Goal: Task Accomplishment & Management: Manage account settings

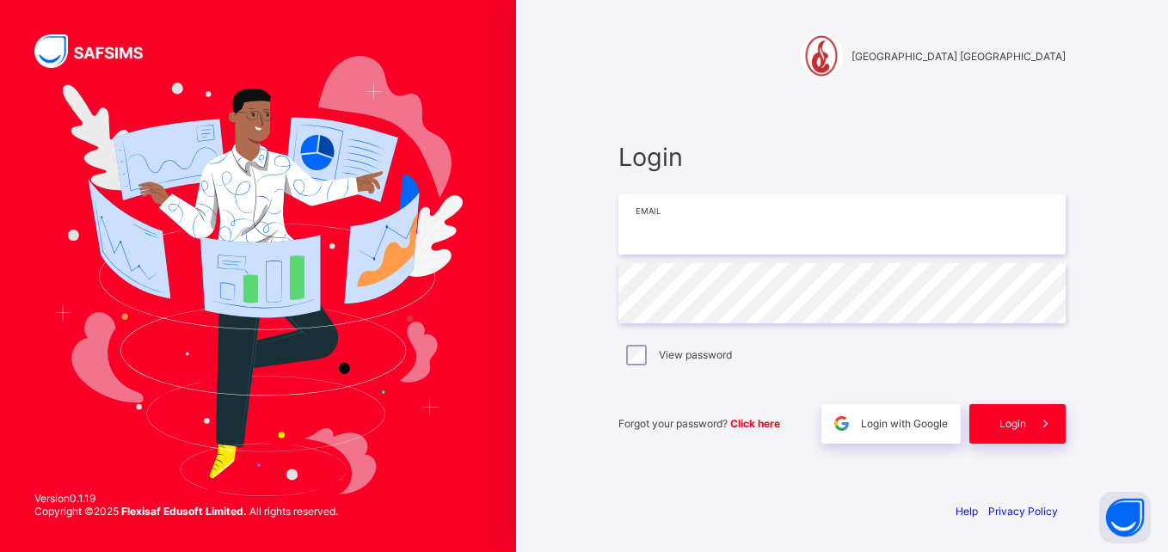
type input "**********"
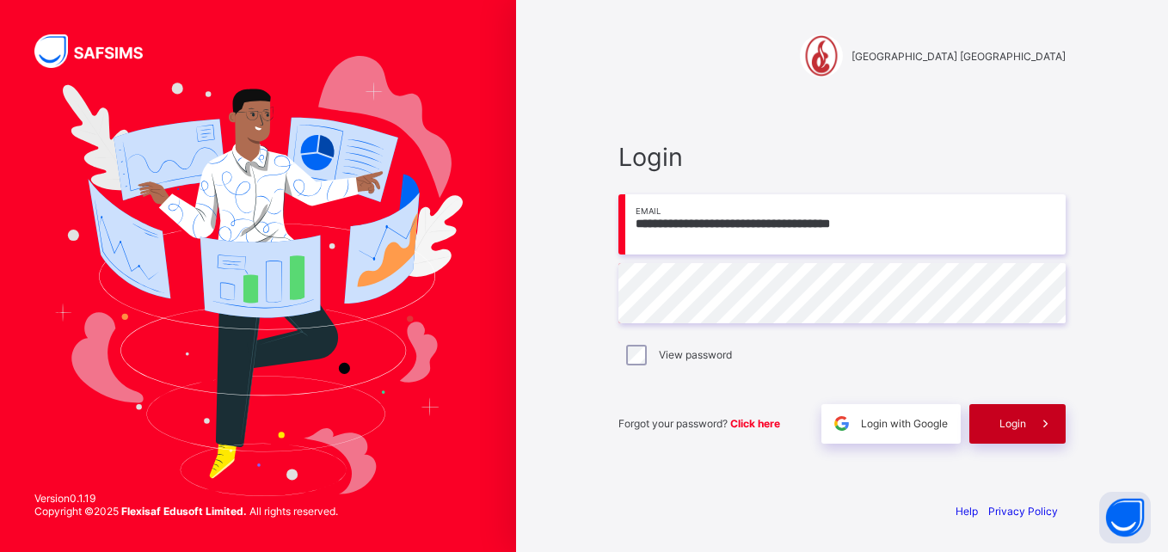
click at [1003, 426] on span "Login" at bounding box center [1012, 423] width 27 height 13
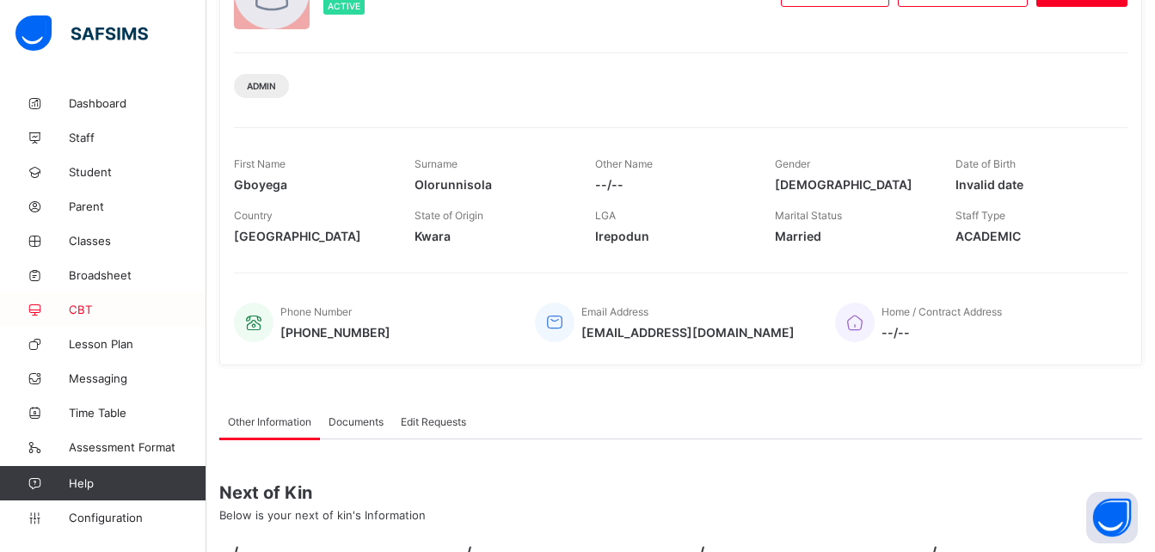
scroll to position [165, 0]
click at [120, 510] on link "Configuration" at bounding box center [103, 518] width 206 height 34
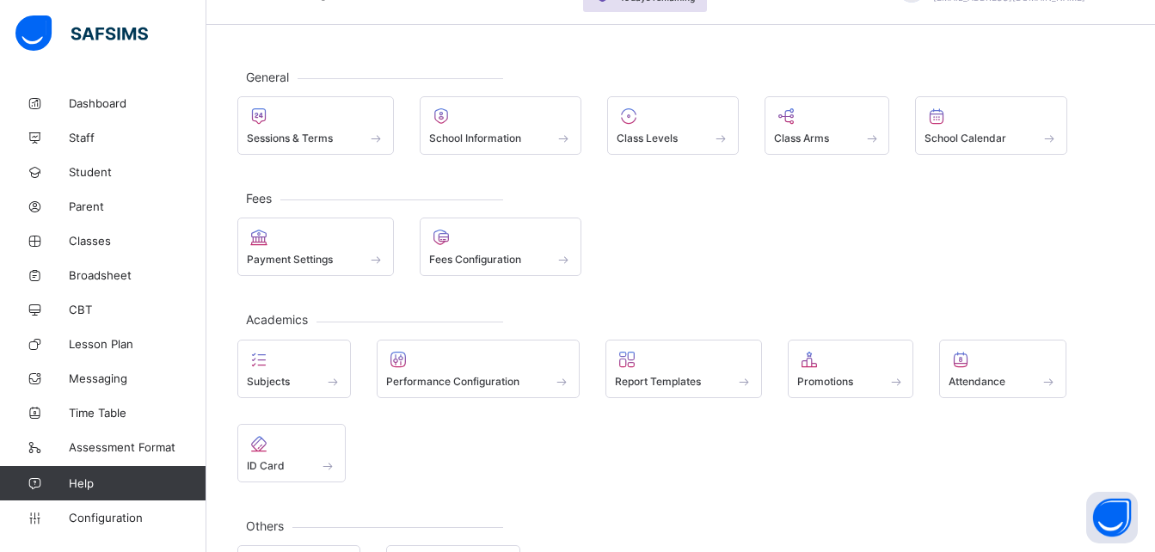
scroll to position [40, 0]
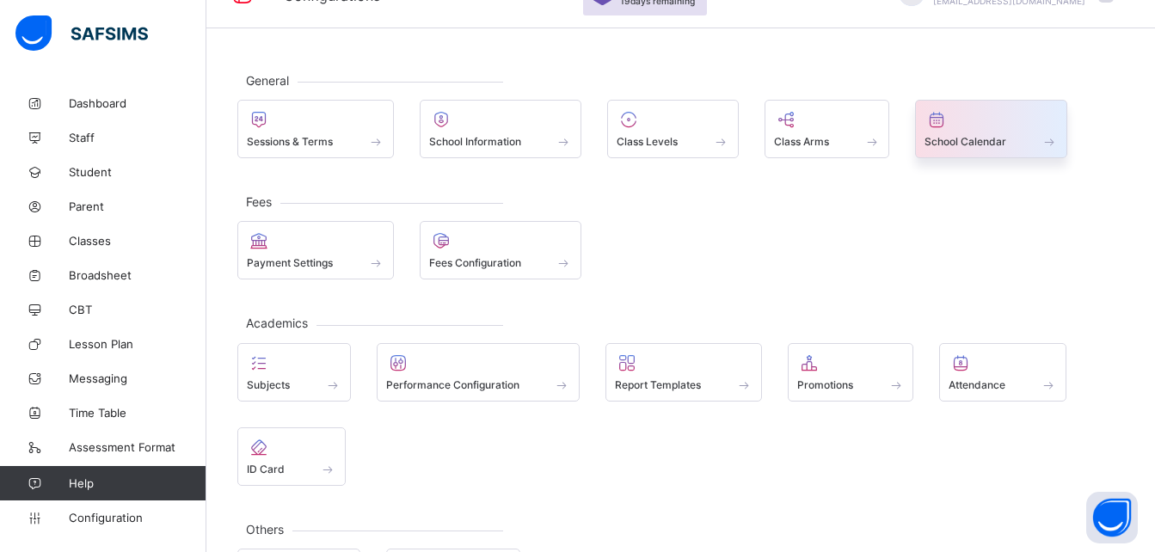
click at [956, 133] on span at bounding box center [991, 132] width 133 height 4
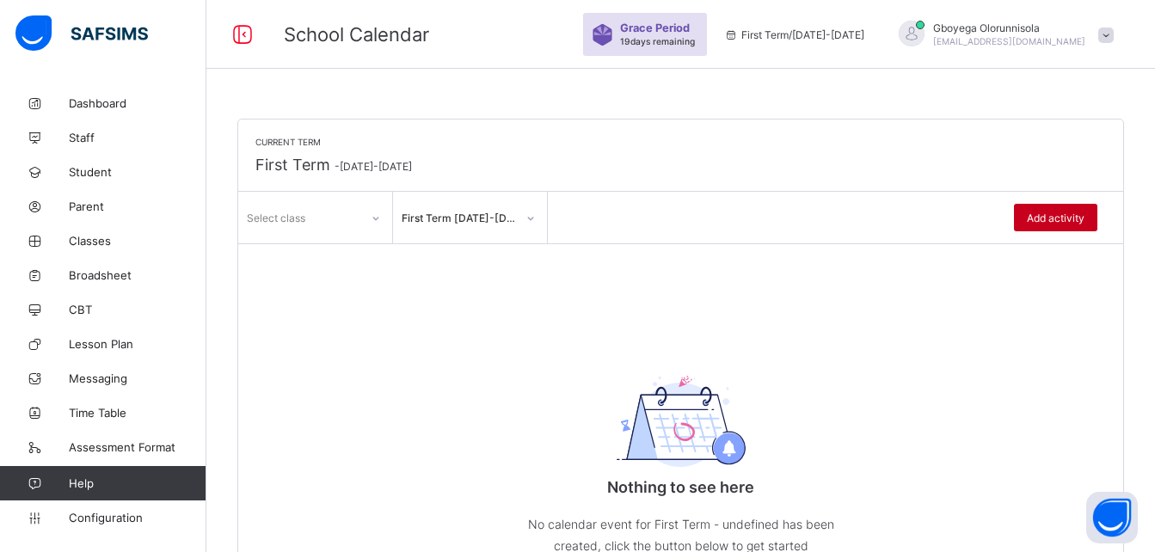
click at [1075, 220] on span "Add activity" at bounding box center [1056, 218] width 58 height 13
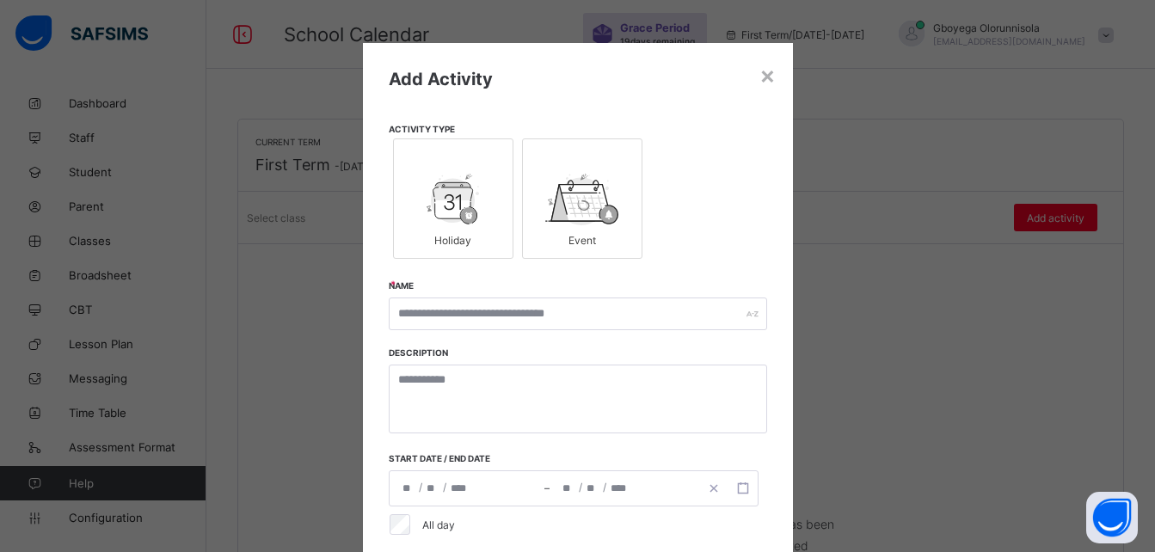
click at [464, 195] on img at bounding box center [453, 200] width 53 height 52
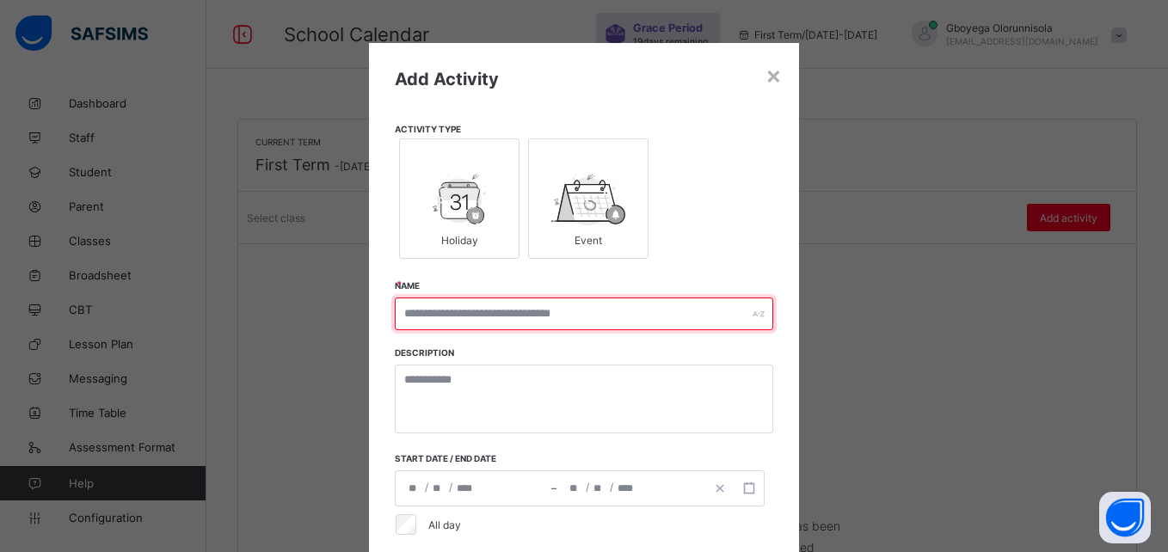
click at [525, 315] on input "text" at bounding box center [584, 314] width 378 height 33
paste input "**********"
type input "**********"
drag, startPoint x: 622, startPoint y: 321, endPoint x: 334, endPoint y: 292, distance: 289.5
click at [334, 292] on div "**********" at bounding box center [584, 276] width 1168 height 552
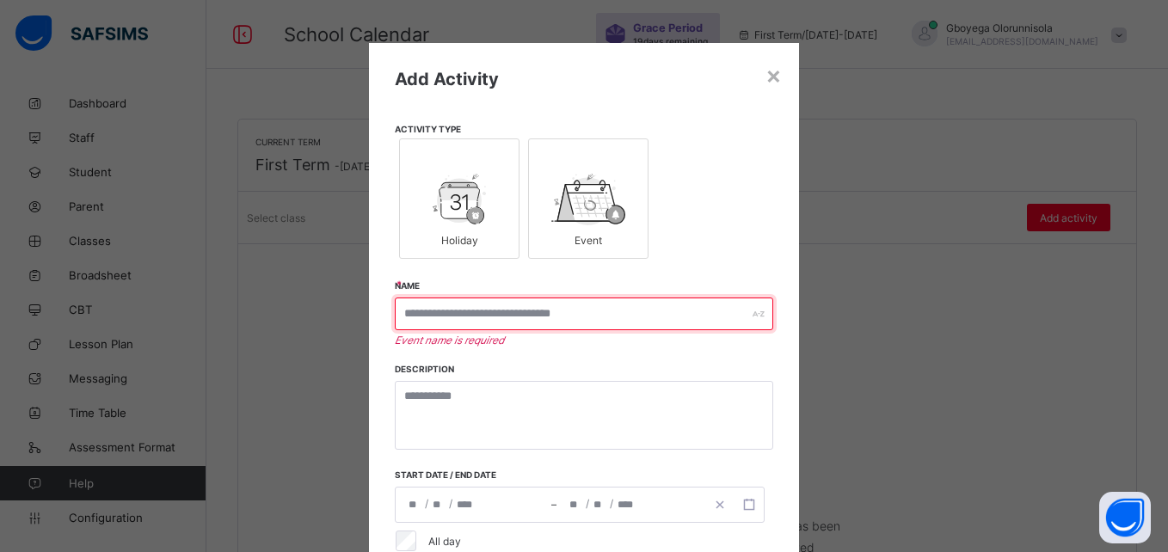
paste input "**********"
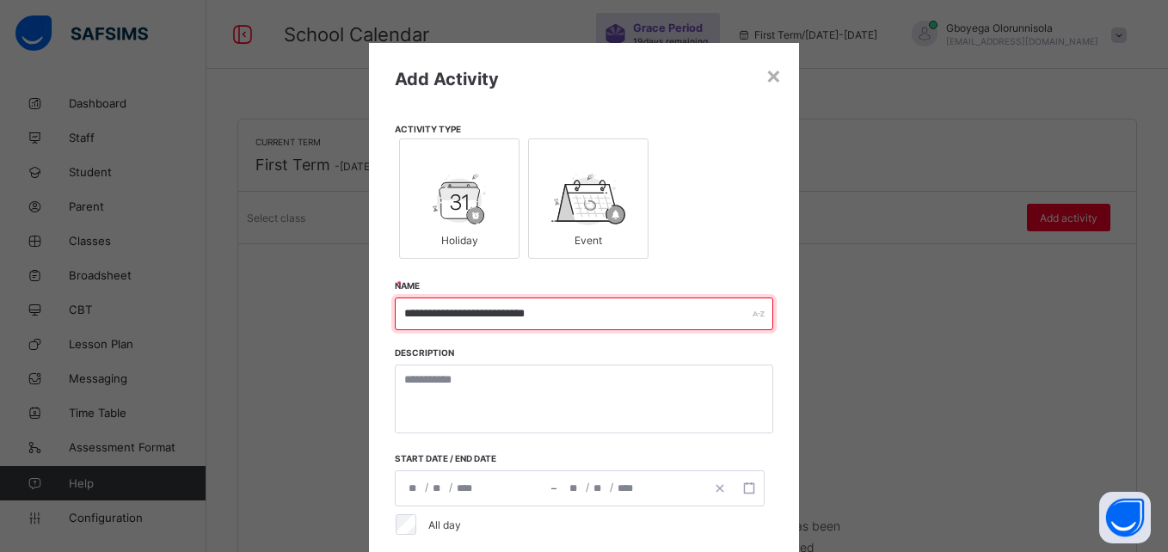
click at [531, 311] on input "**********" at bounding box center [584, 314] width 378 height 33
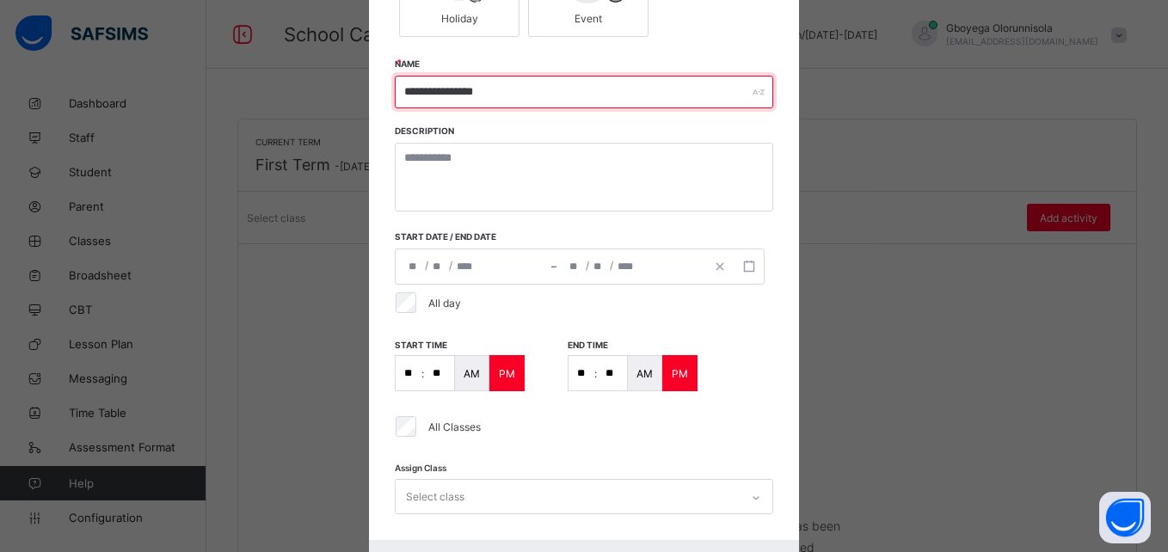
scroll to position [226, 0]
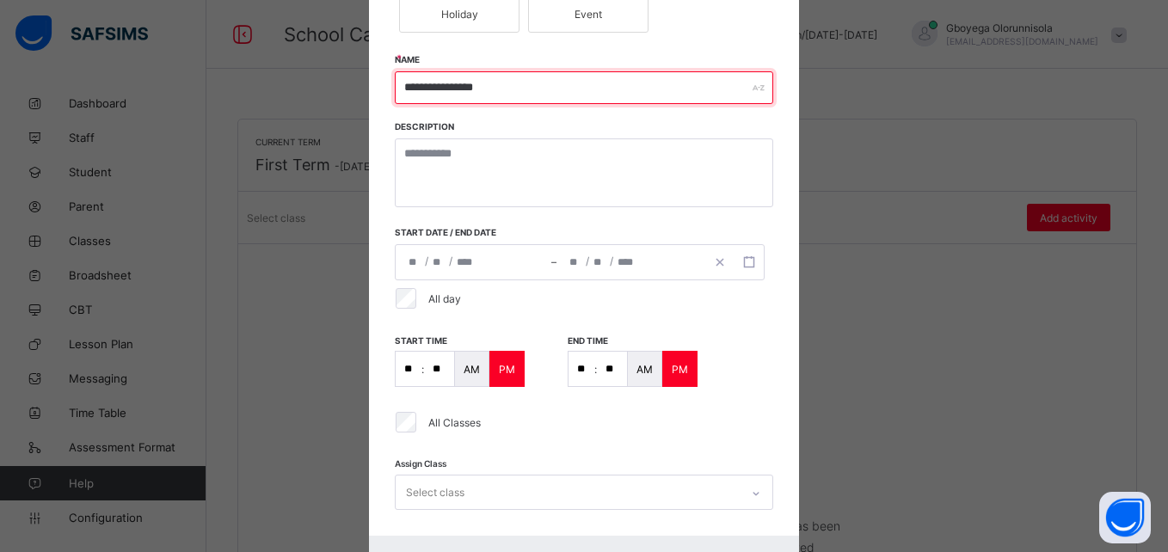
type input "**********"
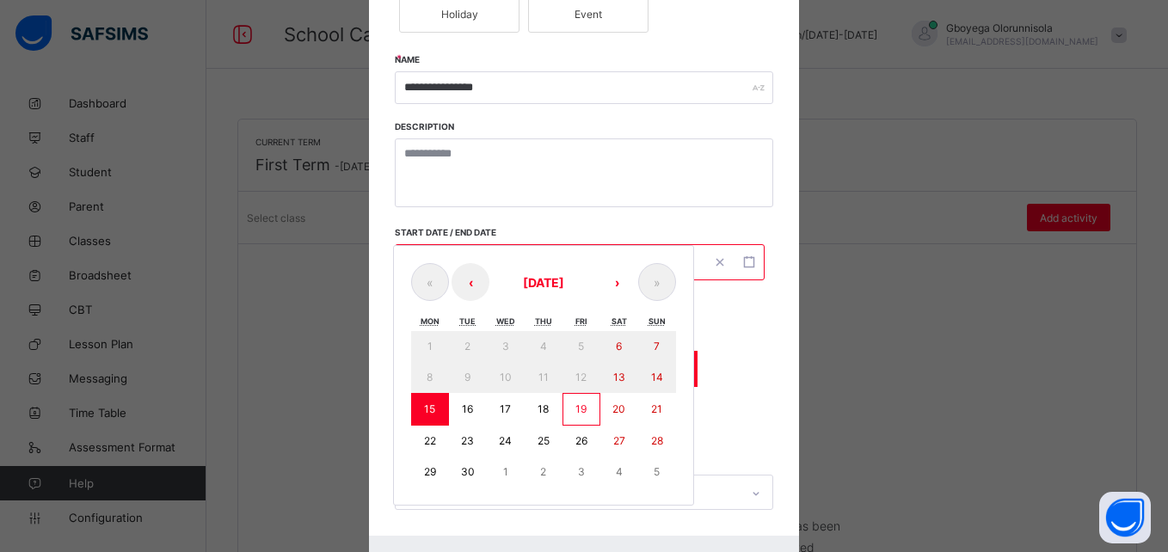
click at [434, 254] on div "**********" at bounding box center [580, 262] width 370 height 36
click at [608, 286] on button "›" at bounding box center [617, 282] width 38 height 38
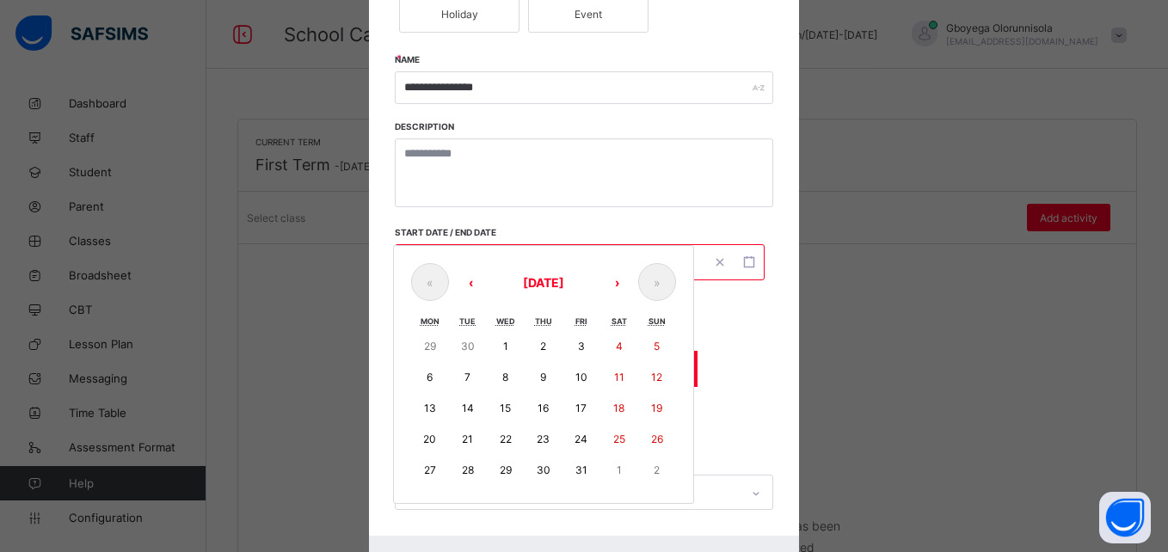
click at [508, 350] on button "1" at bounding box center [506, 346] width 38 height 31
click at [497, 348] on button "1" at bounding box center [506, 346] width 38 height 31
type input "**********"
type input "**"
type input "*"
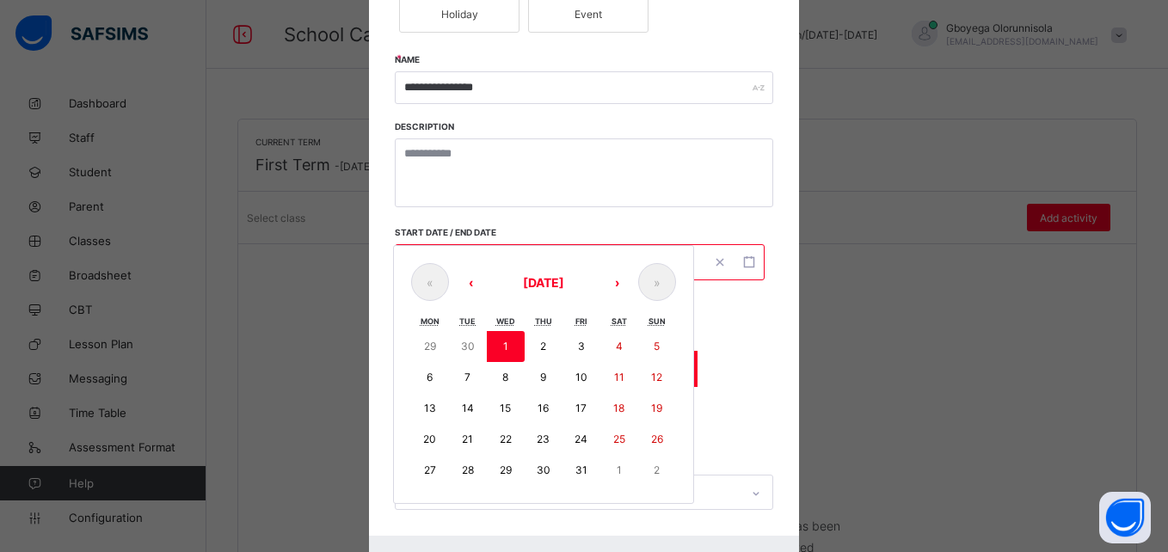
type input "**********"
type input "**"
type input "*"
type input "****"
type input "**"
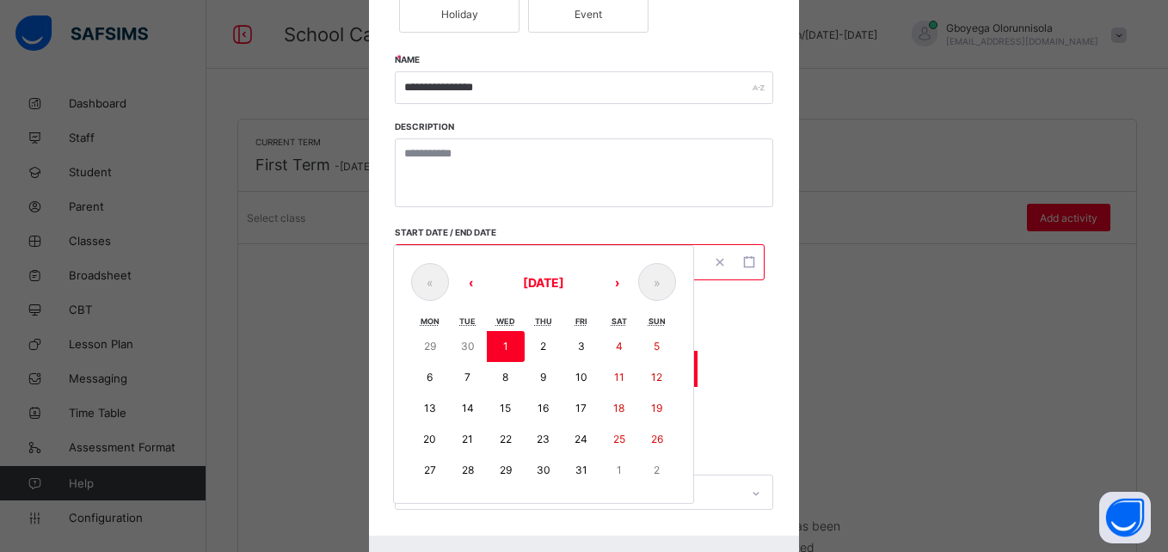
type input "**"
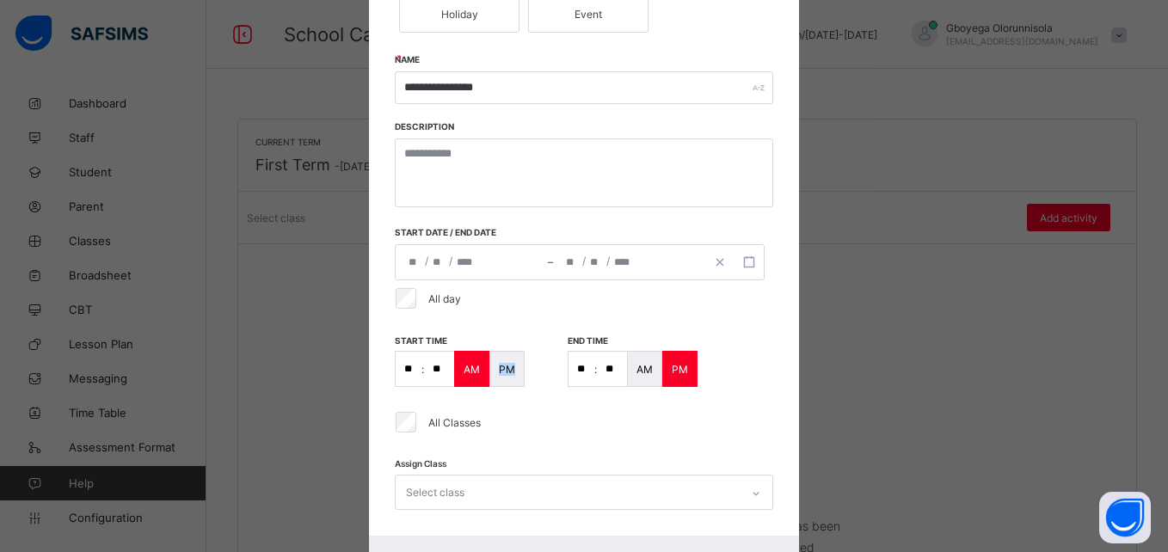
click at [497, 348] on div "start time ** : ** AM PM" at bounding box center [460, 360] width 130 height 53
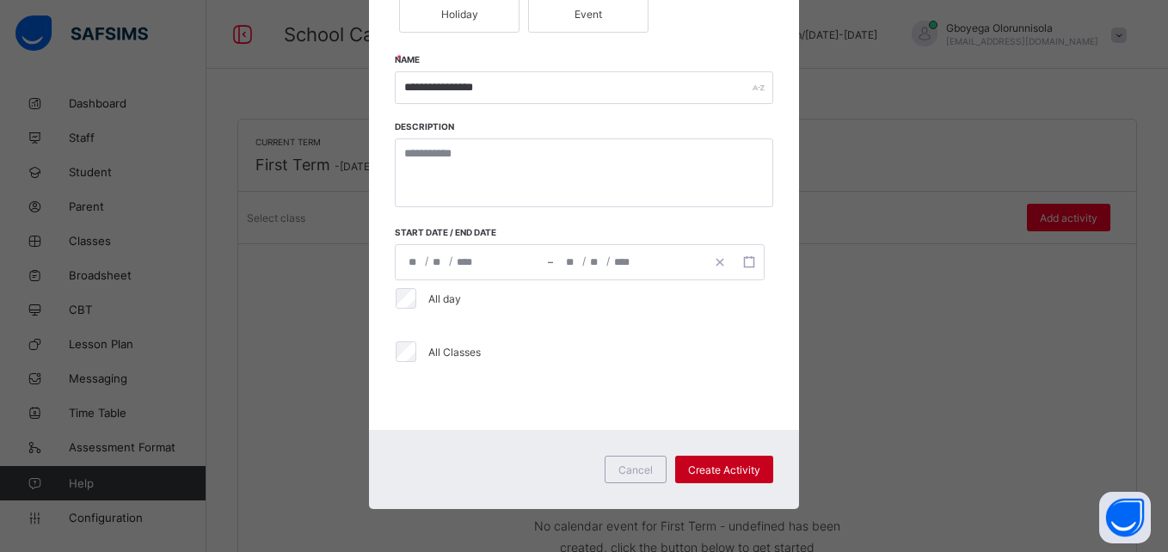
click at [704, 474] on span "Create Activity" at bounding box center [724, 470] width 72 height 13
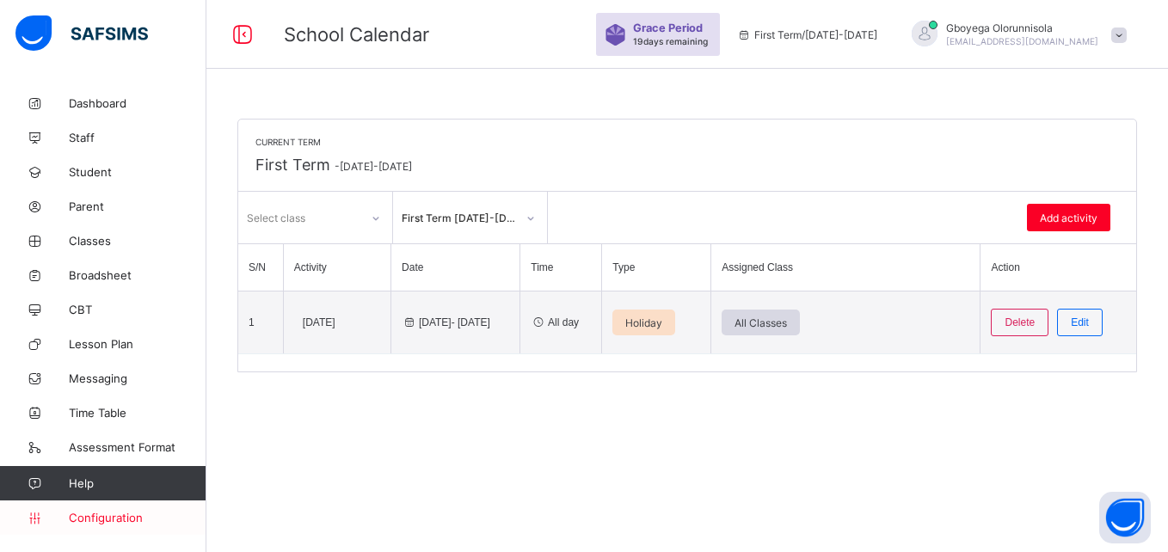
click at [119, 516] on span "Configuration" at bounding box center [137, 518] width 137 height 14
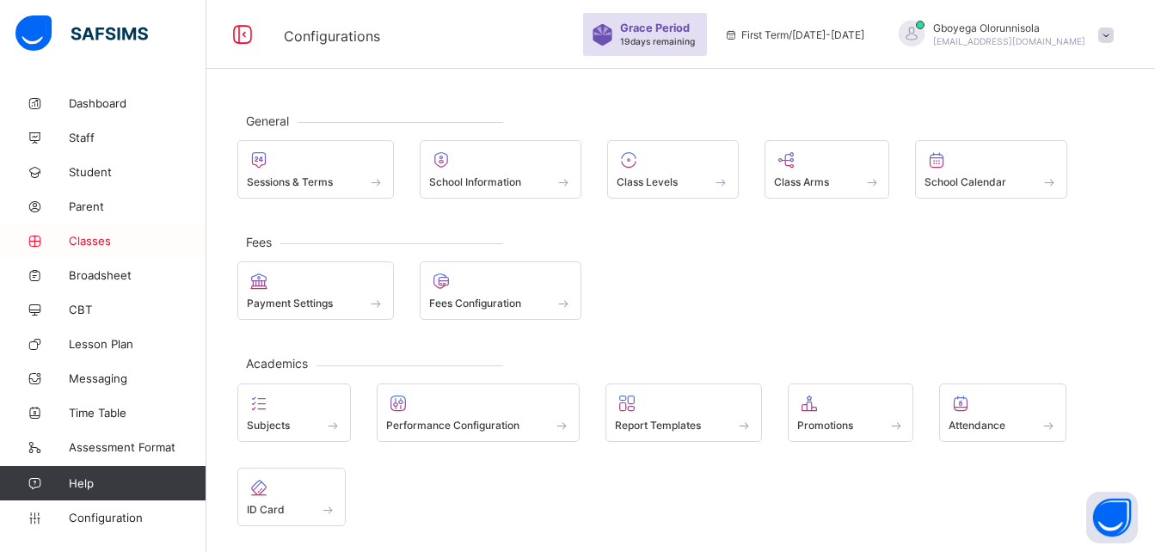
click at [101, 247] on span "Classes" at bounding box center [138, 241] width 138 height 14
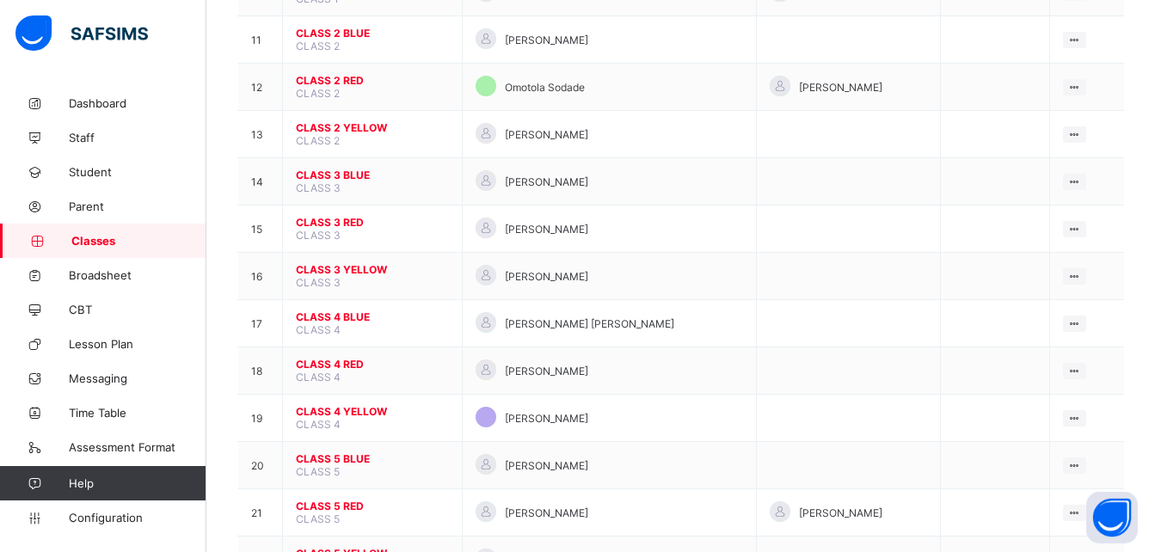
scroll to position [875, 0]
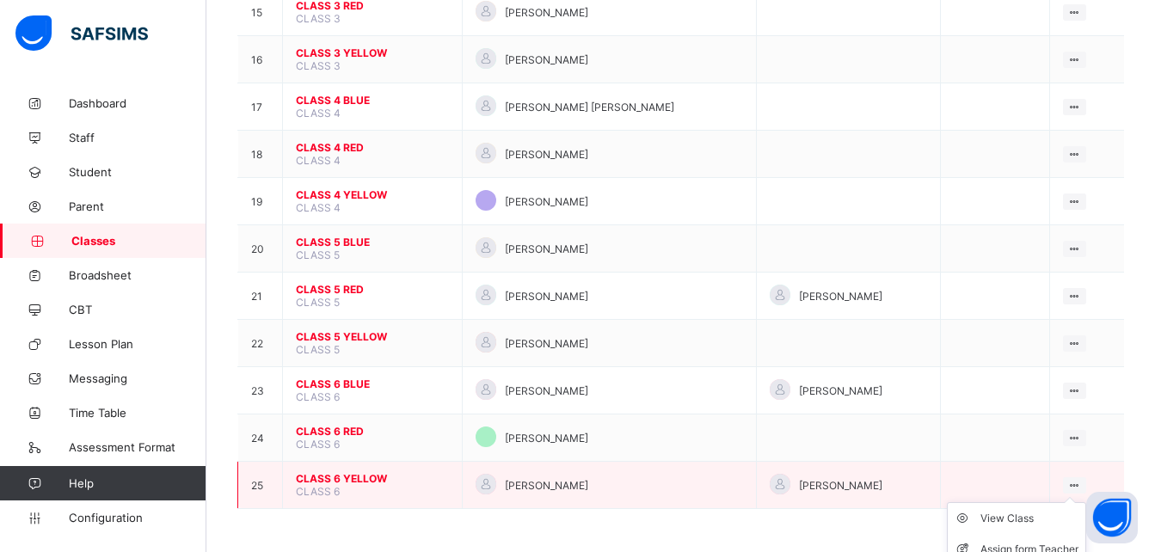
click at [1072, 483] on icon at bounding box center [1074, 485] width 15 height 13
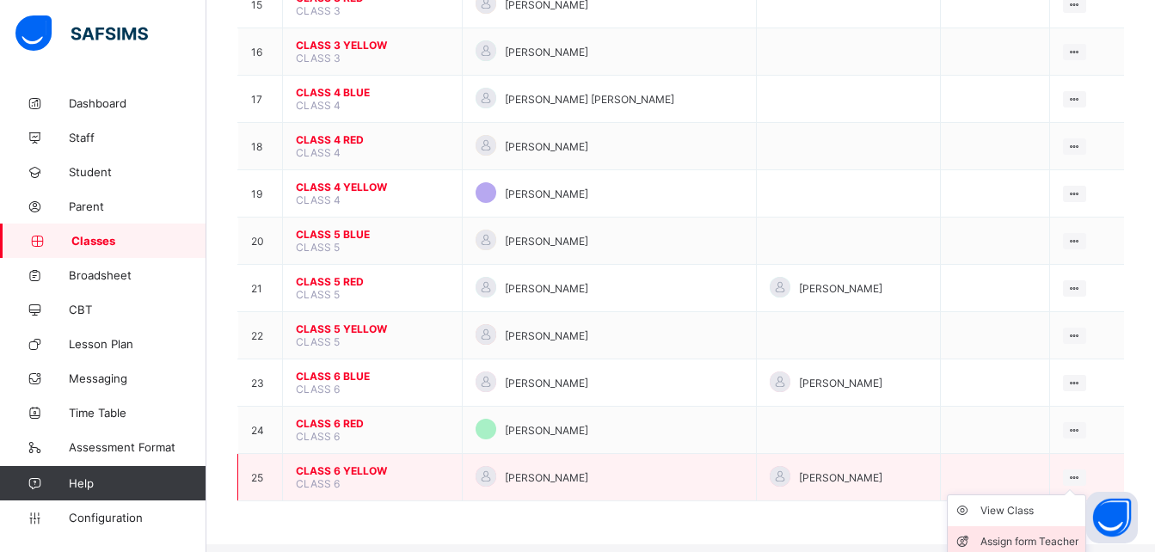
click at [1046, 534] on div "Assign form Teacher" at bounding box center [1029, 541] width 98 height 17
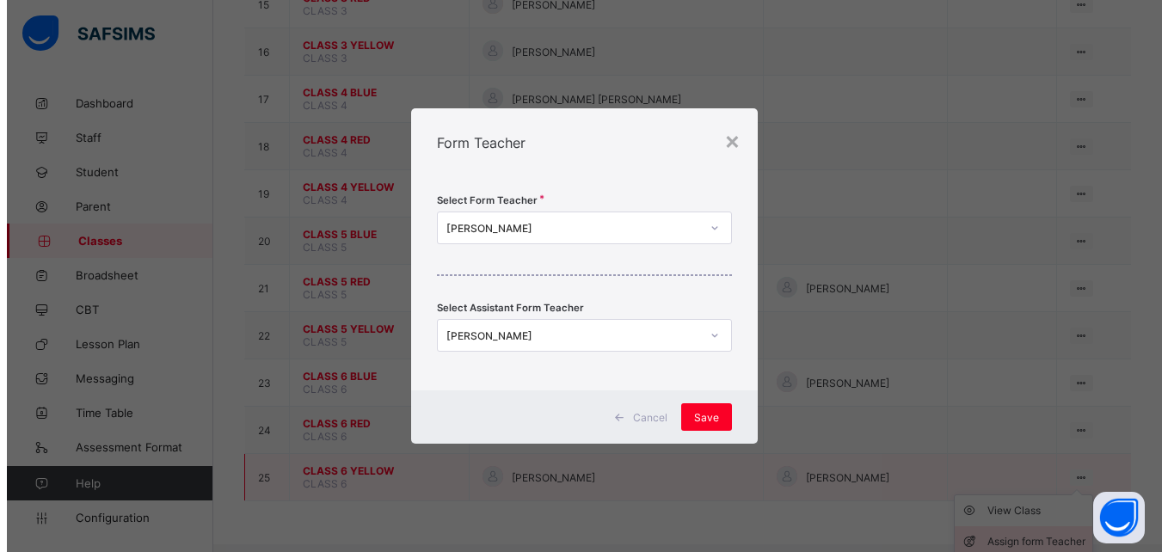
scroll to position [875, 0]
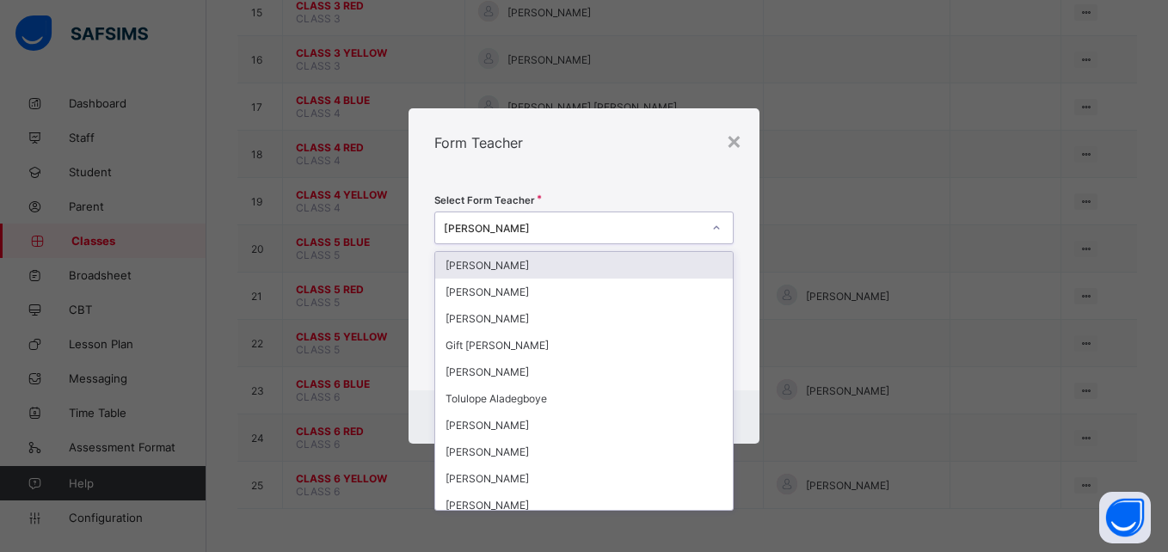
click at [587, 232] on div "[PERSON_NAME]" at bounding box center [572, 228] width 257 height 13
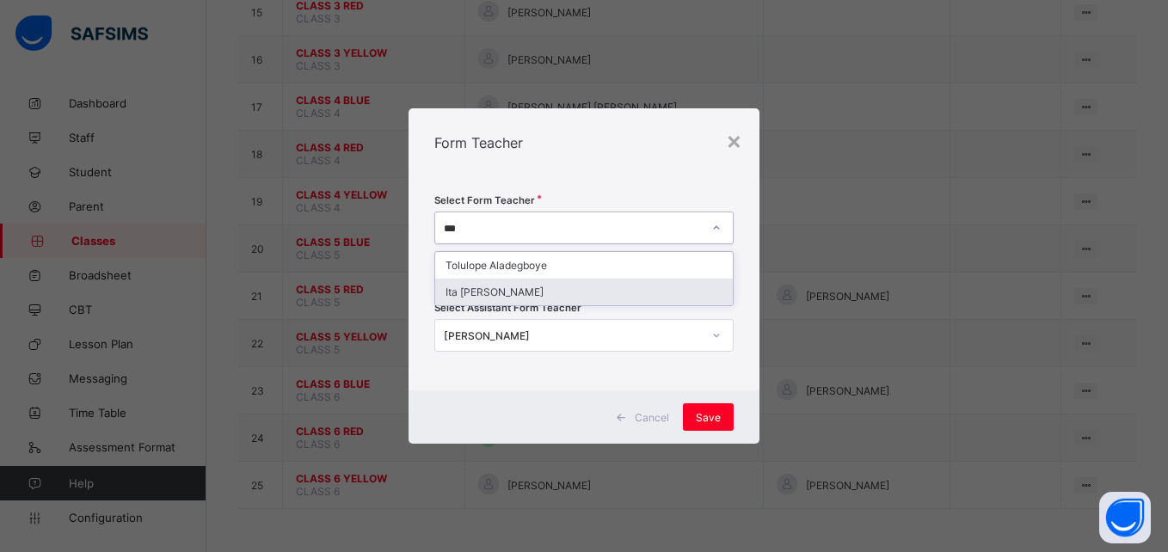
type input "***"
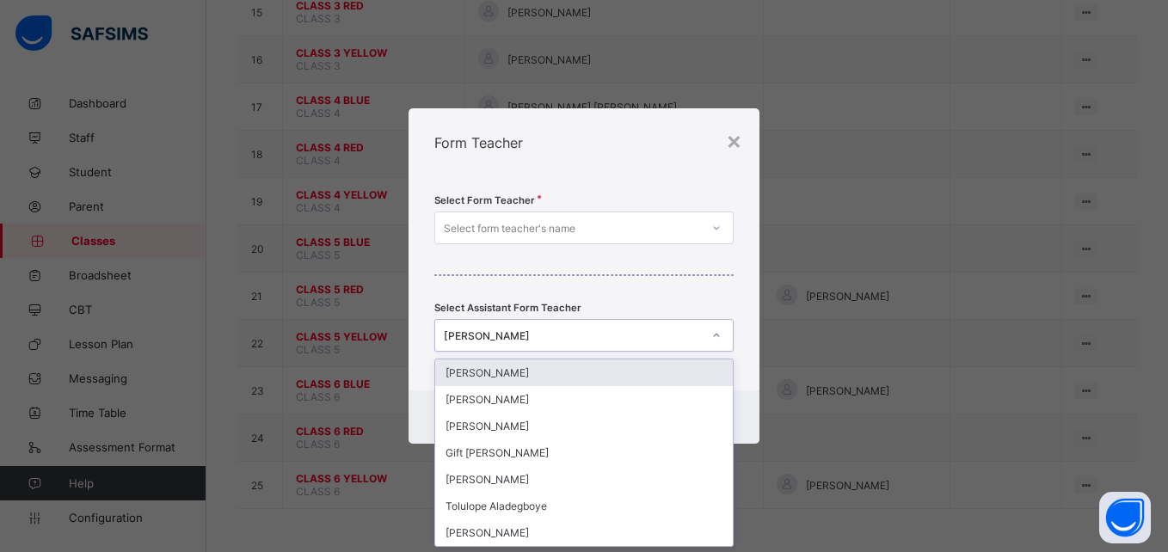
scroll to position [0, 0]
click at [625, 332] on div "[PERSON_NAME]" at bounding box center [572, 335] width 257 height 13
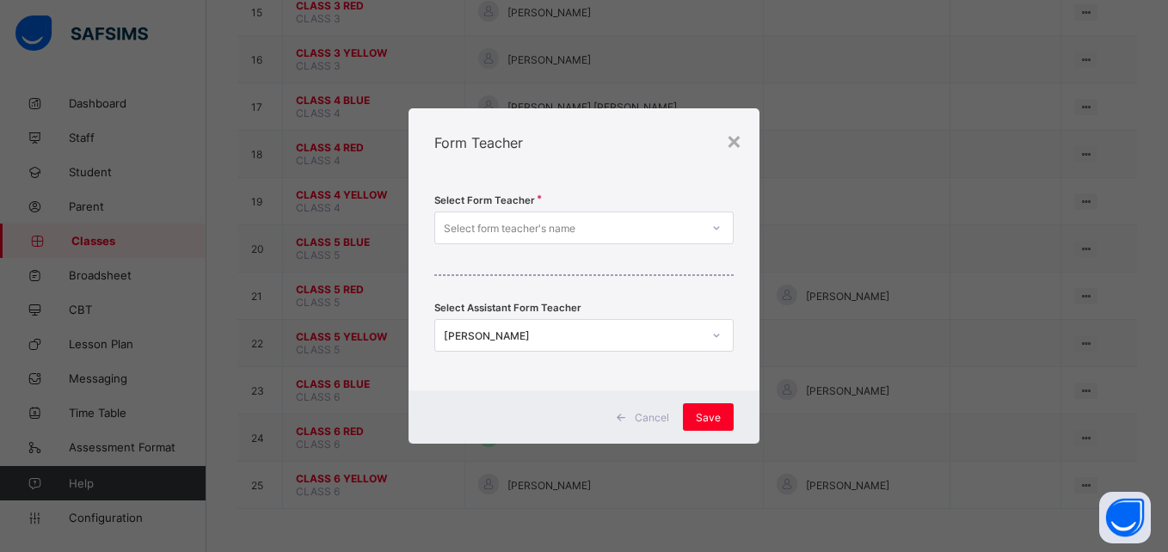
click at [714, 287] on div "Select Form Teacher Select form teacher's name Select Assistant Form Teacher [P…" at bounding box center [584, 283] width 350 height 213
click at [717, 412] on span "Save" at bounding box center [708, 417] width 25 height 13
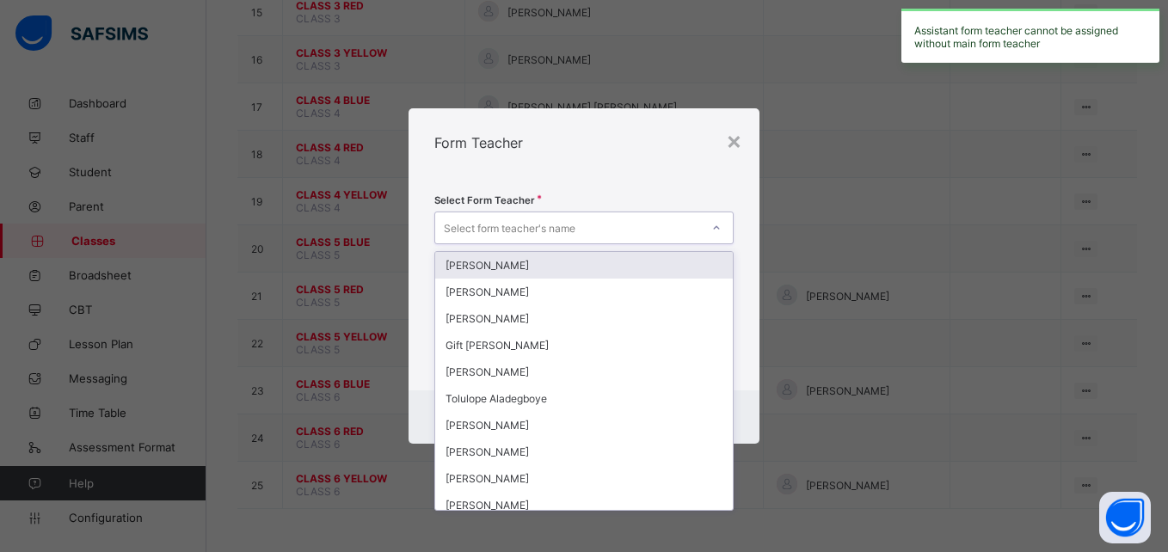
click at [615, 232] on div "Select form teacher's name" at bounding box center [567, 228] width 264 height 24
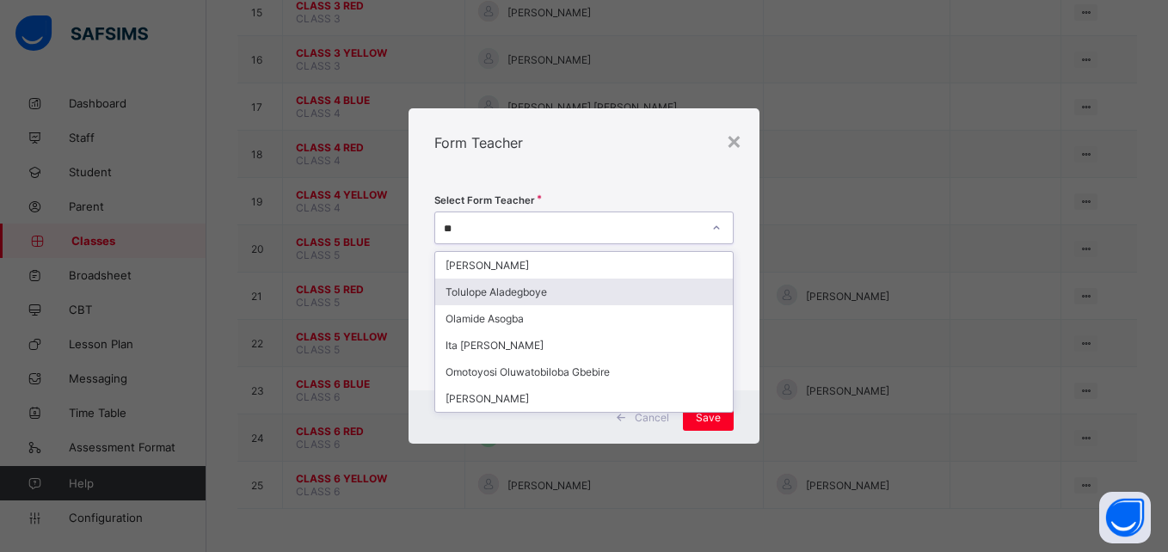
type input "**"
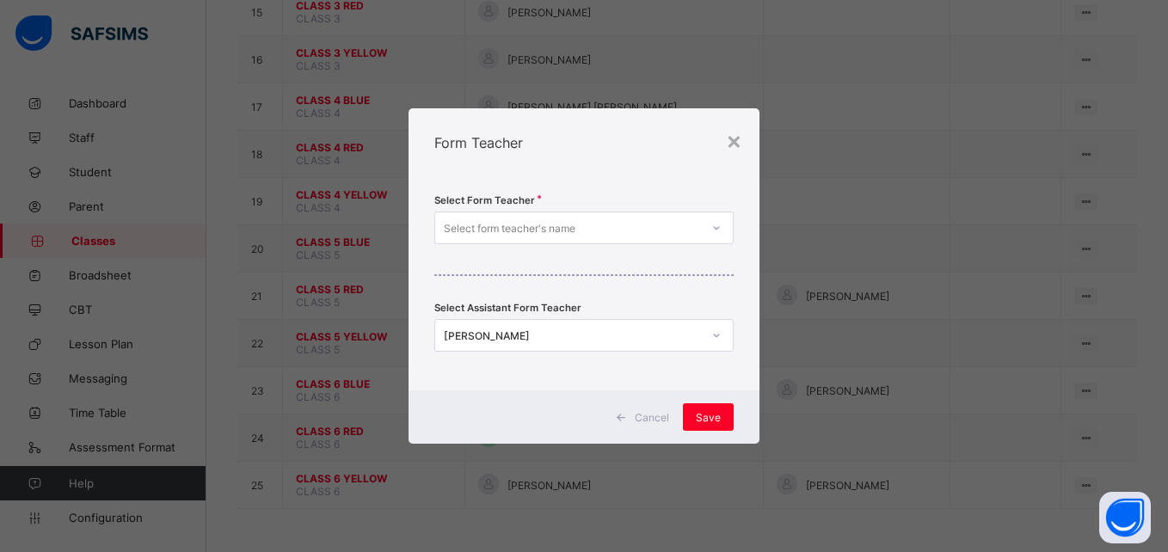
drag, startPoint x: 751, startPoint y: 335, endPoint x: 624, endPoint y: 325, distance: 127.7
click at [624, 325] on div "Select Form Teacher Select form teacher's name Select Assistant Form Teacher [P…" at bounding box center [584, 283] width 350 height 213
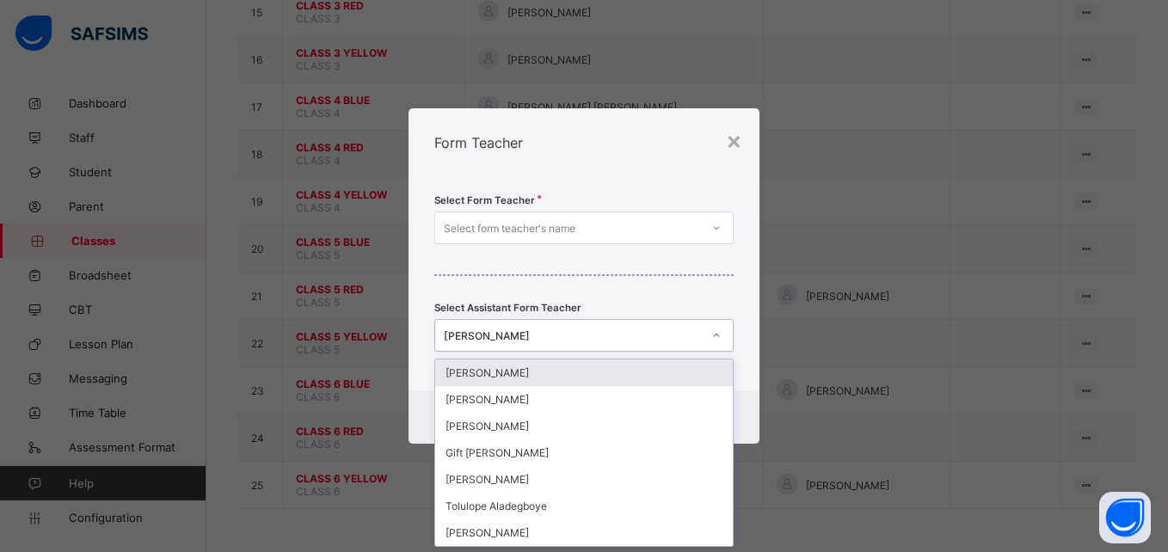
click at [624, 325] on div "[PERSON_NAME]" at bounding box center [567, 335] width 264 height 24
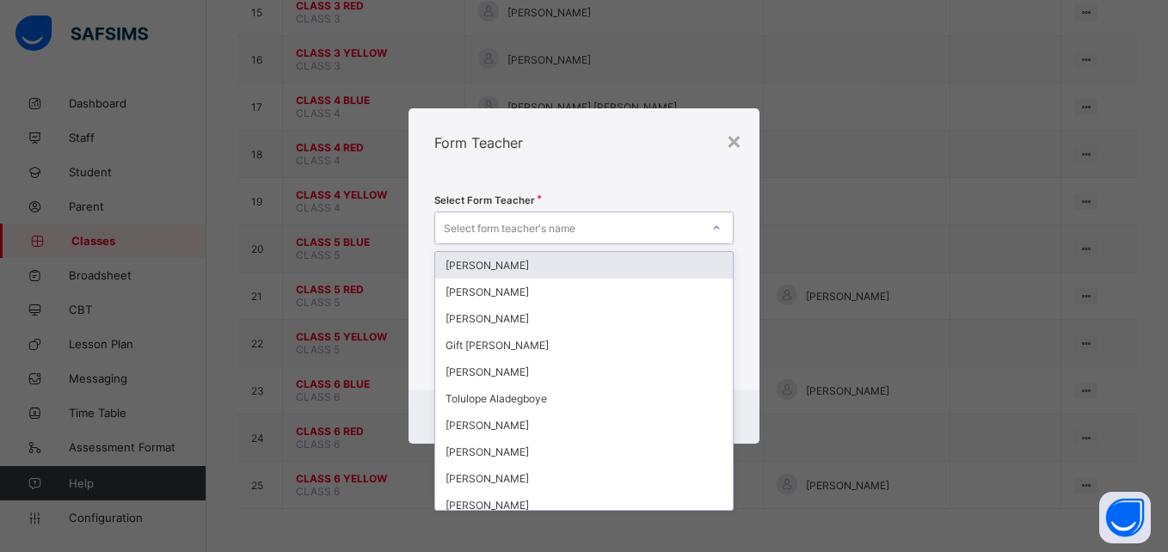
click at [557, 217] on div "Select form teacher's name" at bounding box center [510, 228] width 132 height 33
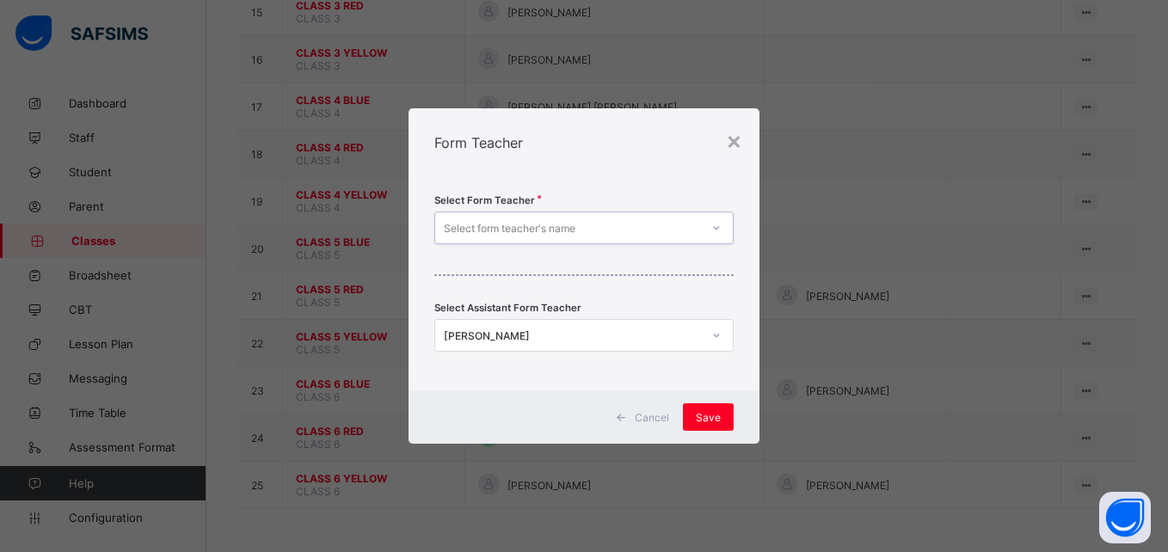
click at [598, 224] on div "Select form teacher's name" at bounding box center [567, 228] width 264 height 24
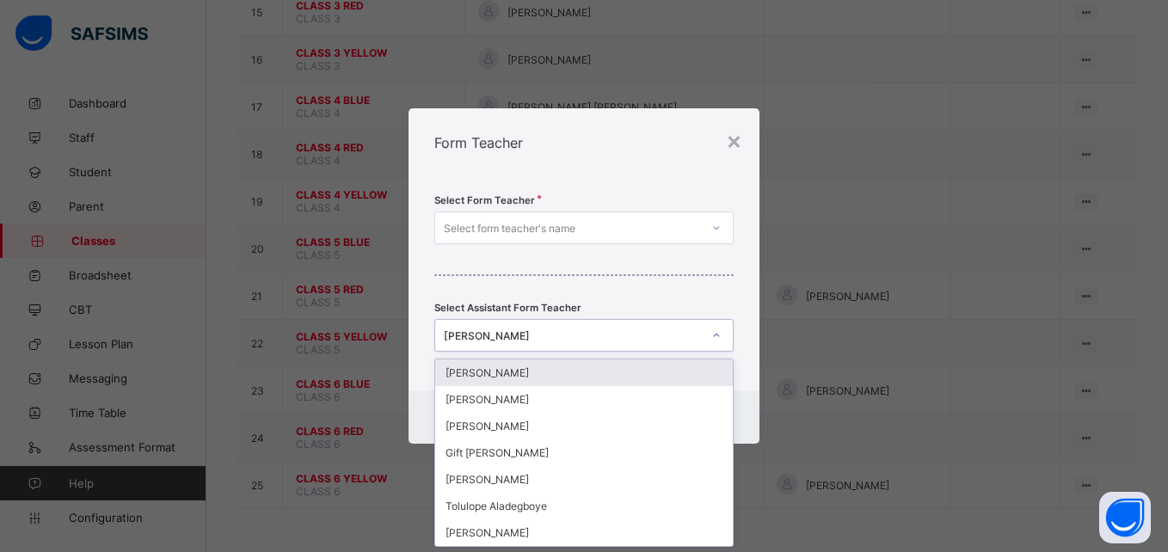
click at [568, 340] on div "[PERSON_NAME]" at bounding box center [572, 335] width 257 height 13
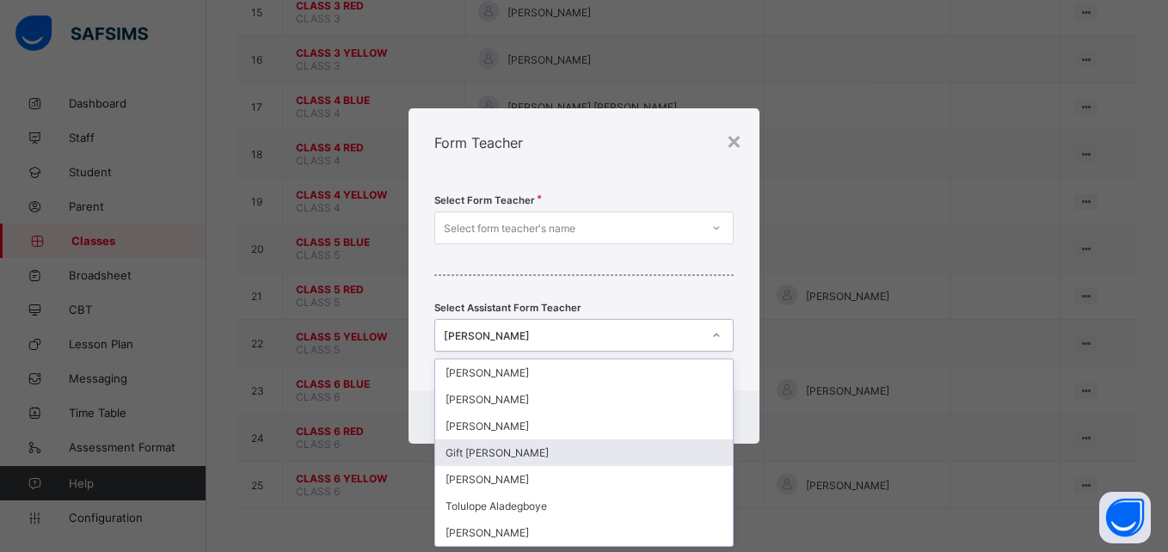
click at [507, 449] on div "Gift [PERSON_NAME]" at bounding box center [583, 452] width 297 height 27
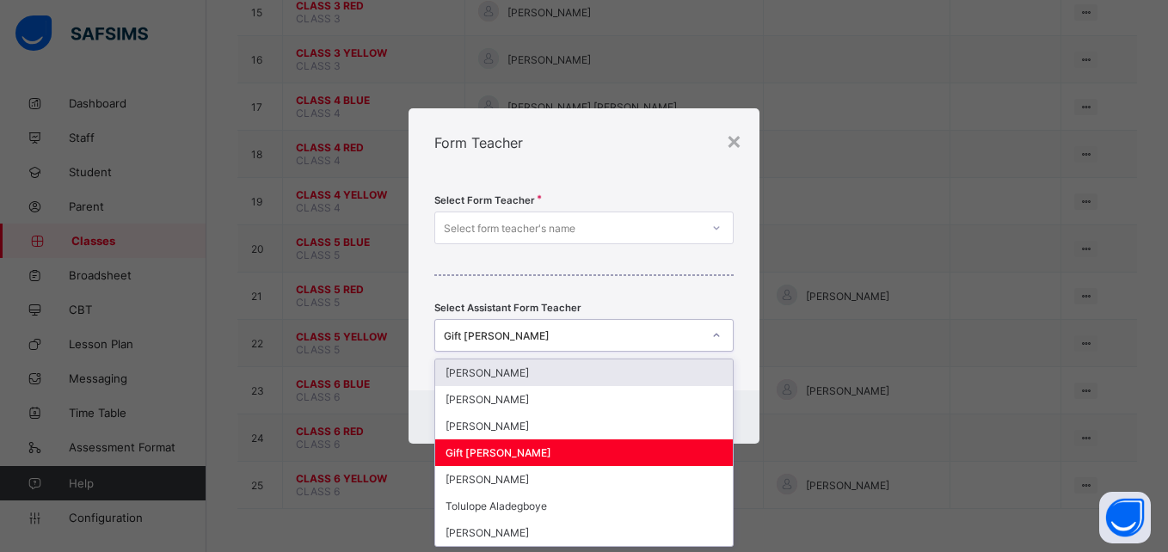
click at [507, 330] on div "Gift [PERSON_NAME]" at bounding box center [572, 335] width 257 height 13
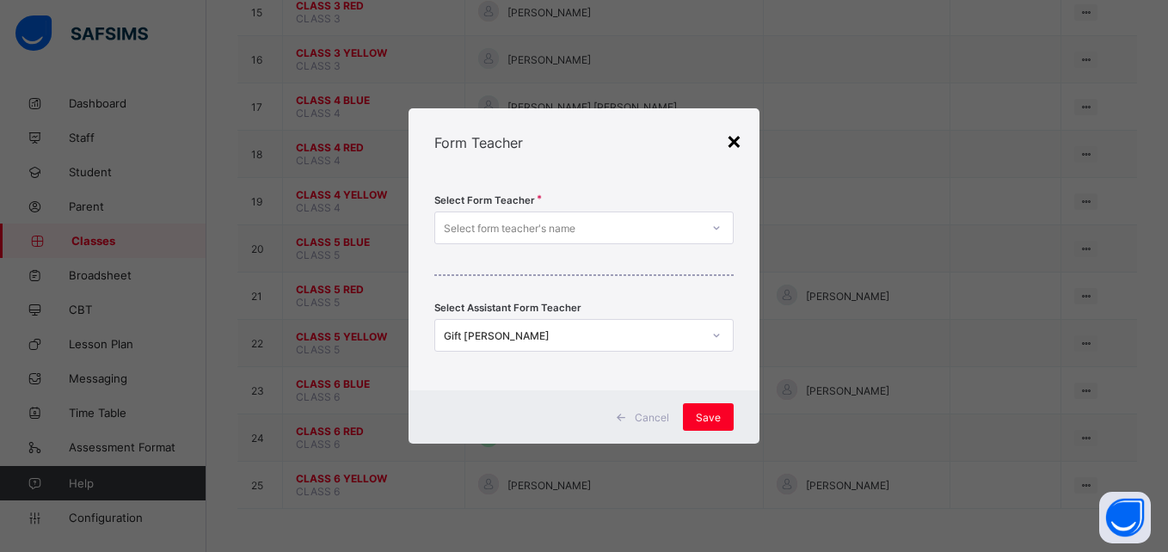
click at [730, 136] on div "×" at bounding box center [734, 140] width 16 height 29
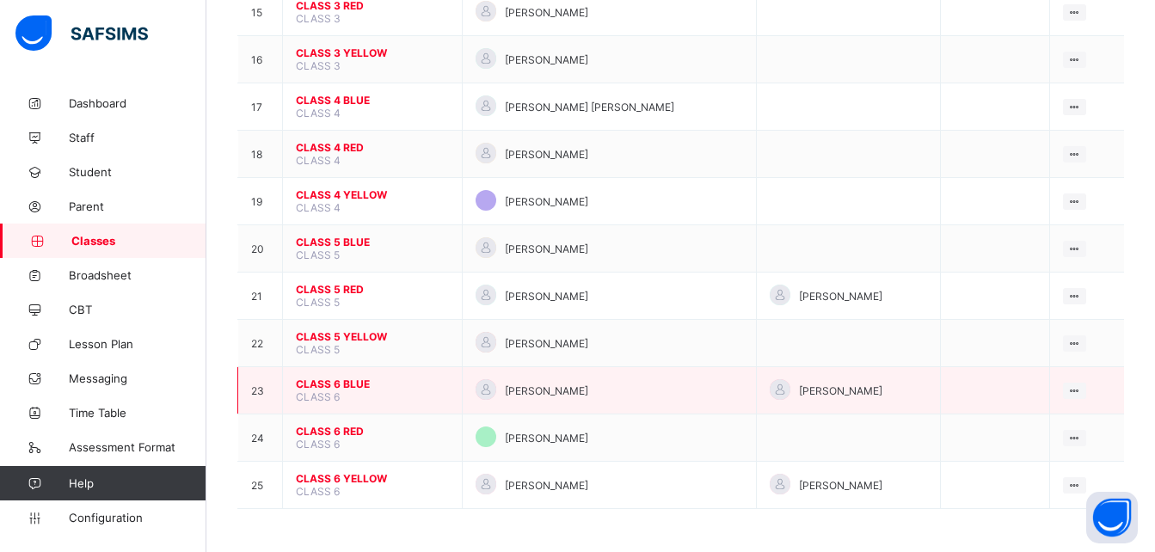
click at [348, 380] on span "CLASS 6 BLUE" at bounding box center [372, 384] width 153 height 13
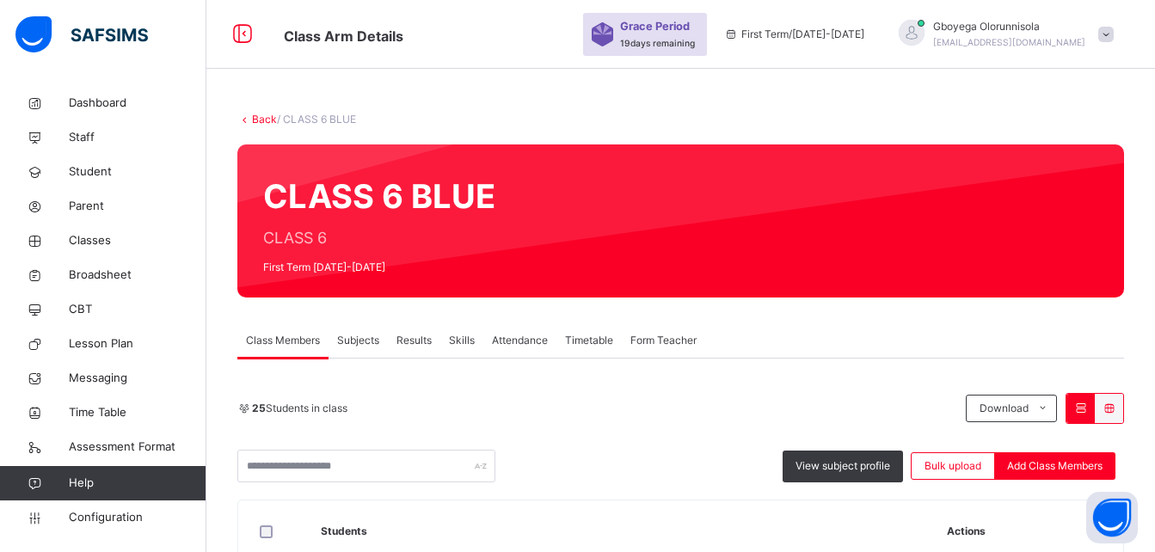
click at [368, 337] on span "Subjects" at bounding box center [358, 340] width 42 height 15
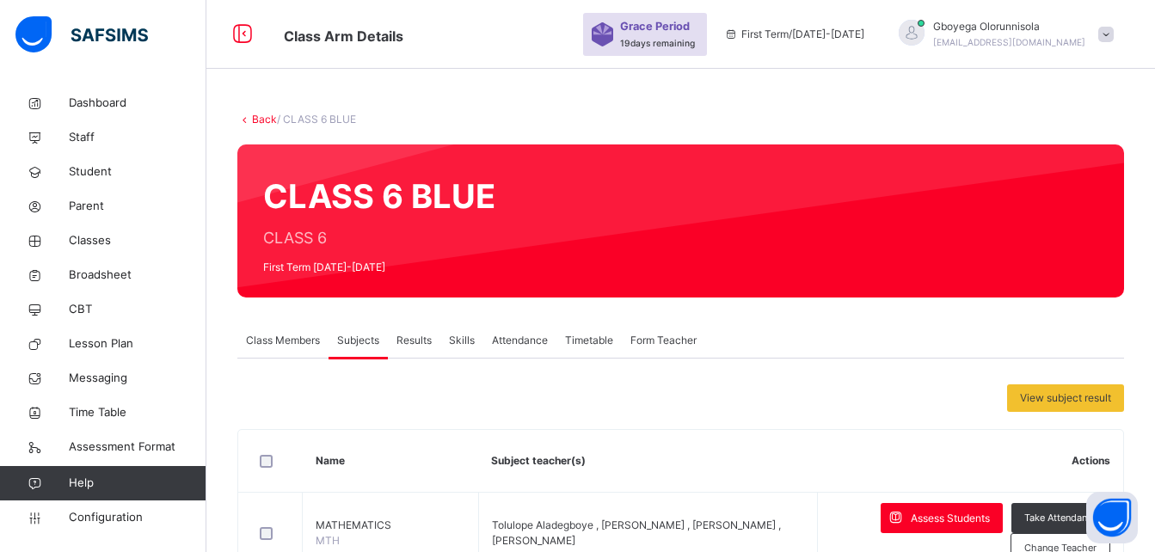
click at [281, 334] on span "Class Members" at bounding box center [283, 340] width 74 height 15
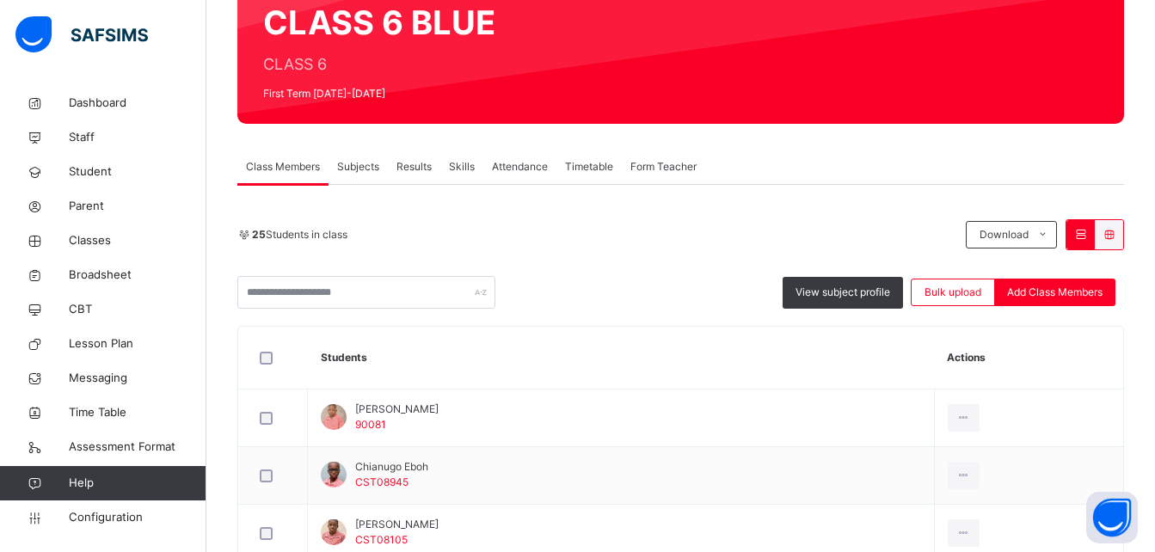
scroll to position [113, 0]
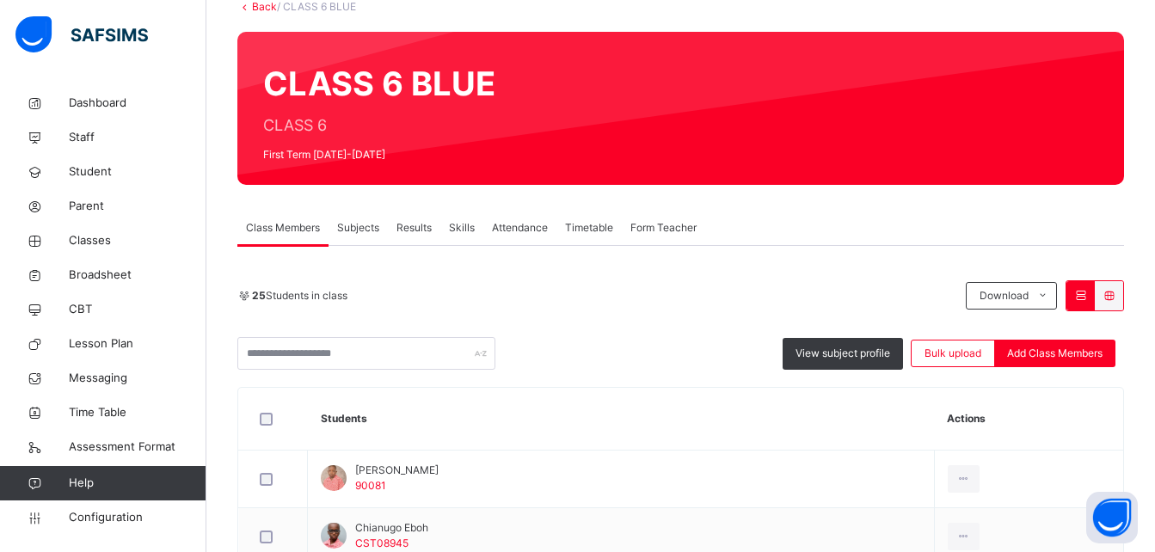
click at [347, 220] on span "Subjects" at bounding box center [358, 227] width 42 height 15
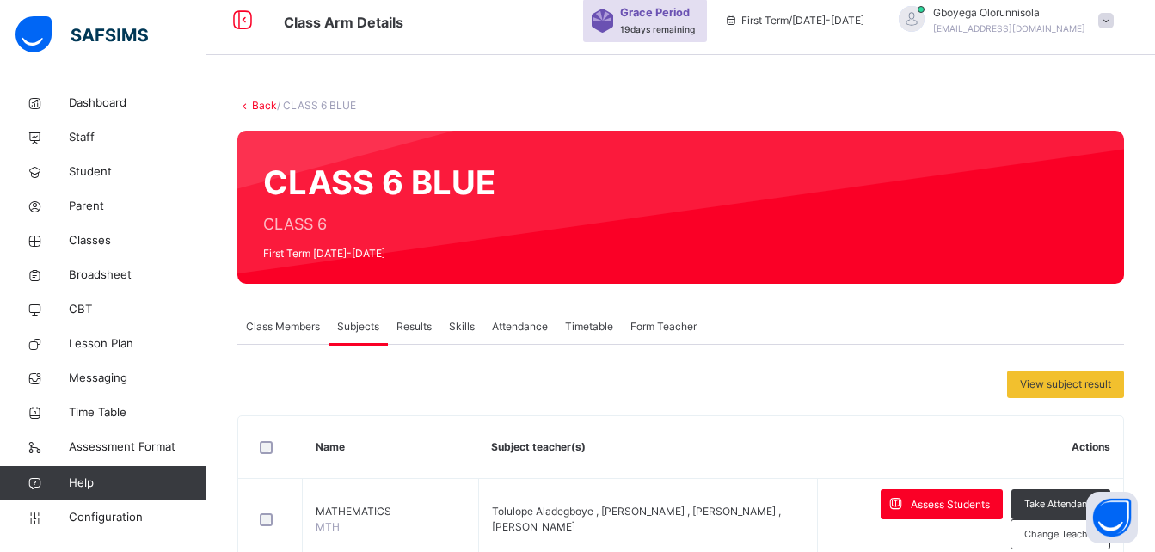
scroll to position [13, 0]
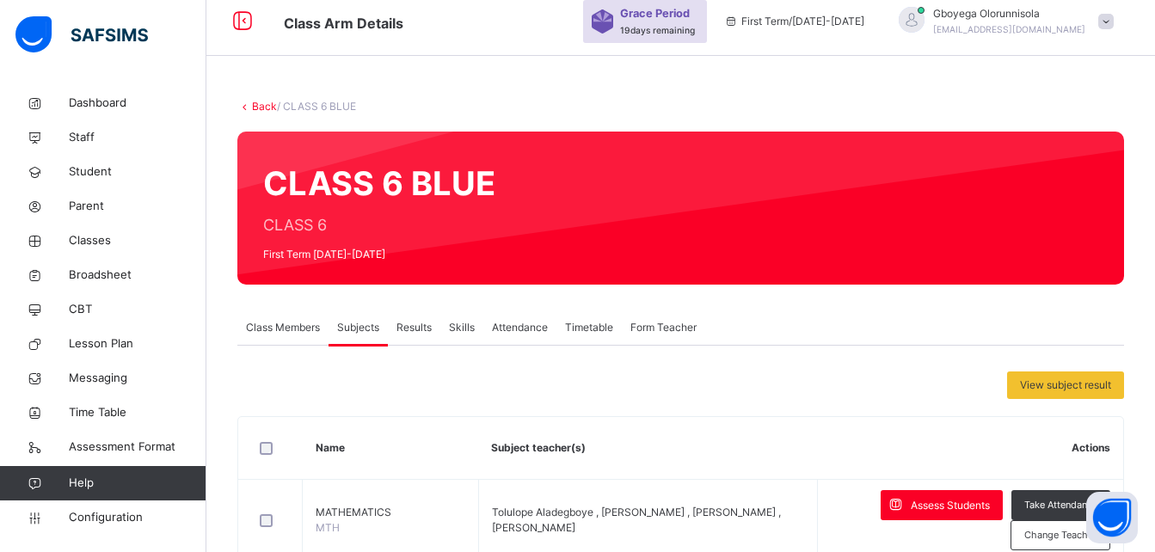
click at [648, 329] on span "Form Teacher" at bounding box center [663, 327] width 66 height 15
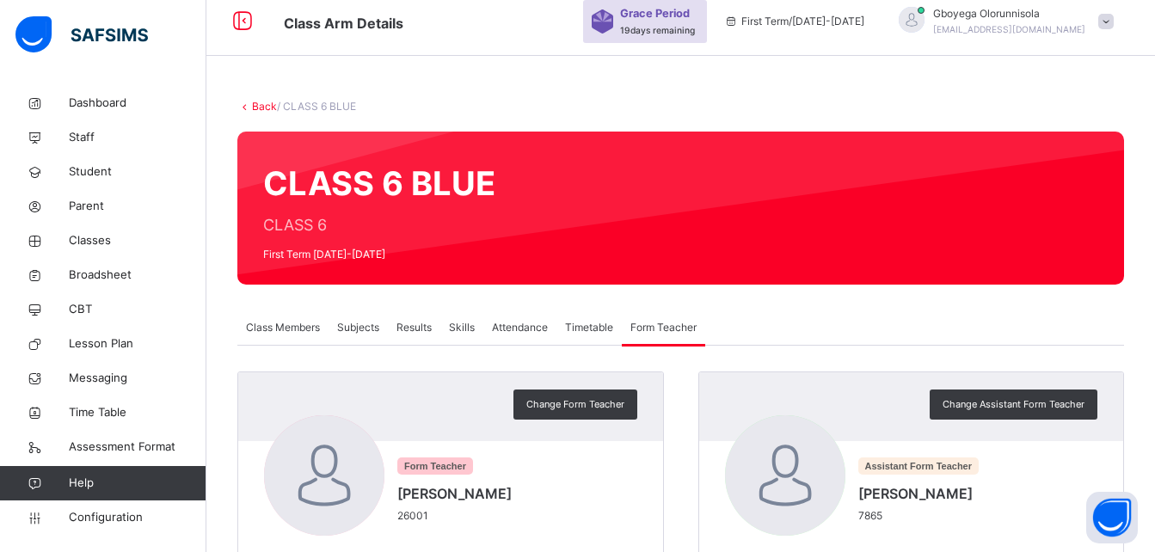
click at [365, 327] on span "Subjects" at bounding box center [358, 327] width 42 height 15
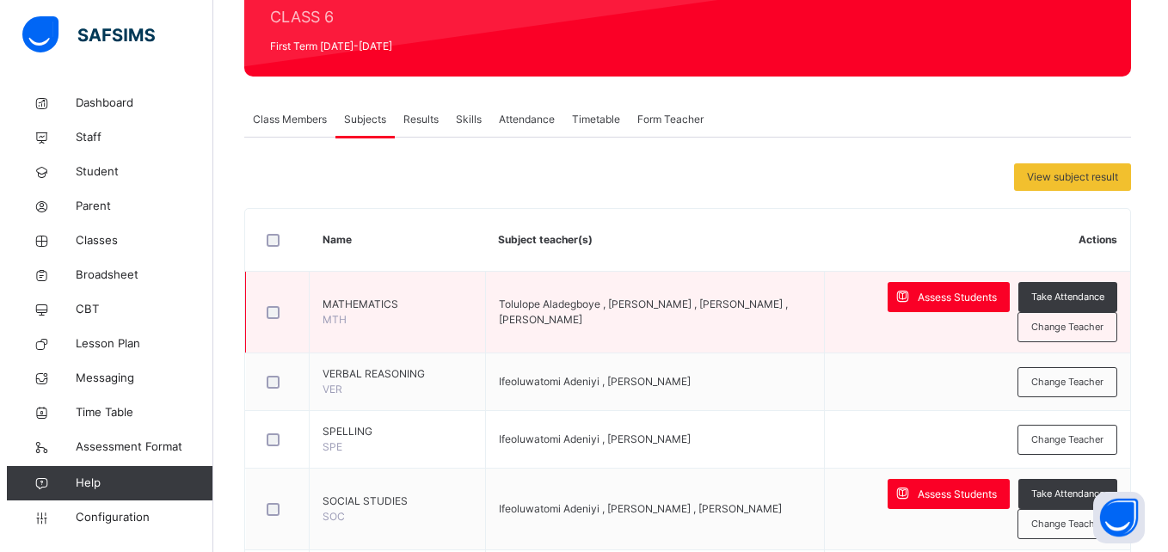
scroll to position [222, 0]
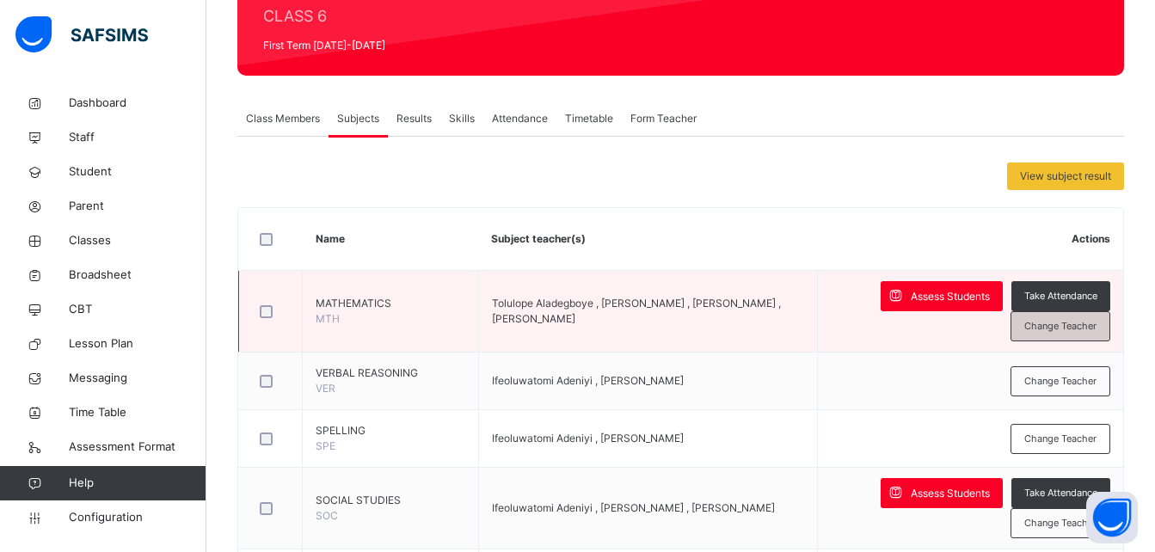
click at [1081, 324] on span "Change Teacher" at bounding box center [1060, 326] width 72 height 15
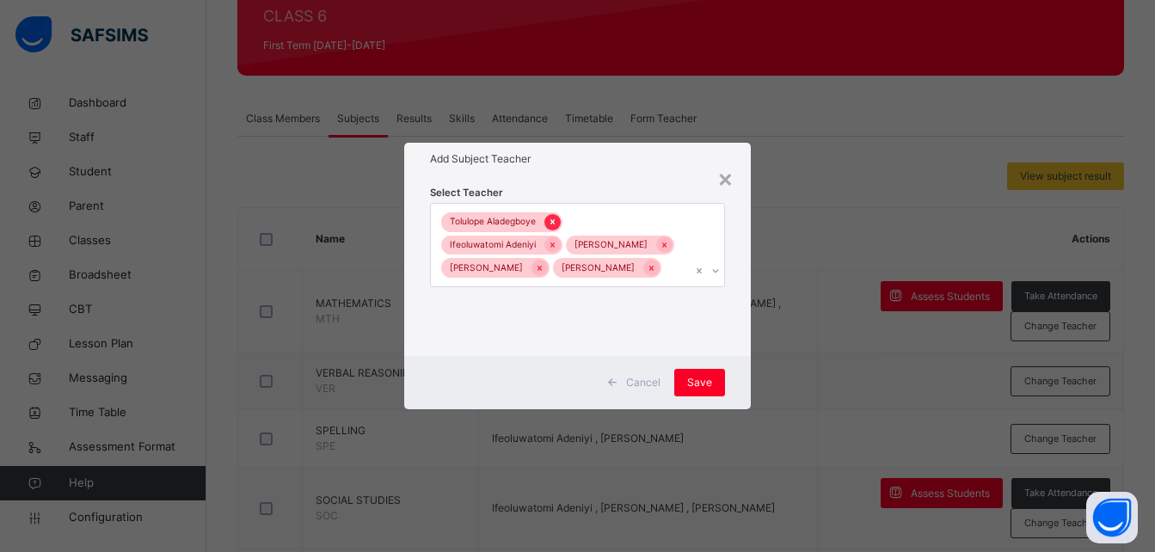
click at [554, 216] on icon at bounding box center [552, 222] width 9 height 12
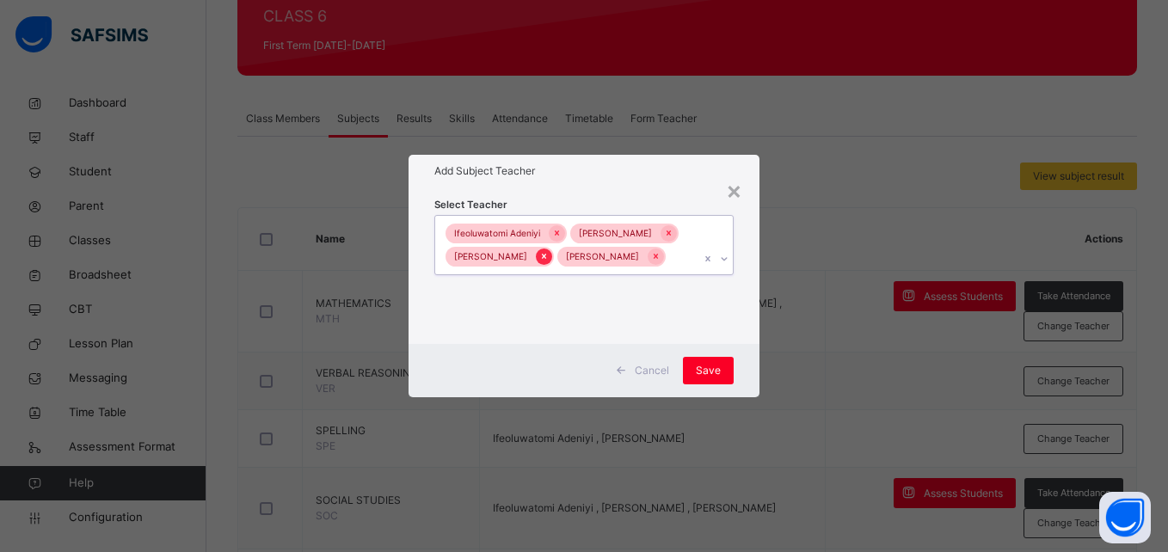
click at [549, 259] on icon at bounding box center [543, 256] width 9 height 12
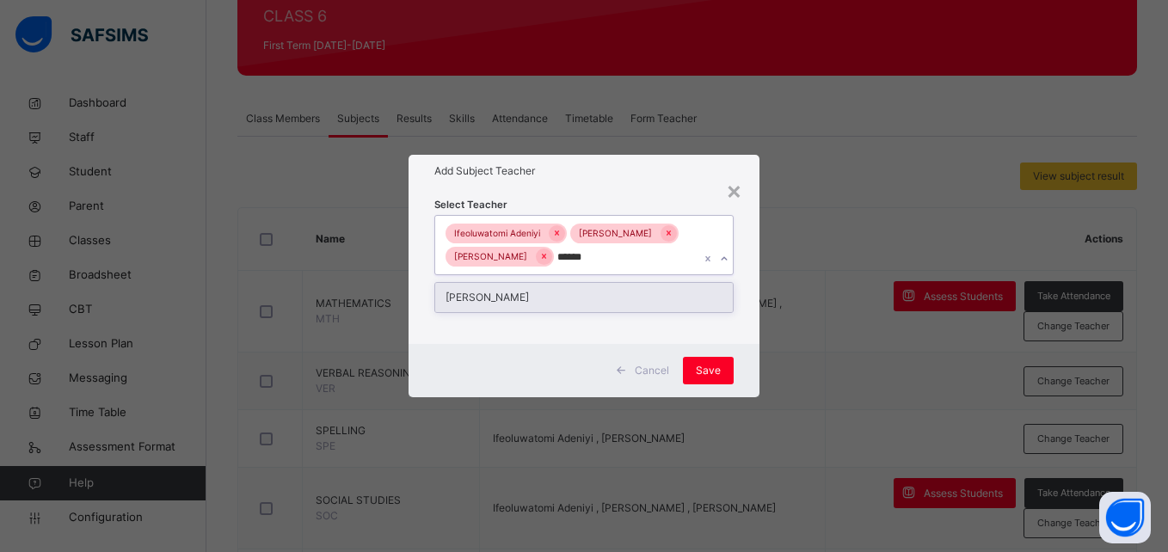
type input "*******"
click at [569, 310] on div "[PERSON_NAME]" at bounding box center [583, 297] width 297 height 29
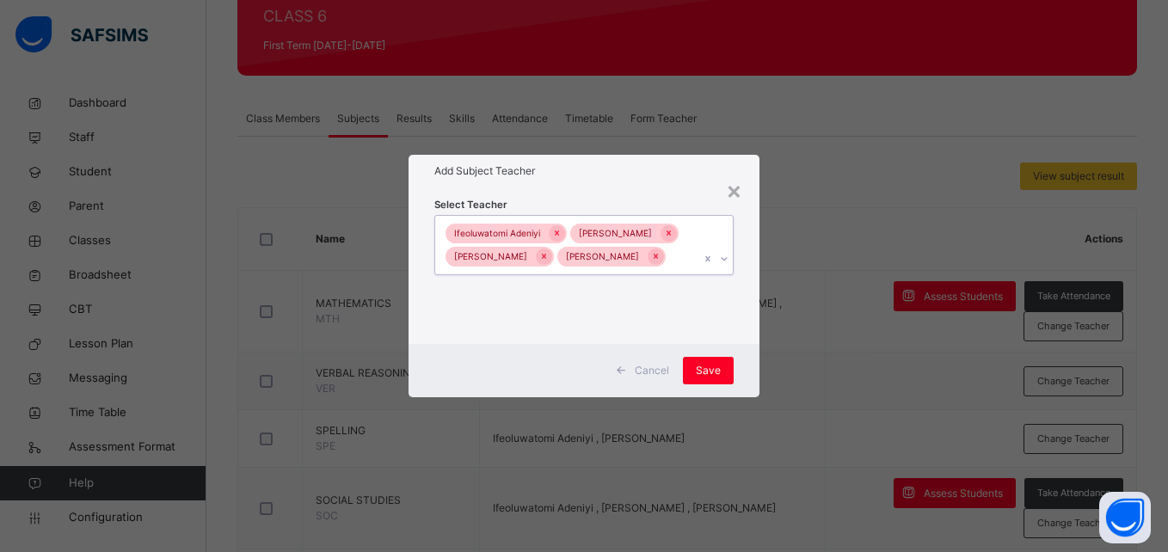
click at [635, 231] on div "Ifeoluwatomi [PERSON_NAME] [PERSON_NAME] [PERSON_NAME]" at bounding box center [567, 245] width 264 height 59
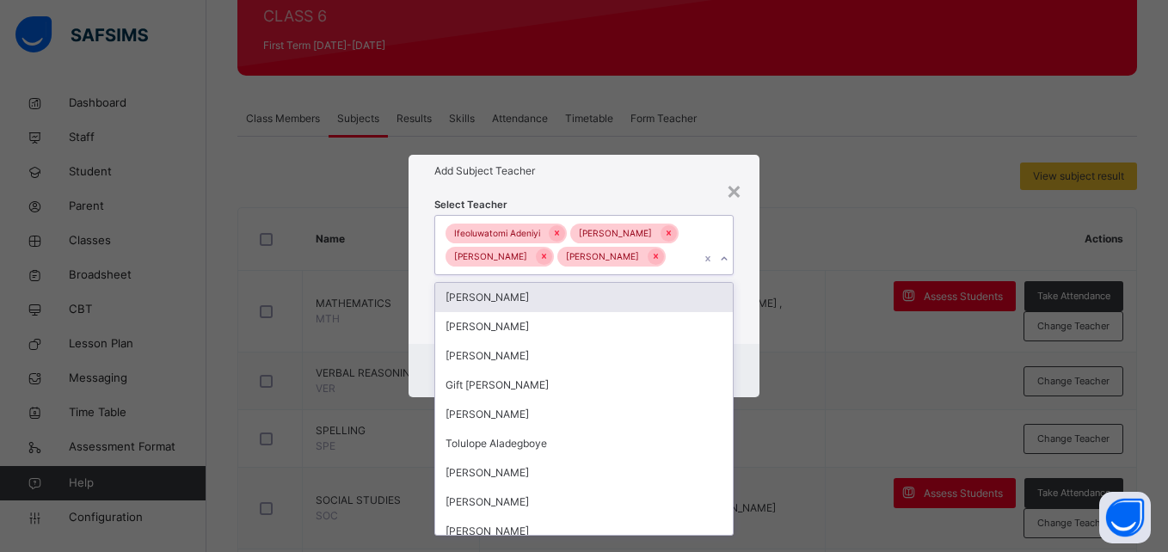
click at [635, 231] on div "Ifeoluwatomi [PERSON_NAME] [PERSON_NAME] [PERSON_NAME]" at bounding box center [567, 245] width 264 height 59
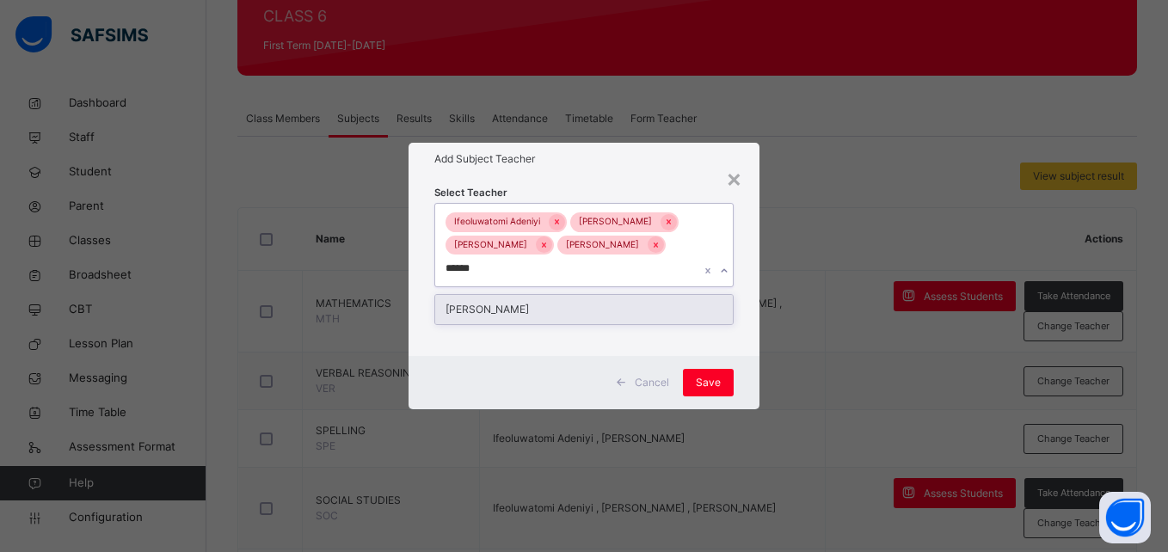
type input "*******"
click at [560, 314] on div "[PERSON_NAME]" at bounding box center [583, 309] width 297 height 29
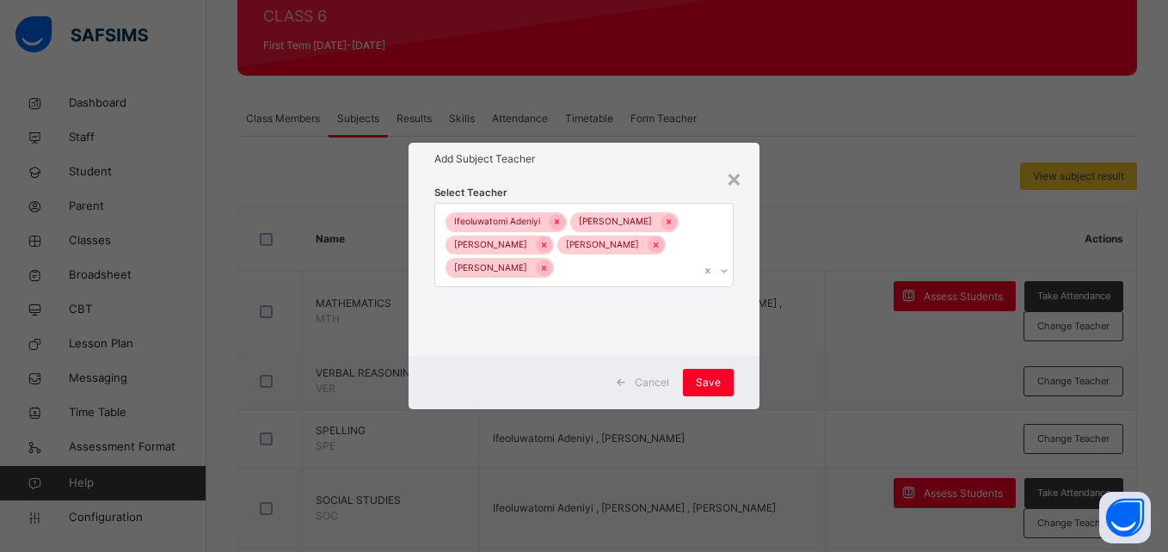
click at [740, 380] on div "Cancel Save" at bounding box center [584, 382] width 350 height 53
click at [706, 390] on span "Save" at bounding box center [708, 382] width 25 height 15
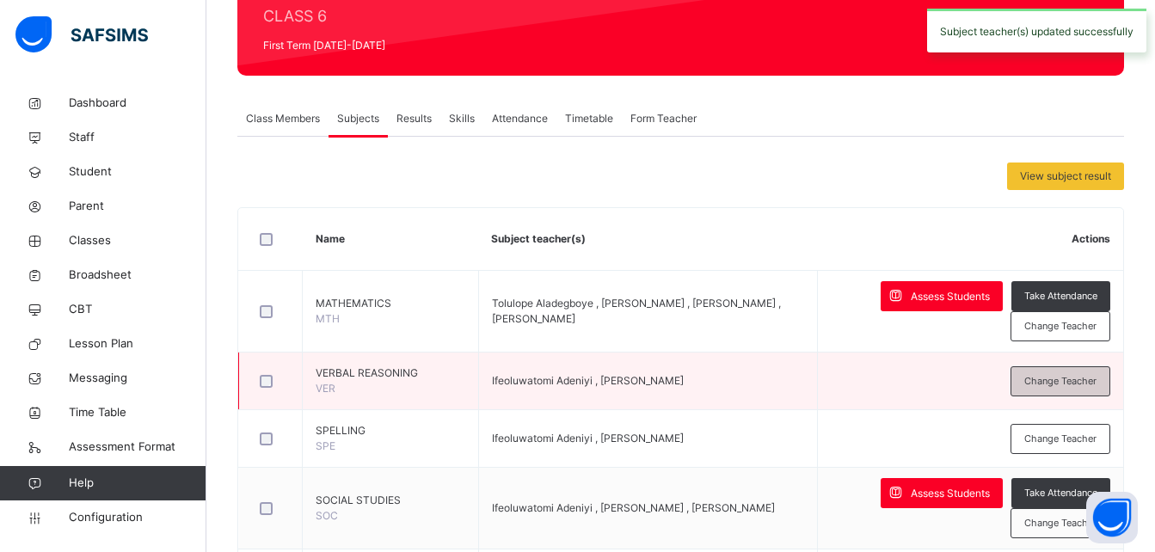
click at [1084, 385] on span "Change Teacher" at bounding box center [1060, 381] width 72 height 15
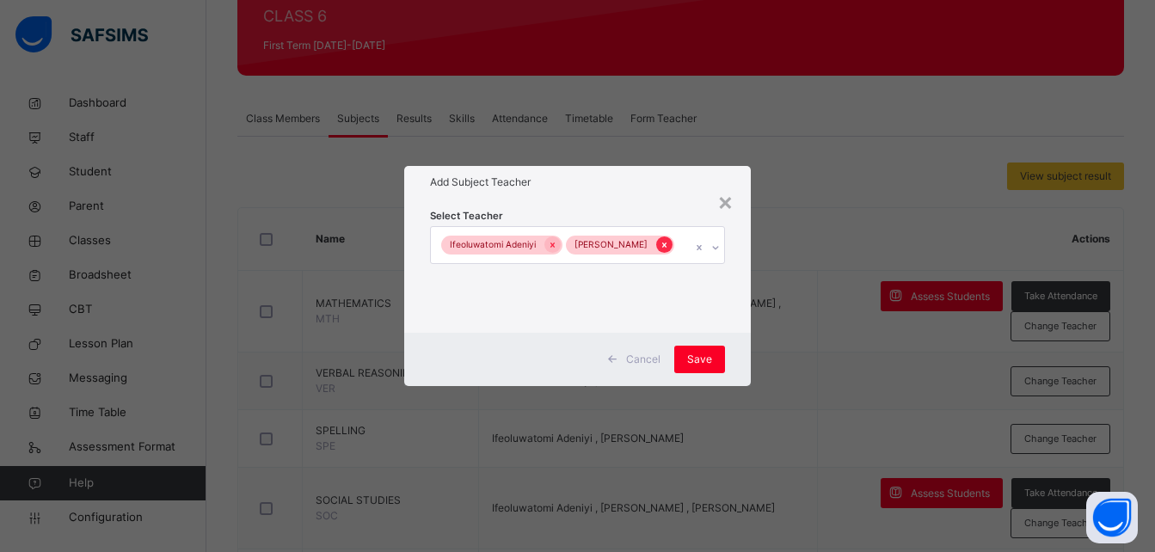
click at [668, 241] on icon at bounding box center [664, 245] width 9 height 12
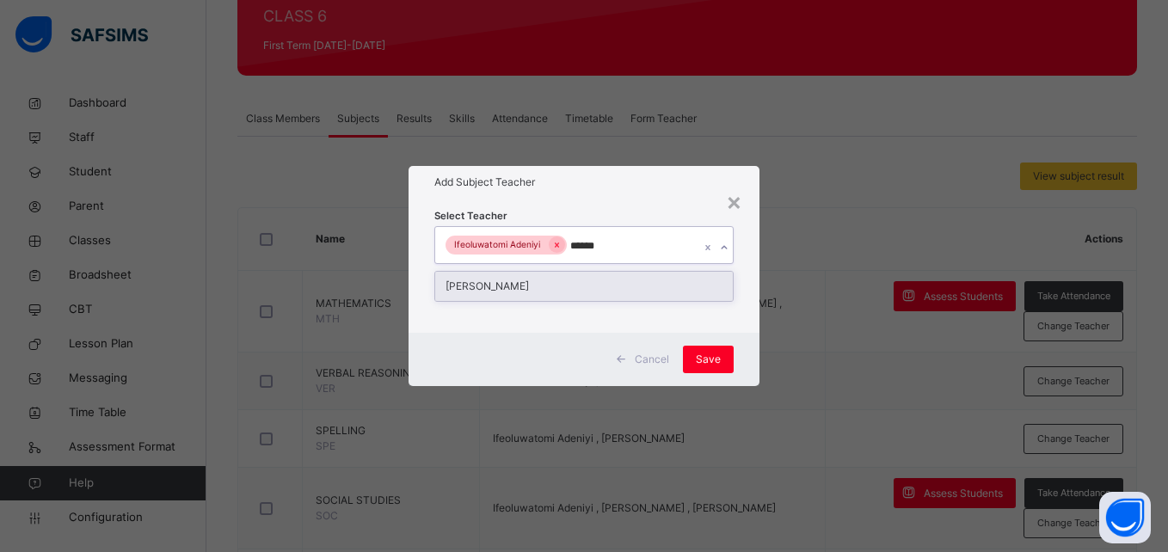
type input "*******"
click at [551, 286] on div "[PERSON_NAME]" at bounding box center [583, 286] width 297 height 29
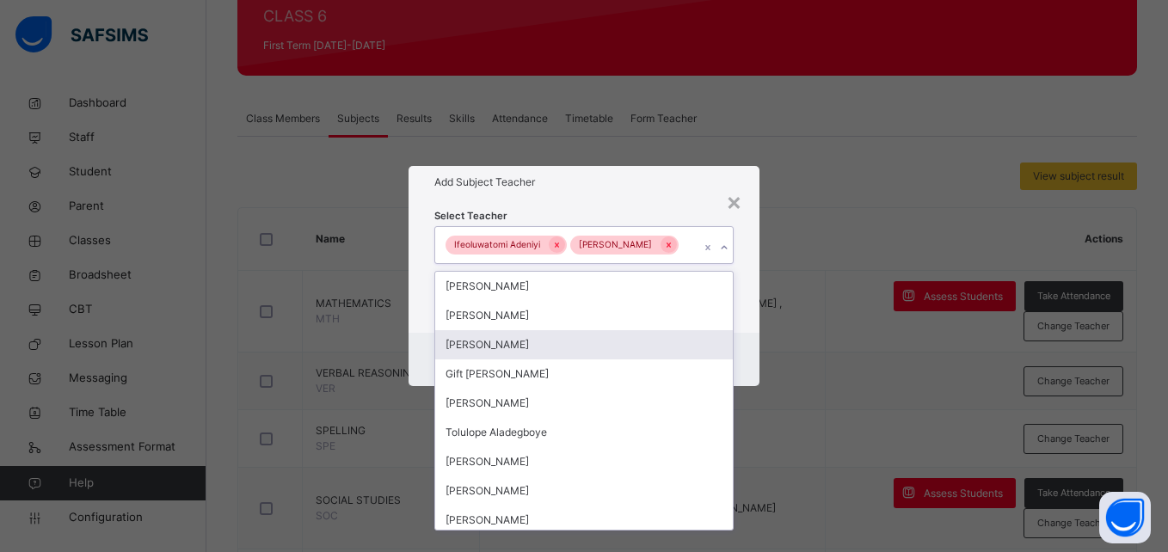
click at [741, 349] on div "Cancel Save" at bounding box center [584, 359] width 350 height 53
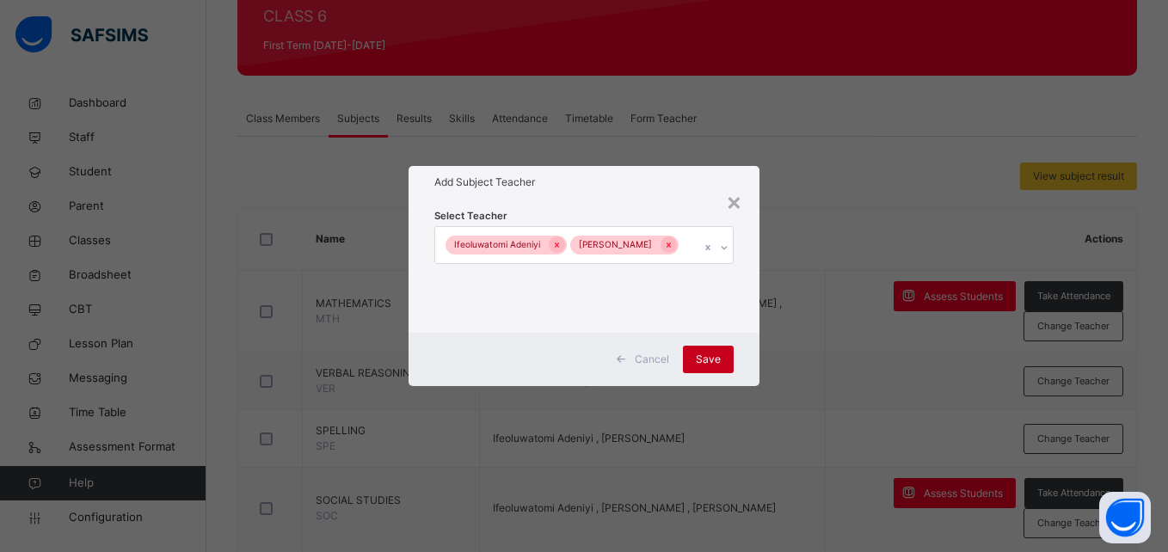
click at [709, 358] on span "Save" at bounding box center [708, 359] width 25 height 15
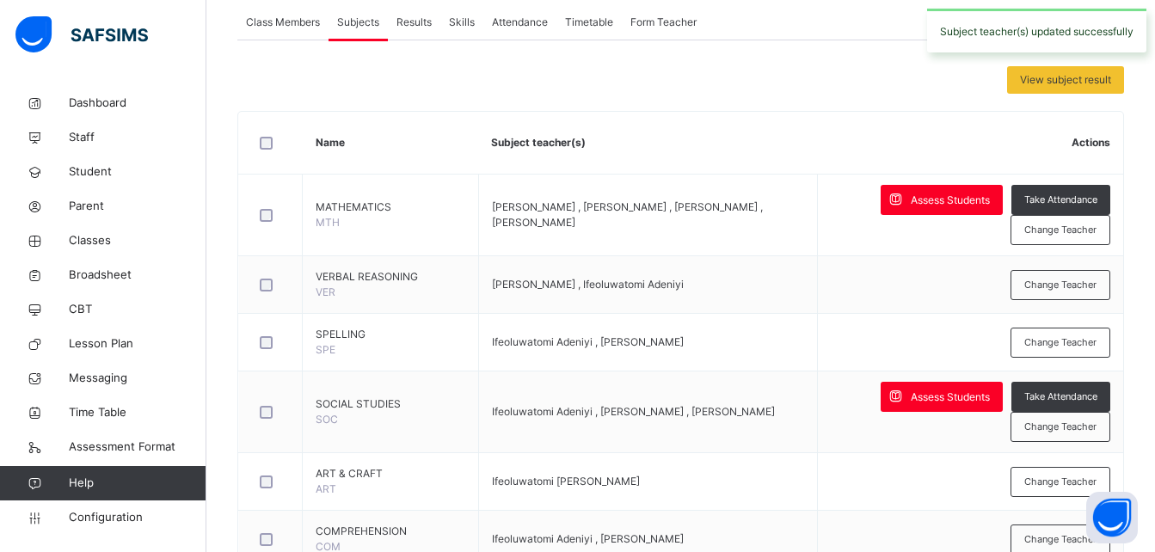
scroll to position [319, 0]
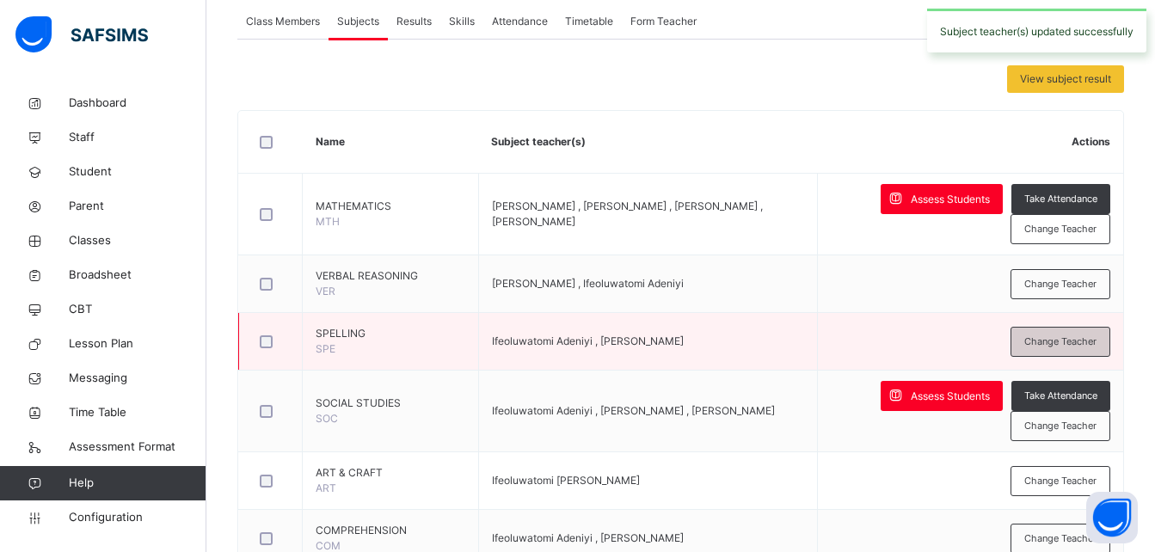
click at [1068, 347] on span "Change Teacher" at bounding box center [1060, 342] width 72 height 15
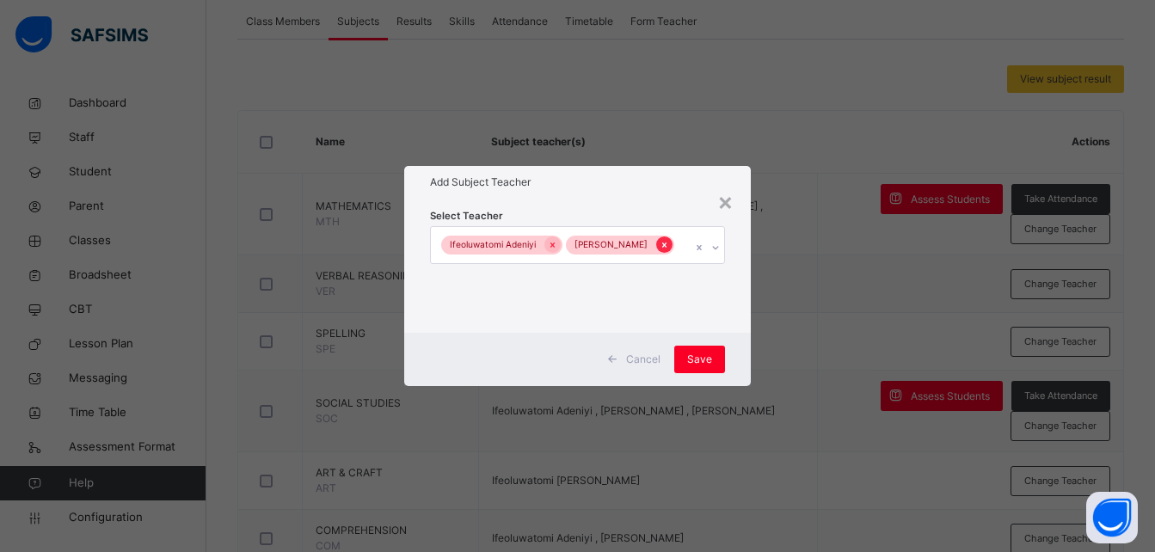
click at [667, 244] on icon at bounding box center [664, 245] width 4 height 5
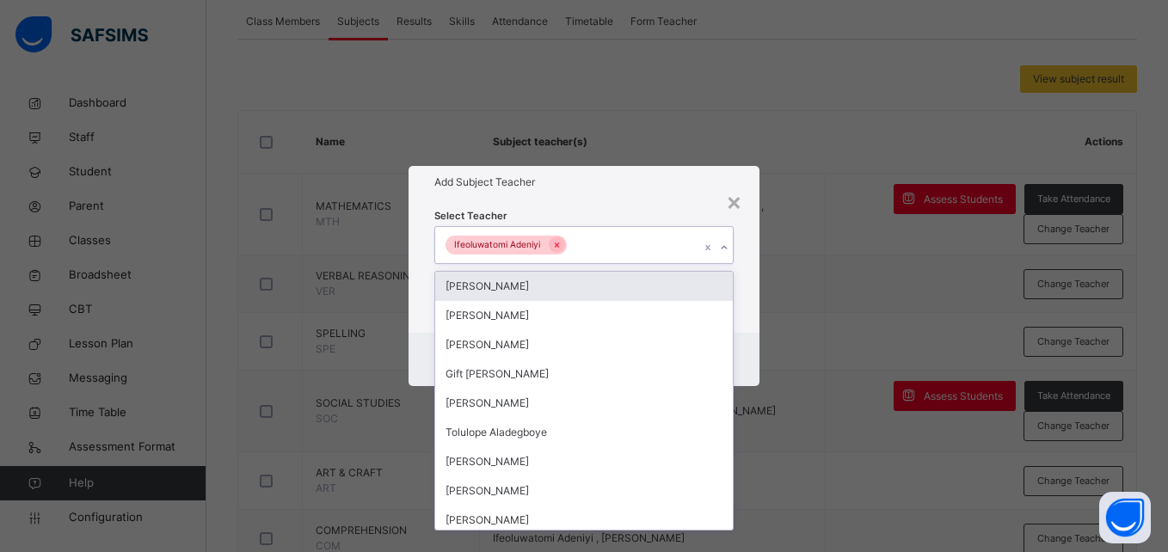
click at [641, 242] on div "Ifeoluwatomi Adeniyi" at bounding box center [567, 245] width 264 height 36
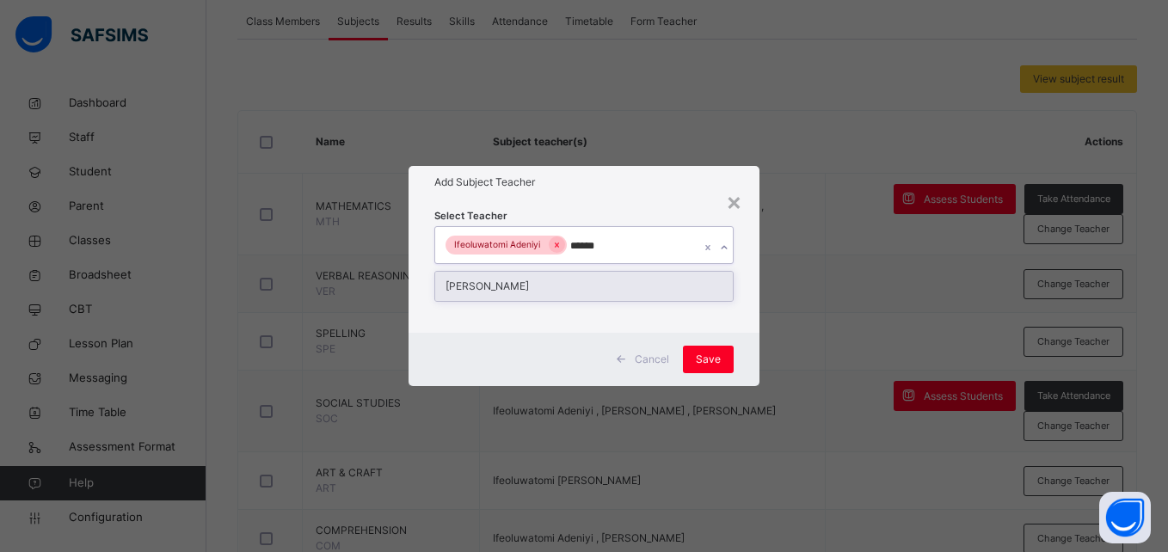
type input "*******"
click at [574, 280] on div "[PERSON_NAME]" at bounding box center [583, 286] width 297 height 29
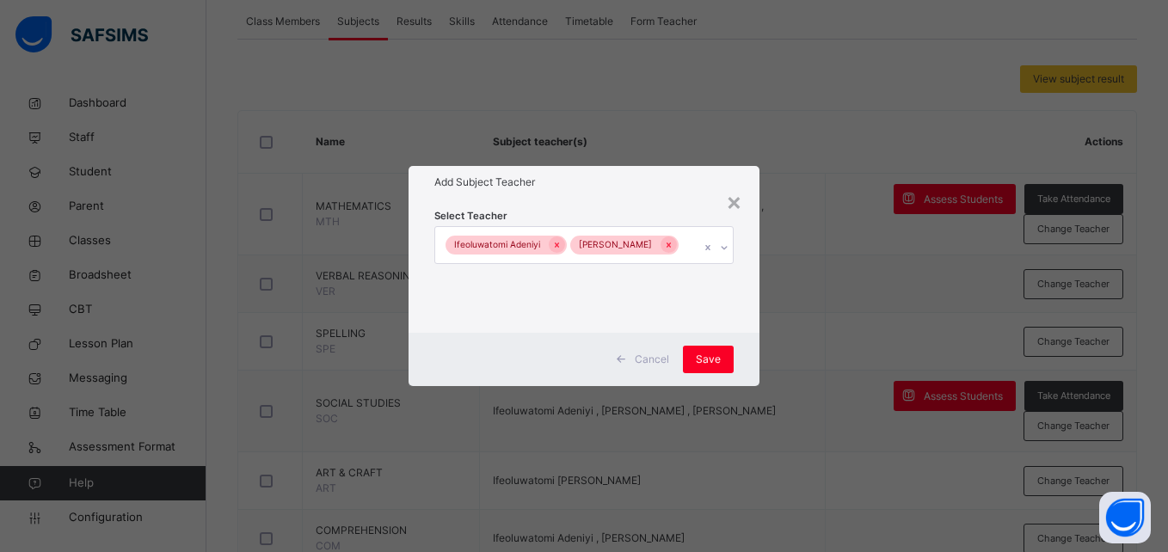
click at [748, 355] on div "Cancel Save" at bounding box center [584, 359] width 350 height 53
click at [714, 365] on span "Save" at bounding box center [708, 359] width 25 height 15
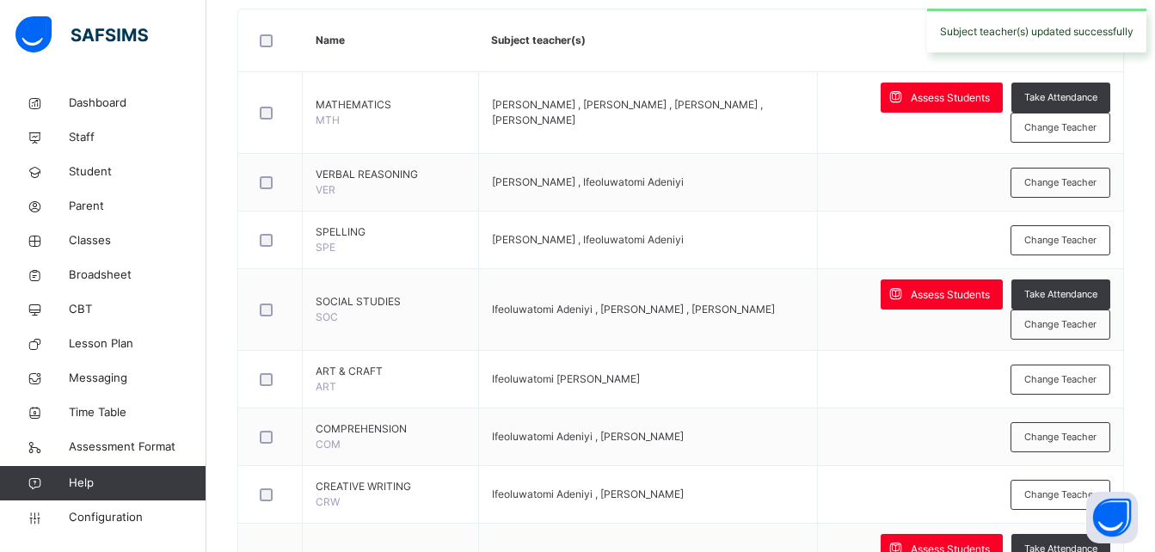
scroll to position [426, 0]
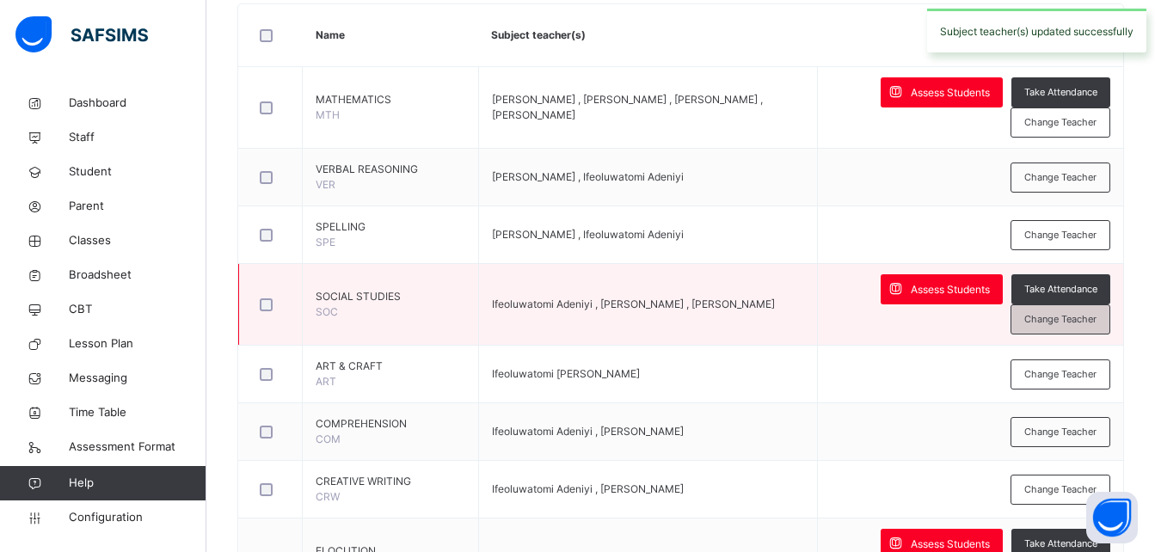
click at [1066, 314] on span "Change Teacher" at bounding box center [1060, 319] width 72 height 15
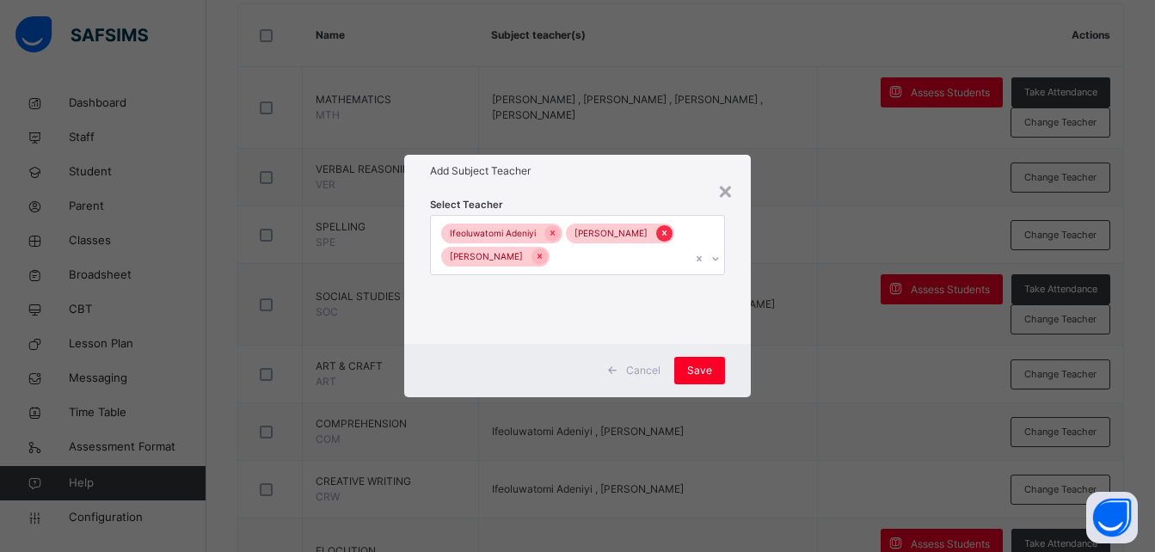
click at [667, 230] on icon at bounding box center [664, 233] width 9 height 12
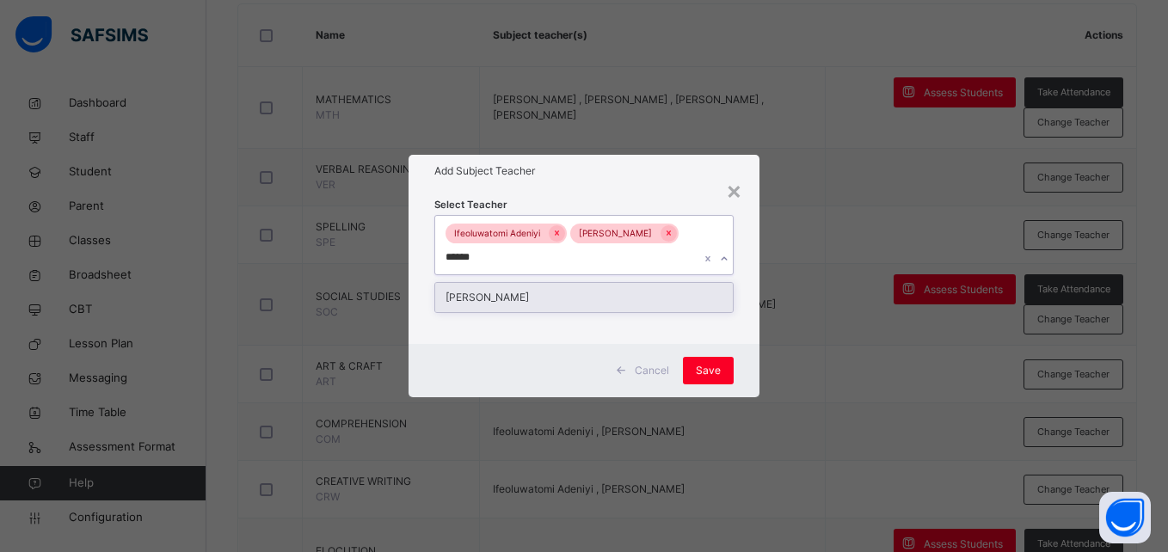
type input "*******"
click at [574, 299] on div "[PERSON_NAME]" at bounding box center [583, 297] width 297 height 29
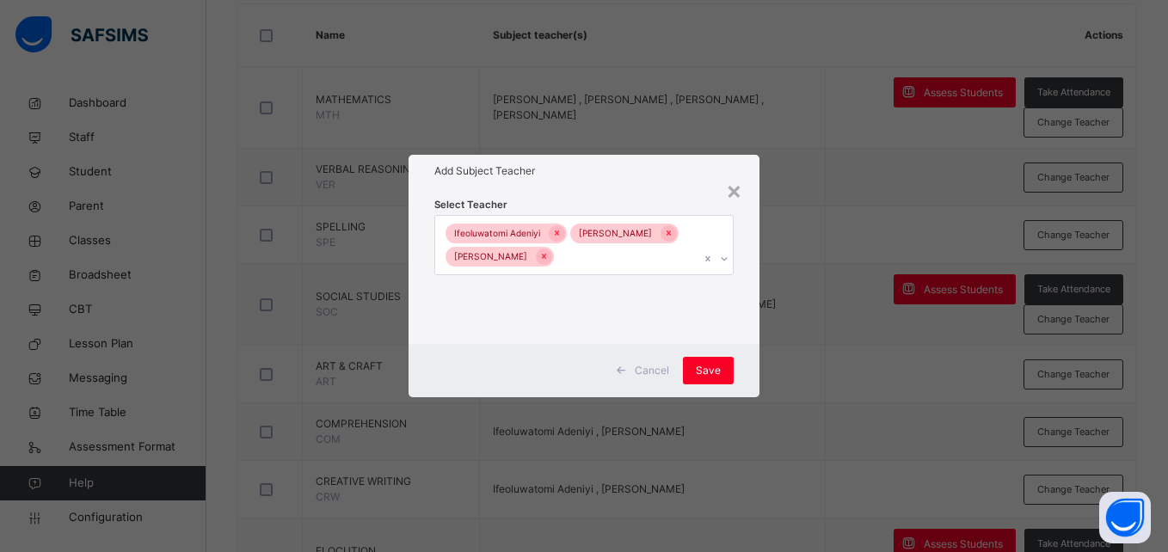
click at [738, 368] on div "Cancel Save" at bounding box center [584, 370] width 350 height 53
click at [703, 374] on span "Save" at bounding box center [708, 370] width 25 height 15
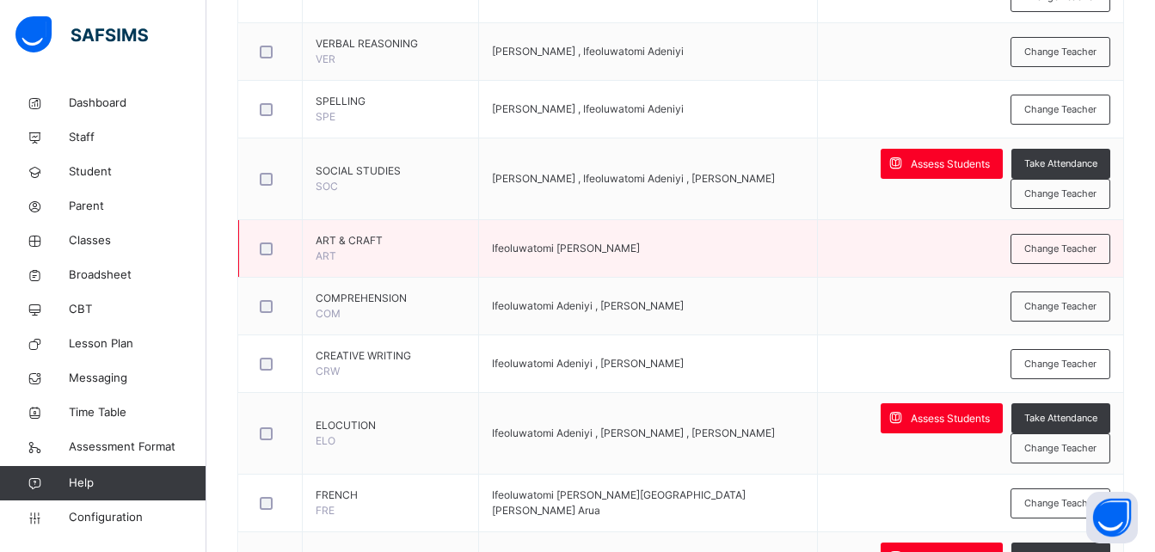
scroll to position [552, 0]
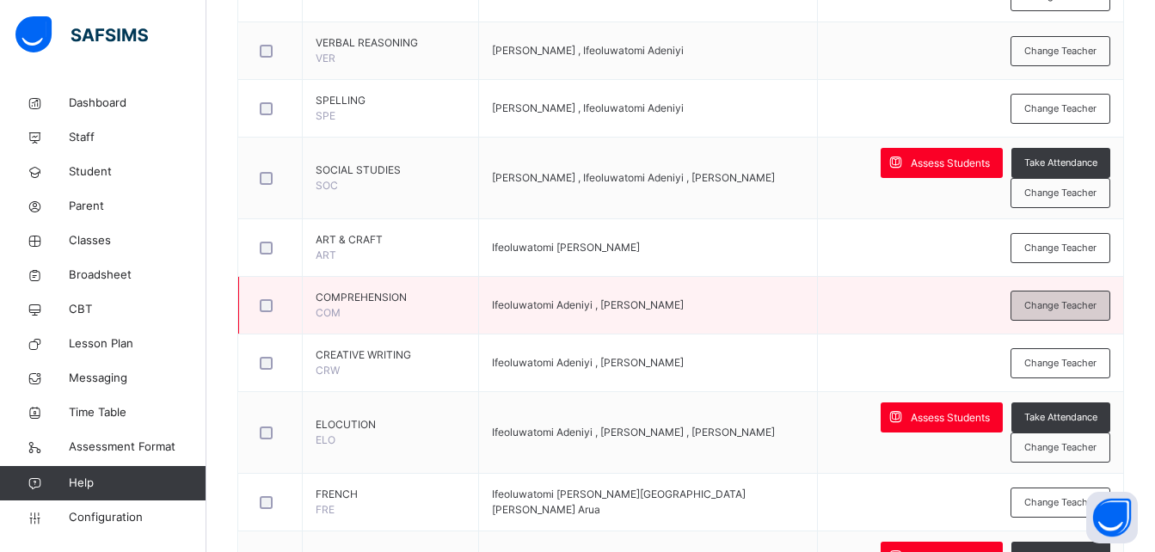
click at [1067, 304] on span "Change Teacher" at bounding box center [1060, 305] width 72 height 15
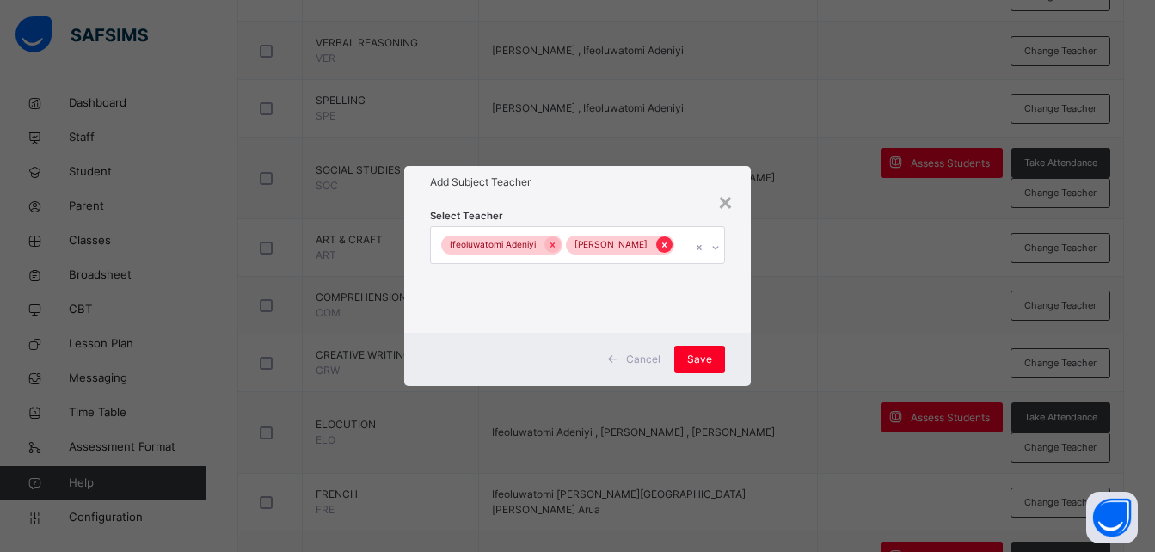
click at [668, 249] on icon at bounding box center [664, 245] width 9 height 12
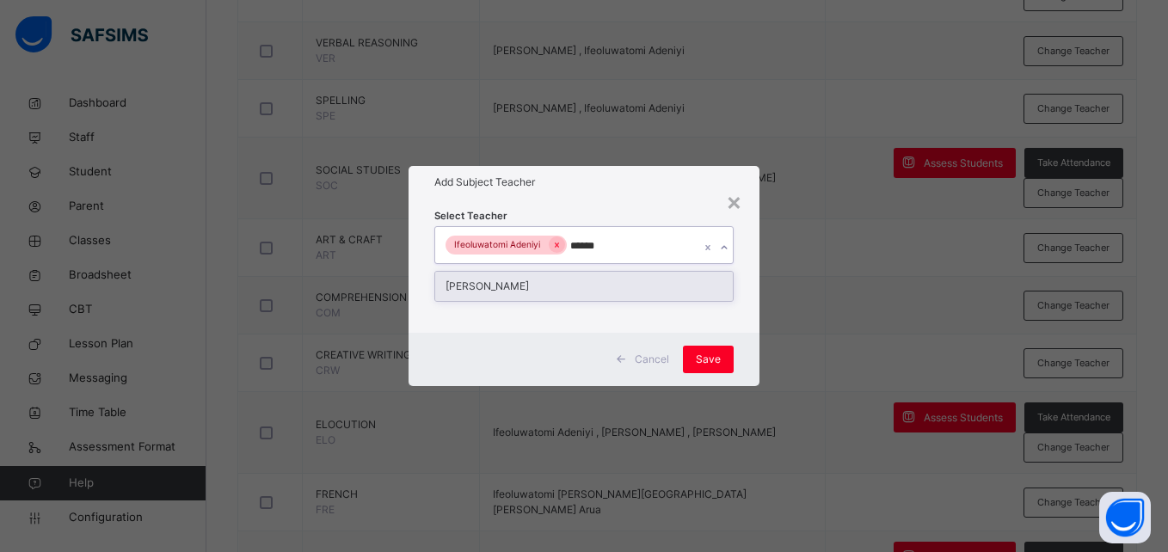
type input "*******"
click at [611, 282] on div "[PERSON_NAME]" at bounding box center [583, 286] width 297 height 29
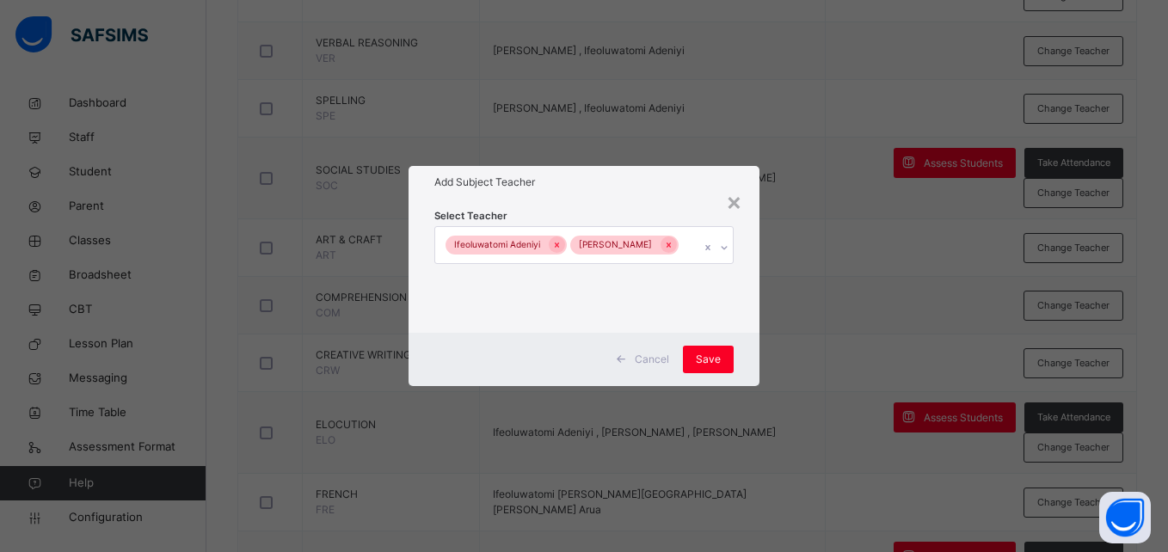
click at [747, 359] on div "Cancel Save" at bounding box center [584, 359] width 350 height 53
click at [702, 360] on span "Save" at bounding box center [708, 359] width 25 height 15
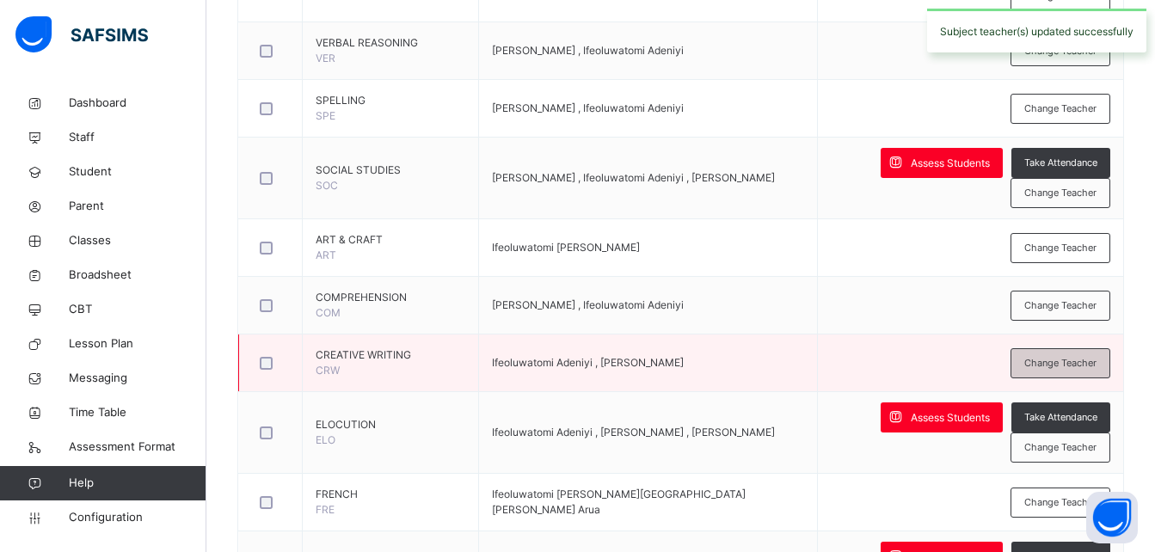
click at [1095, 364] on span "Change Teacher" at bounding box center [1060, 363] width 72 height 15
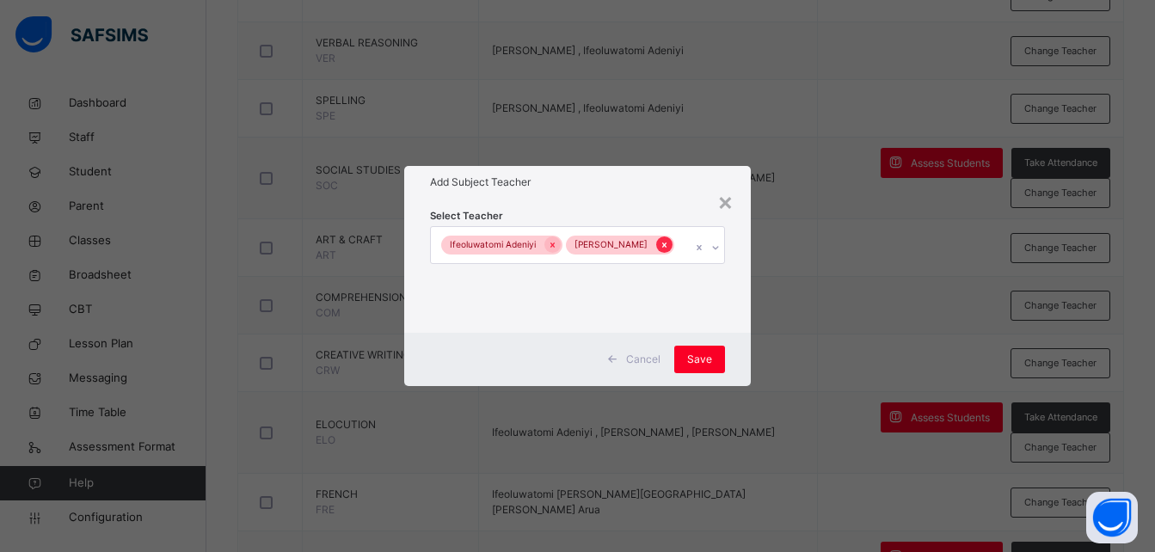
click at [673, 245] on div at bounding box center [664, 245] width 16 height 16
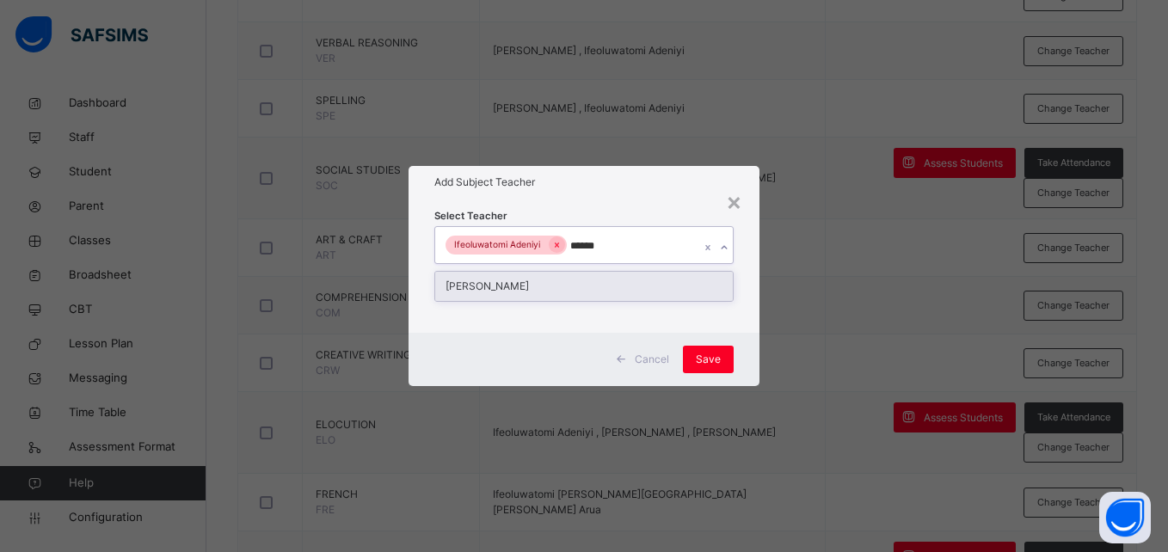
type input "*******"
click at [633, 276] on div "[PERSON_NAME]" at bounding box center [583, 286] width 297 height 29
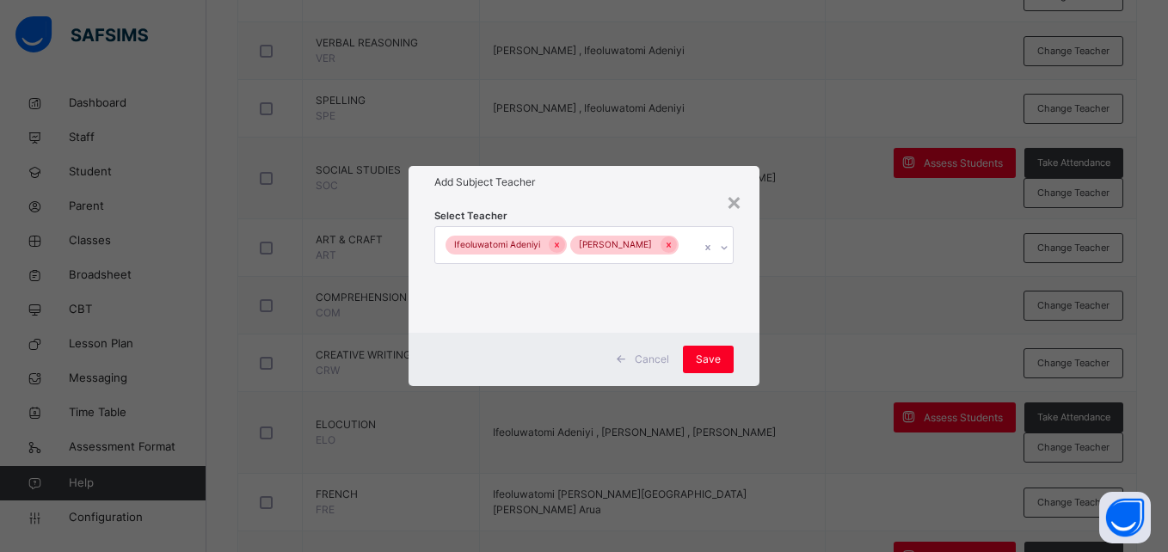
click at [740, 362] on div "Cancel Save" at bounding box center [584, 359] width 350 height 53
click at [704, 362] on span "Save" at bounding box center [708, 359] width 25 height 15
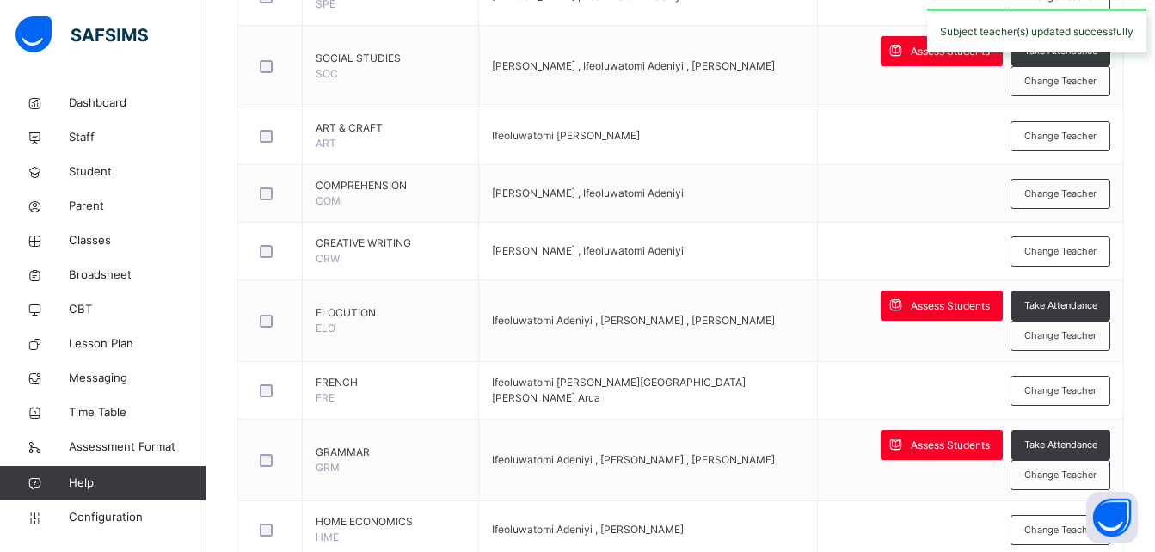
scroll to position [666, 0]
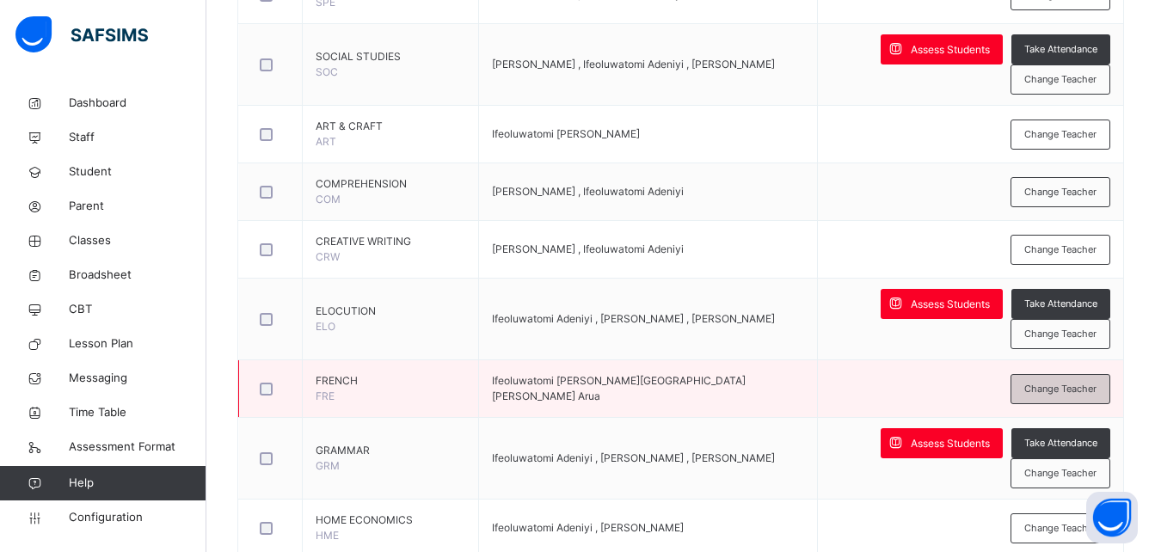
click at [1042, 390] on span "Change Teacher" at bounding box center [1060, 389] width 72 height 15
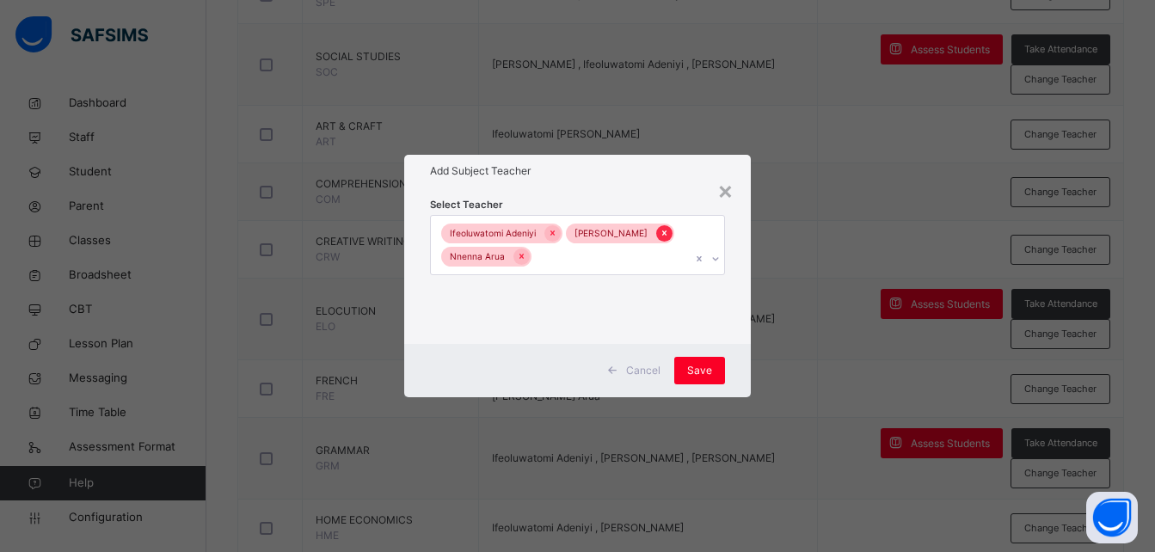
click at [670, 240] on div at bounding box center [664, 233] width 16 height 16
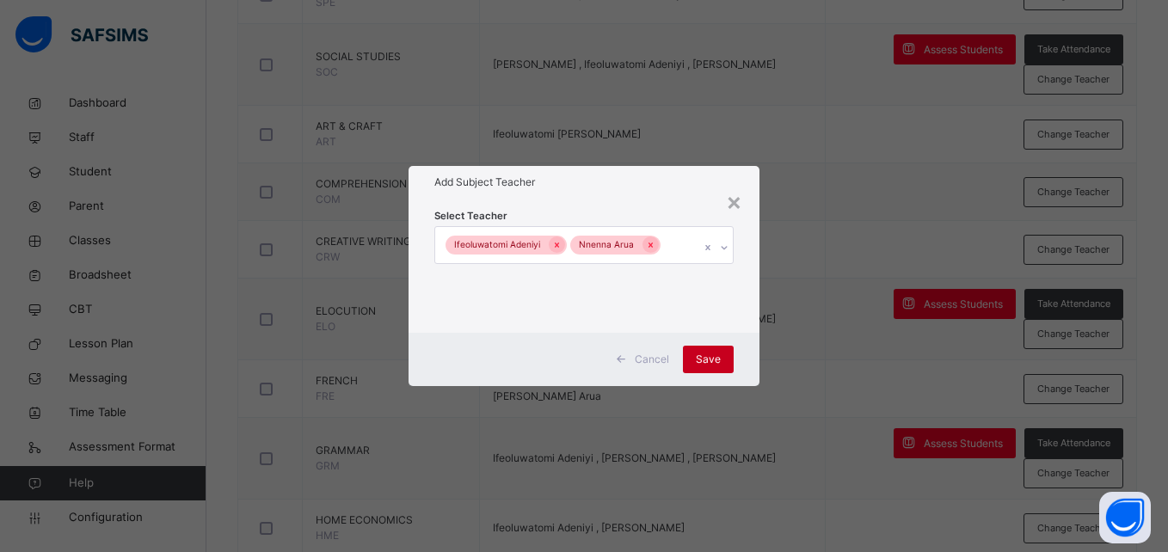
click at [715, 355] on span "Save" at bounding box center [708, 359] width 25 height 15
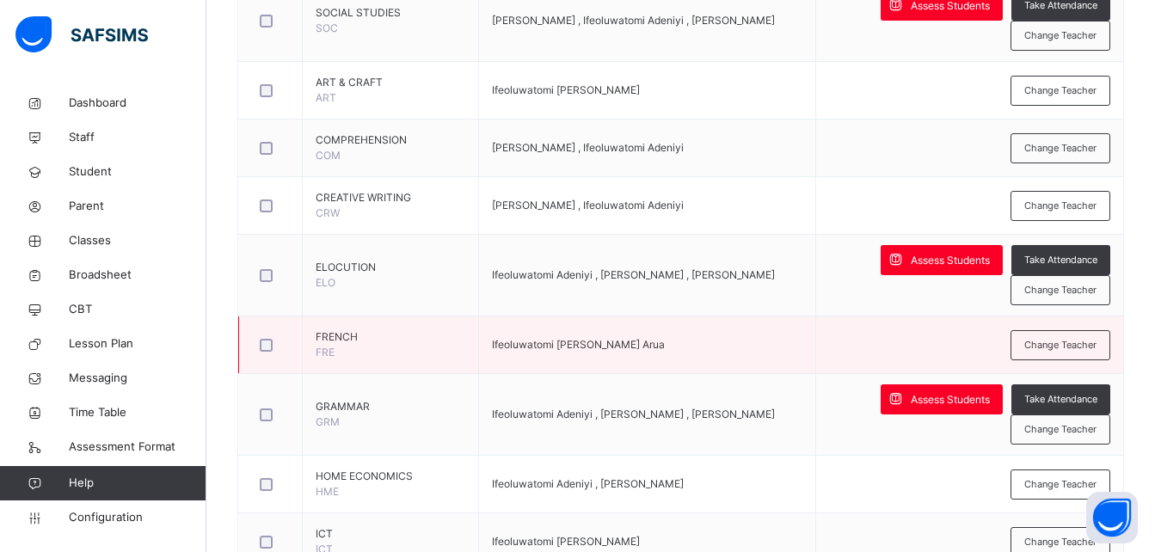
scroll to position [713, 0]
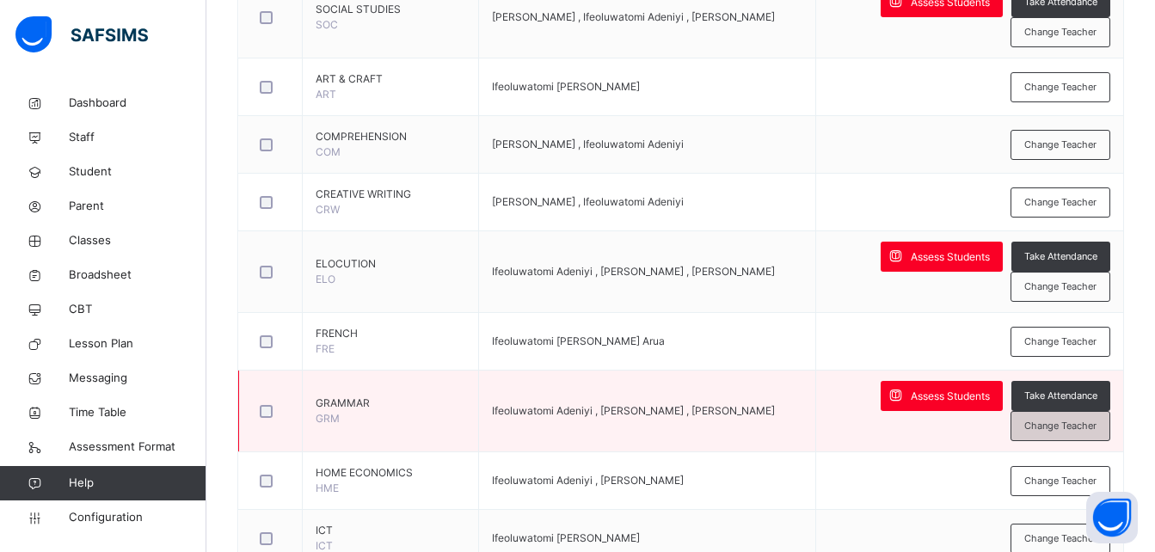
click at [1063, 433] on div "Change Teacher" at bounding box center [1061, 426] width 100 height 30
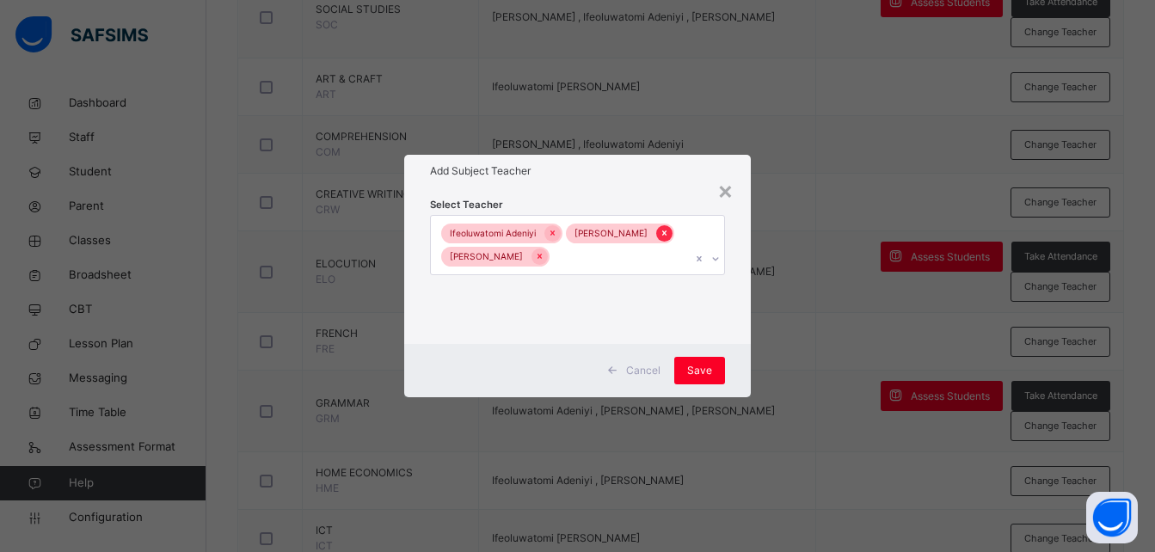
click at [669, 230] on icon at bounding box center [664, 233] width 9 height 12
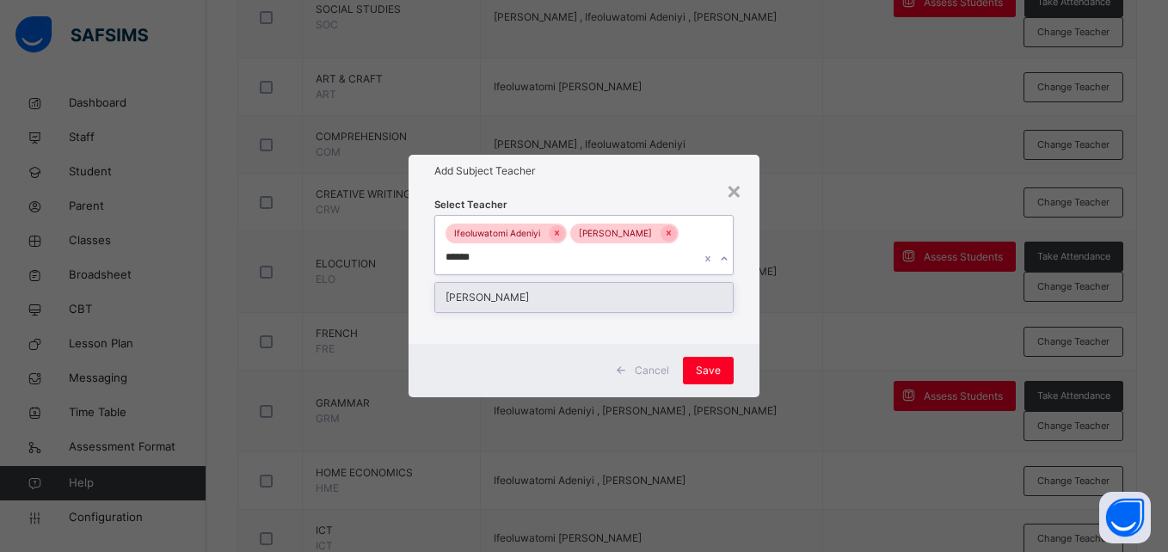
type input "*******"
click at [554, 288] on div "[PERSON_NAME]" at bounding box center [583, 297] width 297 height 29
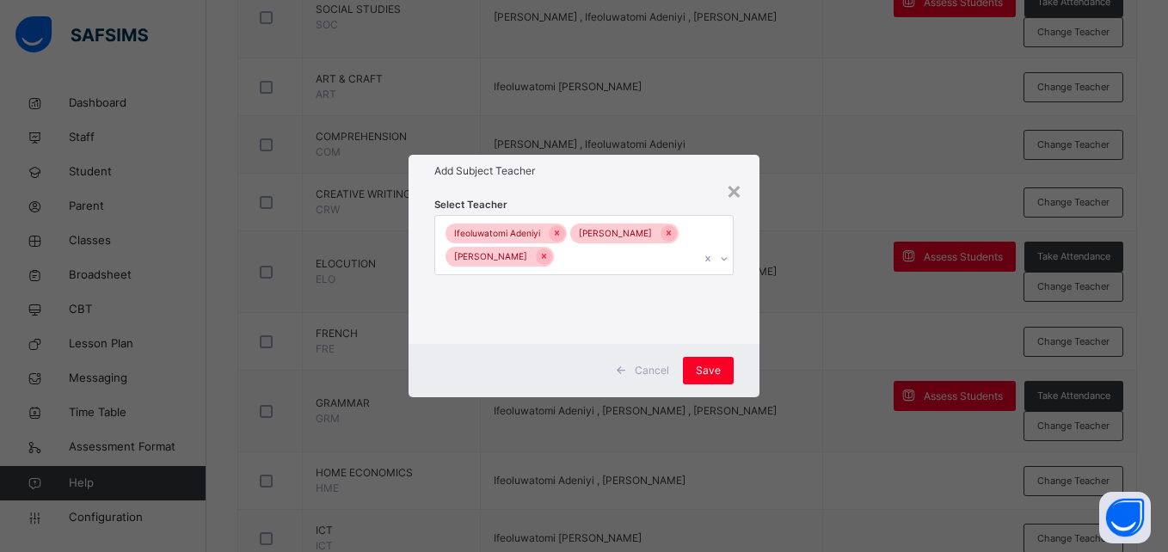
click at [738, 373] on div "Cancel Save" at bounding box center [584, 370] width 350 height 53
click at [713, 374] on span "Save" at bounding box center [708, 370] width 25 height 15
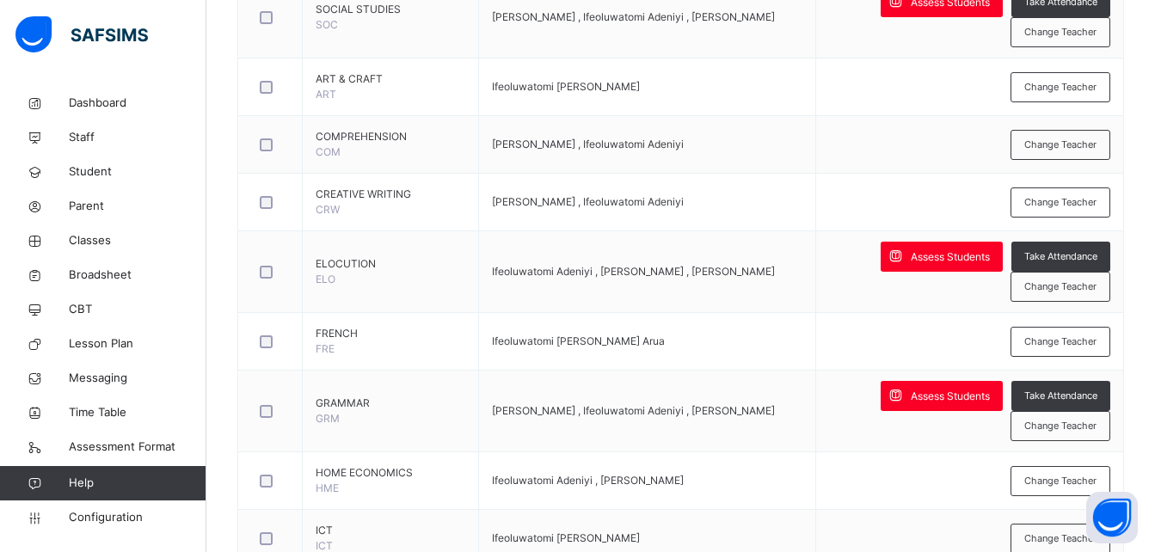
scroll to position [714, 0]
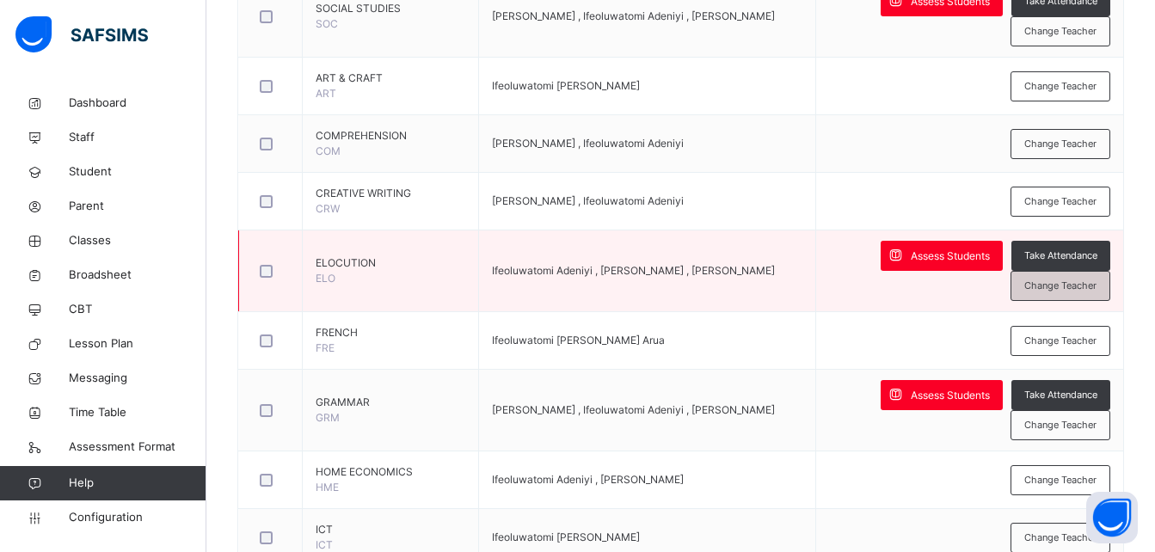
click at [1055, 292] on span "Change Teacher" at bounding box center [1060, 286] width 72 height 15
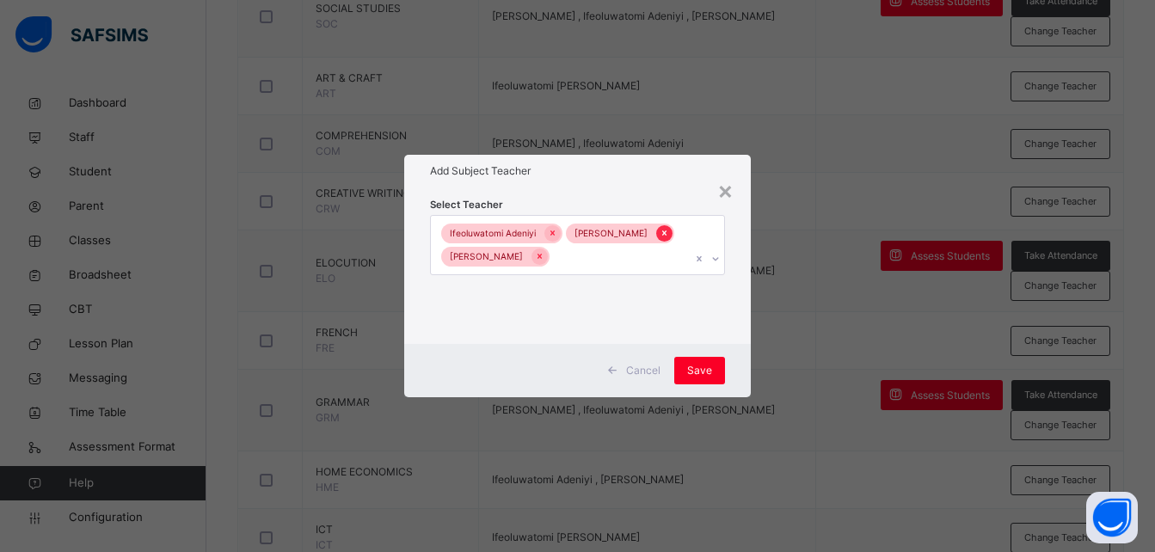
click at [669, 237] on icon at bounding box center [664, 233] width 9 height 12
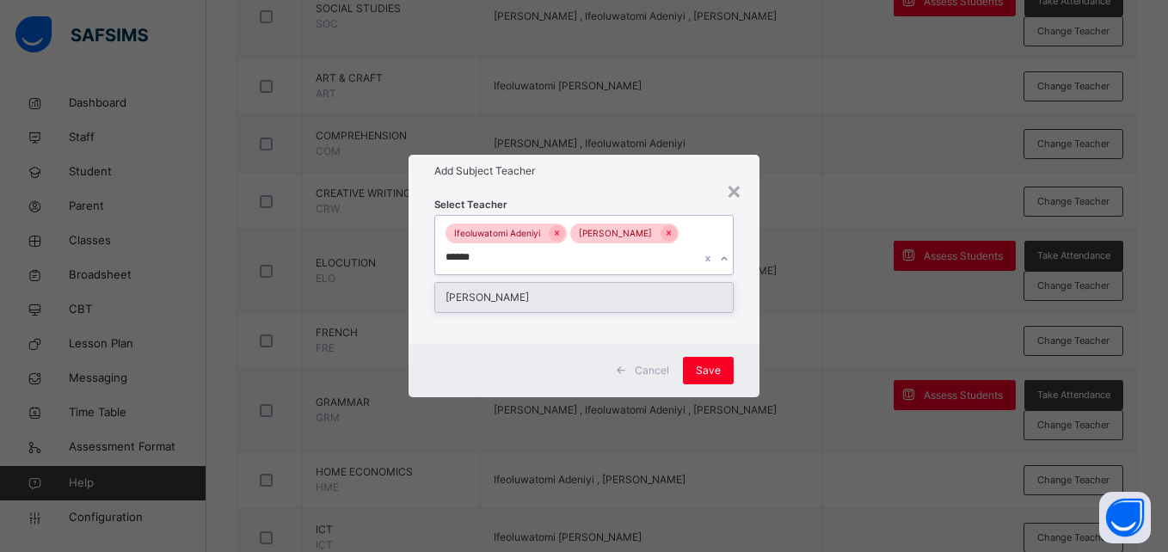
type input "*******"
click at [618, 299] on div "[PERSON_NAME]" at bounding box center [583, 297] width 297 height 29
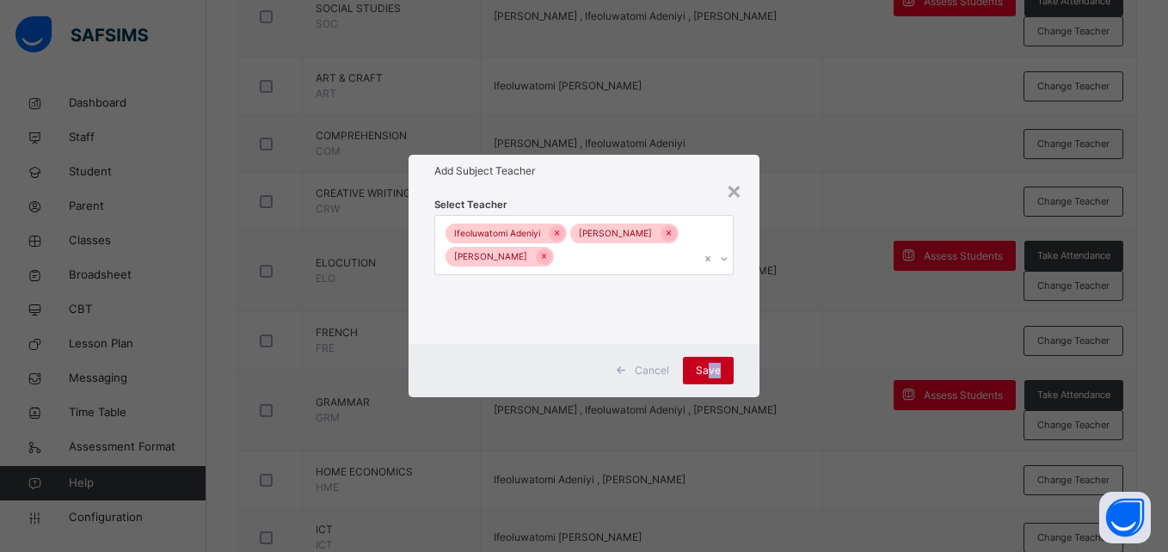
drag, startPoint x: 746, startPoint y: 361, endPoint x: 707, endPoint y: 366, distance: 38.9
click at [707, 366] on div "Cancel Save" at bounding box center [584, 370] width 350 height 53
click at [707, 366] on span "Save" at bounding box center [708, 370] width 25 height 15
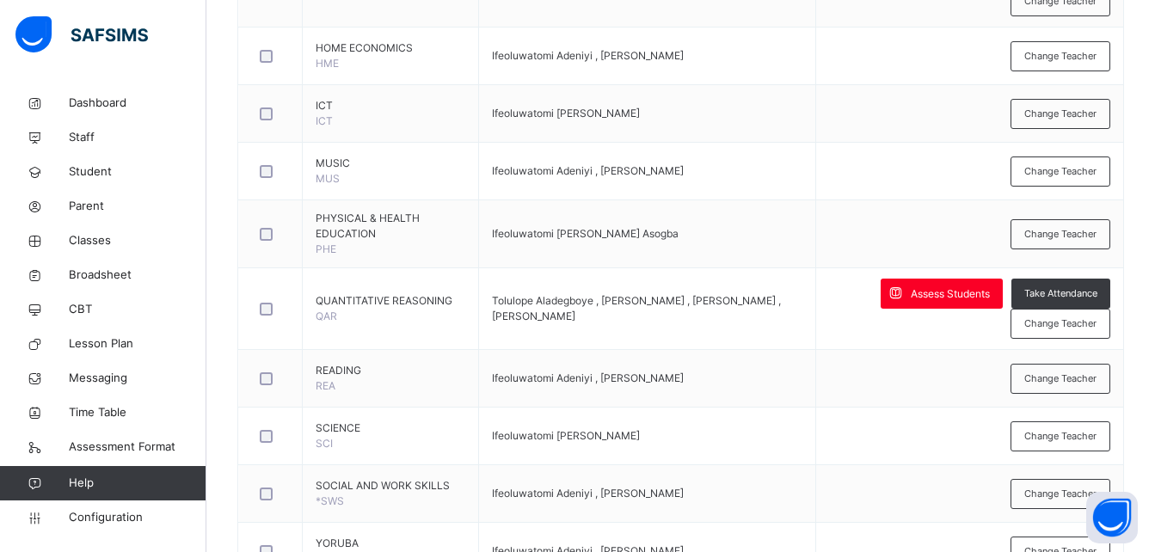
scroll to position [1140, 0]
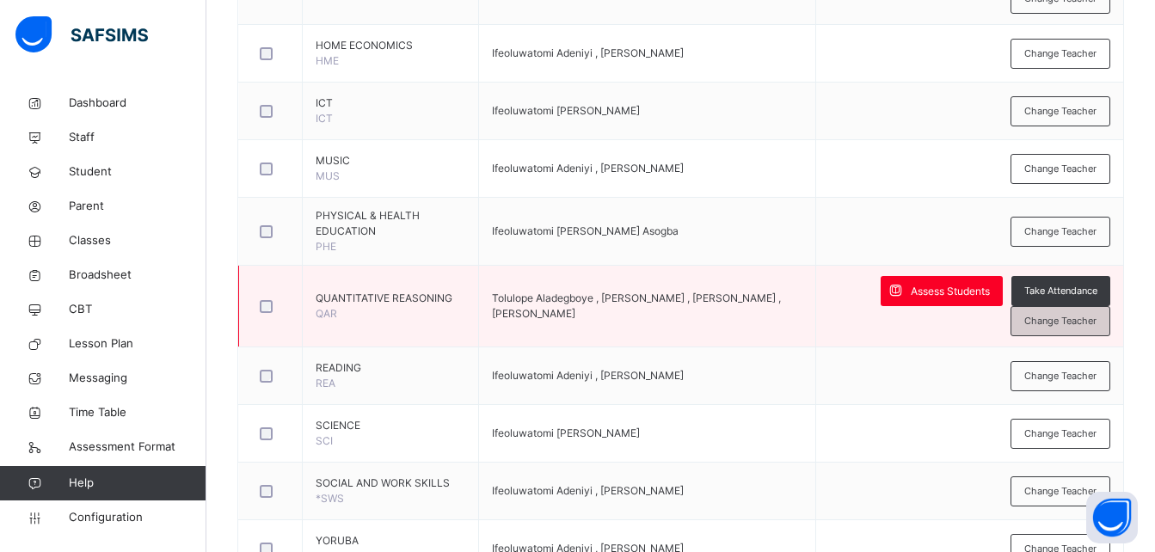
click at [1084, 327] on span "Change Teacher" at bounding box center [1060, 321] width 72 height 15
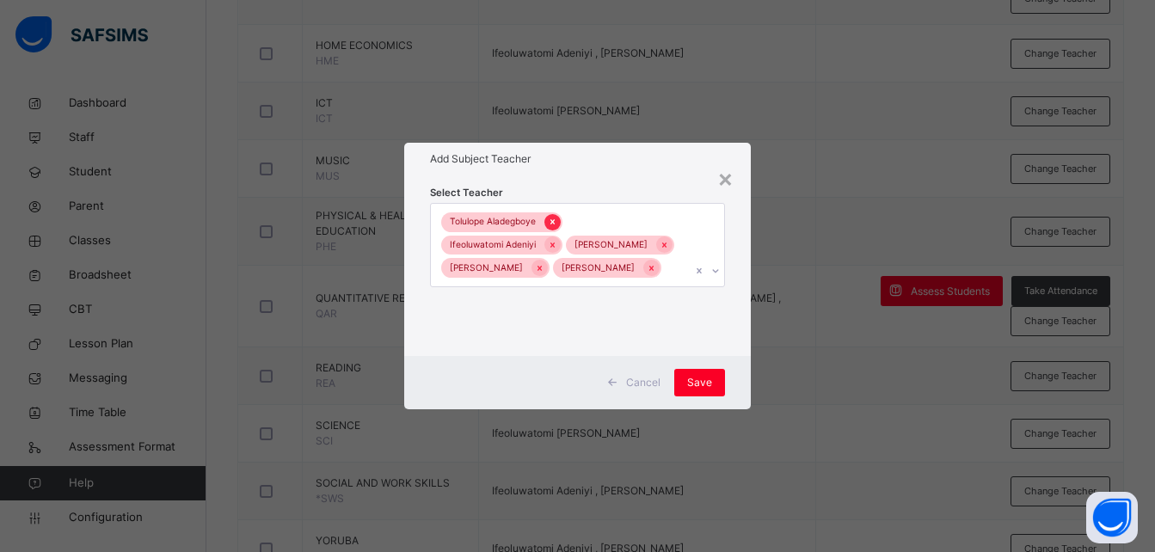
click at [553, 219] on icon at bounding box center [552, 221] width 4 height 5
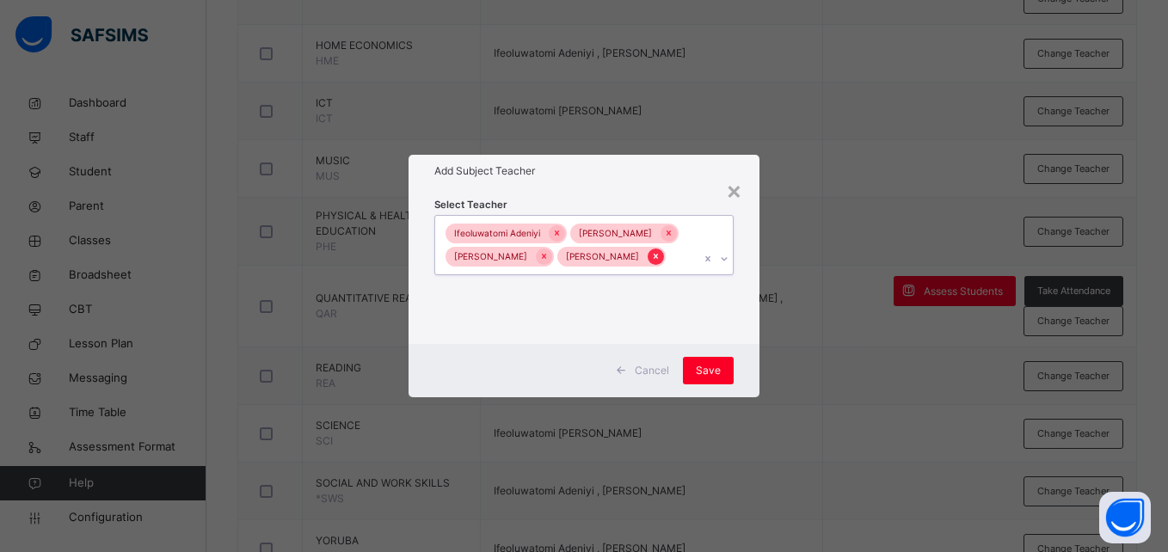
click at [660, 260] on icon at bounding box center [655, 256] width 9 height 12
click at [546, 260] on icon at bounding box center [544, 257] width 4 height 5
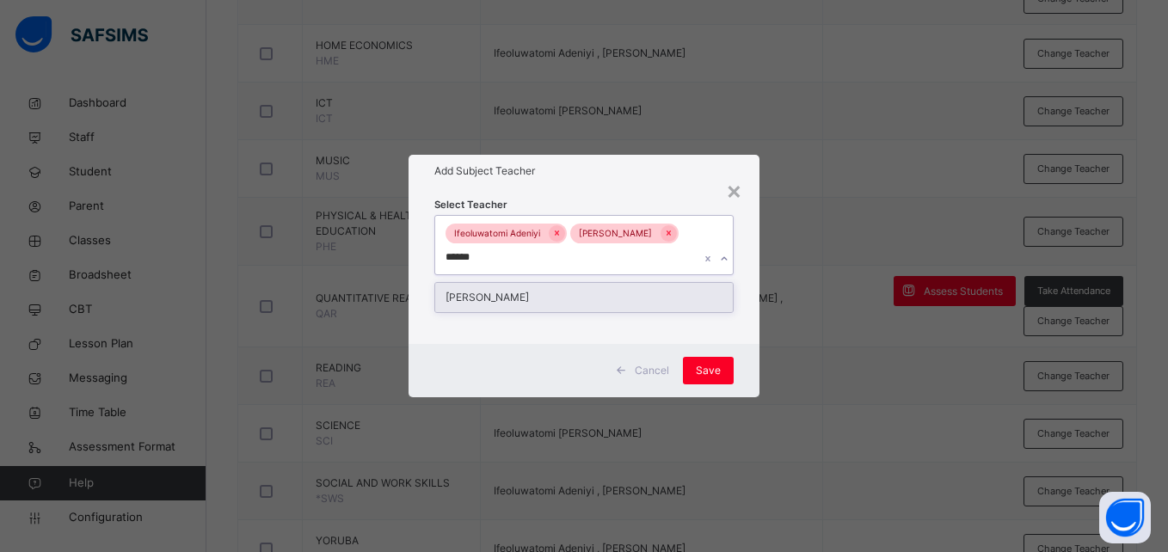
type input "*******"
click at [568, 300] on div "[PERSON_NAME]" at bounding box center [583, 297] width 297 height 29
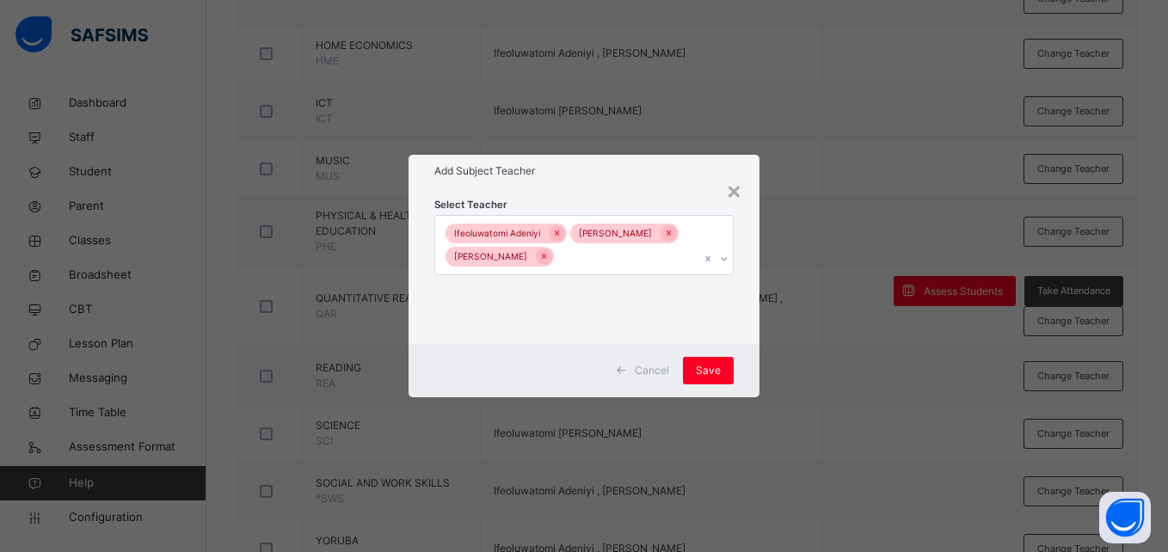
click at [735, 345] on div "Select Teacher Ifeoluwatomi [PERSON_NAME] [PERSON_NAME]" at bounding box center [584, 265] width 350 height 157
click at [706, 378] on span "Save" at bounding box center [708, 370] width 25 height 15
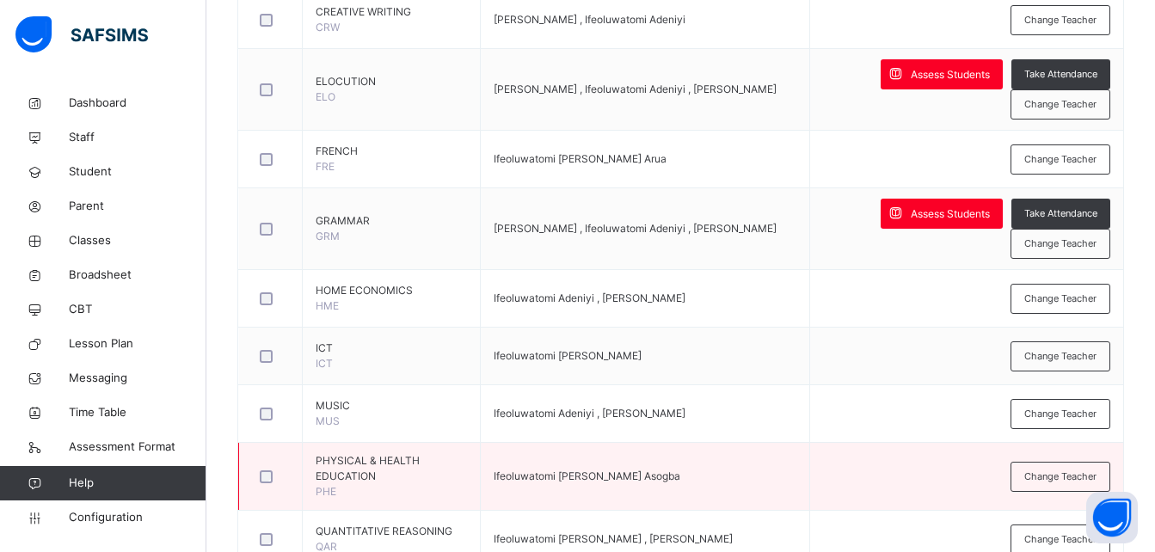
scroll to position [1185, 0]
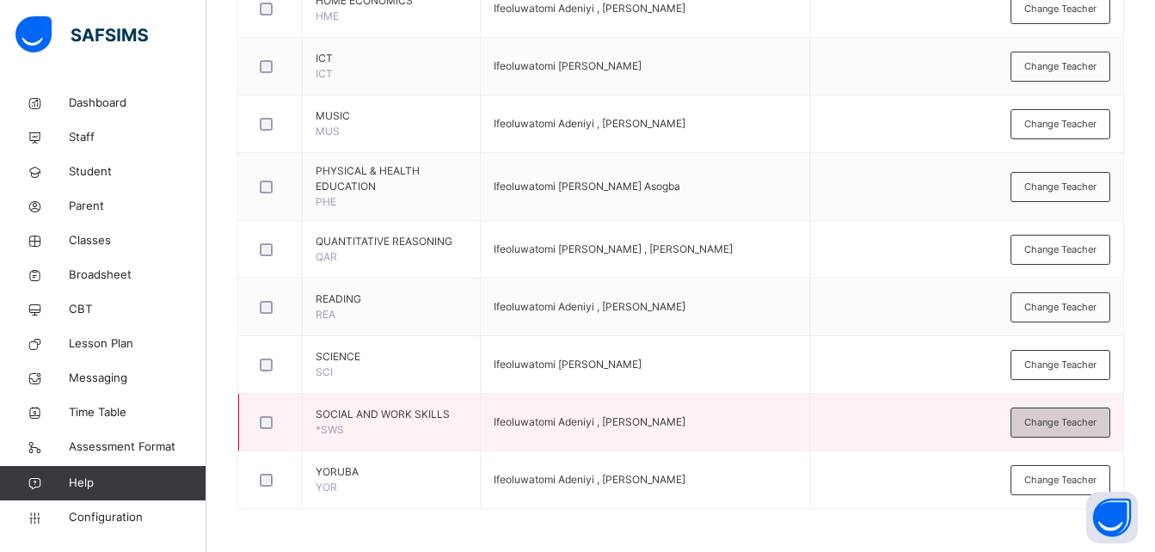
click at [1071, 430] on div "Change Teacher" at bounding box center [1061, 423] width 100 height 30
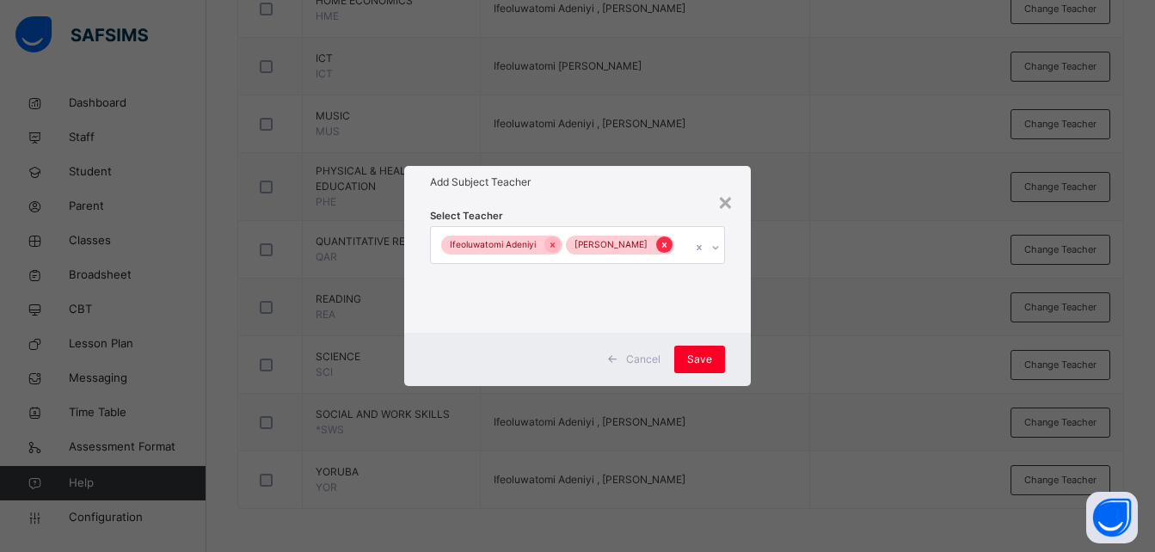
click at [667, 245] on icon at bounding box center [664, 245] width 4 height 5
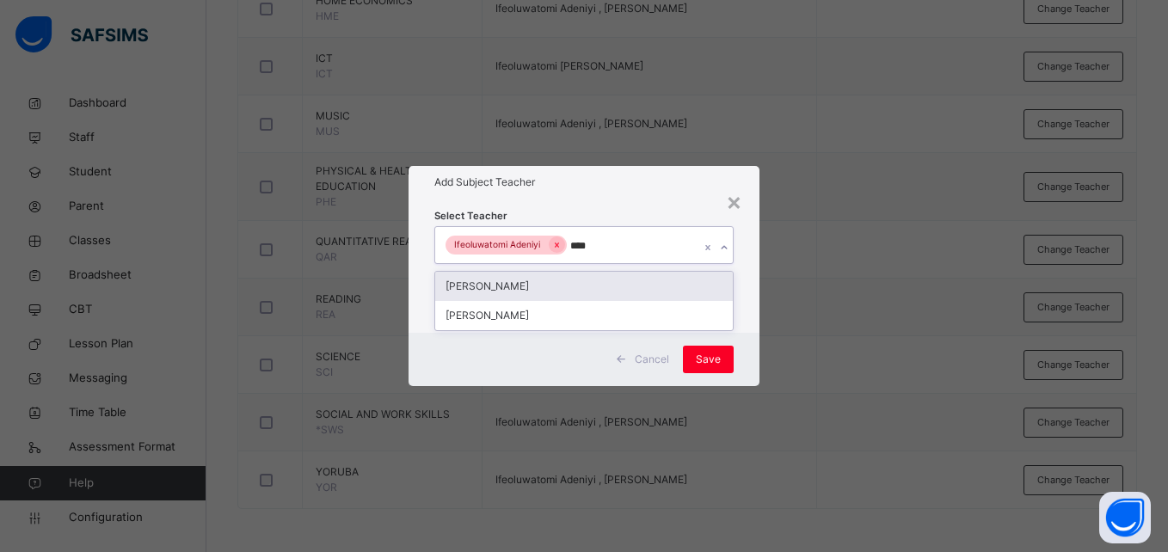
type input "*****"
click at [556, 280] on div "[PERSON_NAME]" at bounding box center [583, 286] width 297 height 29
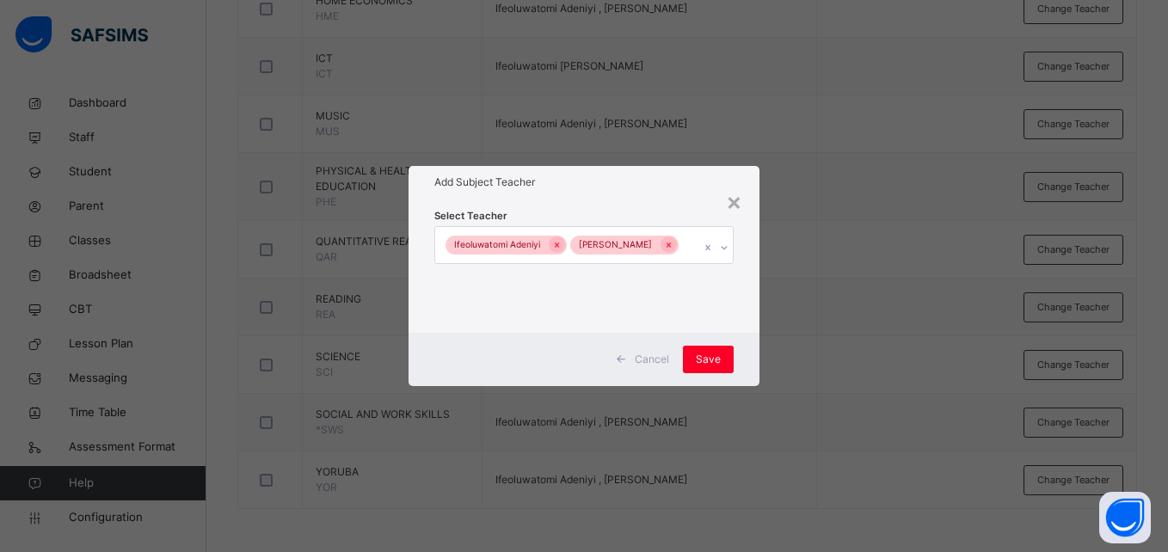
click at [743, 361] on div "Cancel Save" at bounding box center [584, 359] width 350 height 53
click at [705, 353] on span "Save" at bounding box center [708, 359] width 25 height 15
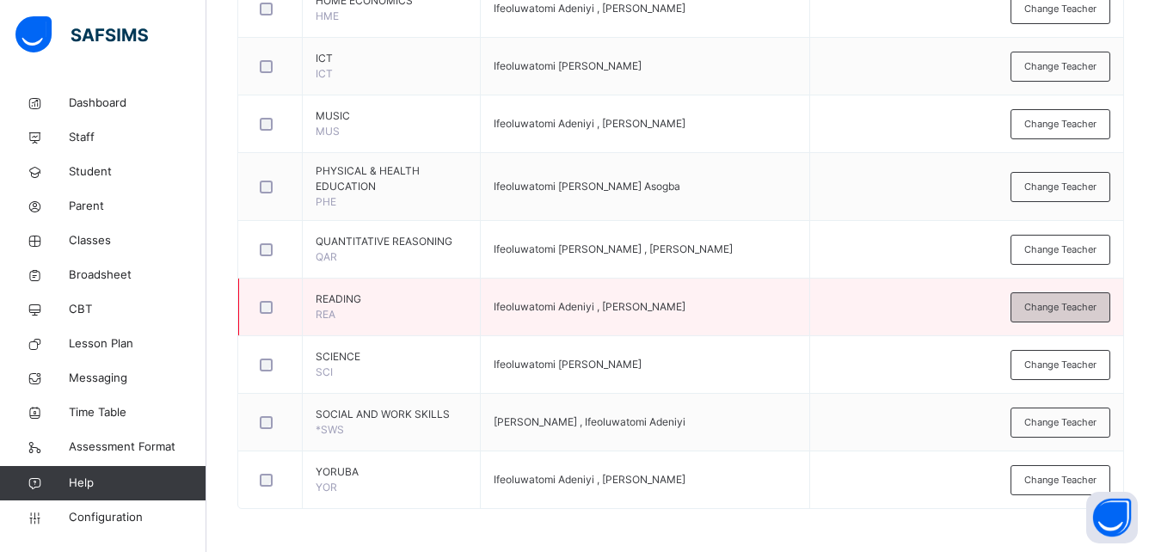
click at [1057, 308] on span "Change Teacher" at bounding box center [1060, 307] width 72 height 15
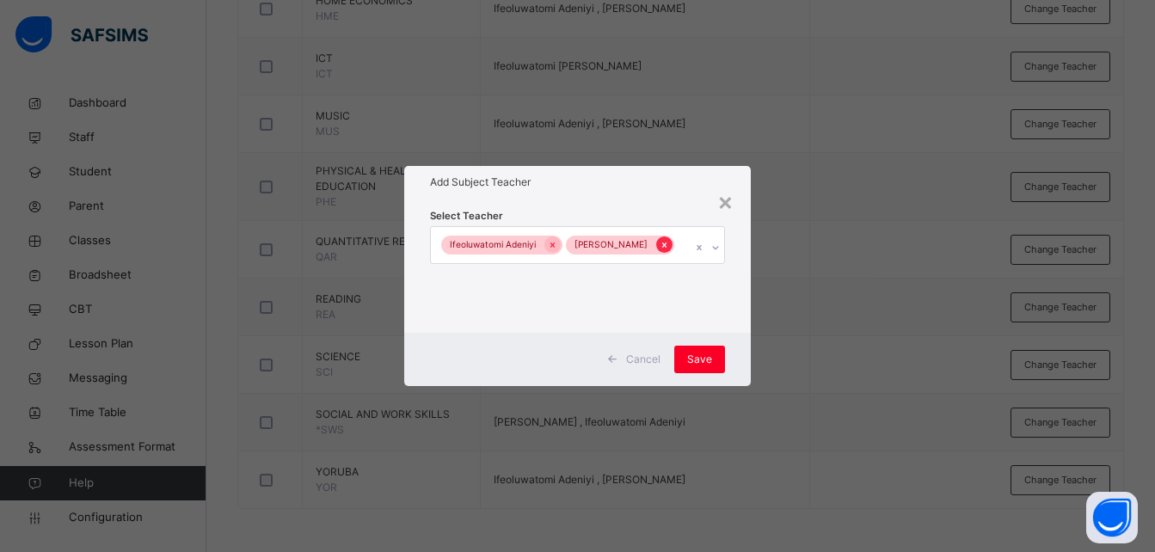
click at [667, 244] on icon at bounding box center [664, 245] width 4 height 5
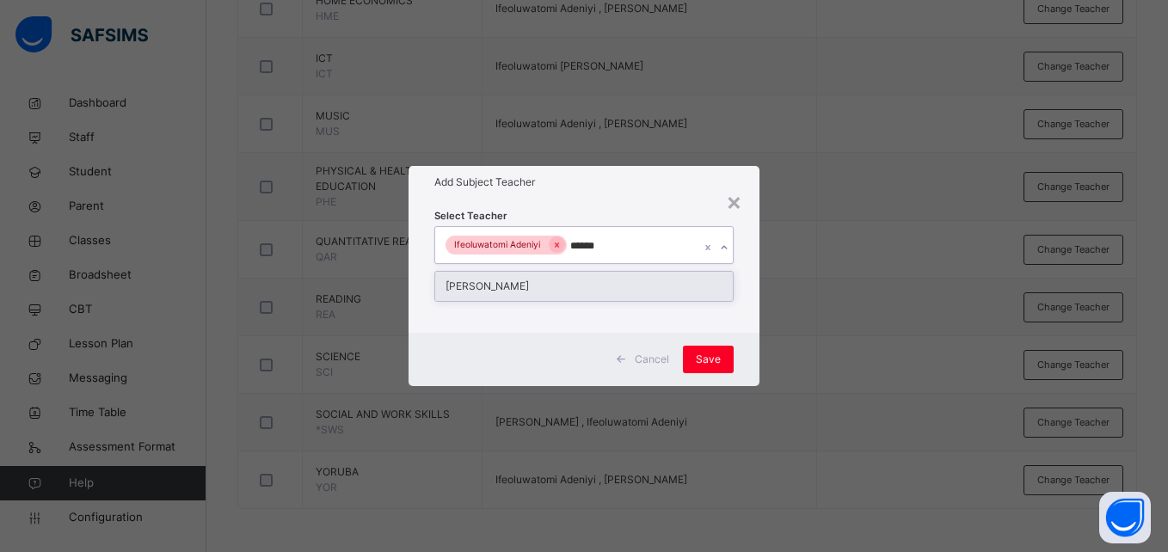
type input "*******"
click at [630, 284] on div "[PERSON_NAME]" at bounding box center [583, 286] width 297 height 29
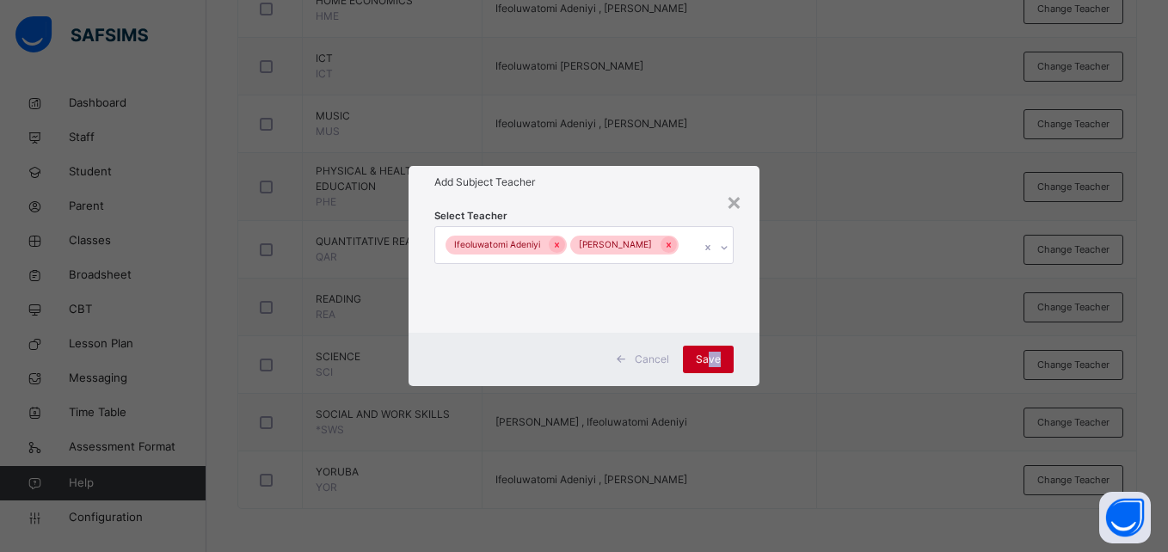
drag, startPoint x: 753, startPoint y: 364, endPoint x: 710, endPoint y: 358, distance: 43.4
click at [710, 358] on div "Cancel Save" at bounding box center [584, 359] width 350 height 53
click at [710, 358] on span "Save" at bounding box center [708, 359] width 25 height 15
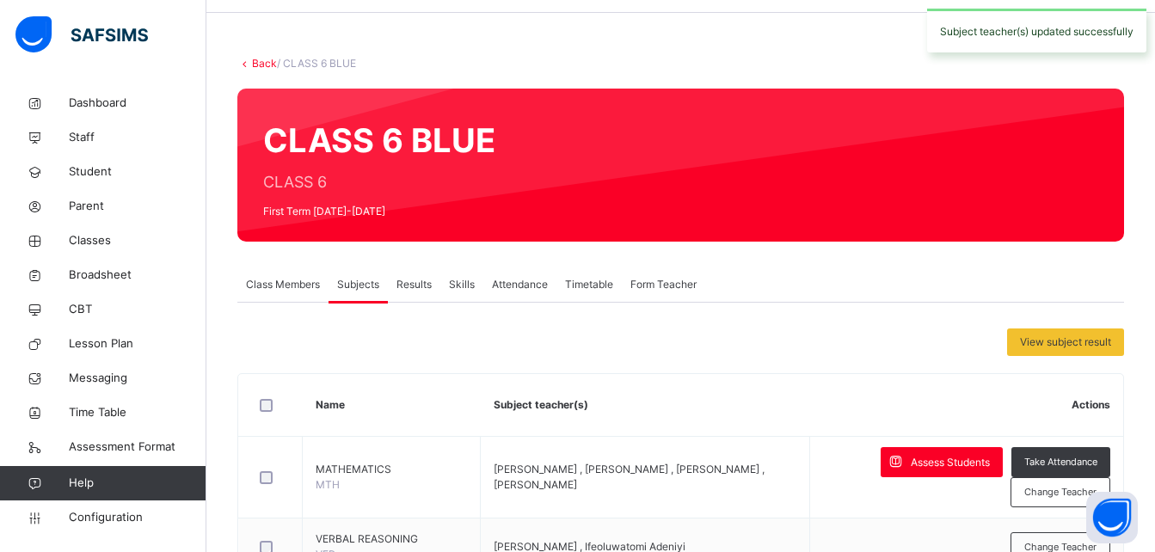
scroll to position [0, 0]
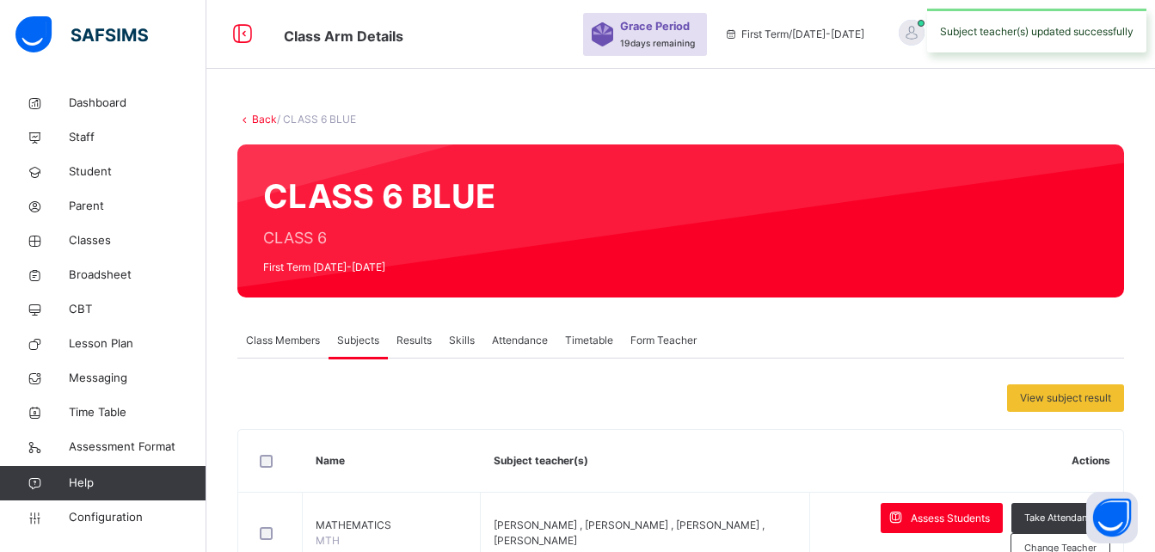
click at [265, 123] on link "Back" at bounding box center [264, 119] width 25 height 13
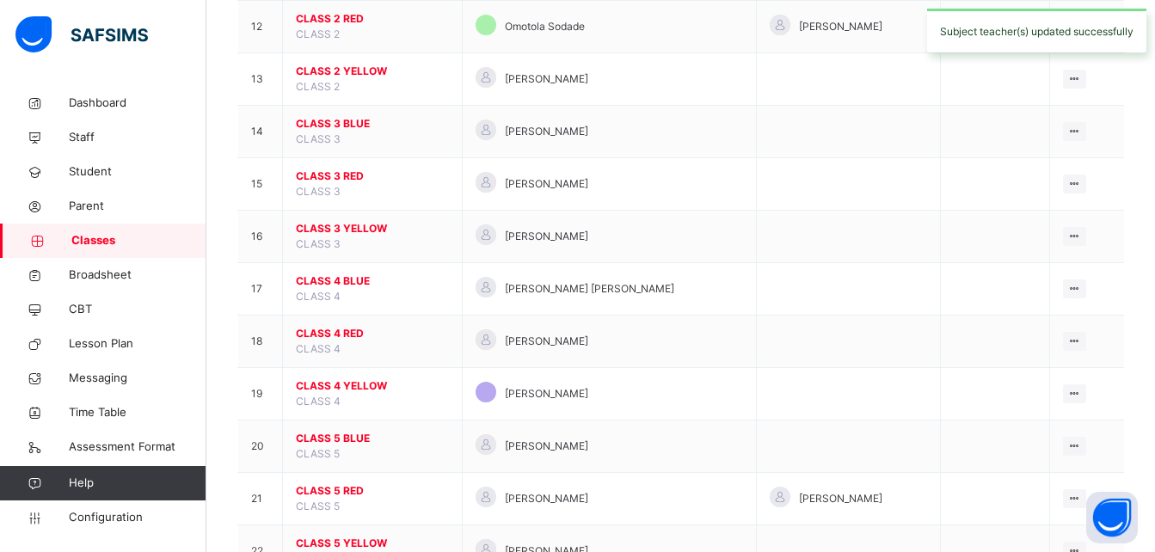
scroll to position [1007, 0]
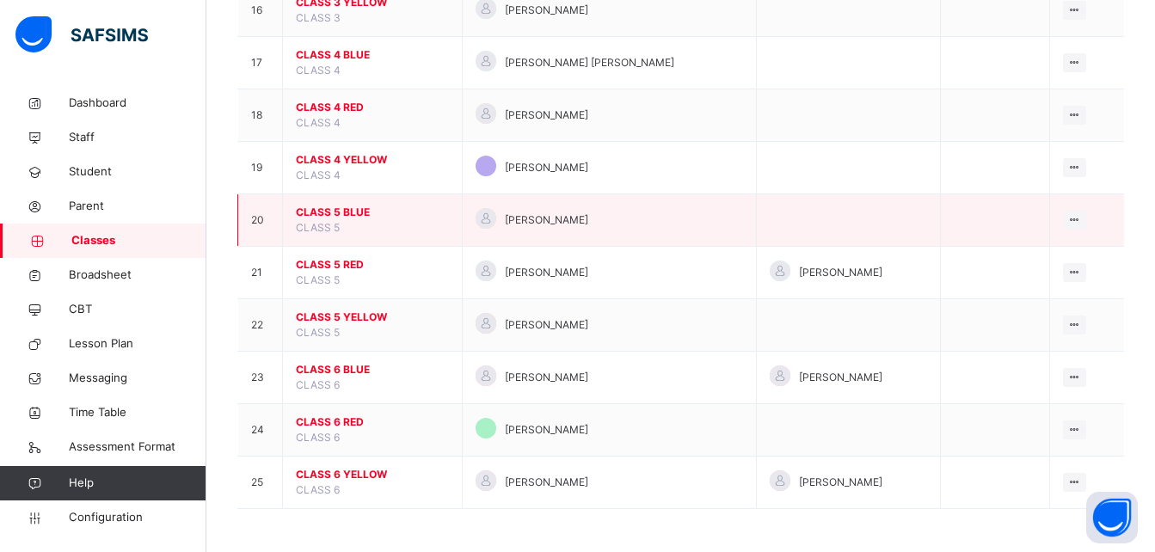
click at [331, 205] on span "CLASS 5 BLUE" at bounding box center [372, 212] width 153 height 15
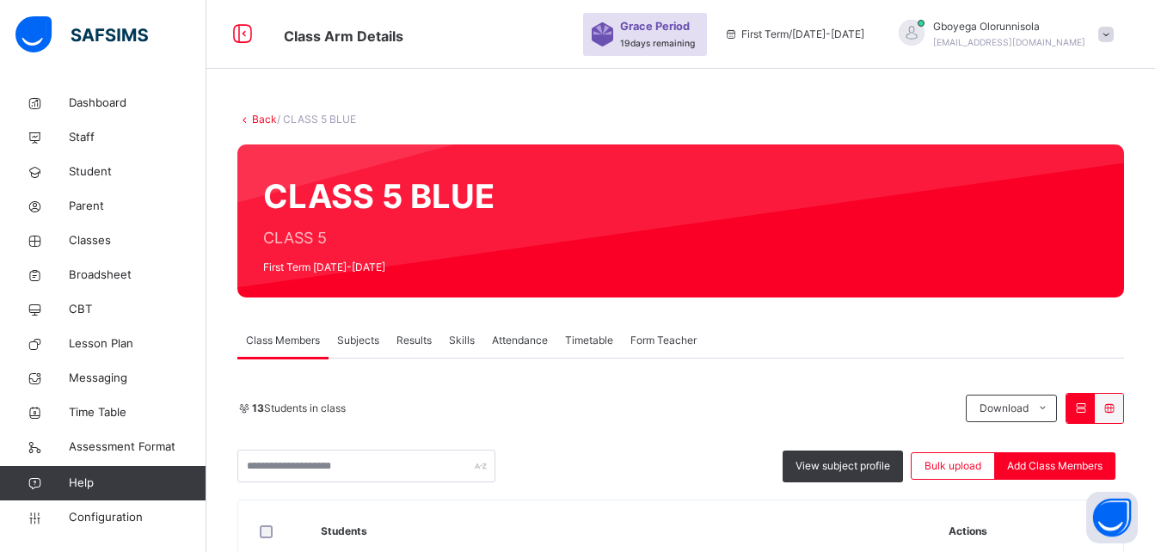
click at [676, 334] on span "Form Teacher" at bounding box center [663, 340] width 66 height 15
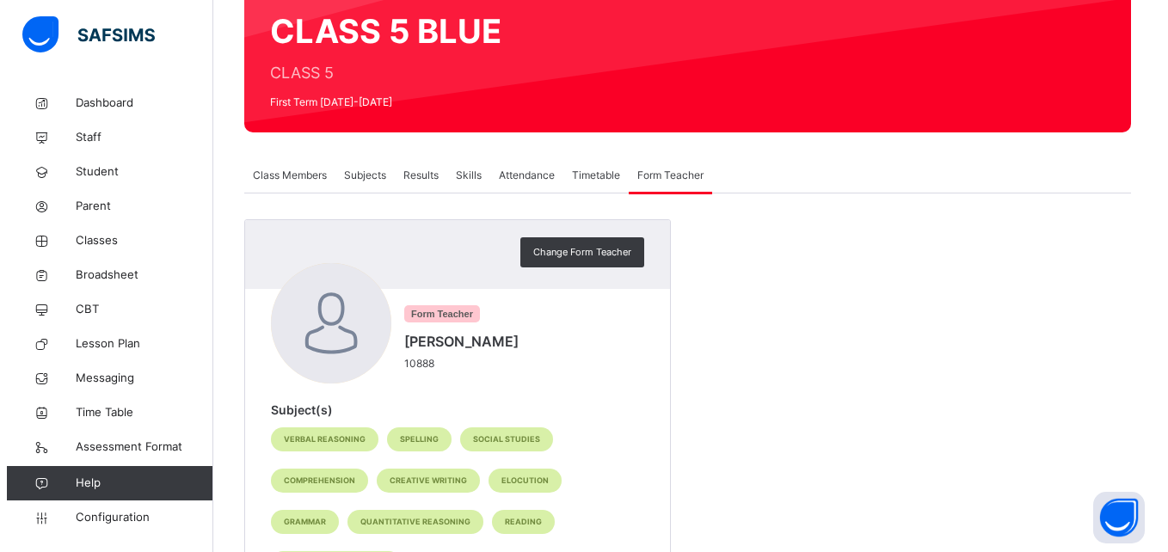
scroll to position [166, 0]
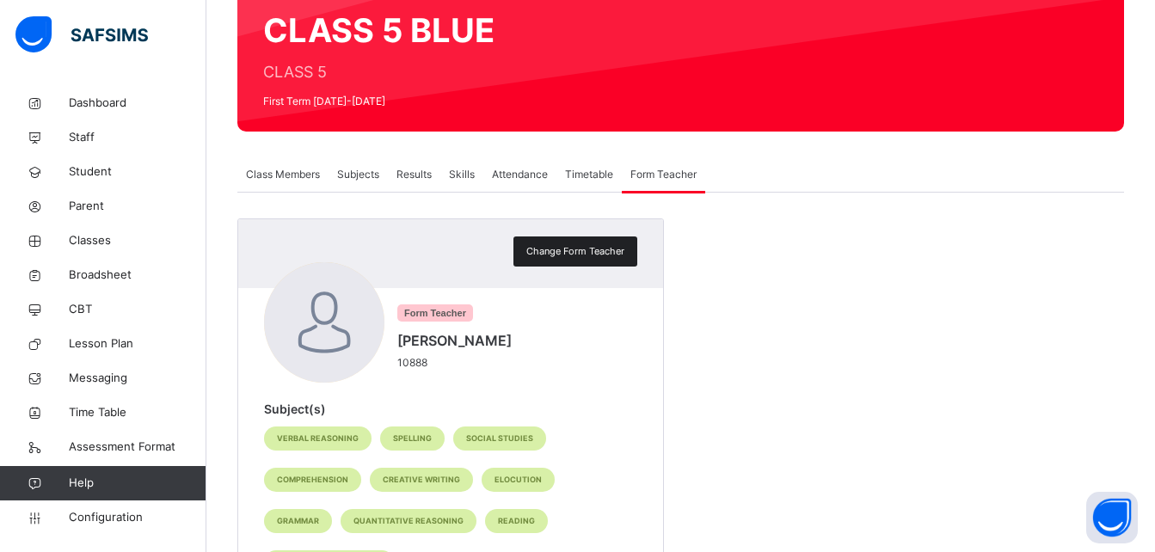
click at [574, 249] on span "Change Form Teacher" at bounding box center [575, 251] width 98 height 15
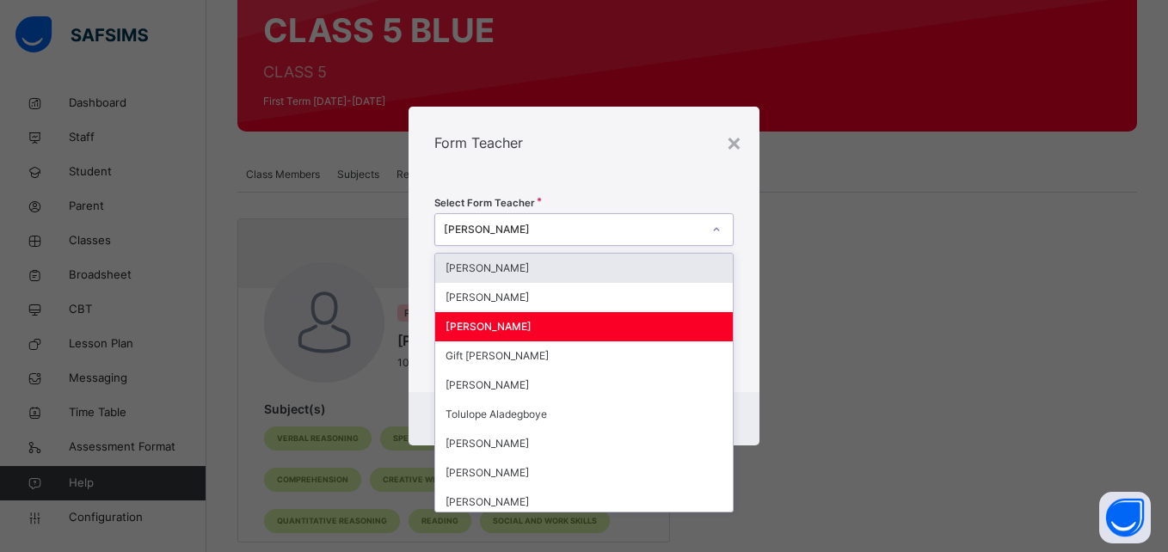
click at [549, 225] on div "[PERSON_NAME]" at bounding box center [572, 229] width 257 height 15
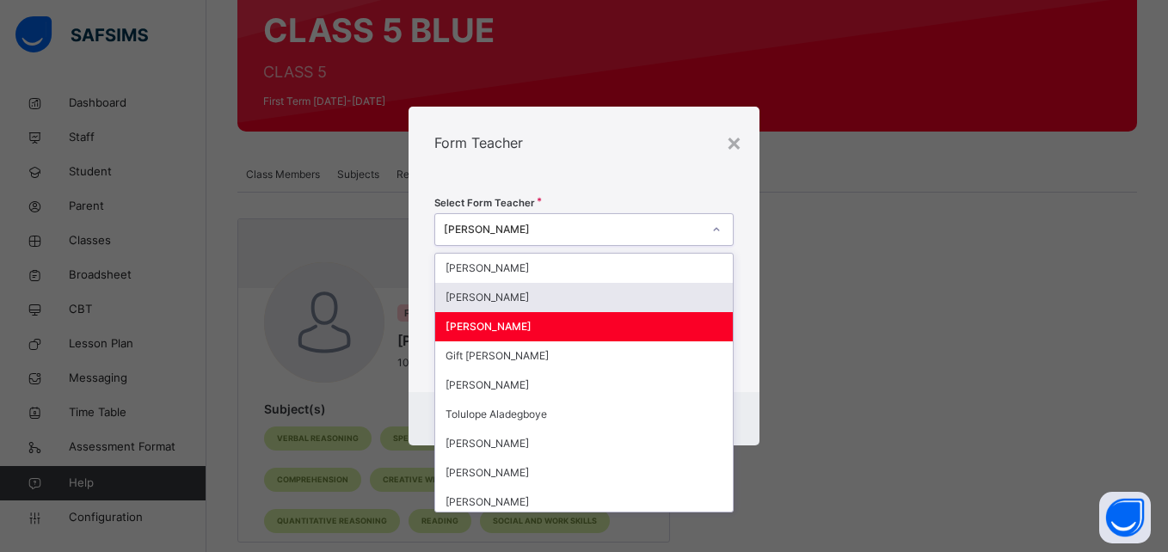
click at [568, 304] on div "[PERSON_NAME]" at bounding box center [583, 297] width 297 height 29
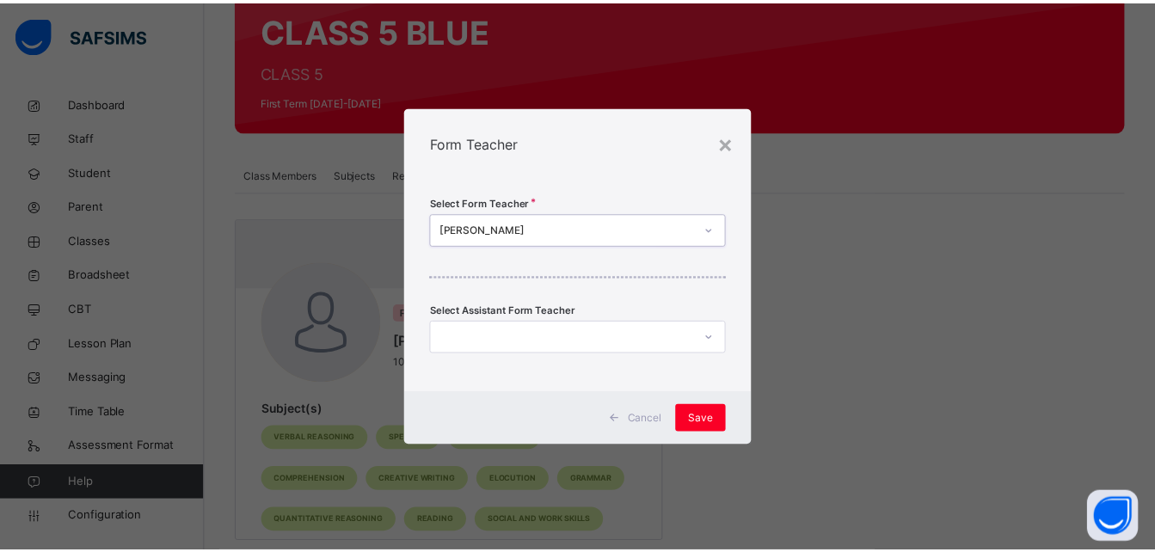
scroll to position [0, 0]
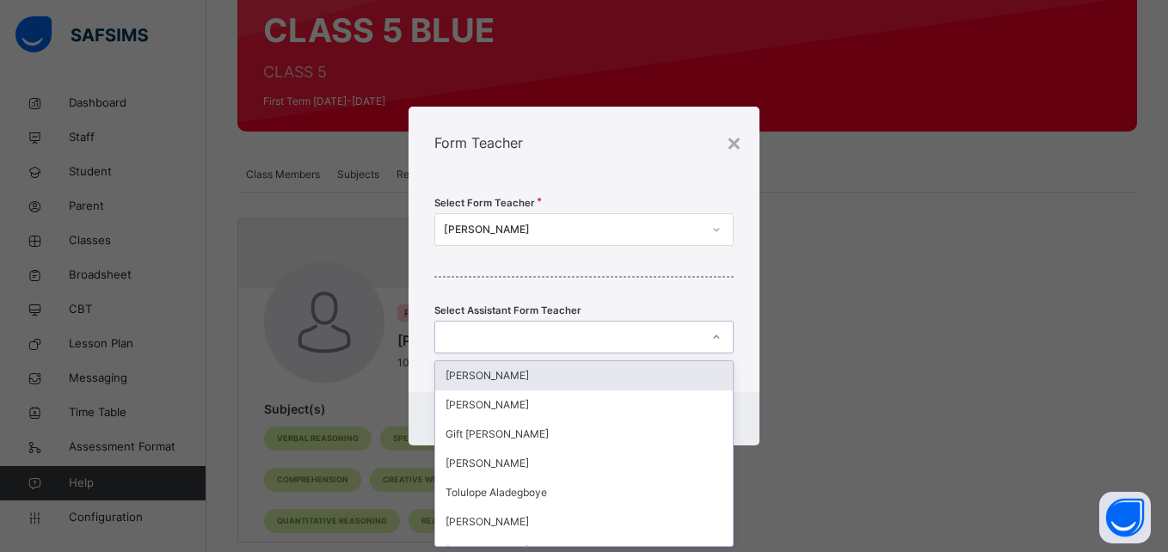
click at [605, 347] on div at bounding box center [567, 337] width 264 height 27
type input "***"
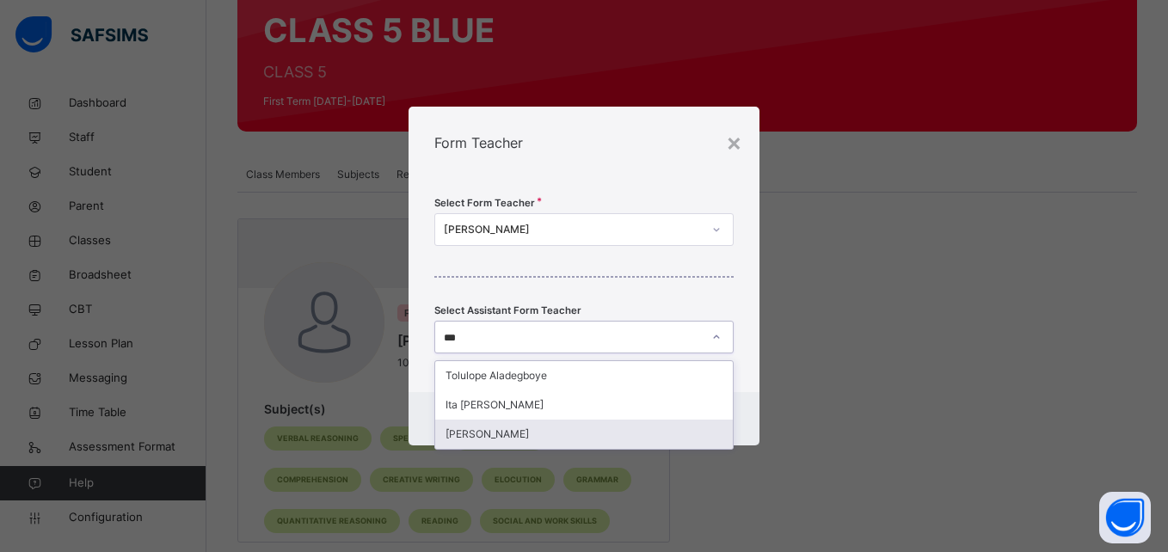
click at [528, 431] on div "[PERSON_NAME]" at bounding box center [583, 434] width 297 height 29
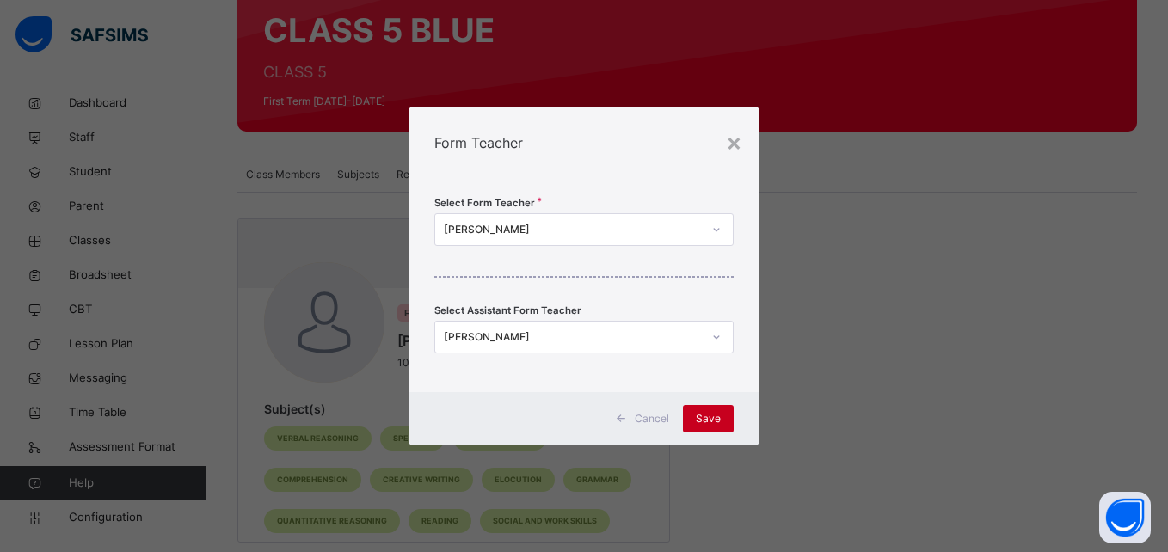
click at [717, 418] on span "Save" at bounding box center [708, 418] width 25 height 15
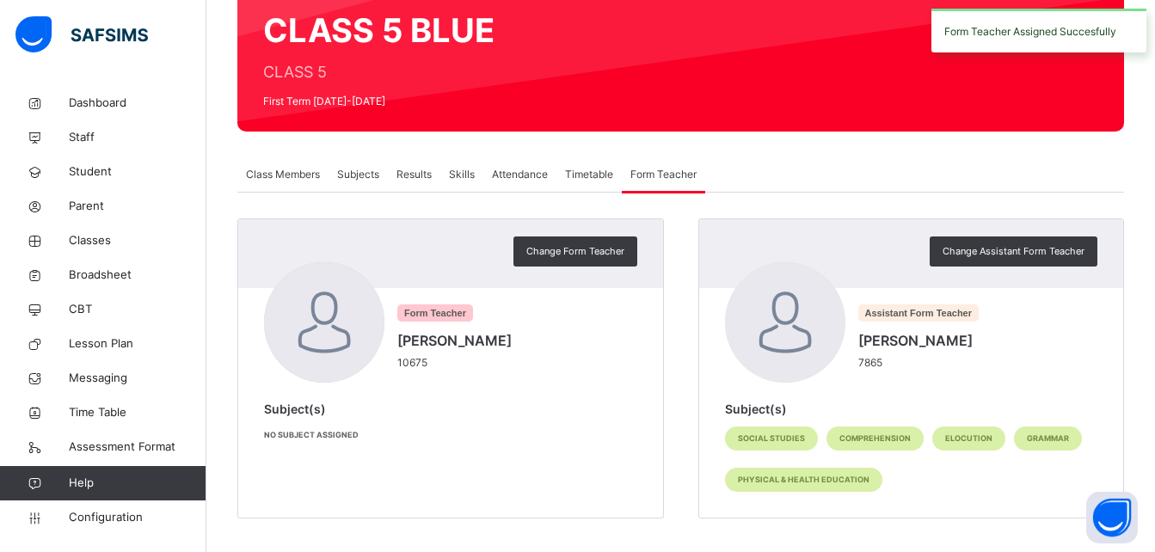
click at [286, 173] on span "Class Members" at bounding box center [283, 174] width 74 height 15
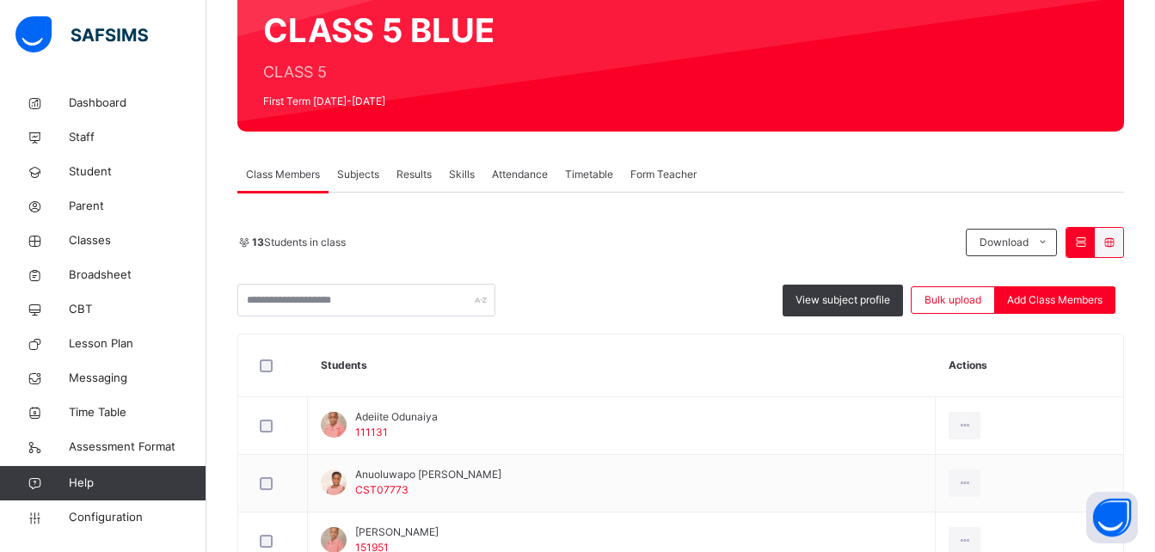
click at [366, 173] on span "Subjects" at bounding box center [358, 174] width 42 height 15
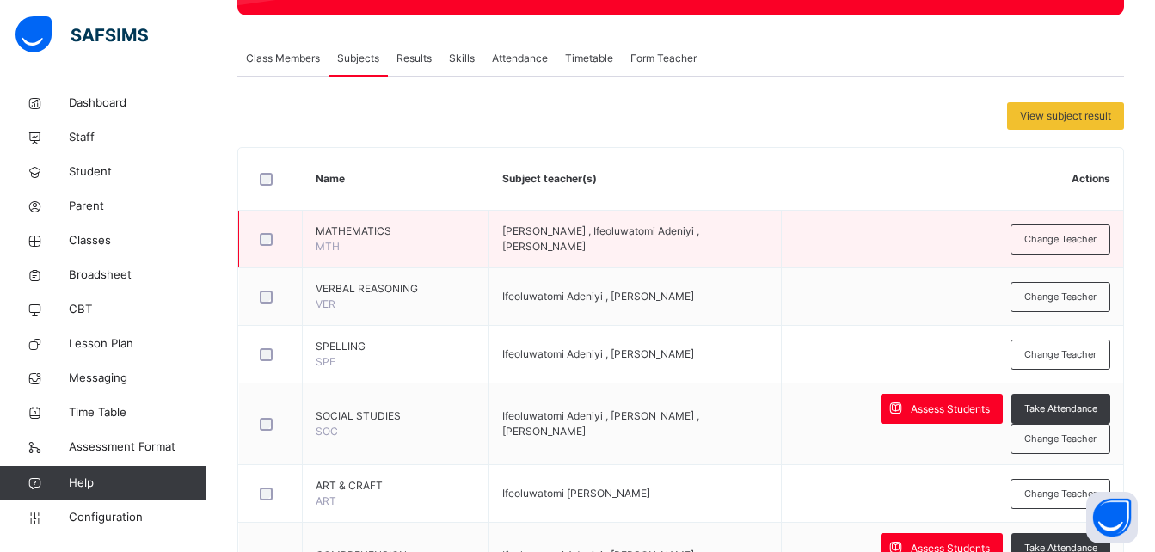
scroll to position [283, 0]
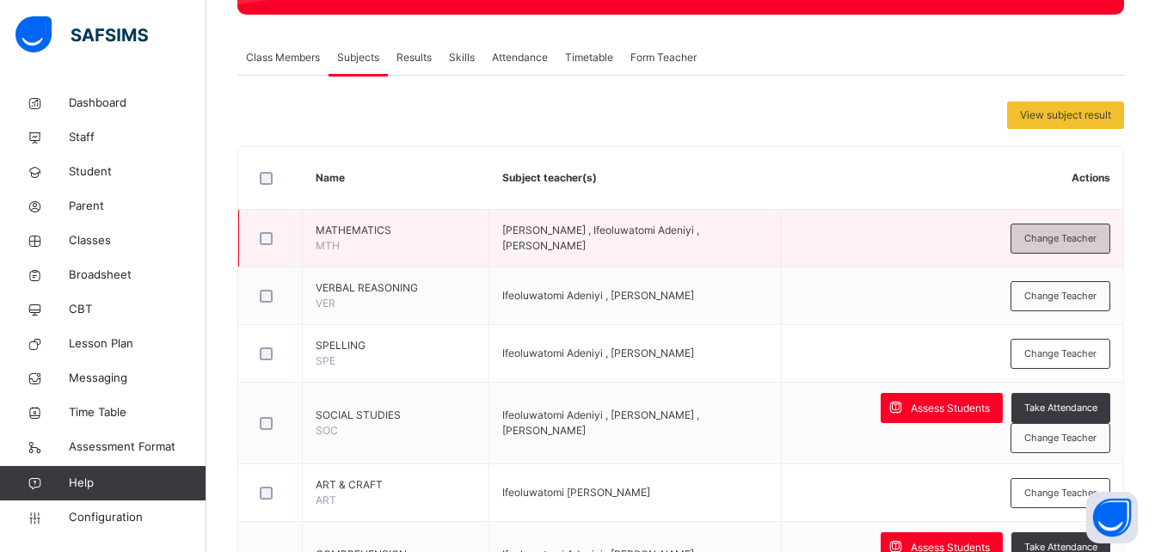
click at [1085, 232] on span "Change Teacher" at bounding box center [1060, 238] width 72 height 15
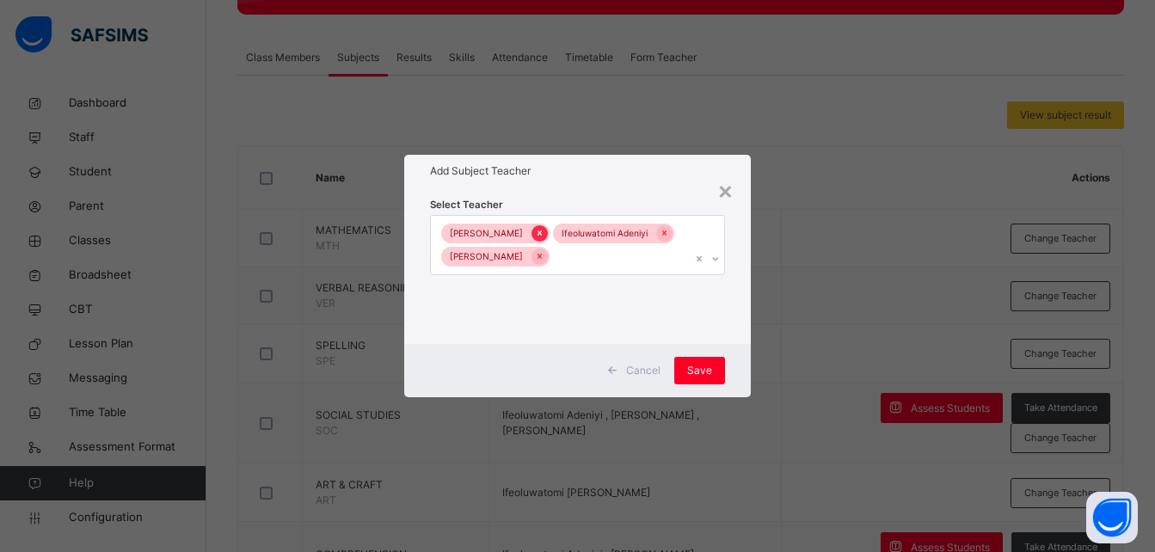
click at [542, 235] on icon at bounding box center [540, 233] width 4 height 5
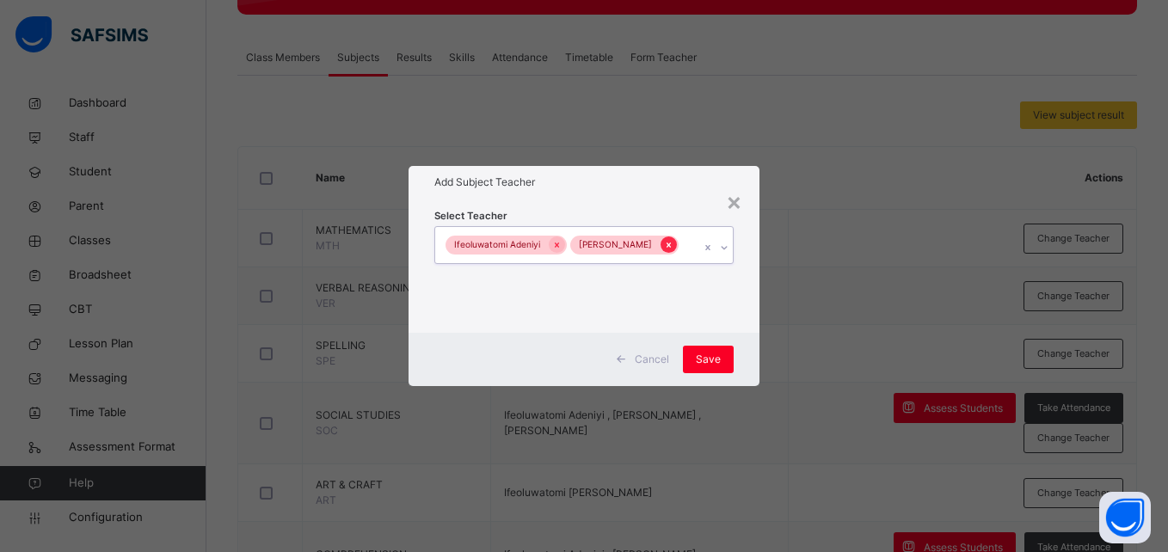
click at [670, 245] on icon at bounding box center [668, 245] width 9 height 12
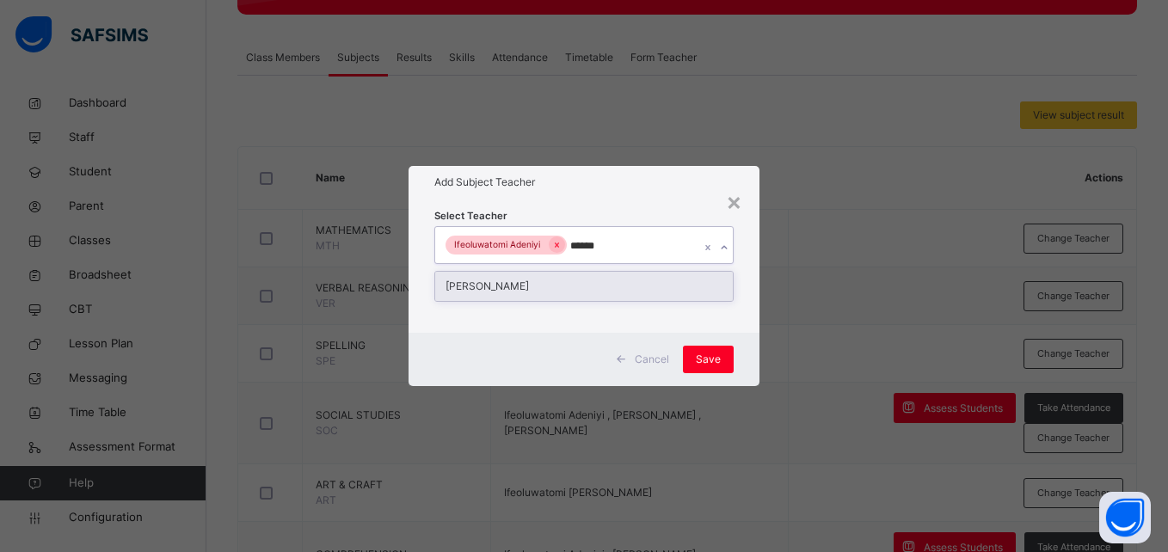
type input "*******"
click at [587, 283] on div "[PERSON_NAME]" at bounding box center [583, 286] width 297 height 29
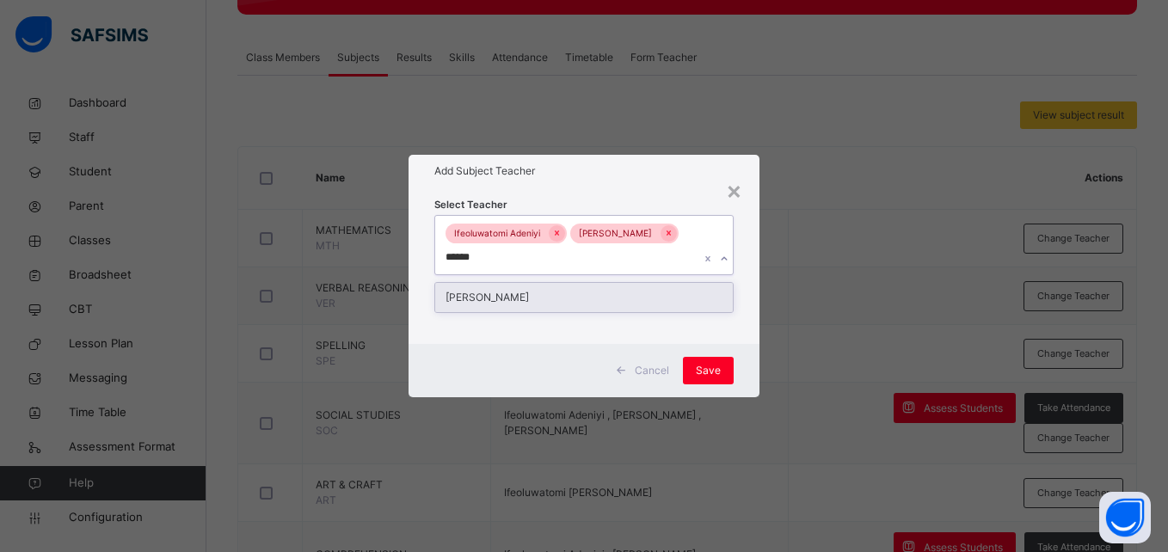
type input "*******"
click at [549, 300] on div "[PERSON_NAME]" at bounding box center [583, 297] width 297 height 29
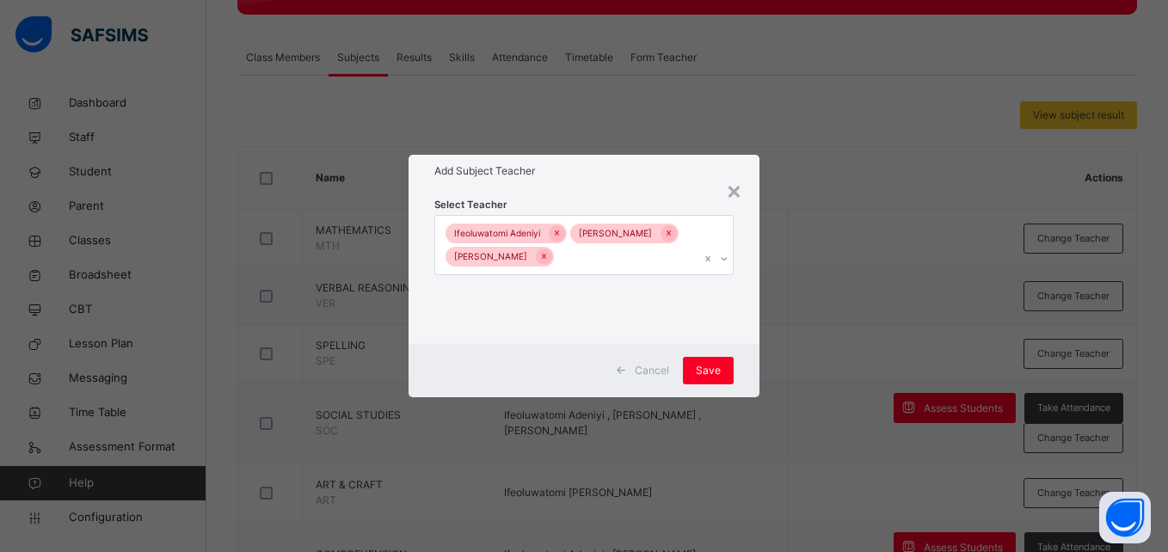
click at [746, 372] on div "Cancel Save" at bounding box center [584, 370] width 350 height 53
click at [709, 372] on span "Save" at bounding box center [708, 370] width 25 height 15
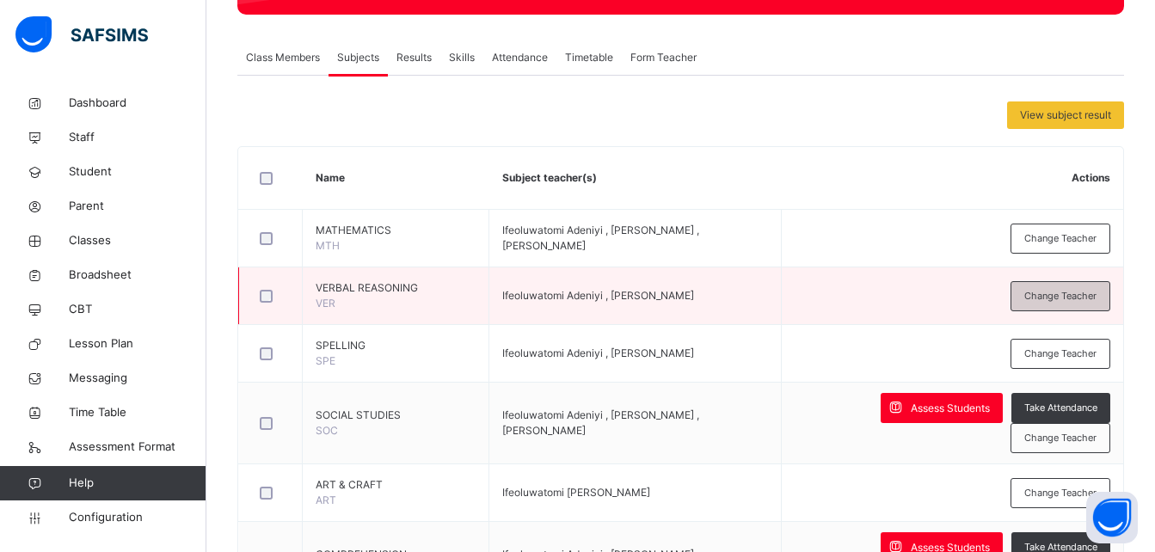
click at [1078, 299] on span "Change Teacher" at bounding box center [1060, 296] width 72 height 15
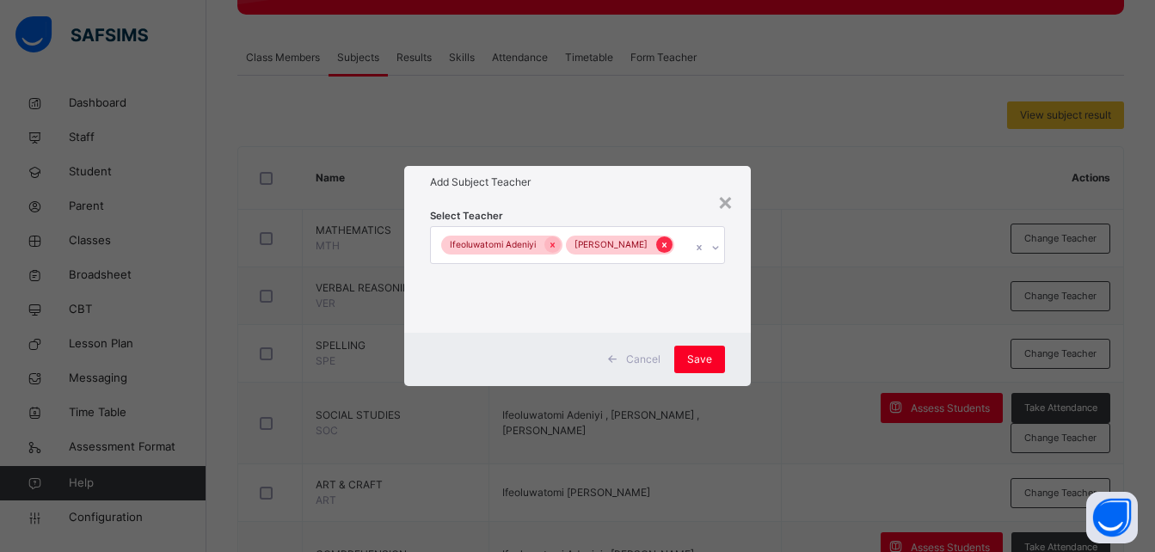
click at [660, 248] on icon at bounding box center [664, 245] width 9 height 12
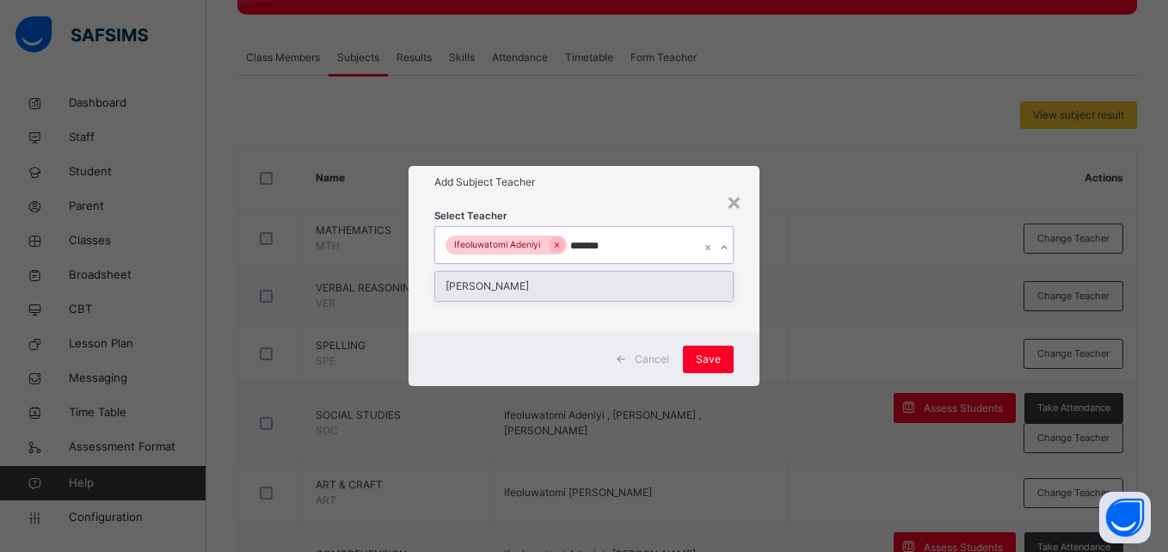
type input "********"
click at [586, 289] on div "[PERSON_NAME]" at bounding box center [583, 286] width 297 height 29
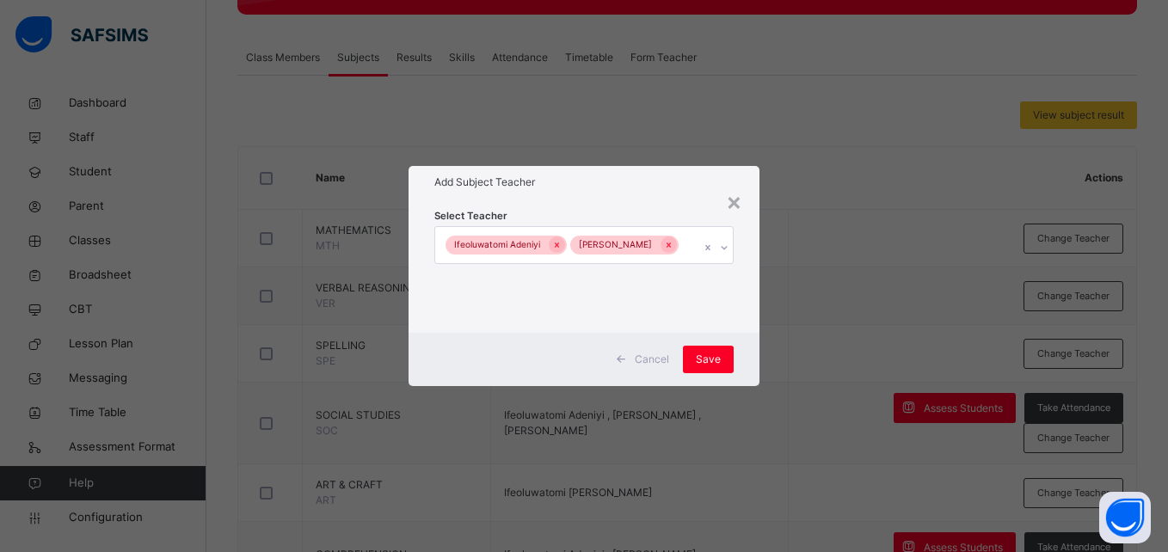
click at [743, 372] on div "Cancel Save" at bounding box center [584, 359] width 350 height 53
click at [713, 367] on span "Save" at bounding box center [708, 359] width 25 height 15
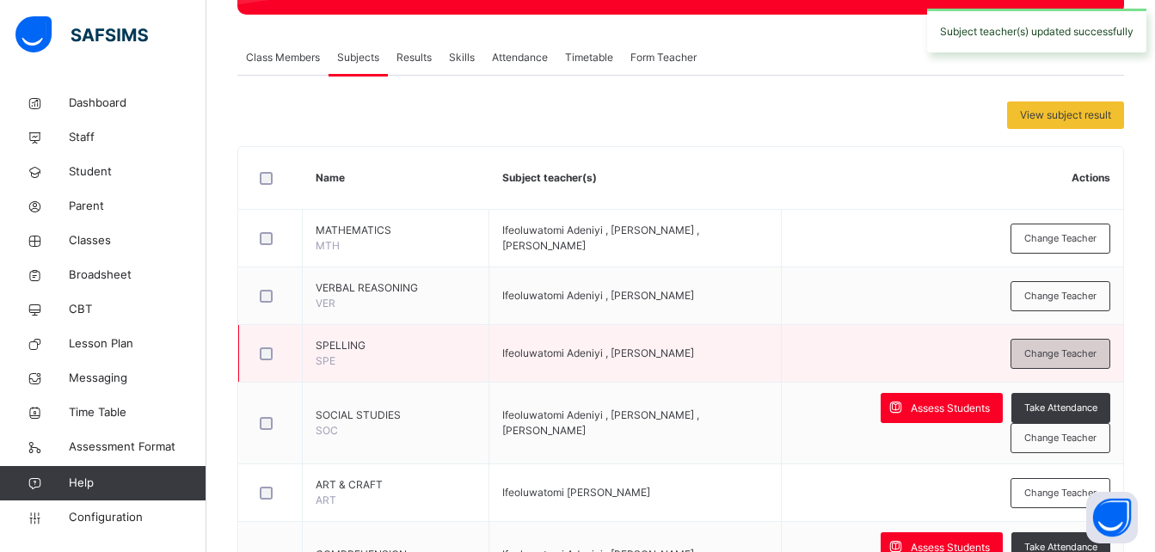
click at [1074, 353] on span "Change Teacher" at bounding box center [1060, 354] width 72 height 15
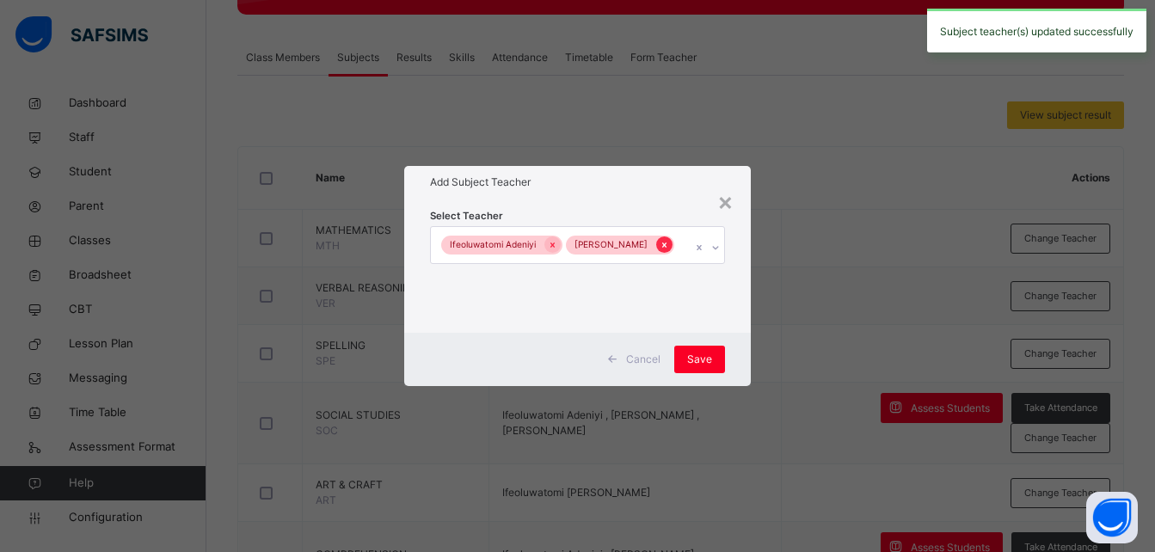
click at [660, 241] on icon at bounding box center [664, 245] width 9 height 12
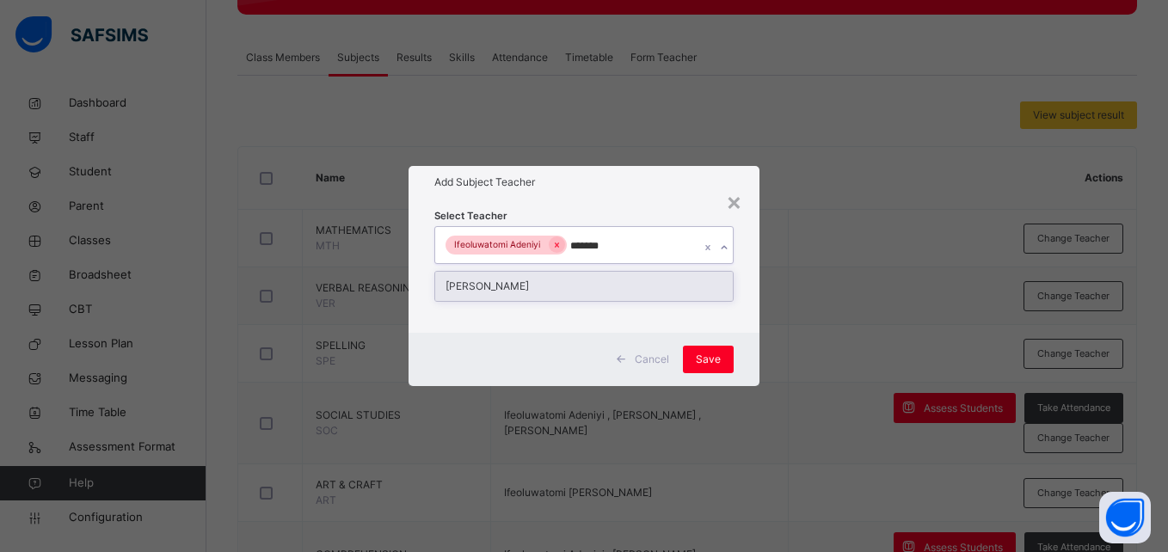
type input "********"
click at [600, 288] on div "[PERSON_NAME]" at bounding box center [583, 286] width 297 height 29
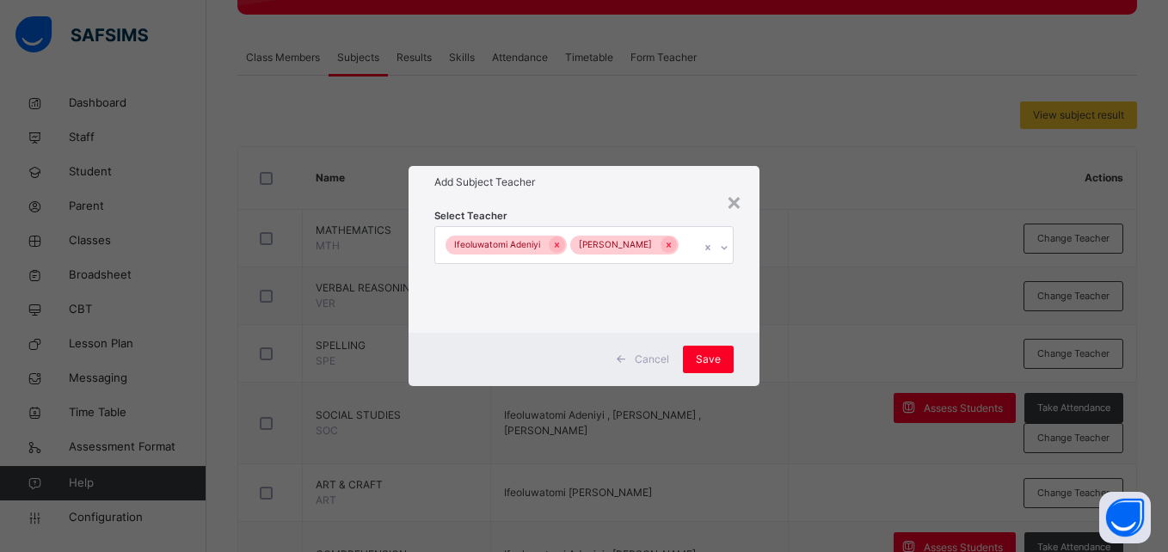
click at [744, 364] on div "Cancel Save" at bounding box center [584, 359] width 350 height 53
click at [710, 367] on span "Save" at bounding box center [708, 359] width 25 height 15
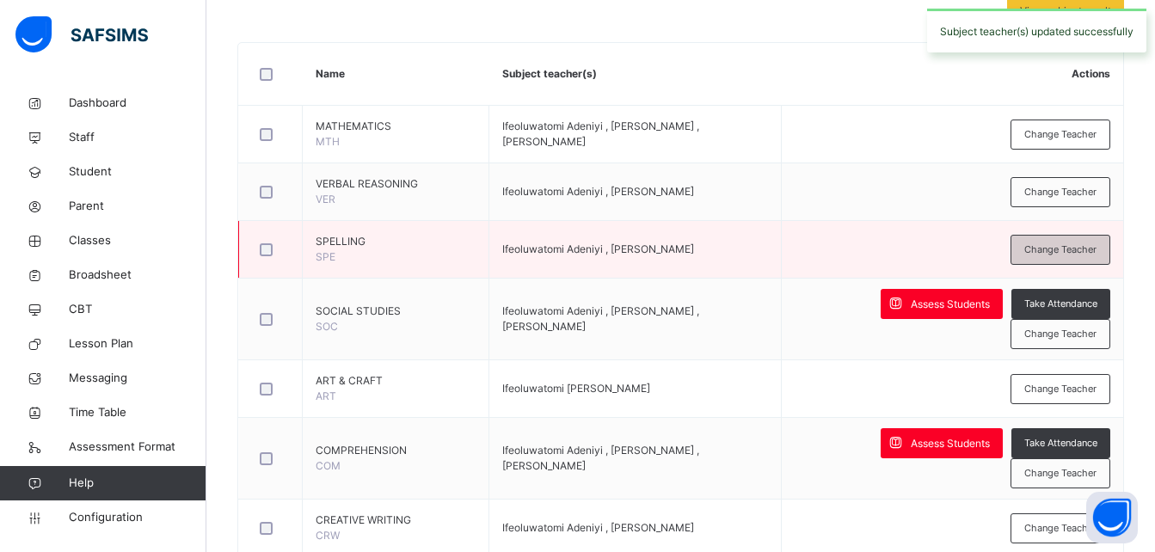
scroll to position [396, 0]
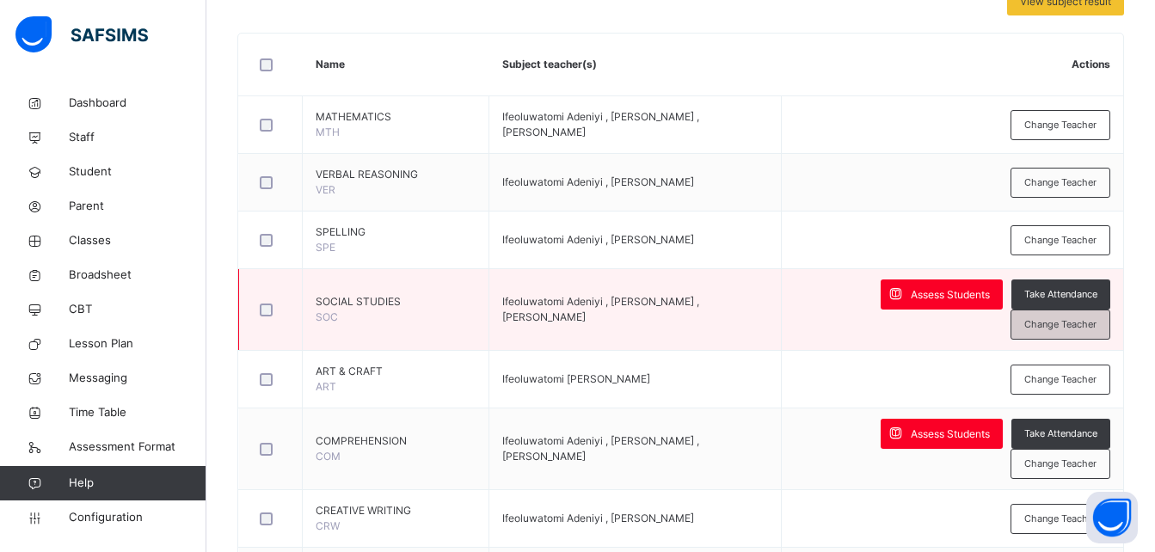
click at [1084, 323] on span "Change Teacher" at bounding box center [1060, 324] width 72 height 15
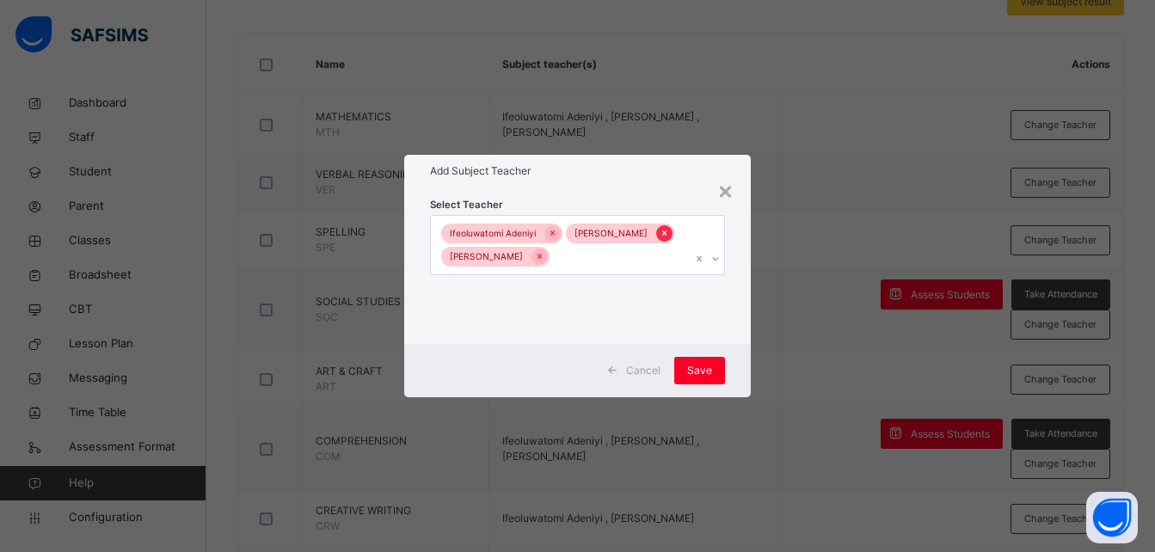
click at [660, 233] on icon at bounding box center [664, 233] width 9 height 12
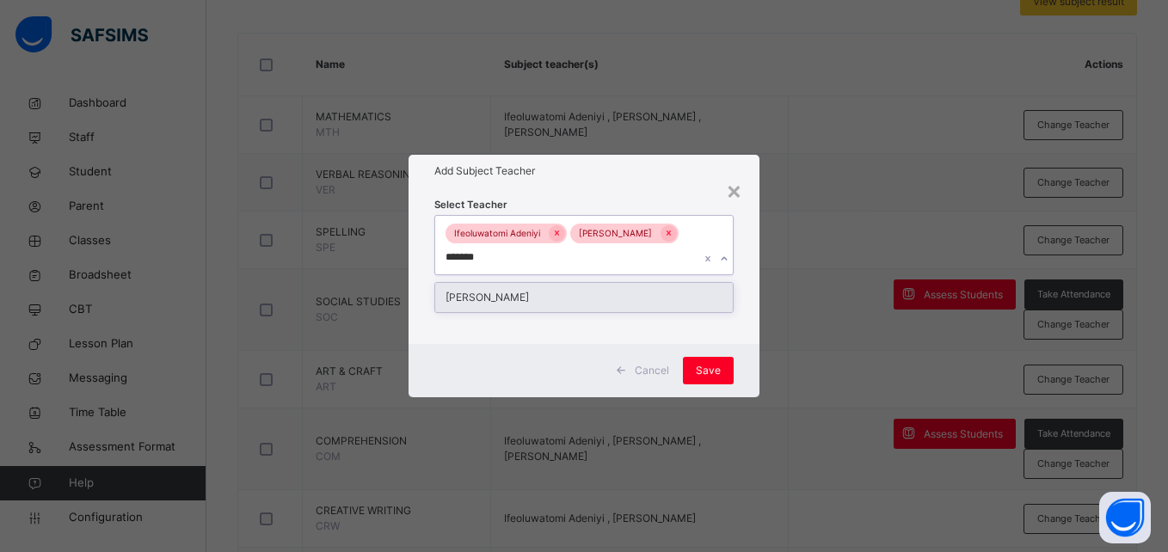
type input "********"
click at [594, 293] on div "[PERSON_NAME]" at bounding box center [583, 297] width 297 height 29
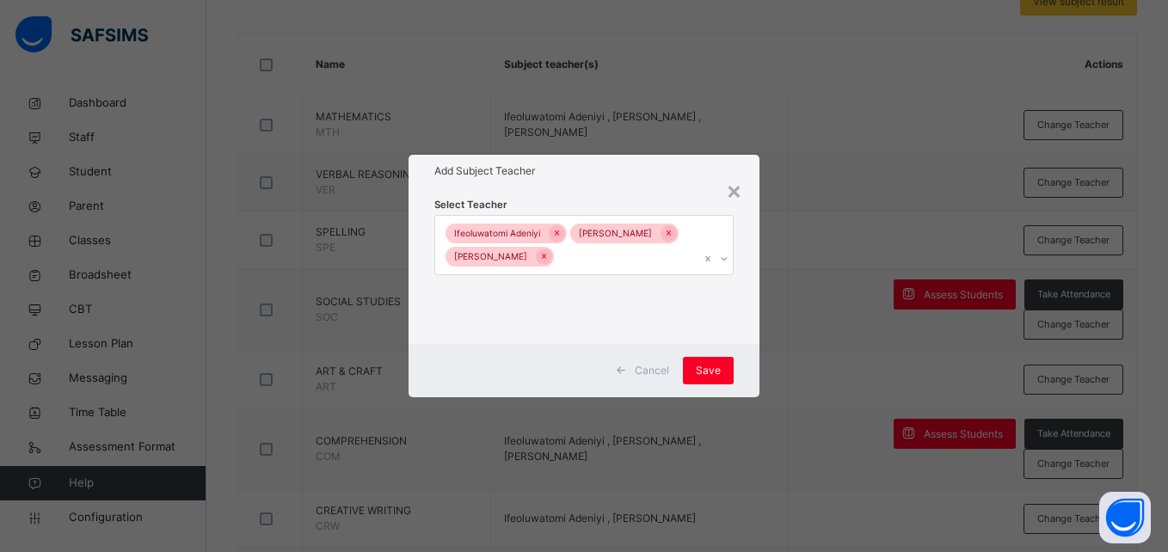
click at [732, 378] on div "Cancel Save" at bounding box center [584, 370] width 350 height 53
click at [714, 378] on span "Save" at bounding box center [708, 370] width 25 height 15
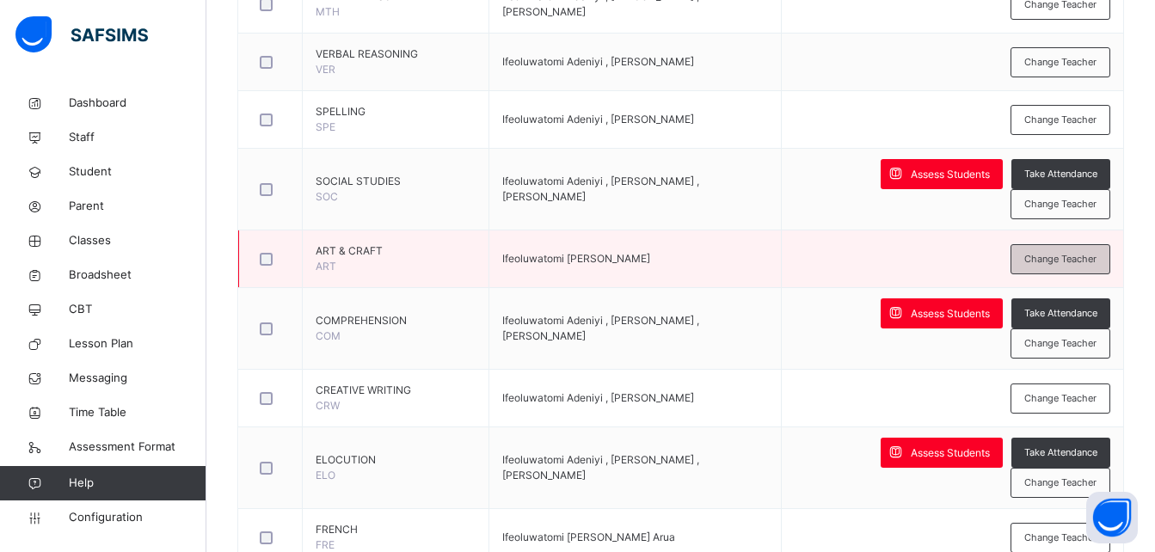
scroll to position [518, 0]
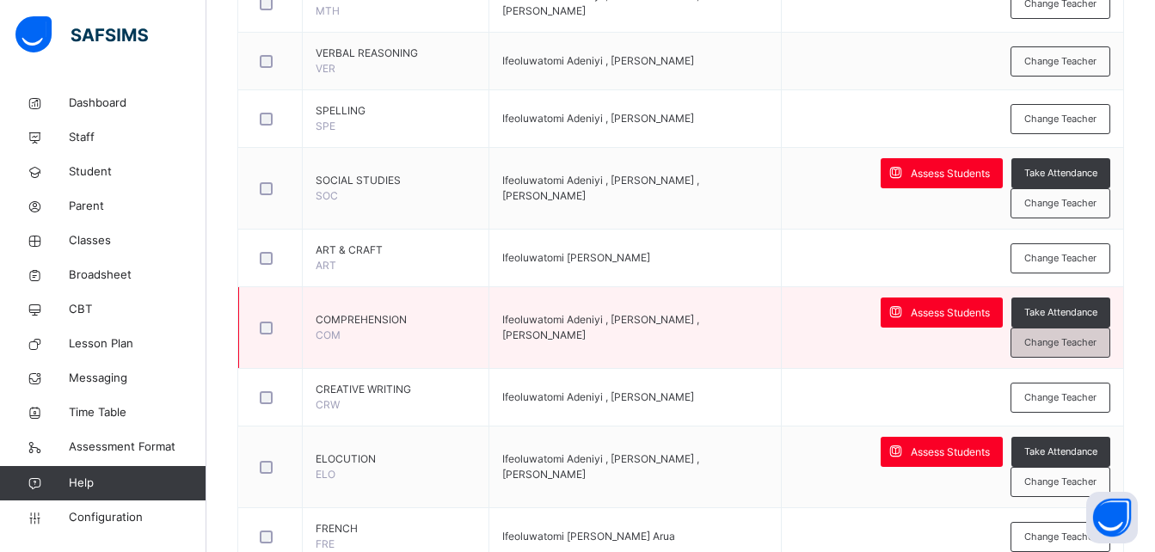
click at [1082, 345] on span "Change Teacher" at bounding box center [1060, 342] width 72 height 15
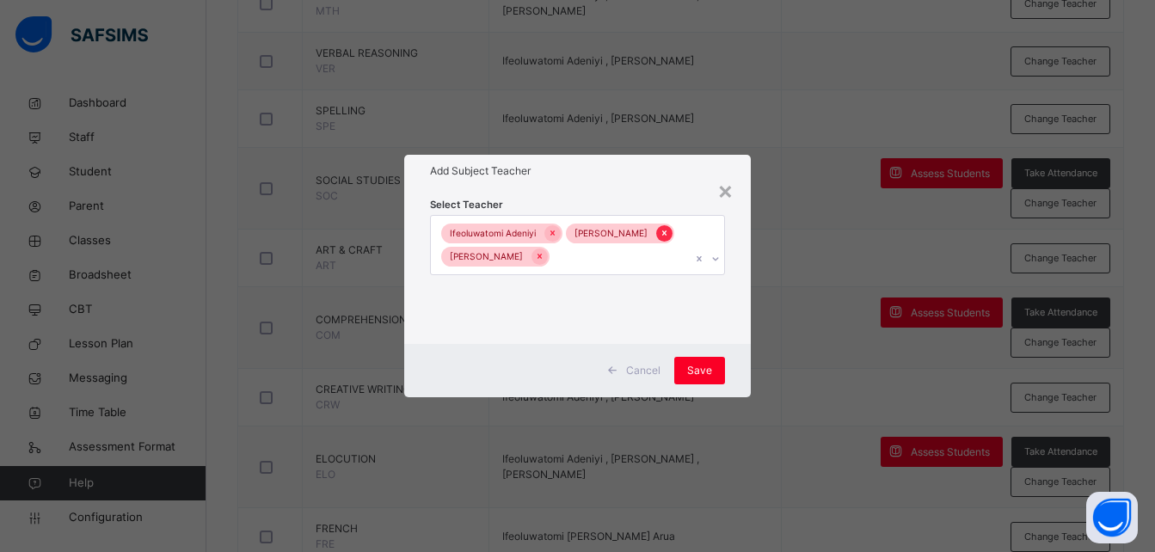
click at [662, 232] on icon at bounding box center [664, 233] width 4 height 5
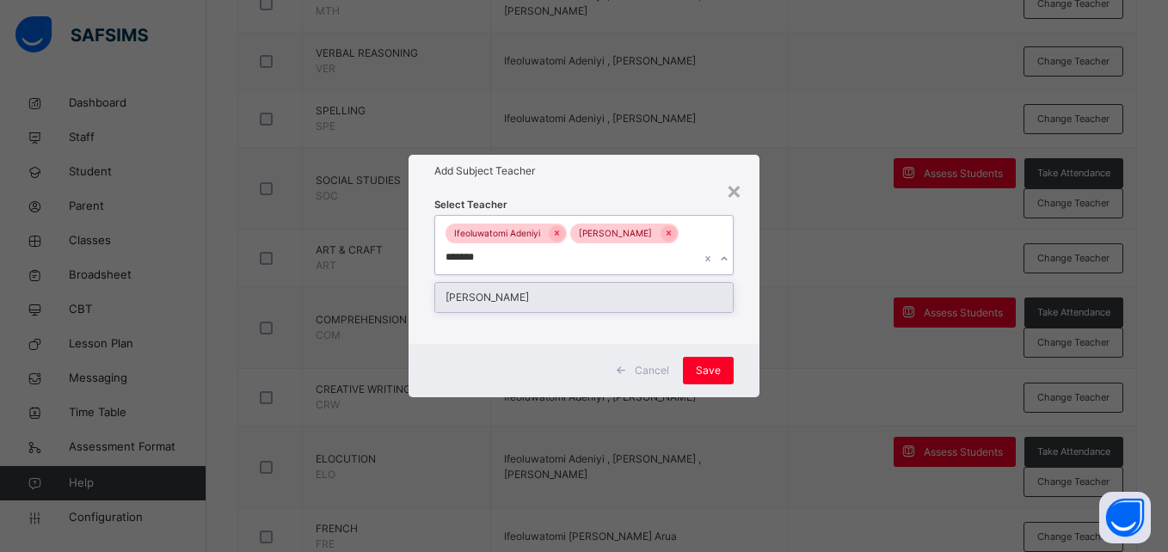
type input "********"
click at [598, 298] on div "[PERSON_NAME]" at bounding box center [583, 297] width 297 height 29
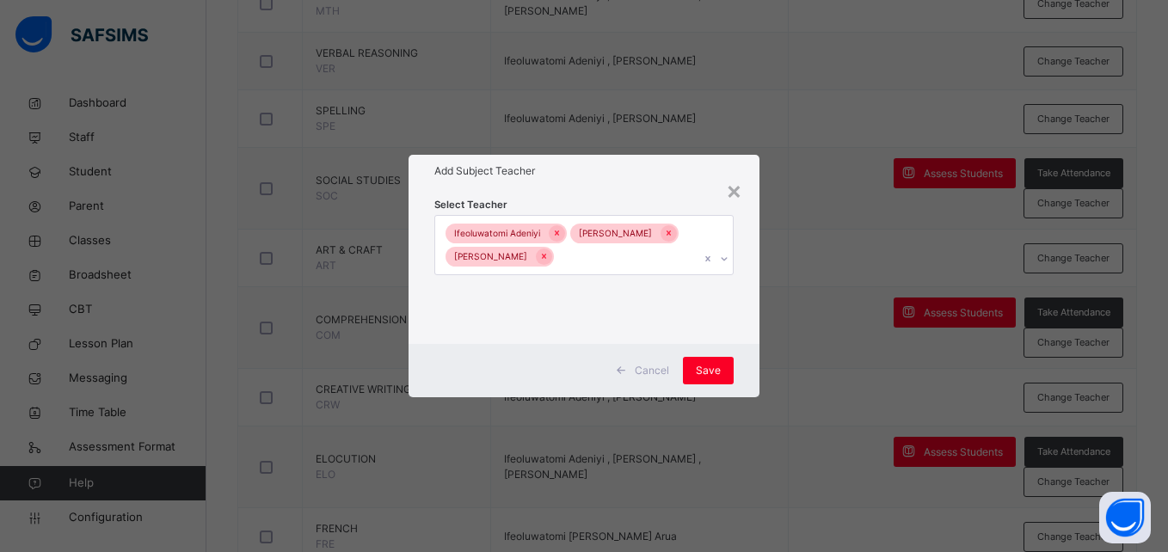
click at [741, 385] on div "Cancel Save" at bounding box center [584, 370] width 350 height 53
click at [694, 384] on div "Save" at bounding box center [708, 371] width 51 height 28
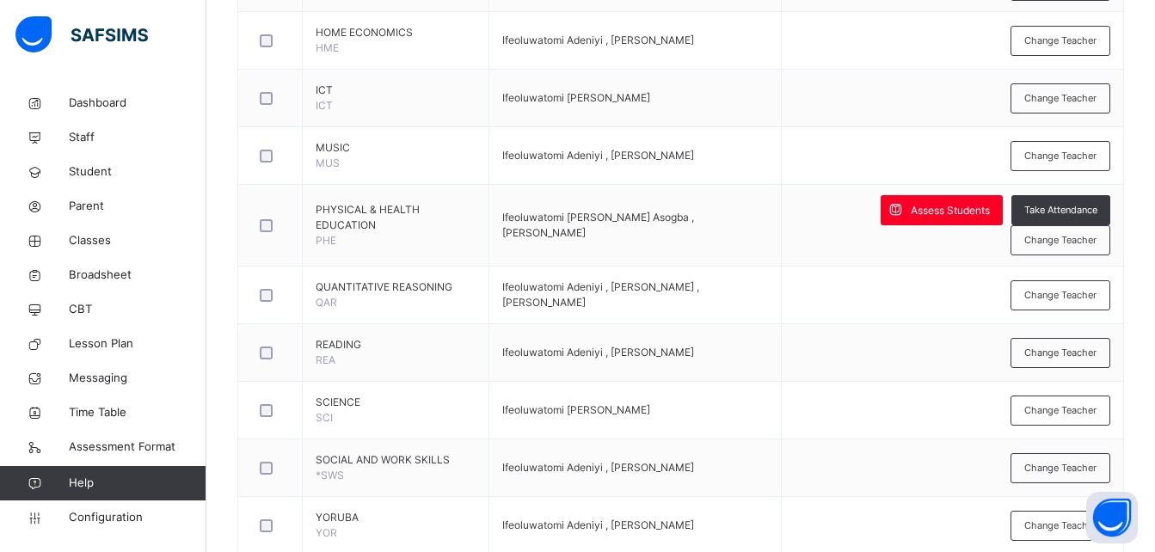
scroll to position [1199, 0]
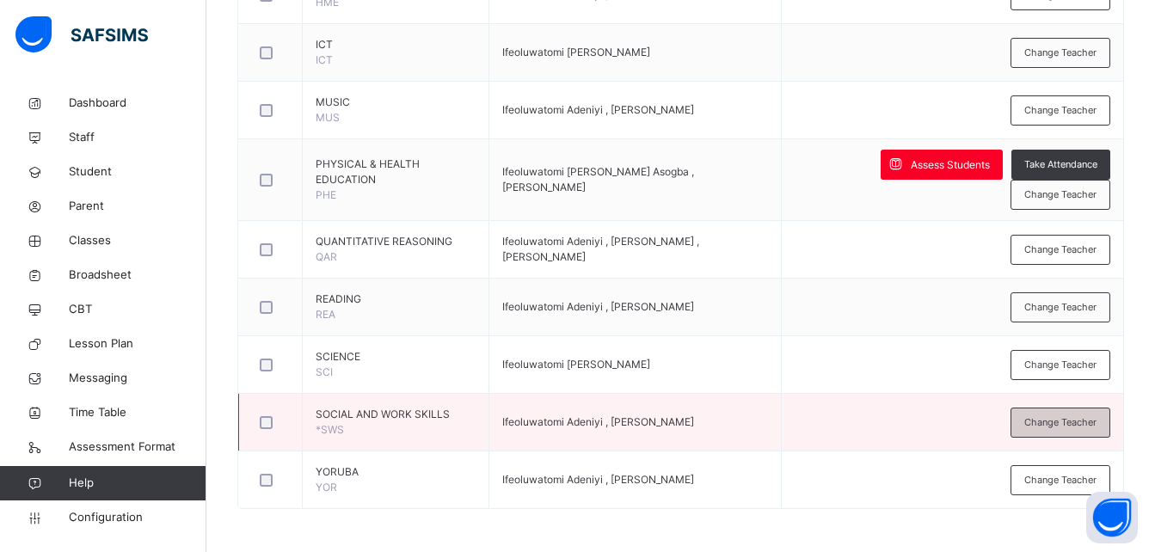
click at [1061, 428] on span "Change Teacher" at bounding box center [1060, 422] width 72 height 15
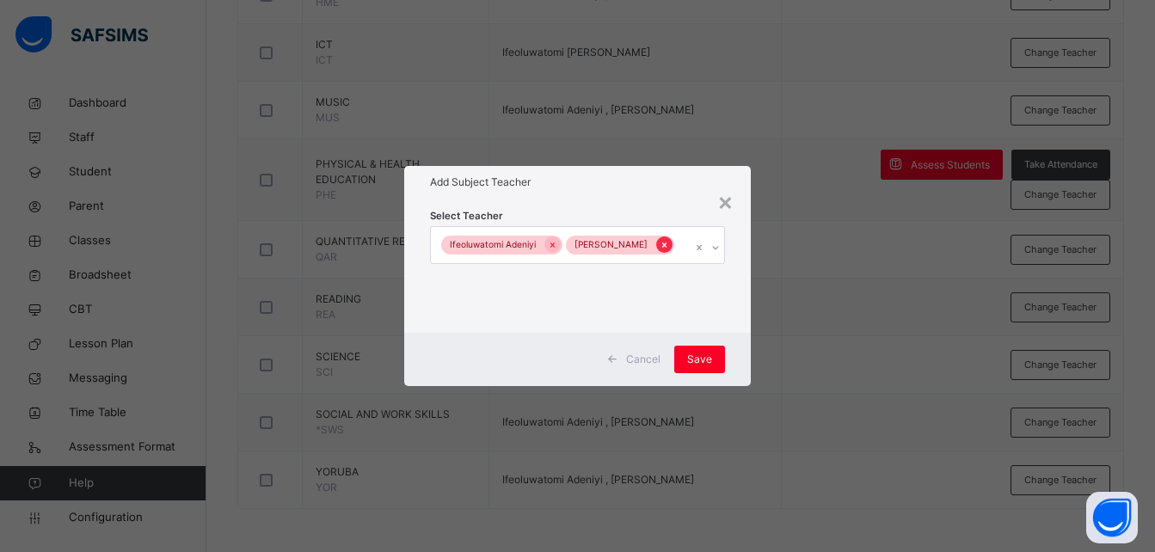
click at [660, 243] on icon at bounding box center [664, 245] width 9 height 12
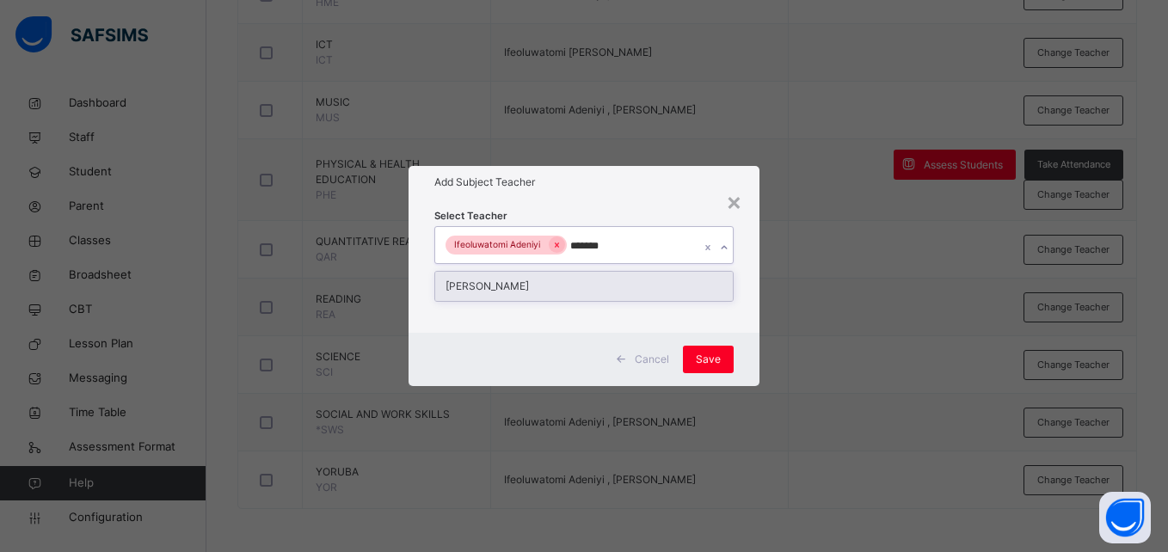
type input "********"
click at [612, 282] on div "[PERSON_NAME]" at bounding box center [583, 286] width 297 height 29
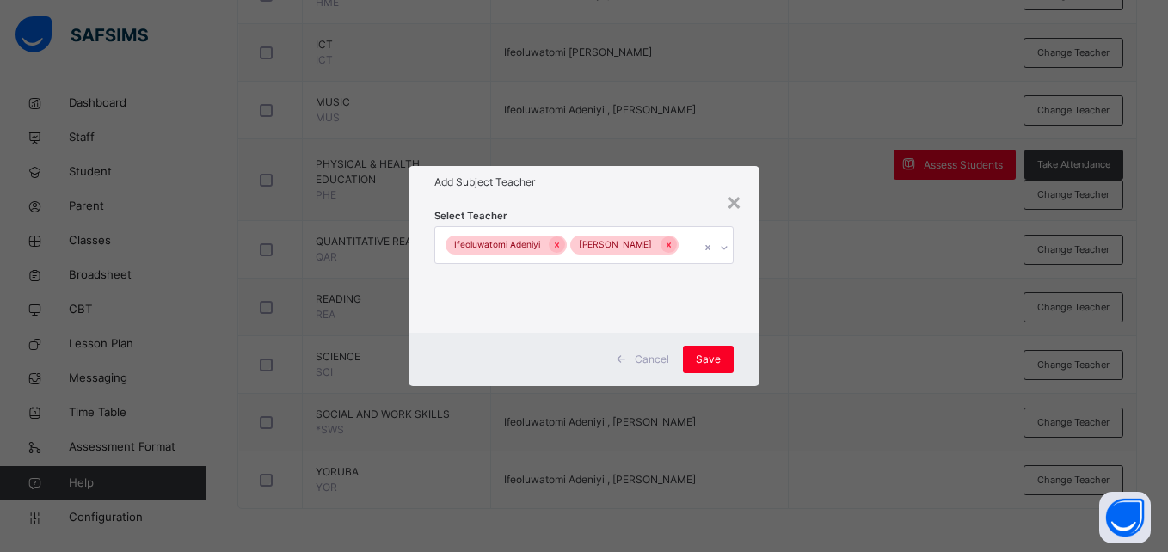
click at [741, 367] on div "Cancel Save" at bounding box center [584, 359] width 350 height 53
click at [691, 373] on div "Save" at bounding box center [708, 360] width 51 height 28
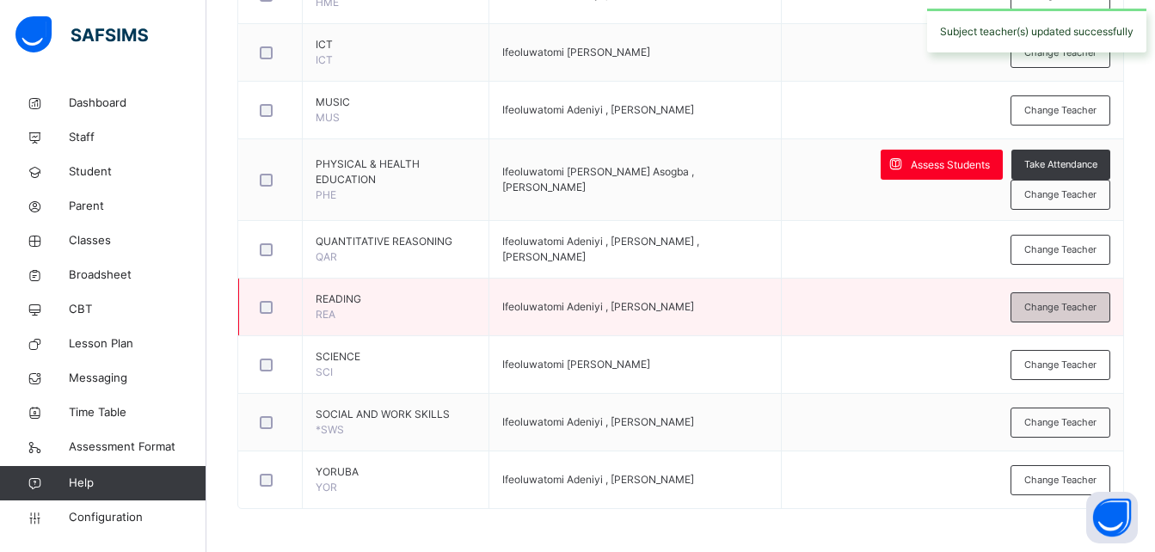
click at [1076, 312] on span "Change Teacher" at bounding box center [1060, 307] width 72 height 15
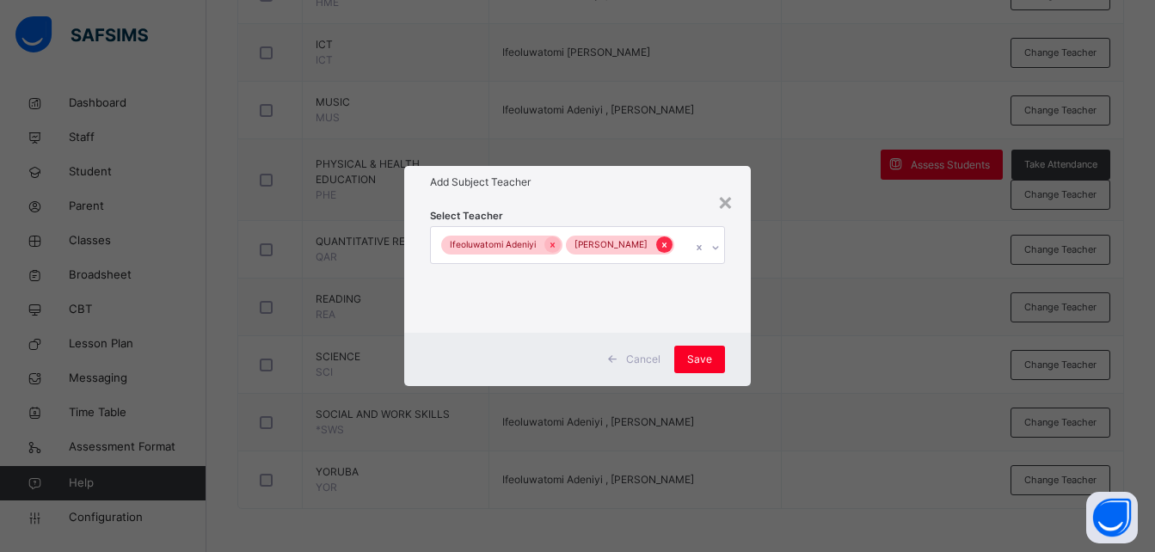
click at [660, 246] on icon at bounding box center [664, 245] width 9 height 12
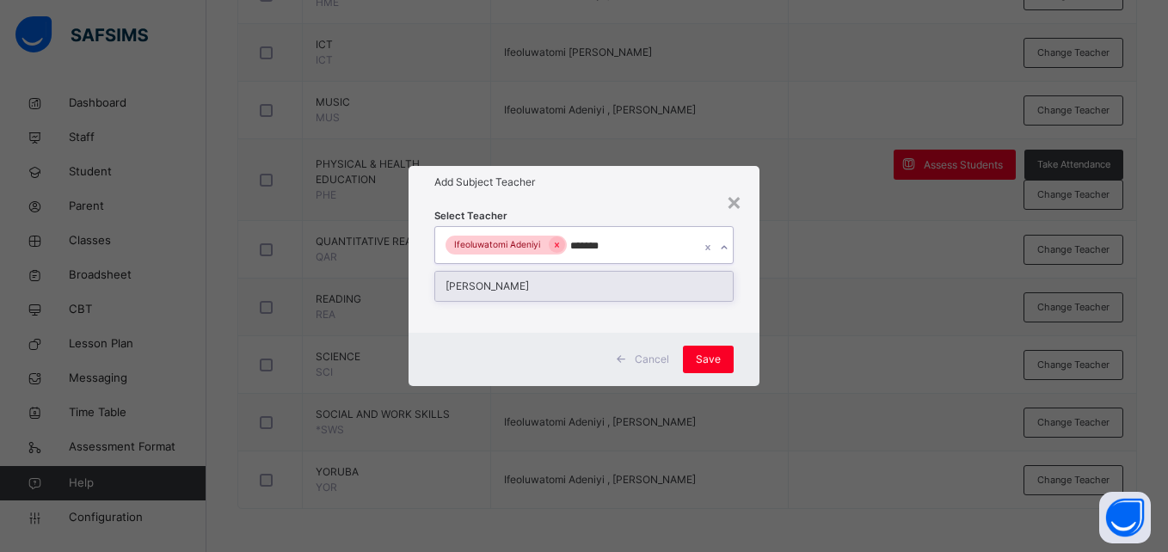
type input "********"
click at [578, 286] on div "[PERSON_NAME]" at bounding box center [583, 286] width 297 height 29
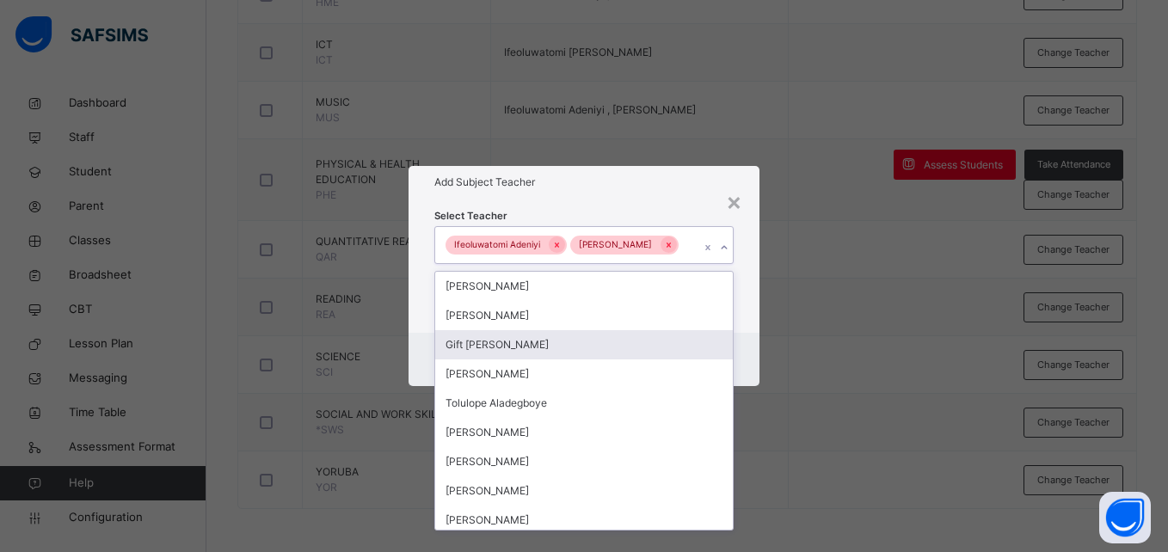
click at [749, 365] on div "Cancel Save" at bounding box center [584, 359] width 350 height 53
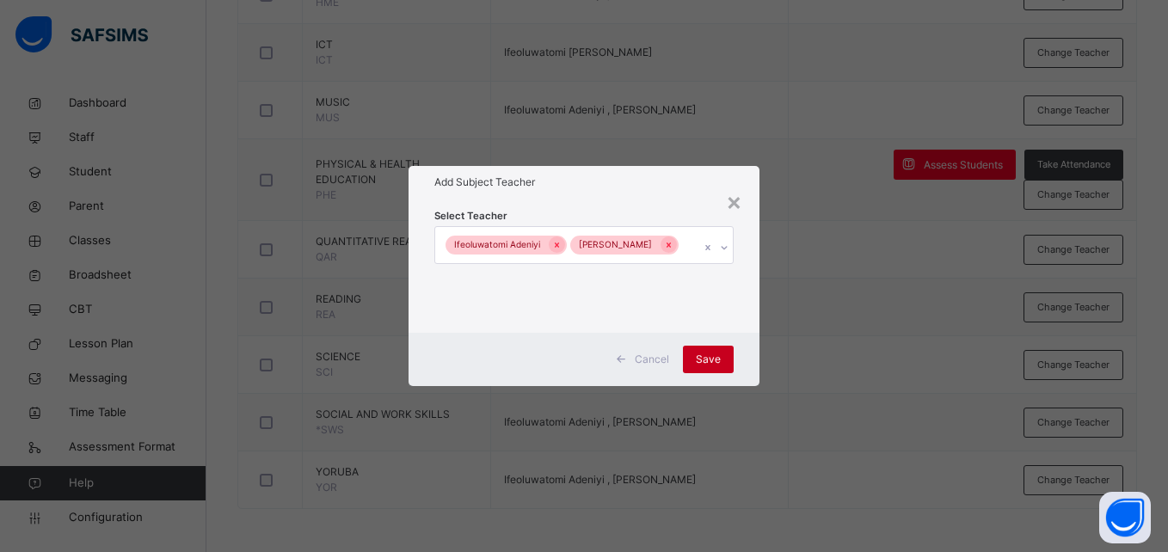
click at [699, 362] on div "Save" at bounding box center [708, 360] width 51 height 28
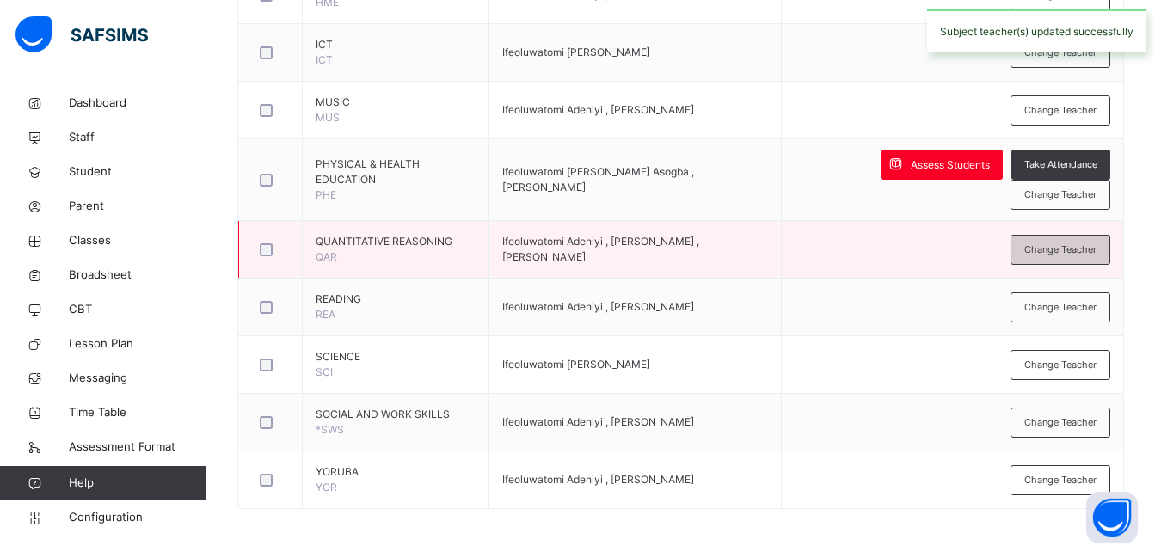
click at [1074, 251] on span "Change Teacher" at bounding box center [1060, 250] width 72 height 15
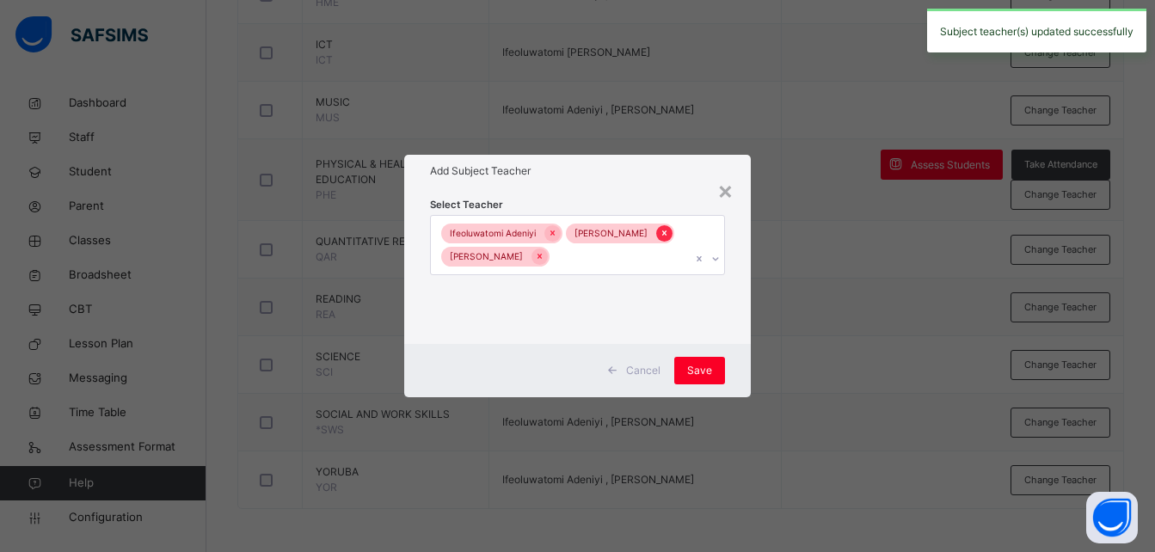
click at [660, 231] on icon at bounding box center [664, 233] width 9 height 12
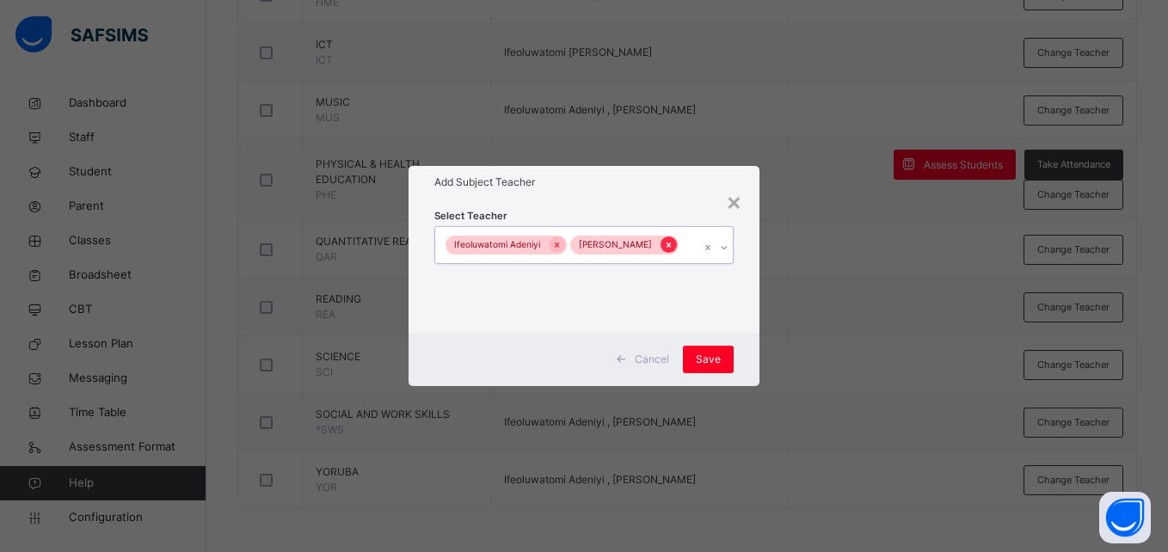
click at [668, 247] on icon at bounding box center [669, 245] width 4 height 5
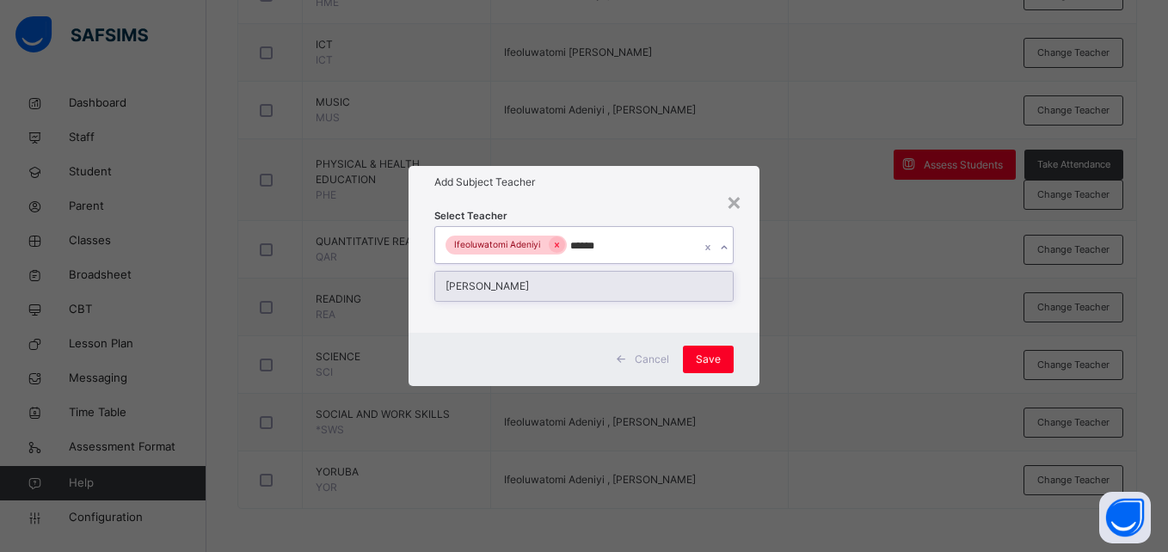
type input "*******"
click at [561, 285] on div "[PERSON_NAME]" at bounding box center [583, 286] width 297 height 29
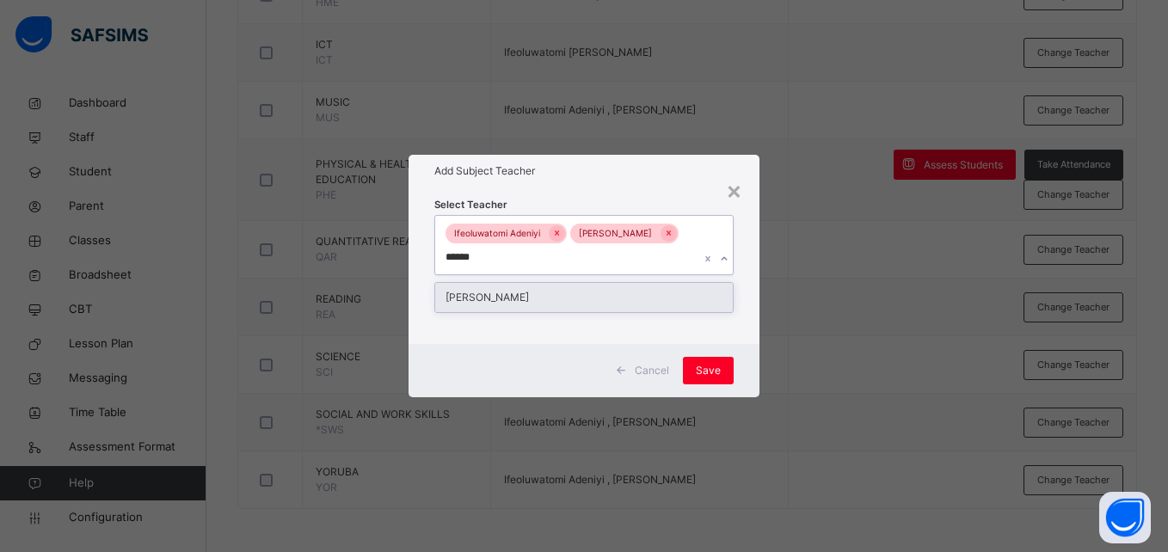
type input "*******"
click at [561, 298] on div "[PERSON_NAME]" at bounding box center [583, 297] width 297 height 29
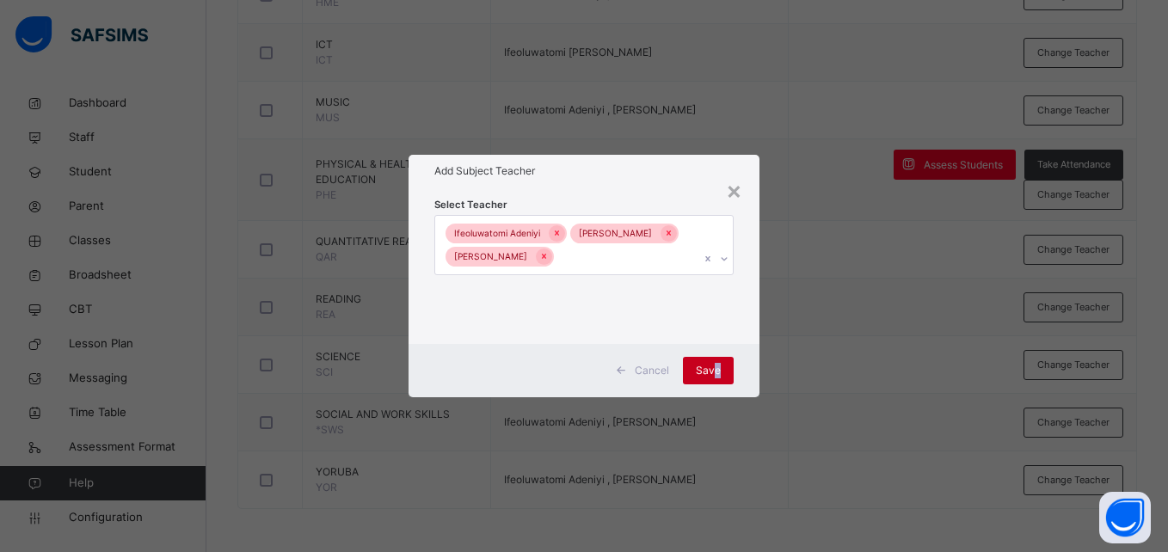
drag, startPoint x: 746, startPoint y: 375, endPoint x: 715, endPoint y: 374, distance: 31.0
click at [715, 374] on div "Cancel Save" at bounding box center [584, 370] width 350 height 53
click at [715, 374] on span "Save" at bounding box center [708, 370] width 25 height 15
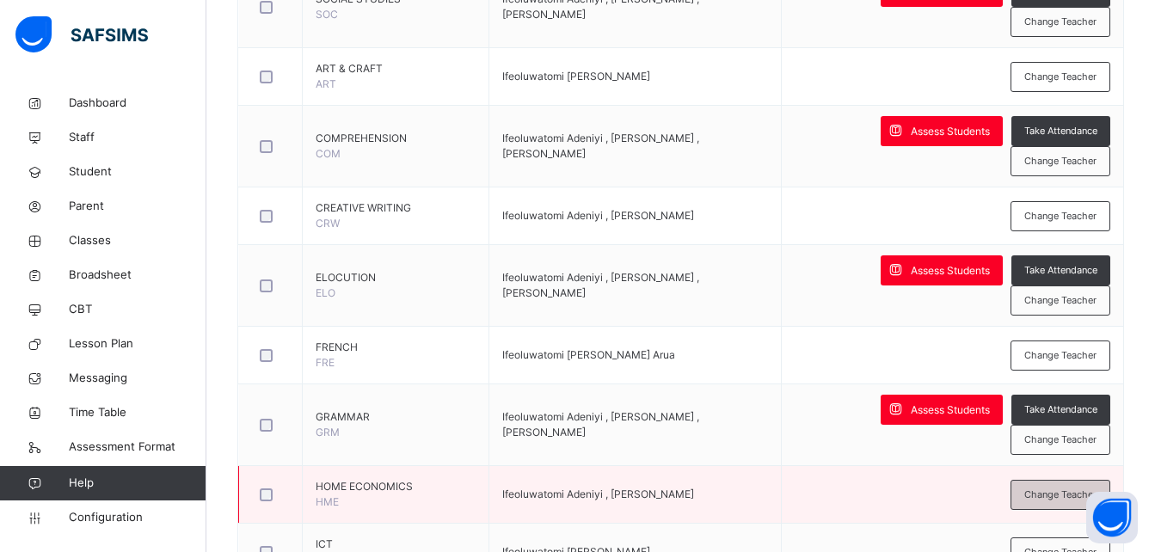
scroll to position [700, 0]
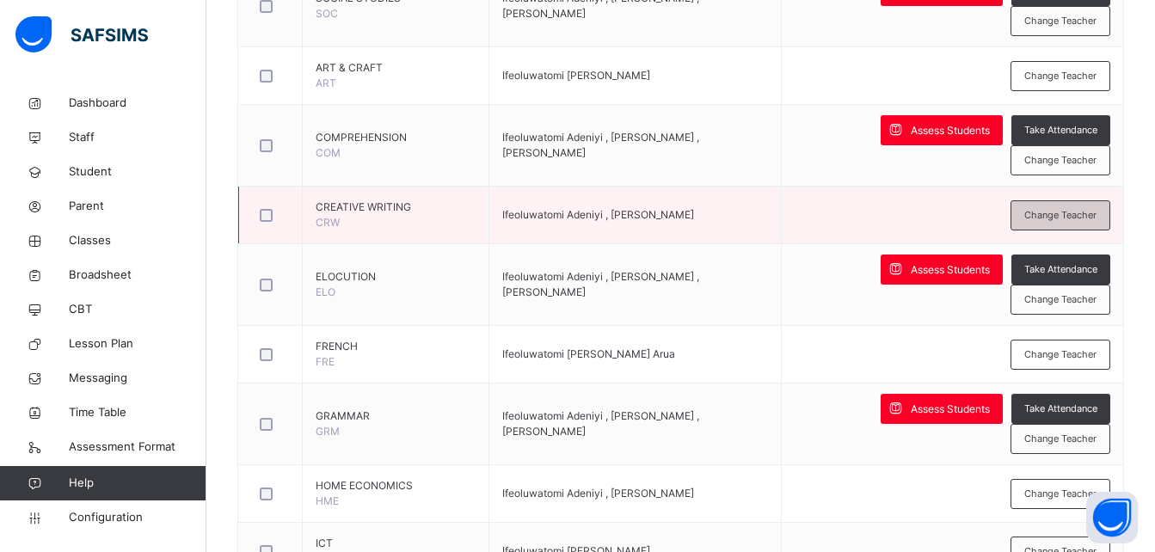
click at [1073, 213] on span "Change Teacher" at bounding box center [1060, 215] width 72 height 15
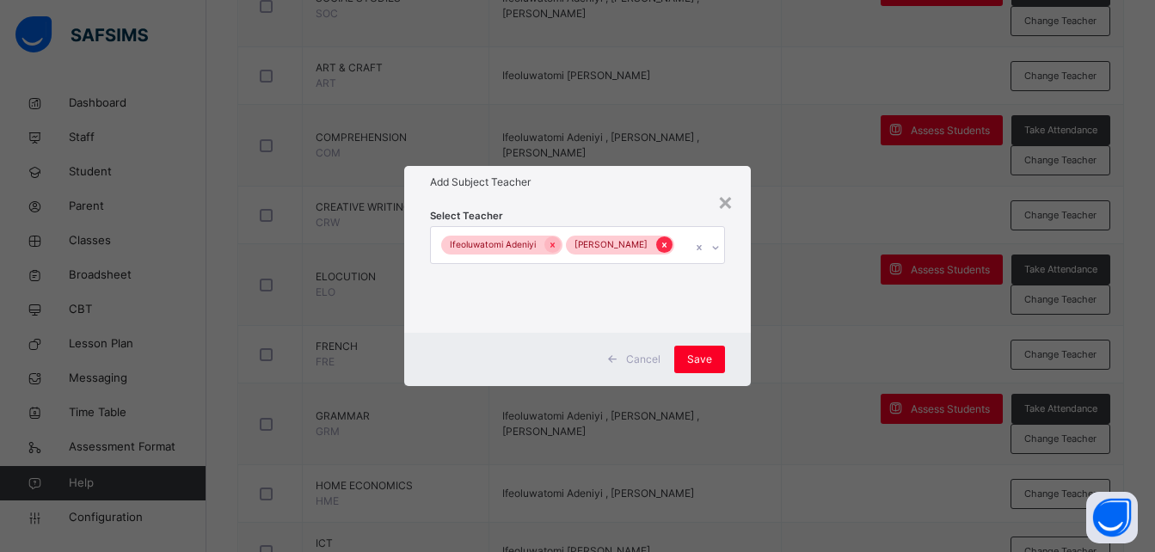
click at [662, 246] on icon at bounding box center [664, 245] width 4 height 5
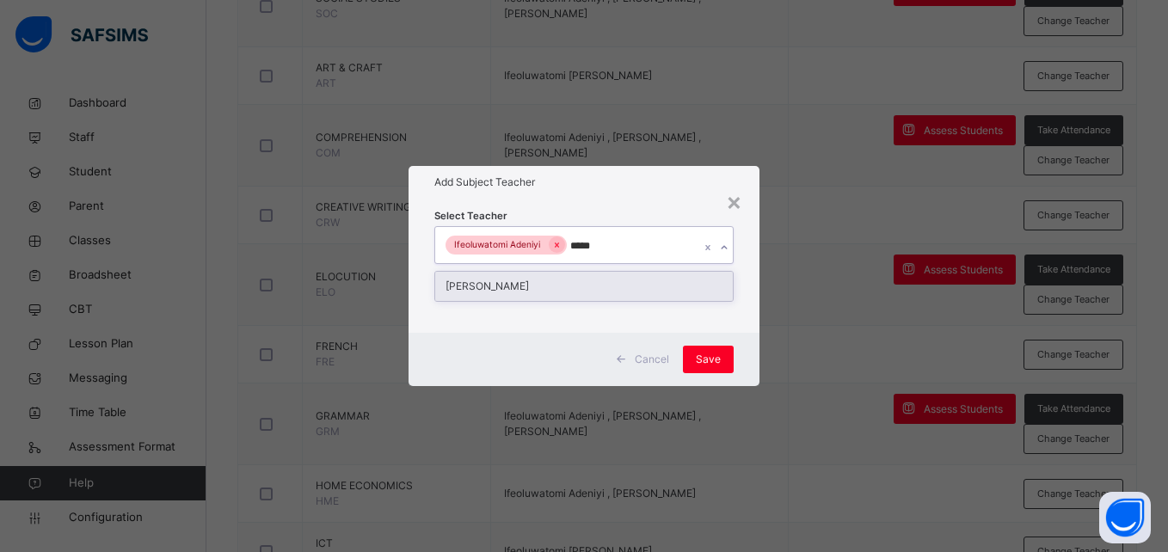
type input "******"
click at [595, 277] on div "[PERSON_NAME]" at bounding box center [583, 286] width 297 height 29
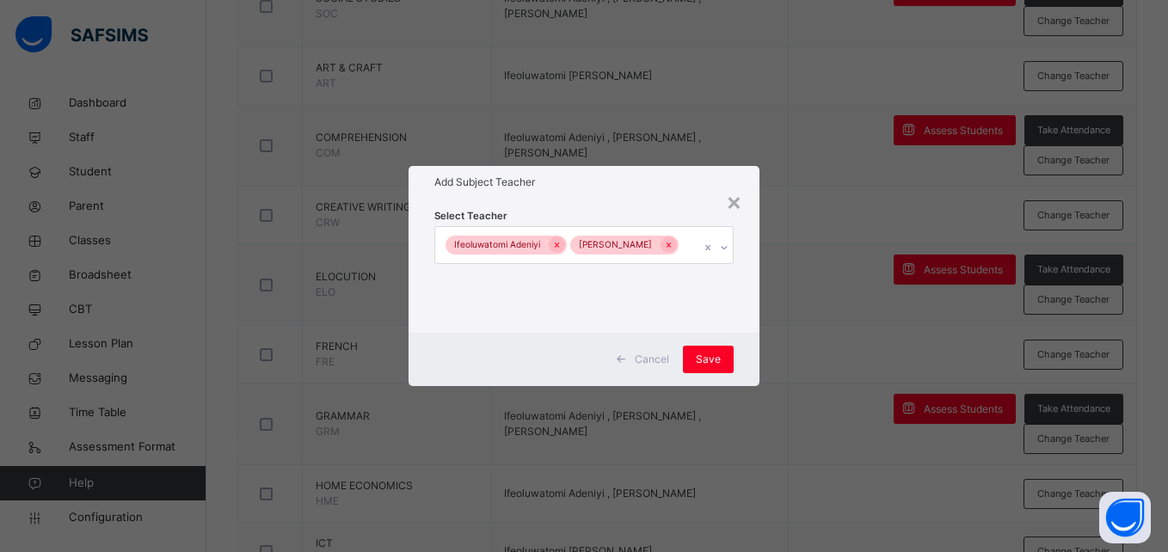
click at [748, 373] on div "Cancel Save" at bounding box center [584, 359] width 350 height 53
click at [709, 366] on span "Save" at bounding box center [708, 359] width 25 height 15
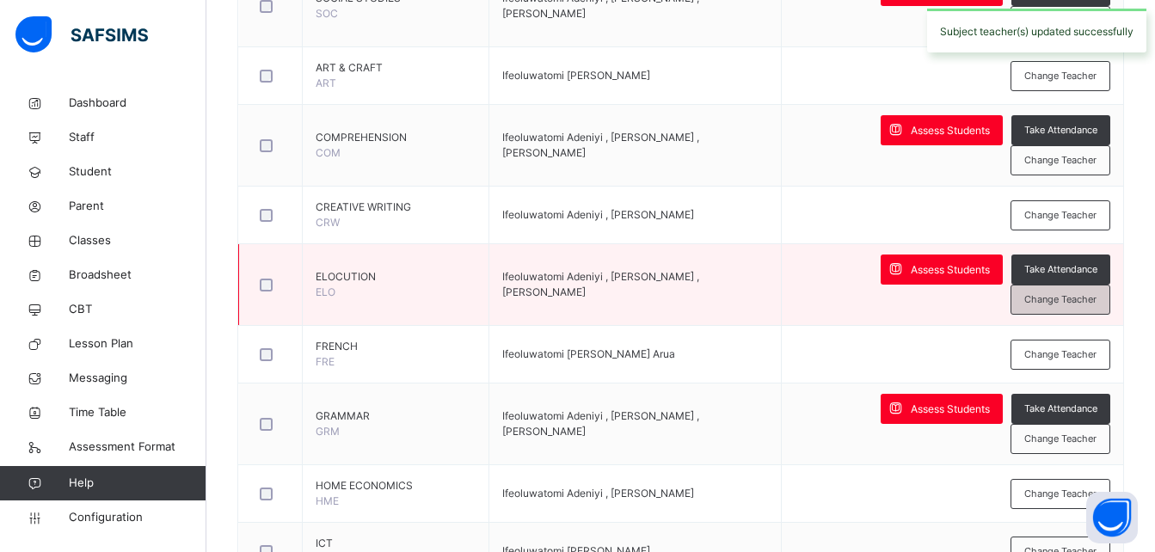
click at [1046, 300] on span "Change Teacher" at bounding box center [1060, 299] width 72 height 15
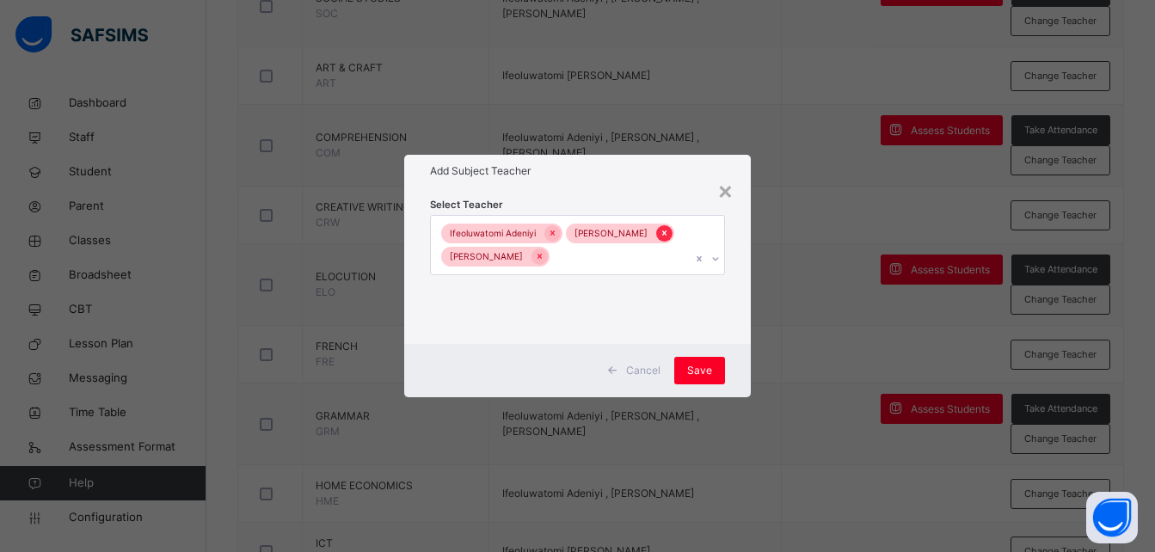
click at [660, 233] on icon at bounding box center [664, 233] width 9 height 12
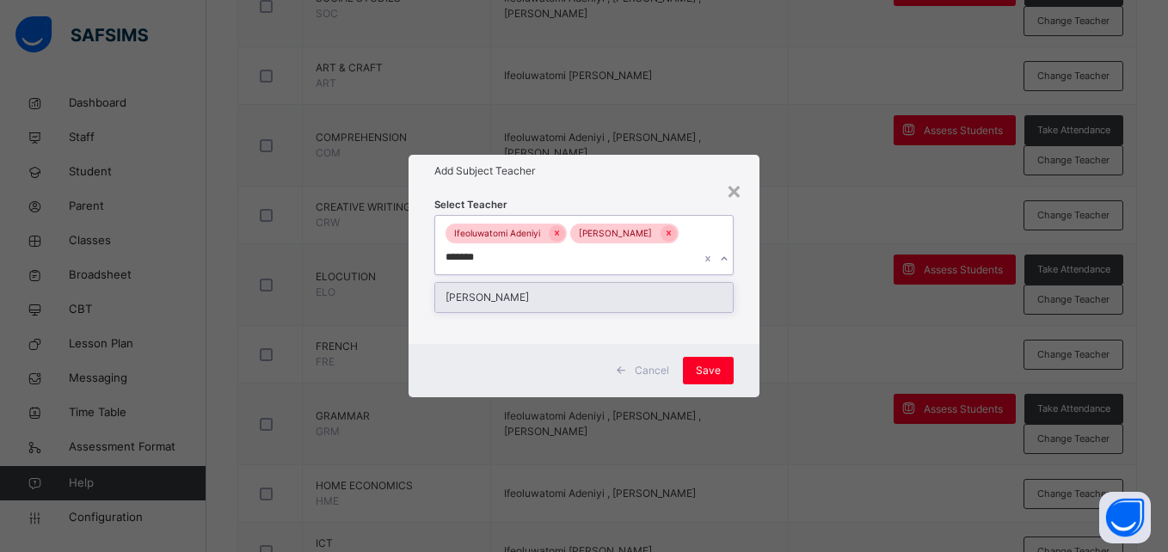
type input "********"
click at [599, 291] on div "[PERSON_NAME]" at bounding box center [583, 297] width 297 height 29
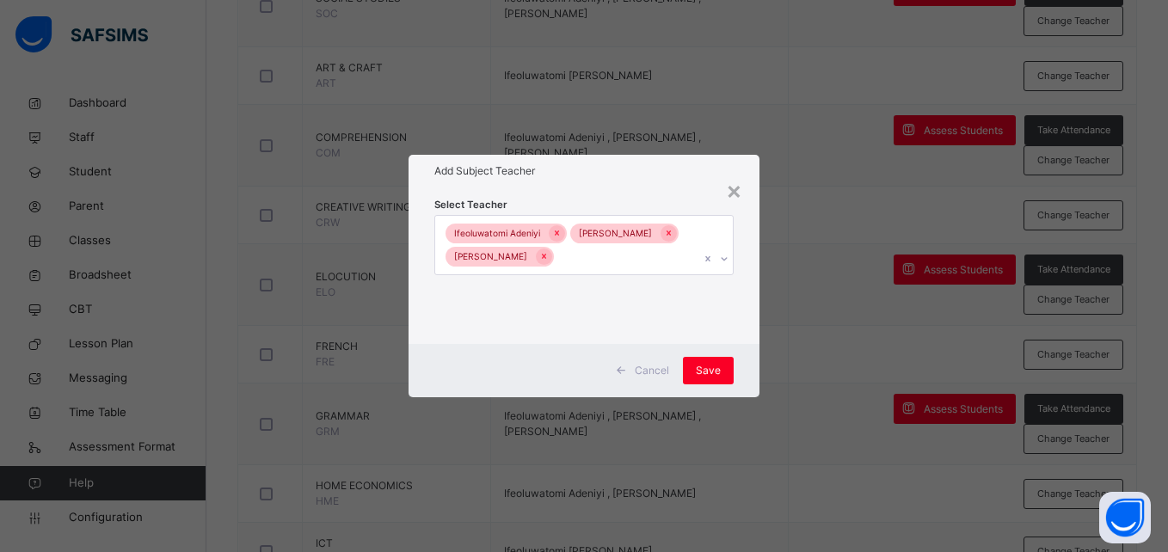
click at [744, 364] on div "Cancel Save" at bounding box center [584, 370] width 350 height 53
click at [700, 375] on span "Save" at bounding box center [708, 370] width 25 height 15
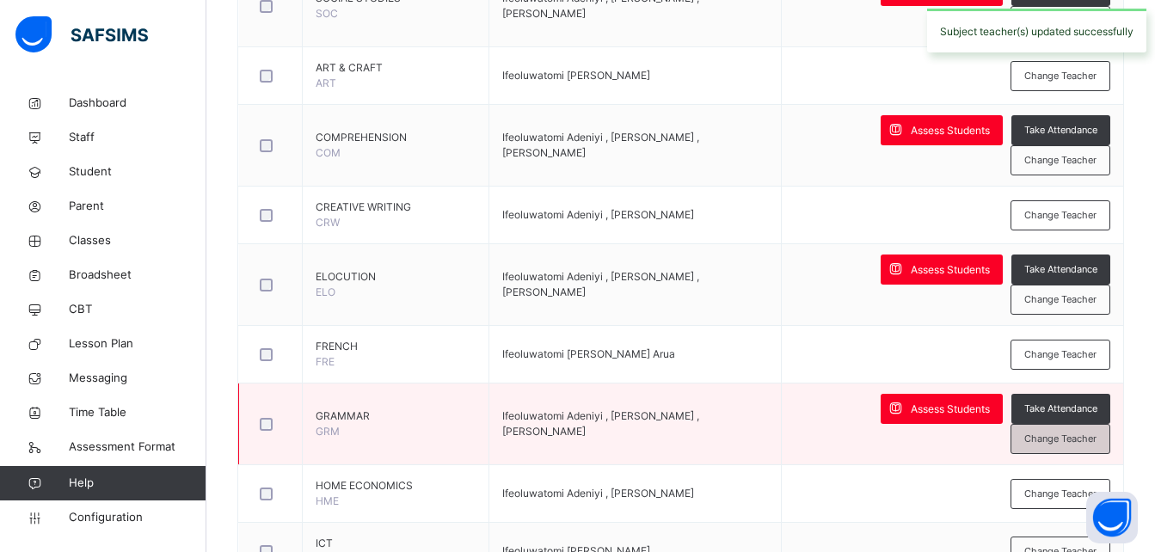
click at [1090, 452] on div "Change Teacher" at bounding box center [1061, 439] width 100 height 30
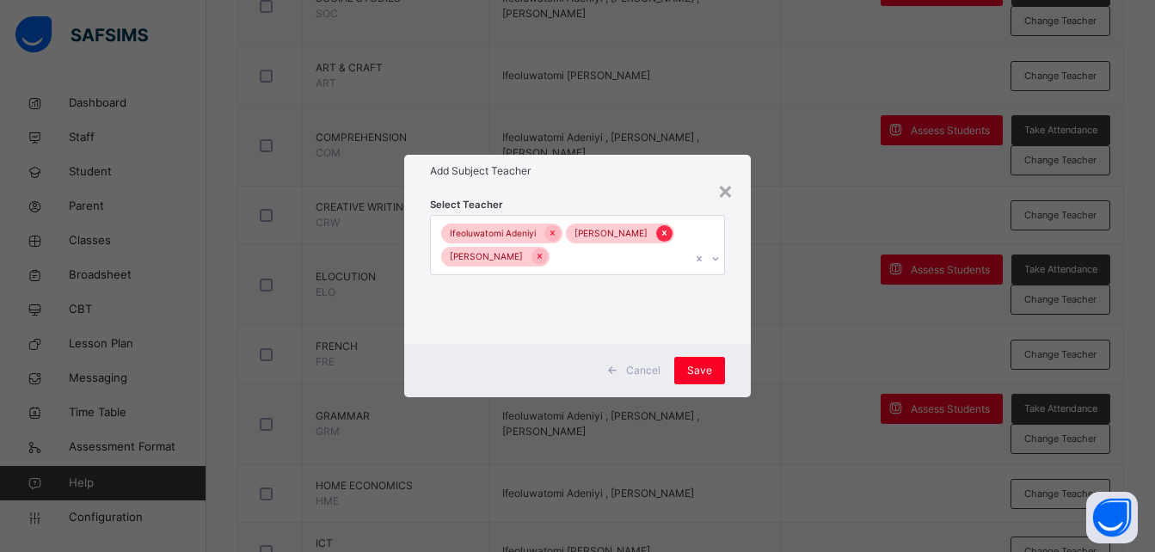
click at [660, 237] on icon at bounding box center [664, 233] width 9 height 12
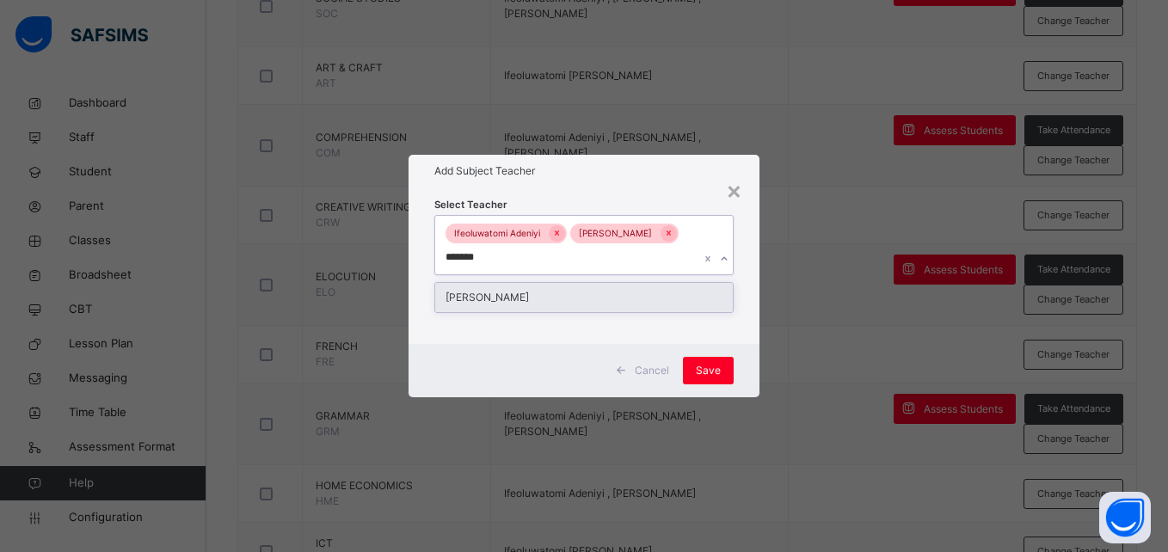
type input "********"
click at [598, 296] on div "[PERSON_NAME]" at bounding box center [583, 297] width 297 height 29
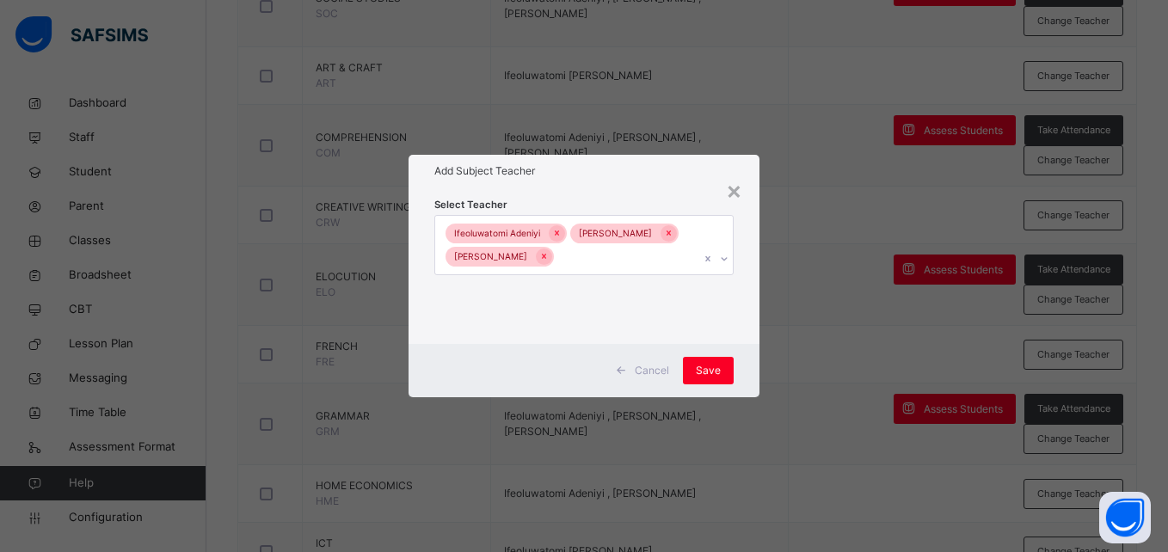
click at [743, 359] on div "Cancel Save" at bounding box center [584, 370] width 350 height 53
click at [705, 378] on span "Save" at bounding box center [708, 370] width 25 height 15
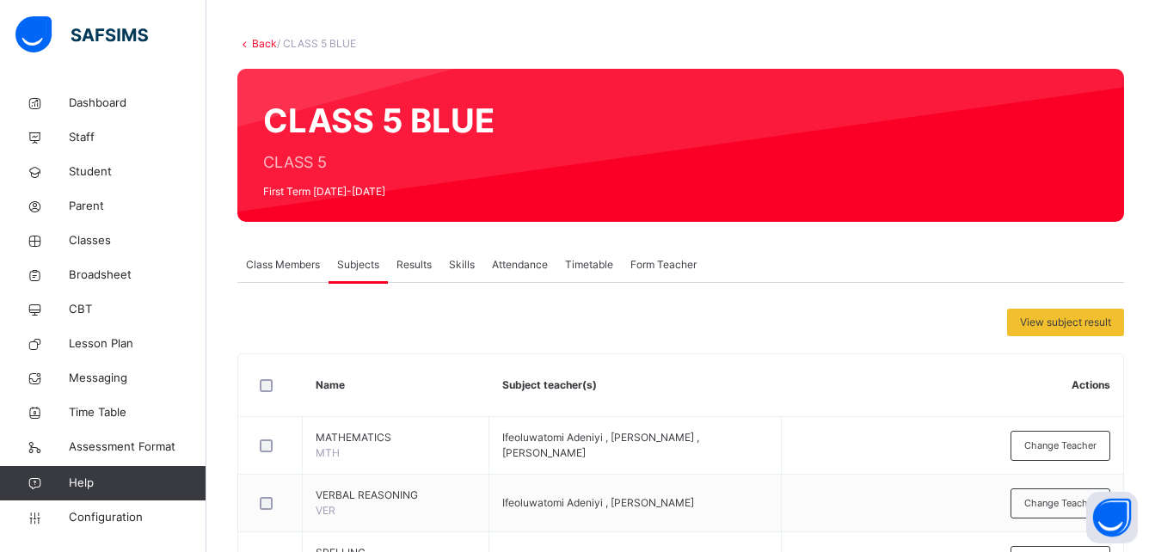
scroll to position [41, 0]
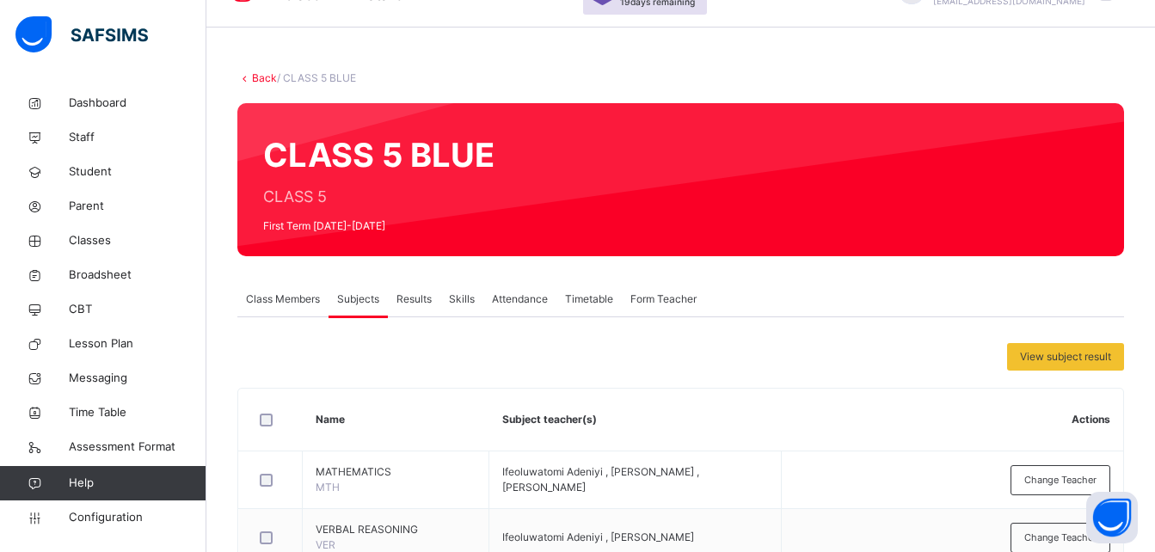
click at [259, 80] on link "Back" at bounding box center [264, 77] width 25 height 13
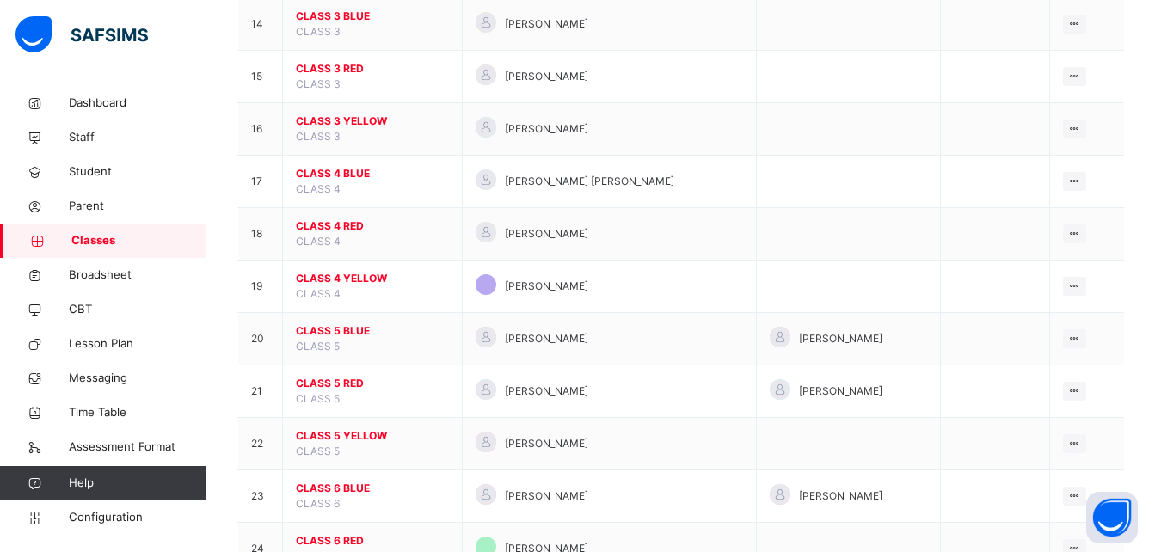
scroll to position [1007, 0]
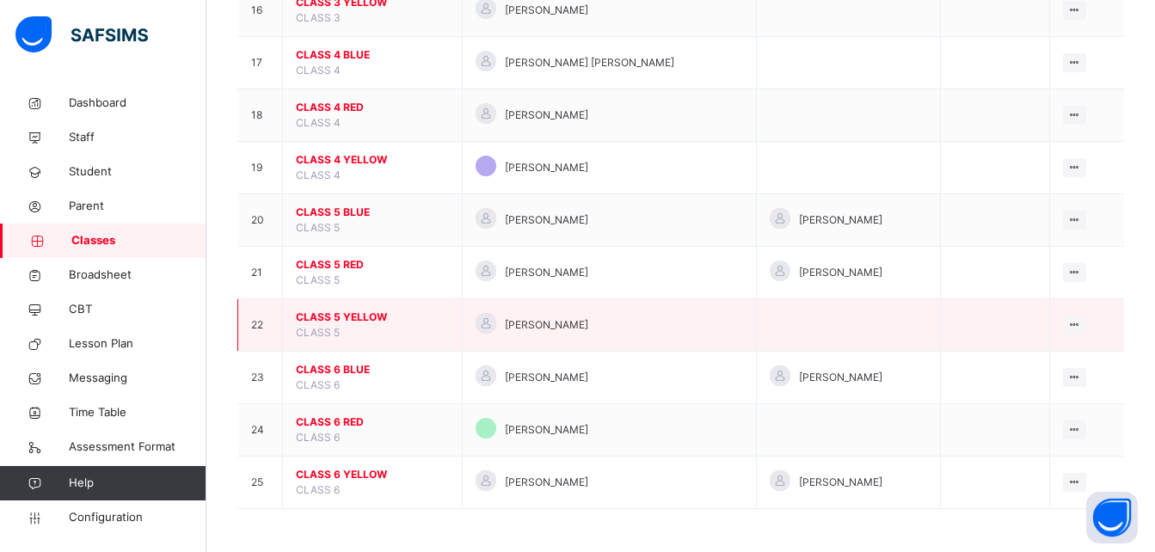
click at [371, 321] on span "CLASS 5 YELLOW" at bounding box center [372, 317] width 153 height 15
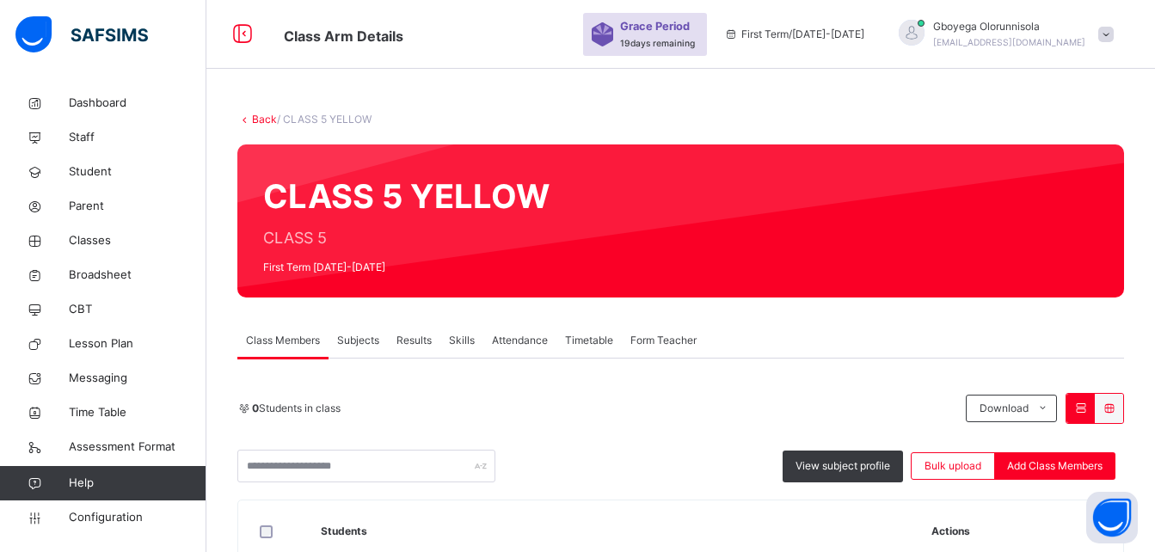
click at [636, 340] on span "Form Teacher" at bounding box center [663, 340] width 66 height 15
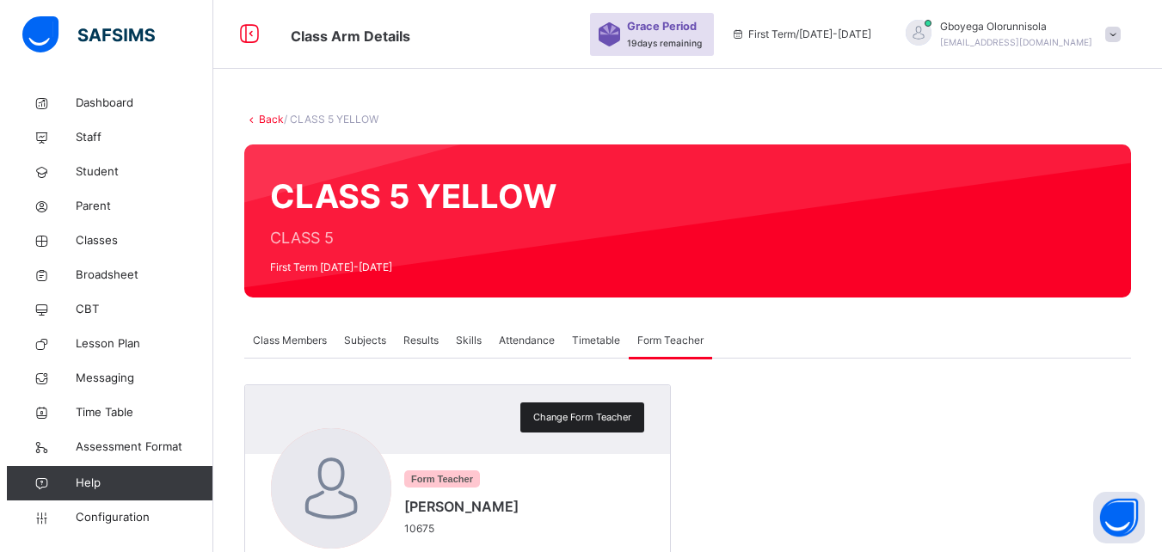
scroll to position [200, 0]
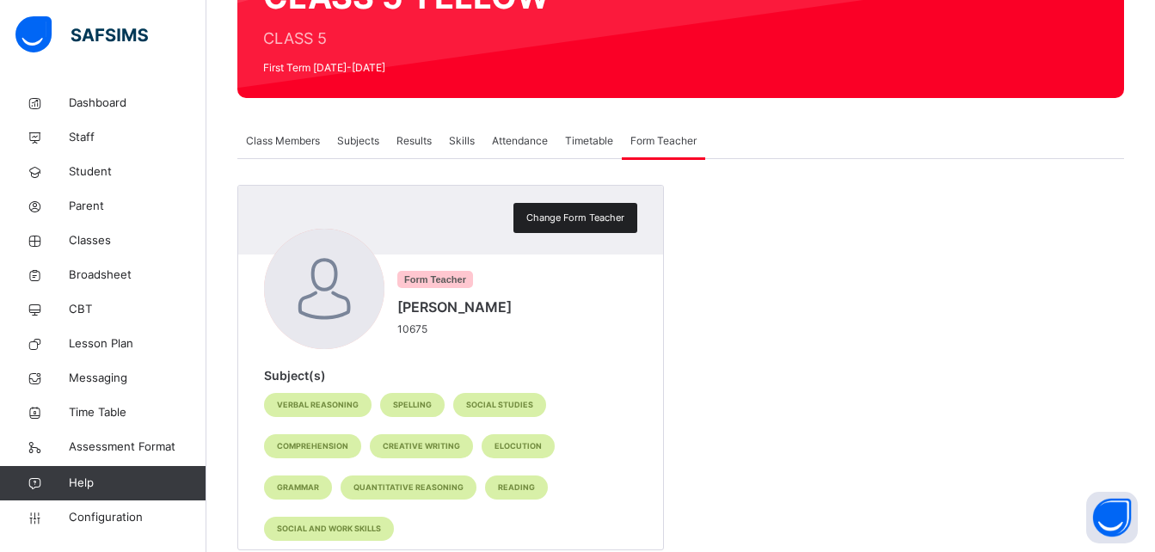
click at [546, 210] on div "Change Form Teacher" at bounding box center [575, 218] width 124 height 30
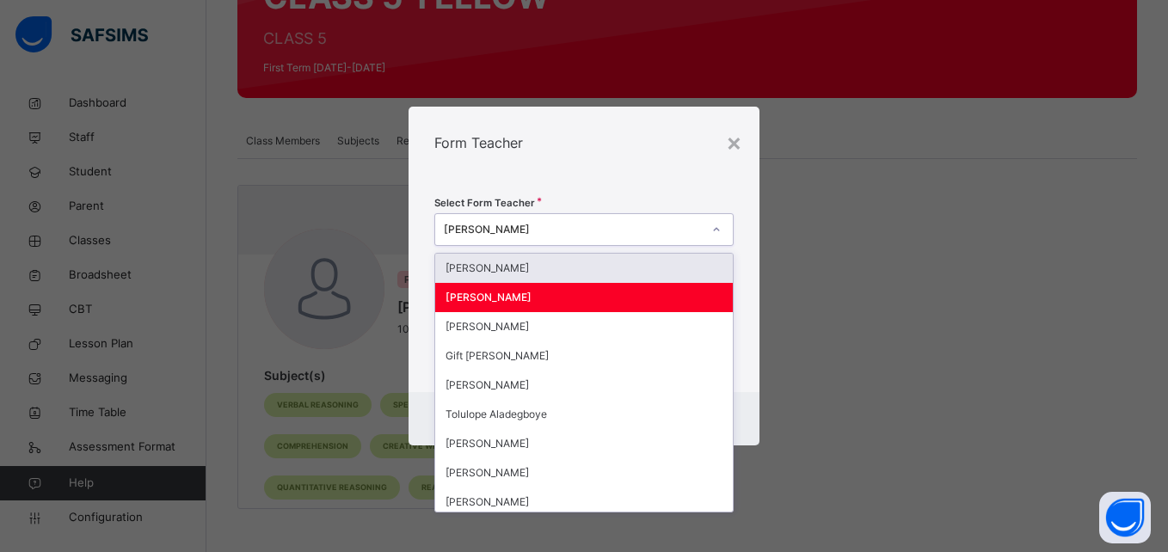
click at [562, 225] on div "[PERSON_NAME]" at bounding box center [572, 229] width 257 height 15
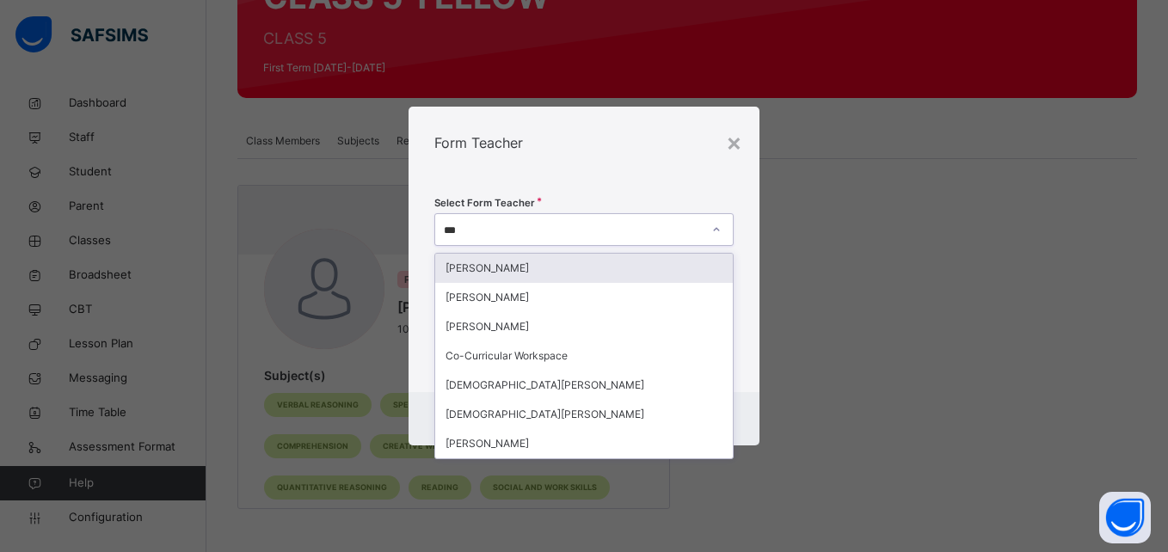
type input "****"
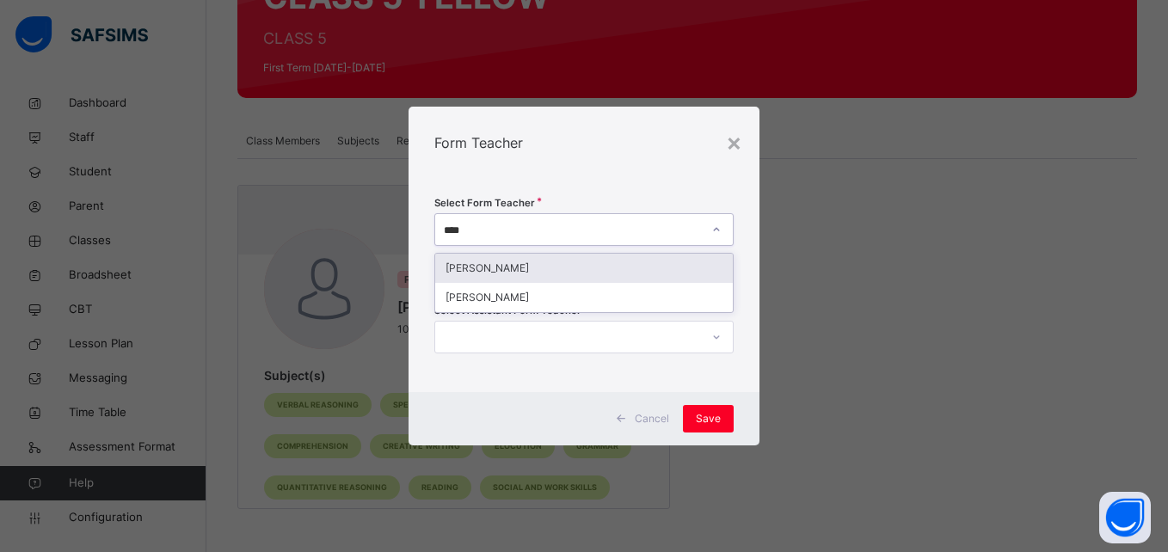
click at [562, 266] on div "[PERSON_NAME]" at bounding box center [583, 268] width 297 height 29
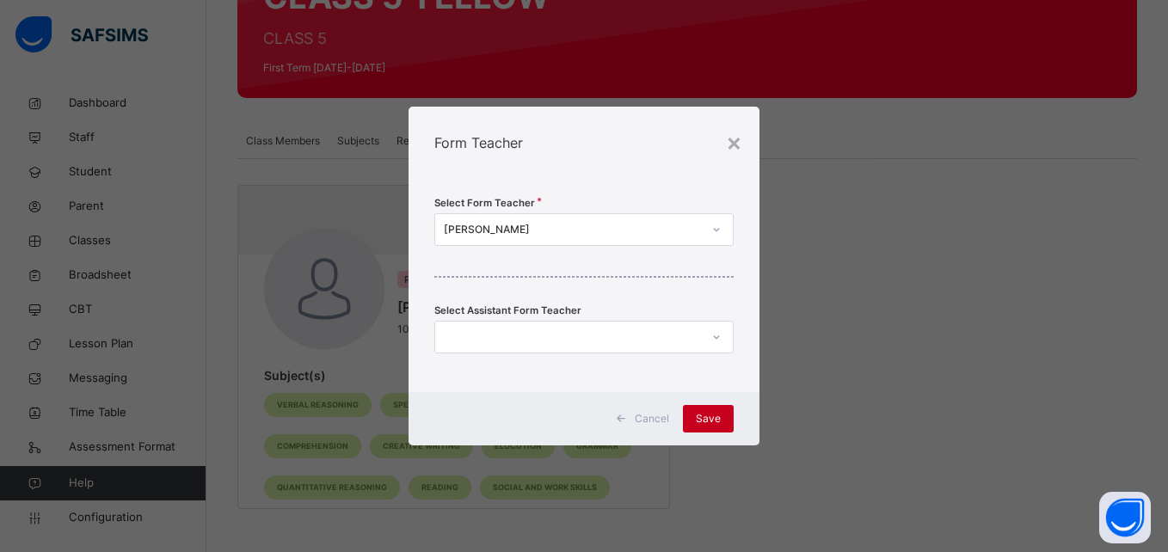
click at [710, 421] on span "Save" at bounding box center [708, 418] width 25 height 15
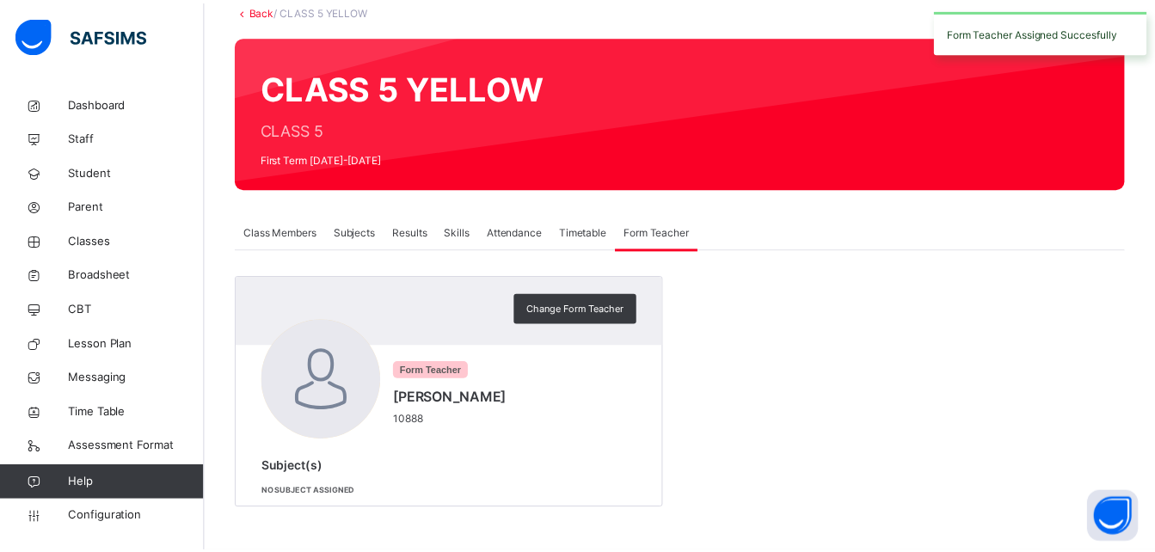
scroll to position [108, 0]
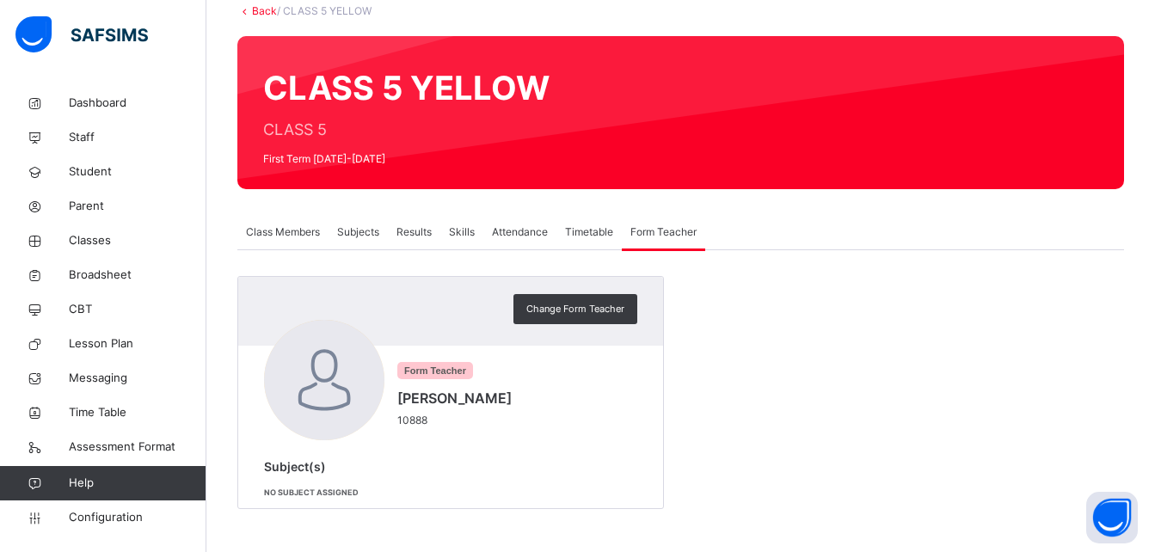
click at [359, 237] on span "Subjects" at bounding box center [358, 231] width 42 height 15
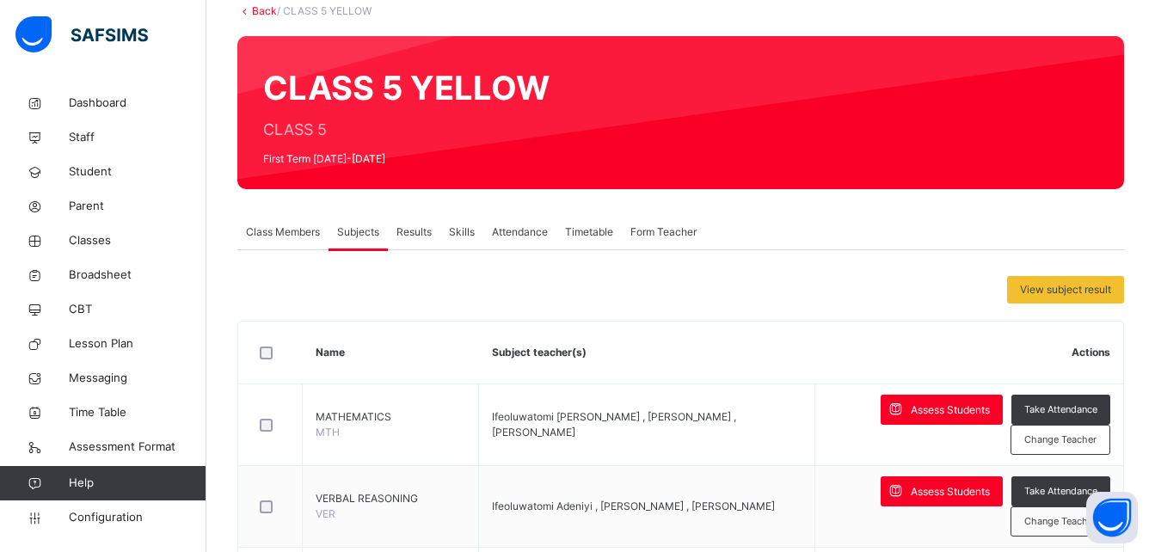
scroll to position [200, 0]
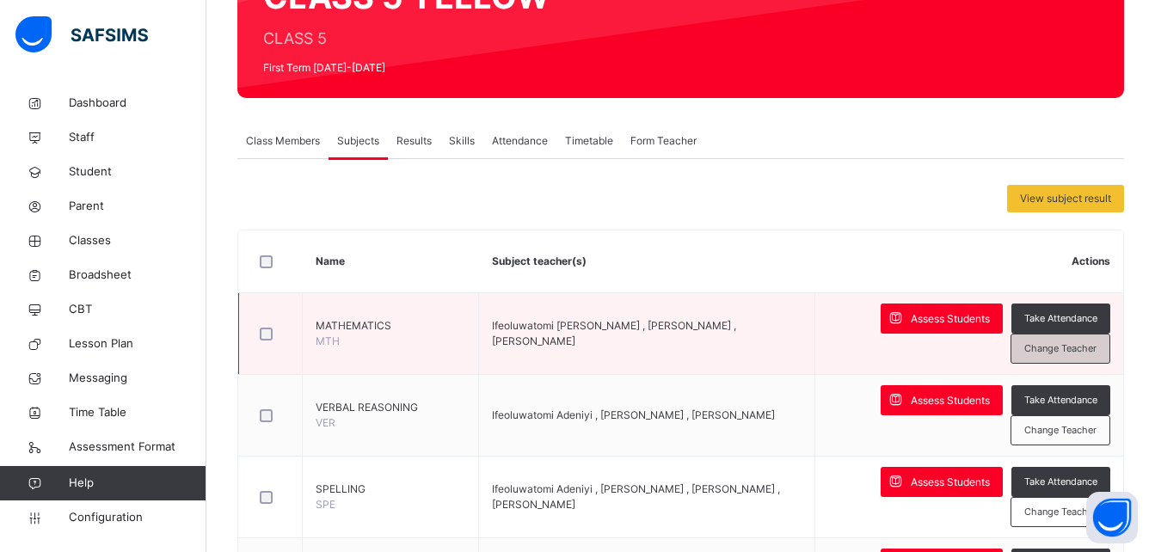
click at [1060, 353] on span "Change Teacher" at bounding box center [1060, 348] width 72 height 15
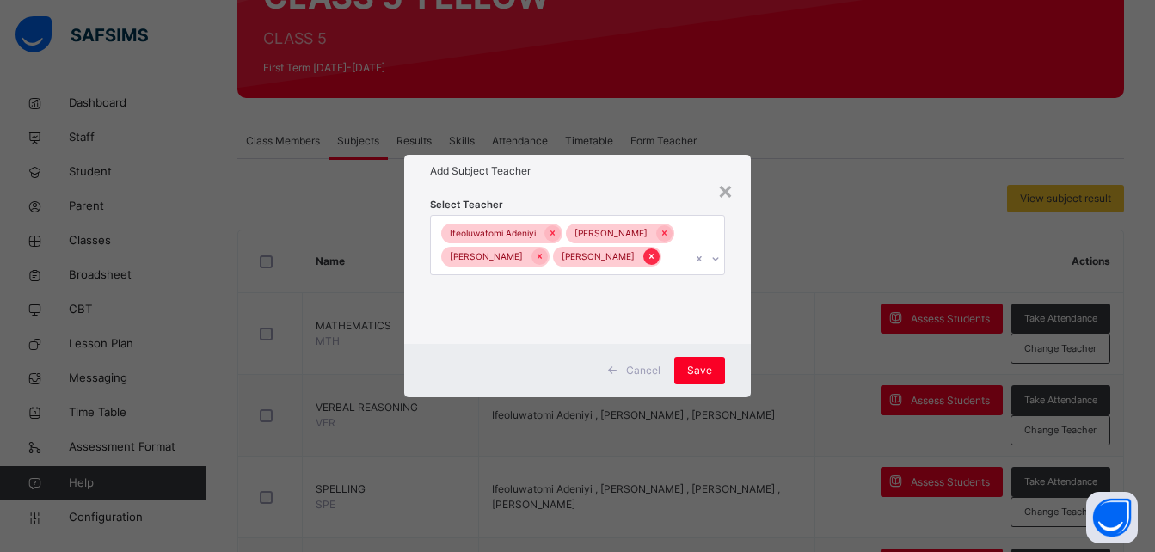
click at [660, 265] on div at bounding box center [651, 257] width 16 height 16
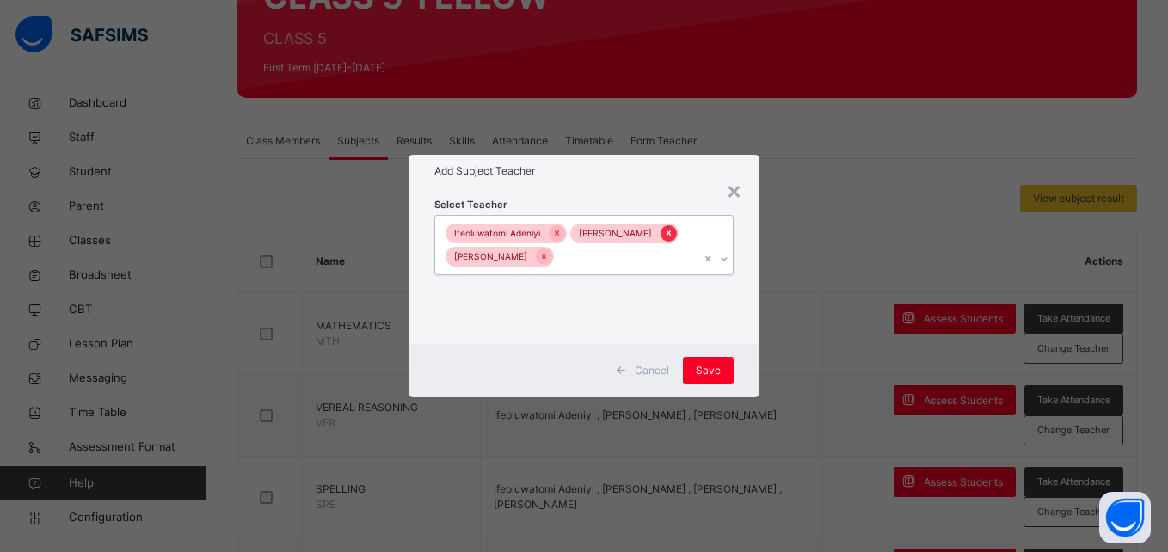
click at [664, 239] on icon at bounding box center [668, 233] width 9 height 12
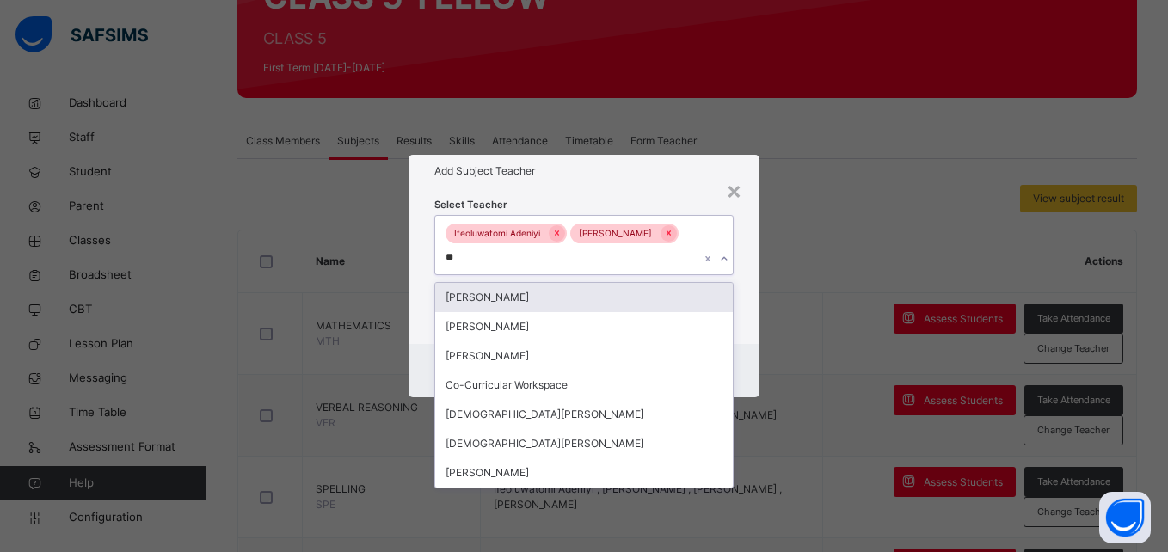
type input "***"
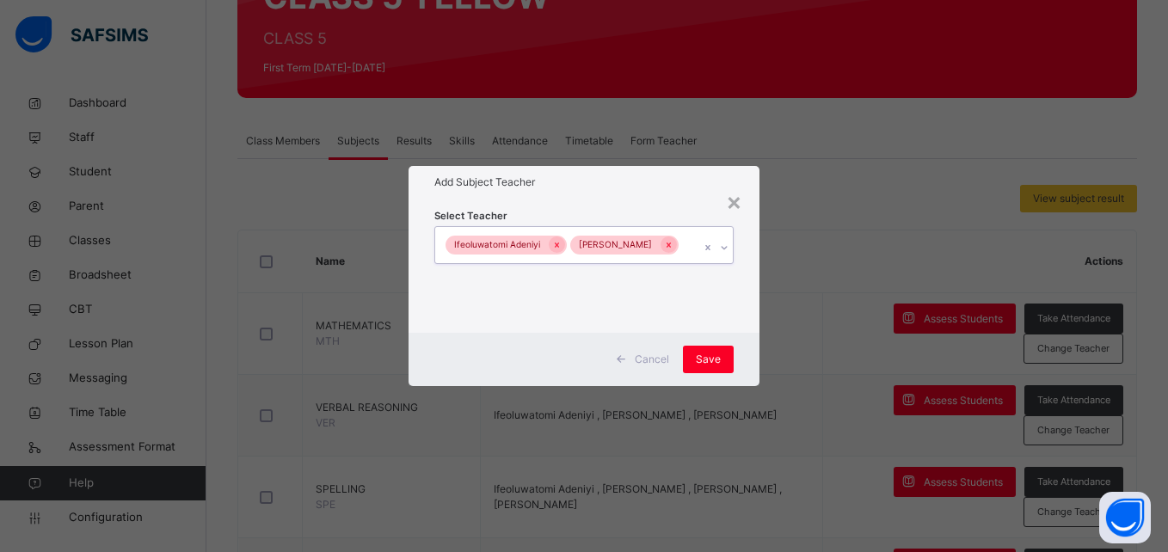
click at [600, 255] on div "Ifeoluwatomi [PERSON_NAME]" at bounding box center [567, 245] width 264 height 36
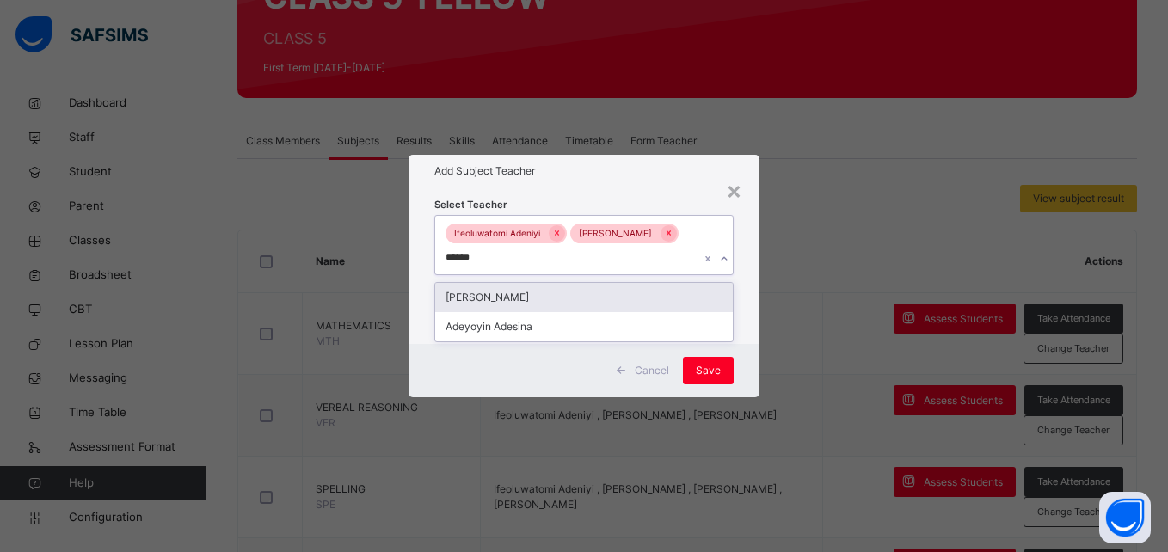
type input "*******"
click at [576, 303] on div "[PERSON_NAME]" at bounding box center [583, 297] width 297 height 29
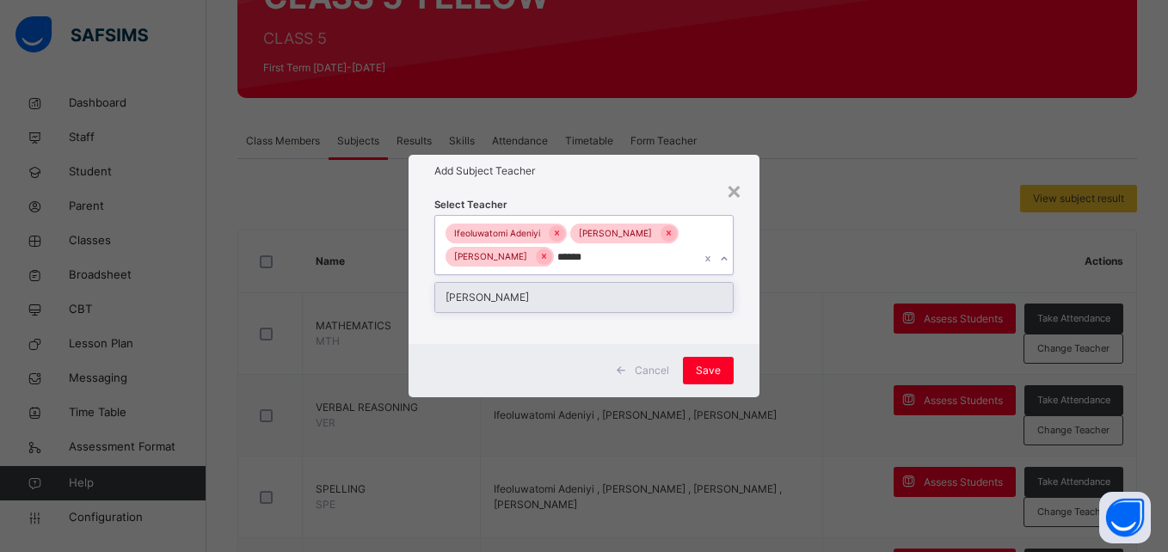
type input "*******"
click at [551, 311] on div "[PERSON_NAME]" at bounding box center [583, 297] width 297 height 29
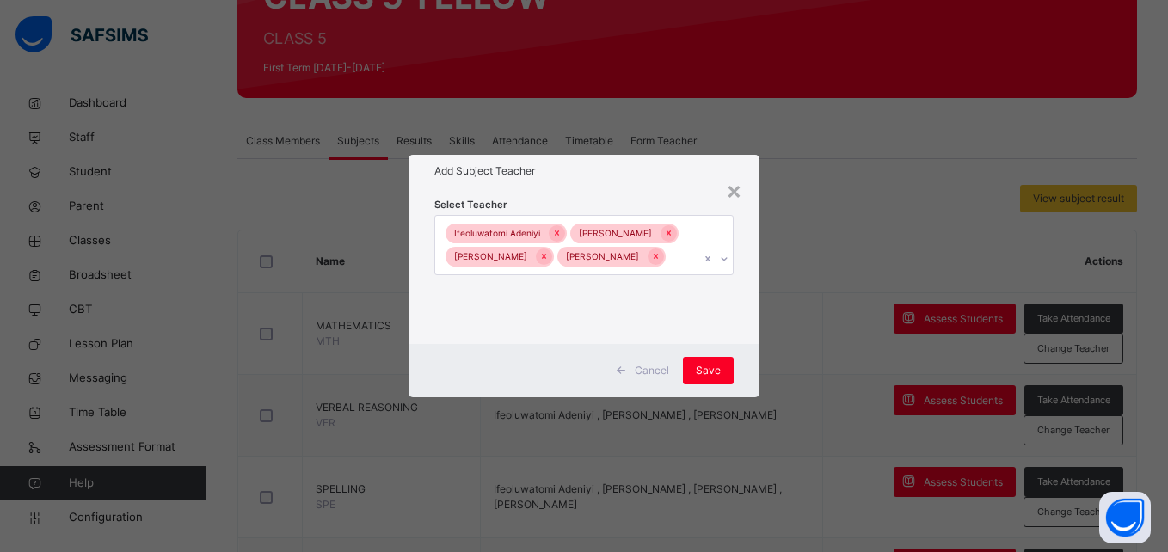
click at [738, 369] on div "Cancel Save" at bounding box center [584, 370] width 350 height 53
click at [710, 378] on span "Save" at bounding box center [708, 370] width 25 height 15
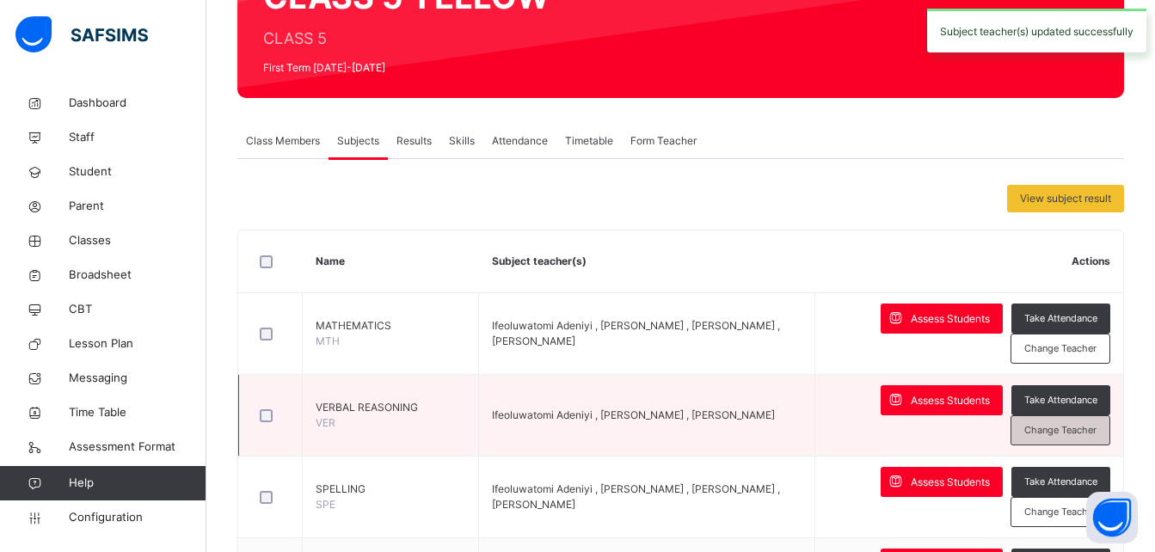
click at [1061, 432] on span "Change Teacher" at bounding box center [1060, 430] width 72 height 15
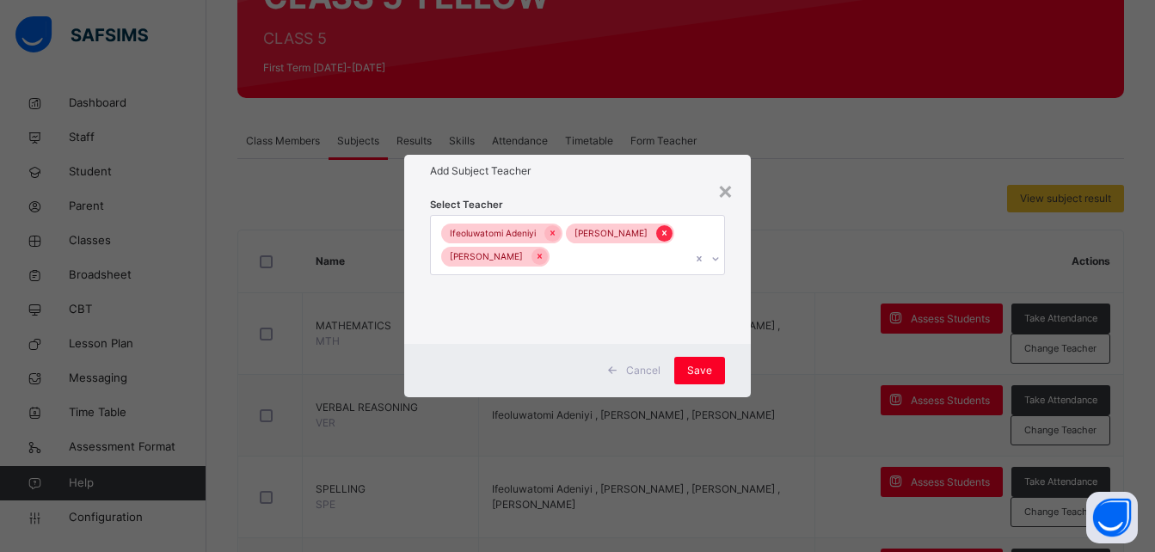
click at [660, 239] on icon at bounding box center [664, 233] width 9 height 12
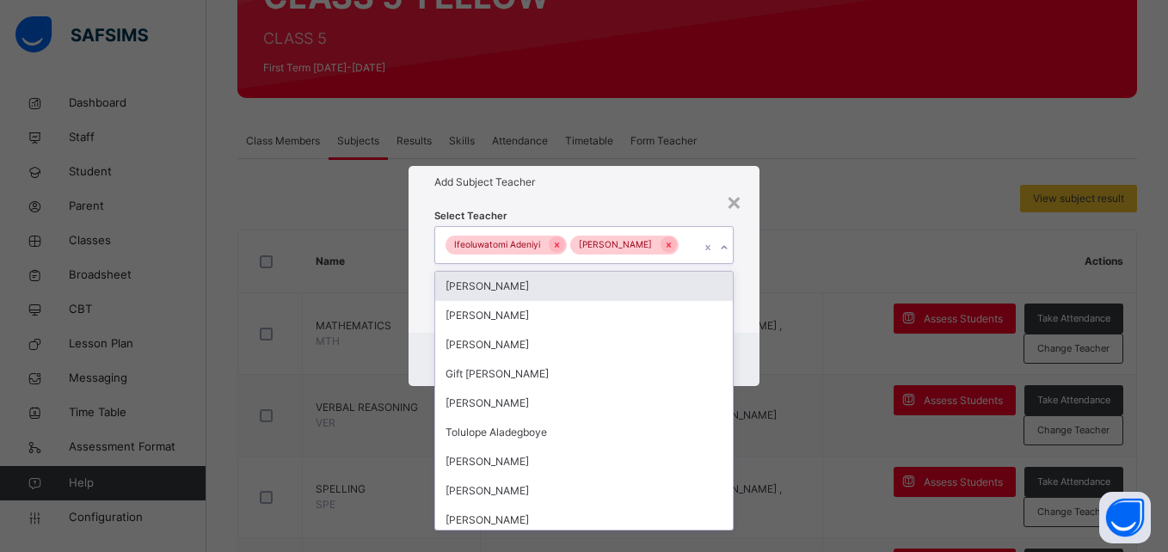
click at [560, 246] on div "Ifeoluwatomi [PERSON_NAME]" at bounding box center [567, 245] width 264 height 36
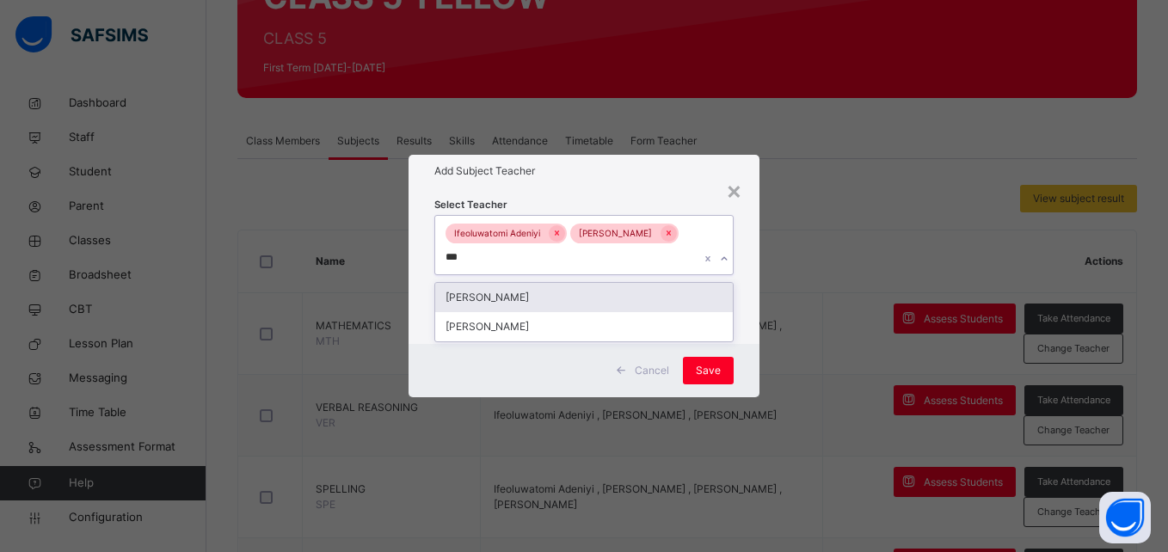
type input "****"
click at [539, 289] on div "[PERSON_NAME]" at bounding box center [583, 297] width 297 height 29
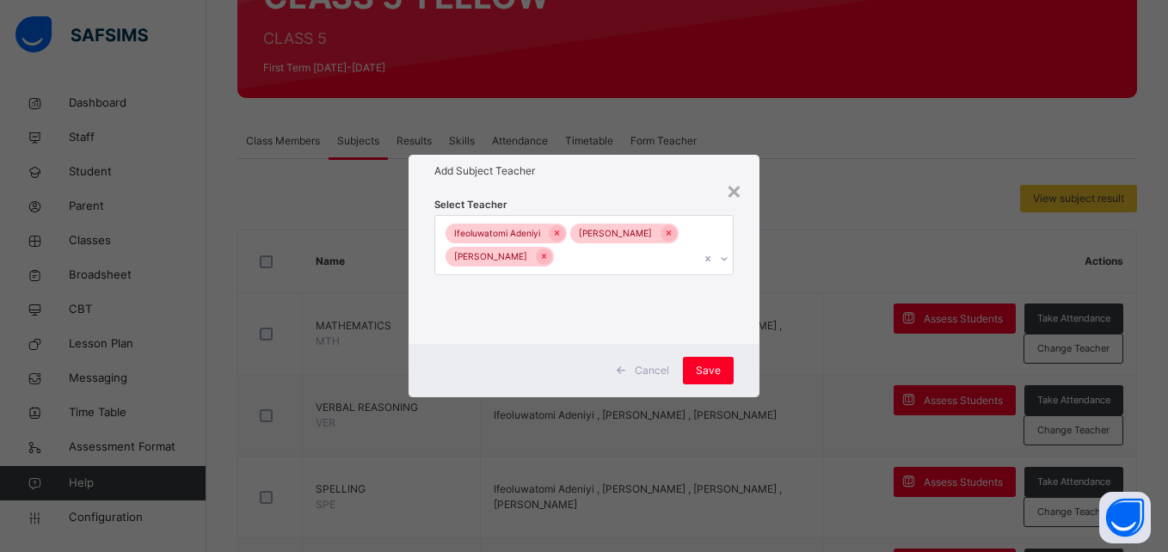
click at [739, 366] on div "Cancel Save" at bounding box center [584, 370] width 350 height 53
click at [714, 373] on span "Save" at bounding box center [708, 370] width 25 height 15
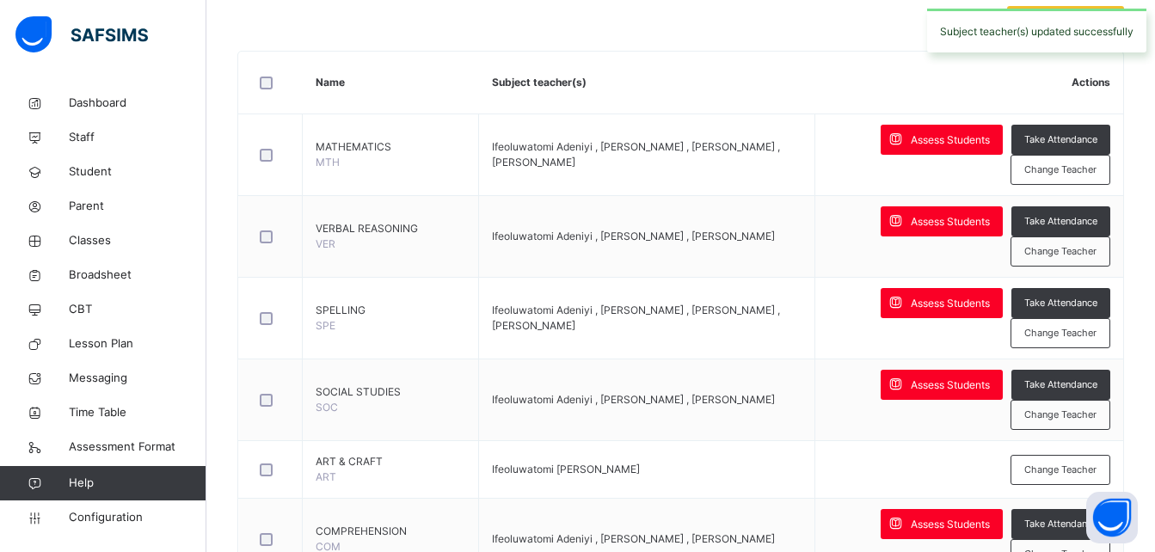
scroll to position [379, 0]
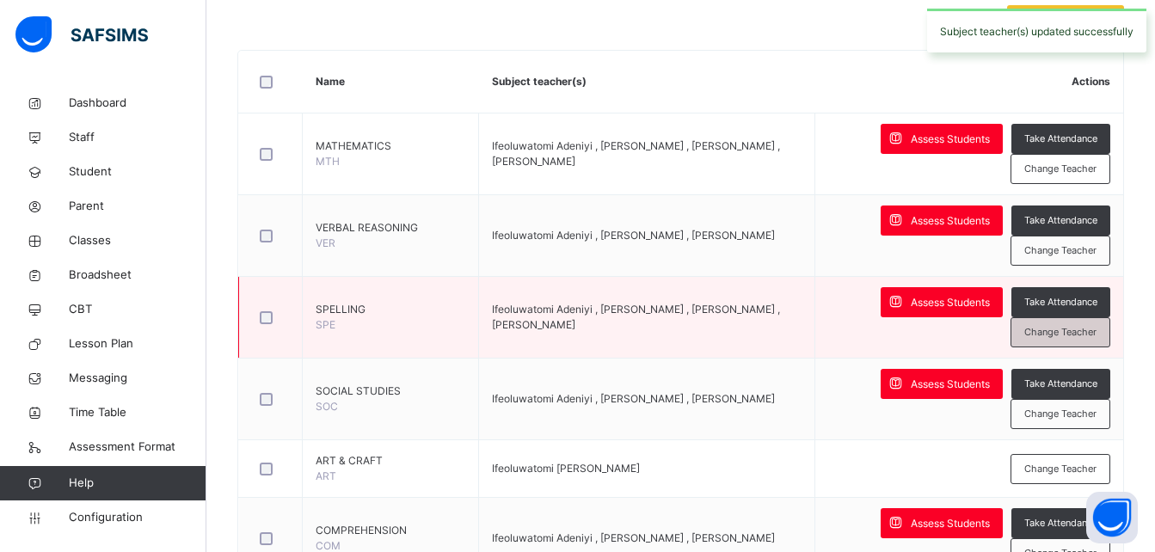
click at [1084, 334] on span "Change Teacher" at bounding box center [1060, 332] width 72 height 15
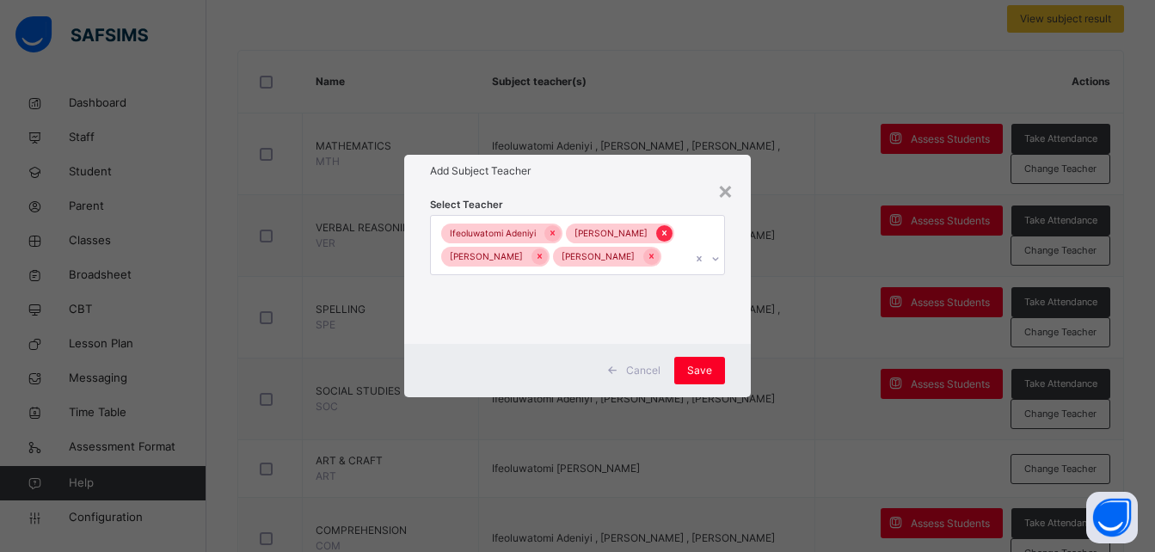
click at [656, 242] on div at bounding box center [664, 233] width 16 height 16
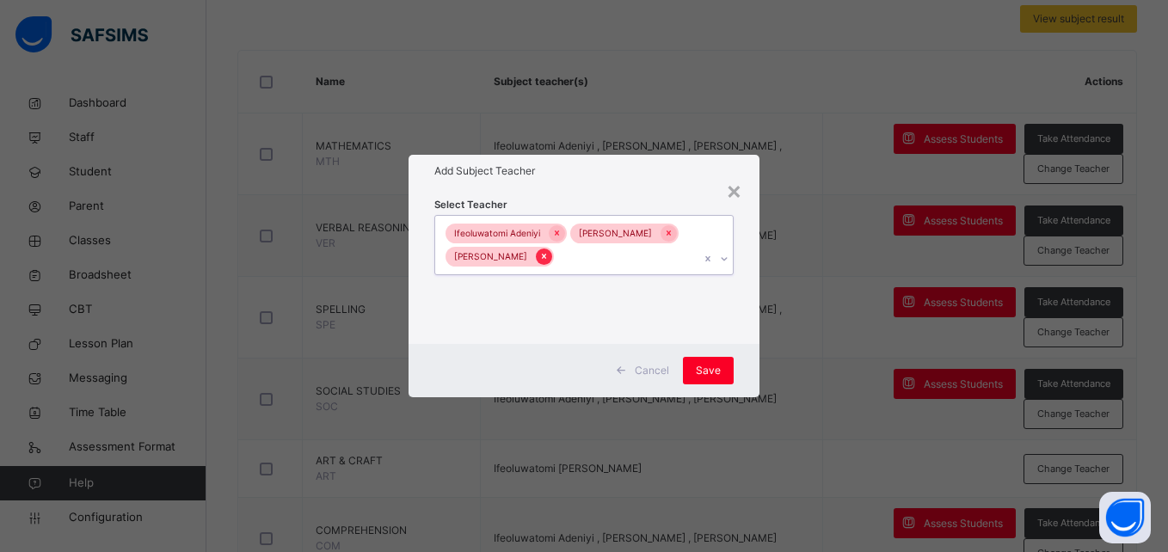
click at [549, 260] on icon at bounding box center [543, 256] width 9 height 12
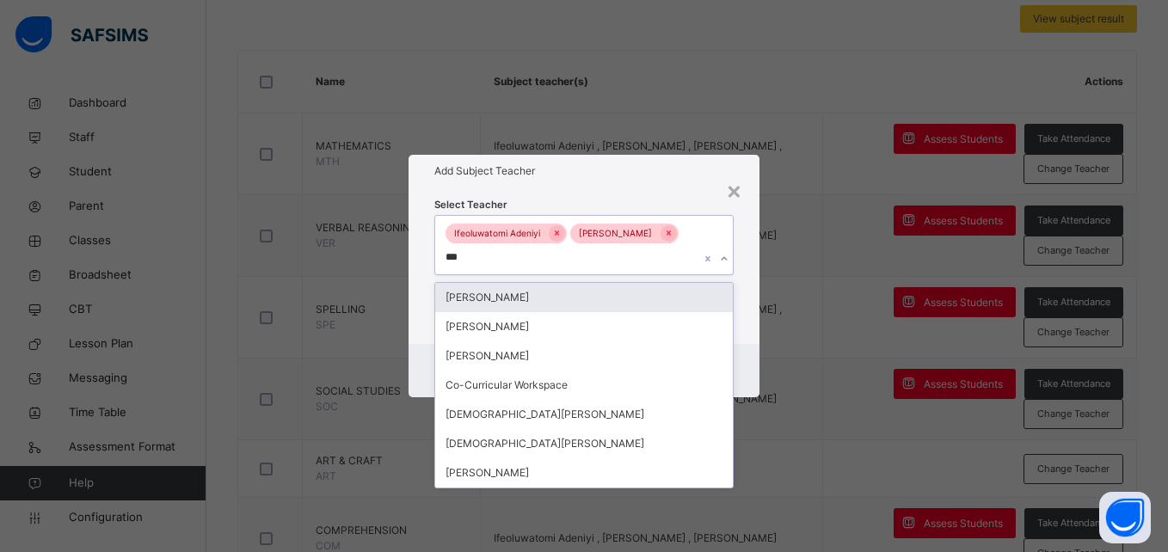
type input "****"
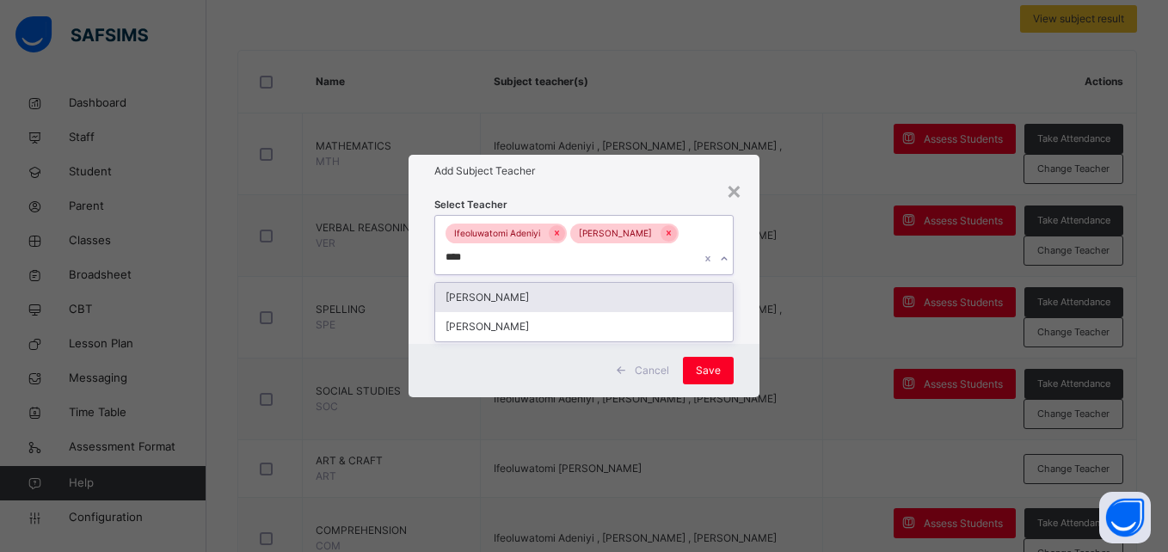
click at [625, 290] on div "[PERSON_NAME]" at bounding box center [583, 297] width 297 height 29
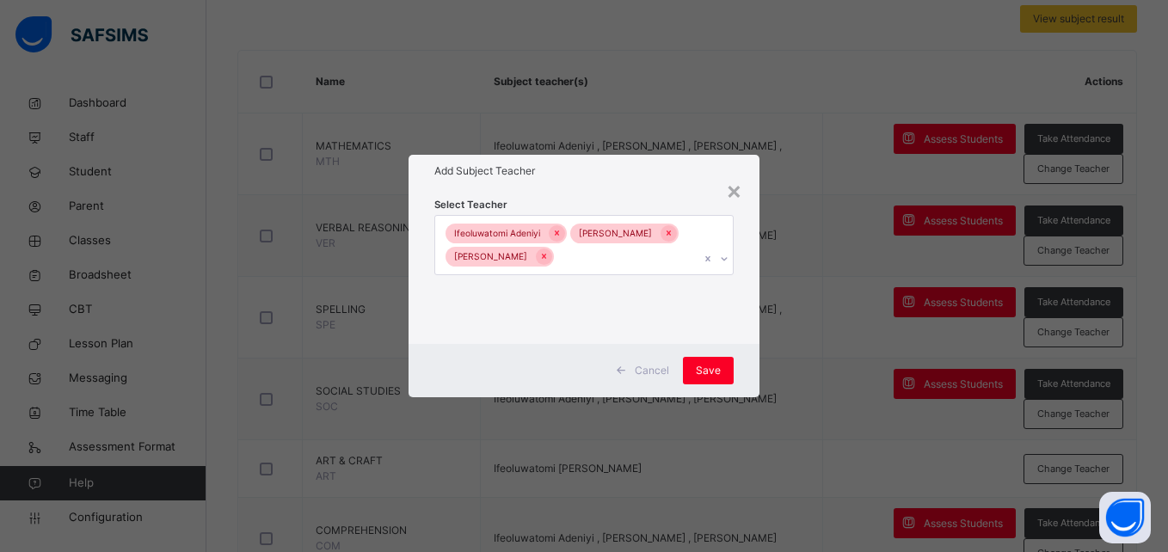
click at [745, 357] on div "Cancel Save" at bounding box center [584, 370] width 350 height 53
click at [707, 373] on span "Save" at bounding box center [708, 370] width 25 height 15
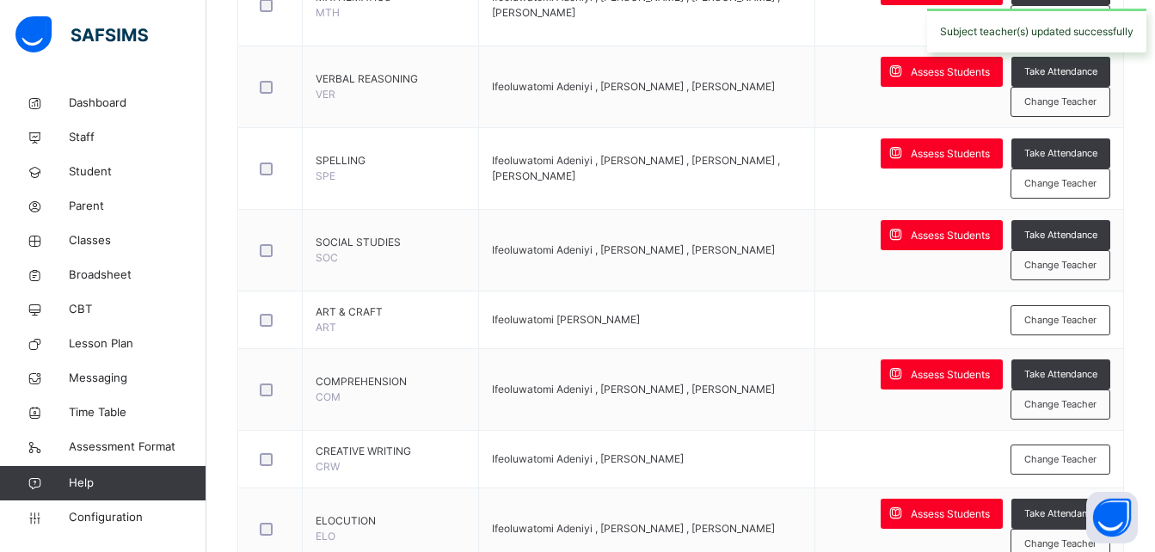
scroll to position [529, 0]
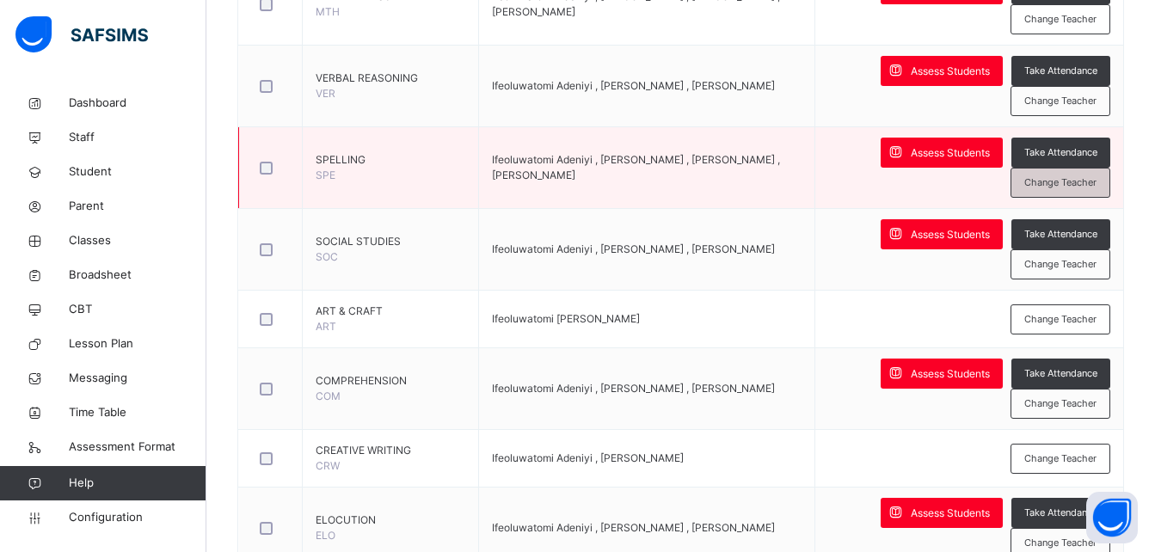
click at [1060, 181] on span "Change Teacher" at bounding box center [1060, 182] width 72 height 15
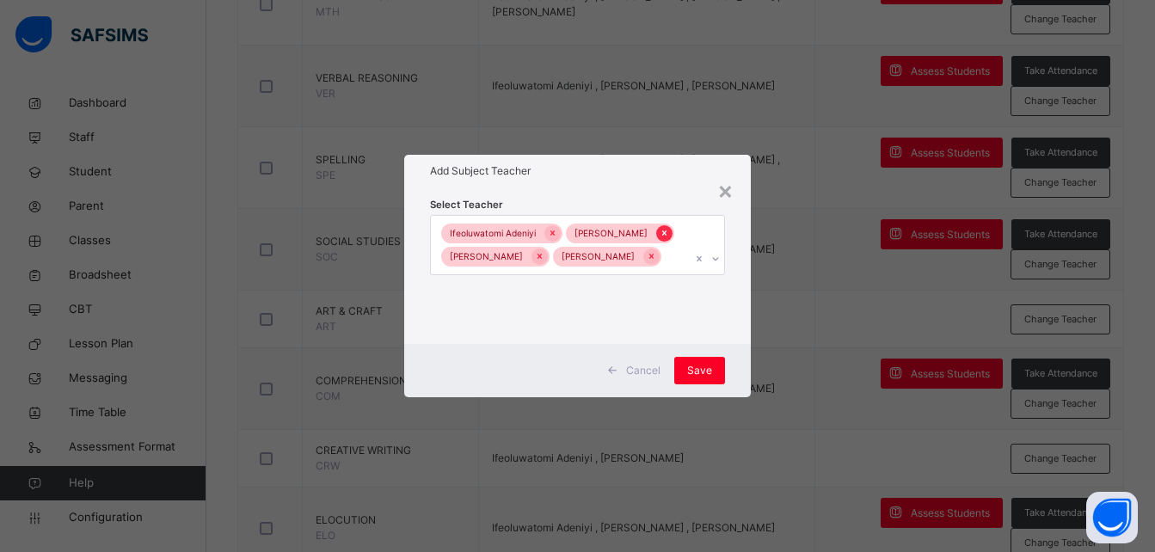
click at [662, 237] on icon at bounding box center [664, 233] width 4 height 5
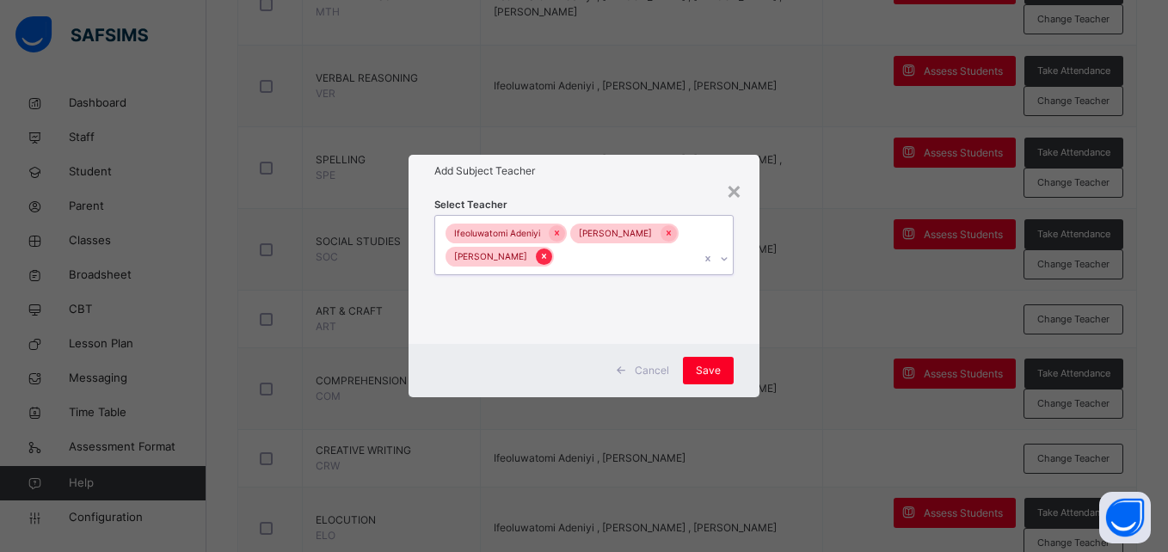
click at [549, 255] on icon at bounding box center [543, 256] width 9 height 12
type input "**"
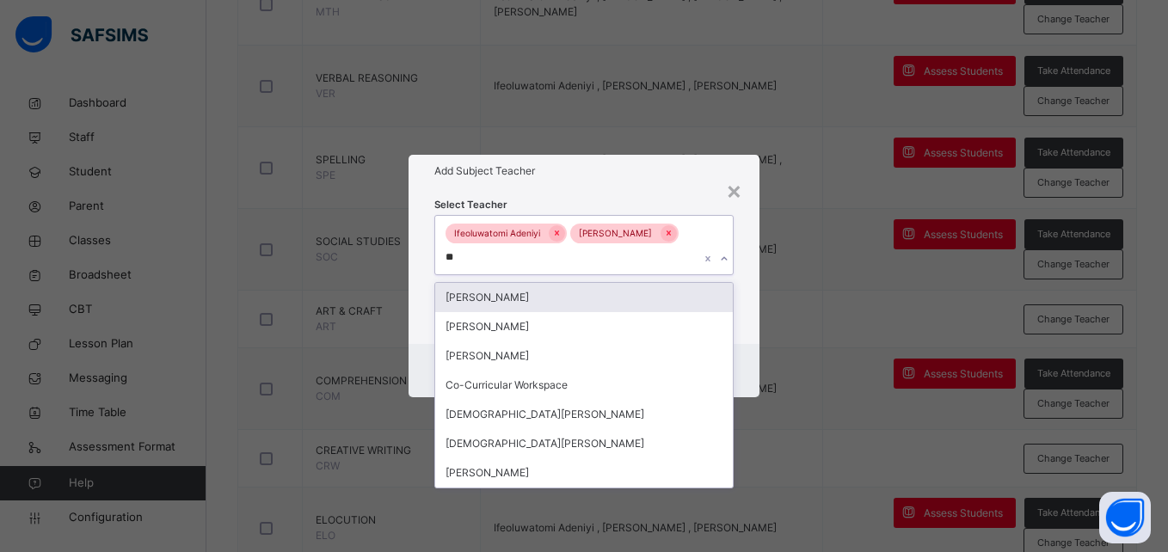
click at [525, 289] on div "[PERSON_NAME]" at bounding box center [583, 297] width 297 height 29
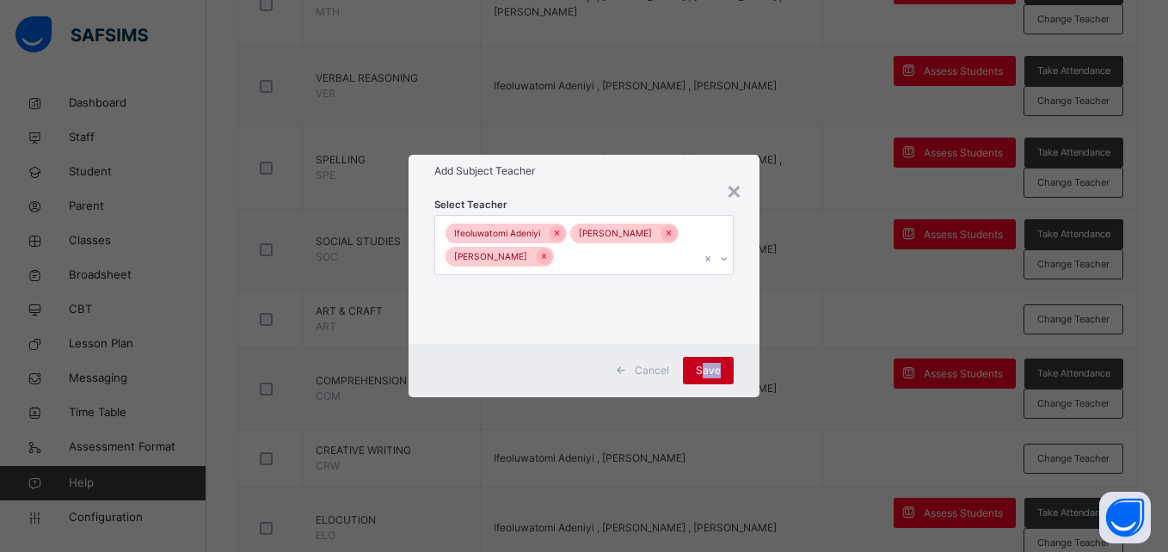
drag, startPoint x: 738, startPoint y: 366, endPoint x: 703, endPoint y: 372, distance: 35.1
click at [703, 372] on div "Cancel Save" at bounding box center [584, 370] width 350 height 53
click at [703, 372] on span "Save" at bounding box center [708, 370] width 25 height 15
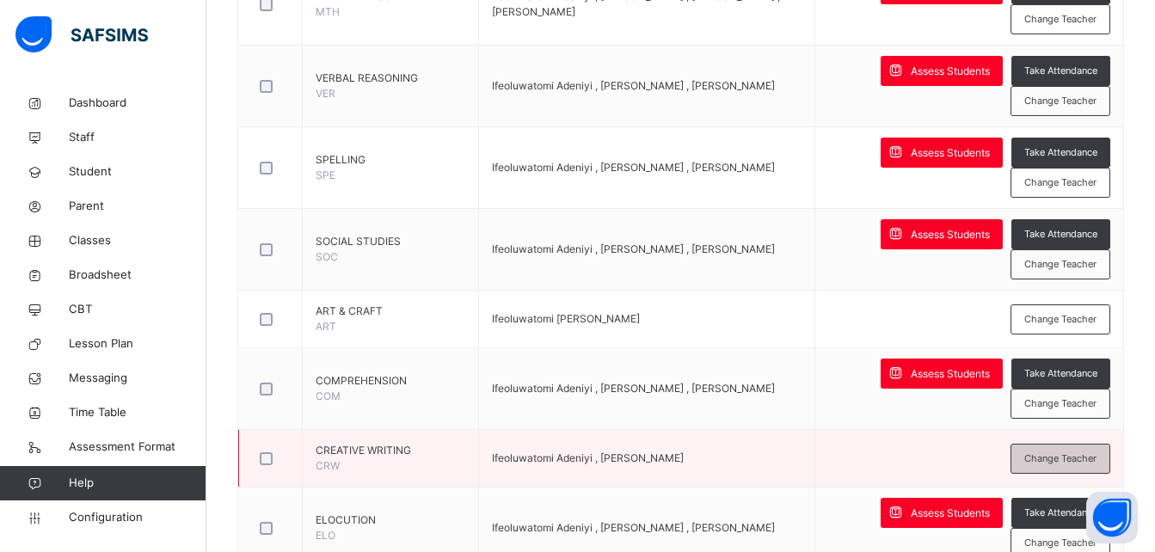
click at [1090, 461] on span "Change Teacher" at bounding box center [1060, 459] width 72 height 15
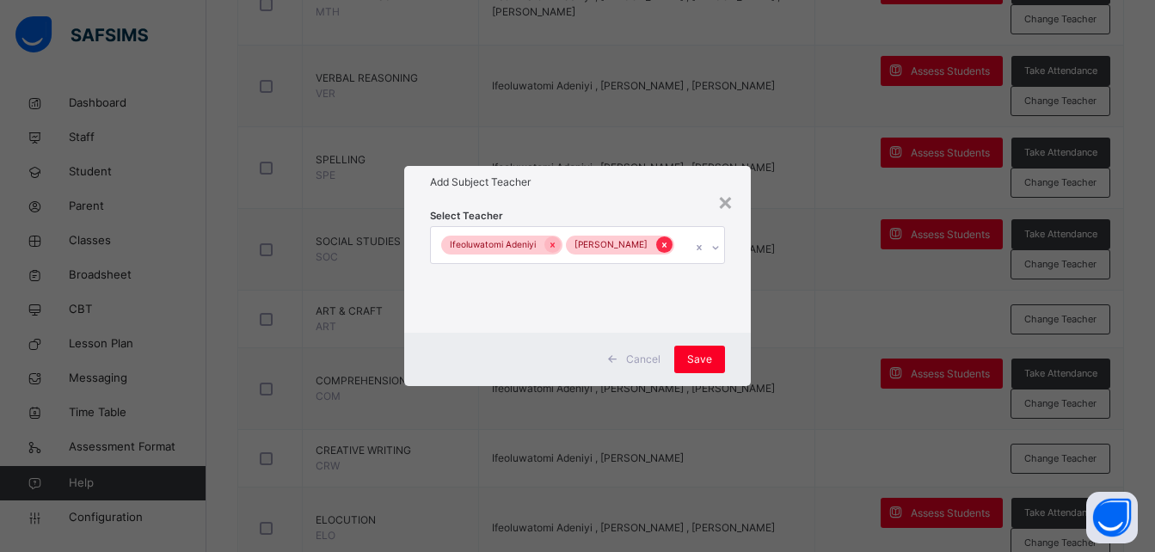
click at [660, 251] on icon at bounding box center [664, 245] width 9 height 12
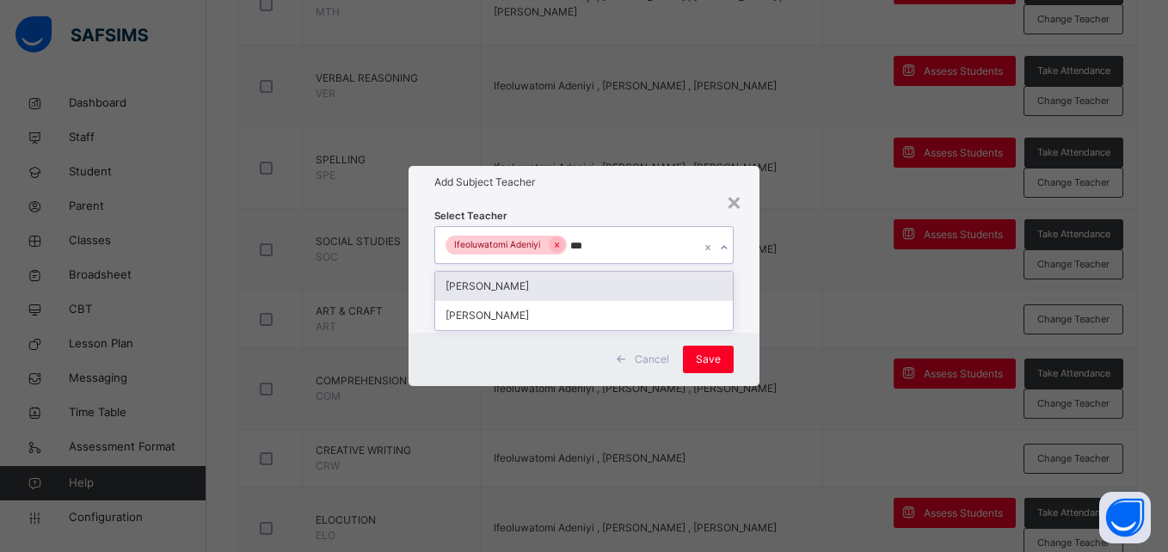
type input "****"
click at [557, 280] on div "[PERSON_NAME]" at bounding box center [583, 286] width 297 height 29
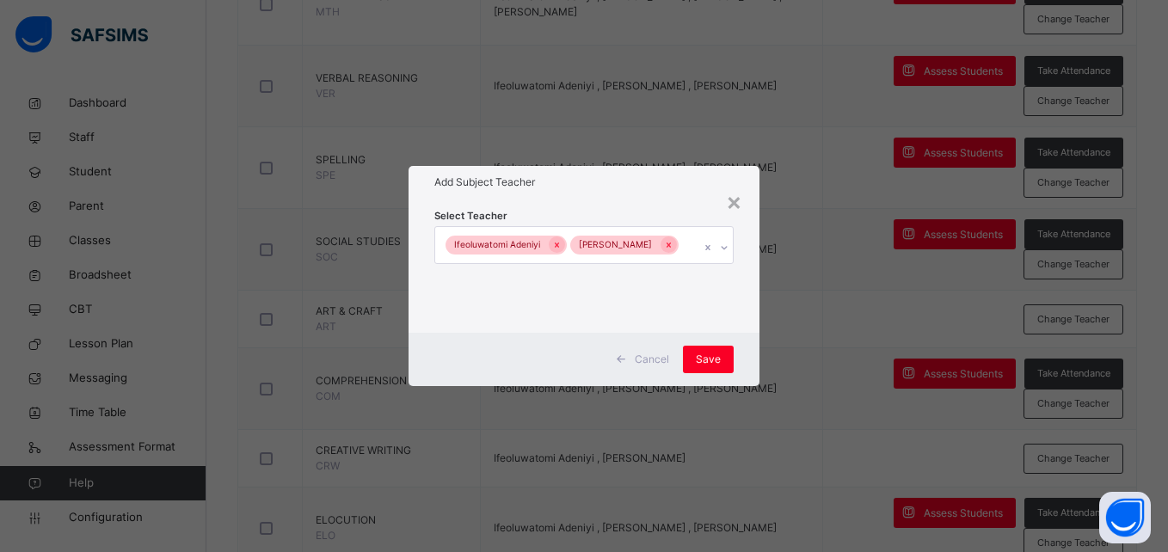
click at [743, 350] on div "Cancel Save" at bounding box center [584, 359] width 350 height 53
click at [694, 362] on div "Save" at bounding box center [708, 360] width 51 height 28
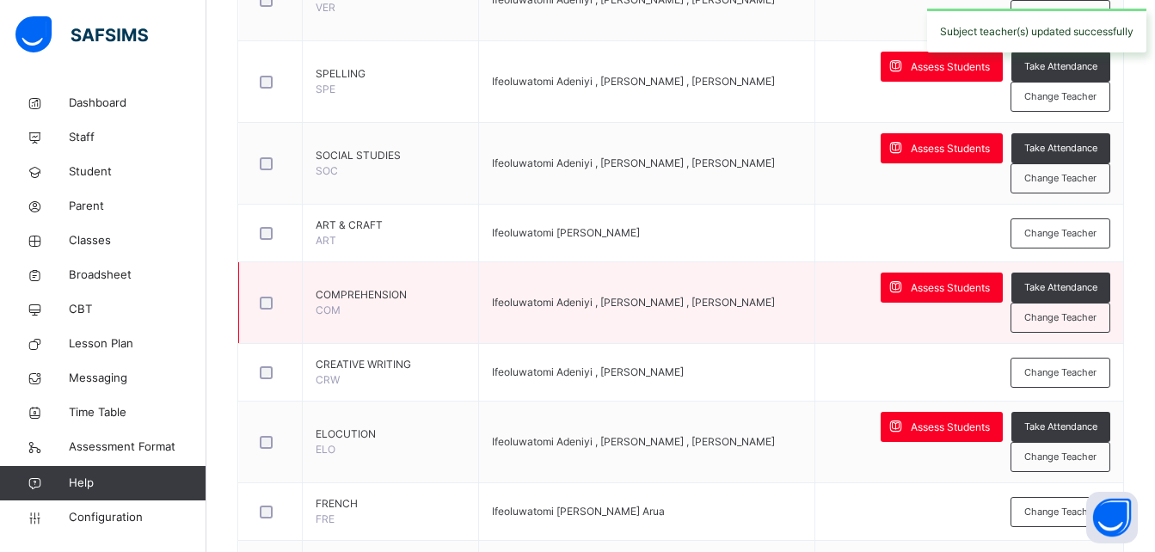
scroll to position [623, 0]
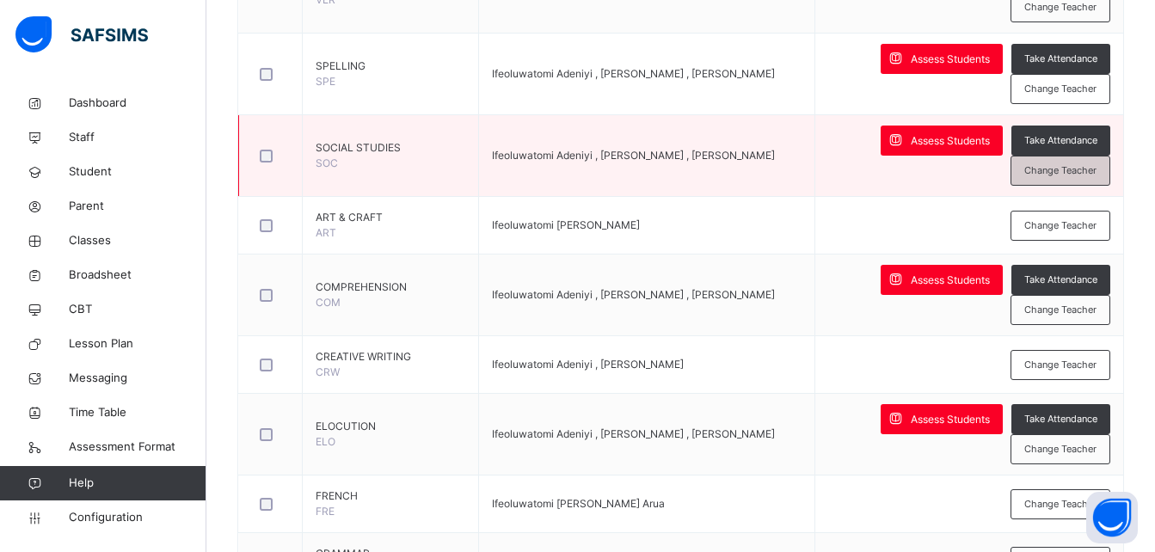
click at [1054, 172] on span "Change Teacher" at bounding box center [1060, 170] width 72 height 15
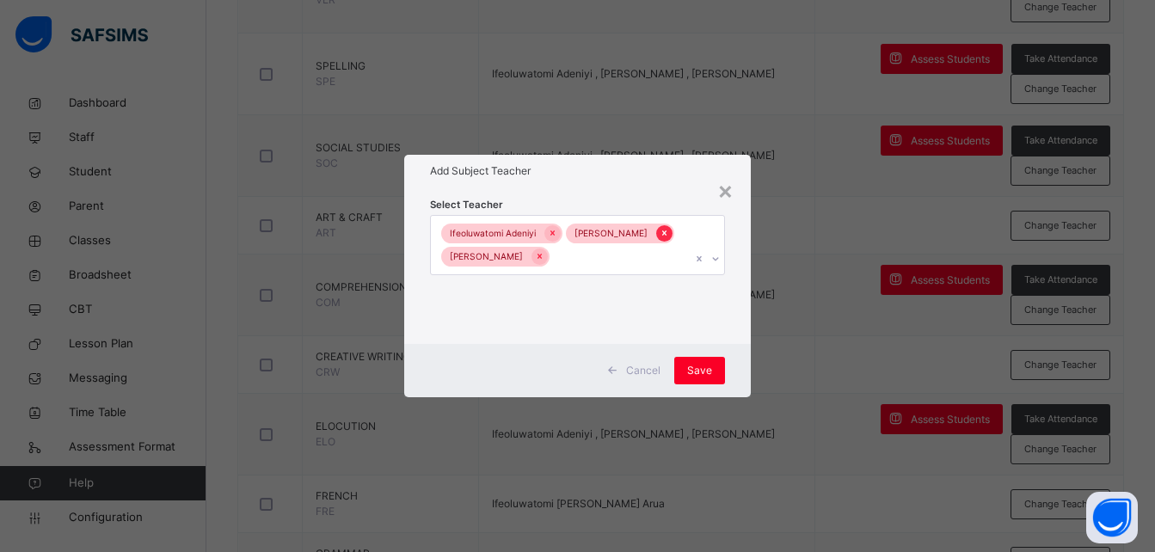
click at [660, 239] on icon at bounding box center [664, 233] width 9 height 12
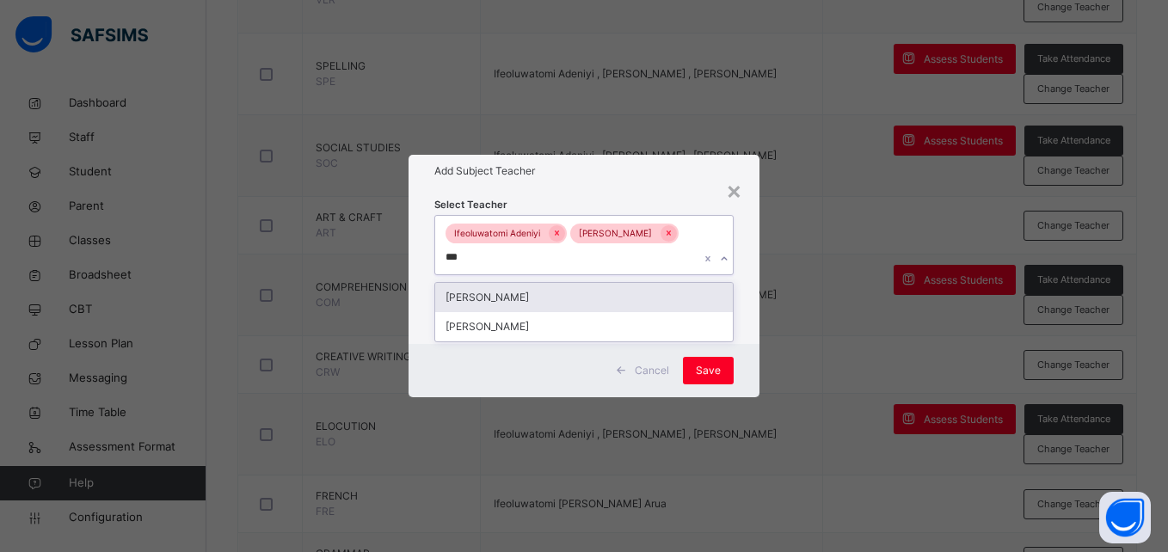
type input "****"
click at [591, 298] on div "[PERSON_NAME]" at bounding box center [583, 297] width 297 height 29
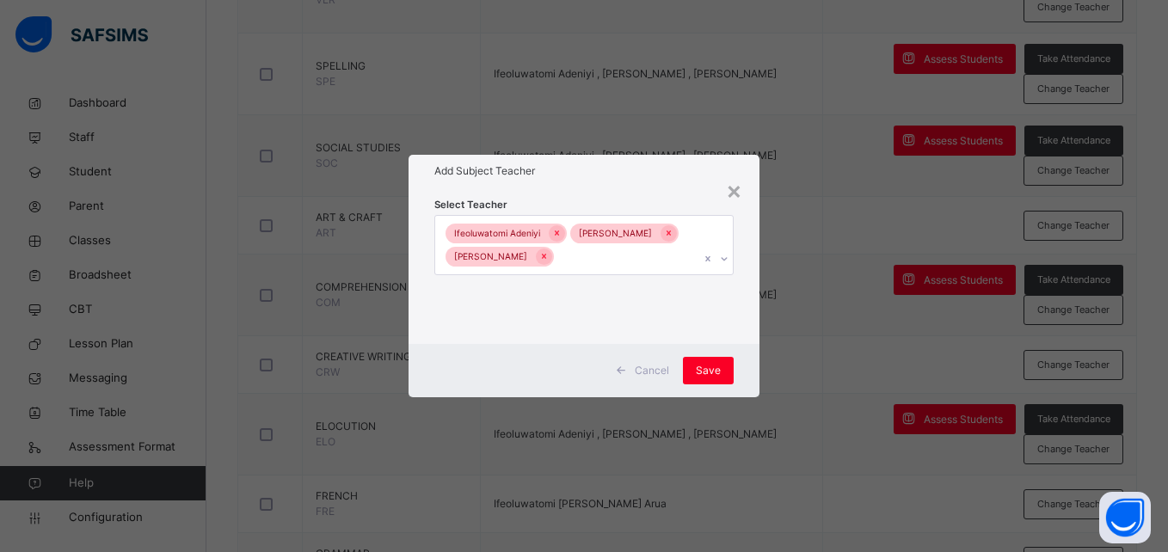
click at [740, 368] on div "Cancel Save" at bounding box center [584, 370] width 350 height 53
click at [717, 372] on span "Save" at bounding box center [708, 370] width 25 height 15
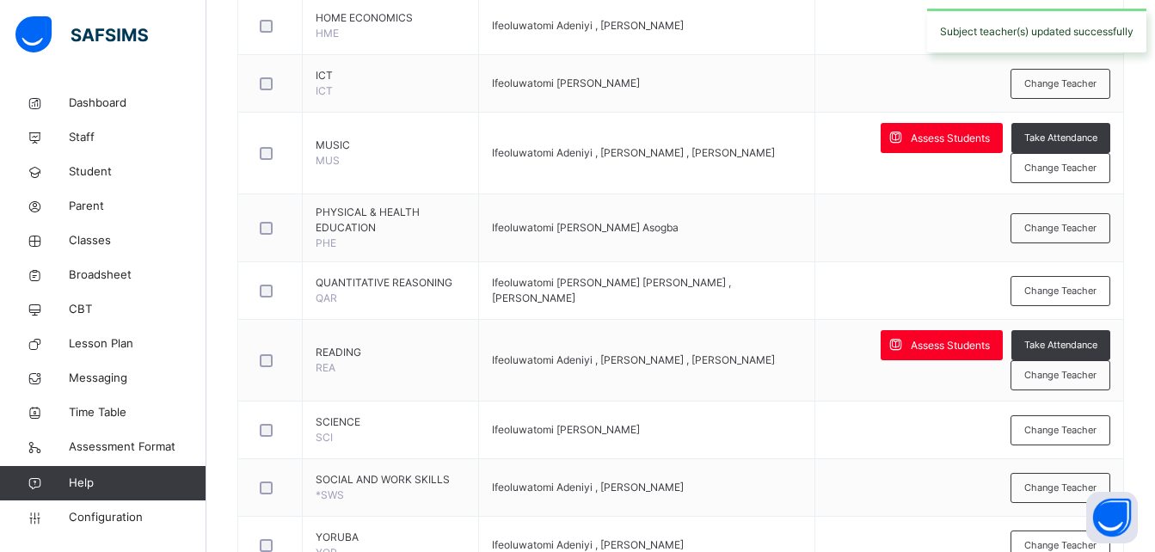
scroll to position [1281, 0]
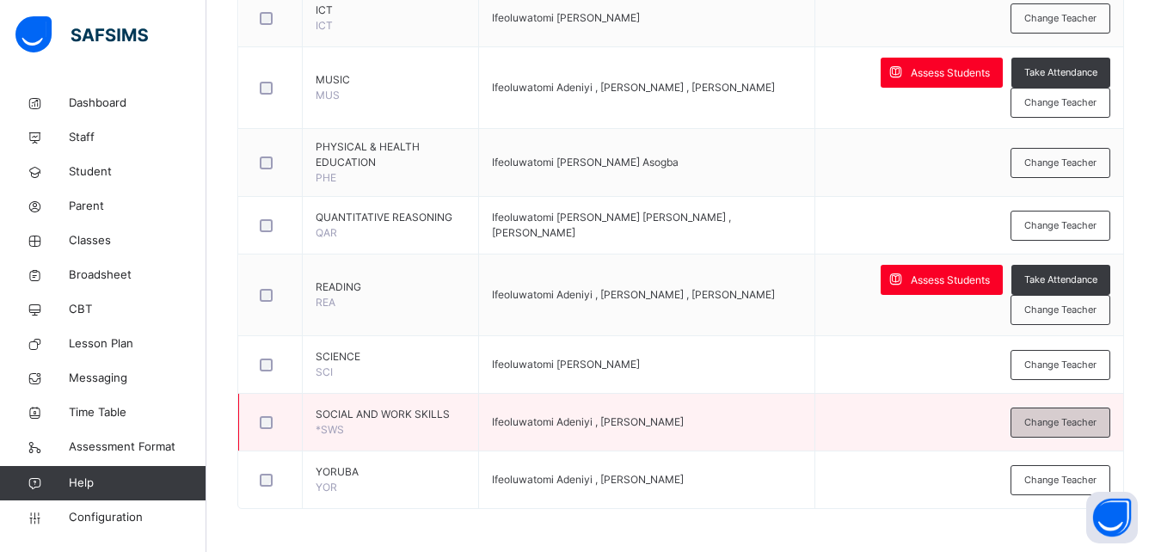
click at [1080, 426] on span "Change Teacher" at bounding box center [1060, 422] width 72 height 15
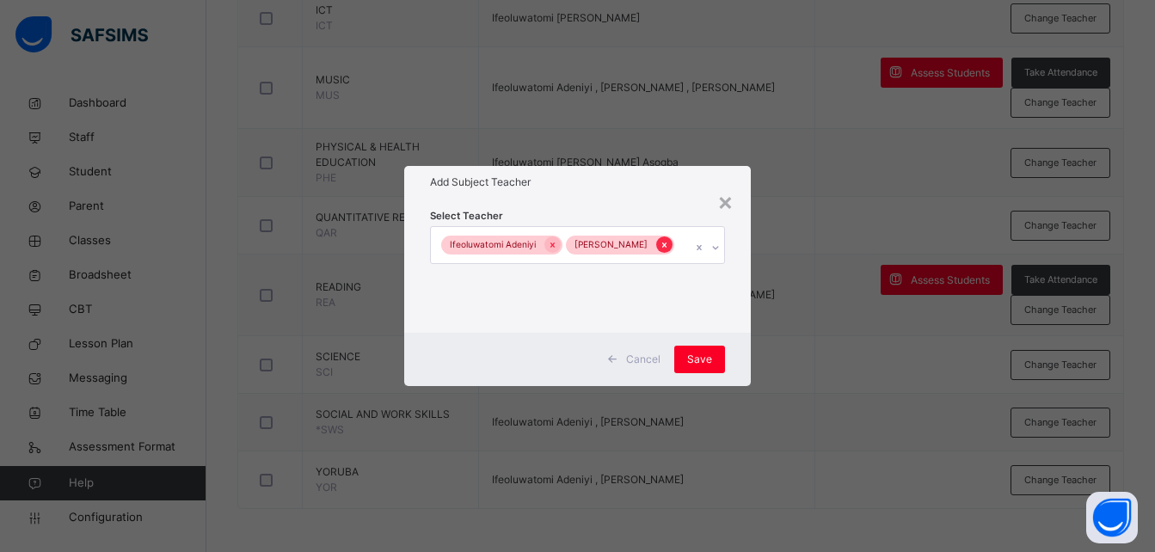
click at [660, 251] on icon at bounding box center [664, 245] width 9 height 12
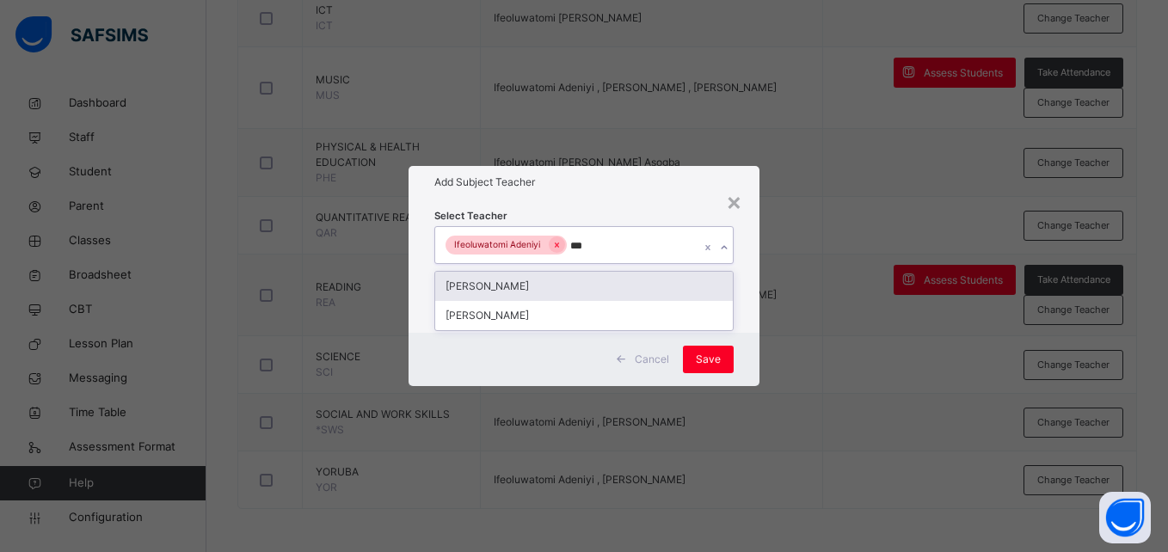
type input "****"
click at [595, 285] on div "[PERSON_NAME]" at bounding box center [583, 286] width 297 height 29
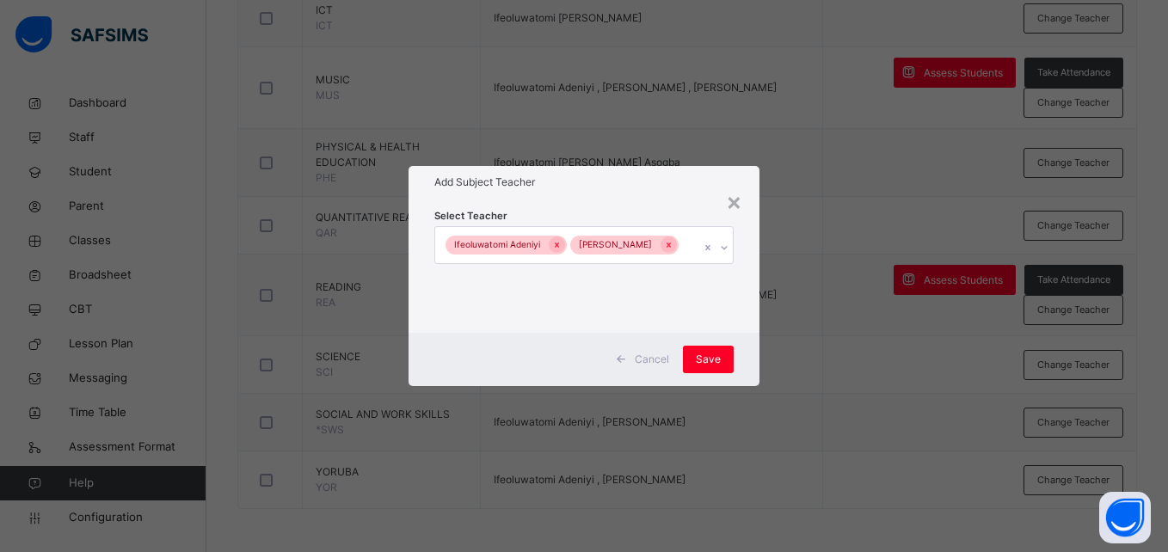
click at [744, 342] on div "Cancel Save" at bounding box center [584, 359] width 350 height 53
click at [716, 359] on span "Save" at bounding box center [708, 359] width 25 height 15
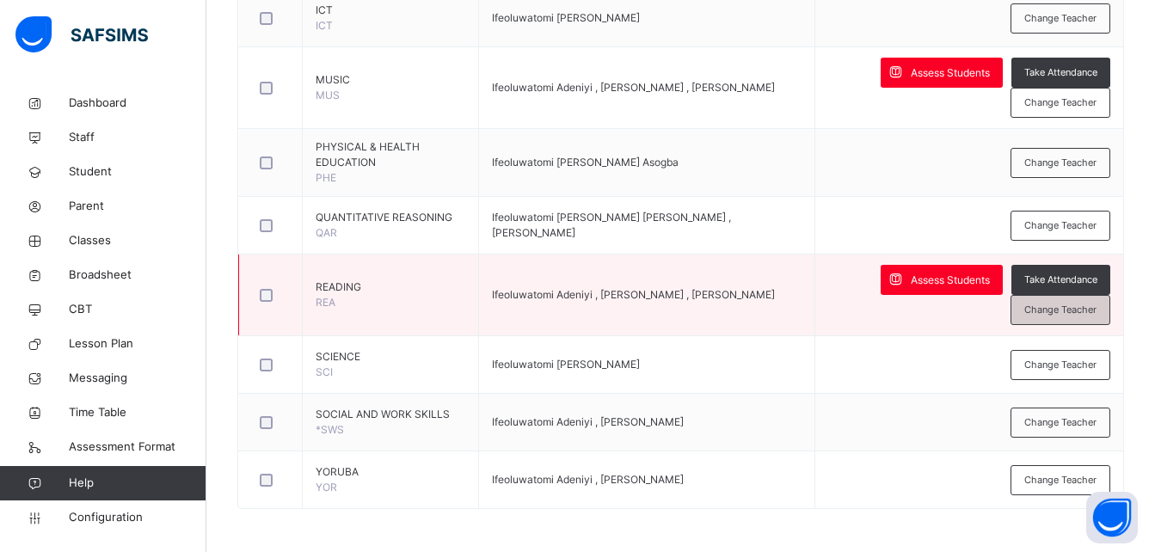
click at [1066, 312] on span "Change Teacher" at bounding box center [1060, 310] width 72 height 15
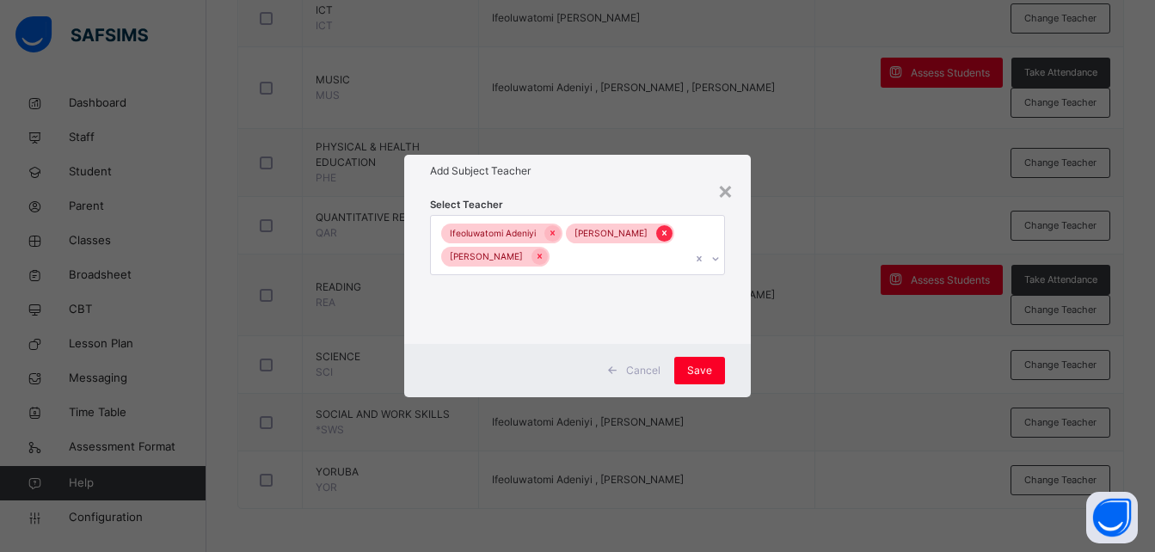
click at [662, 237] on icon at bounding box center [664, 233] width 4 height 5
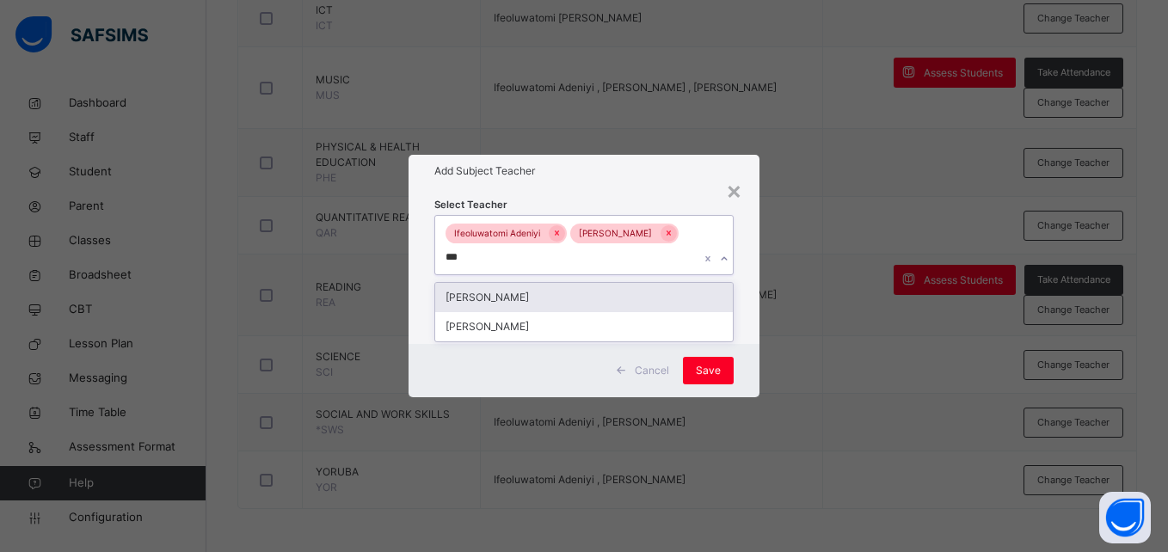
type input "****"
click at [599, 294] on div "[PERSON_NAME]" at bounding box center [583, 297] width 297 height 29
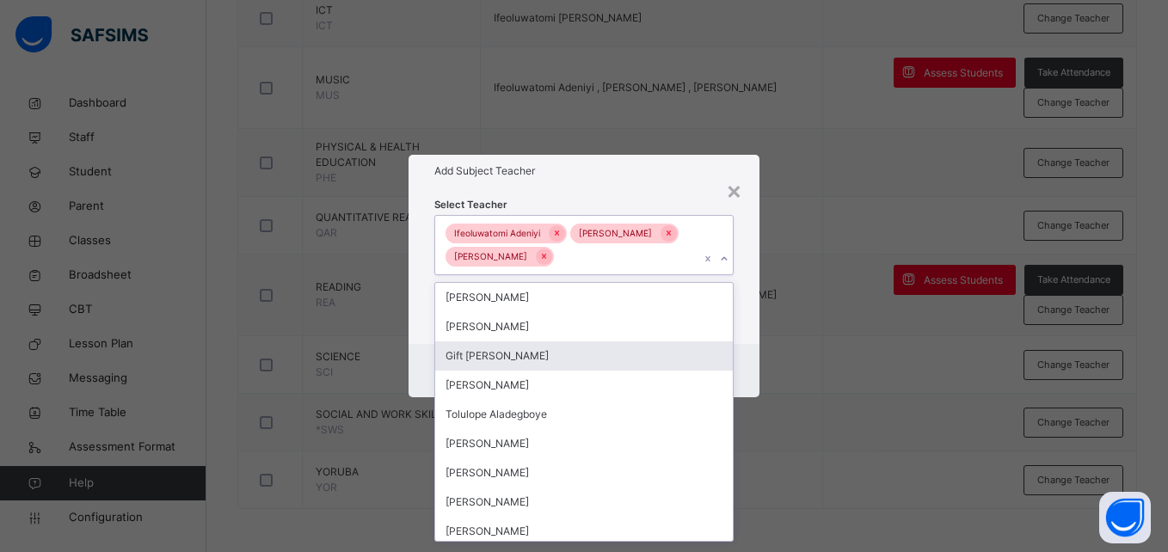
click at [744, 370] on div "Cancel Save" at bounding box center [584, 370] width 350 height 53
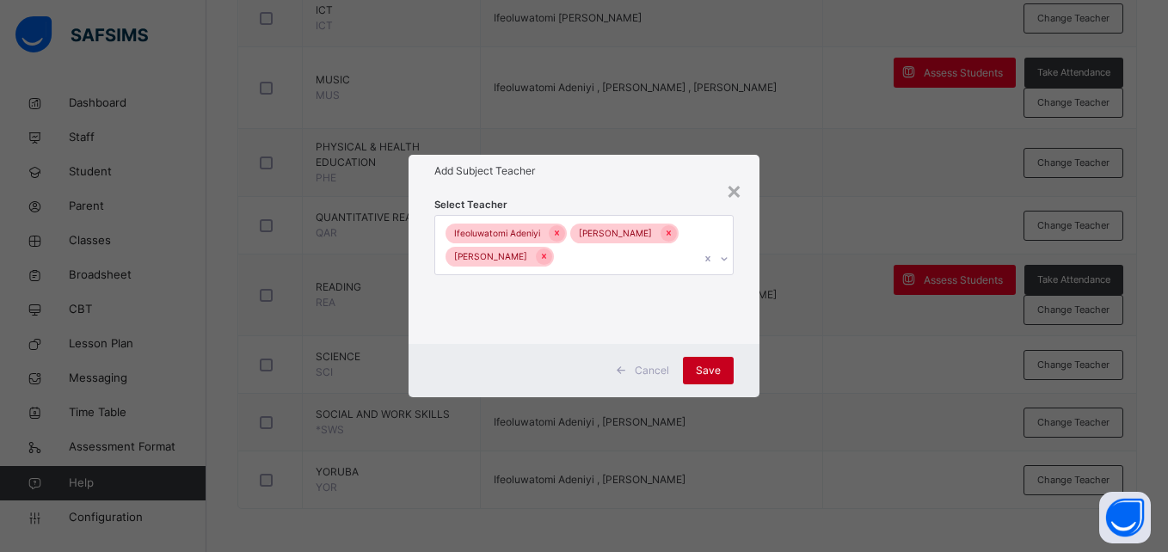
click at [717, 371] on span "Save" at bounding box center [708, 370] width 25 height 15
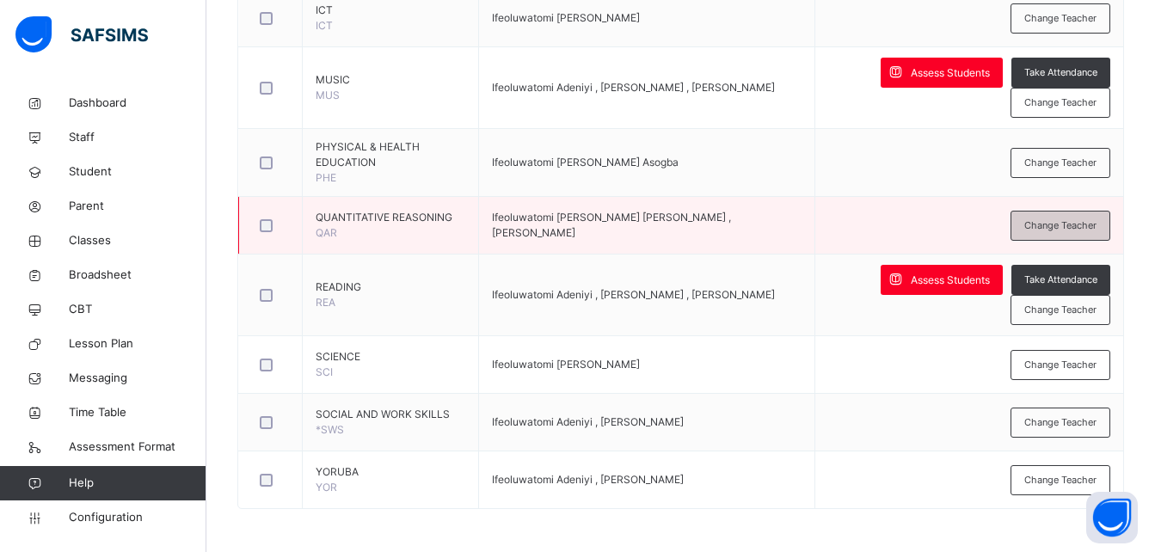
click at [1066, 237] on div "Change Teacher" at bounding box center [1061, 226] width 100 height 30
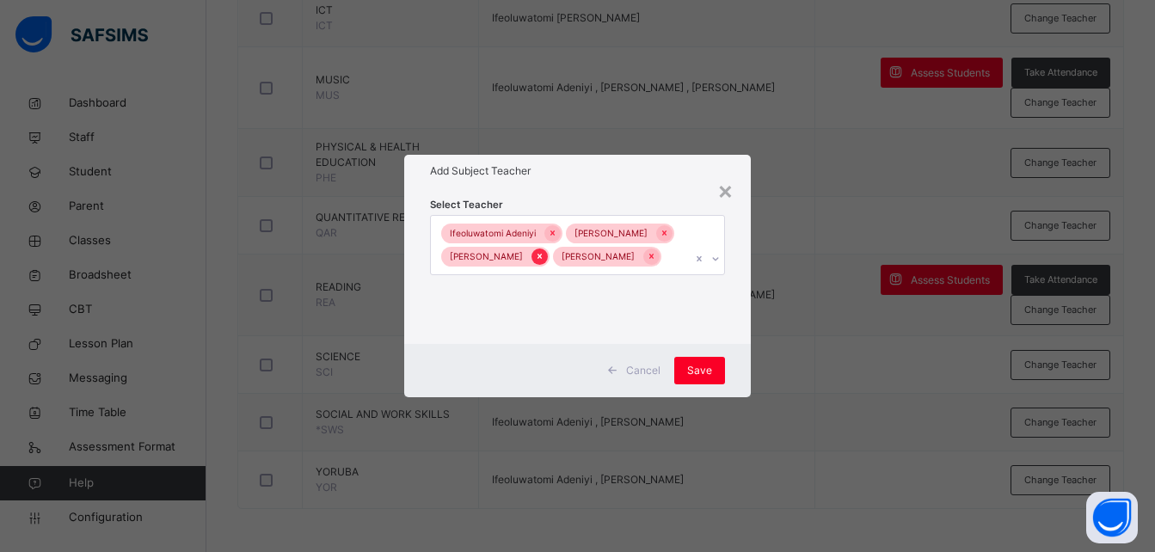
click at [544, 260] on icon at bounding box center [539, 256] width 9 height 12
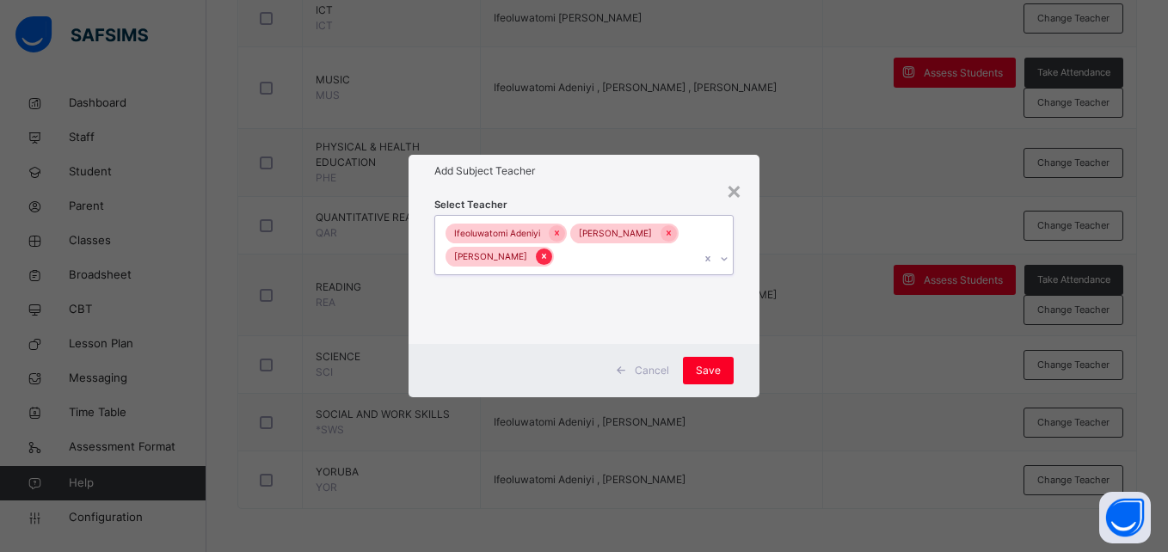
click at [546, 257] on icon at bounding box center [544, 257] width 4 height 5
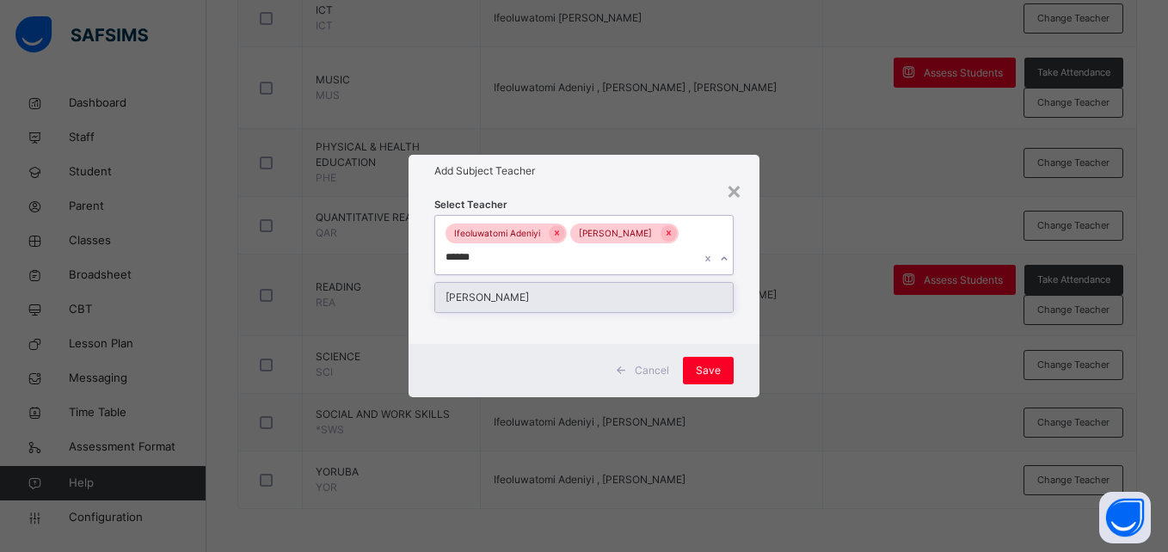
type input "*******"
click at [565, 298] on div "[PERSON_NAME]" at bounding box center [583, 297] width 297 height 29
type input "******"
click at [547, 312] on div "[PERSON_NAME]" at bounding box center [583, 297] width 297 height 29
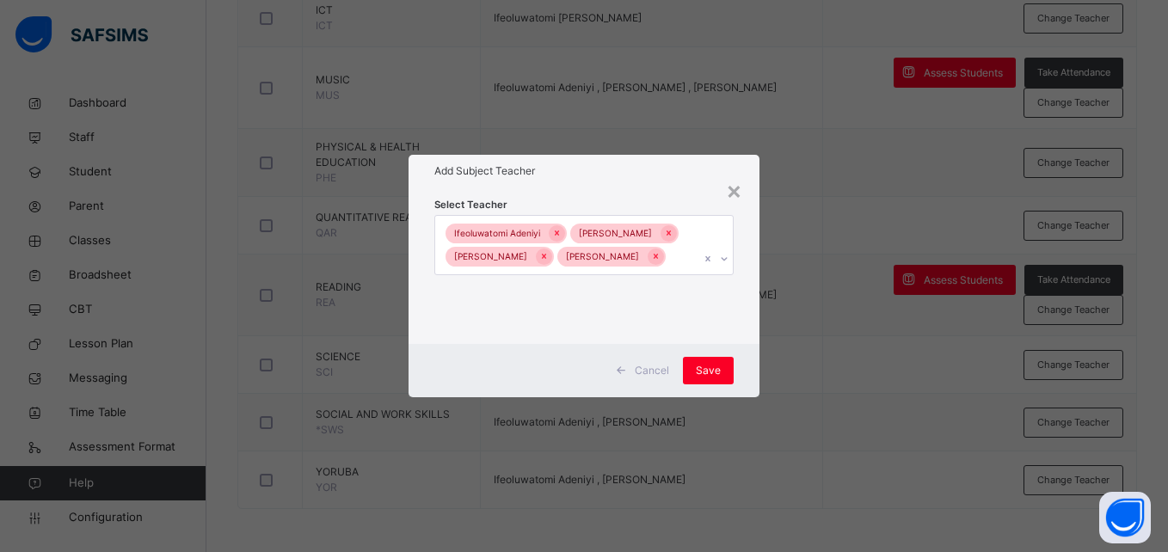
click at [736, 364] on div "Cancel Save" at bounding box center [584, 370] width 350 height 53
click at [721, 378] on div "Save" at bounding box center [708, 371] width 51 height 28
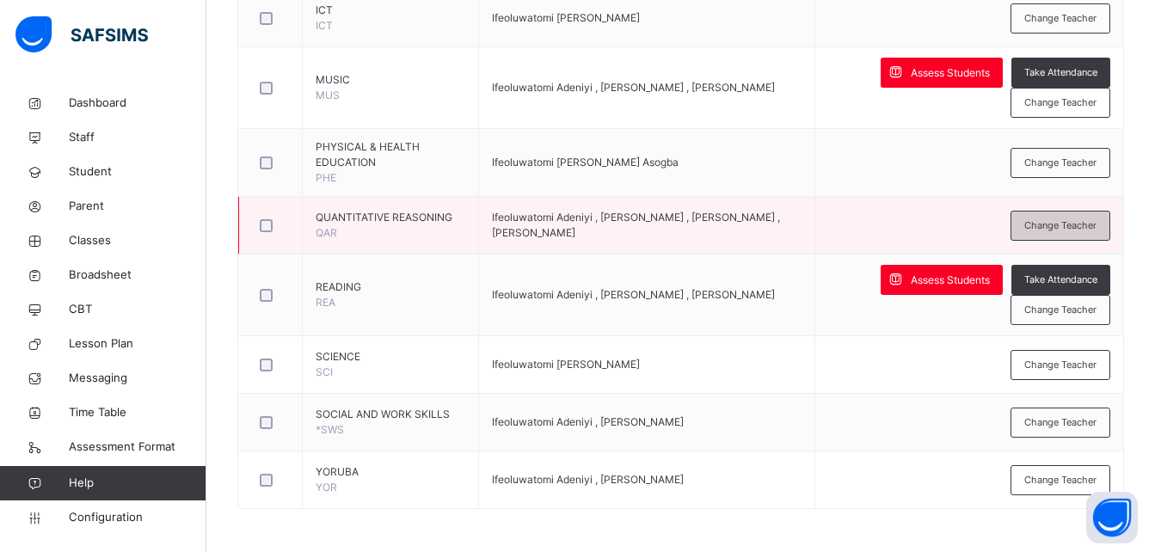
click at [1055, 226] on span "Change Teacher" at bounding box center [1060, 225] width 72 height 15
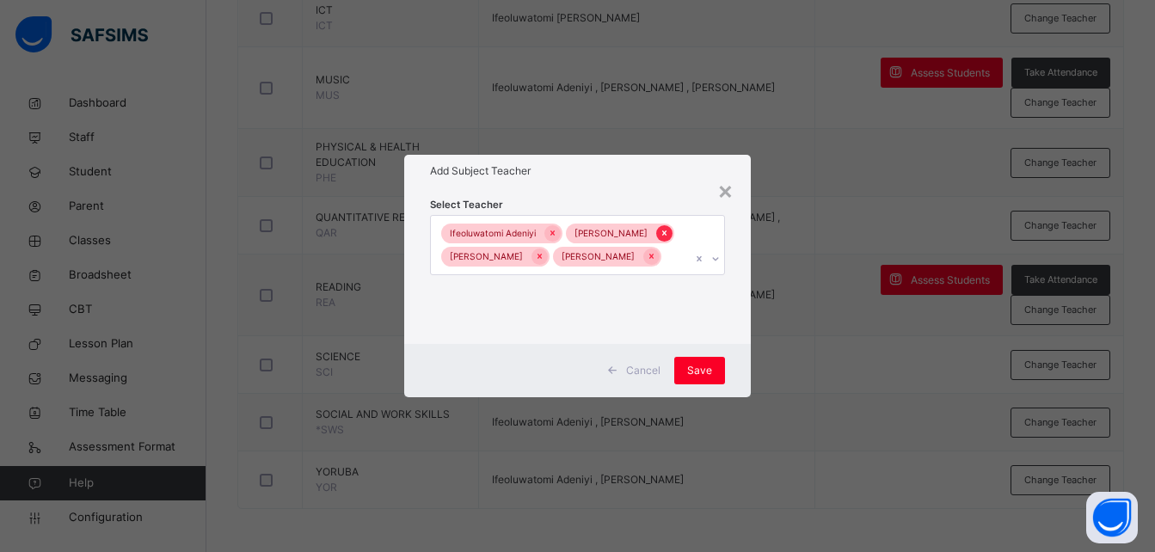
click at [656, 242] on div at bounding box center [664, 233] width 16 height 16
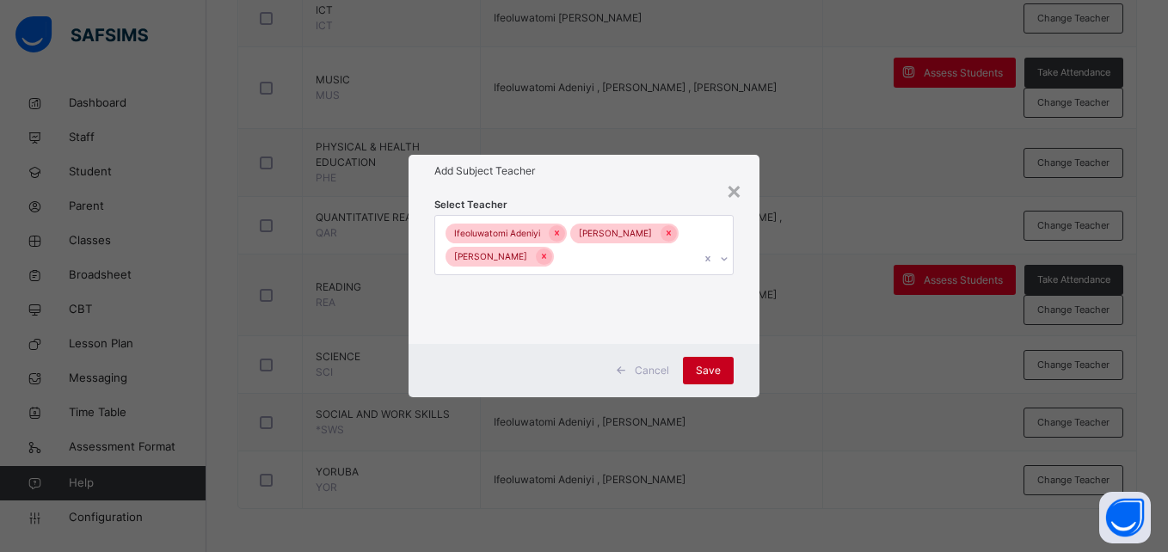
click at [701, 368] on span "Save" at bounding box center [708, 370] width 25 height 15
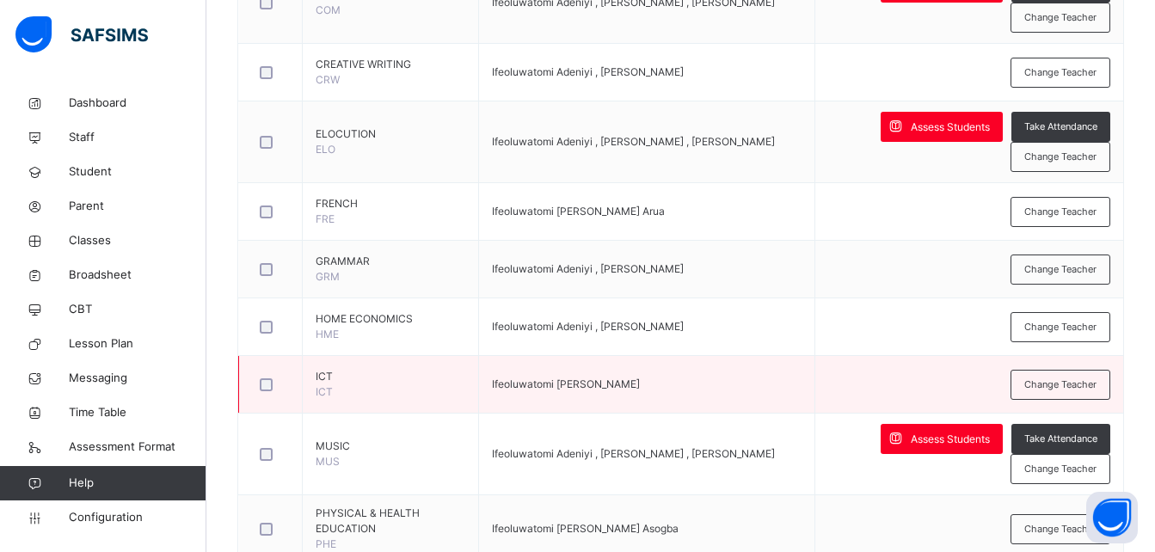
scroll to position [914, 0]
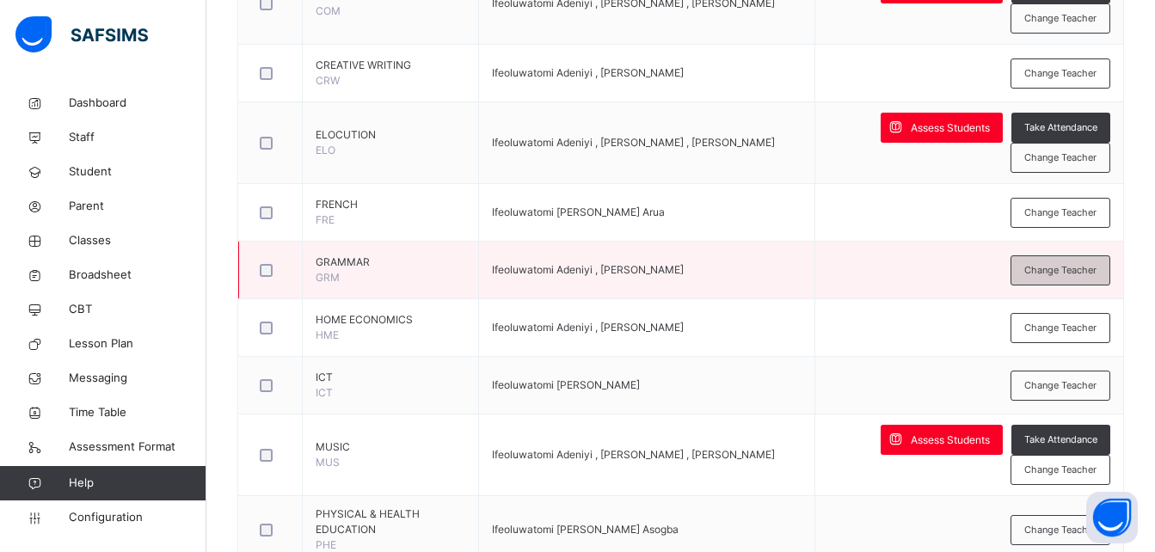
click at [1090, 279] on div "Change Teacher" at bounding box center [1061, 270] width 100 height 30
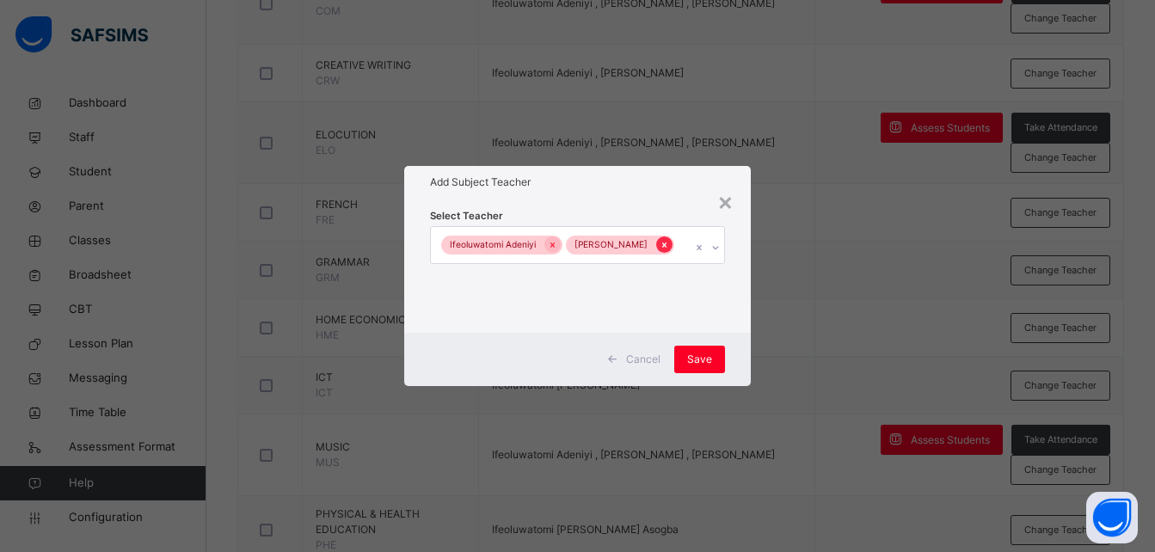
click at [660, 251] on icon at bounding box center [664, 245] width 9 height 12
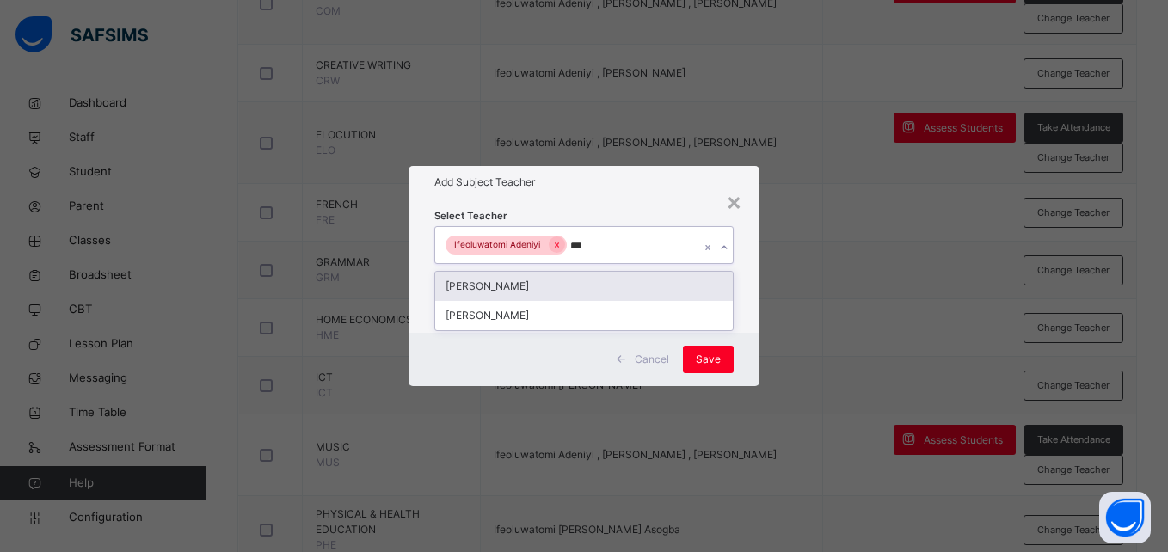
type input "****"
click at [578, 289] on div "[PERSON_NAME]" at bounding box center [583, 286] width 297 height 29
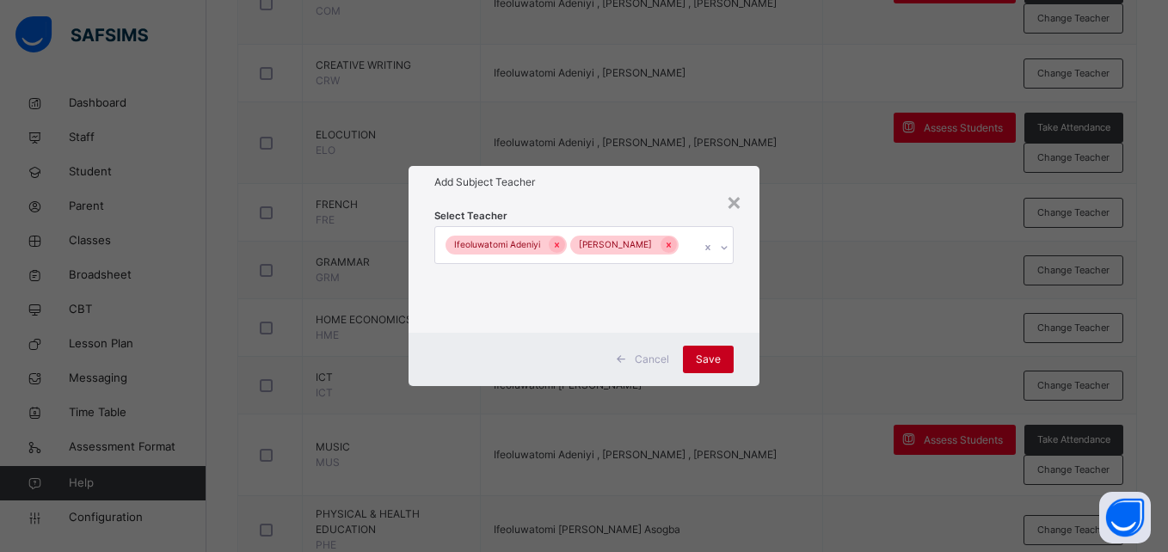
drag, startPoint x: 737, startPoint y: 368, endPoint x: 721, endPoint y: 369, distance: 16.4
click at [721, 369] on div "Cancel Save" at bounding box center [584, 359] width 350 height 53
click at [721, 369] on div "Save" at bounding box center [708, 360] width 51 height 28
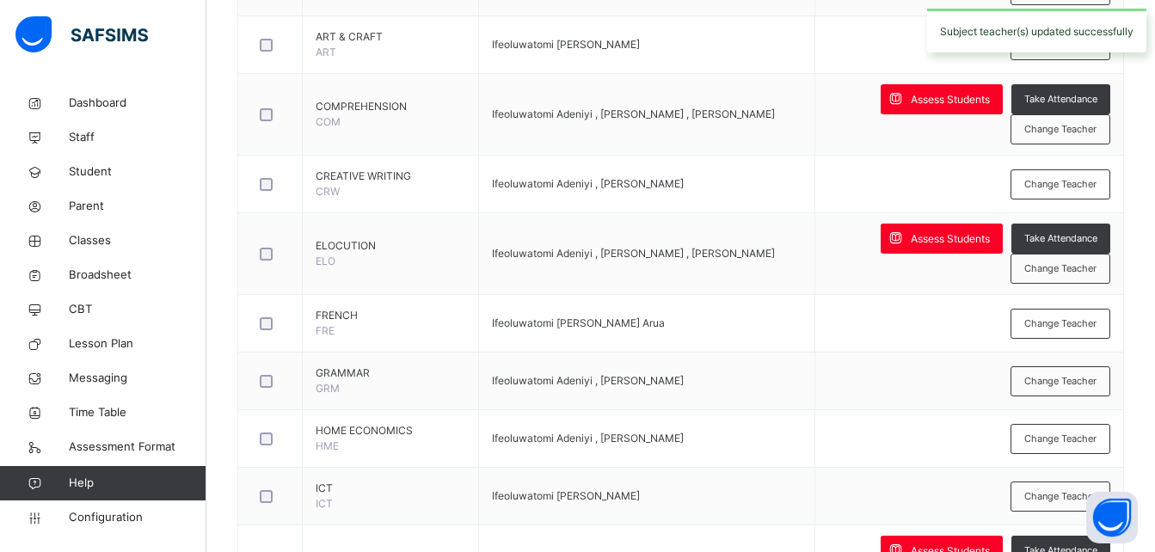
scroll to position [802, 0]
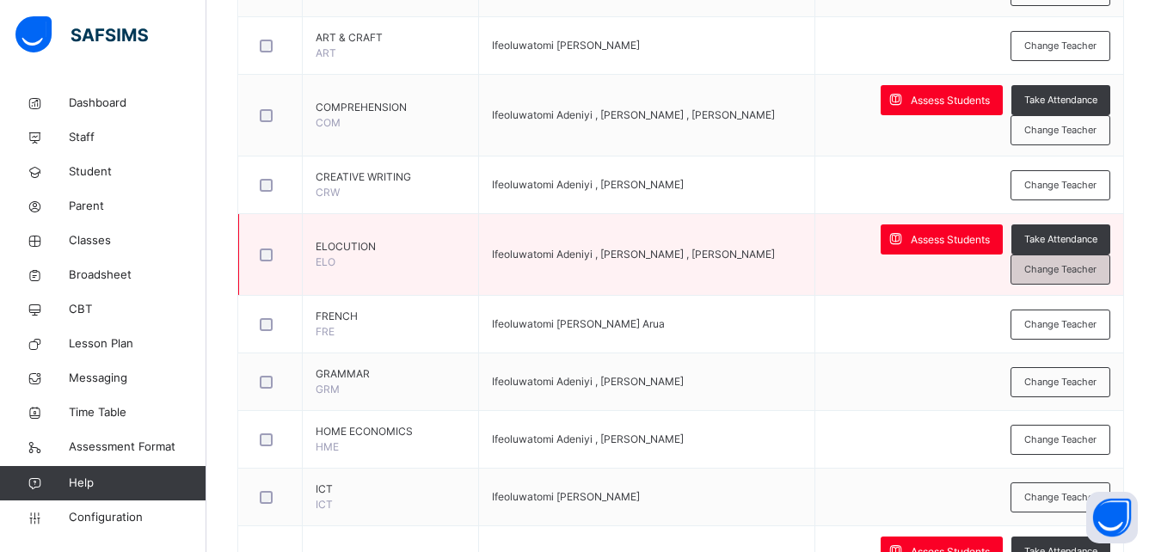
click at [1054, 270] on span "Change Teacher" at bounding box center [1060, 269] width 72 height 15
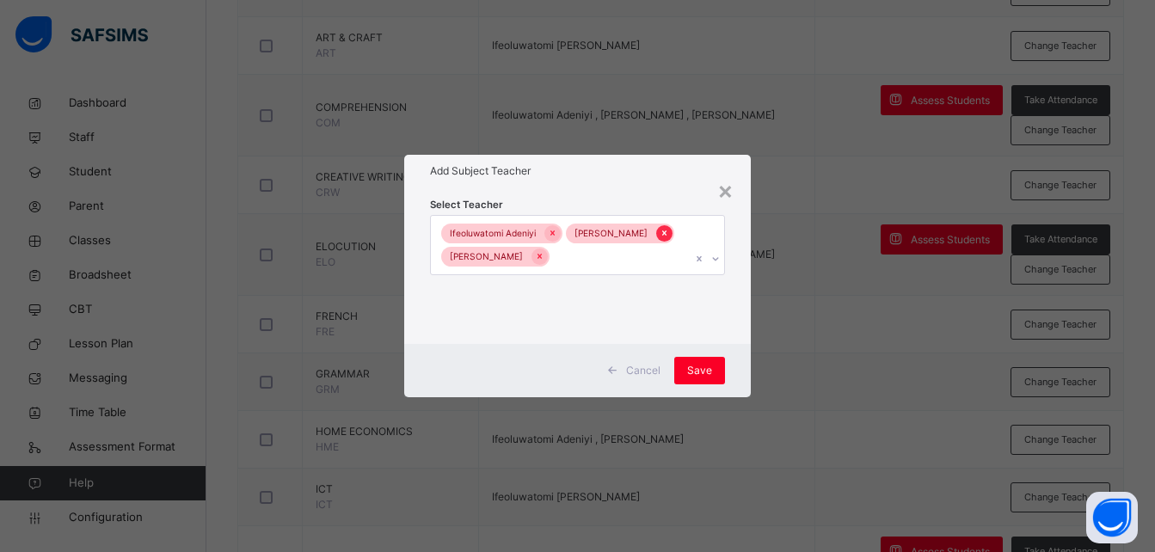
click at [662, 237] on icon at bounding box center [664, 233] width 4 height 5
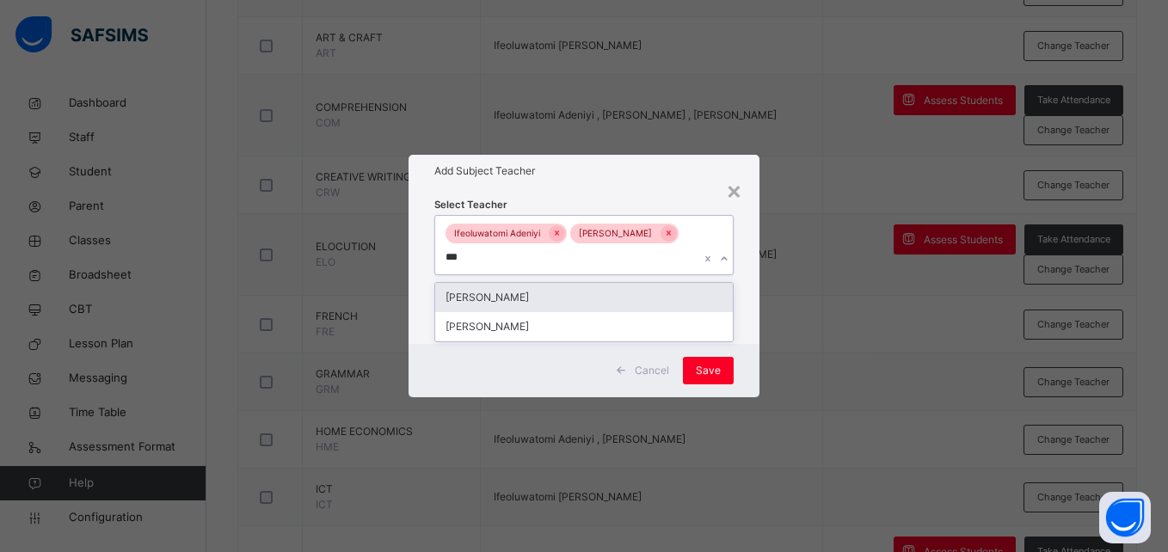
type input "****"
click at [602, 302] on div "[PERSON_NAME]" at bounding box center [583, 297] width 297 height 29
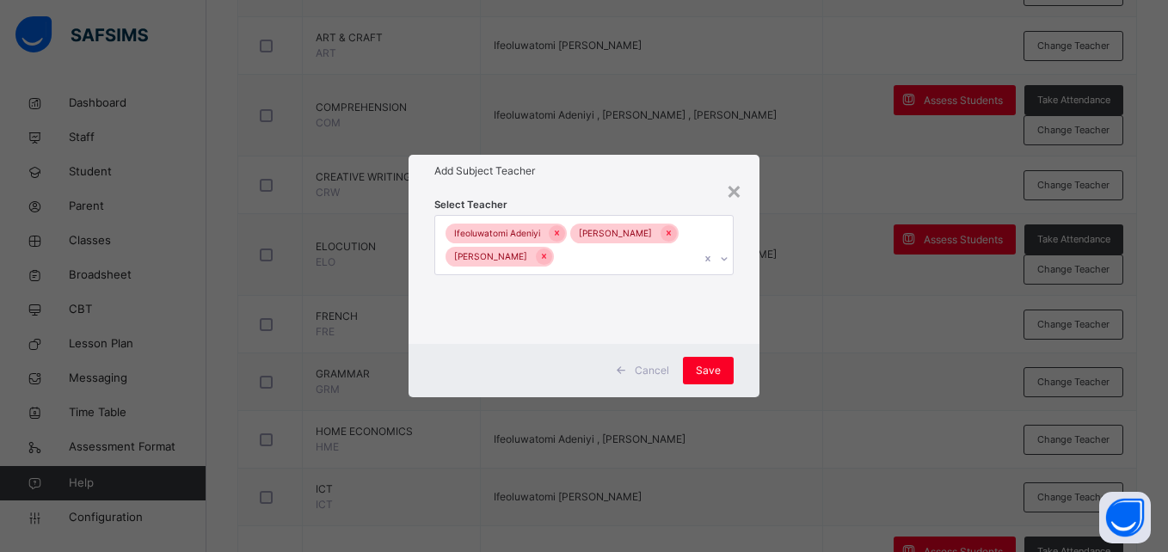
click at [746, 374] on div "Cancel Save" at bounding box center [584, 370] width 350 height 53
click at [710, 371] on span "Save" at bounding box center [708, 370] width 25 height 15
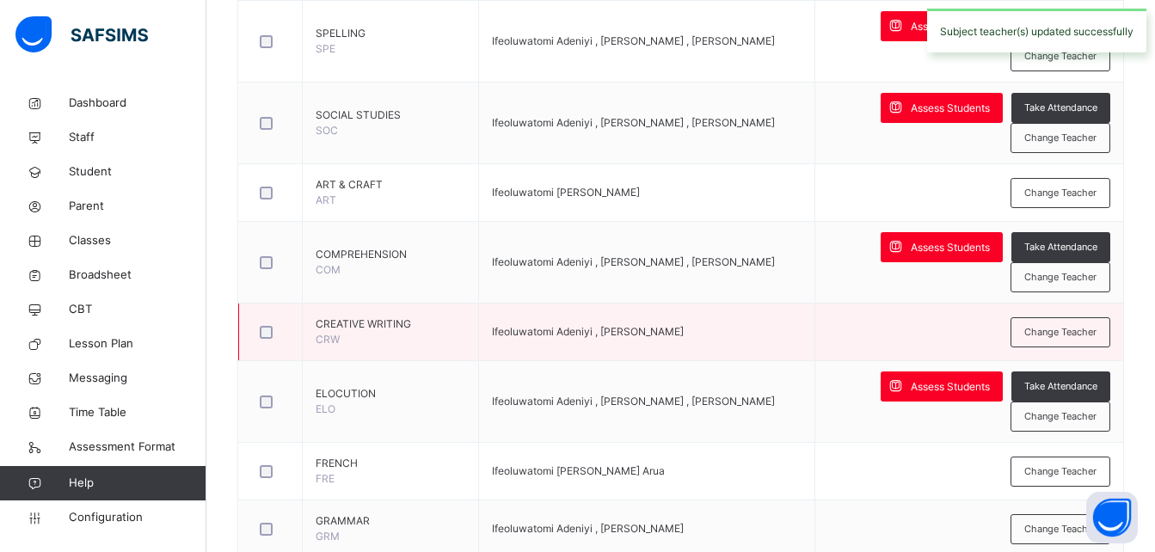
scroll to position [649, 0]
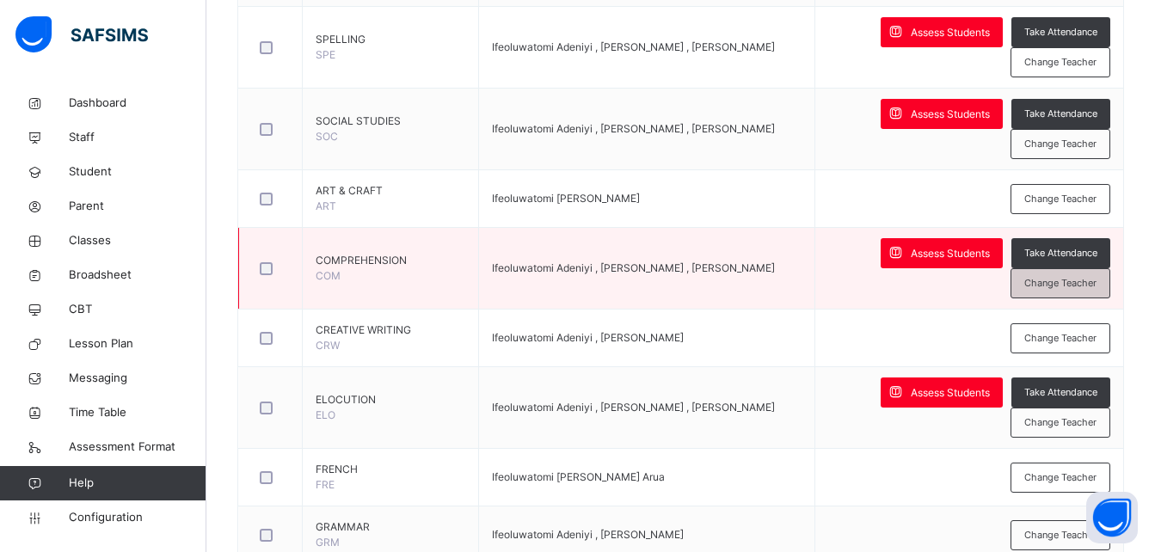
click at [1059, 288] on span "Change Teacher" at bounding box center [1060, 283] width 72 height 15
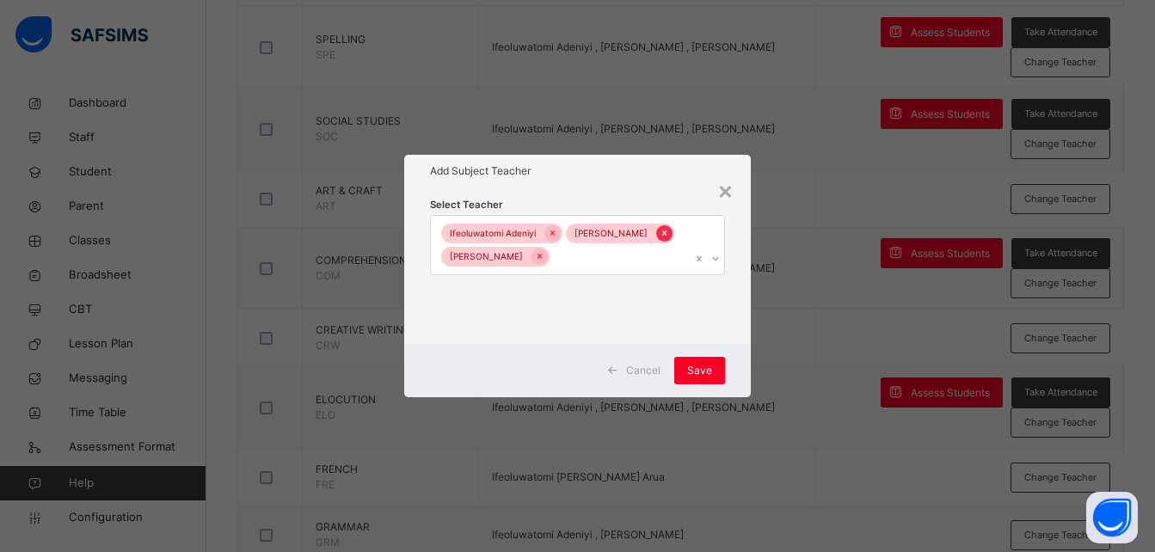
click at [660, 239] on icon at bounding box center [664, 233] width 9 height 12
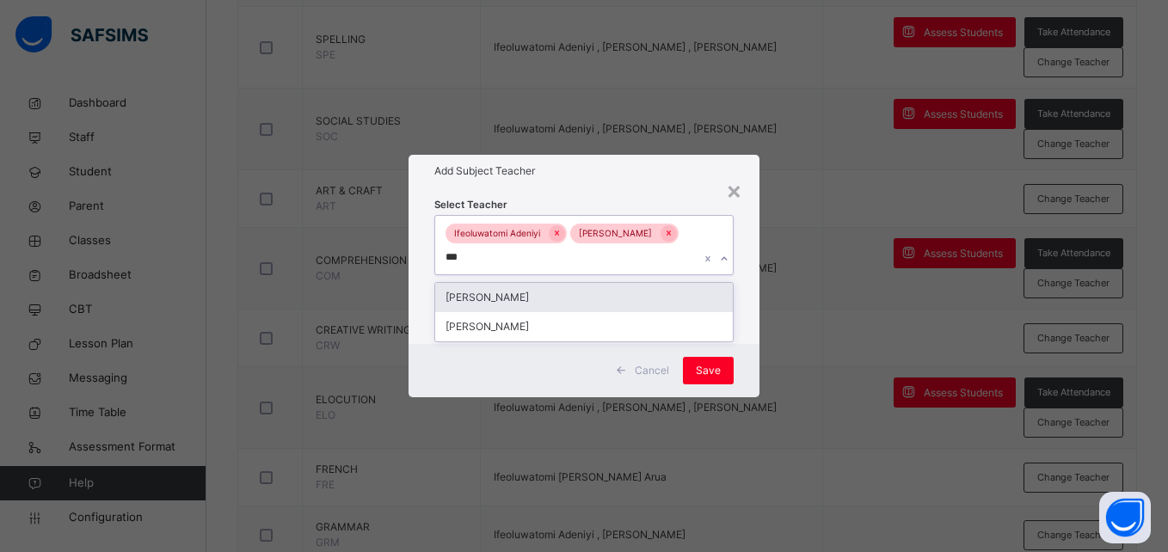
type input "****"
click at [606, 303] on div "[PERSON_NAME]" at bounding box center [583, 297] width 297 height 29
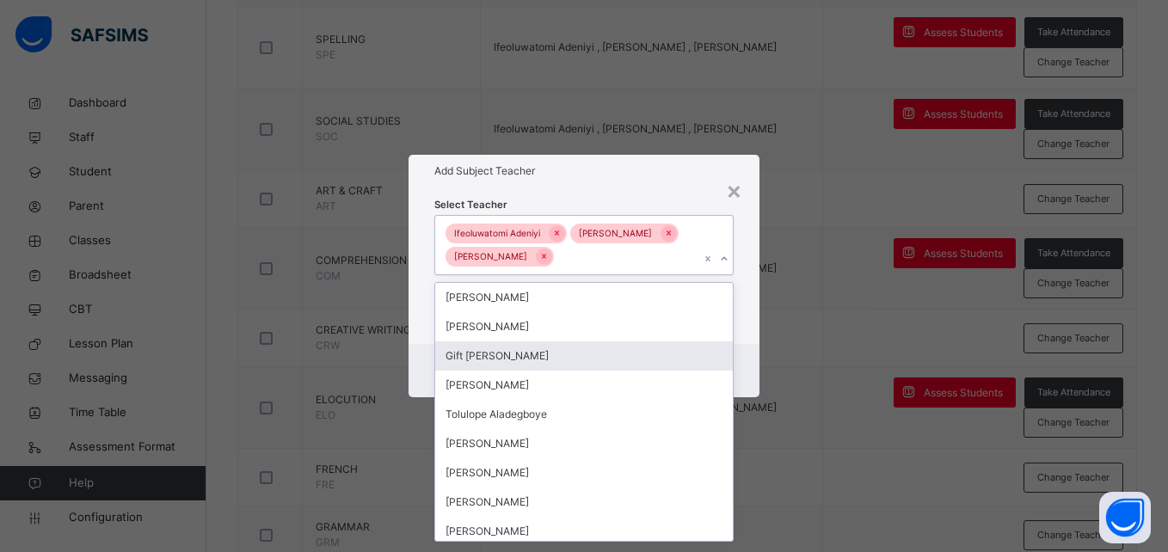
click at [748, 380] on div "Cancel Save" at bounding box center [584, 370] width 350 height 53
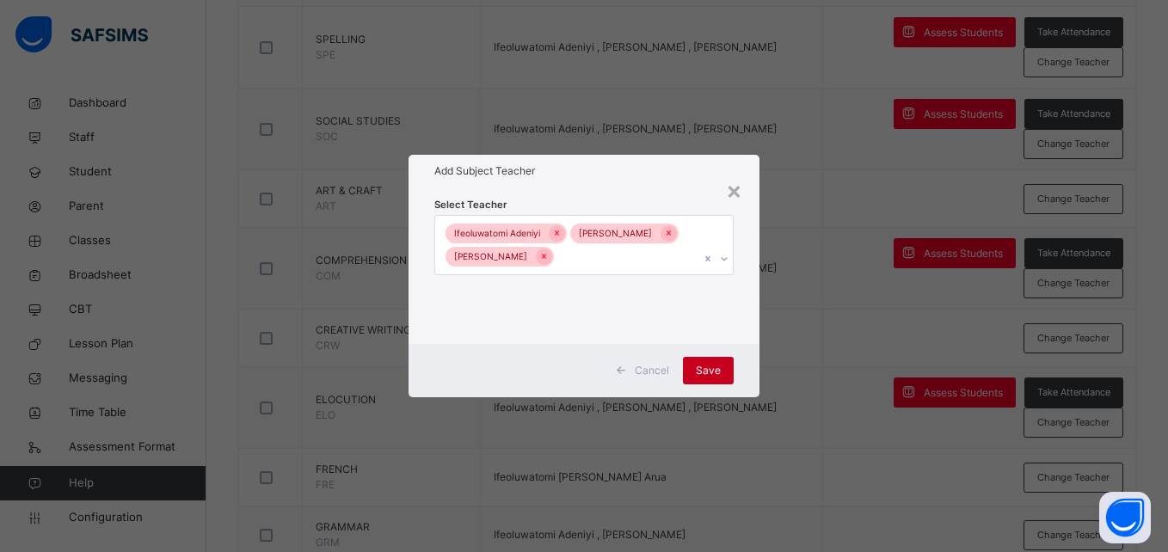
click at [716, 375] on span "Save" at bounding box center [708, 370] width 25 height 15
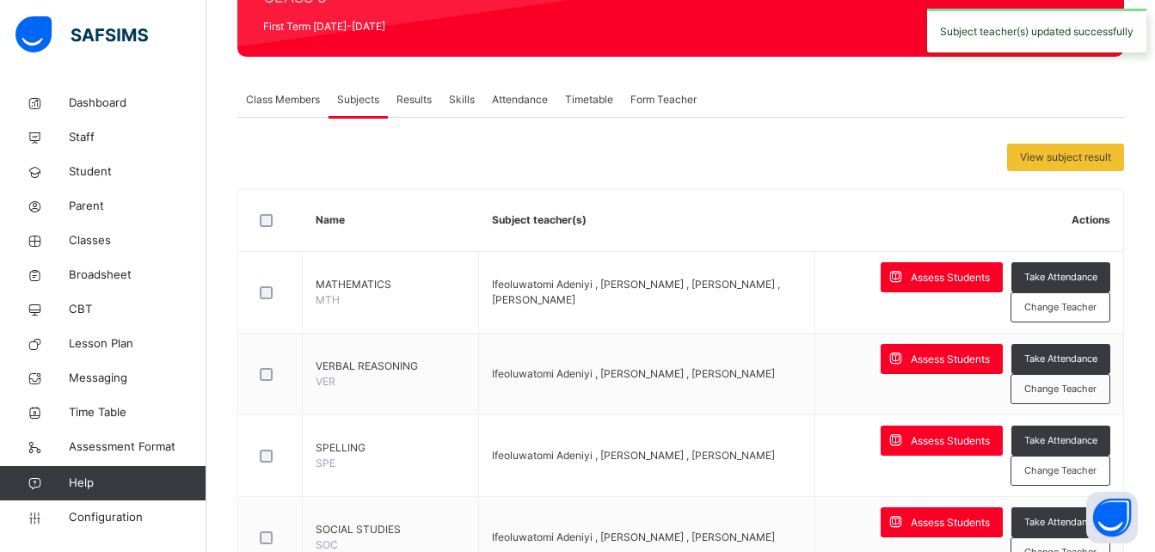
scroll to position [0, 0]
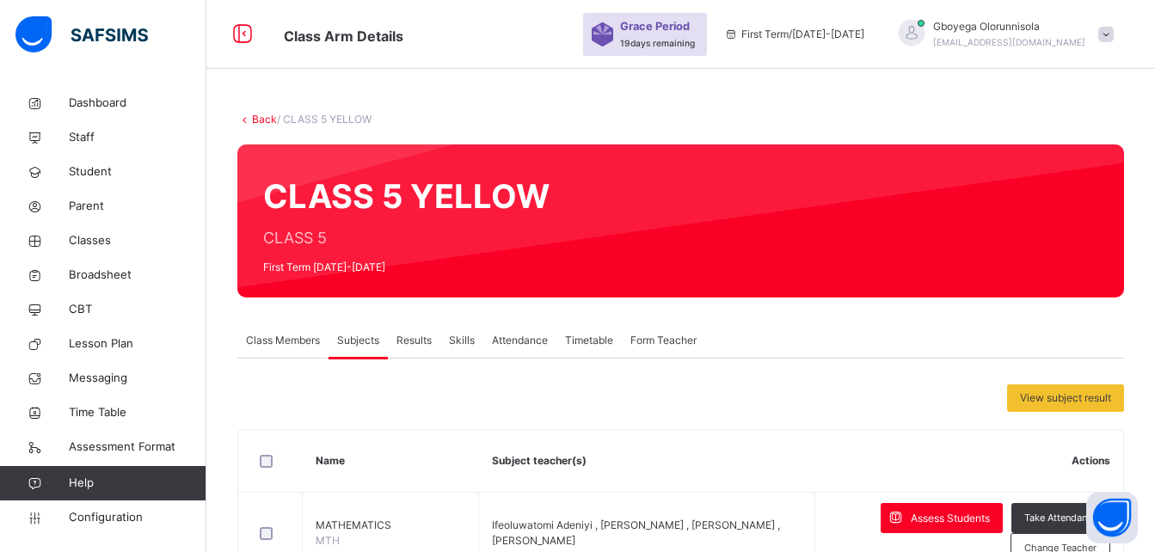
click at [255, 116] on link "Back" at bounding box center [264, 119] width 25 height 13
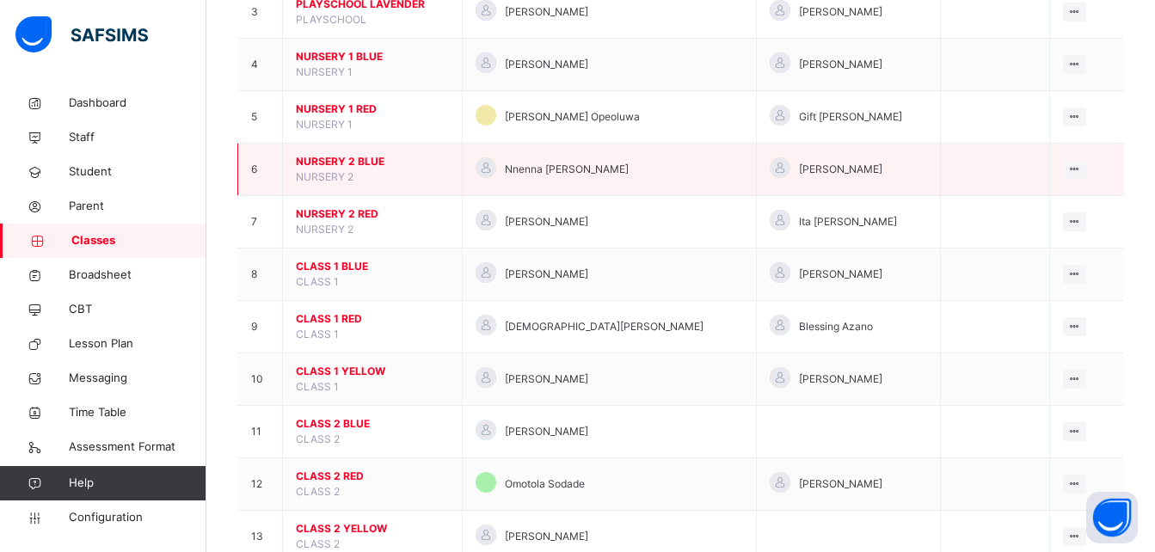
scroll to position [325, 0]
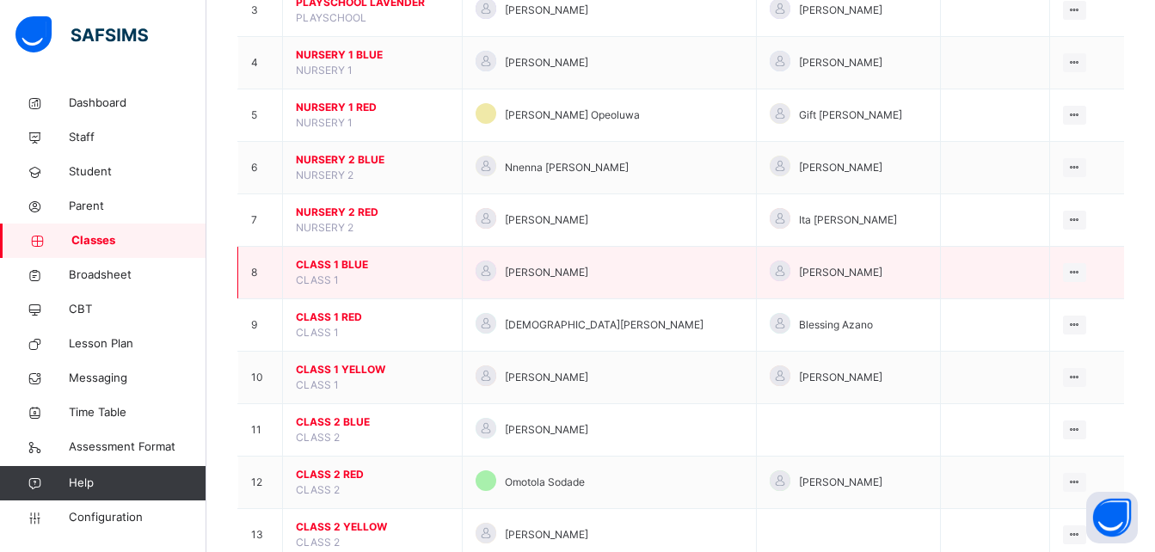
click at [350, 261] on span "CLASS 1 BLUE" at bounding box center [372, 264] width 153 height 15
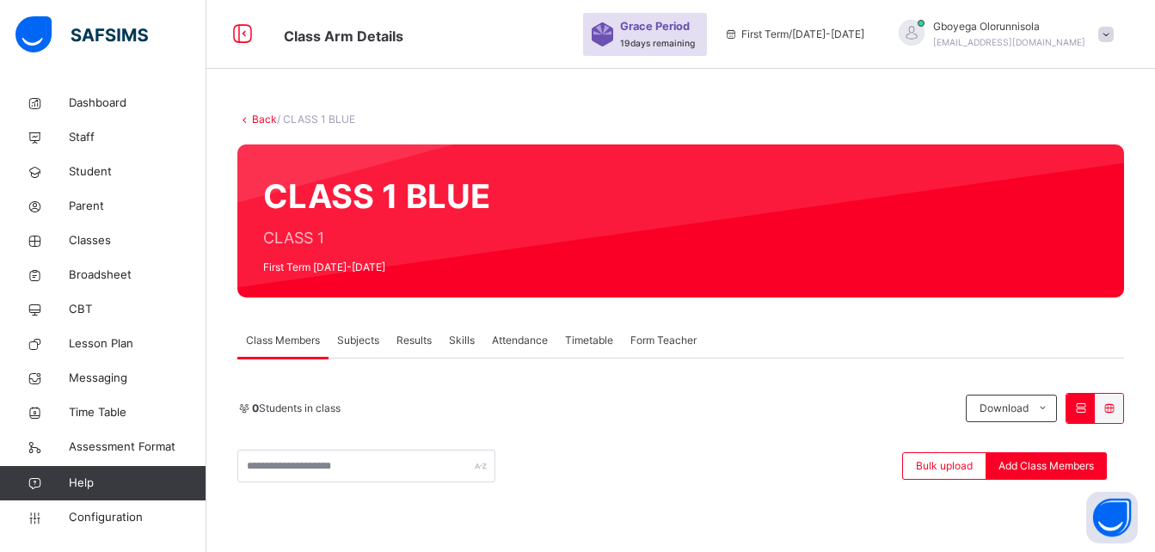
click at [256, 119] on link "Back" at bounding box center [264, 119] width 25 height 13
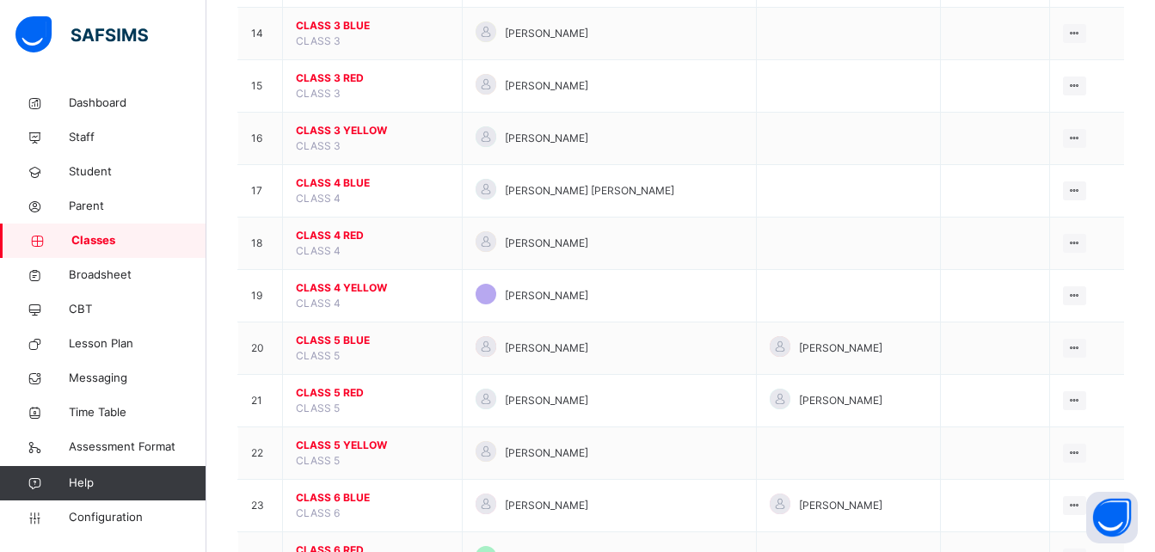
scroll to position [1007, 0]
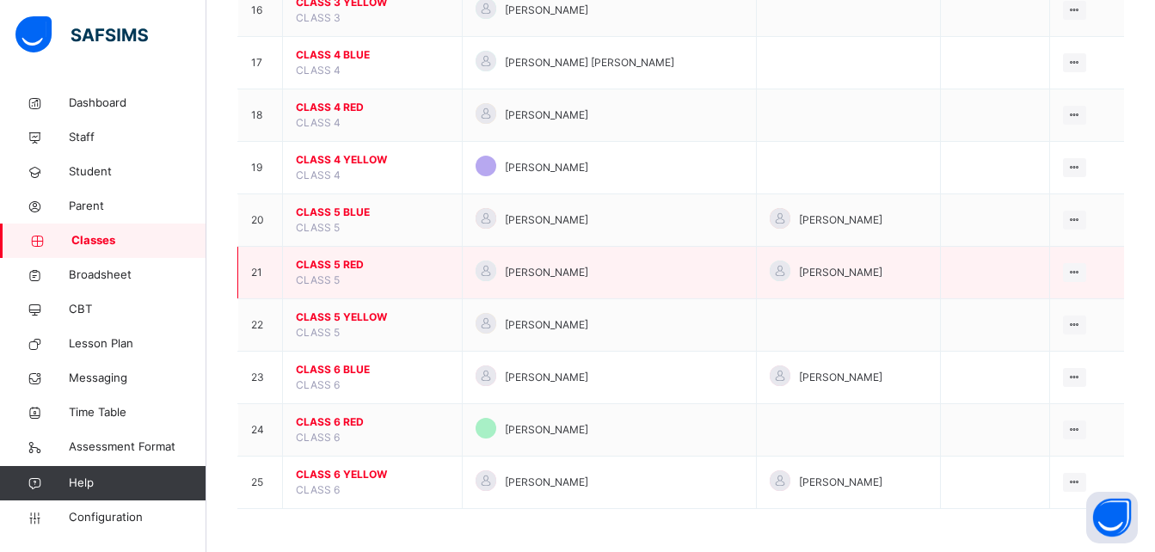
click at [317, 260] on span "CLASS 5 RED" at bounding box center [372, 264] width 153 height 15
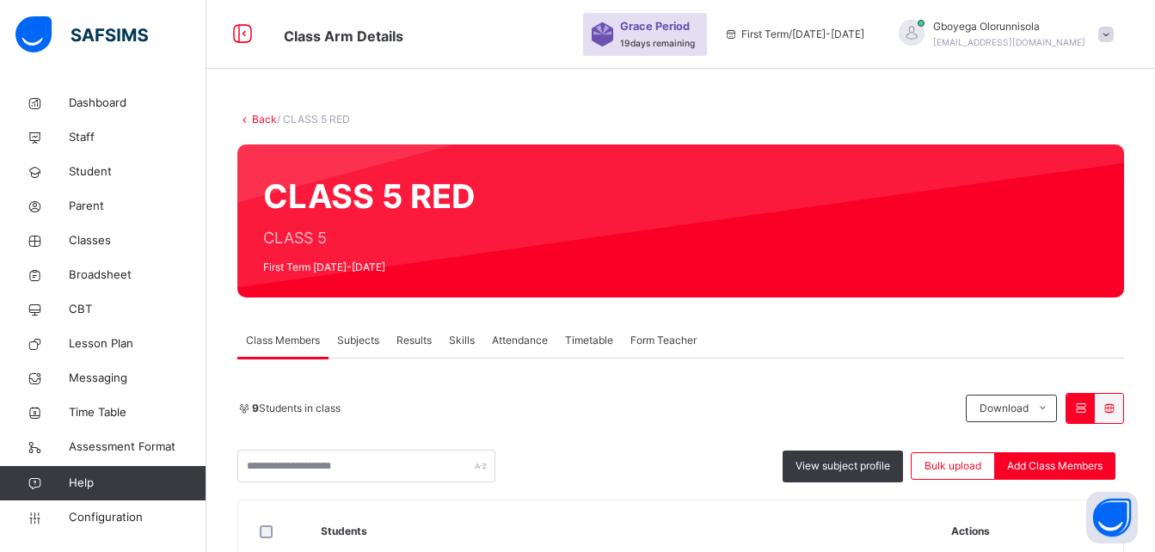
click at [663, 346] on span "Form Teacher" at bounding box center [663, 340] width 66 height 15
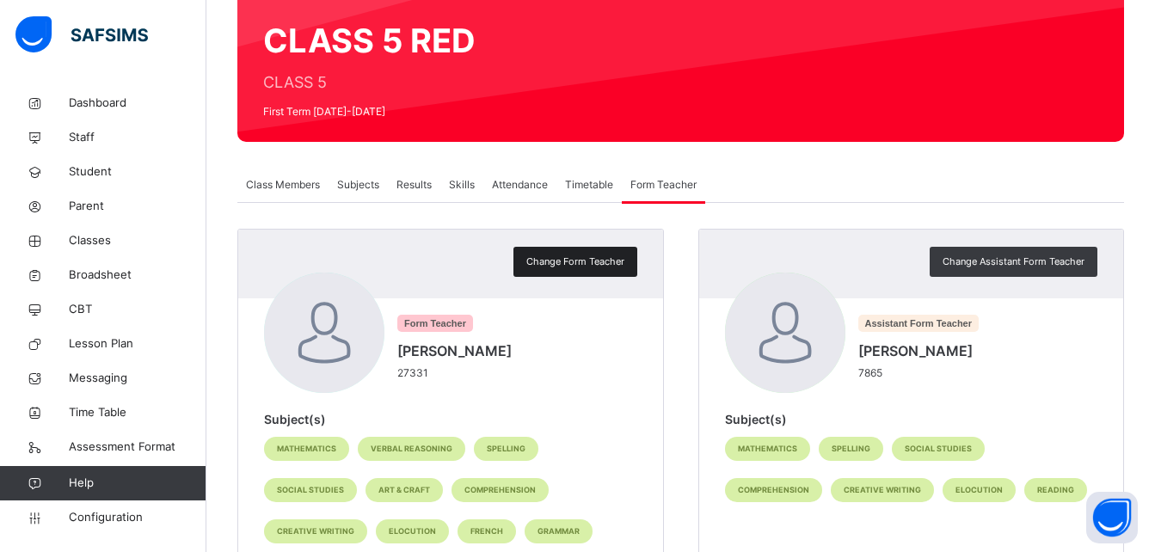
scroll to position [157, 0]
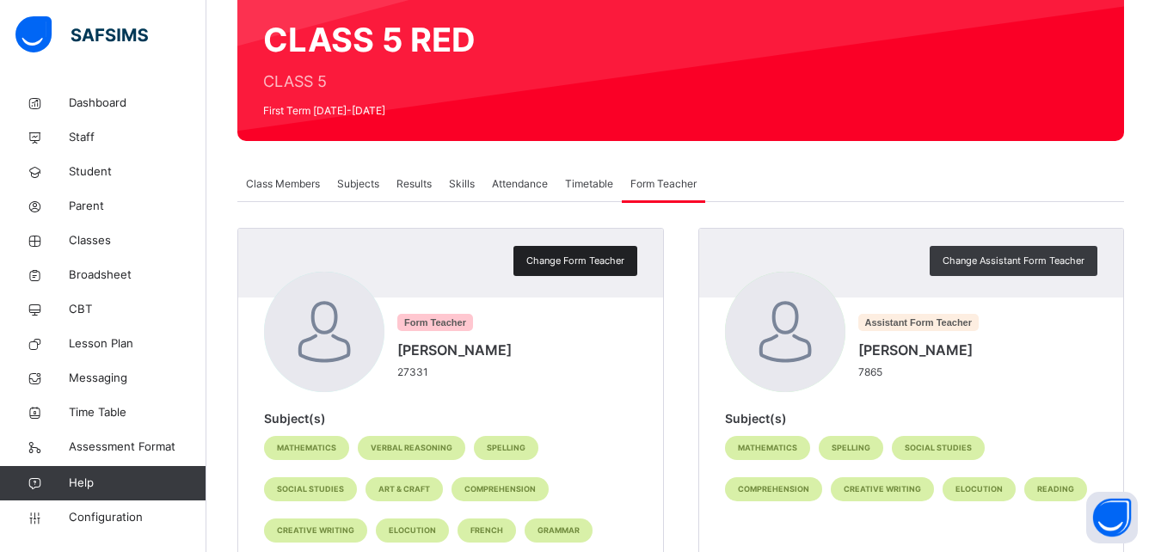
click at [589, 271] on div "Change Form Teacher" at bounding box center [575, 261] width 124 height 30
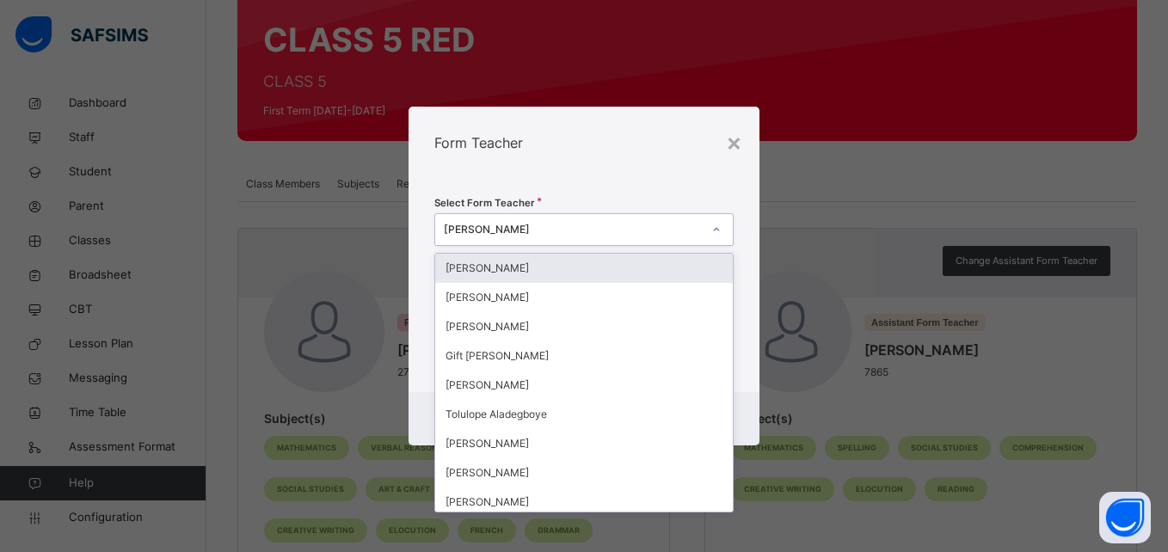
click at [541, 221] on div "[PERSON_NAME]" at bounding box center [567, 230] width 264 height 27
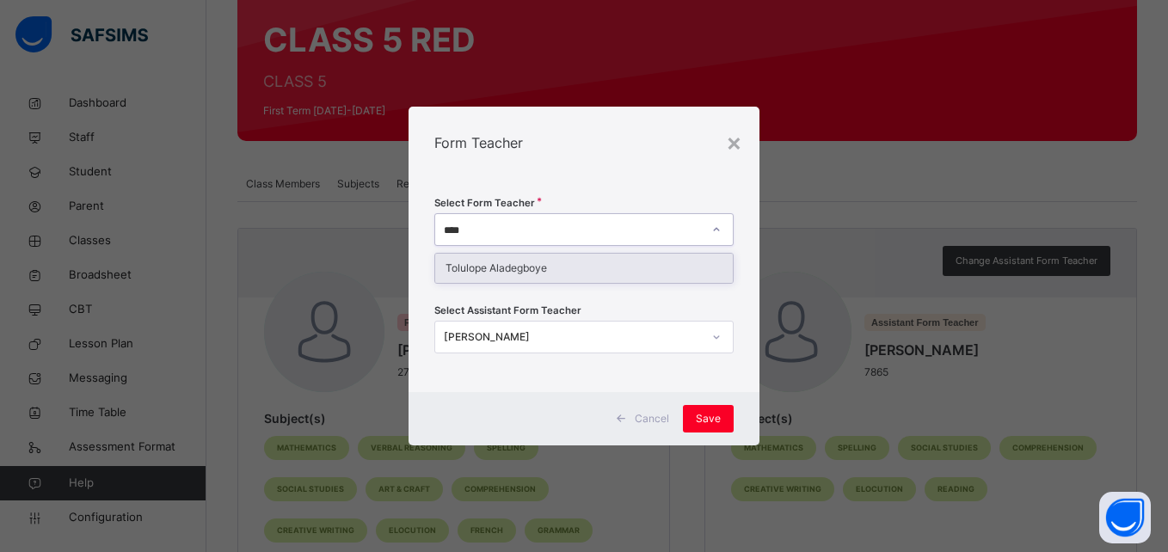
type input "*****"
click at [556, 274] on div "Tolulope Aladegboye" at bounding box center [583, 268] width 297 height 29
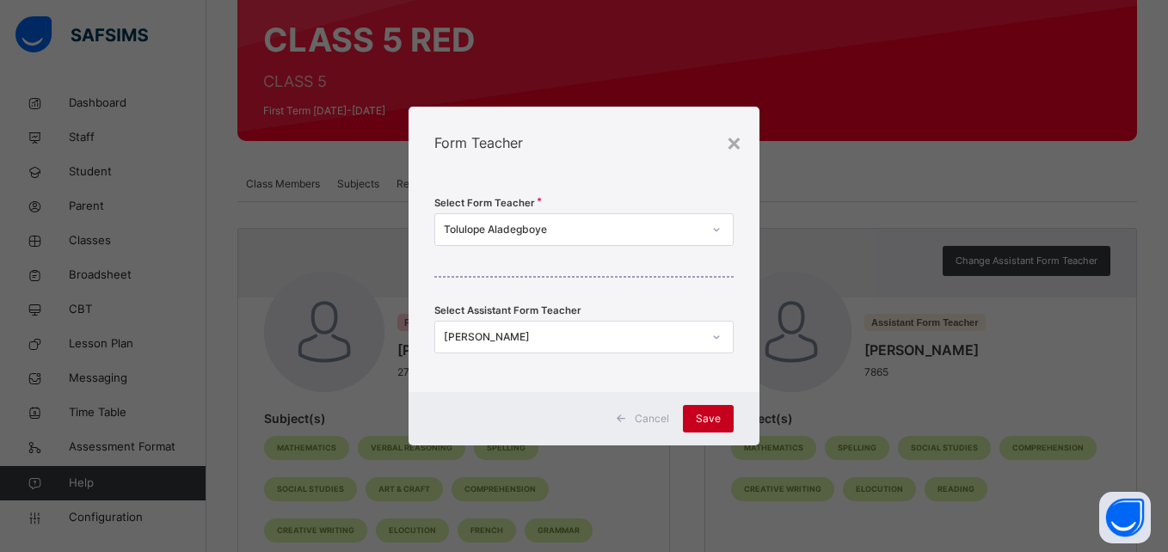
click at [699, 422] on span "Save" at bounding box center [708, 418] width 25 height 15
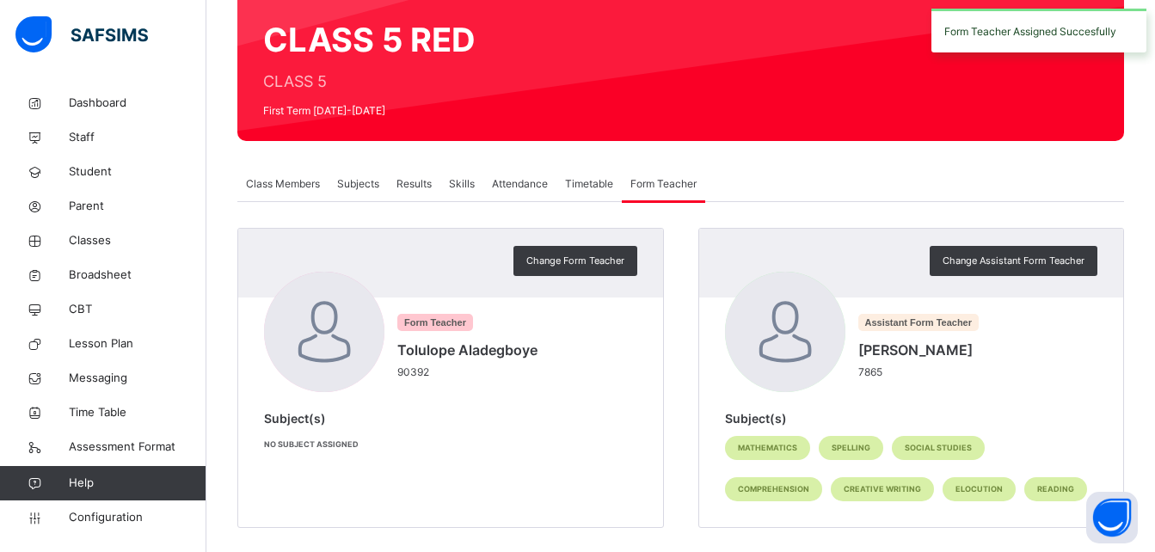
click at [364, 188] on span "Subjects" at bounding box center [358, 183] width 42 height 15
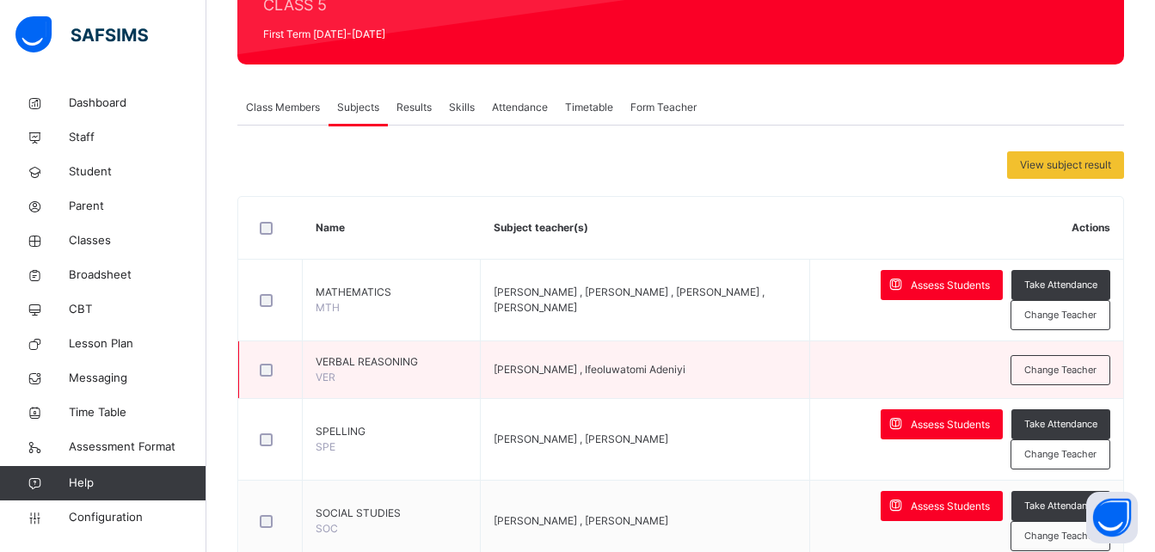
scroll to position [234, 0]
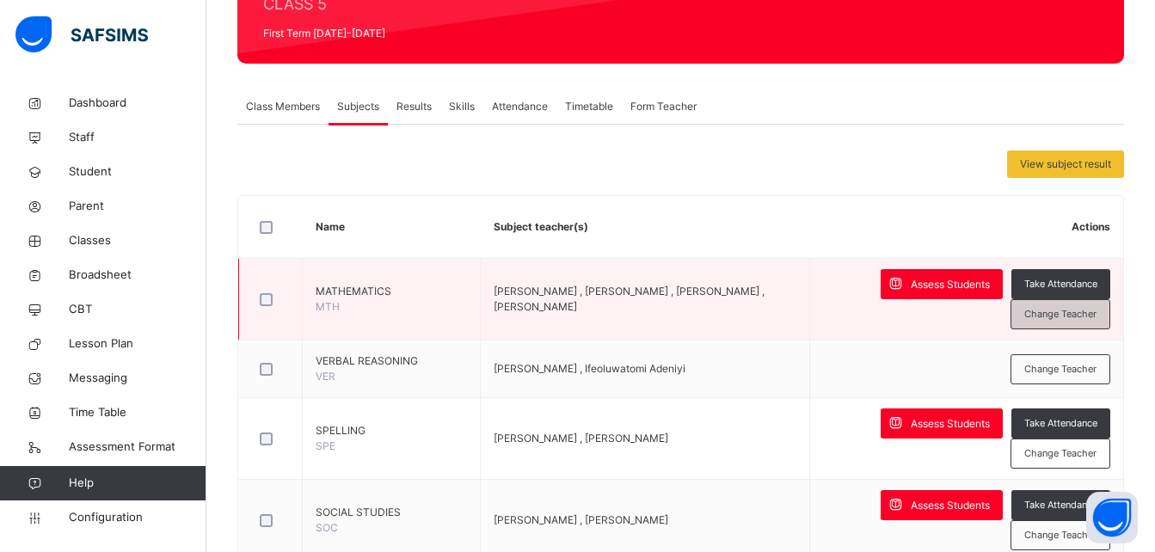
click at [1047, 310] on span "Change Teacher" at bounding box center [1060, 314] width 72 height 15
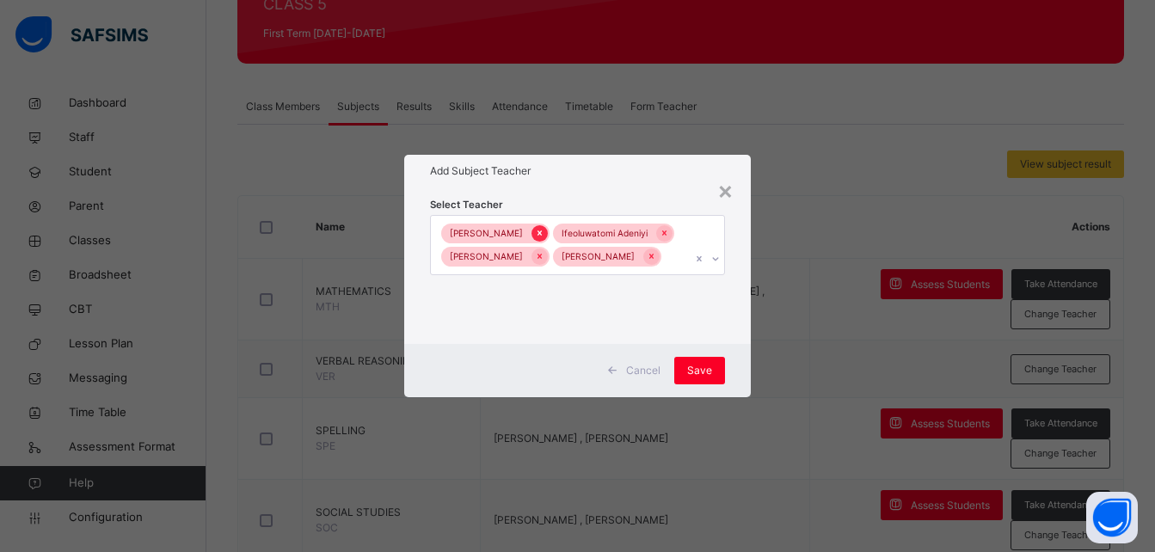
click at [535, 230] on icon at bounding box center [539, 233] width 9 height 12
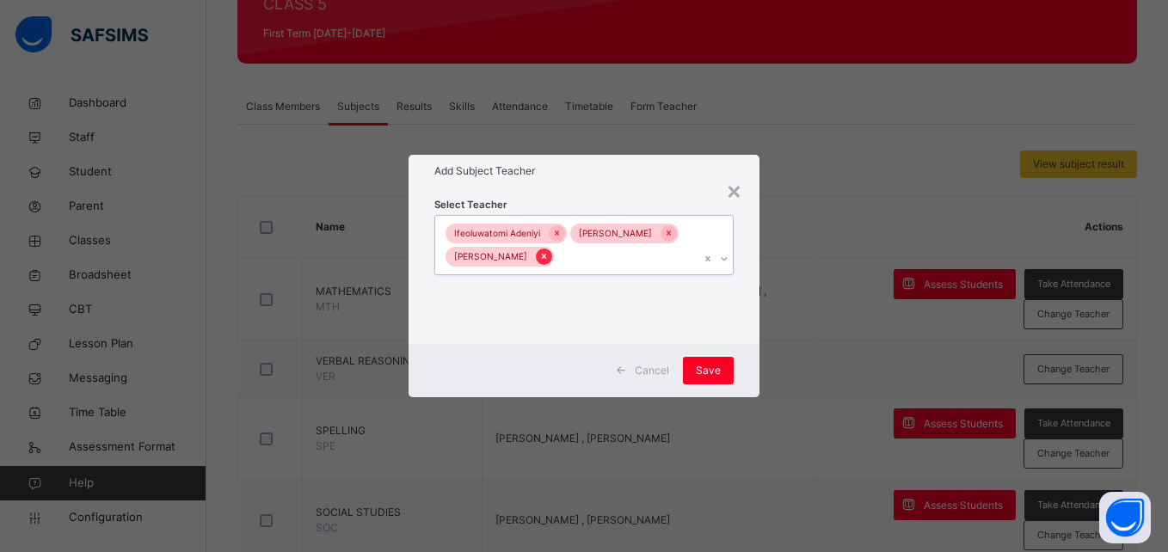
click at [549, 256] on icon at bounding box center [543, 256] width 9 height 12
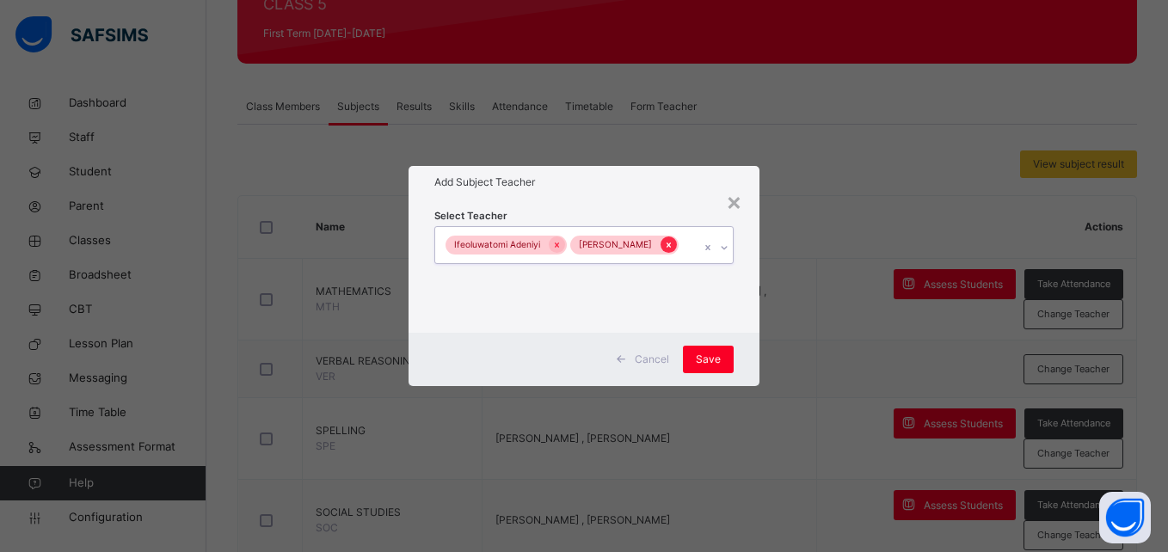
click at [660, 253] on div at bounding box center [668, 245] width 16 height 16
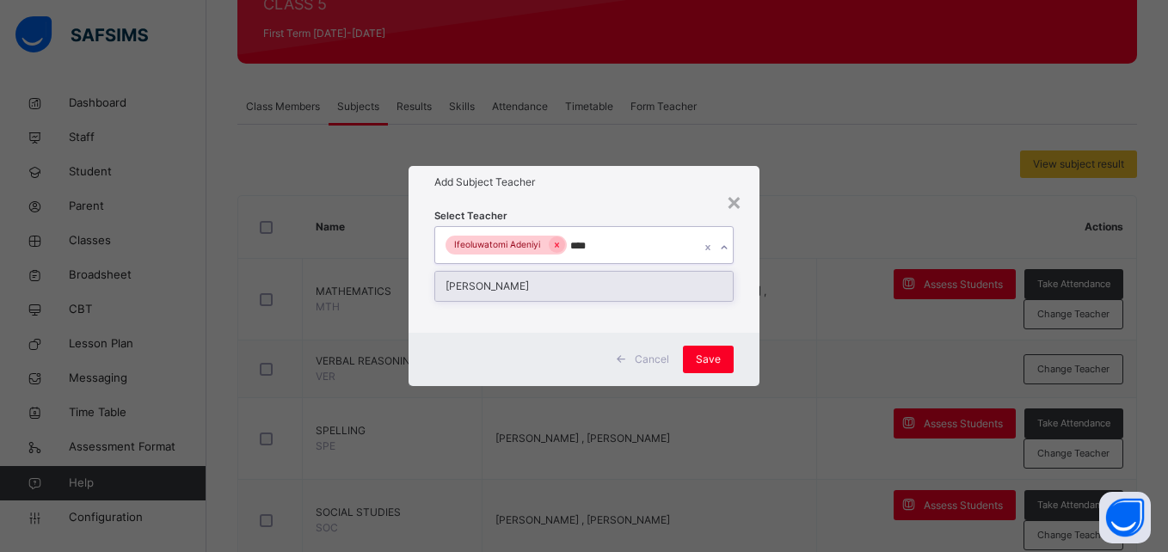
type input "*****"
click at [588, 292] on div "[PERSON_NAME]" at bounding box center [583, 286] width 297 height 29
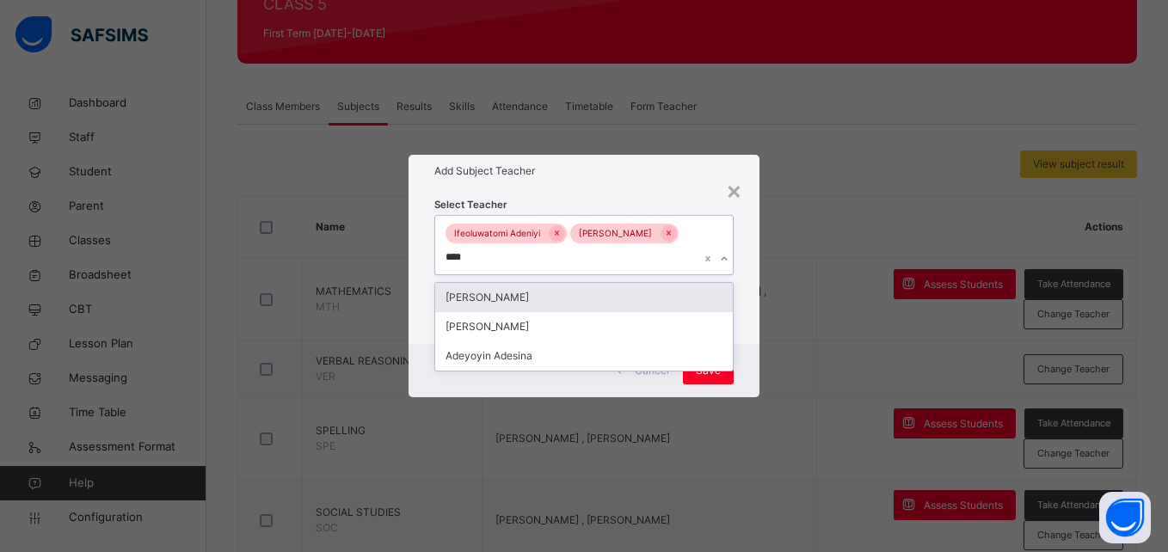
type input "*****"
click at [568, 298] on div "[PERSON_NAME]" at bounding box center [583, 297] width 297 height 29
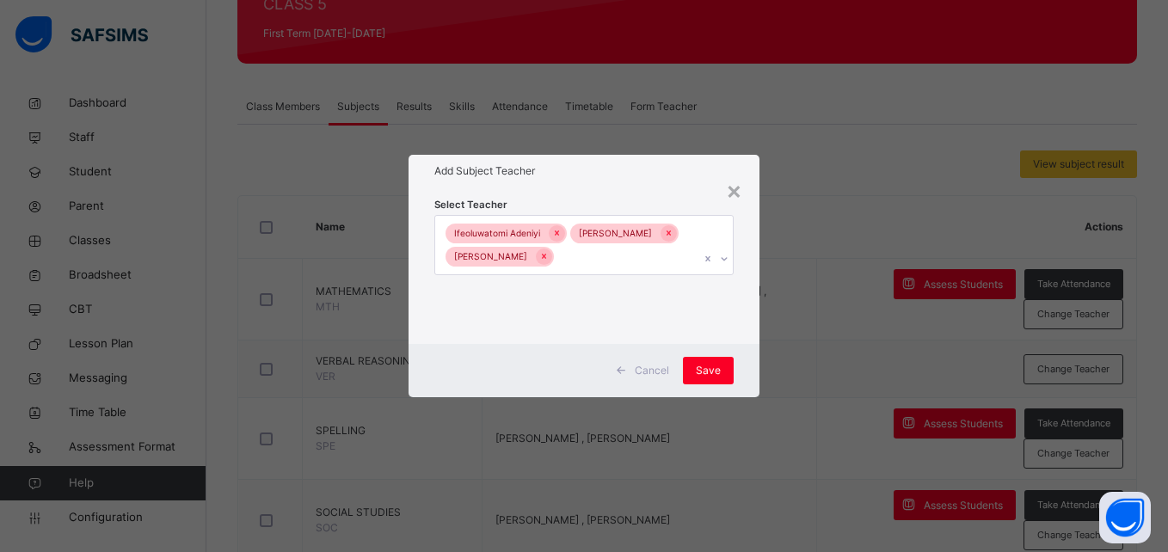
click at [739, 380] on div "Cancel Save" at bounding box center [584, 370] width 350 height 53
click at [715, 373] on span "Save" at bounding box center [708, 370] width 25 height 15
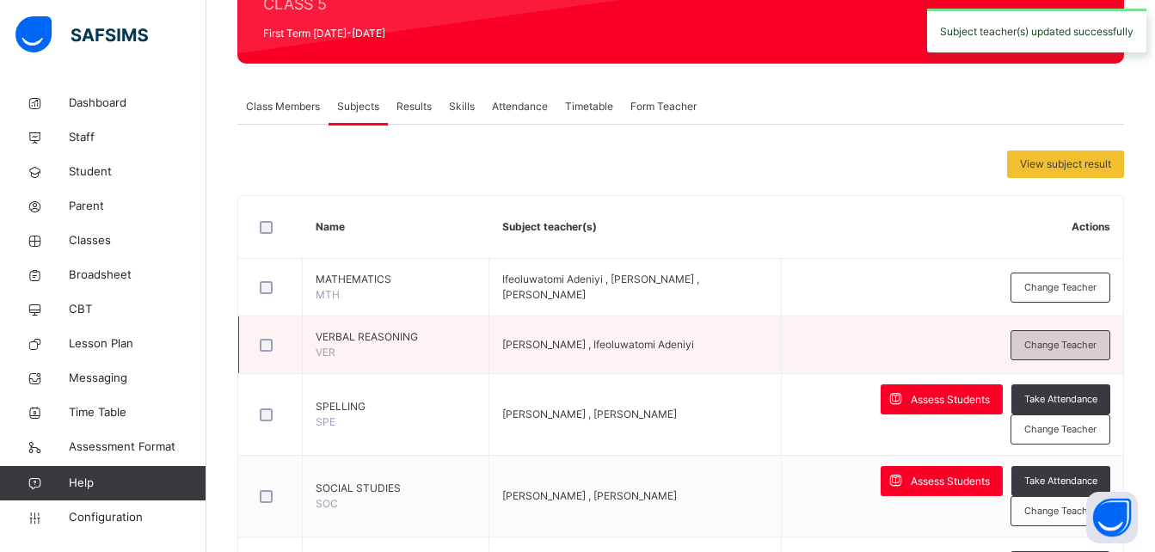
click at [1058, 348] on span "Change Teacher" at bounding box center [1060, 345] width 72 height 15
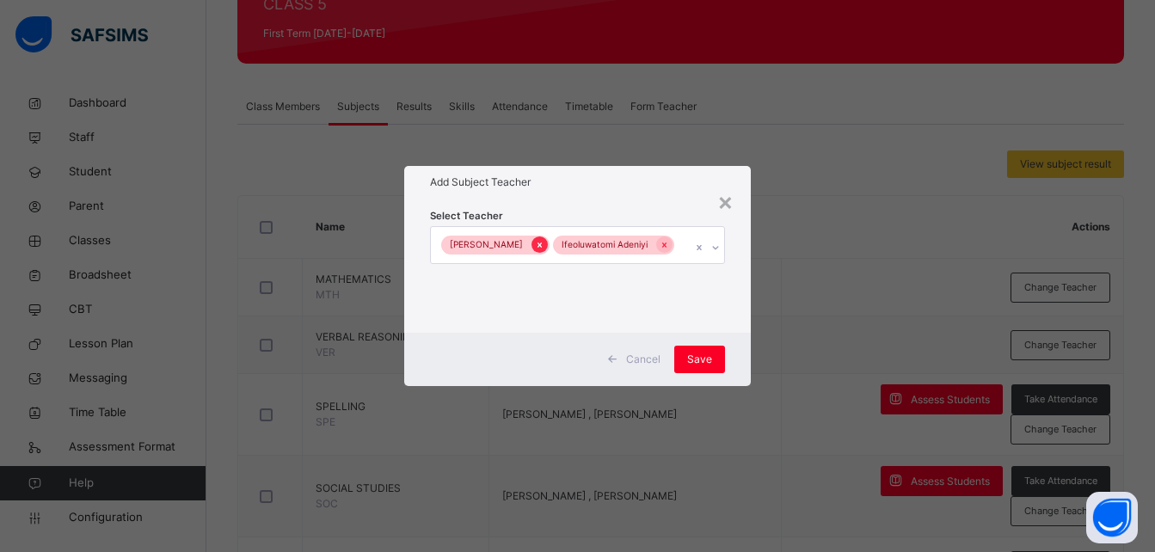
click at [535, 241] on icon at bounding box center [539, 245] width 9 height 12
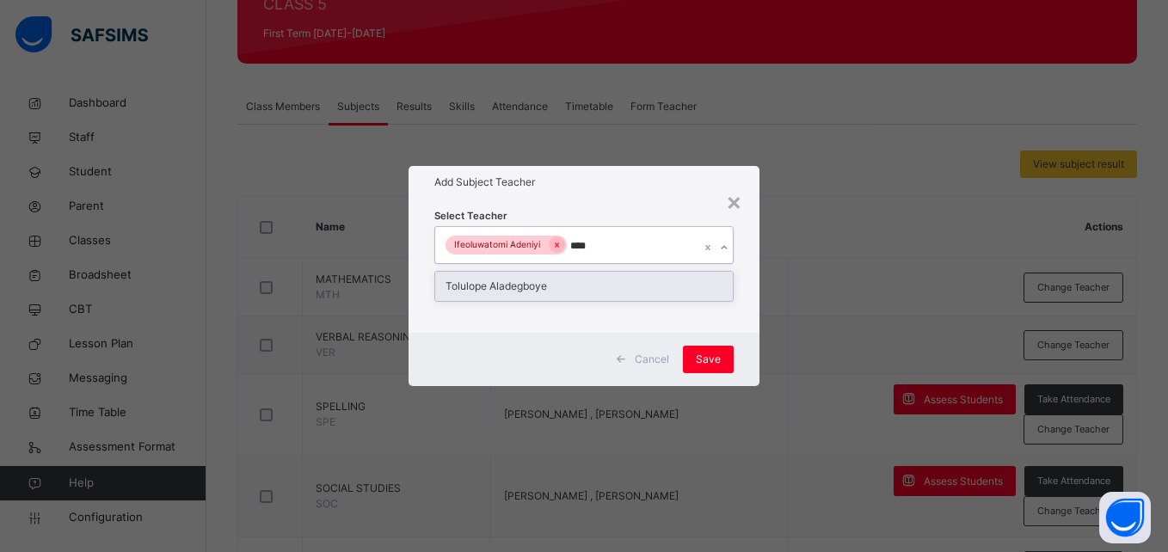
type input "*****"
click at [595, 278] on div "Tolulope Aladegboye" at bounding box center [583, 286] width 297 height 29
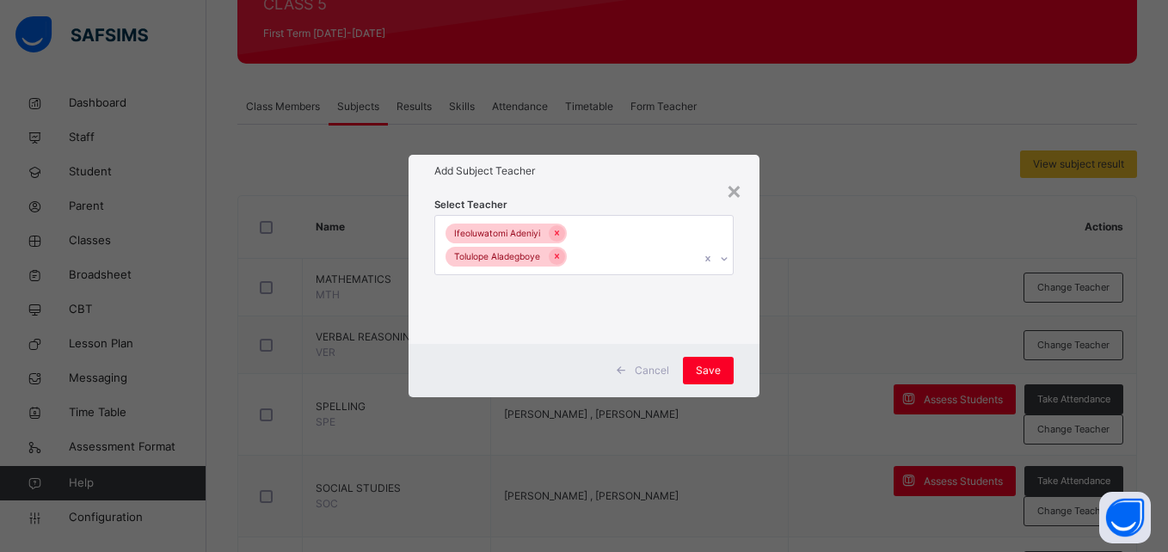
click at [736, 353] on div "Cancel Save" at bounding box center [584, 370] width 350 height 53
click at [715, 366] on span "Save" at bounding box center [708, 370] width 25 height 15
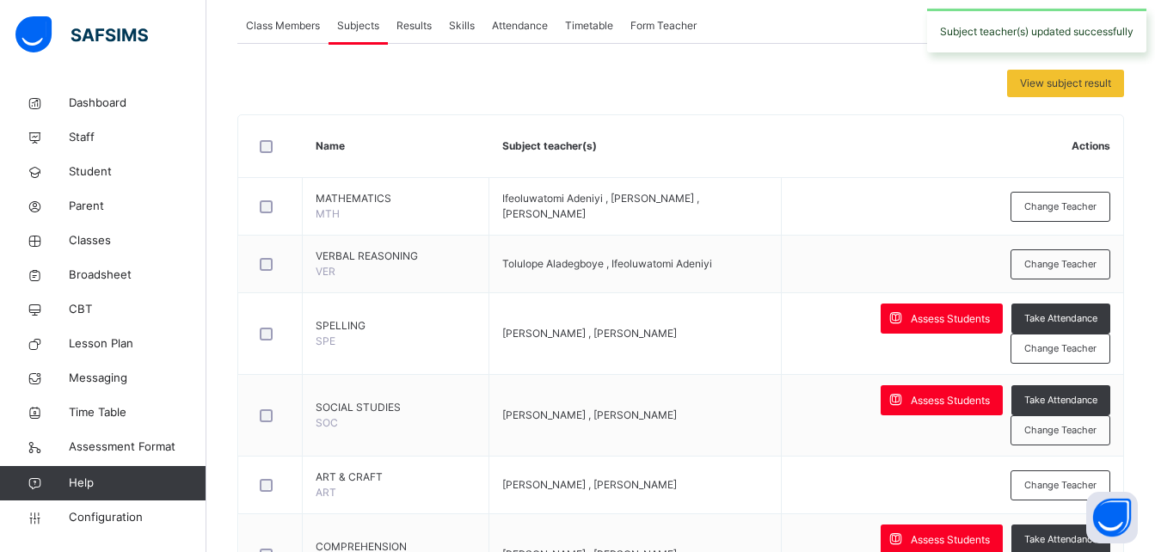
scroll to position [316, 0]
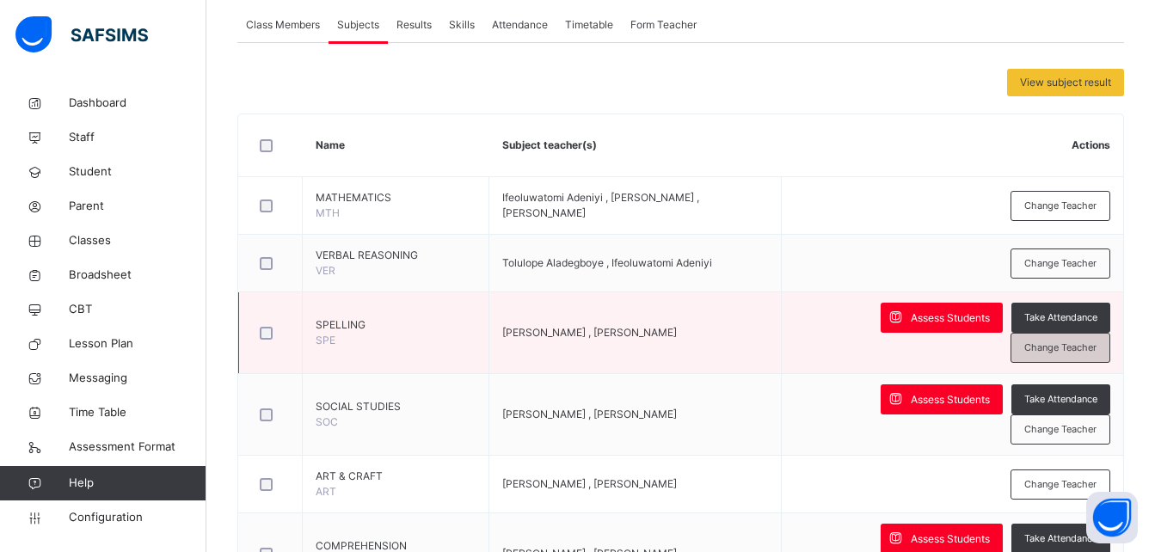
click at [1076, 353] on span "Change Teacher" at bounding box center [1060, 348] width 72 height 15
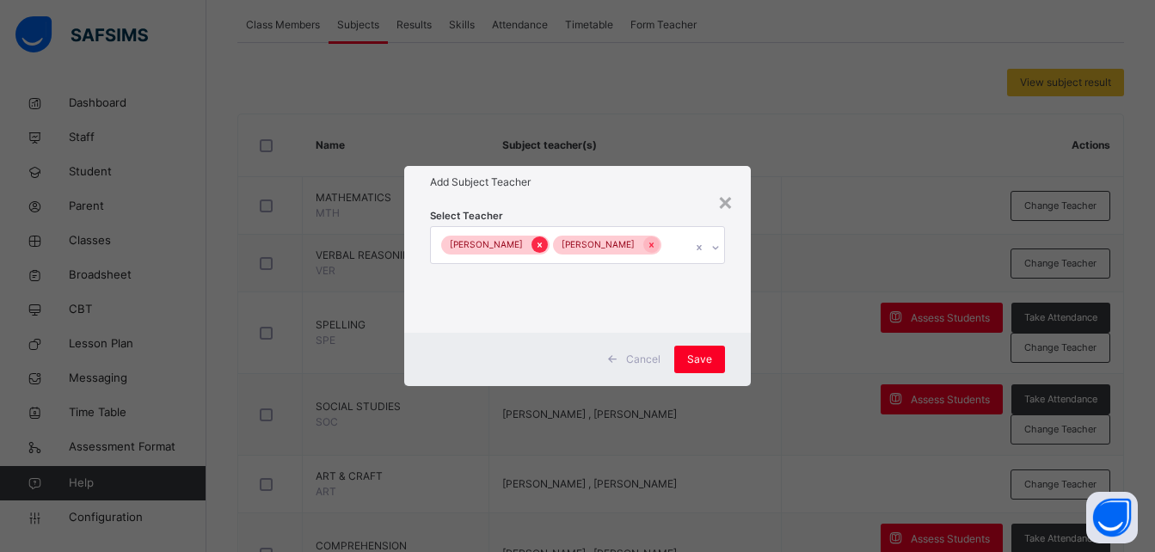
click at [535, 242] on icon at bounding box center [539, 245] width 9 height 12
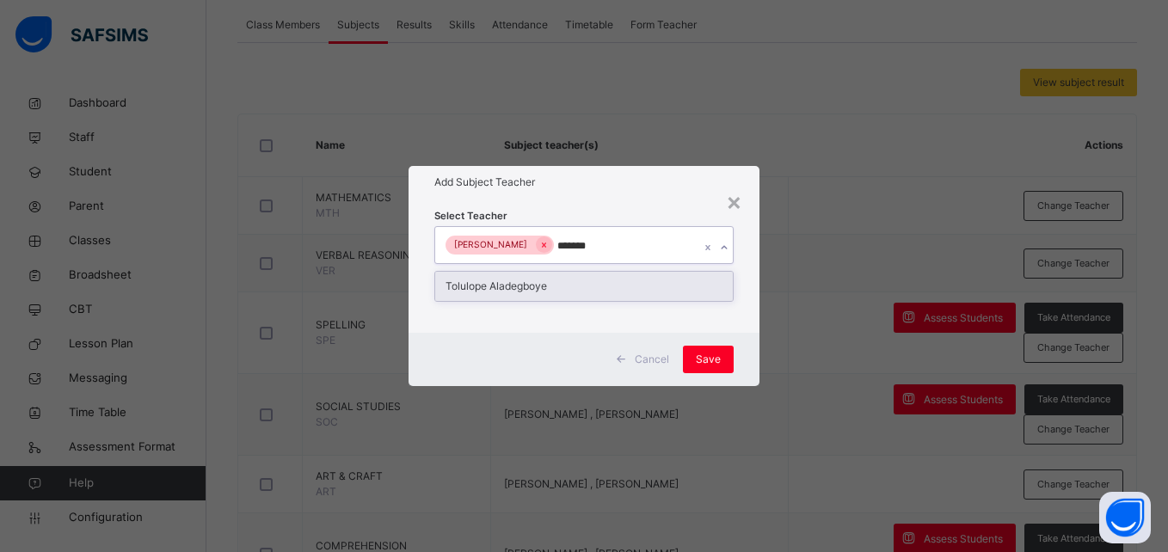
type input "********"
click at [609, 280] on div "Tolulope Aladegboye" at bounding box center [583, 286] width 297 height 29
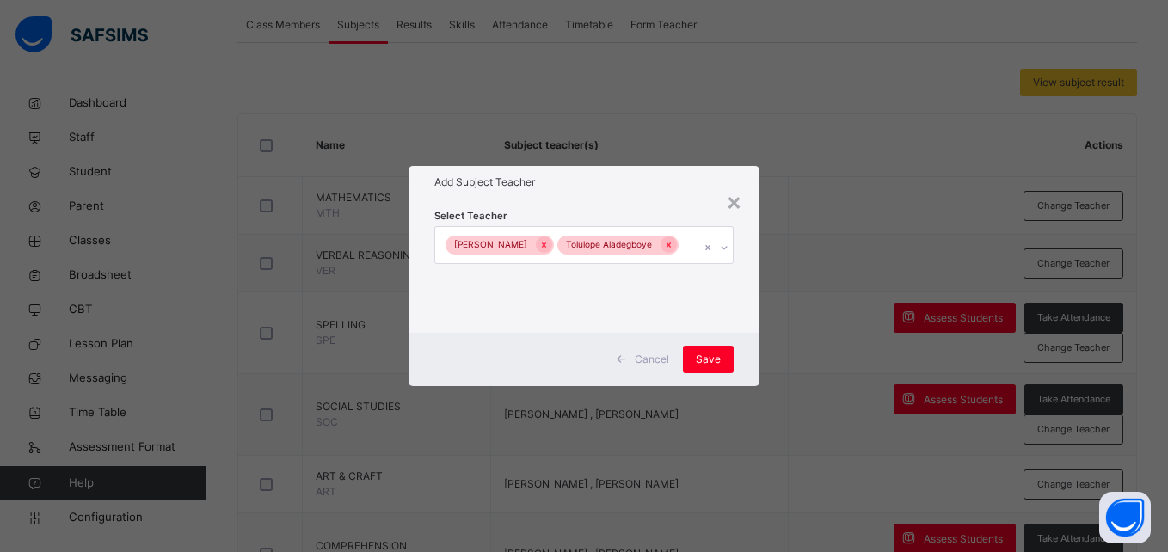
click at [744, 369] on div "Cancel Save" at bounding box center [584, 359] width 350 height 53
click at [705, 367] on span "Save" at bounding box center [708, 359] width 25 height 15
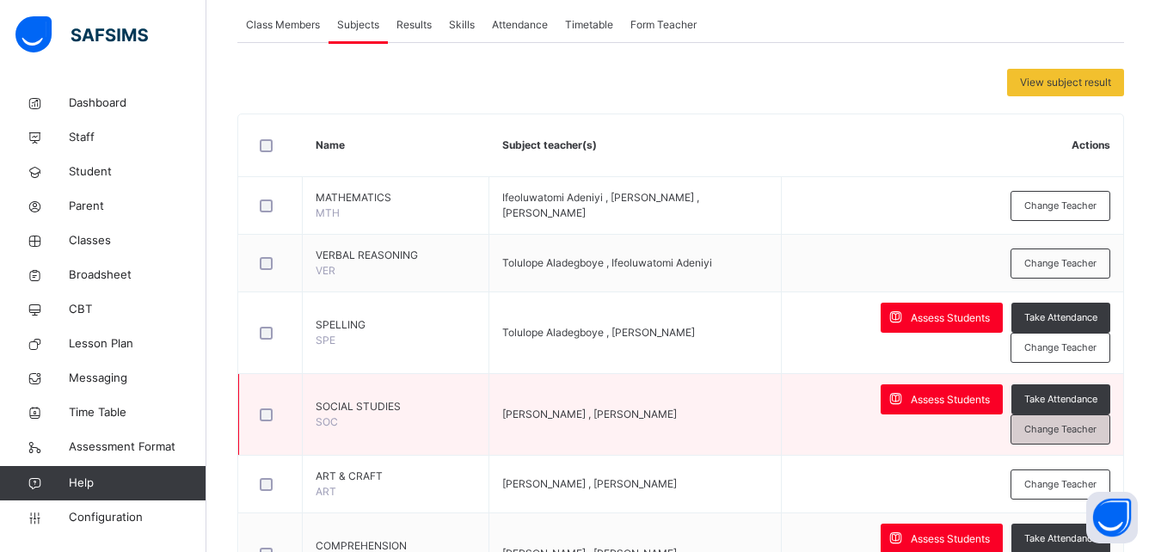
click at [1078, 432] on span "Change Teacher" at bounding box center [1060, 429] width 72 height 15
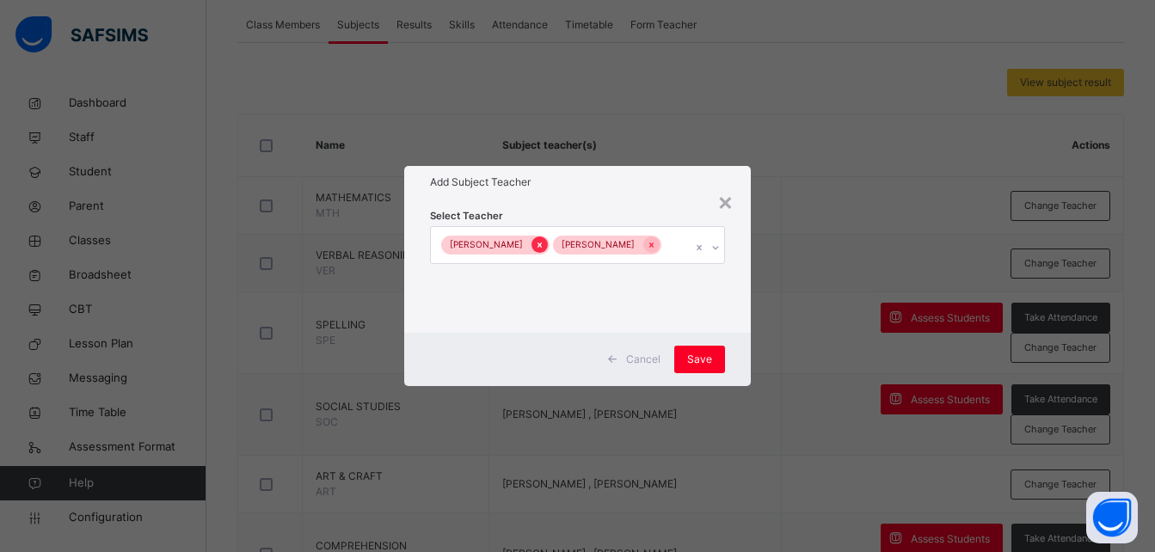
click at [538, 244] on icon at bounding box center [540, 245] width 4 height 5
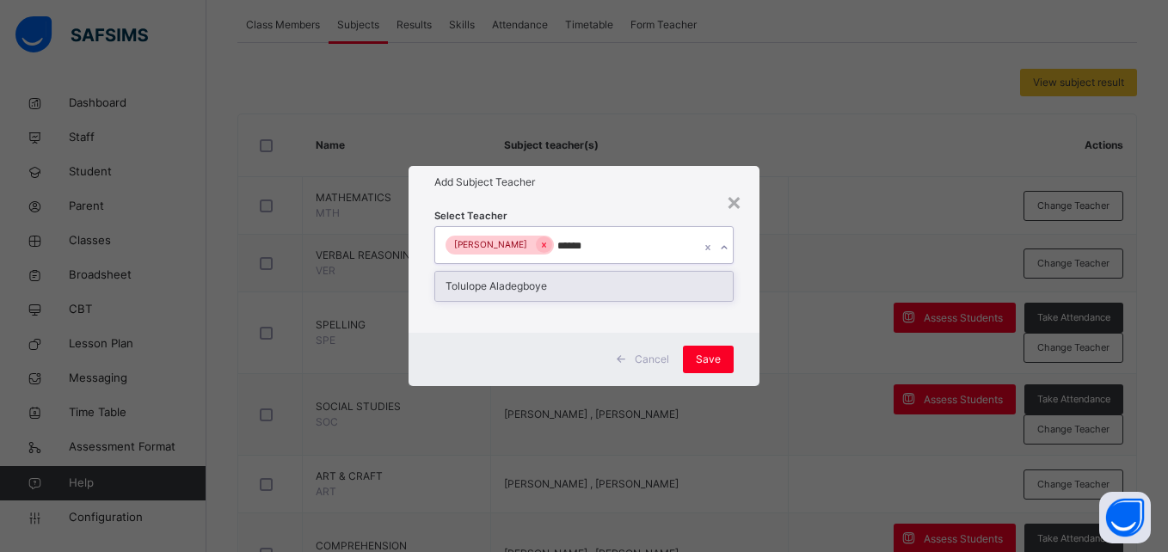
type input "*******"
click at [582, 285] on div "Tolulope Aladegboye" at bounding box center [583, 286] width 297 height 29
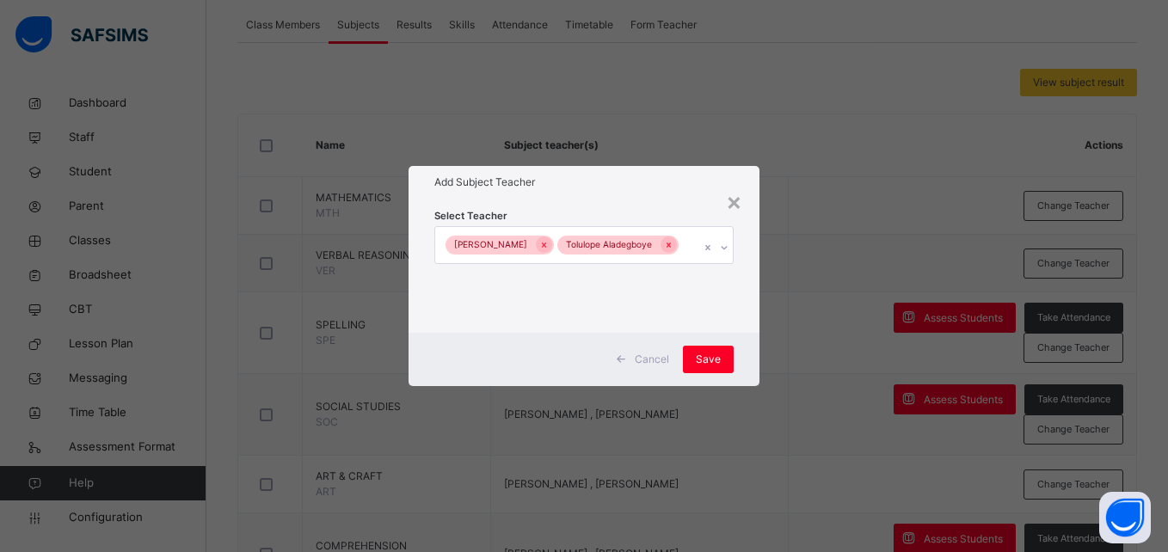
click at [741, 366] on div "Cancel Save" at bounding box center [584, 359] width 350 height 53
click at [707, 366] on span "Save" at bounding box center [708, 359] width 25 height 15
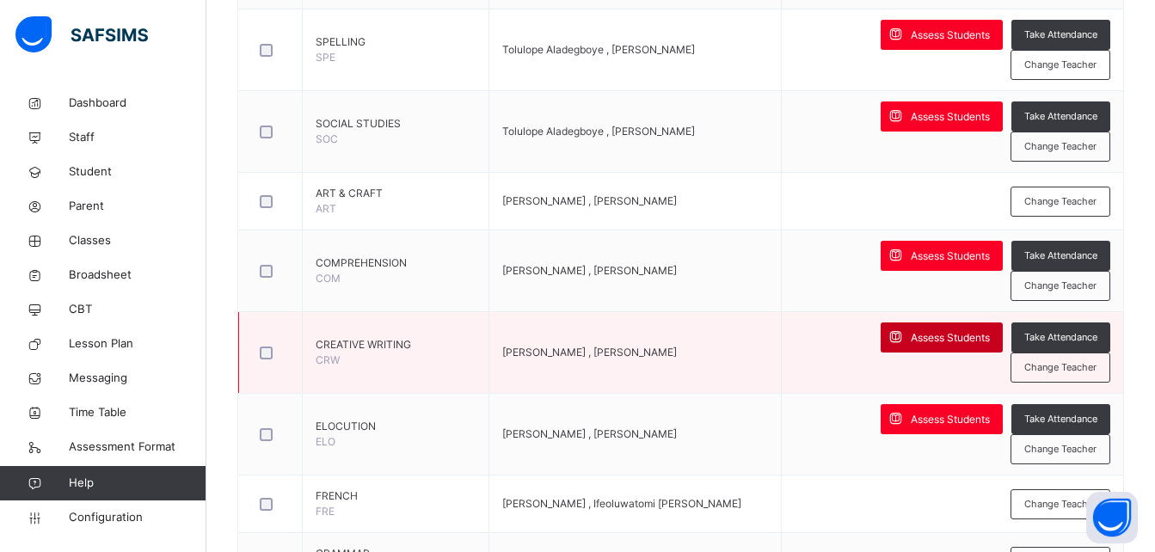
scroll to position [599, 0]
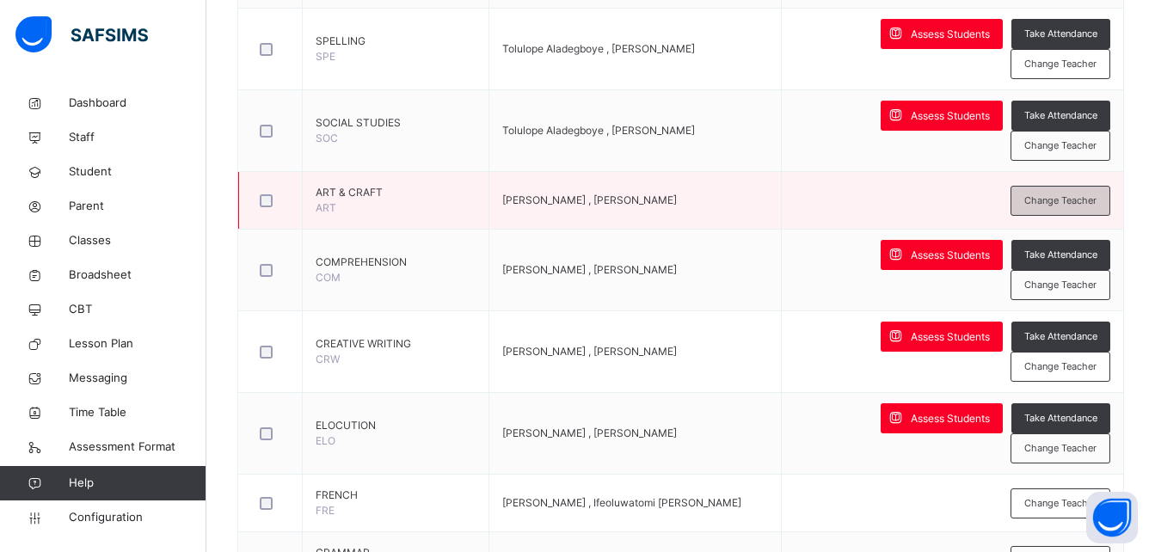
click at [1074, 205] on span "Change Teacher" at bounding box center [1060, 201] width 72 height 15
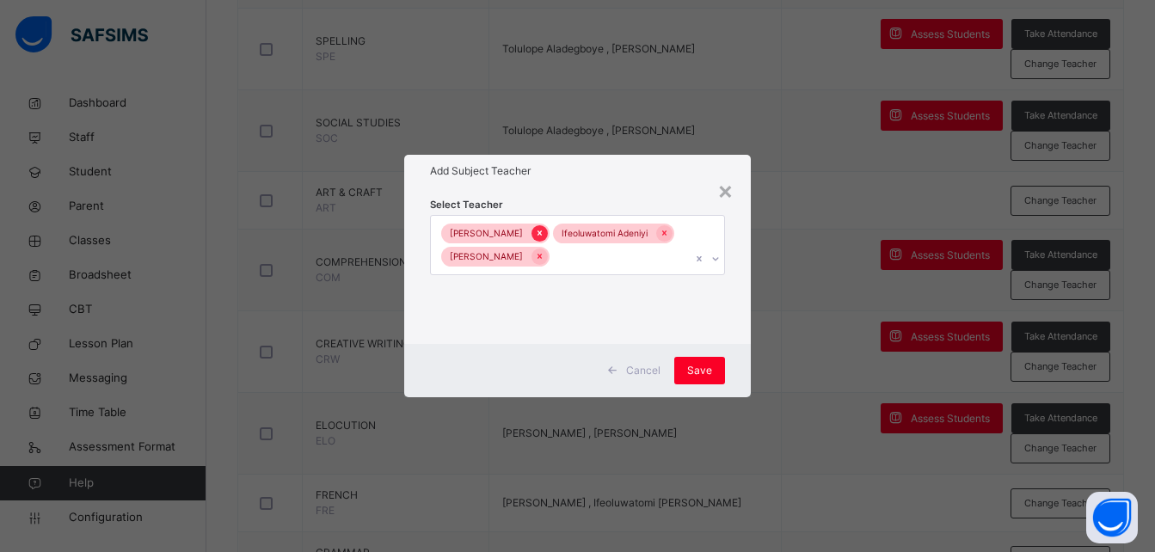
click at [535, 229] on icon at bounding box center [539, 233] width 9 height 12
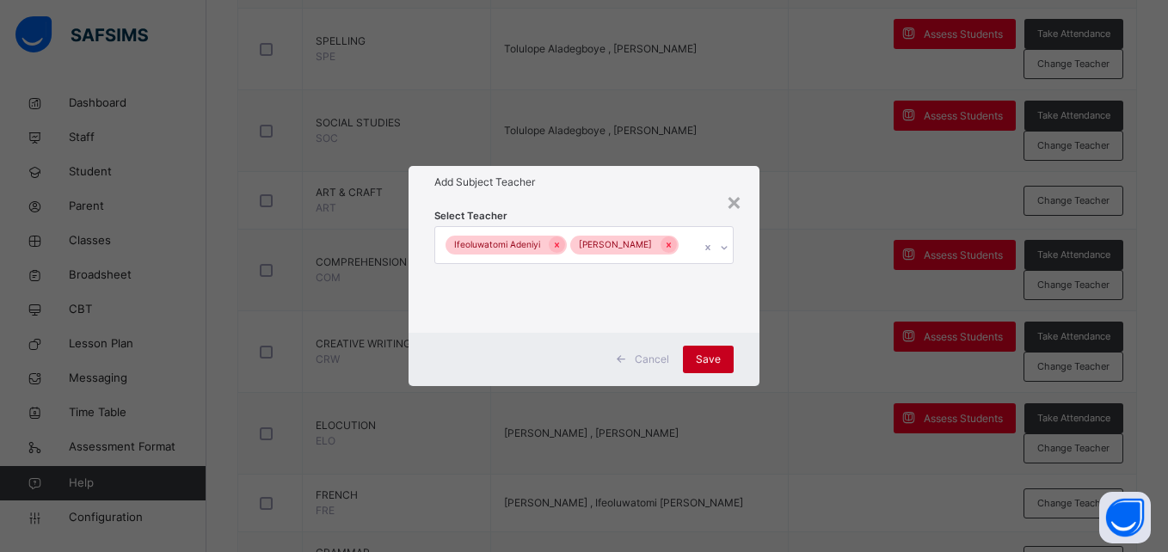
click at [708, 359] on span "Save" at bounding box center [708, 359] width 25 height 15
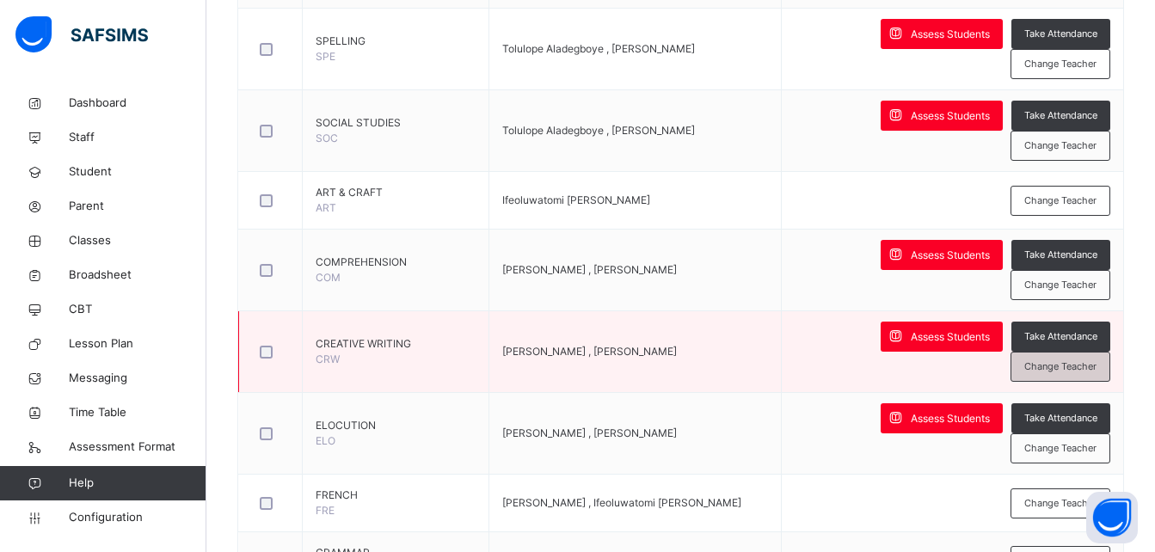
click at [1070, 370] on span "Change Teacher" at bounding box center [1060, 366] width 72 height 15
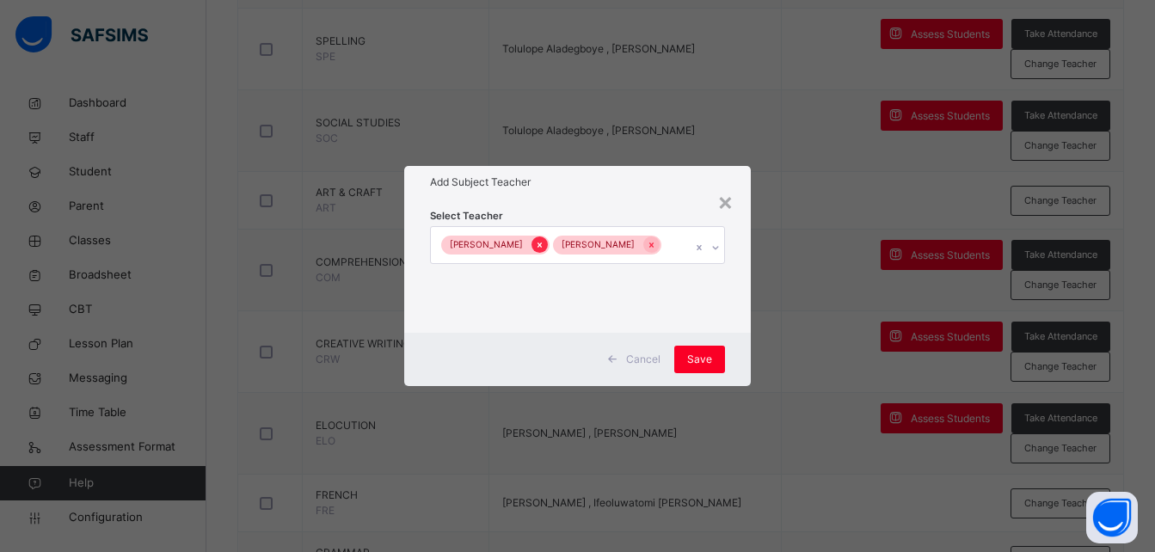
click at [535, 243] on icon at bounding box center [539, 245] width 9 height 12
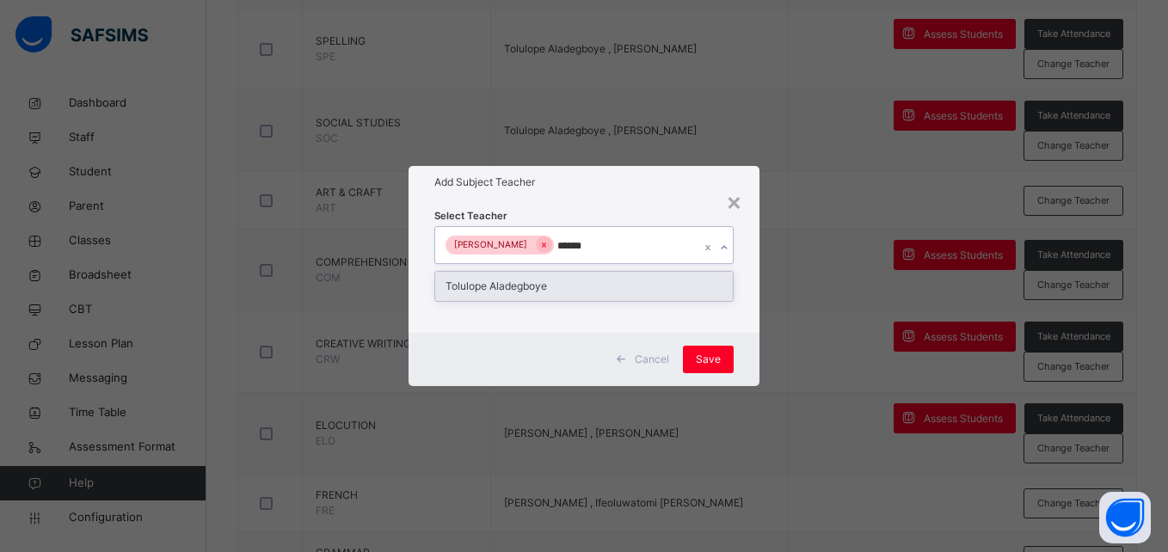
type input "*******"
click at [616, 286] on div "Tolulope Aladegboye" at bounding box center [583, 286] width 297 height 29
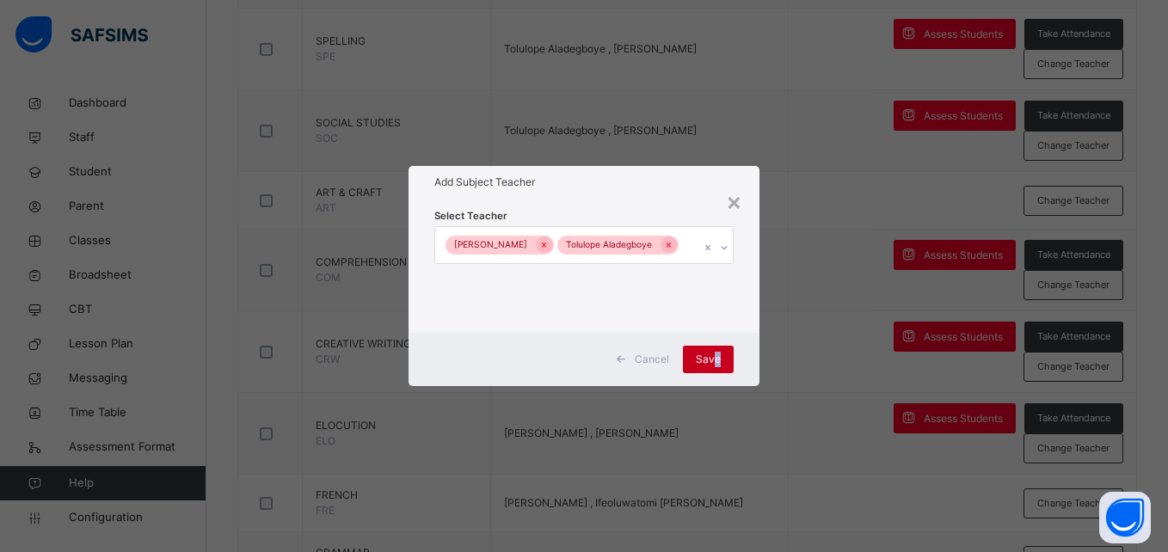
drag, startPoint x: 743, startPoint y: 367, endPoint x: 710, endPoint y: 372, distance: 33.1
click at [710, 372] on div "Cancel Save" at bounding box center [584, 359] width 350 height 53
click at [710, 367] on span "Save" at bounding box center [708, 359] width 25 height 15
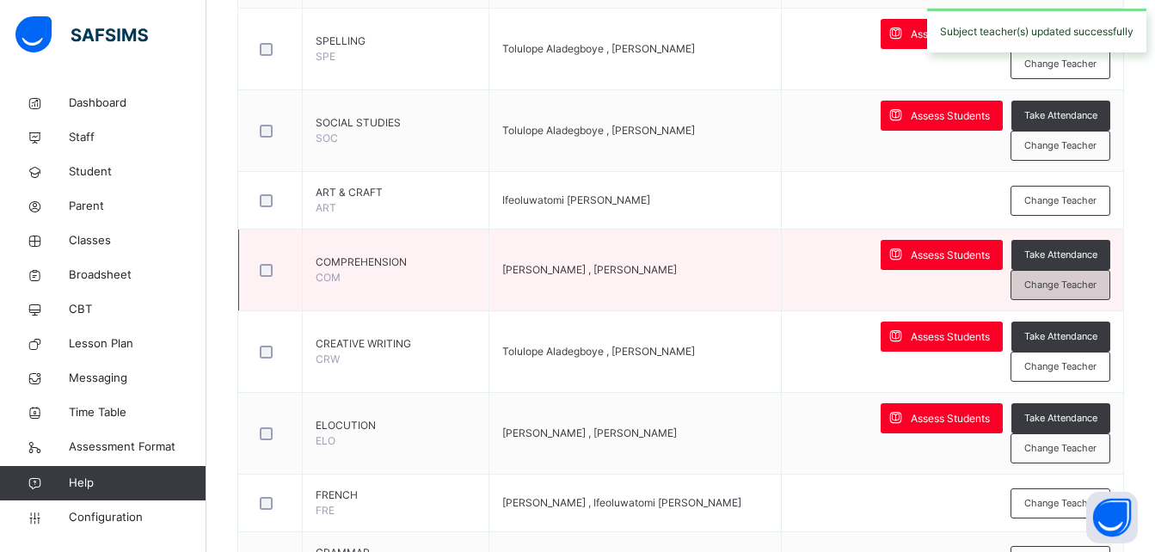
click at [1078, 279] on span "Change Teacher" at bounding box center [1060, 285] width 72 height 15
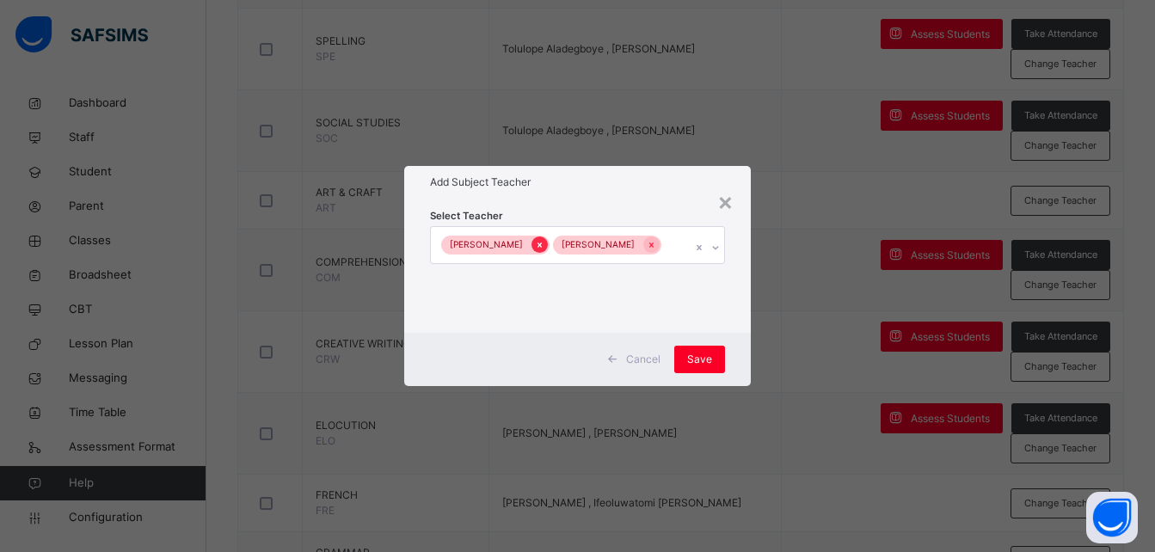
click at [535, 248] on icon at bounding box center [539, 245] width 9 height 12
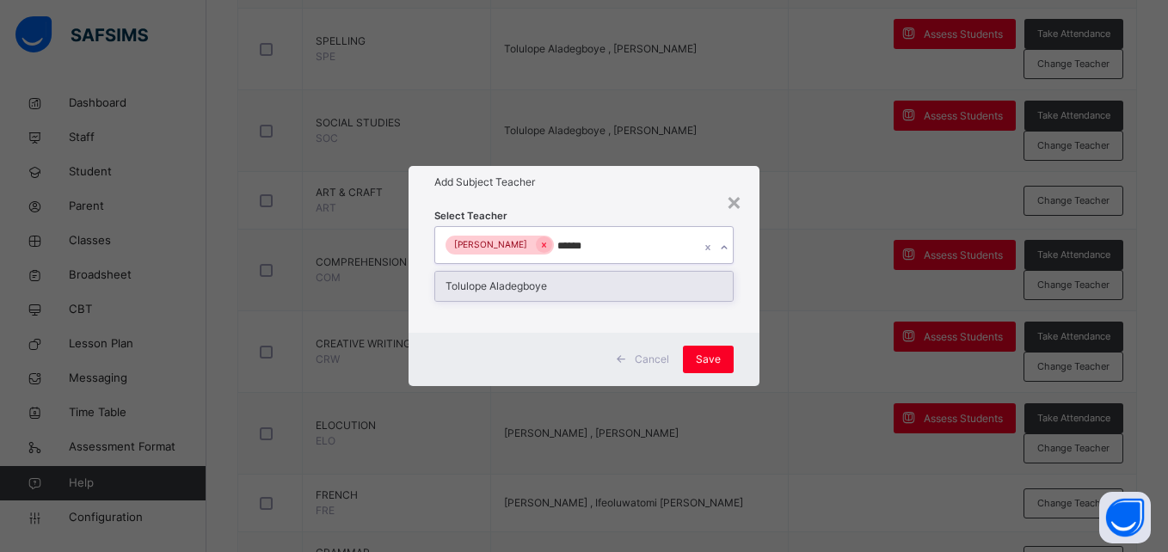
type input "*******"
click at [618, 286] on div "Tolulope Aladegboye" at bounding box center [583, 286] width 297 height 29
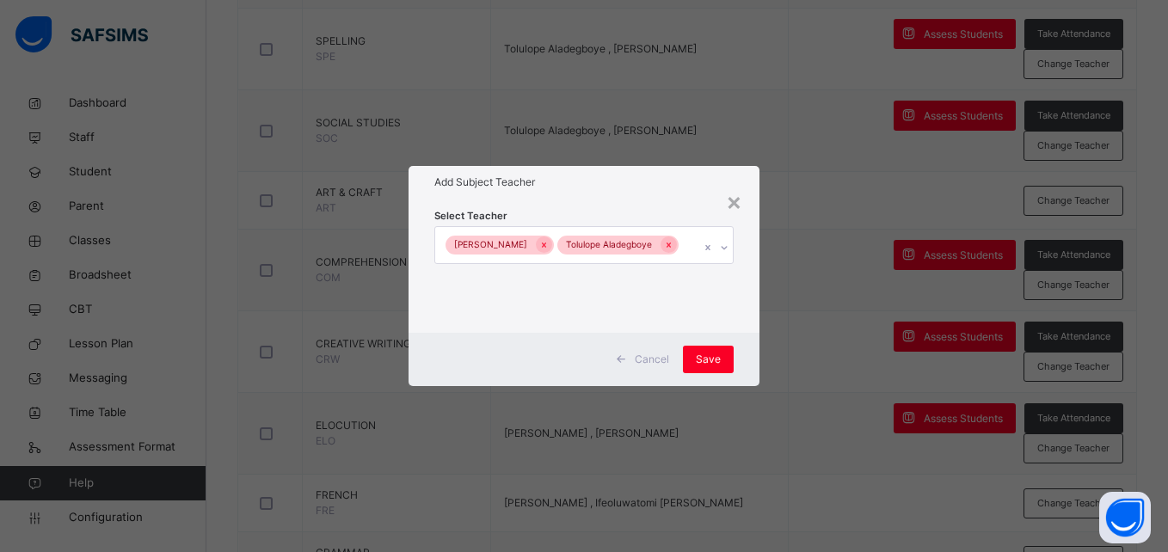
click at [753, 370] on div "Cancel Save" at bounding box center [584, 359] width 350 height 53
click at [727, 369] on div "Save" at bounding box center [708, 360] width 51 height 28
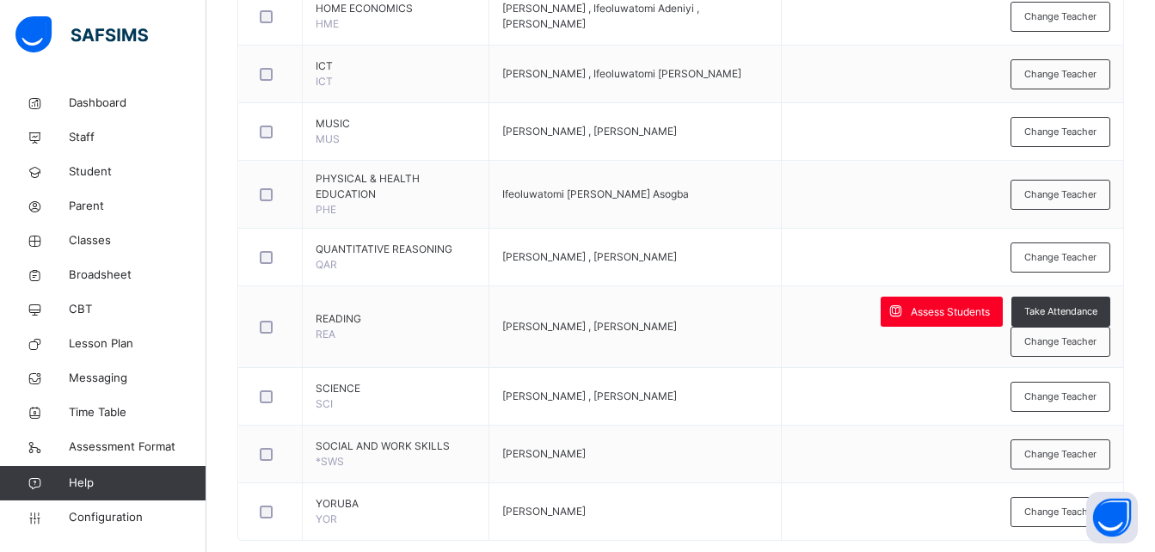
scroll to position [1233, 0]
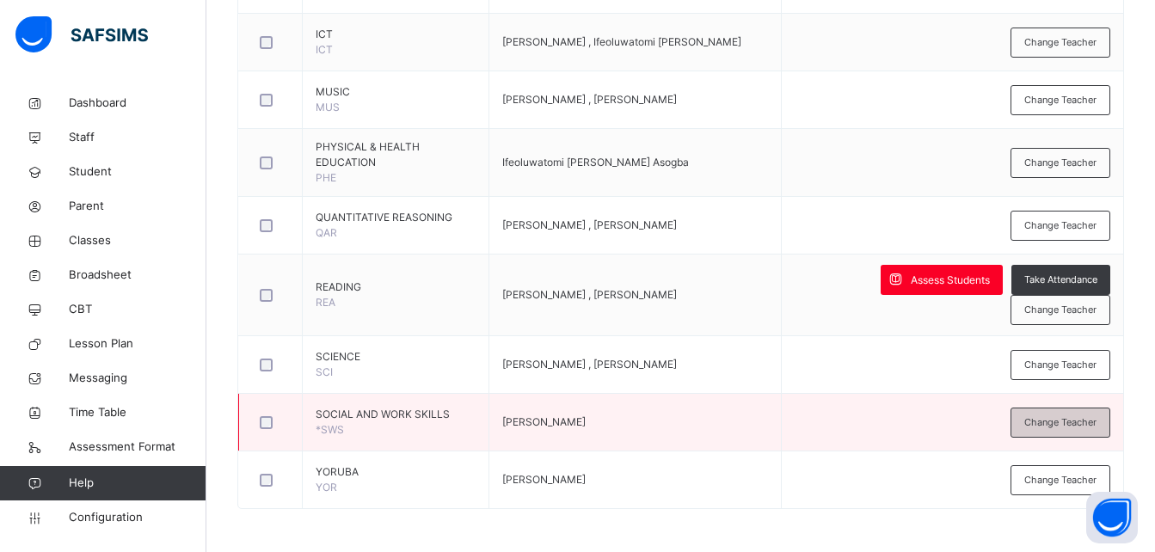
click at [1075, 427] on span "Change Teacher" at bounding box center [1060, 422] width 72 height 15
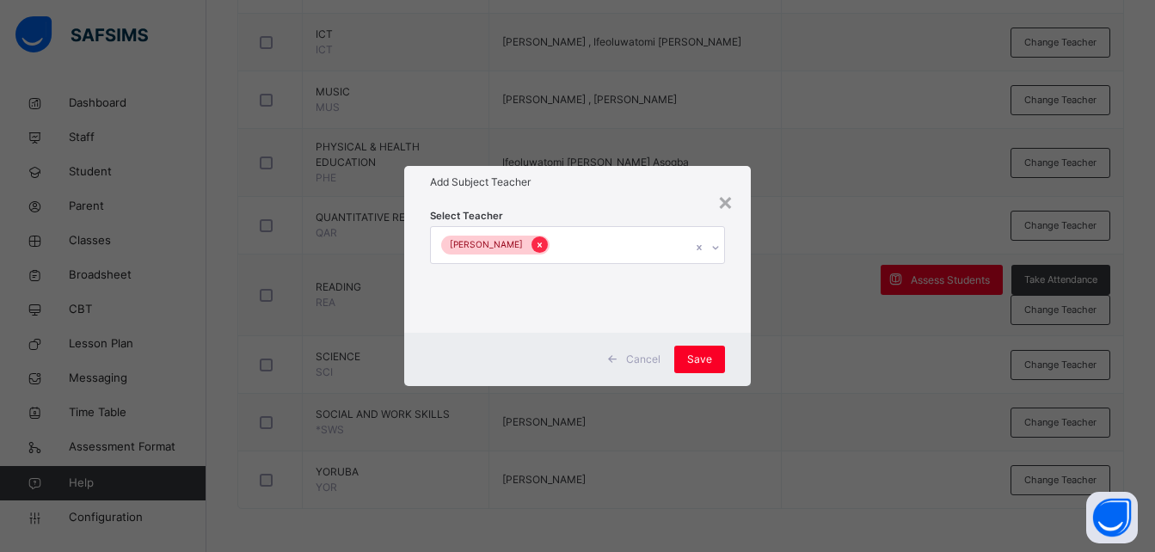
click at [535, 250] on icon at bounding box center [539, 245] width 9 height 12
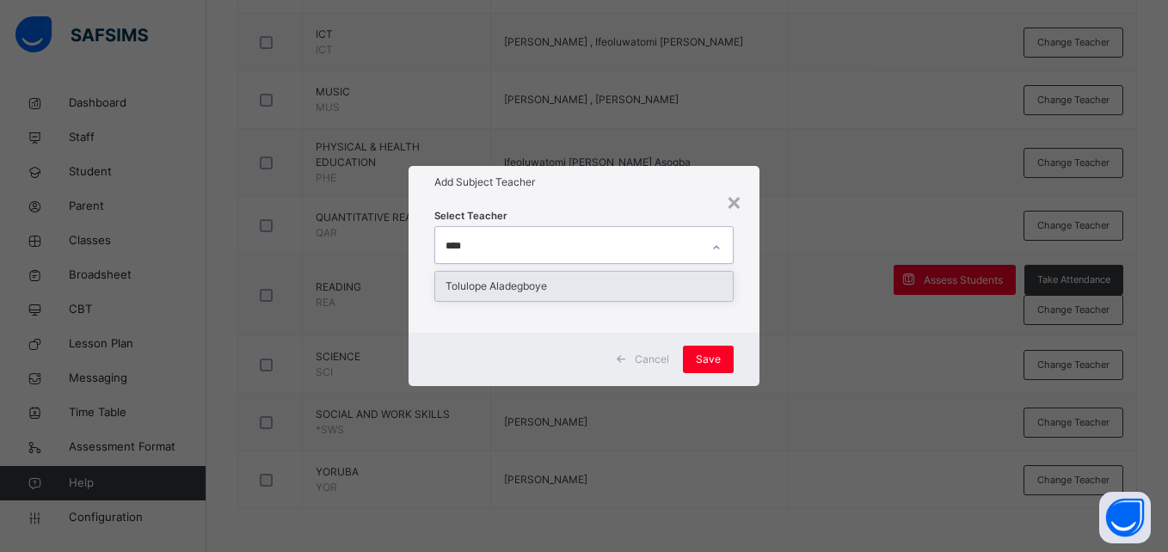
type input "*****"
click at [523, 281] on div "Tolulope Aladegboye" at bounding box center [583, 286] width 297 height 29
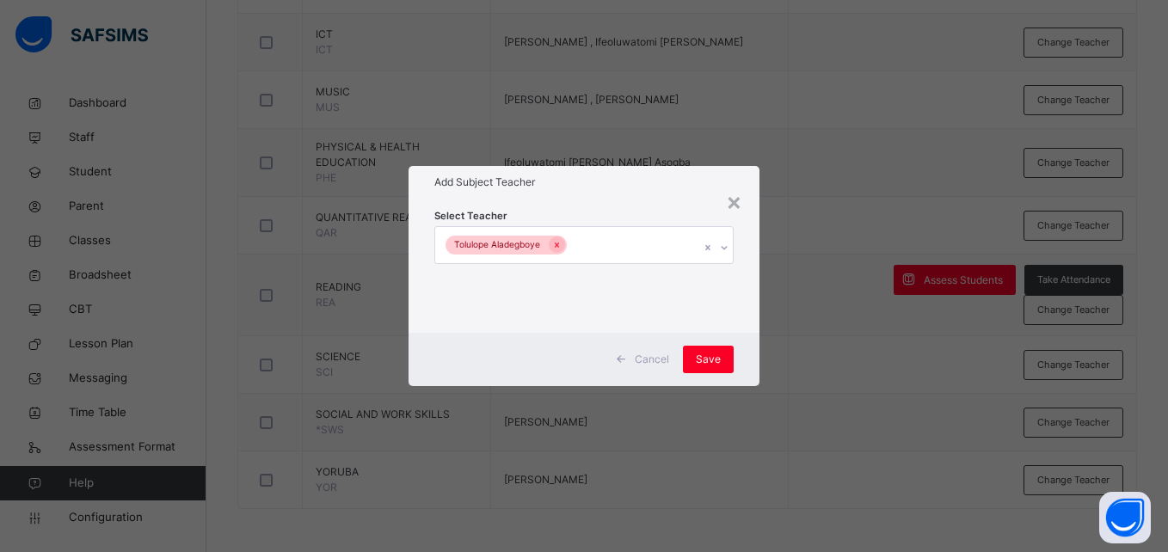
click at [751, 360] on div "Cancel Save" at bounding box center [584, 359] width 350 height 53
click at [706, 355] on span "Save" at bounding box center [708, 359] width 25 height 15
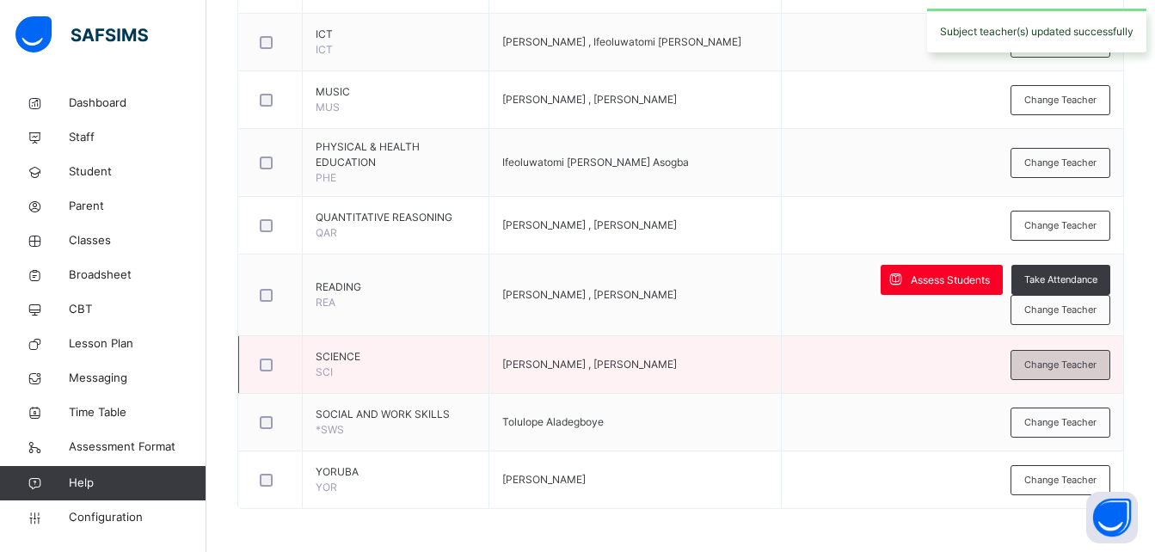
click at [1090, 368] on span "Change Teacher" at bounding box center [1060, 365] width 72 height 15
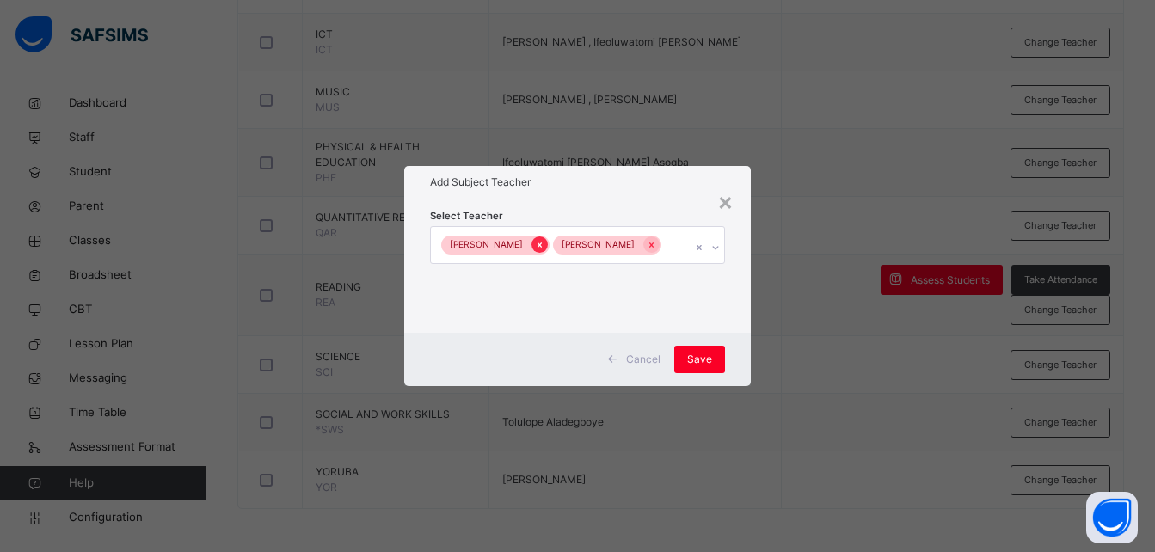
click at [535, 242] on icon at bounding box center [539, 245] width 9 height 12
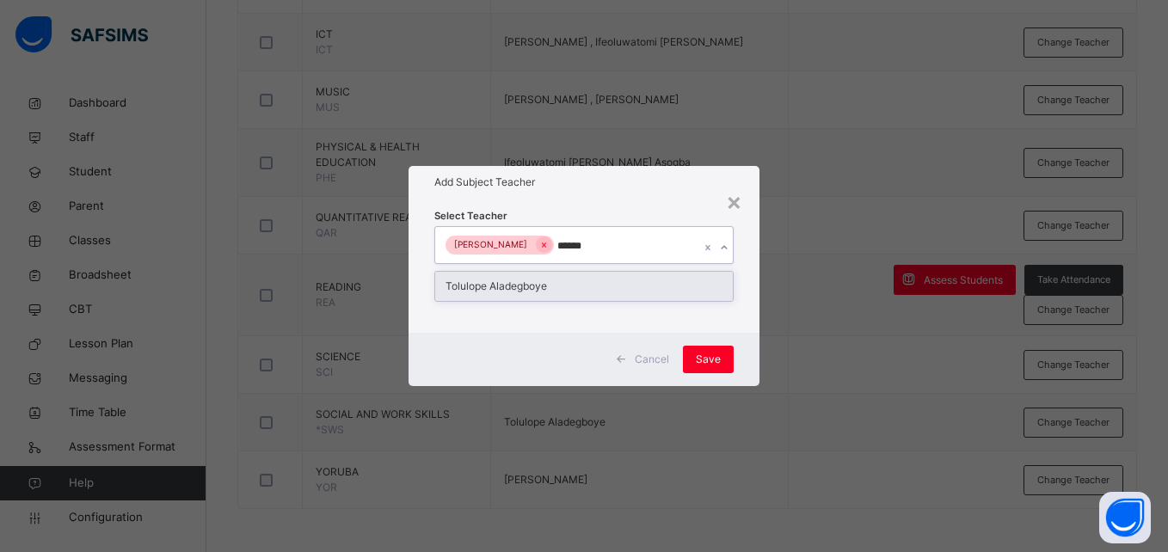
type input "*******"
click at [590, 280] on div "Tolulope Aladegboye" at bounding box center [583, 286] width 297 height 29
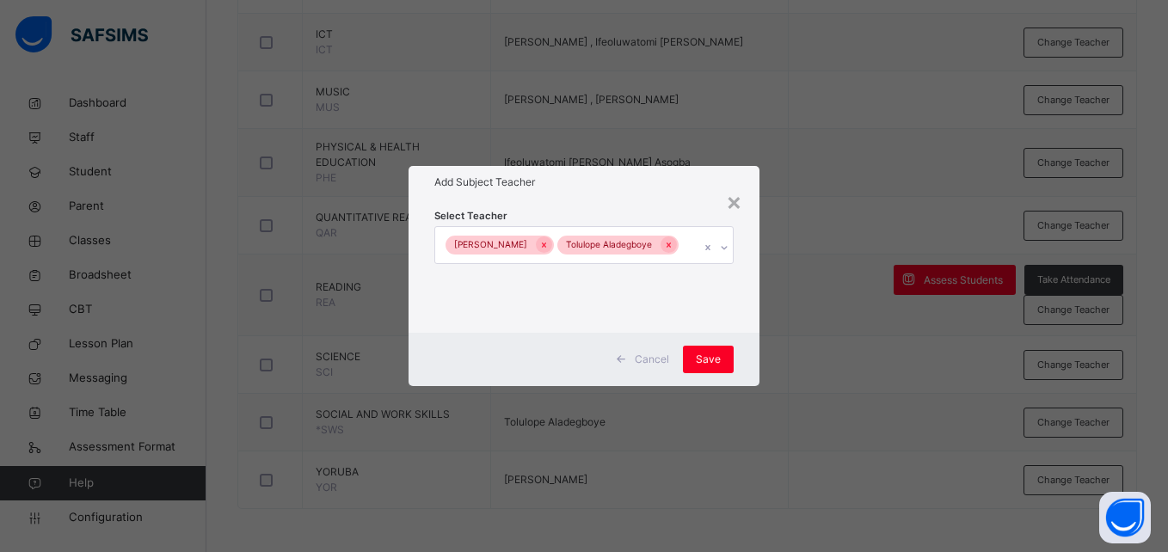
click at [743, 367] on div "Cancel Save" at bounding box center [584, 359] width 350 height 53
click at [693, 354] on div "Save" at bounding box center [708, 360] width 51 height 28
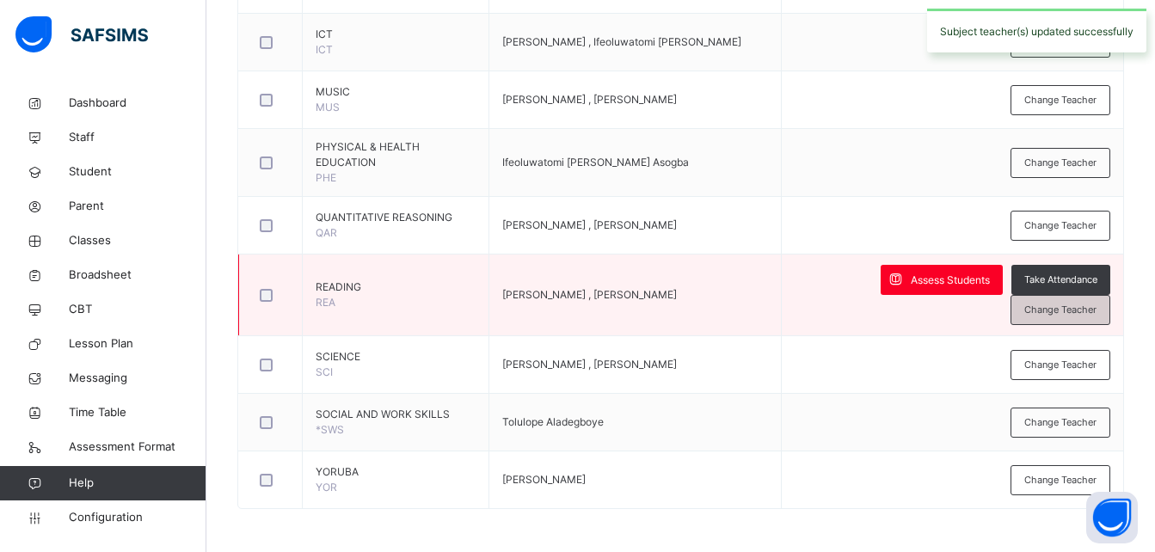
click at [1090, 308] on span "Change Teacher" at bounding box center [1060, 310] width 72 height 15
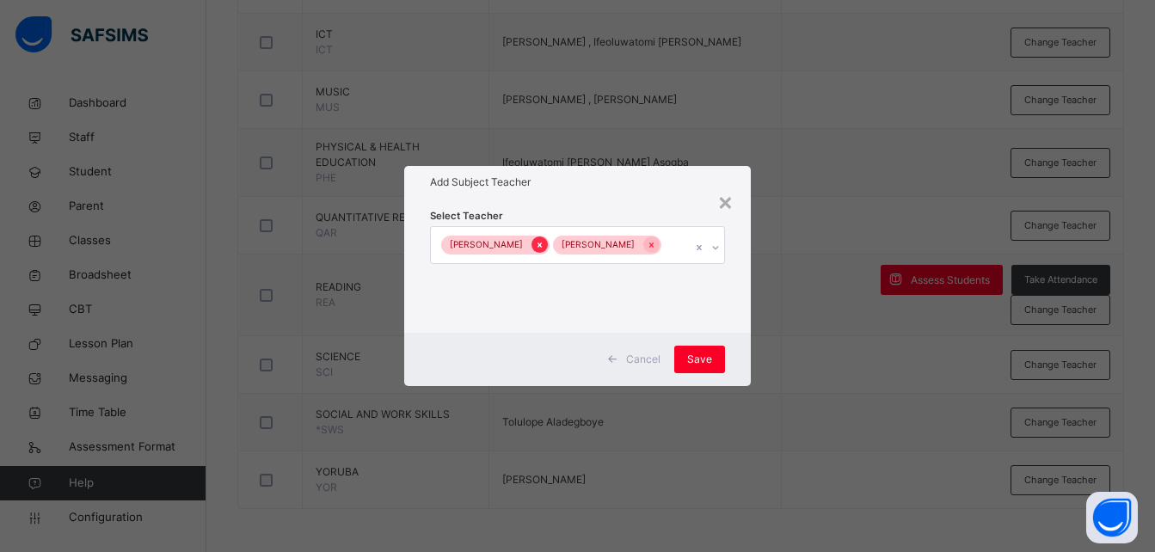
click at [535, 246] on icon at bounding box center [539, 245] width 9 height 12
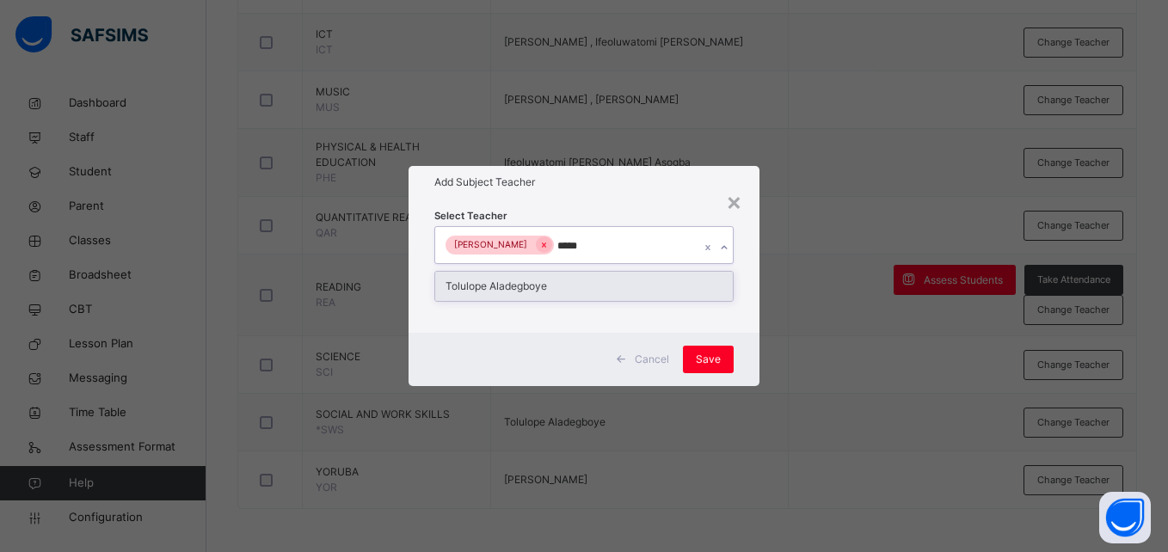
type input "******"
click at [556, 280] on div "Tolulope Aladegboye" at bounding box center [583, 286] width 297 height 29
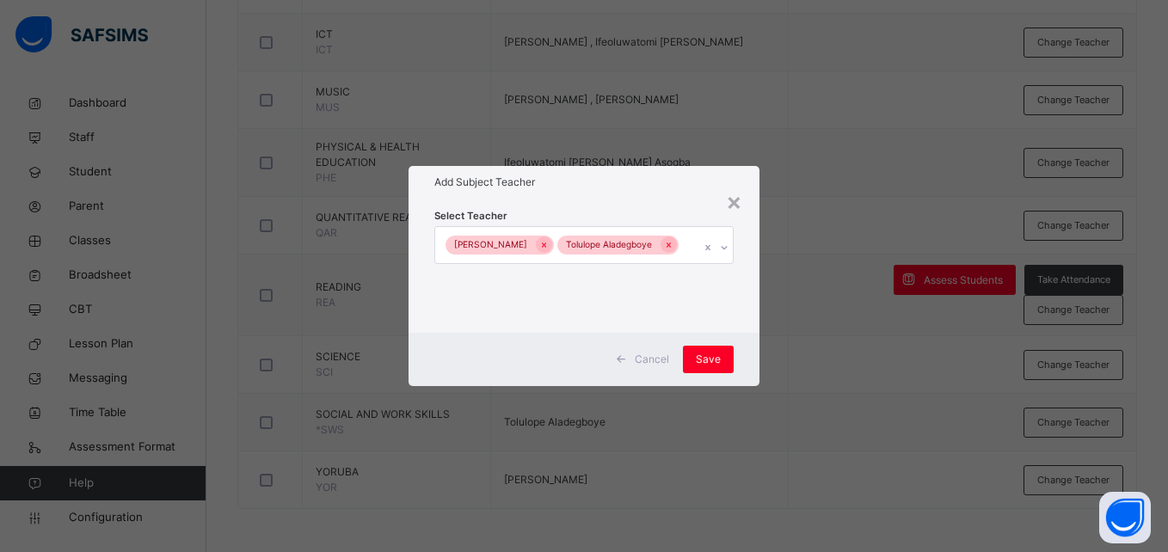
click at [740, 333] on div "Select Teacher [PERSON_NAME] [PERSON_NAME] Aladegboye" at bounding box center [584, 266] width 350 height 134
click at [711, 367] on span "Save" at bounding box center [708, 359] width 25 height 15
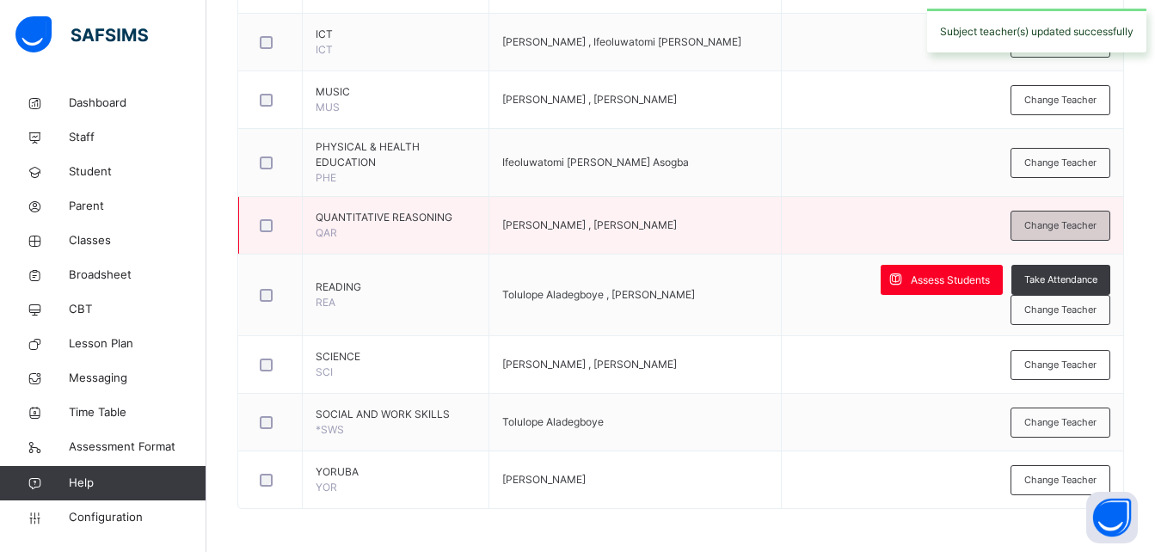
click at [1070, 225] on span "Change Teacher" at bounding box center [1060, 225] width 72 height 15
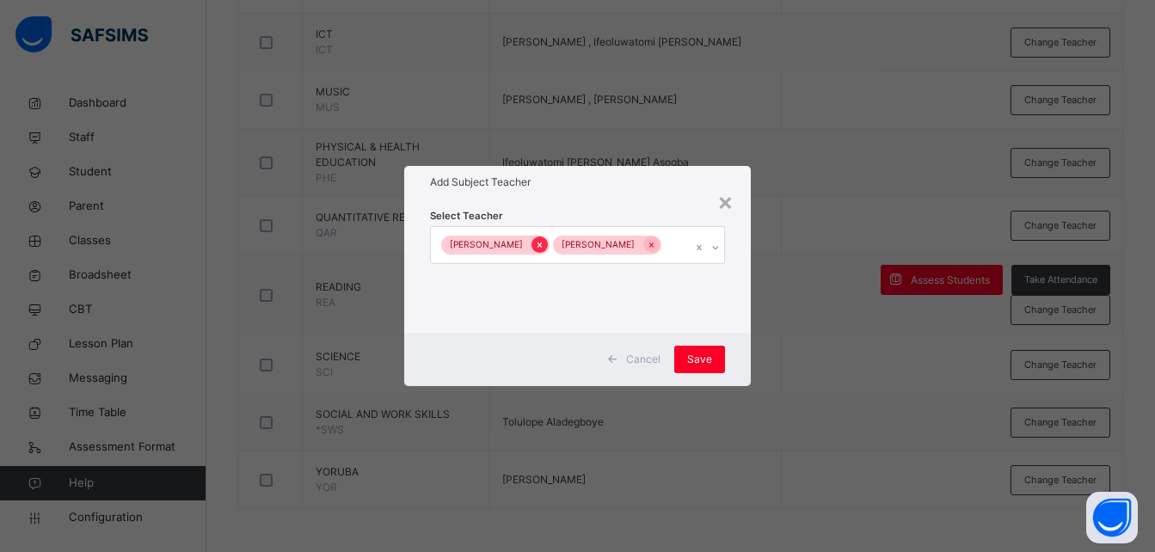
click at [535, 243] on icon at bounding box center [539, 245] width 9 height 12
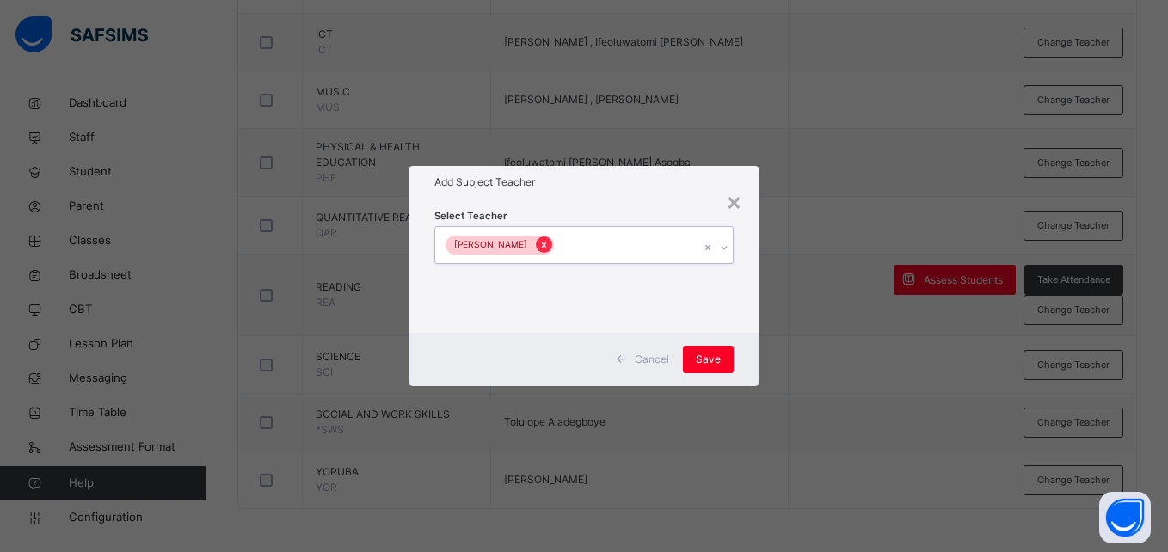
click at [541, 243] on icon at bounding box center [543, 245] width 9 height 12
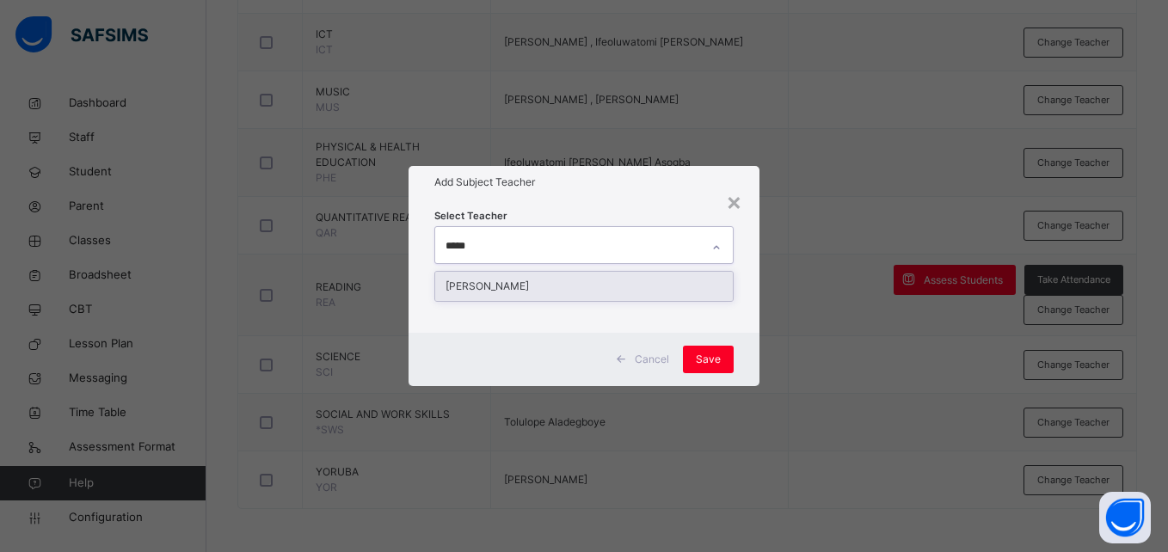
type input "******"
click at [533, 280] on div "[PERSON_NAME]" at bounding box center [583, 286] width 297 height 29
type input "*******"
click at [533, 280] on div "[PERSON_NAME]" at bounding box center [583, 286] width 297 height 29
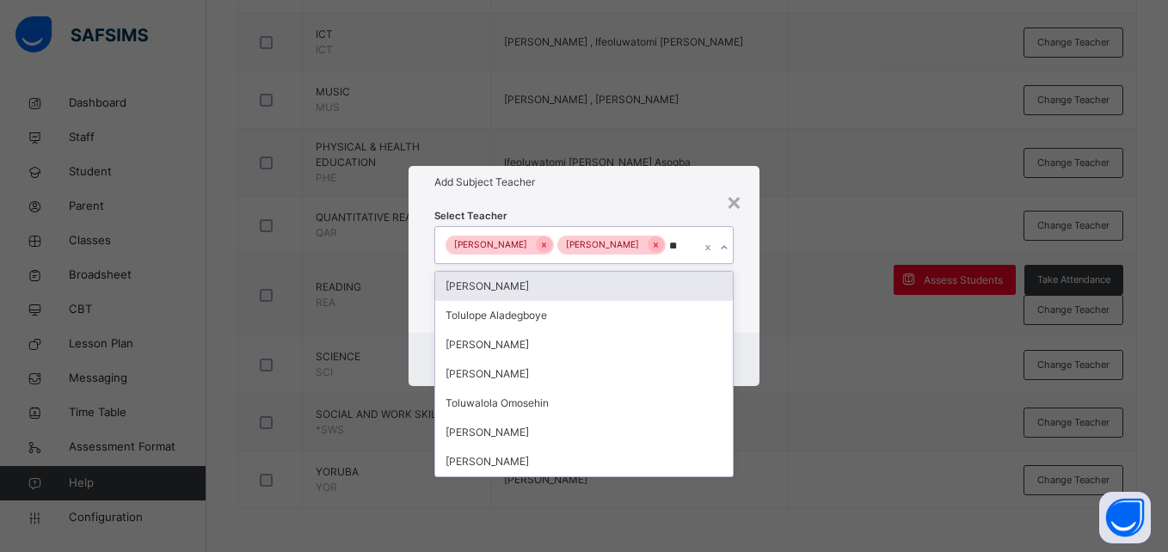
type input "***"
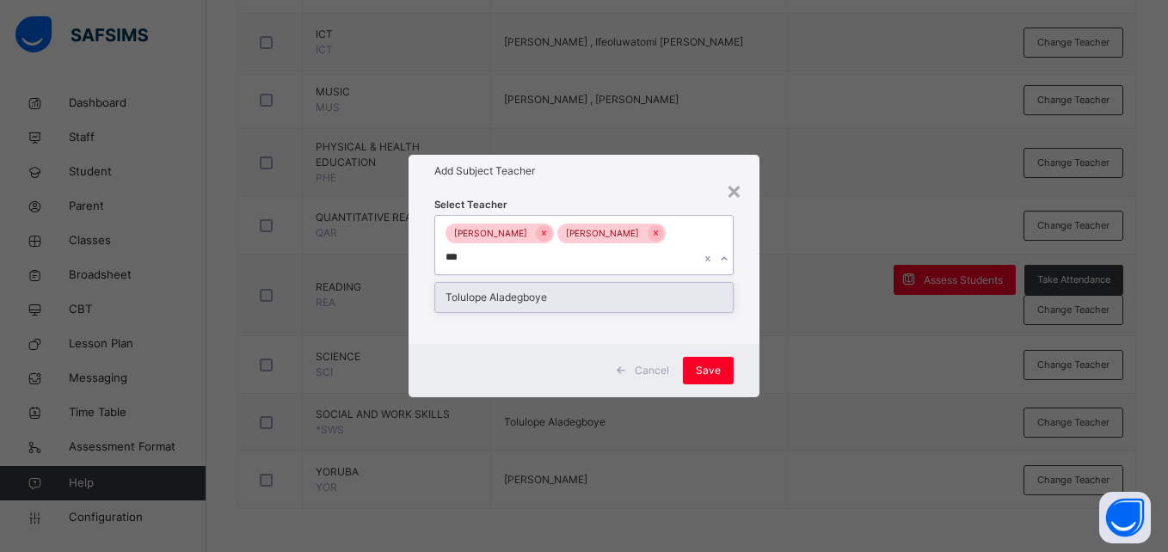
click at [557, 299] on div "Tolulope Aladegboye" at bounding box center [583, 297] width 297 height 29
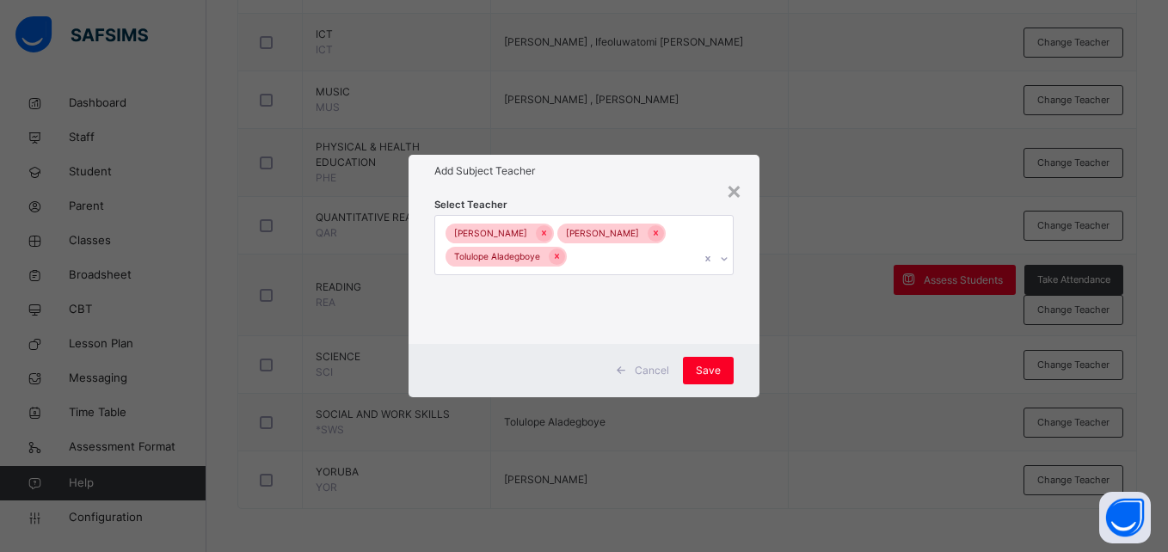
click at [740, 371] on div "Cancel Save" at bounding box center [584, 370] width 350 height 53
click at [715, 370] on span "Save" at bounding box center [708, 370] width 25 height 15
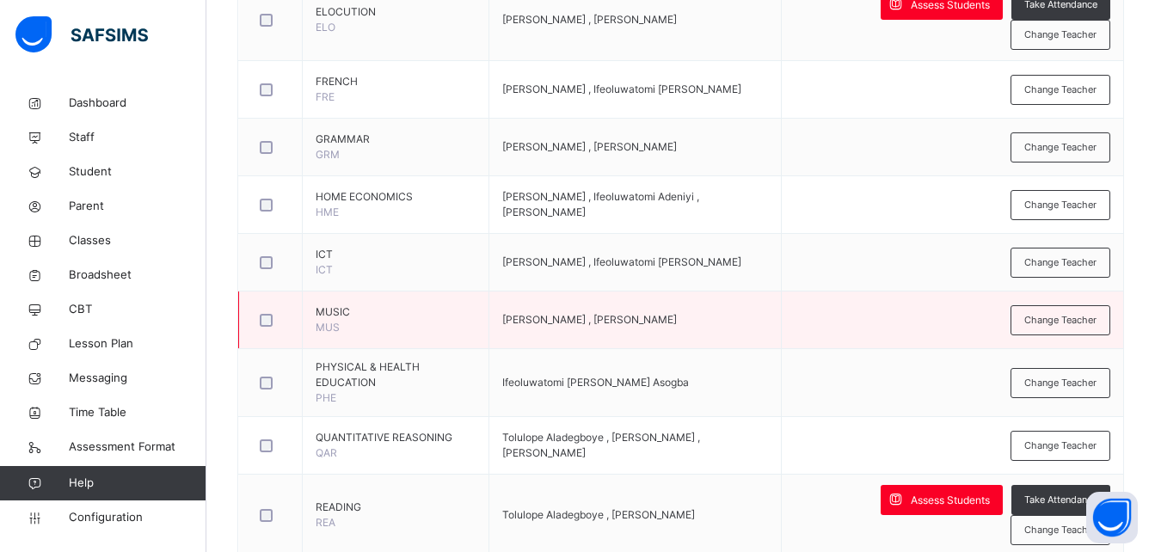
scroll to position [1001, 0]
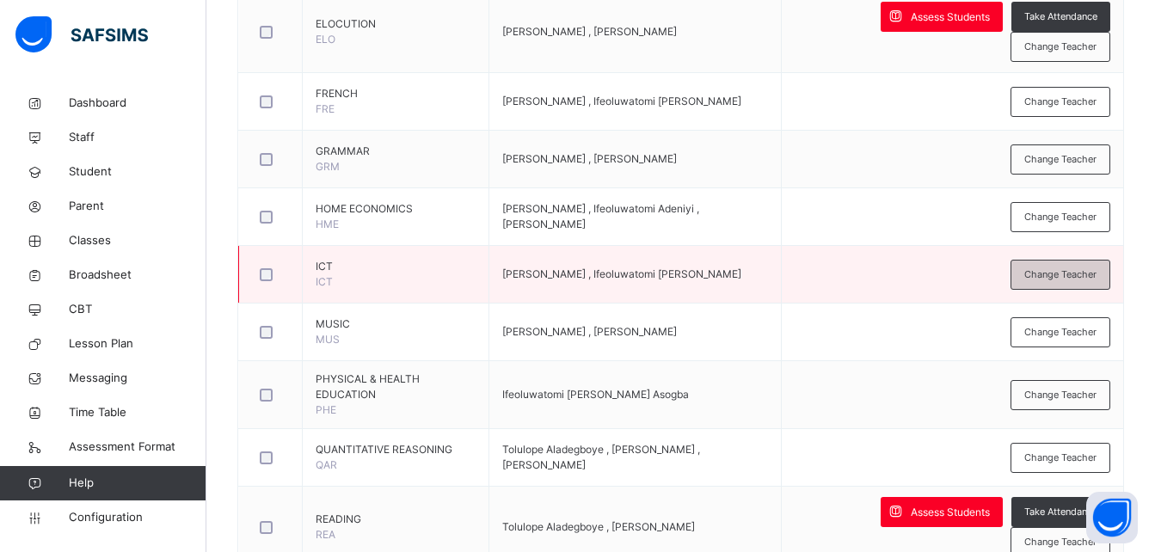
click at [1097, 271] on span "Change Teacher" at bounding box center [1060, 274] width 72 height 15
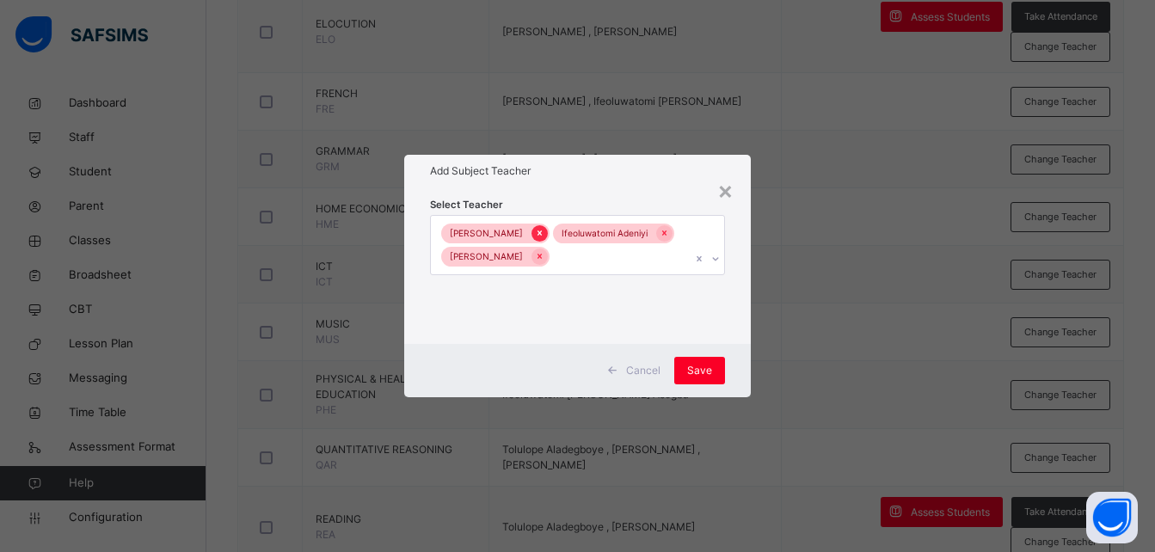
click at [535, 232] on icon at bounding box center [539, 233] width 9 height 12
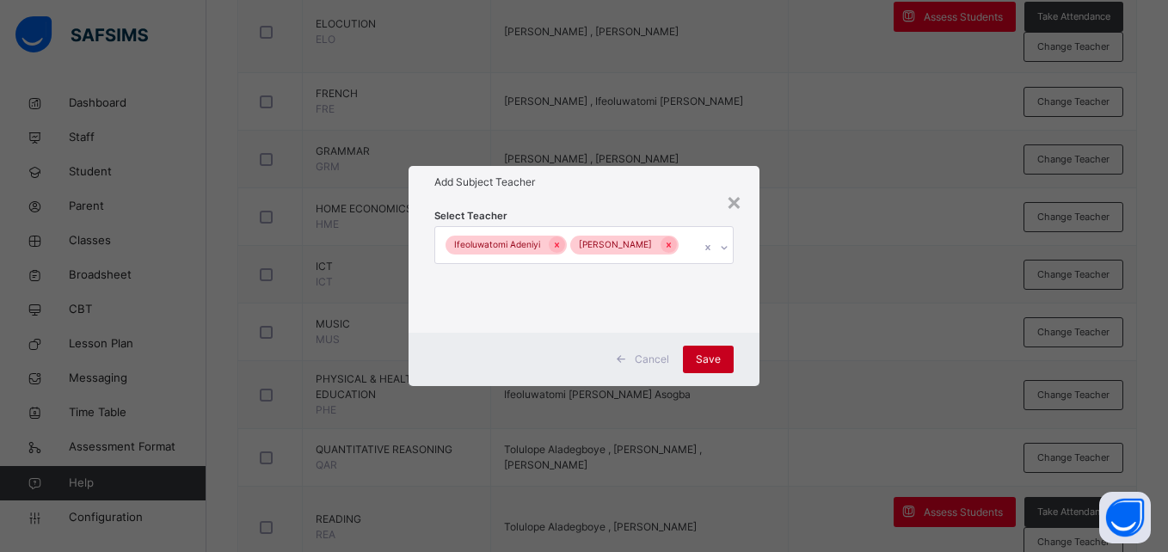
click at [705, 365] on span "Save" at bounding box center [708, 359] width 25 height 15
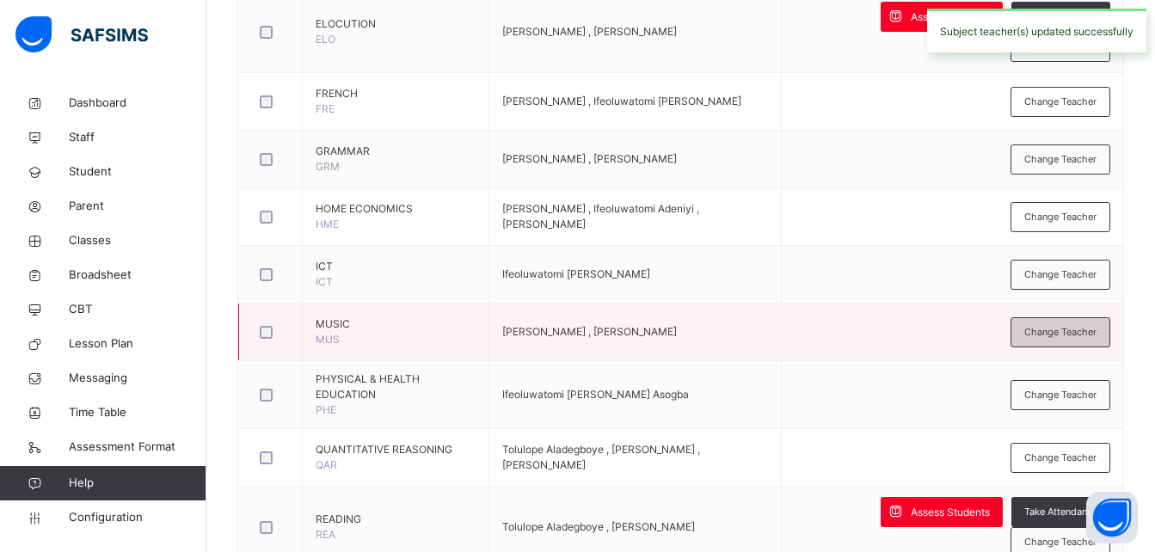
click at [1066, 327] on span "Change Teacher" at bounding box center [1060, 332] width 72 height 15
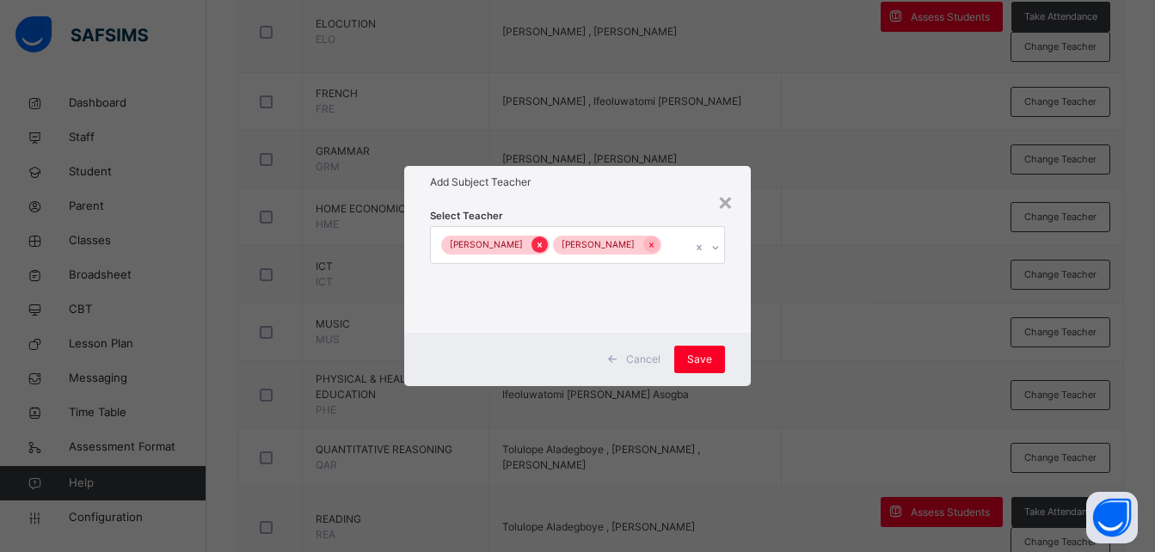
click at [535, 248] on icon at bounding box center [539, 245] width 9 height 12
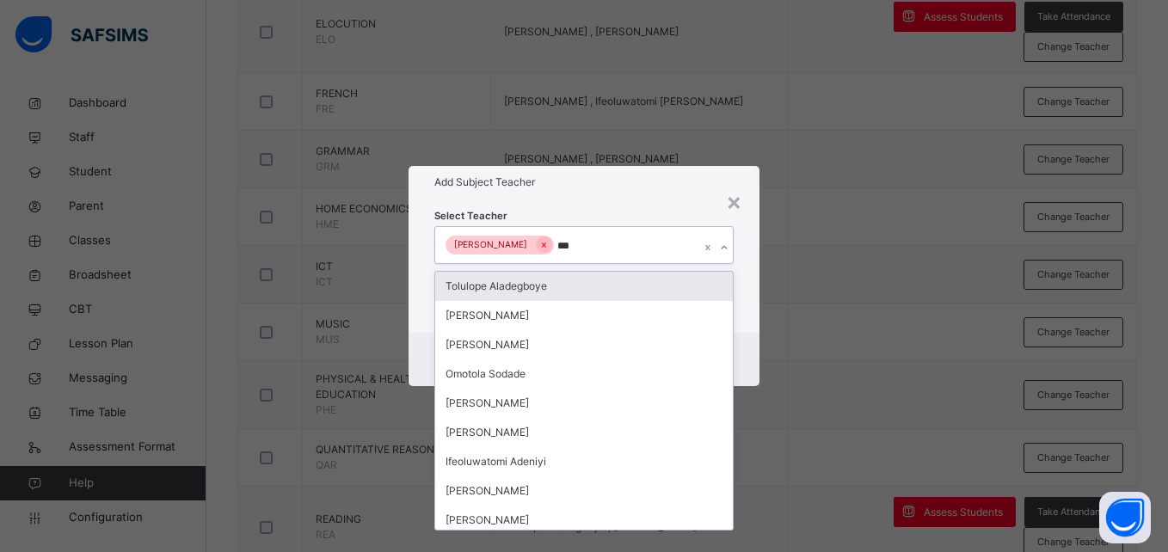
type input "****"
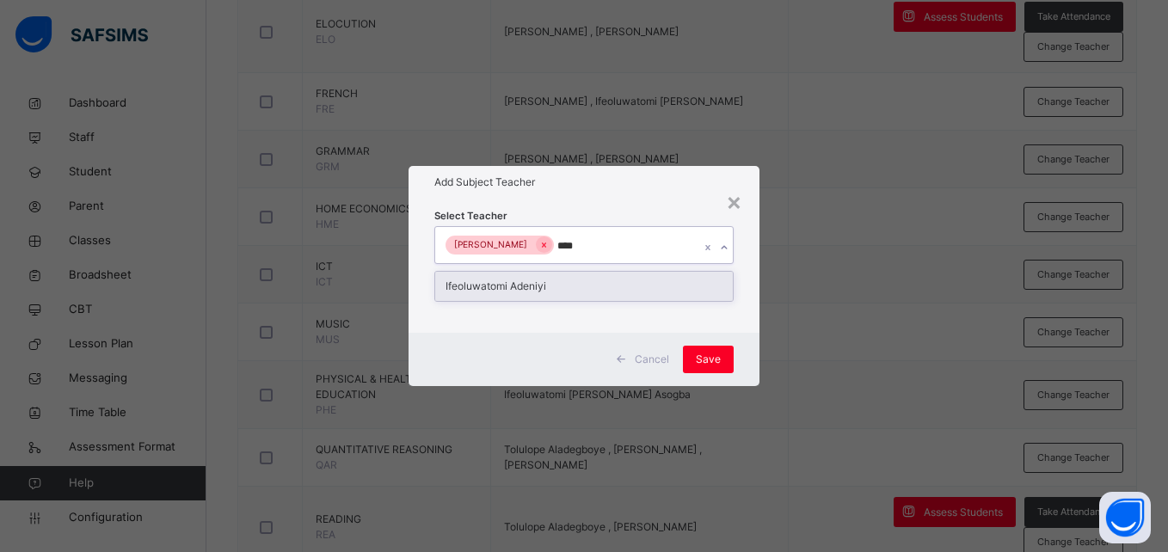
click at [584, 283] on div "Ifeoluwatomi Adeniyi" at bounding box center [583, 286] width 297 height 29
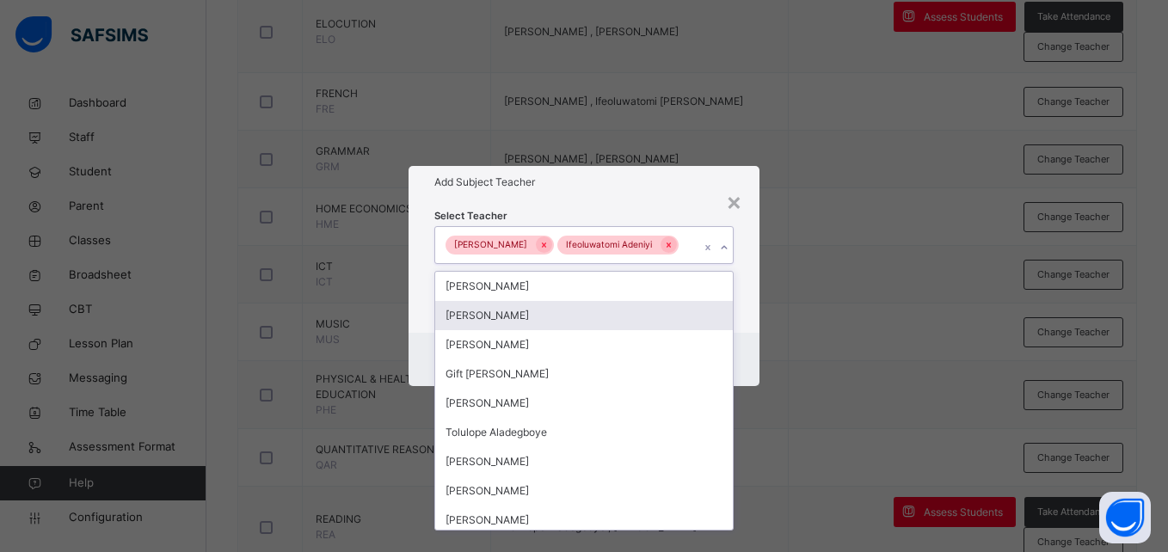
click at [746, 365] on div "Cancel Save" at bounding box center [584, 359] width 350 height 53
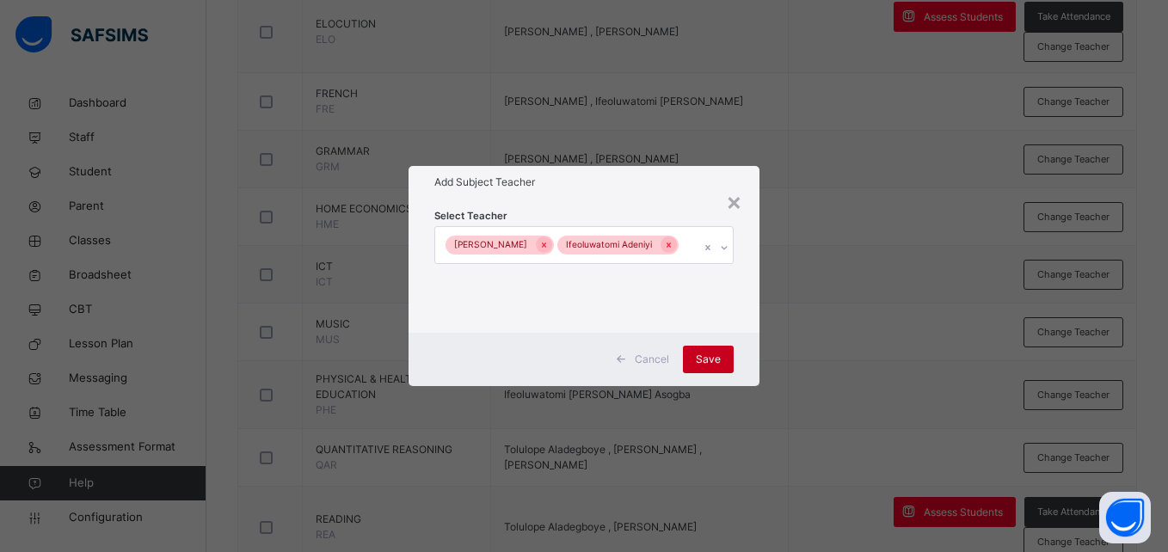
click at [719, 367] on span "Save" at bounding box center [708, 359] width 25 height 15
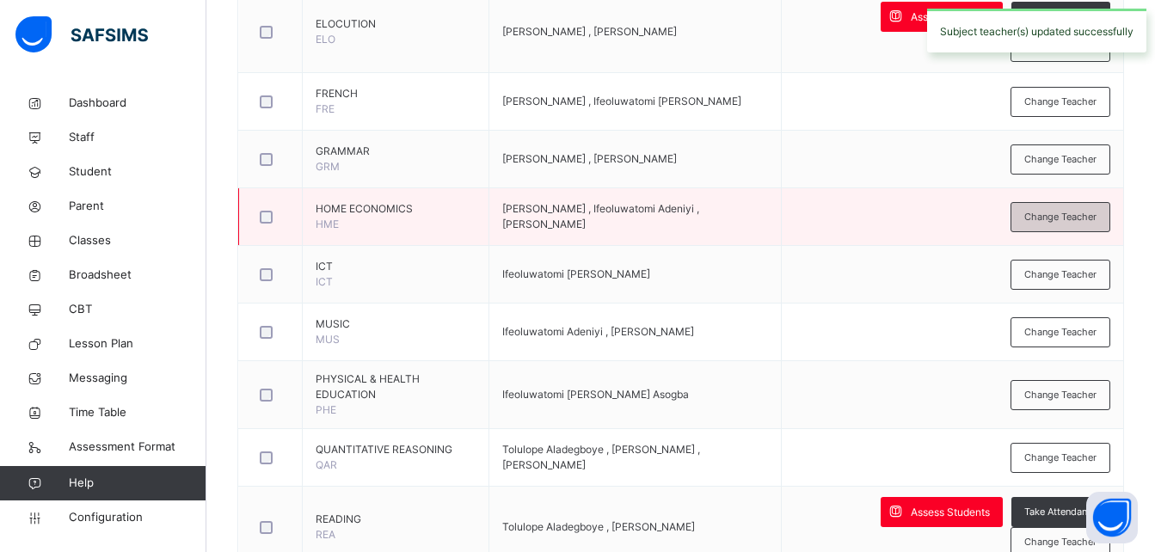
click at [1085, 218] on span "Change Teacher" at bounding box center [1060, 217] width 72 height 15
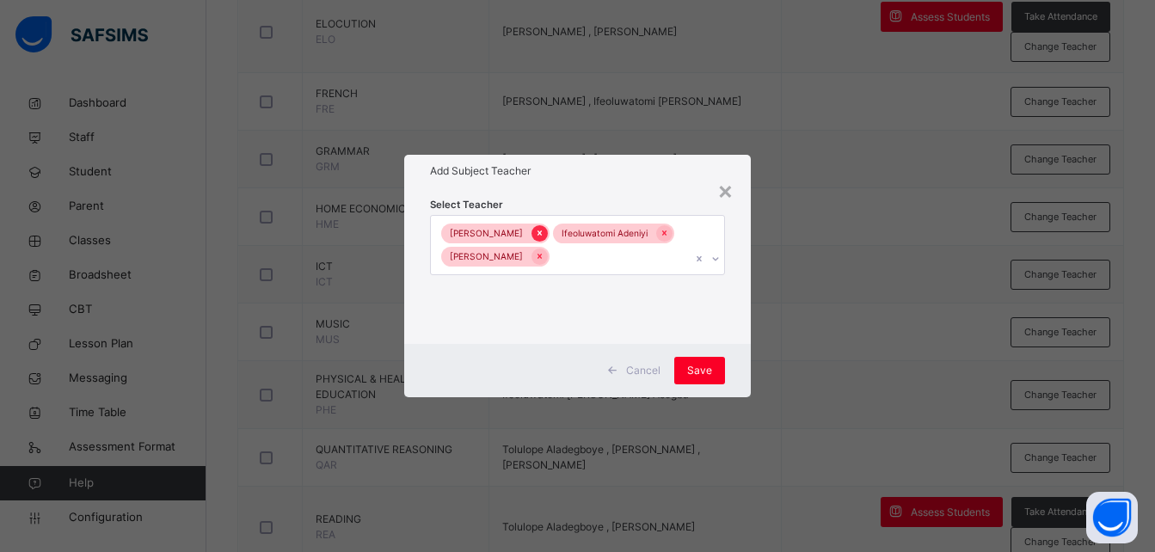
click at [531, 230] on div at bounding box center [539, 233] width 16 height 16
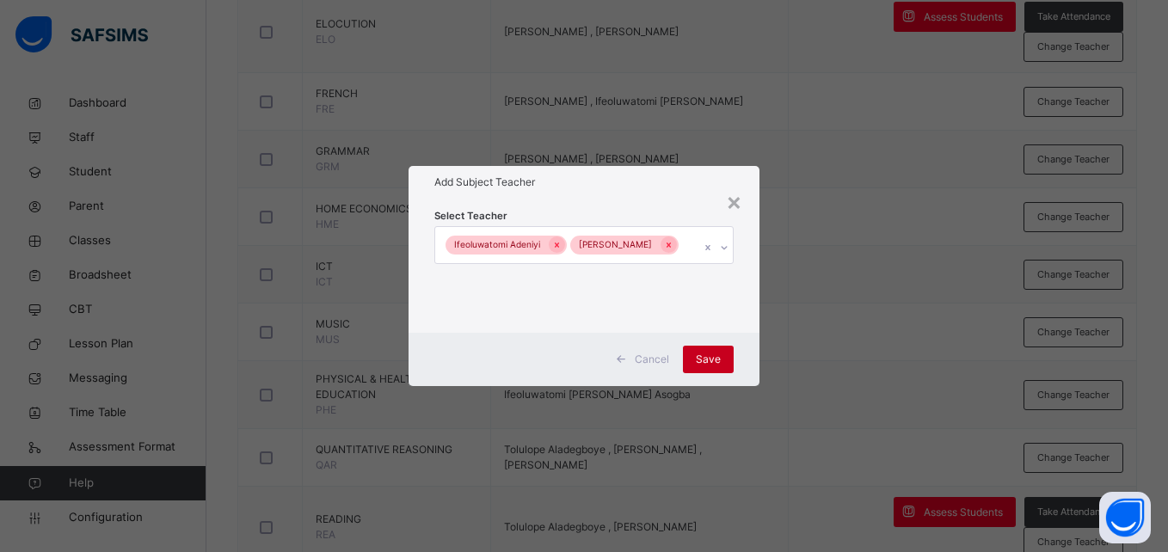
click at [709, 350] on div "Save" at bounding box center [708, 360] width 51 height 28
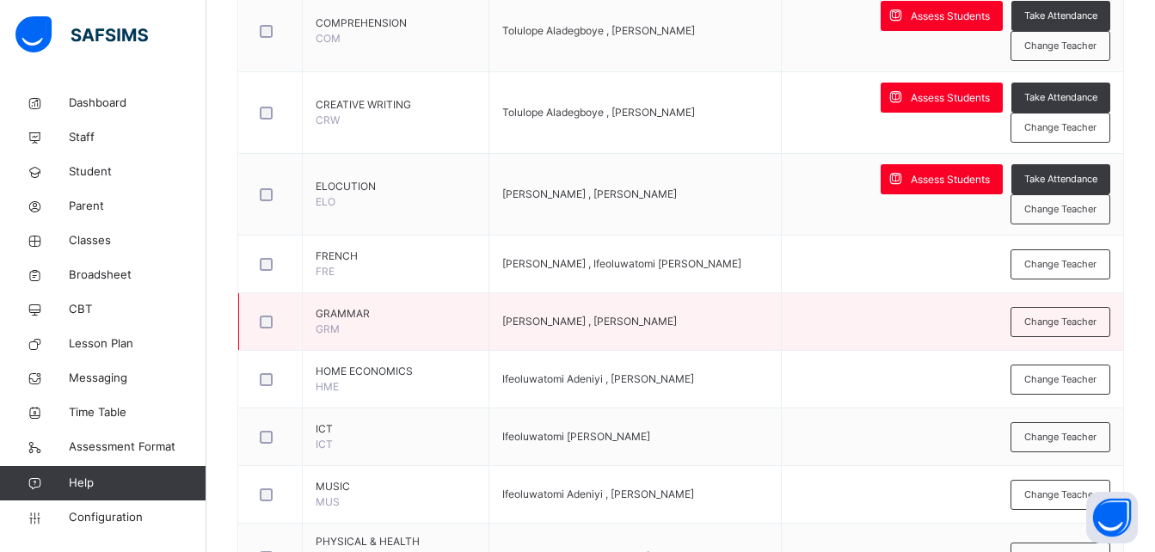
scroll to position [827, 0]
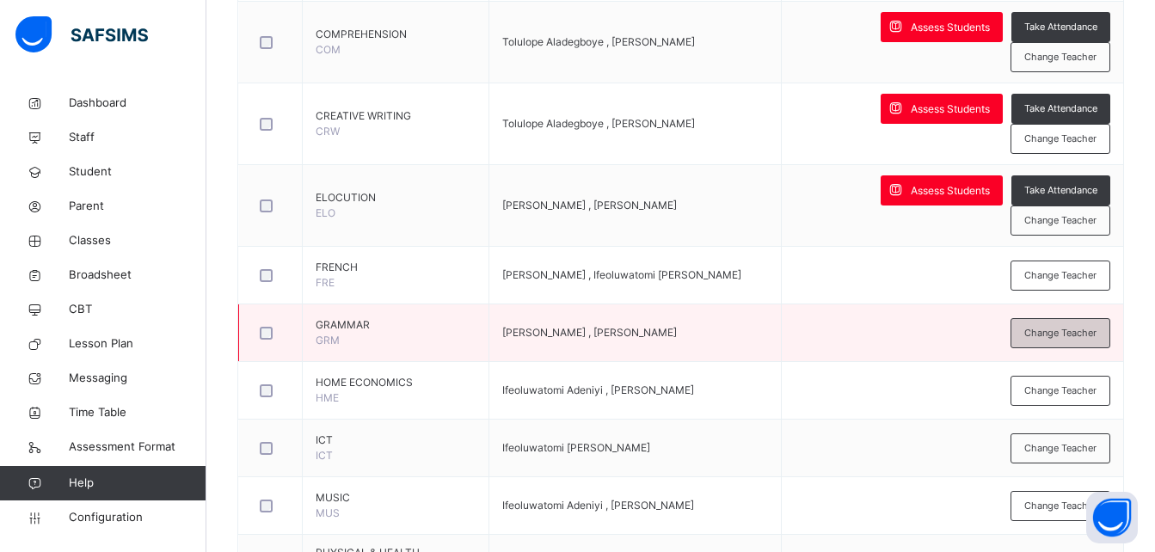
click at [1081, 333] on span "Change Teacher" at bounding box center [1060, 333] width 72 height 15
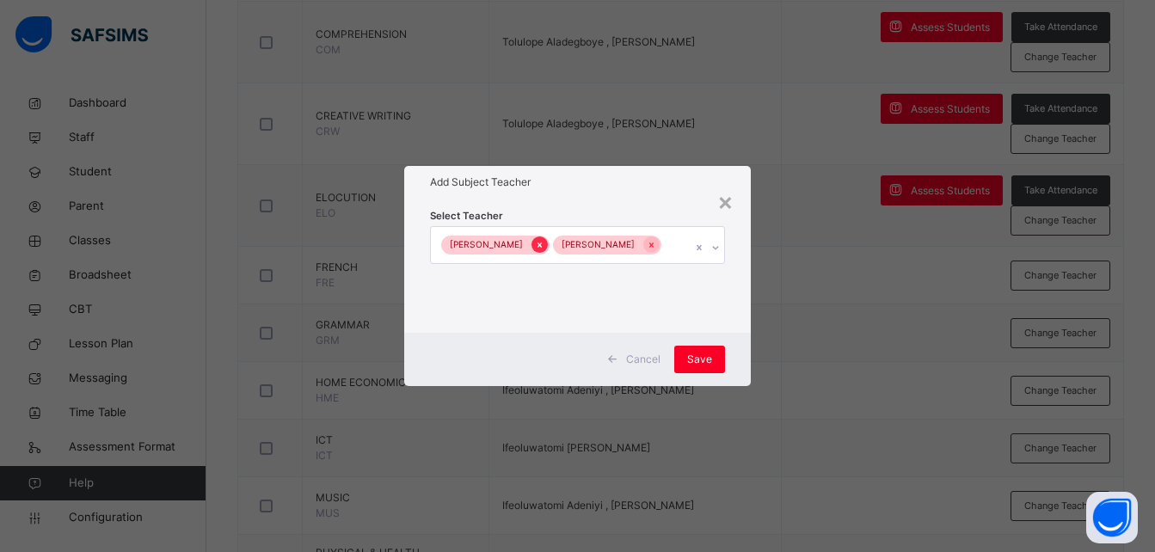
click at [535, 246] on icon at bounding box center [539, 245] width 9 height 12
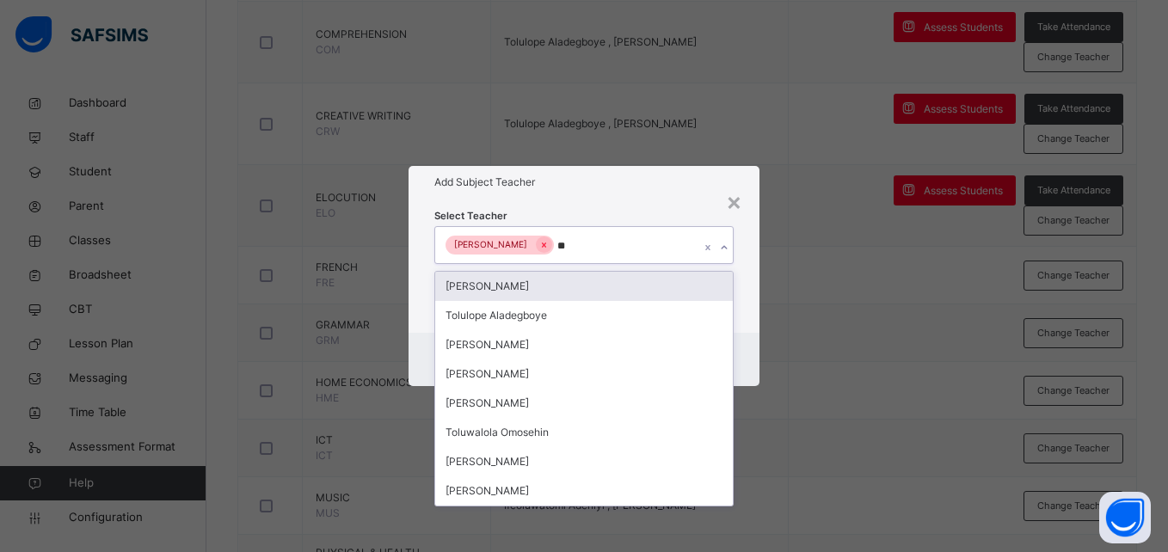
type input "***"
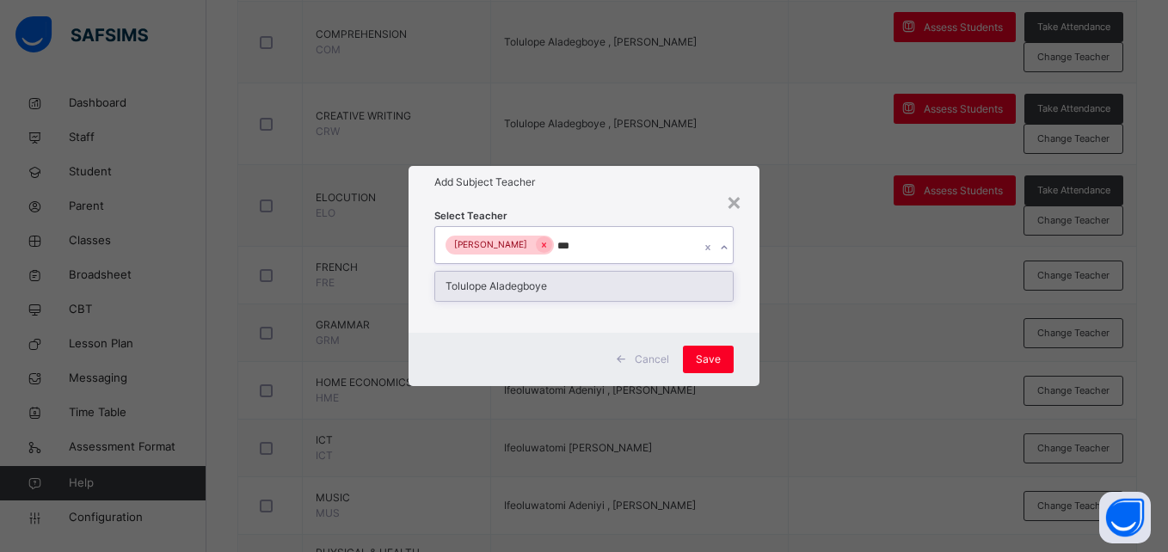
click at [513, 284] on div "Tolulope Aladegboye" at bounding box center [583, 286] width 297 height 29
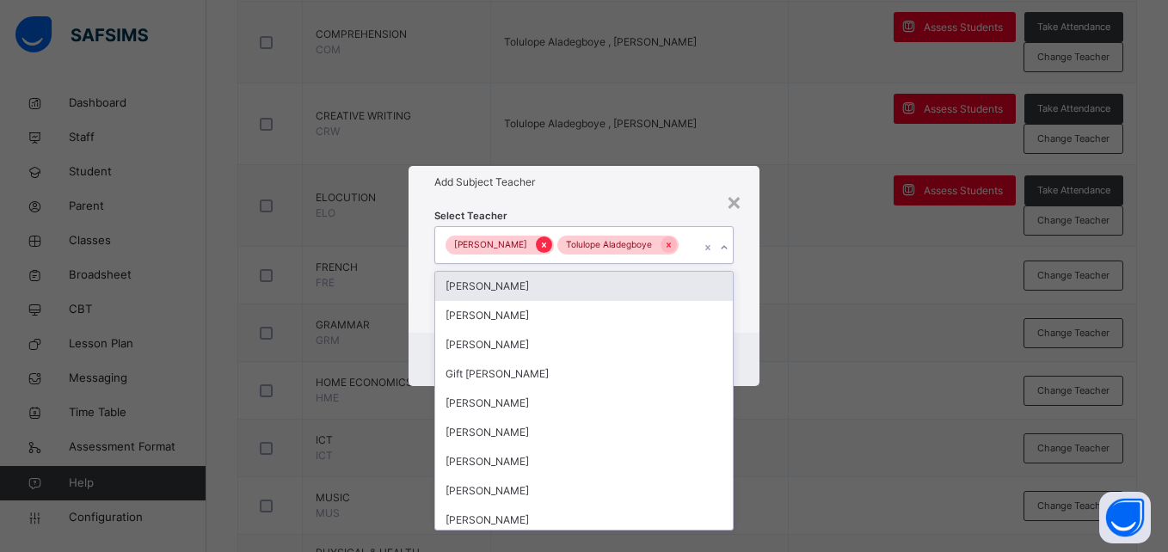
click at [552, 237] on div at bounding box center [544, 245] width 16 height 16
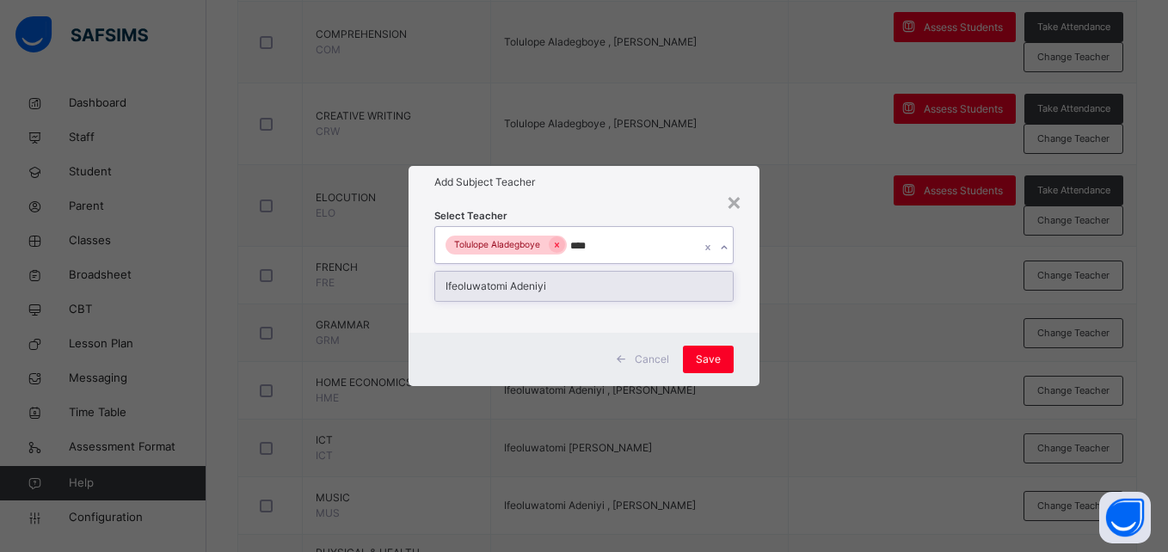
type input "*****"
click at [579, 283] on div "Ifeoluwatomi Adeniyi" at bounding box center [583, 286] width 297 height 29
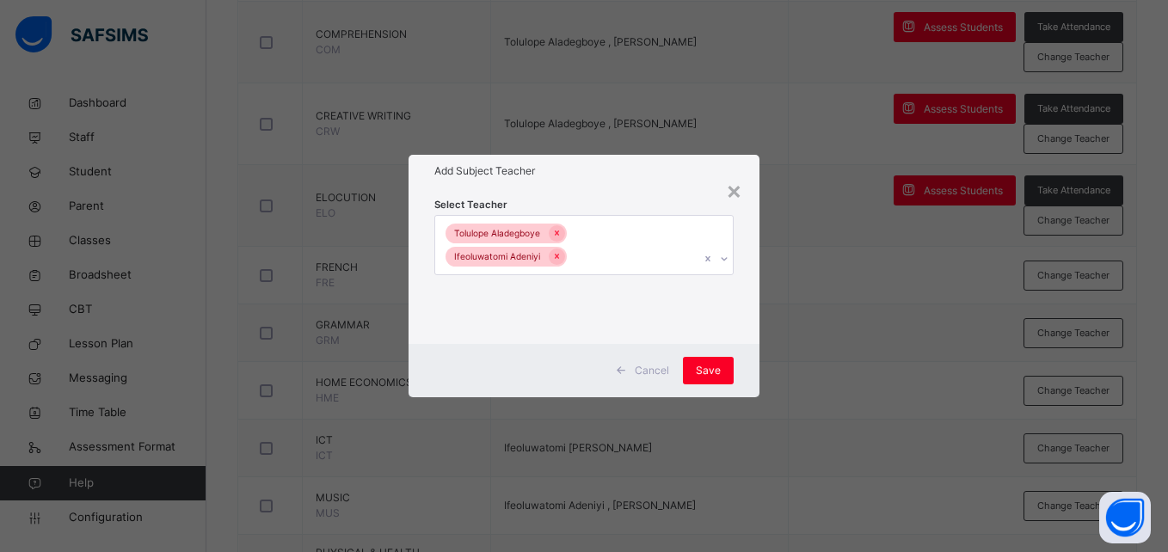
click at [736, 353] on div "Cancel Save" at bounding box center [584, 370] width 350 height 53
click at [711, 369] on span "Save" at bounding box center [708, 370] width 25 height 15
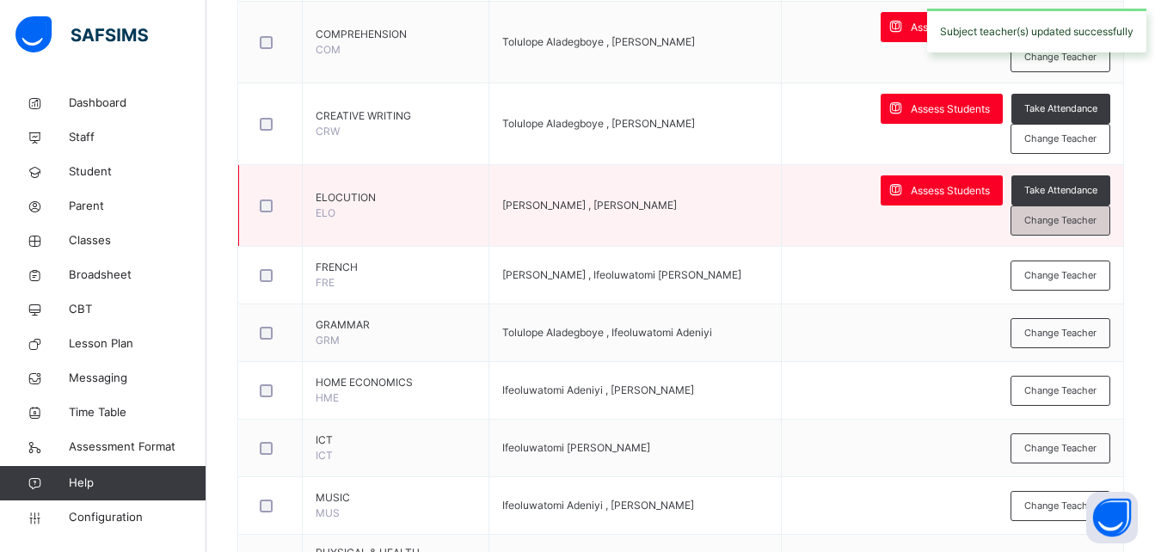
click at [1096, 221] on span "Change Teacher" at bounding box center [1060, 220] width 72 height 15
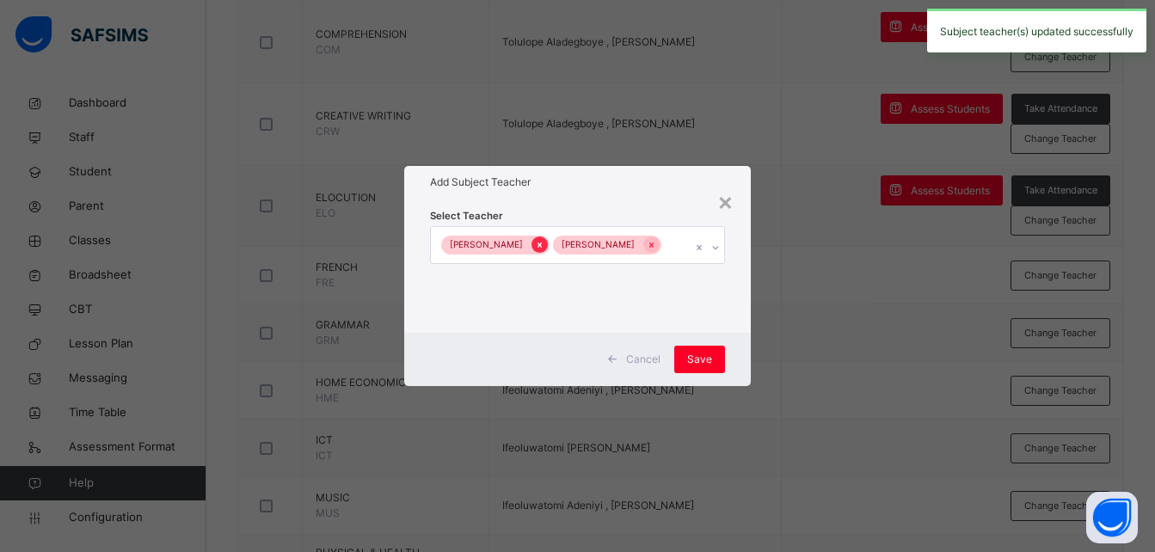
click at [535, 243] on icon at bounding box center [539, 245] width 9 height 12
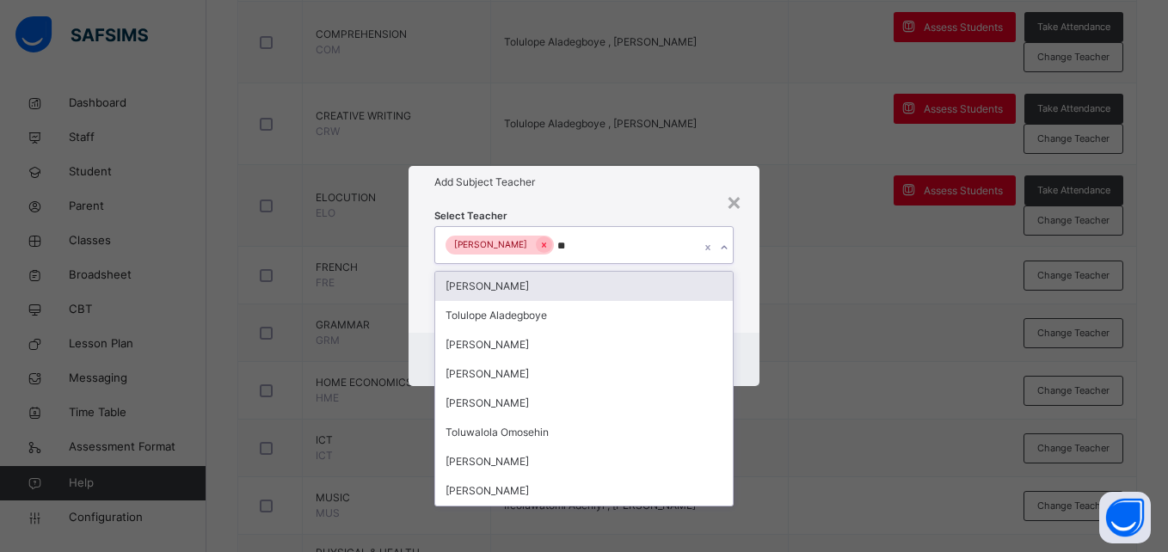
type input "***"
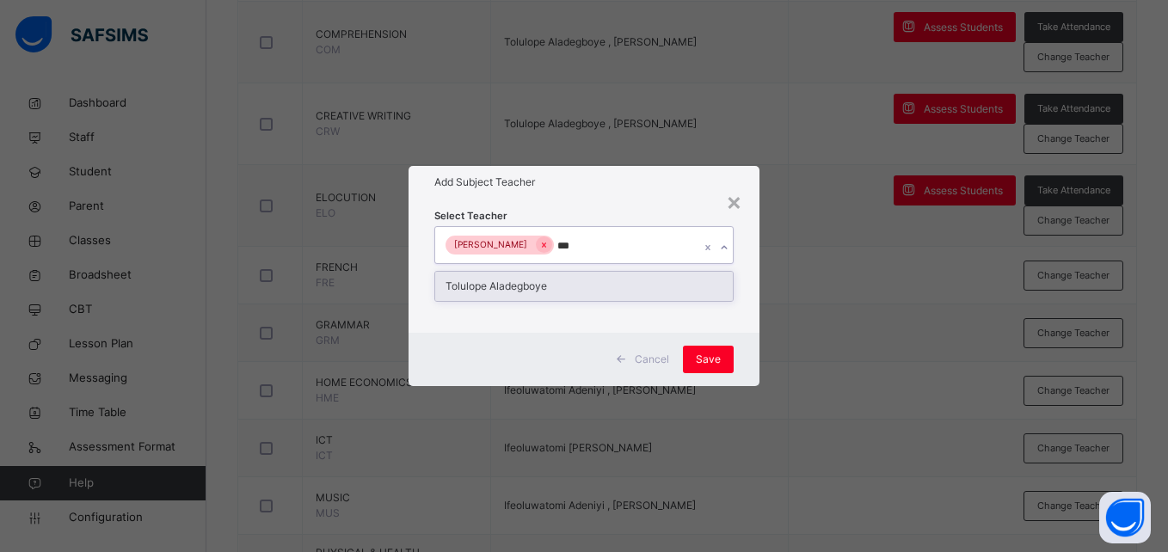
click at [598, 286] on div "Tolulope Aladegboye" at bounding box center [583, 286] width 297 height 29
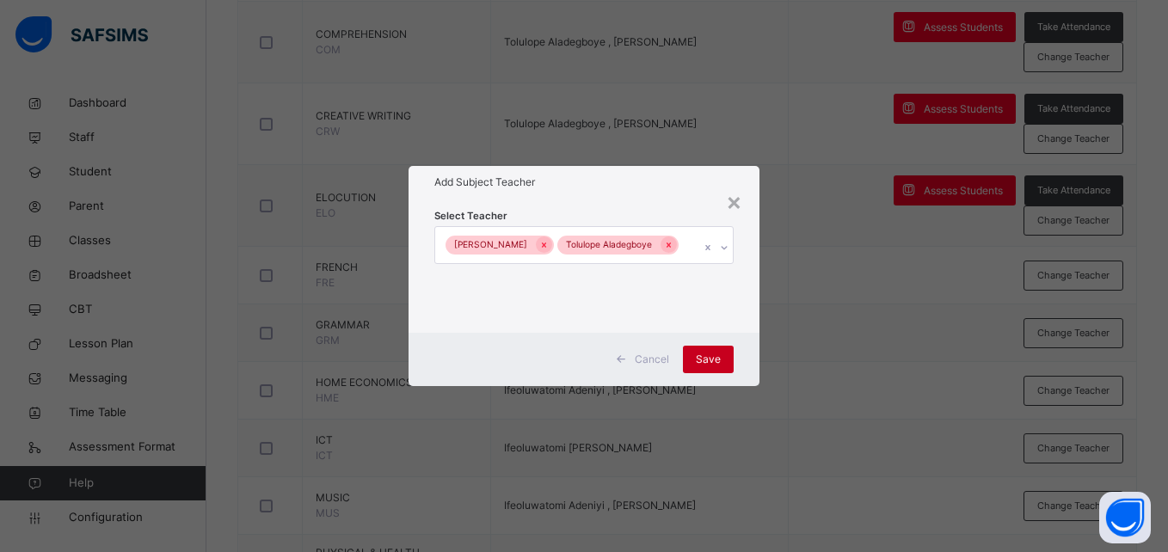
drag, startPoint x: 745, startPoint y: 371, endPoint x: 718, endPoint y: 371, distance: 26.7
click at [718, 371] on div "Cancel Save" at bounding box center [584, 359] width 350 height 53
click at [718, 367] on span "Save" at bounding box center [708, 359] width 25 height 15
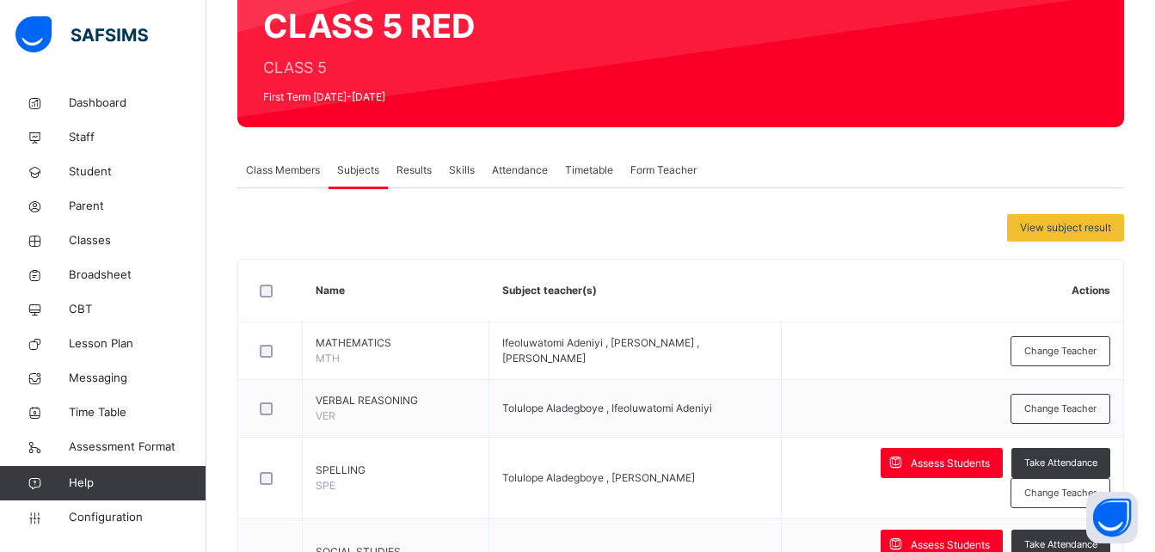
scroll to position [0, 0]
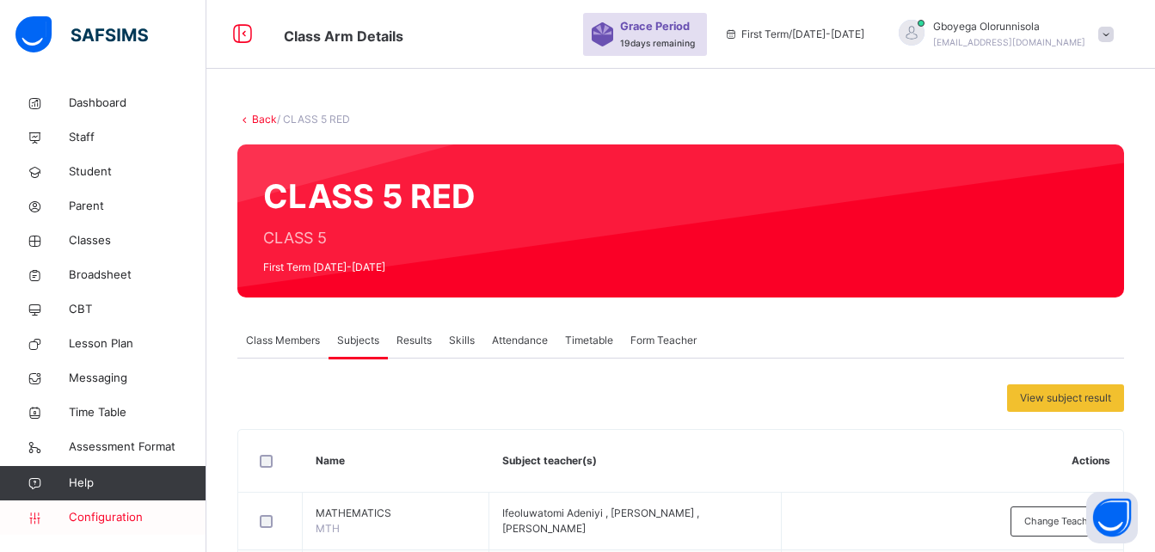
click at [95, 507] on link "Configuration" at bounding box center [103, 518] width 206 height 34
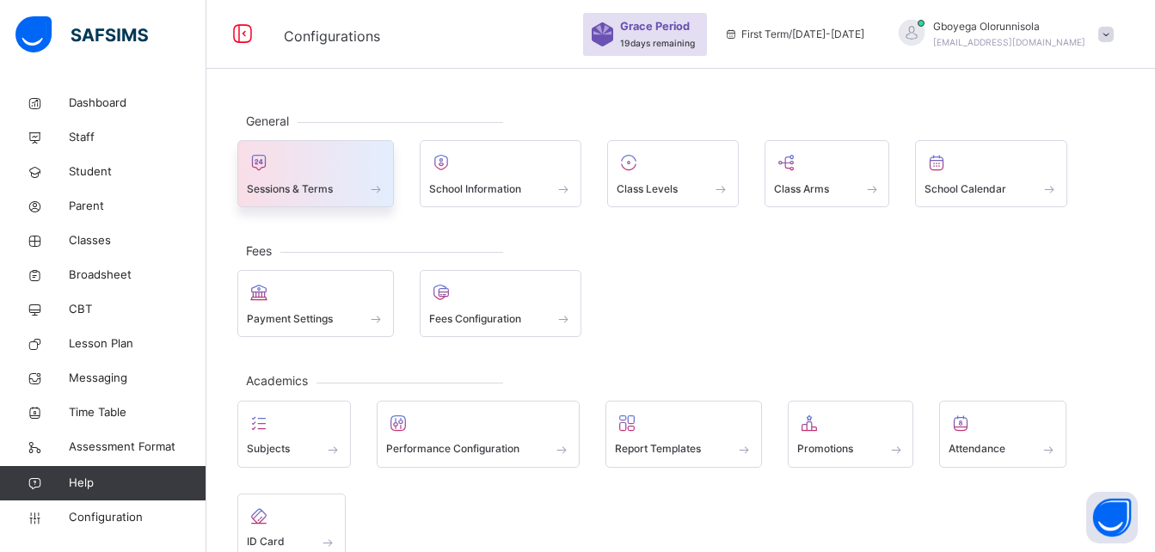
click at [304, 188] on span "Sessions & Terms" at bounding box center [290, 188] width 86 height 15
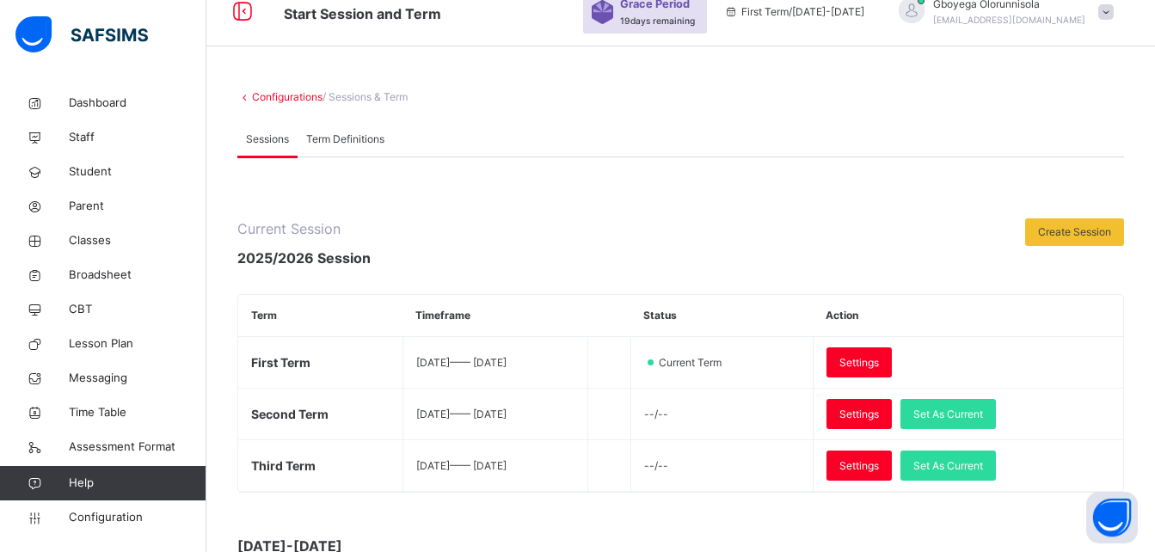
scroll to position [25, 0]
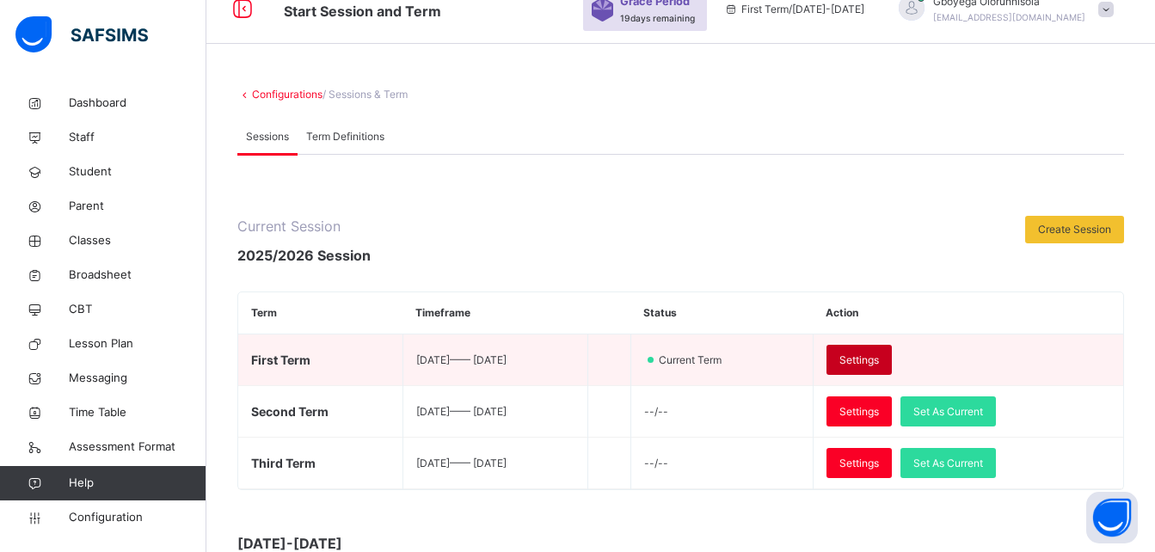
click at [879, 363] on span "Settings" at bounding box center [859, 360] width 40 height 15
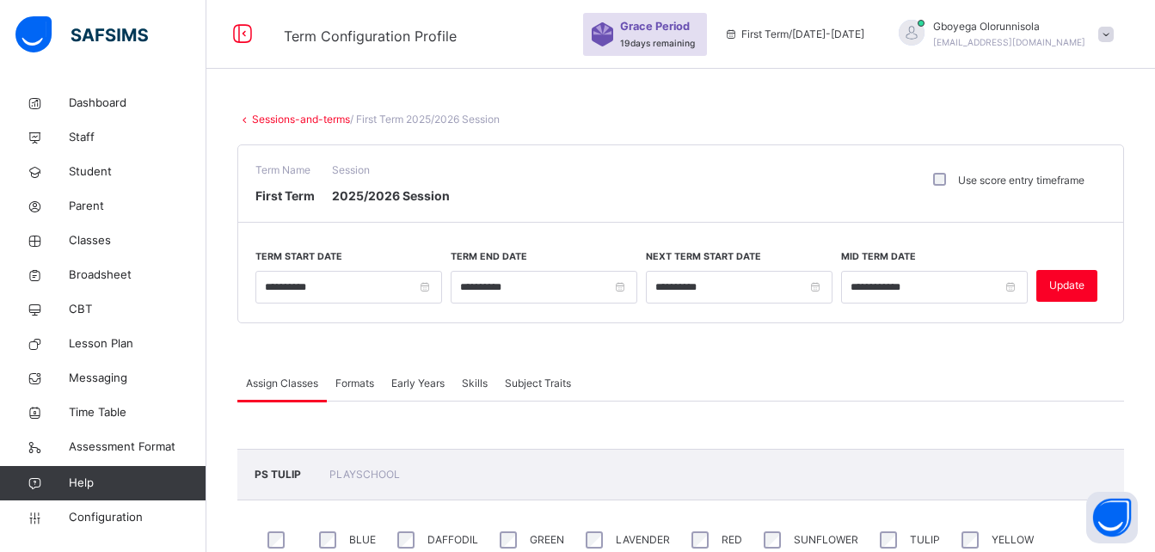
click at [351, 389] on span "Formats" at bounding box center [354, 383] width 39 height 15
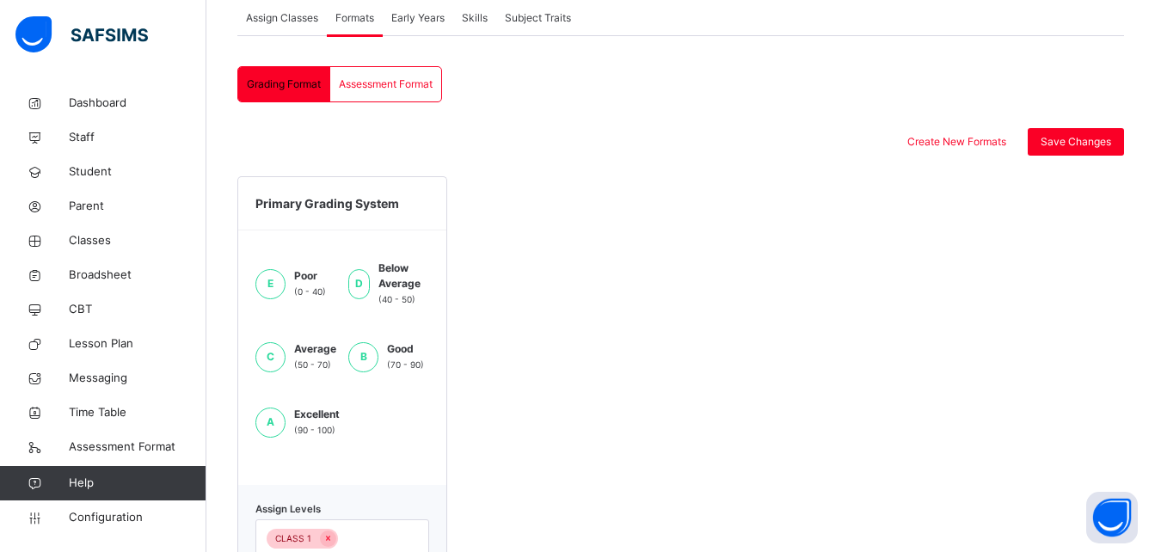
scroll to position [368, 0]
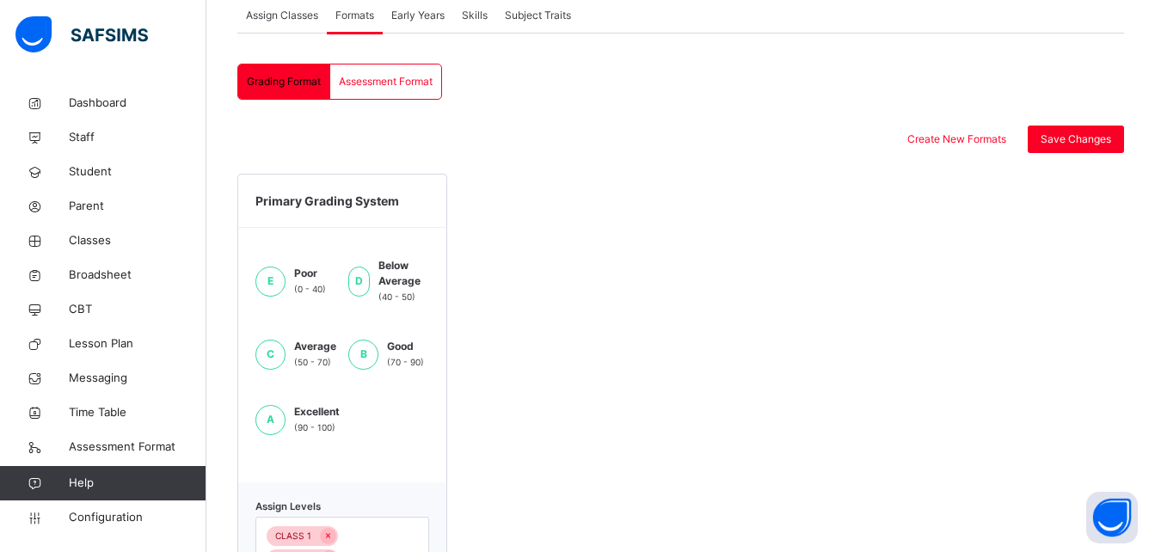
click at [417, 89] on span "Assessment Format" at bounding box center [386, 81] width 94 height 15
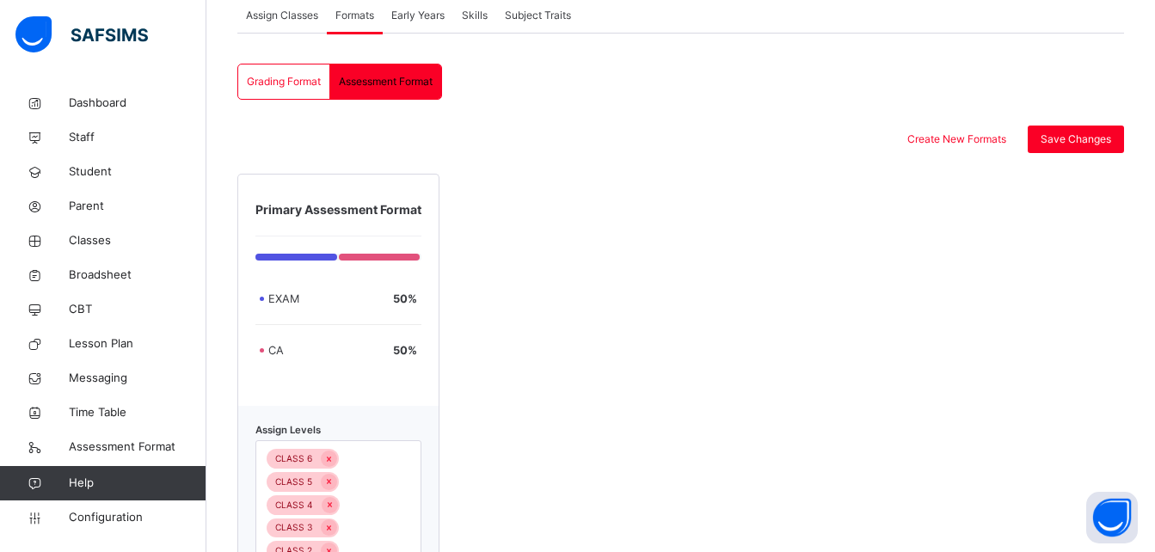
click at [432, 22] on span "Early Years" at bounding box center [417, 15] width 53 height 15
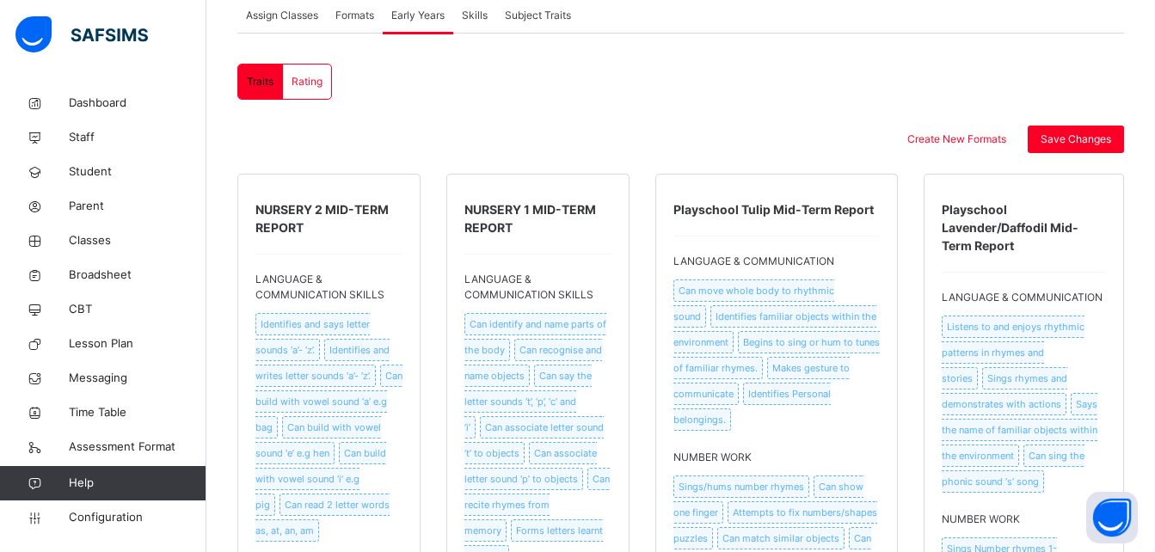
scroll to position [287, 0]
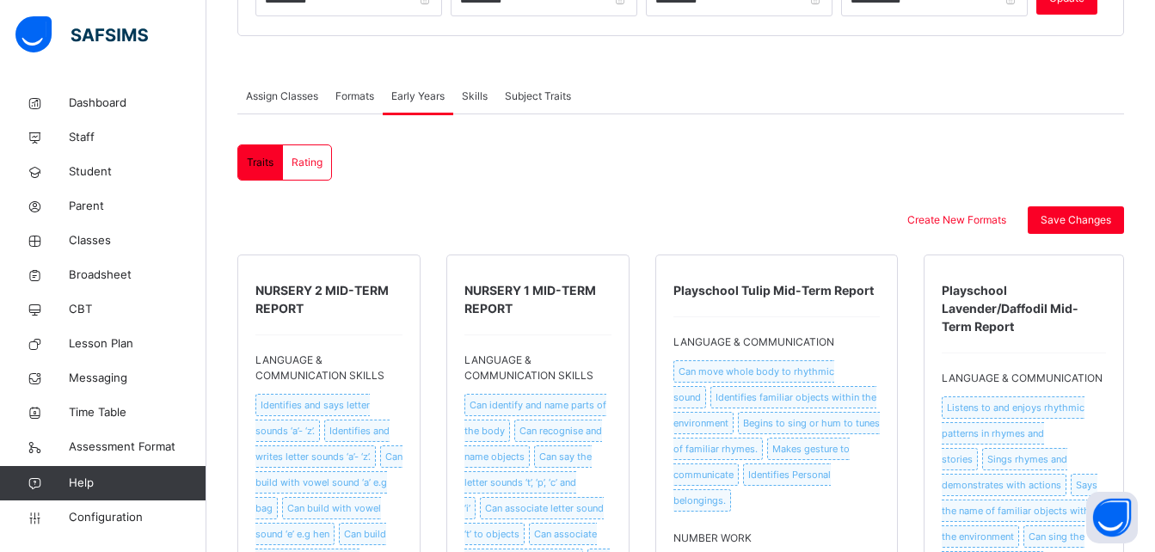
click at [493, 104] on div "Skills" at bounding box center [474, 96] width 43 height 34
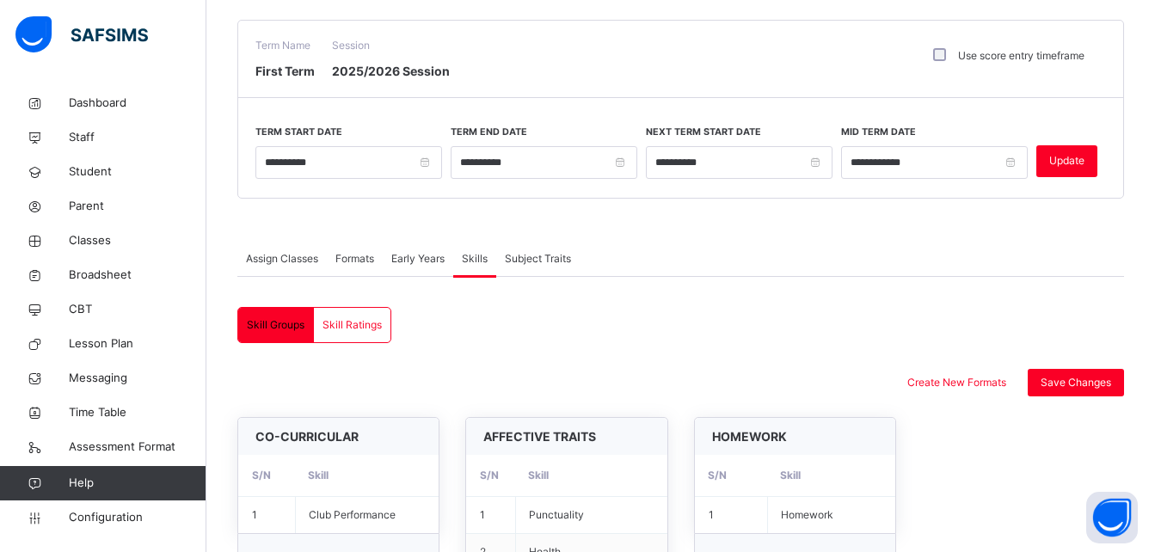
scroll to position [119, 0]
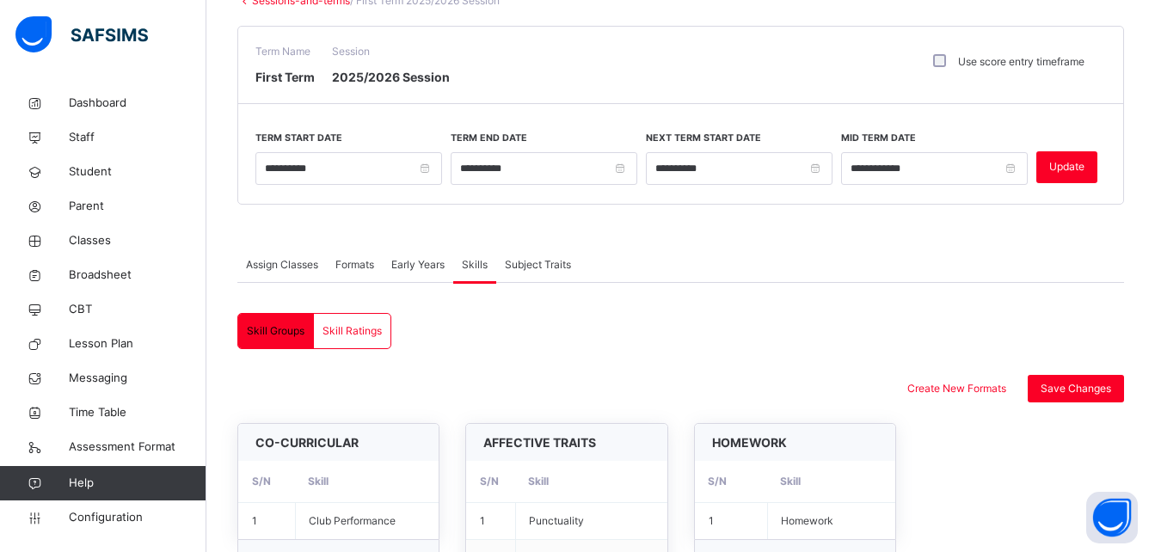
click at [514, 267] on span "Subject Traits" at bounding box center [538, 264] width 66 height 15
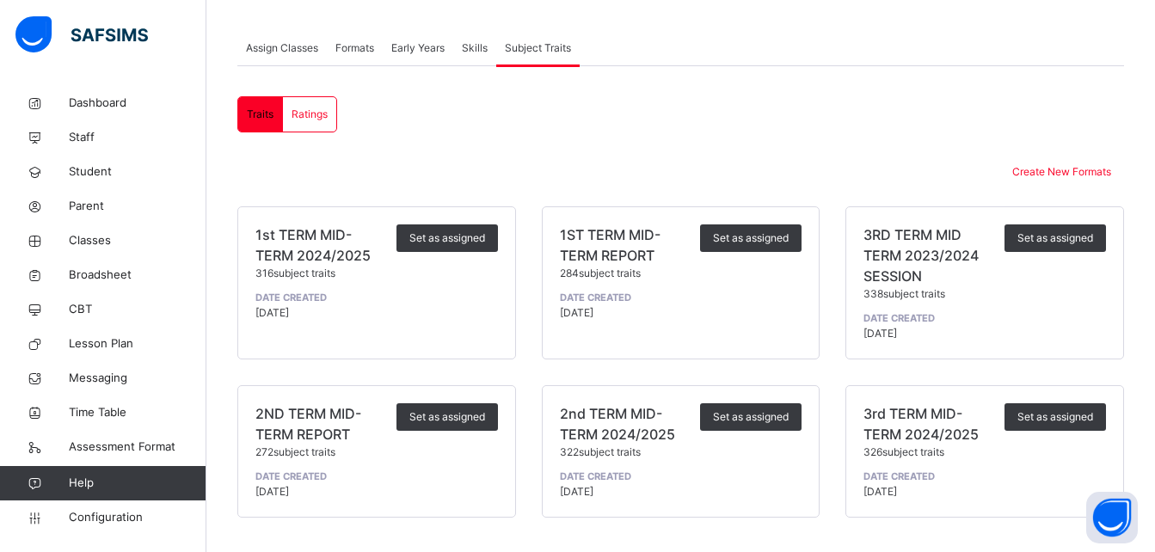
scroll to position [0, 0]
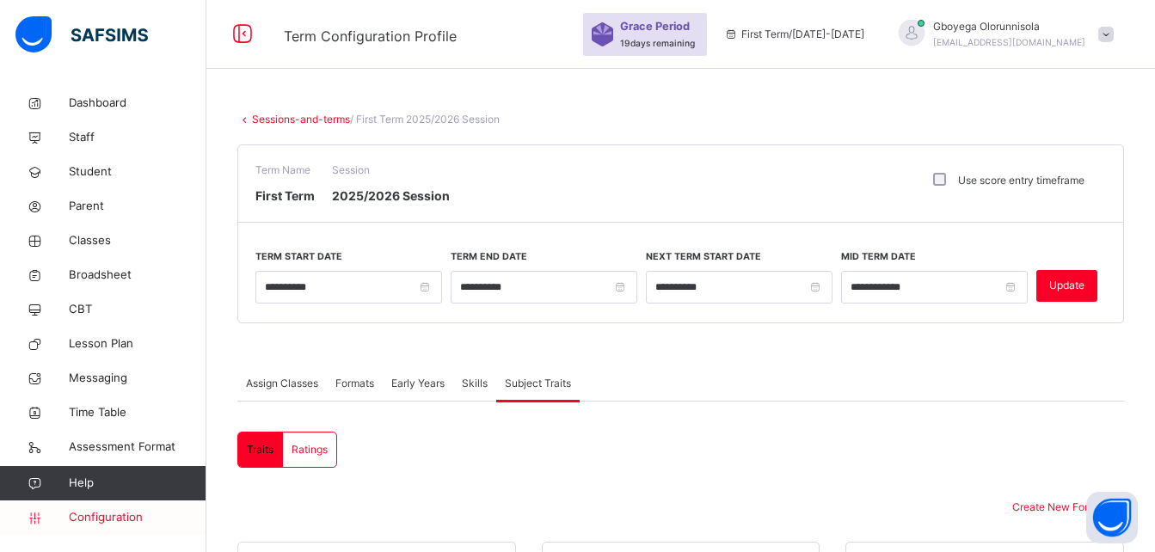
click at [114, 511] on span "Configuration" at bounding box center [137, 517] width 137 height 17
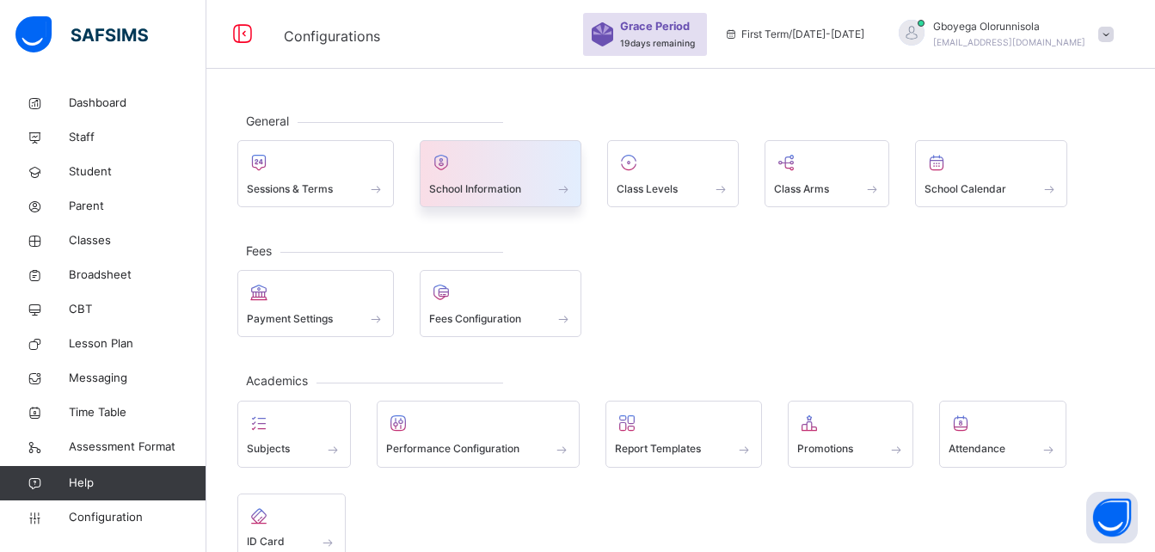
click at [501, 193] on span "School Information" at bounding box center [475, 188] width 92 height 15
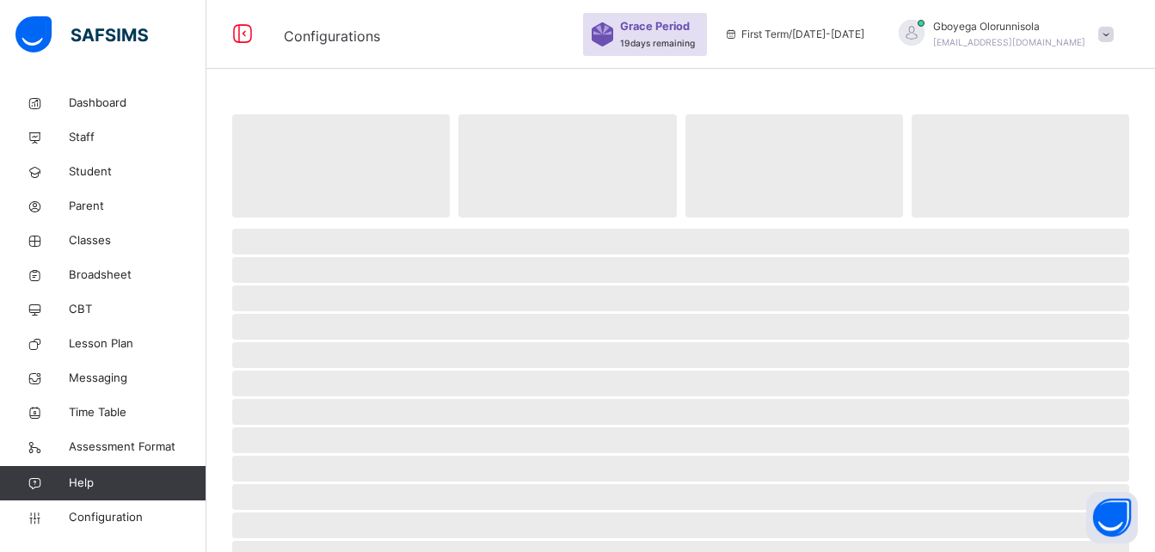
select select "**"
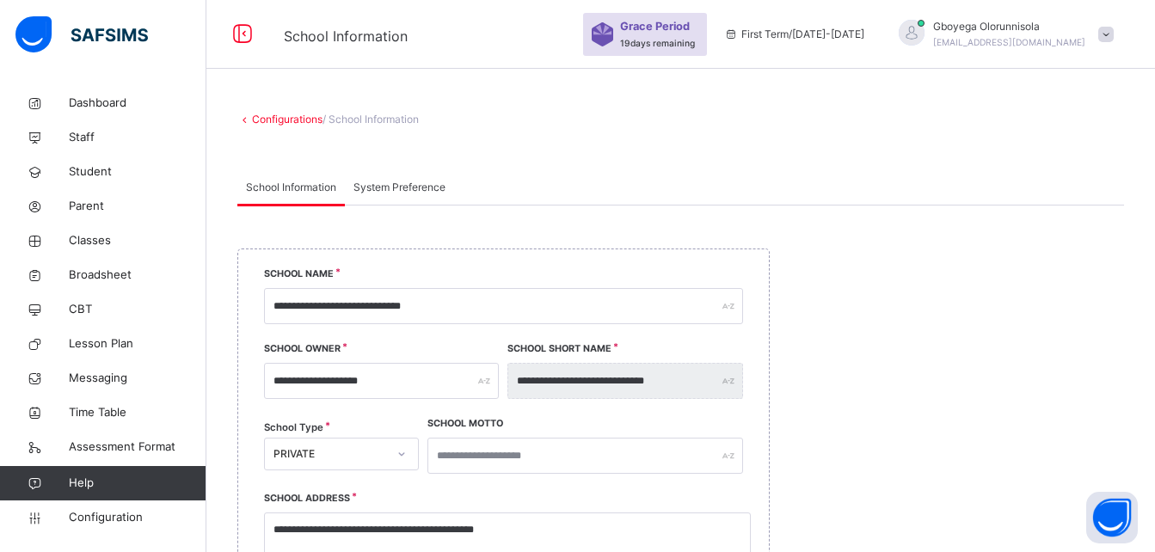
click at [375, 179] on div "System Preference" at bounding box center [399, 187] width 109 height 34
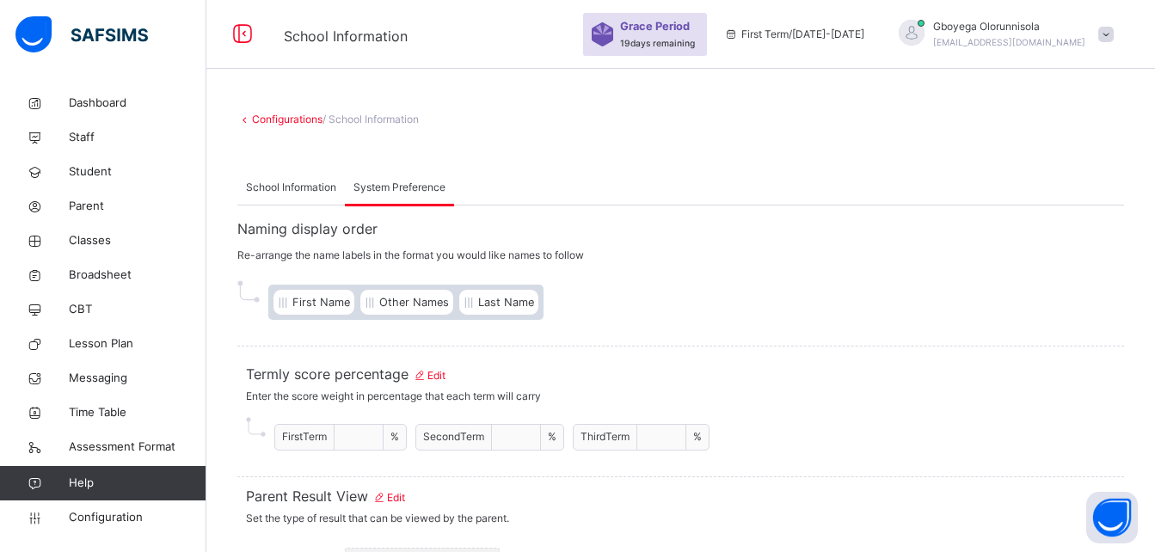
scroll to position [45, 0]
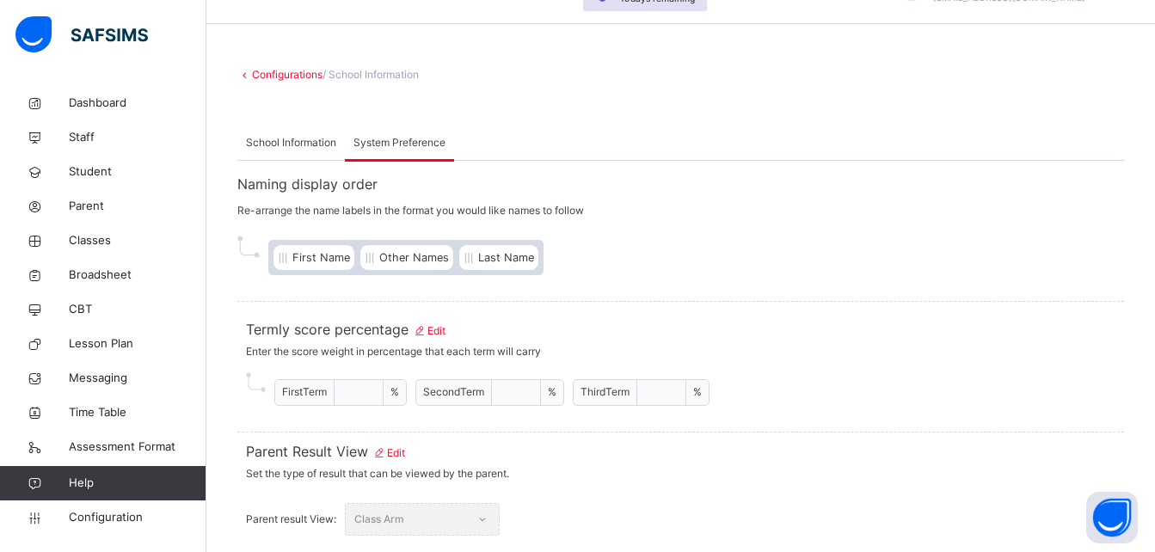
click at [292, 73] on link "Configurations" at bounding box center [287, 74] width 71 height 13
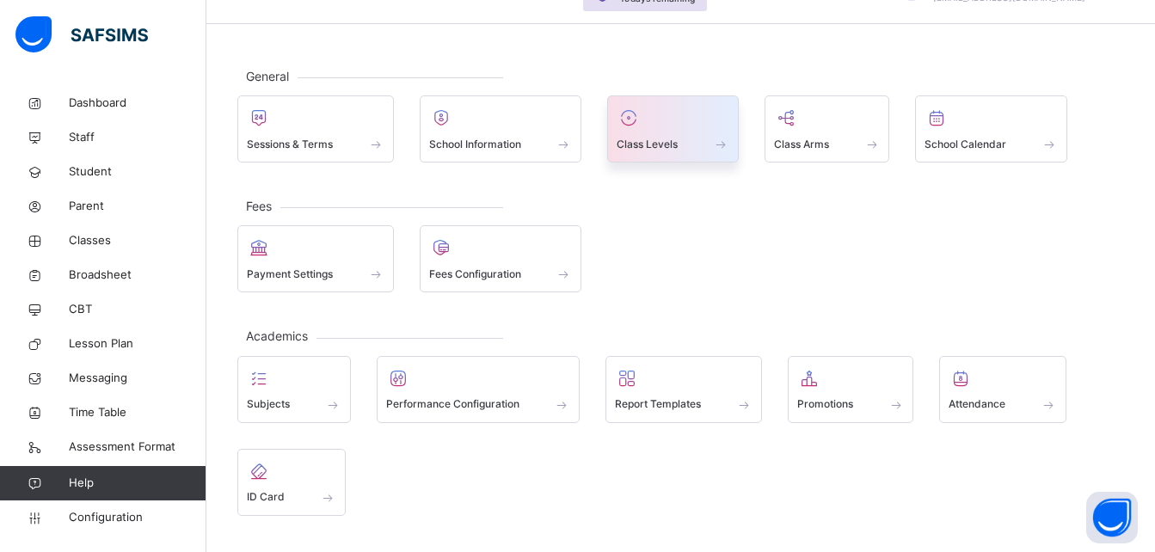
click at [697, 151] on div "Class Levels" at bounding box center [673, 144] width 113 height 18
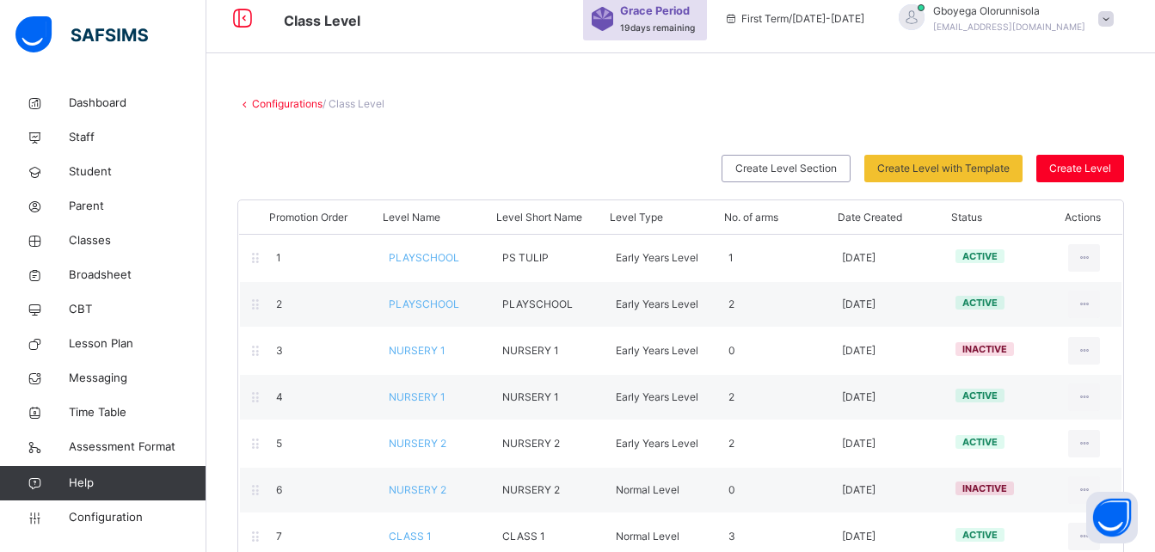
scroll to position [45, 0]
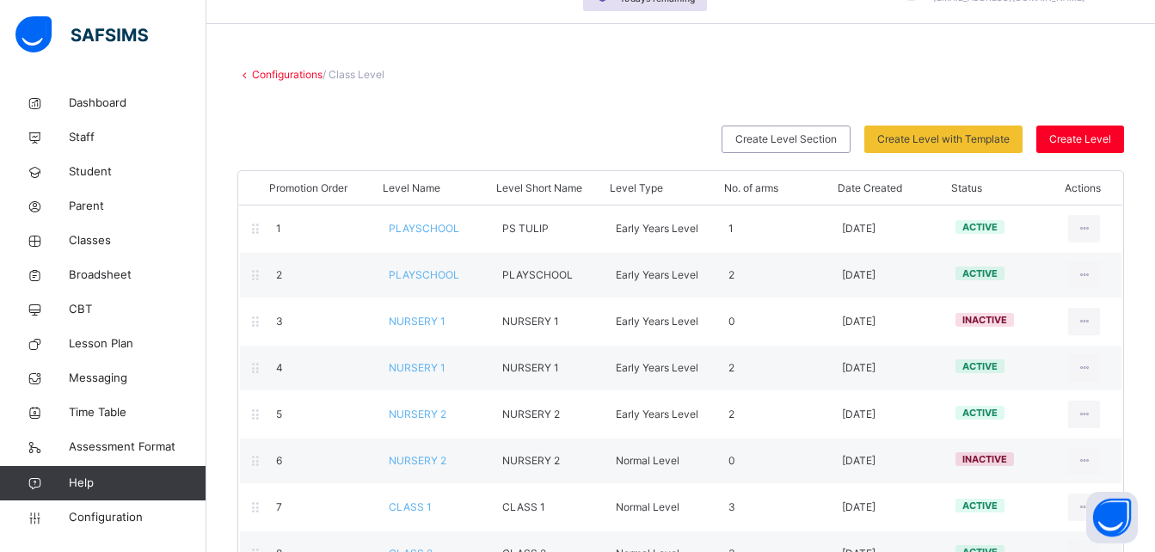
click at [300, 71] on link "Configurations" at bounding box center [287, 74] width 71 height 13
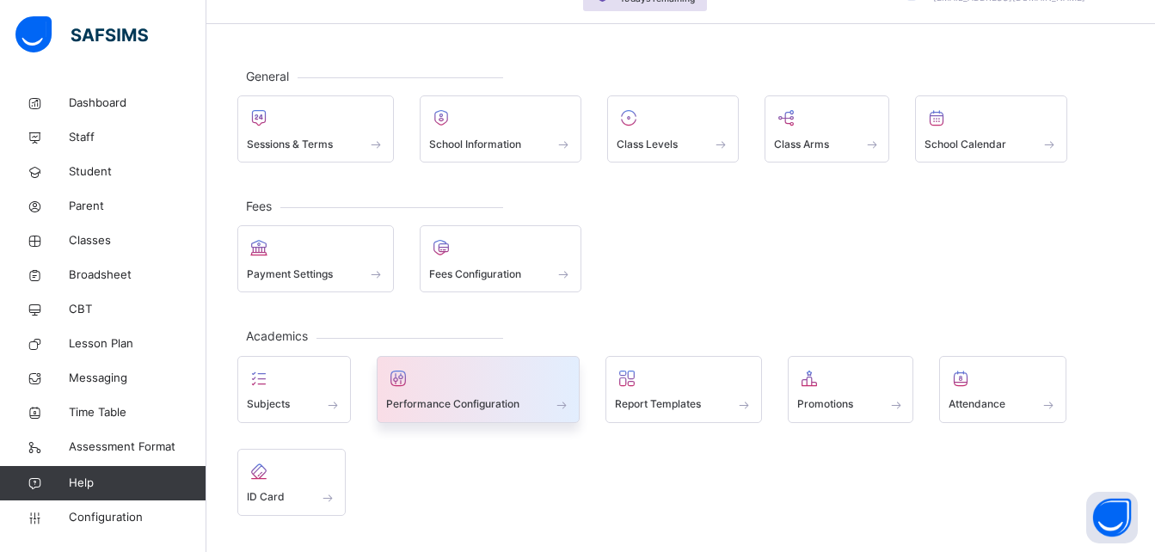
click at [431, 404] on span "Performance Configuration" at bounding box center [452, 403] width 133 height 15
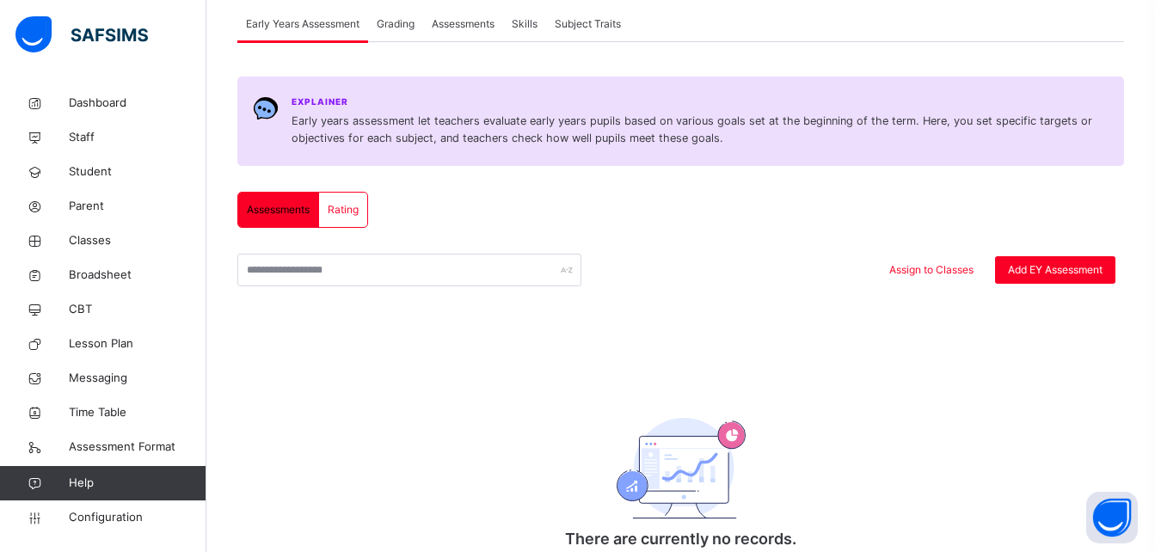
scroll to position [171, 0]
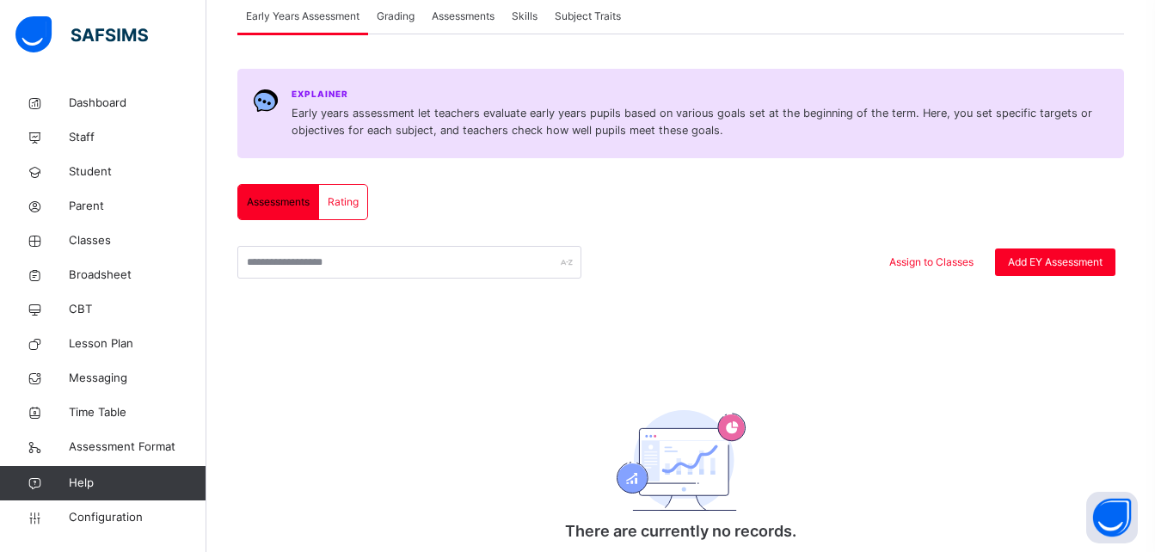
click at [400, 18] on span "Grading" at bounding box center [396, 16] width 38 height 15
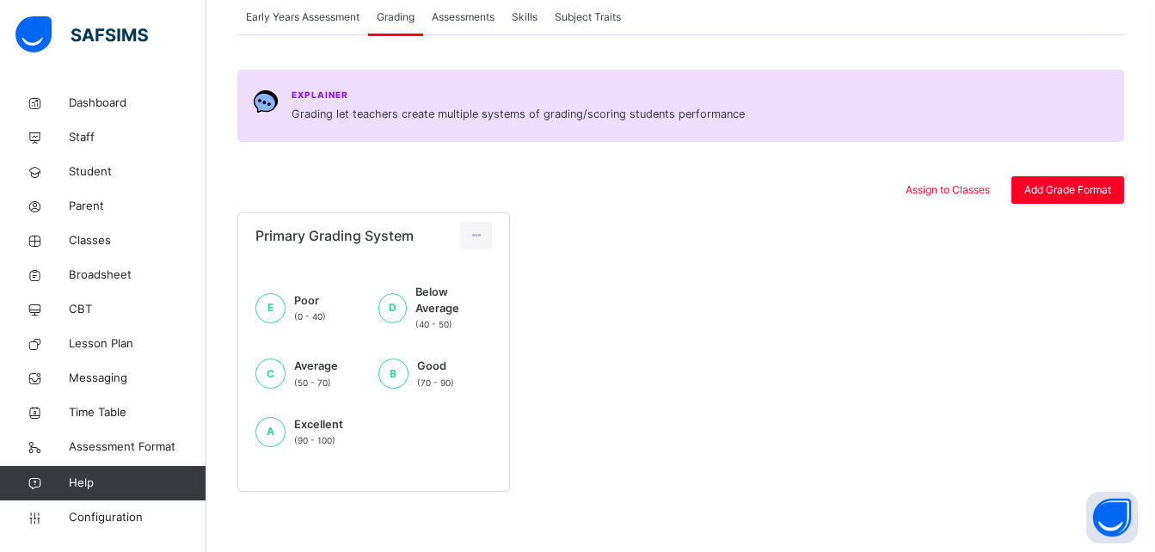
scroll to position [170, 0]
click at [458, 20] on span "Assessments" at bounding box center [463, 16] width 63 height 15
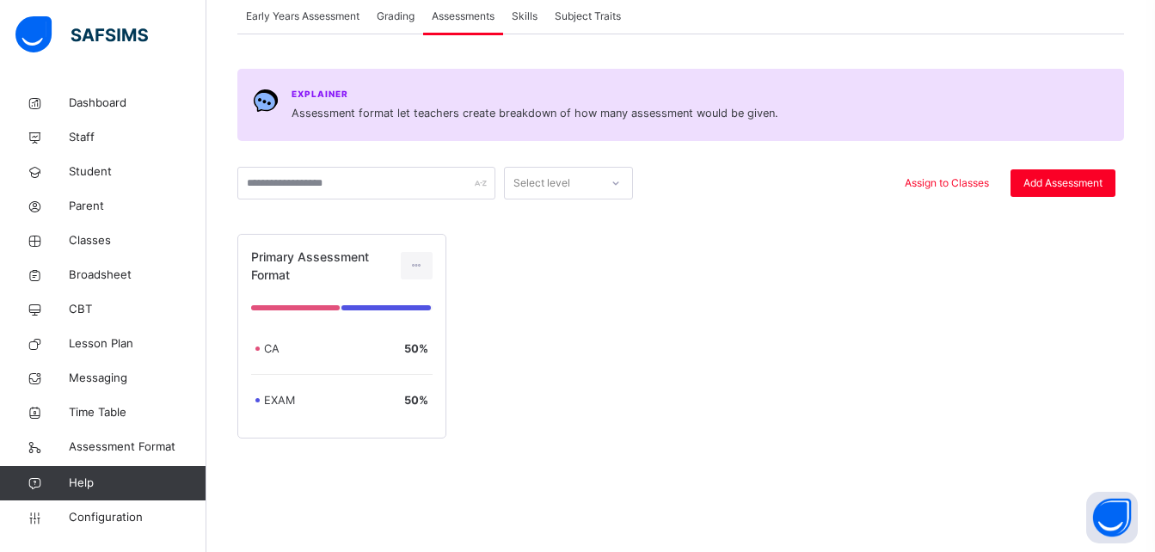
click at [545, 33] on div "Skills" at bounding box center [524, 16] width 43 height 34
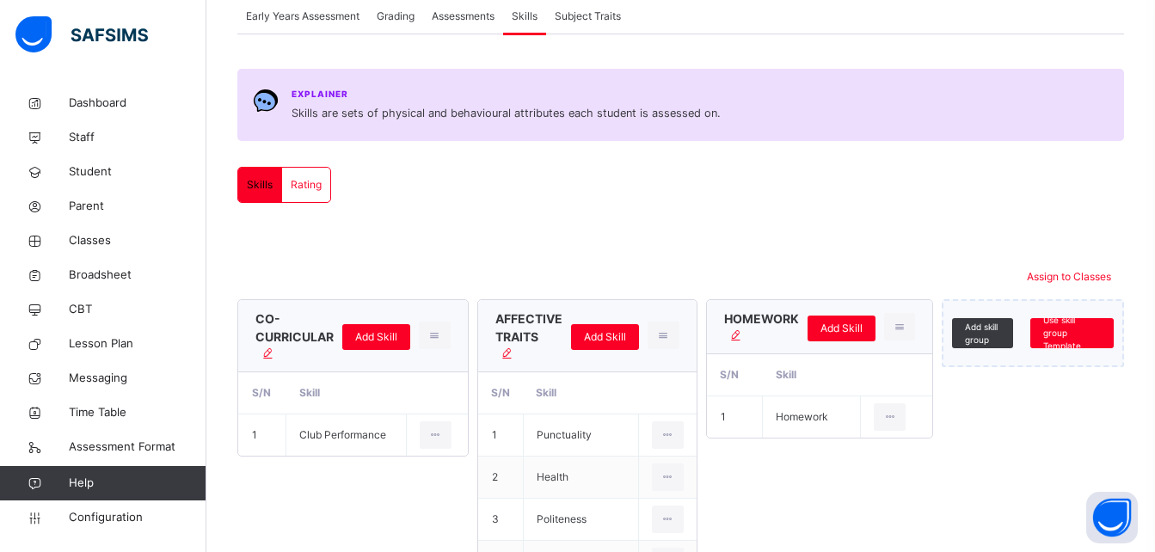
click at [586, 29] on div "Subject Traits" at bounding box center [587, 16] width 83 height 34
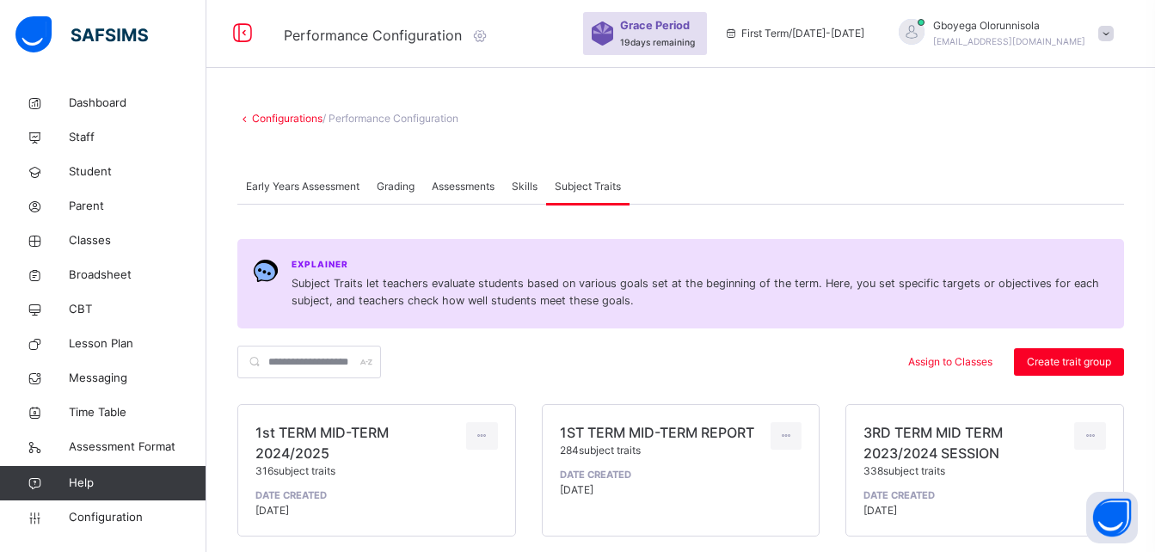
scroll to position [0, 0]
click at [279, 119] on link "Configurations" at bounding box center [287, 119] width 71 height 13
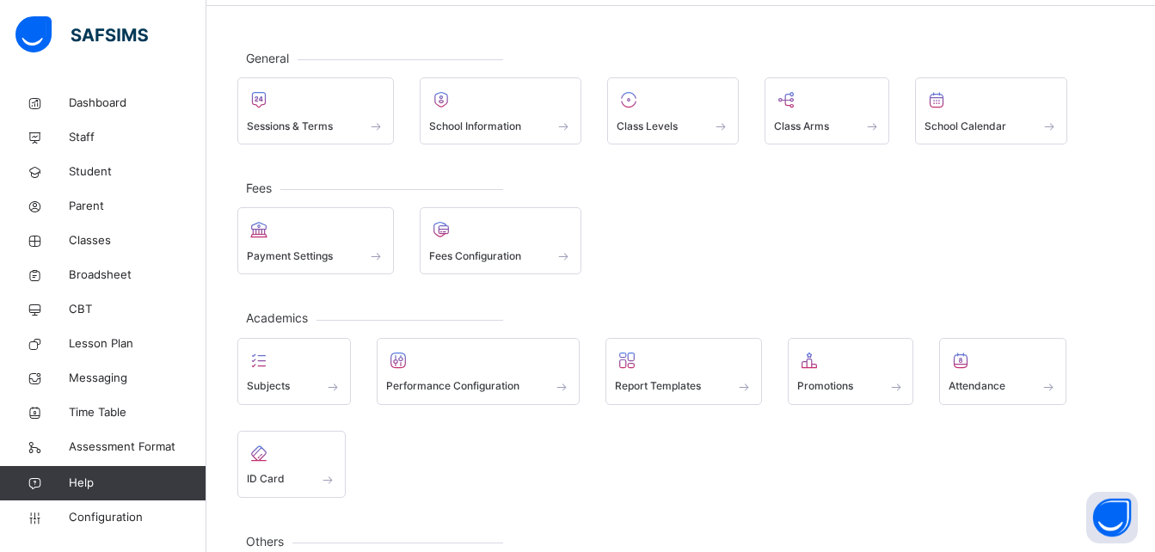
scroll to position [95, 0]
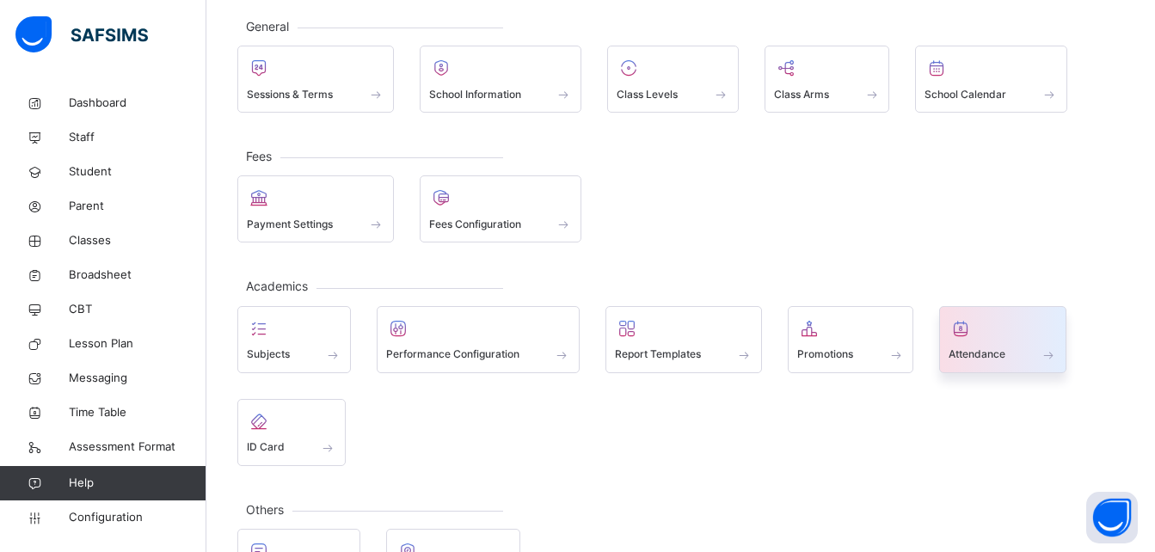
click at [999, 353] on span "Attendance" at bounding box center [977, 354] width 57 height 15
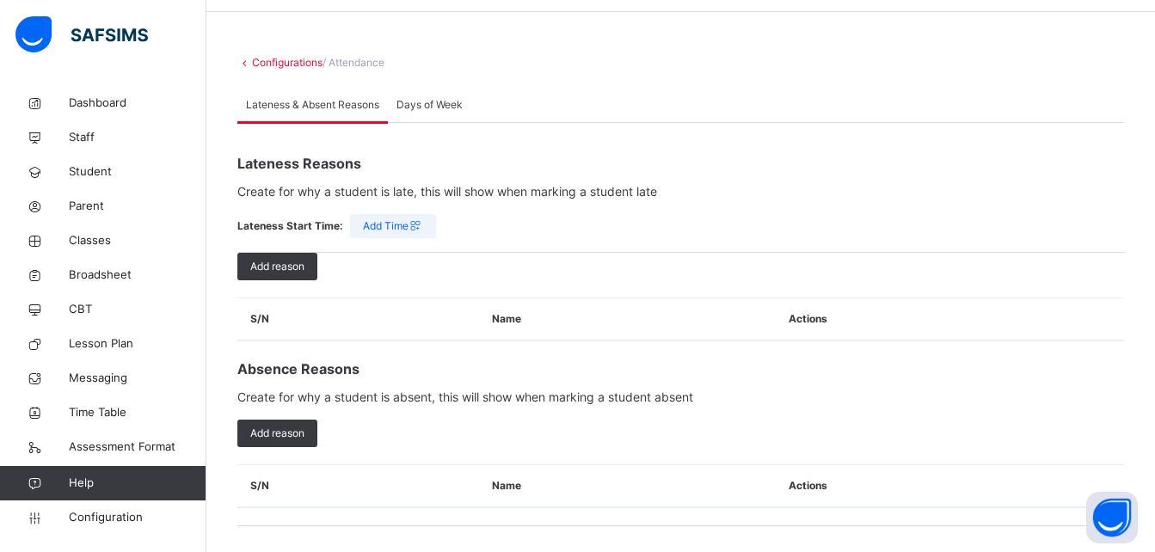
scroll to position [57, 0]
click at [439, 94] on div "Days of Week" at bounding box center [429, 105] width 83 height 34
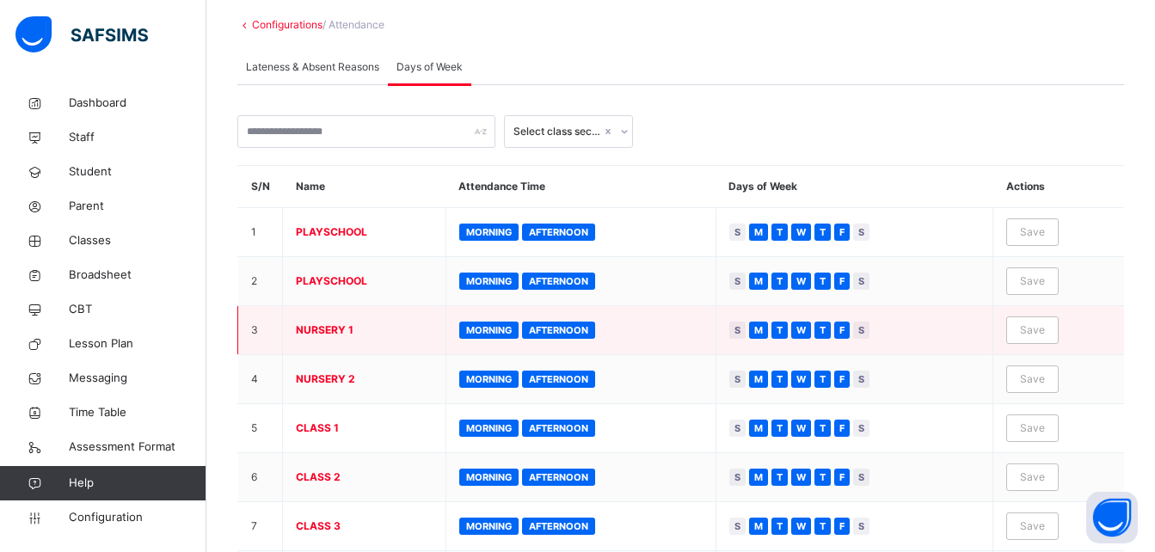
scroll to position [284, 0]
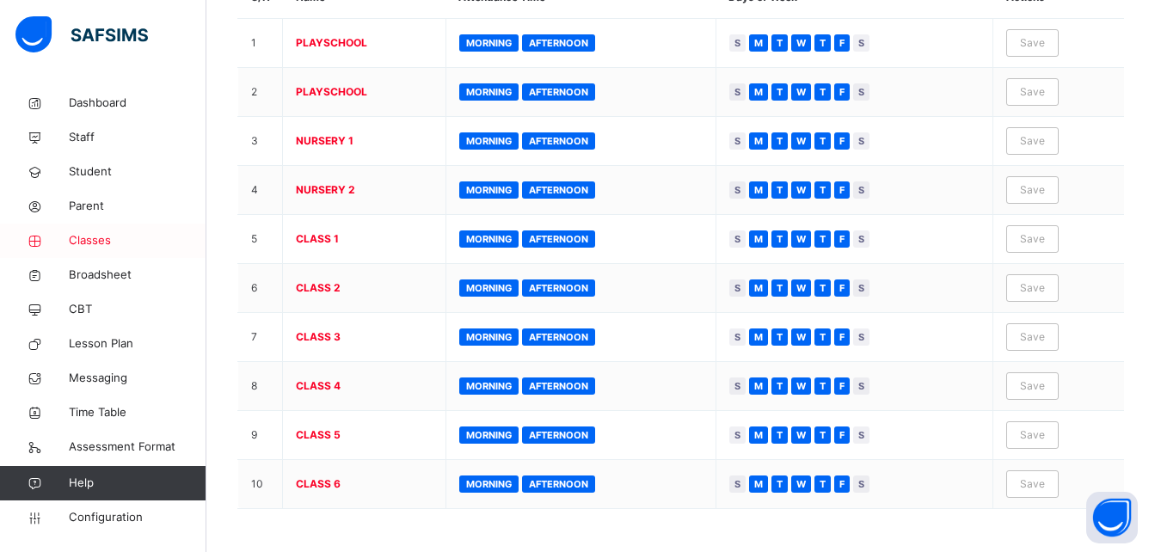
click at [109, 232] on span "Classes" at bounding box center [138, 240] width 138 height 17
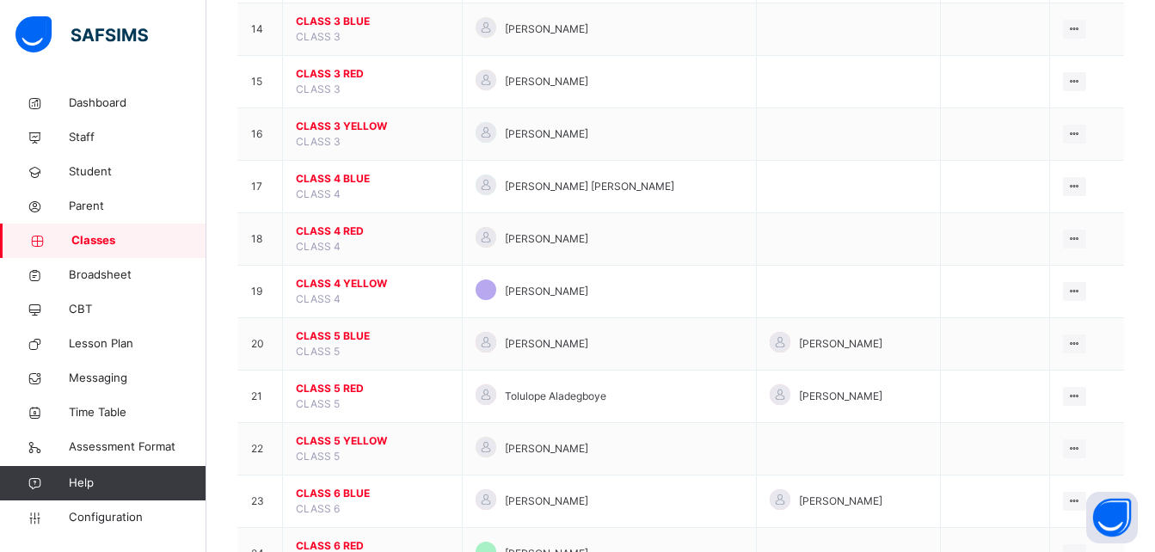
scroll to position [1007, 0]
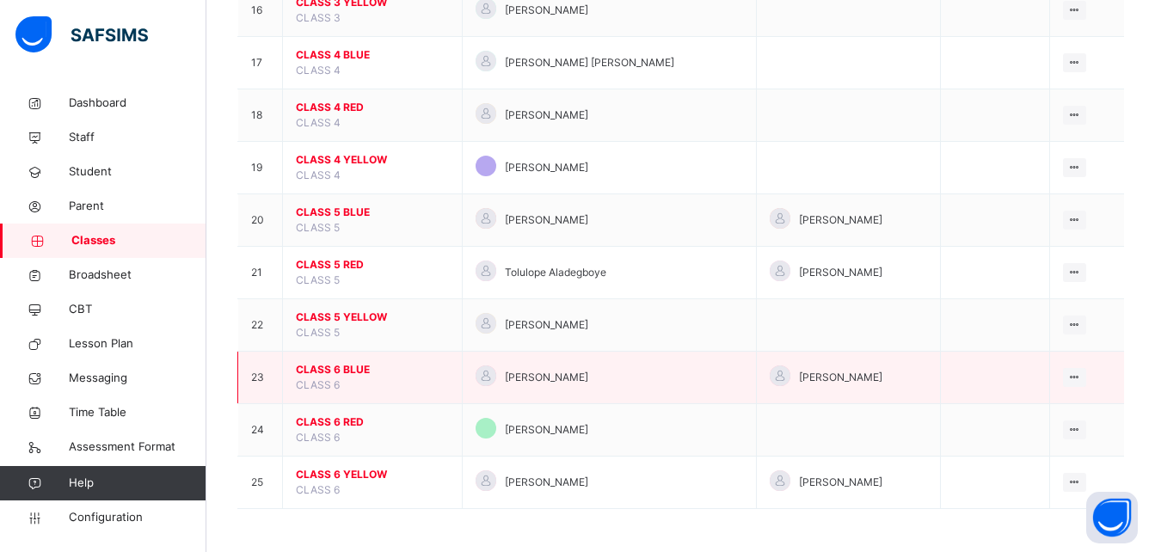
click at [342, 361] on td "CLASS 6 BLUE CLASS 6" at bounding box center [373, 378] width 180 height 52
click at [335, 367] on span "CLASS 6 BLUE" at bounding box center [372, 369] width 153 height 15
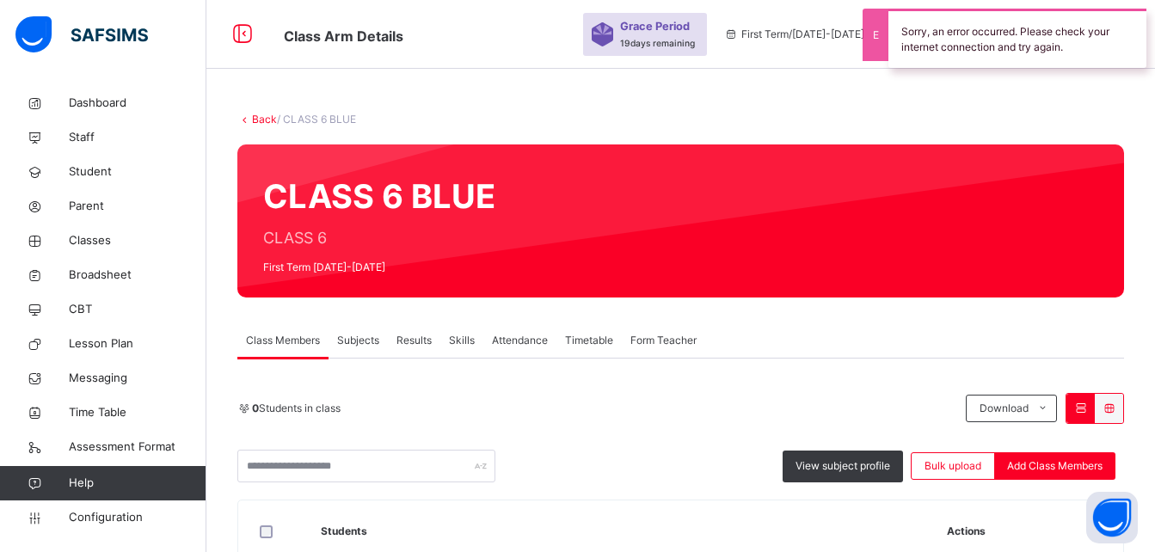
click at [531, 334] on span "Attendance" at bounding box center [520, 340] width 56 height 15
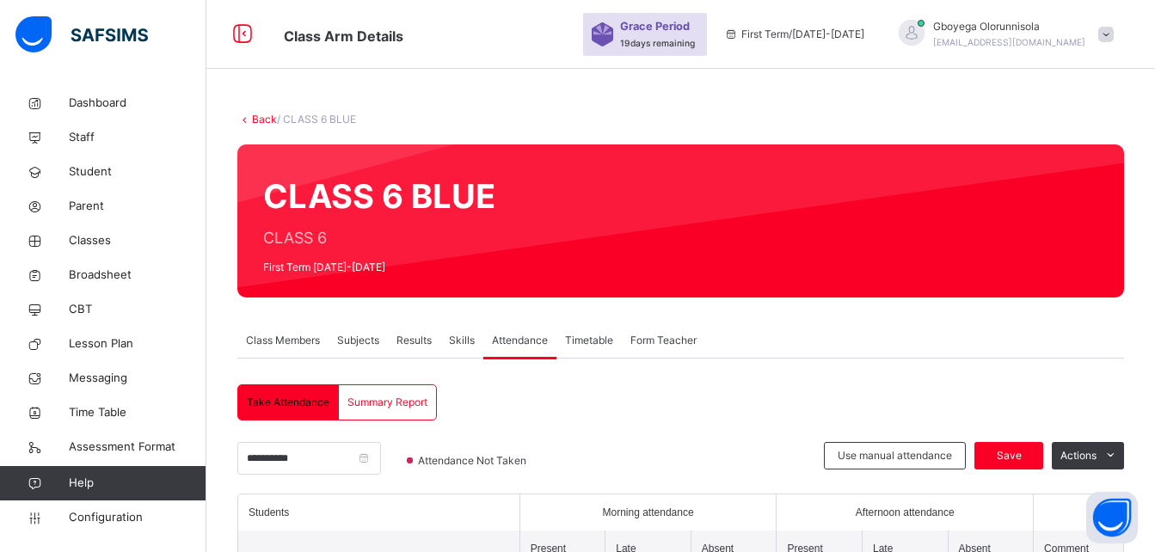
click at [259, 120] on link "Back" at bounding box center [264, 119] width 25 height 13
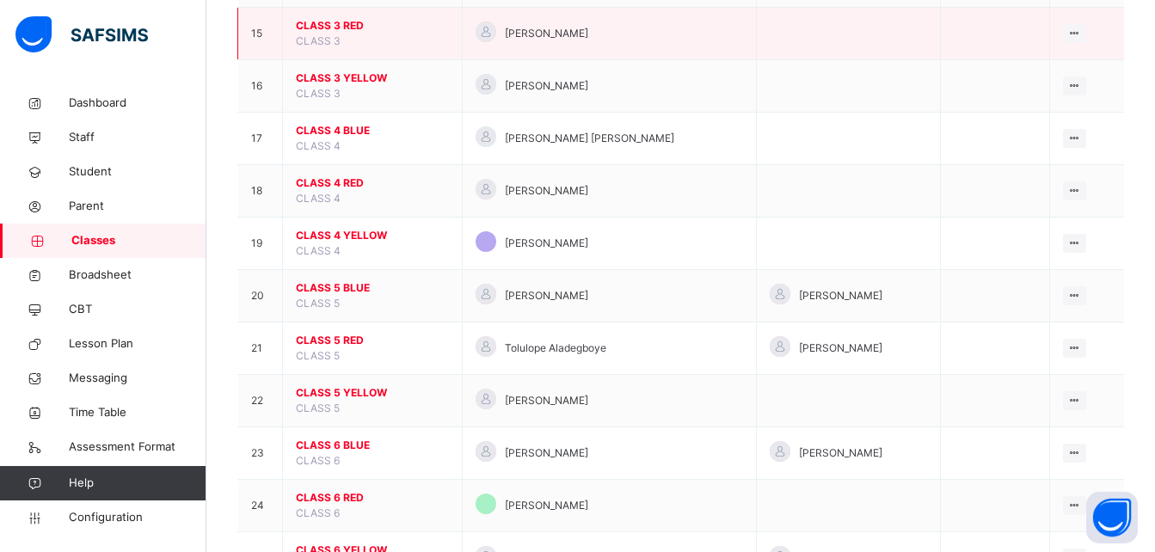
scroll to position [930, 0]
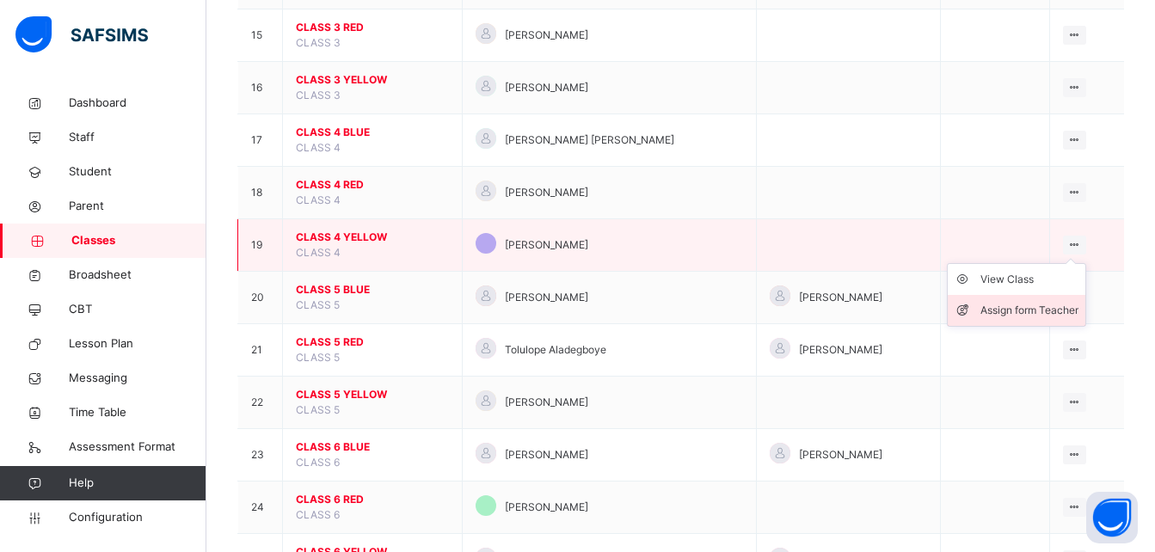
click at [1019, 314] on div "Assign form Teacher" at bounding box center [1029, 310] width 98 height 17
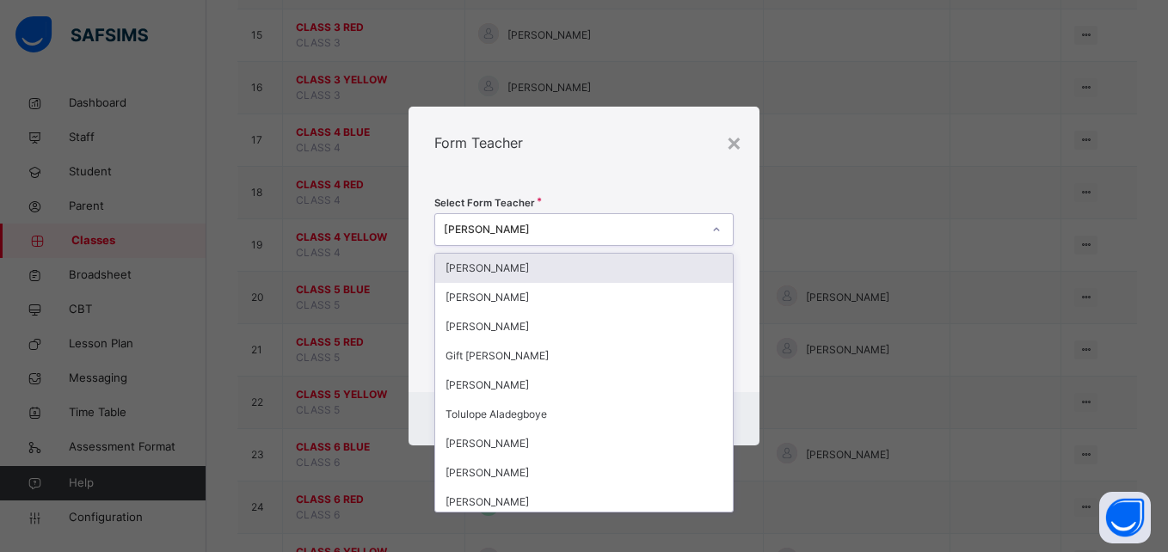
click at [553, 225] on div "[PERSON_NAME]" at bounding box center [572, 229] width 257 height 15
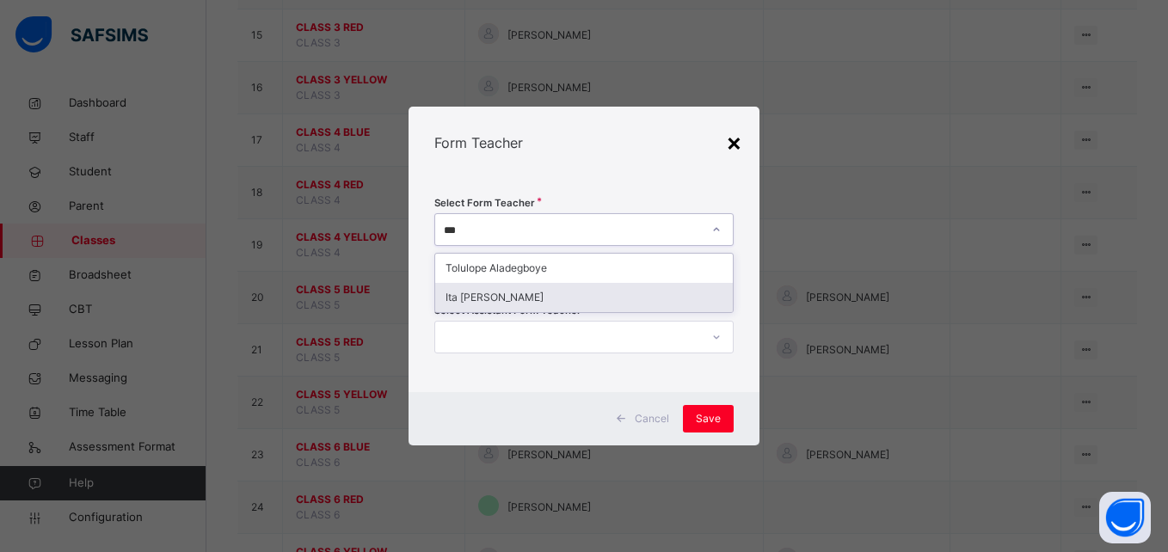
type input "***"
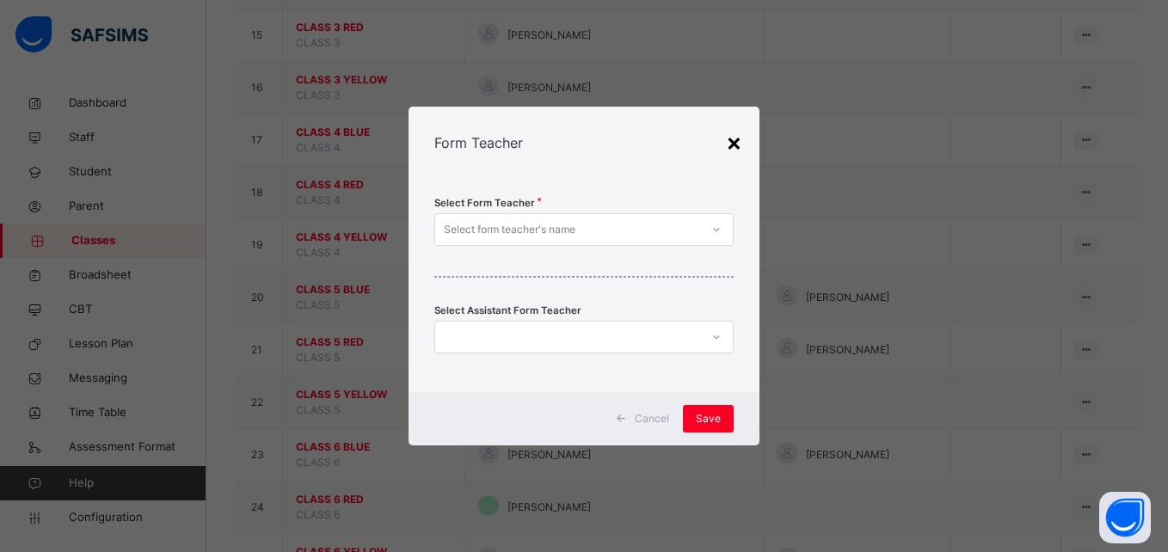
click at [735, 142] on div "×" at bounding box center [734, 142] width 16 height 36
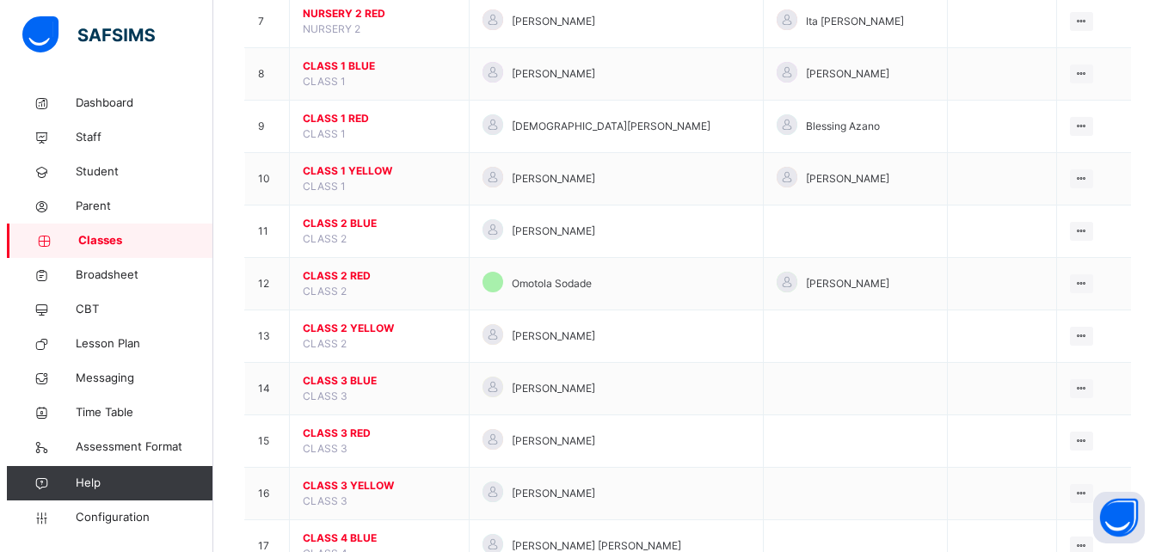
scroll to position [496, 0]
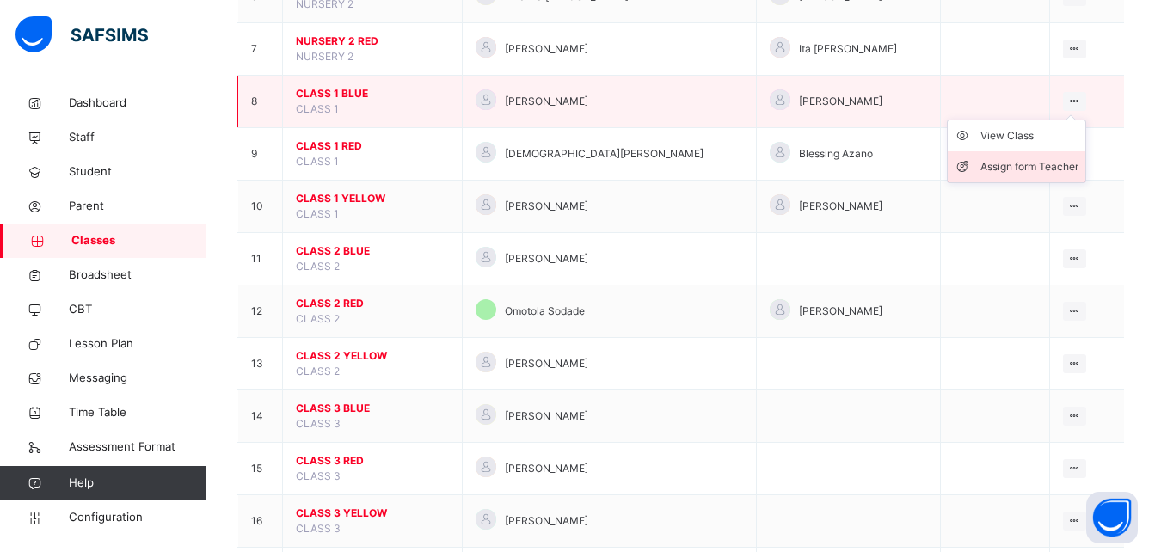
click at [1017, 171] on div "Assign form Teacher" at bounding box center [1029, 166] width 98 height 17
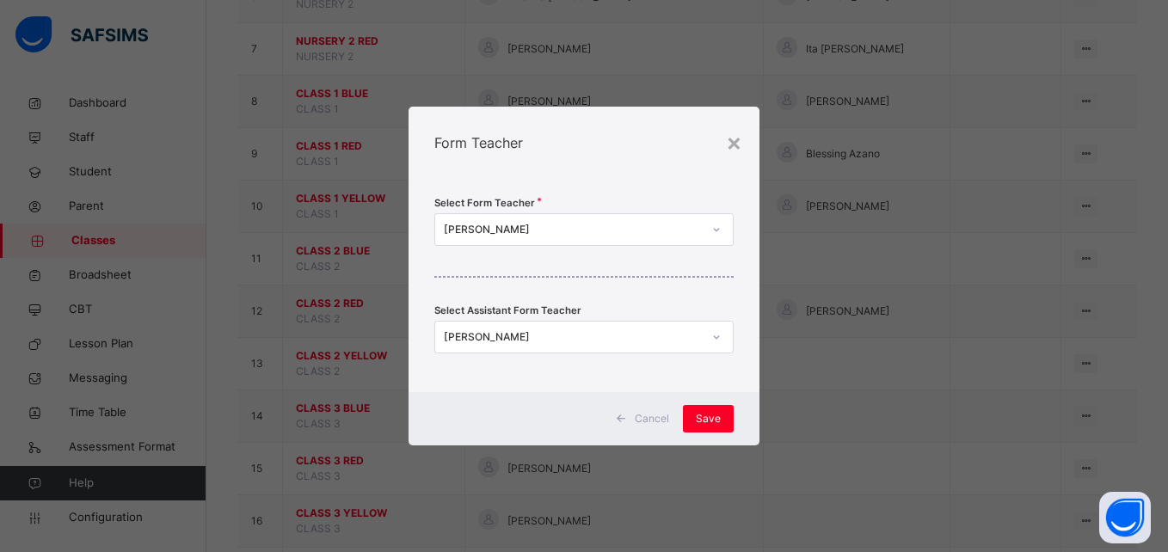
click at [556, 214] on div "[PERSON_NAME]" at bounding box center [583, 229] width 298 height 33
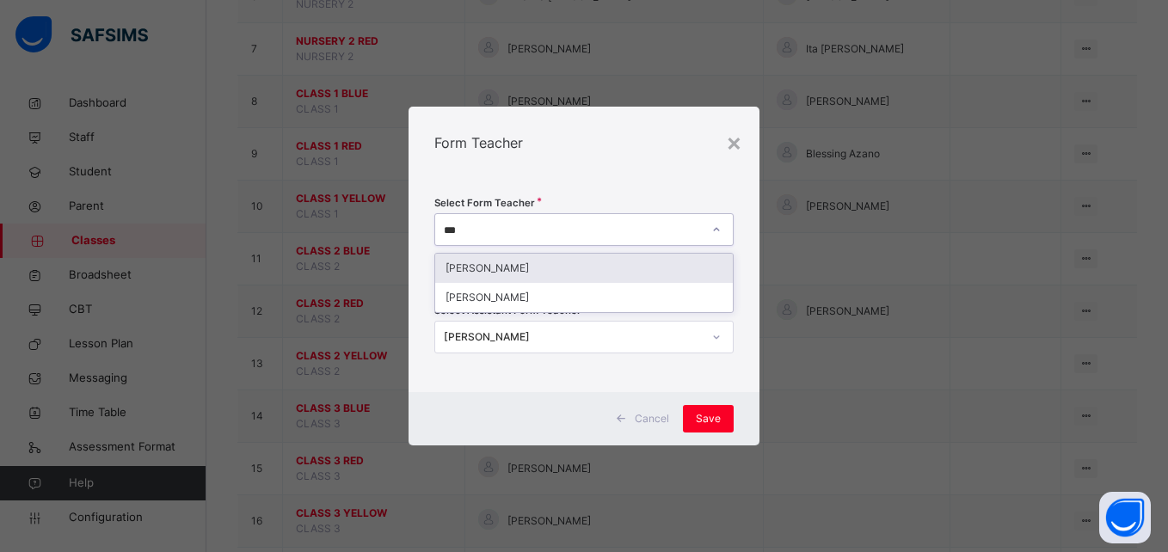
type input "****"
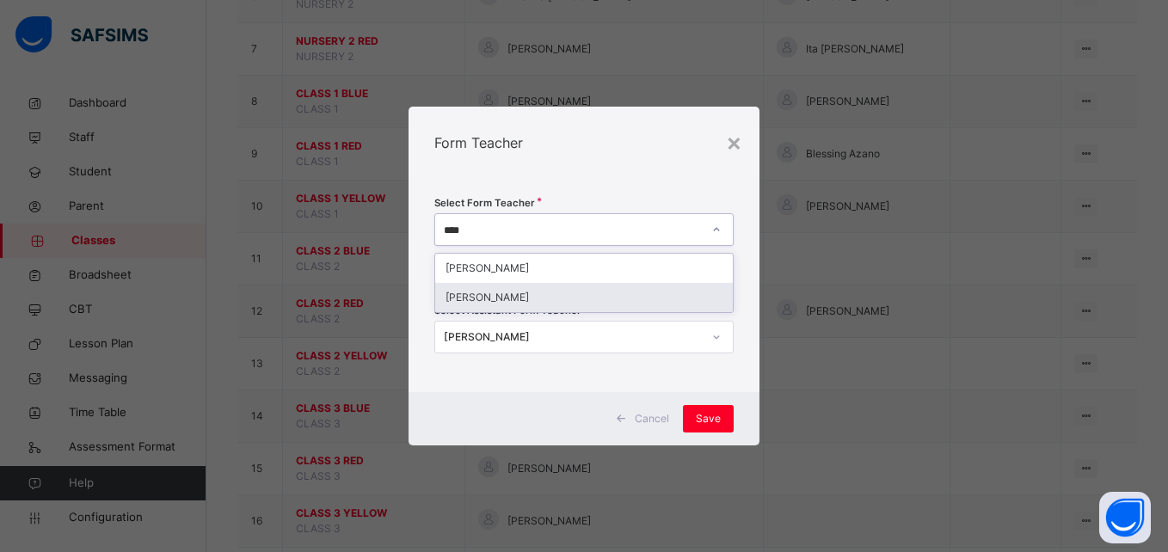
click at [556, 298] on div "[PERSON_NAME]" at bounding box center [583, 297] width 297 height 29
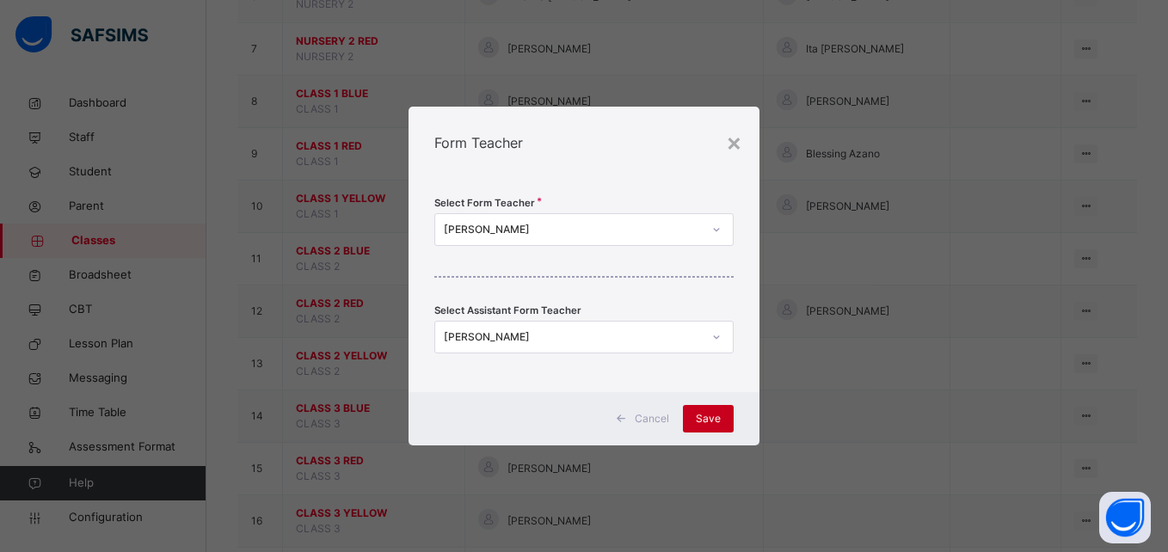
click at [701, 418] on span "Save" at bounding box center [708, 418] width 25 height 15
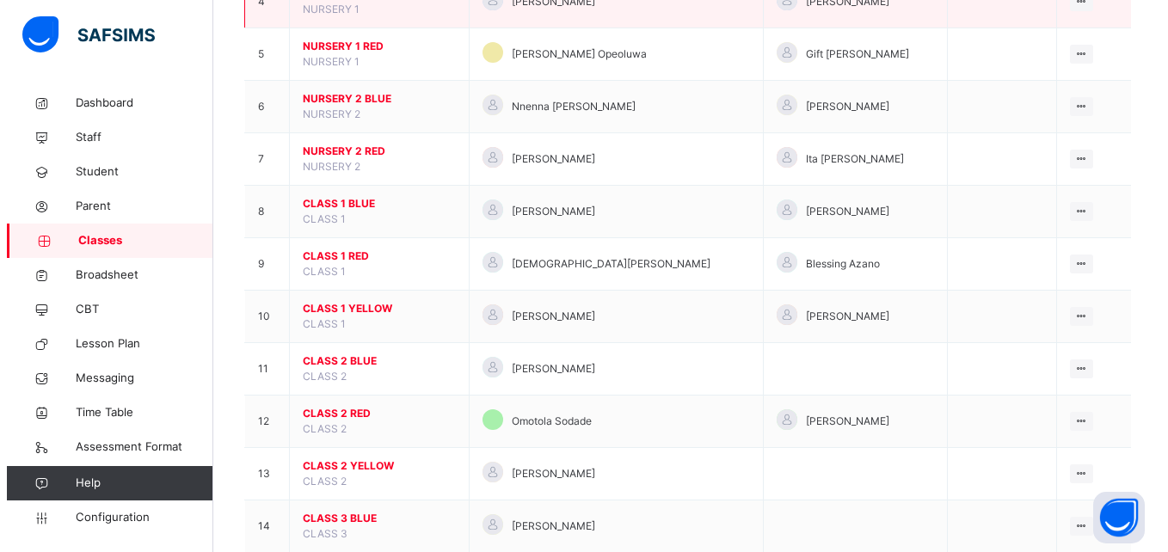
scroll to position [387, 0]
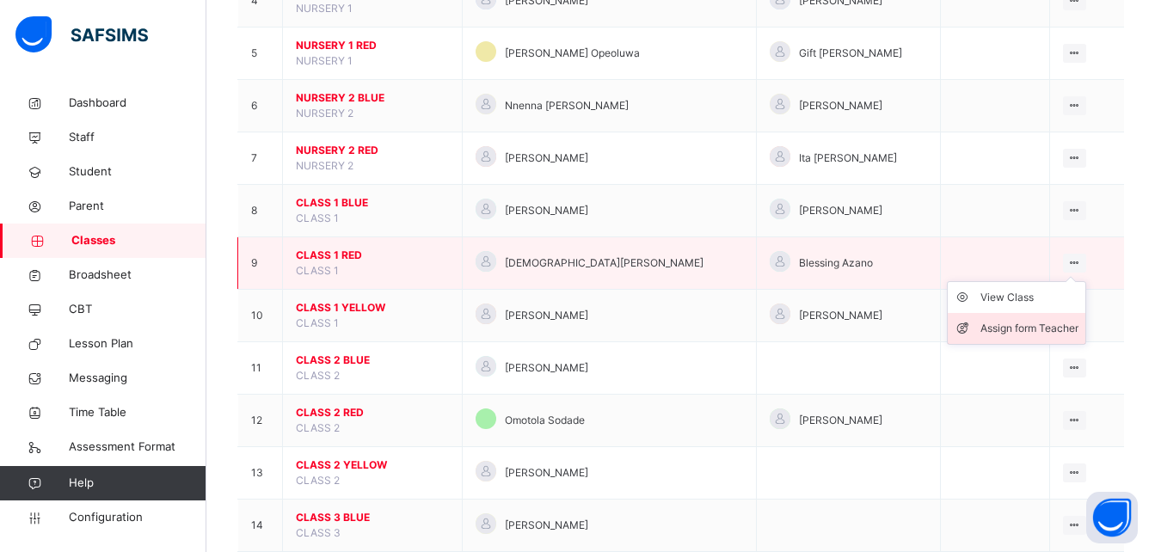
click at [1014, 325] on div "Assign form Teacher" at bounding box center [1029, 328] width 98 height 17
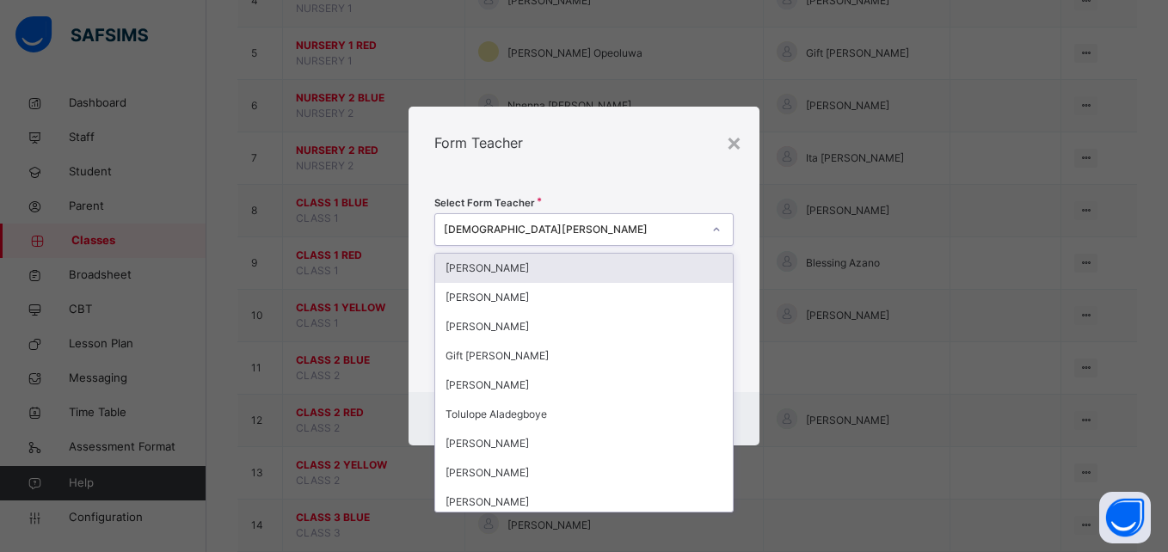
click at [583, 225] on div "[DEMOGRAPHIC_DATA][PERSON_NAME]" at bounding box center [572, 229] width 257 height 15
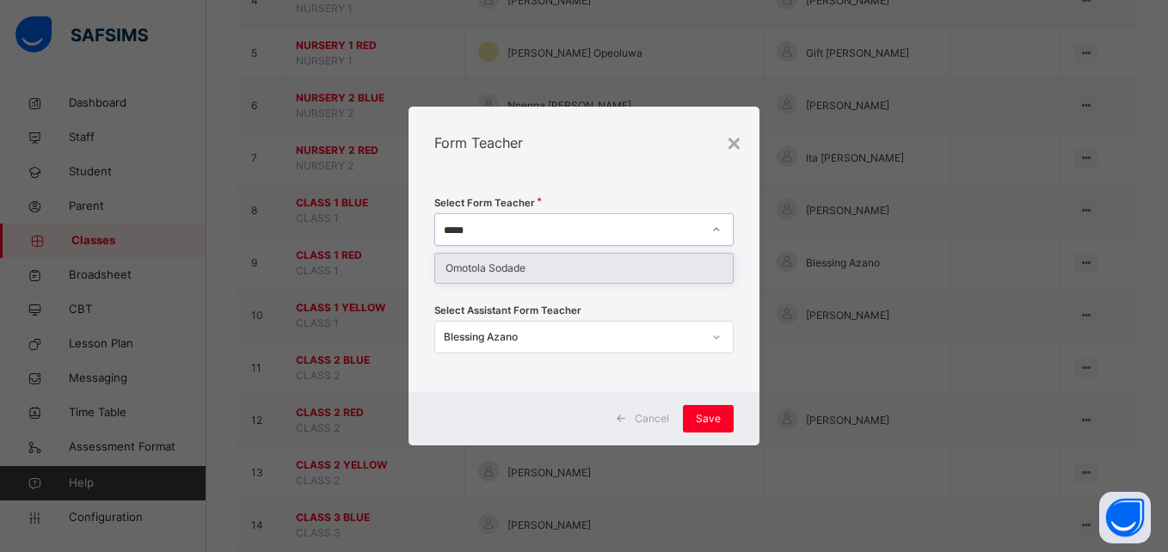
type input "******"
click at [568, 271] on div "Omotola Sodade" at bounding box center [583, 268] width 297 height 29
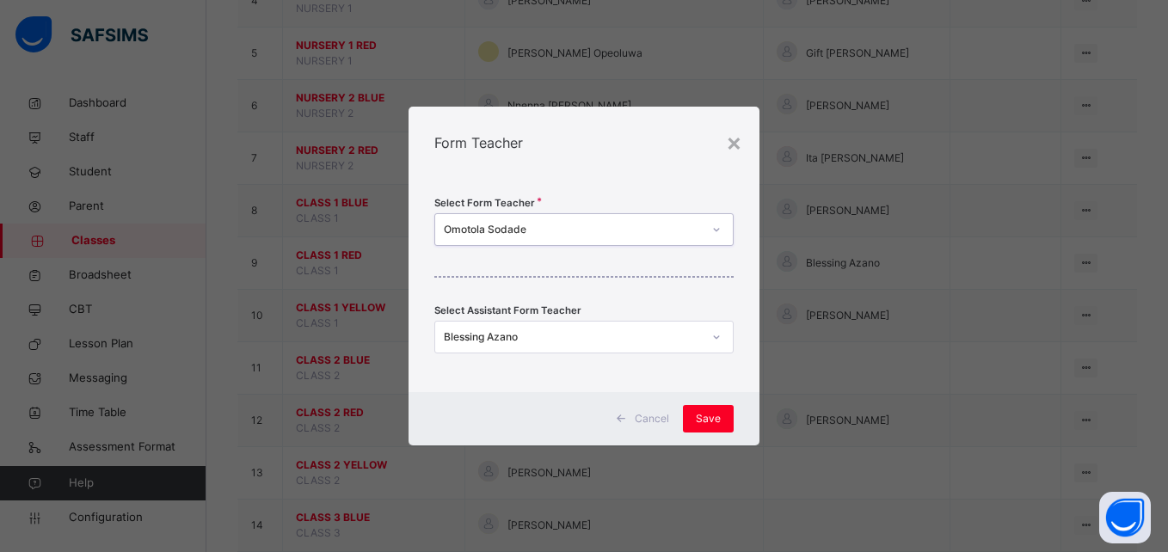
scroll to position [0, 0]
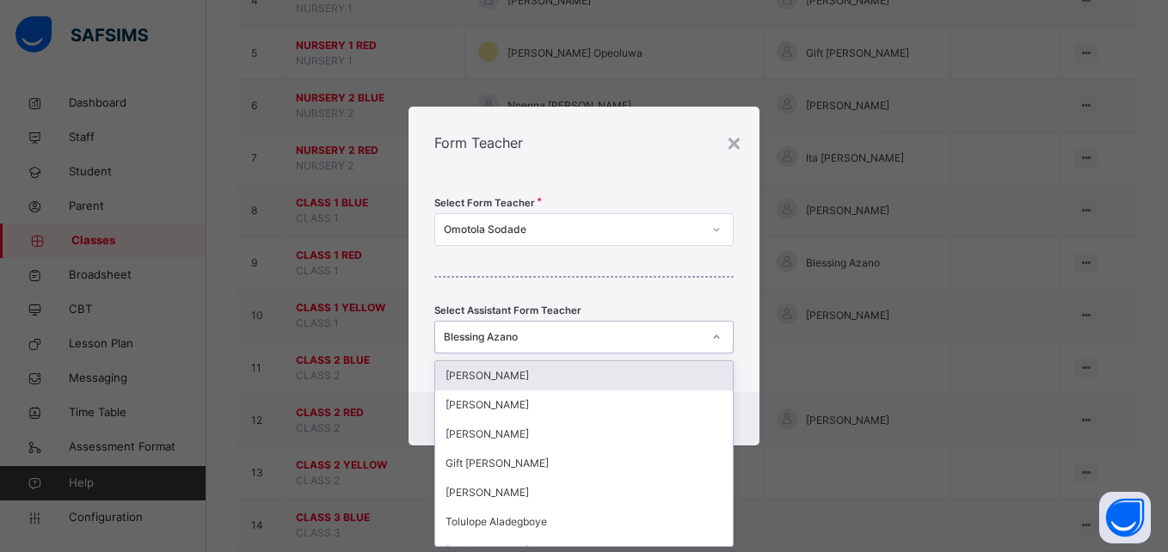
click at [579, 332] on div "Blessing Azano" at bounding box center [572, 336] width 257 height 15
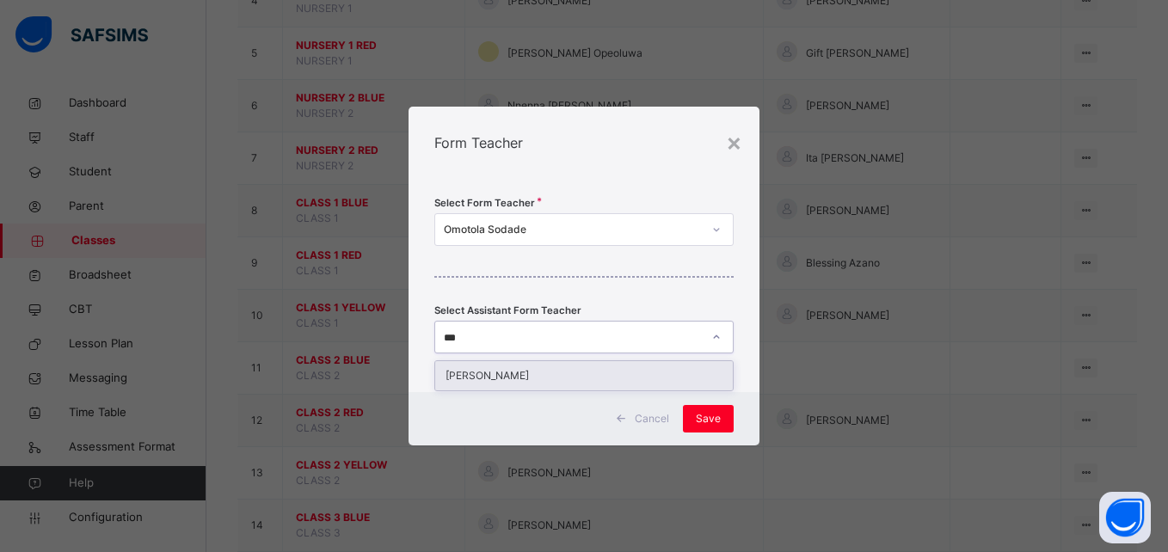
type input "****"
click at [560, 378] on div "[PERSON_NAME]" at bounding box center [583, 375] width 297 height 29
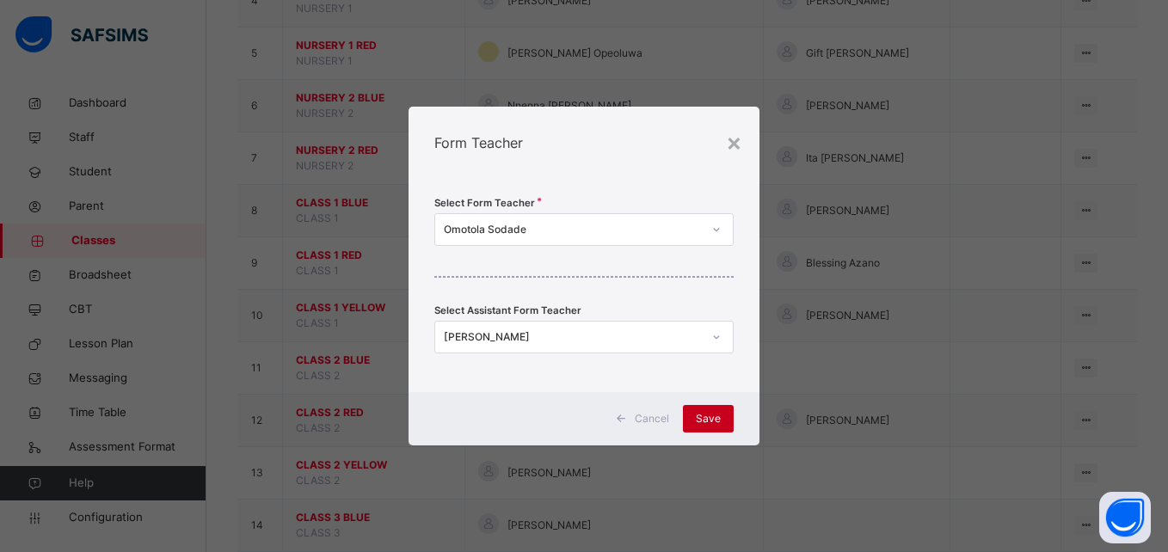
click at [706, 416] on span "Save" at bounding box center [708, 418] width 25 height 15
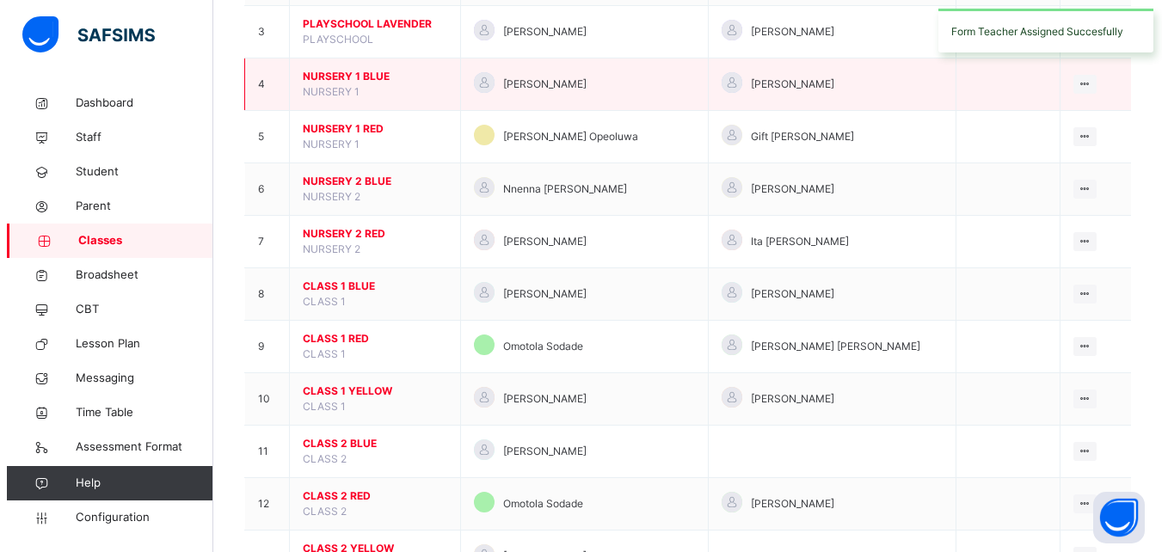
scroll to position [308, 0]
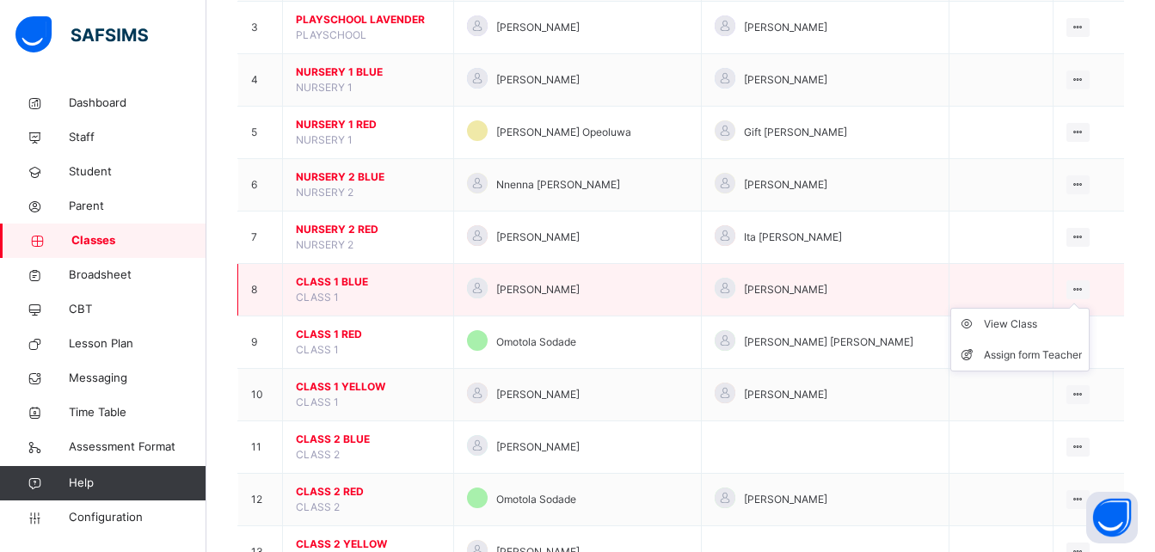
click at [1084, 291] on icon at bounding box center [1078, 289] width 15 height 13
click at [1030, 350] on div "Assign form Teacher" at bounding box center [1033, 355] width 98 height 17
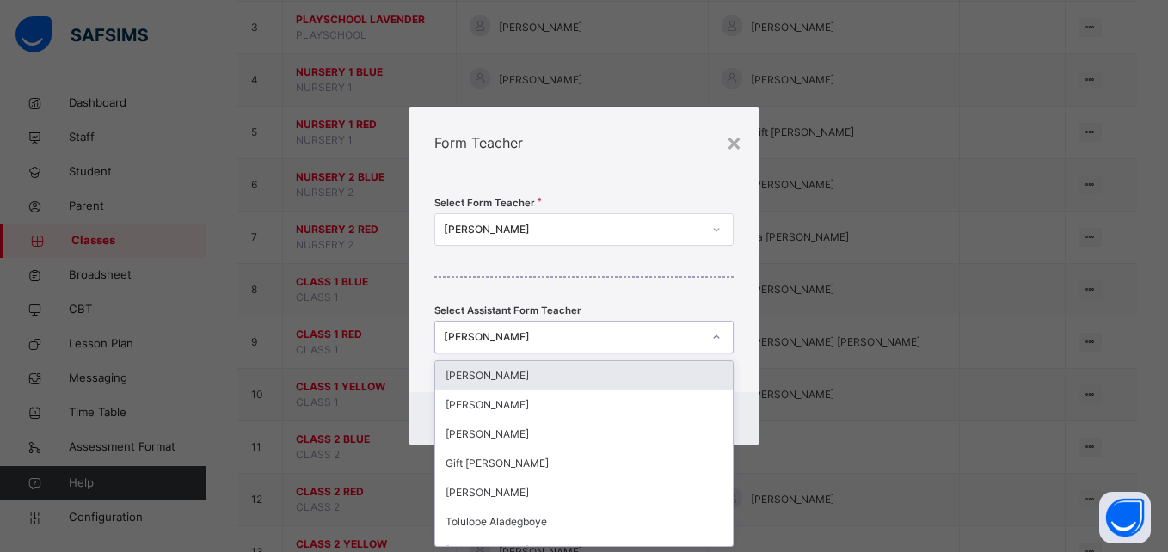
scroll to position [0, 0]
click at [543, 335] on div "[PERSON_NAME]" at bounding box center [572, 336] width 257 height 15
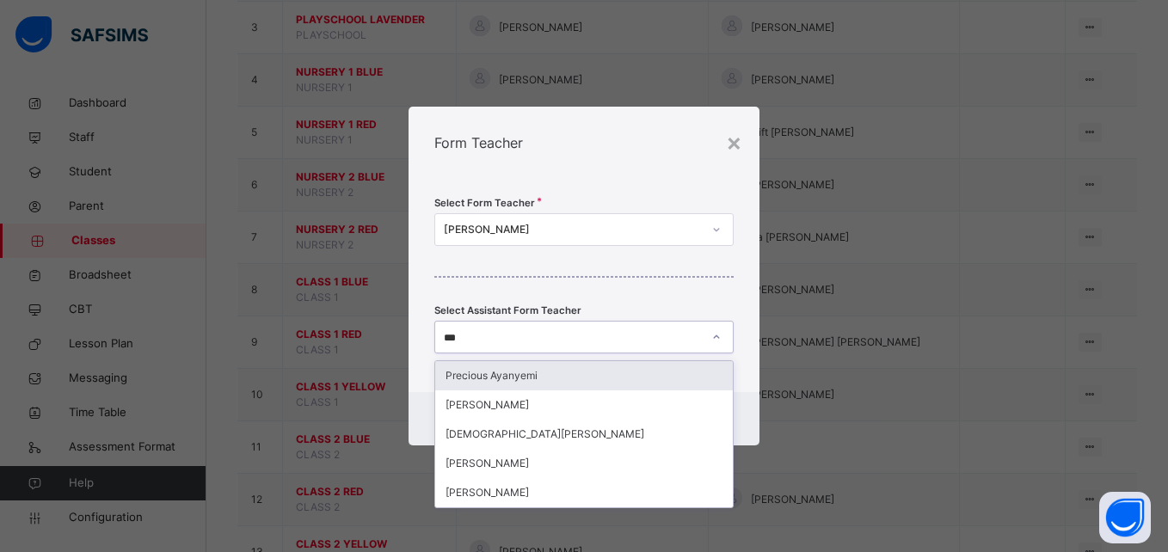
type input "****"
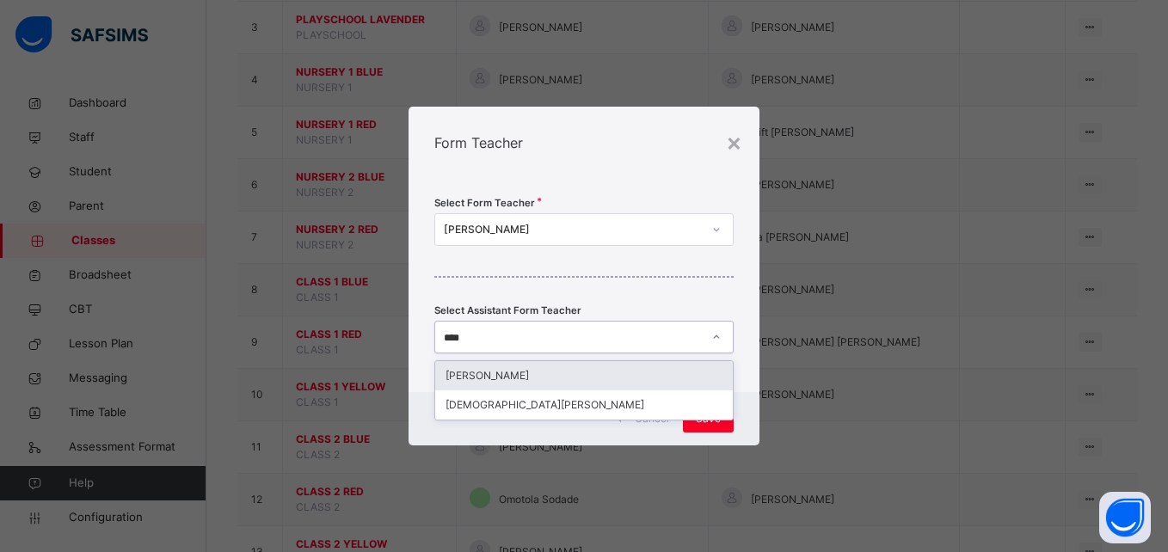
click at [574, 375] on div "[PERSON_NAME]" at bounding box center [583, 375] width 297 height 29
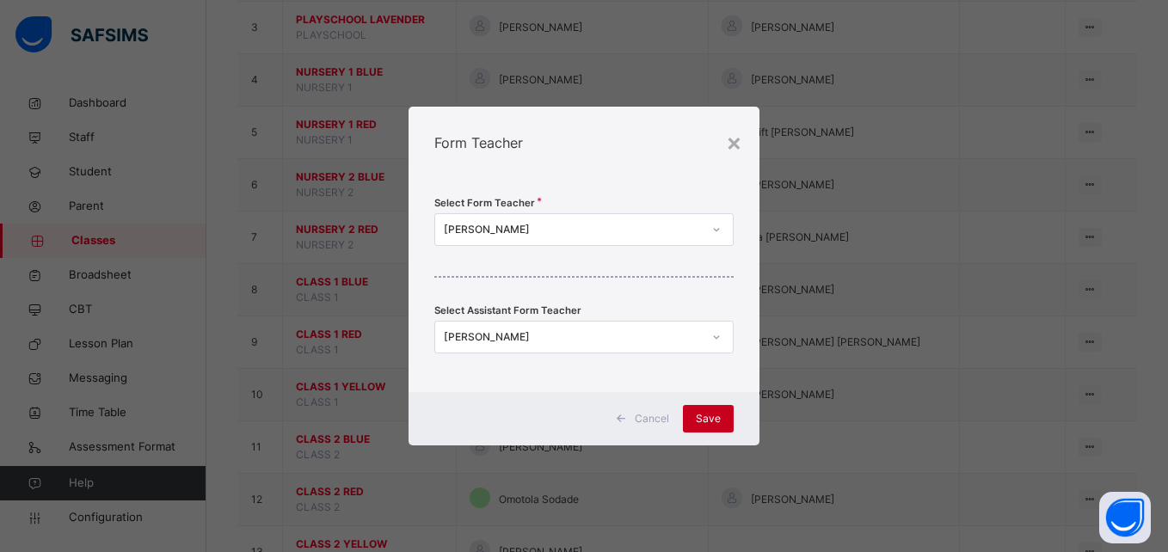
click at [719, 422] on span "Save" at bounding box center [708, 418] width 25 height 15
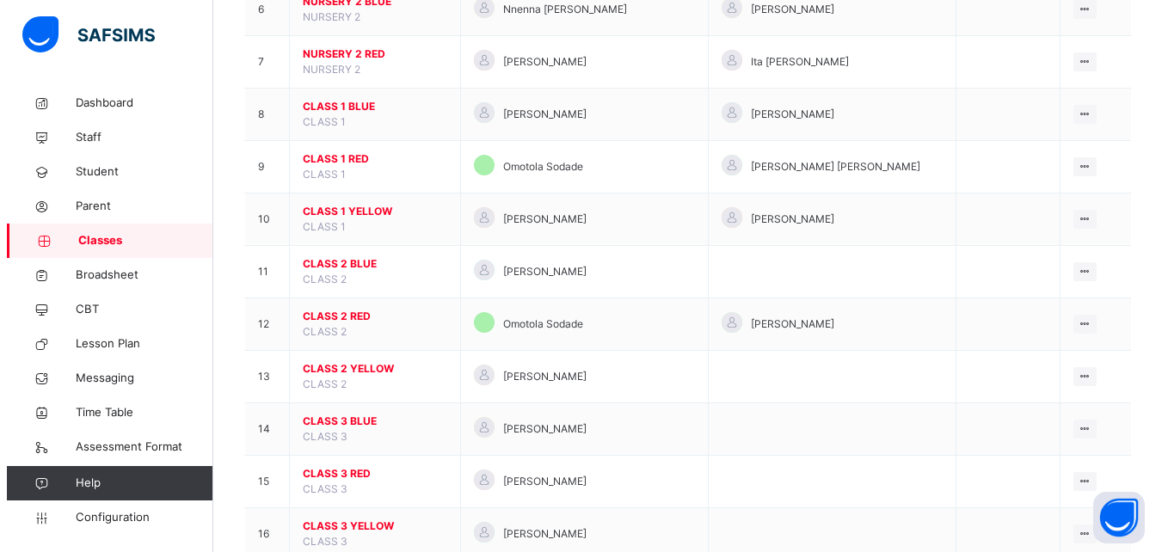
scroll to position [484, 0]
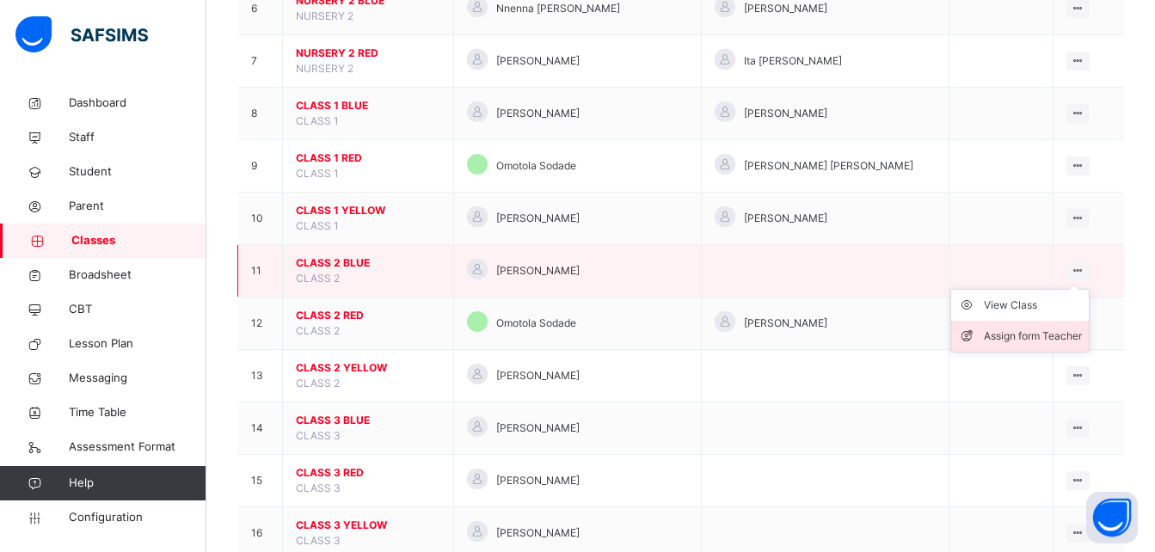
click at [1048, 342] on div "Assign form Teacher" at bounding box center [1033, 336] width 98 height 17
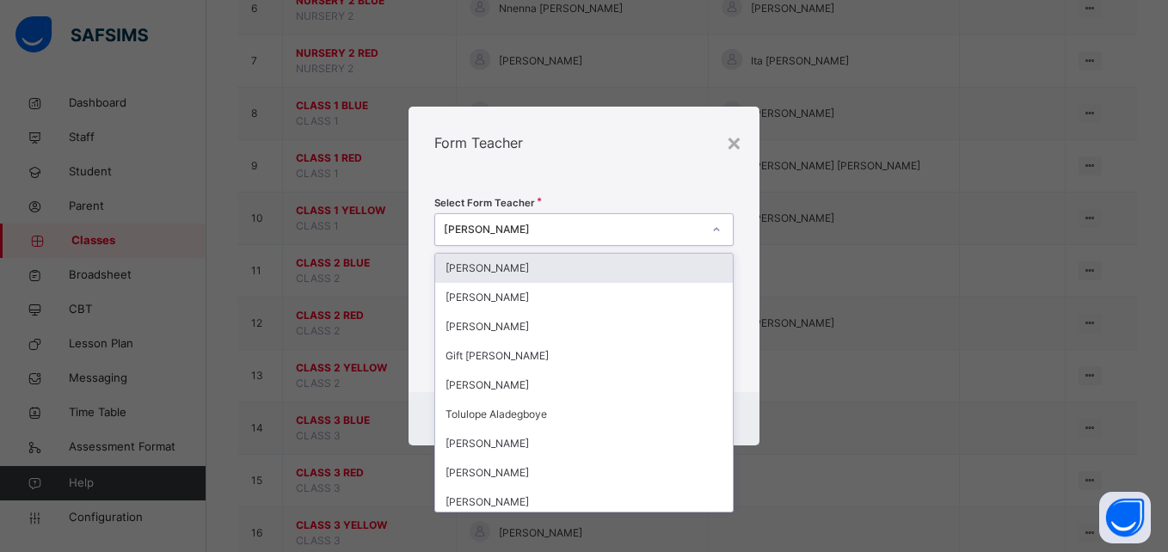
click at [503, 244] on div "[PERSON_NAME]" at bounding box center [583, 229] width 298 height 33
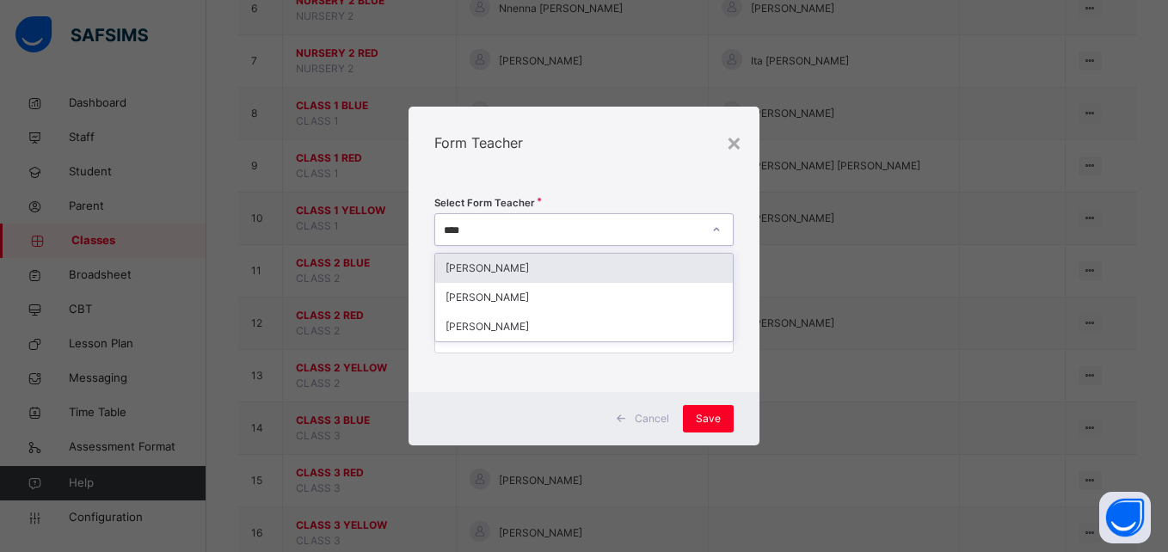
type input "*****"
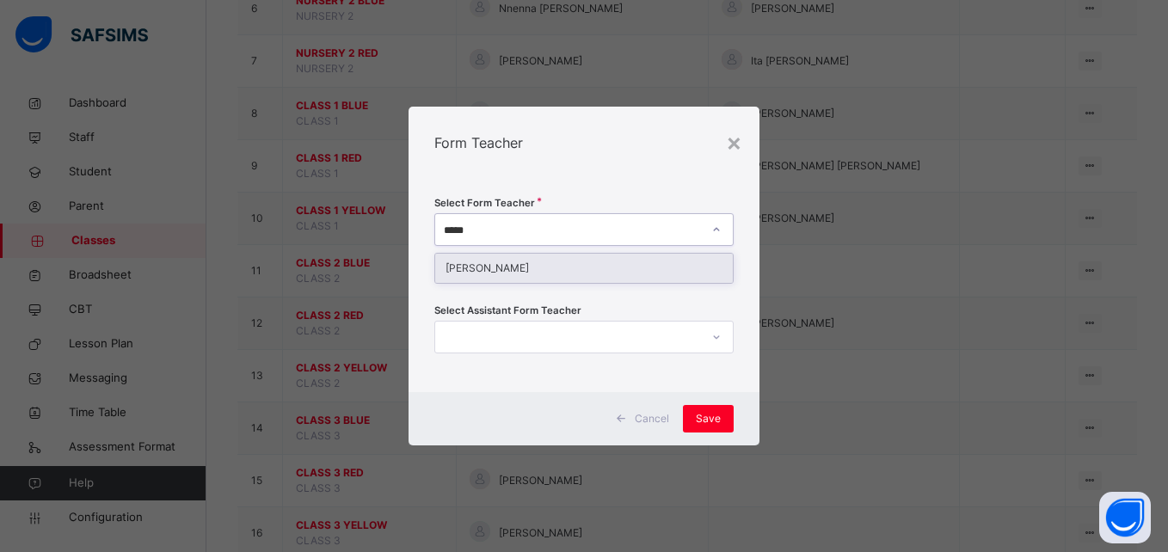
click at [525, 265] on div "[PERSON_NAME]" at bounding box center [583, 268] width 297 height 29
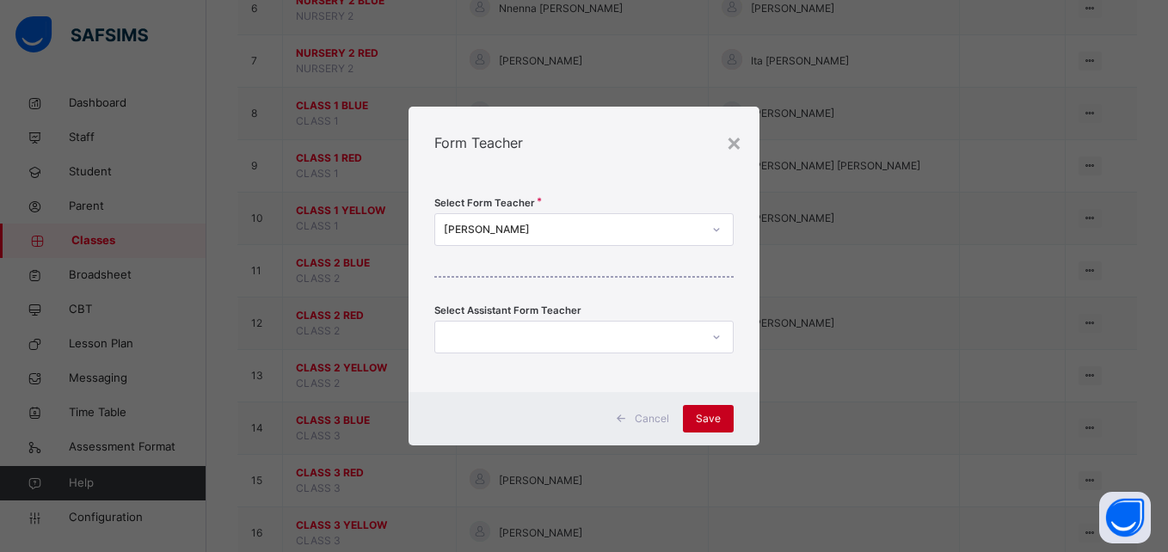
click at [709, 415] on span "Save" at bounding box center [708, 418] width 25 height 15
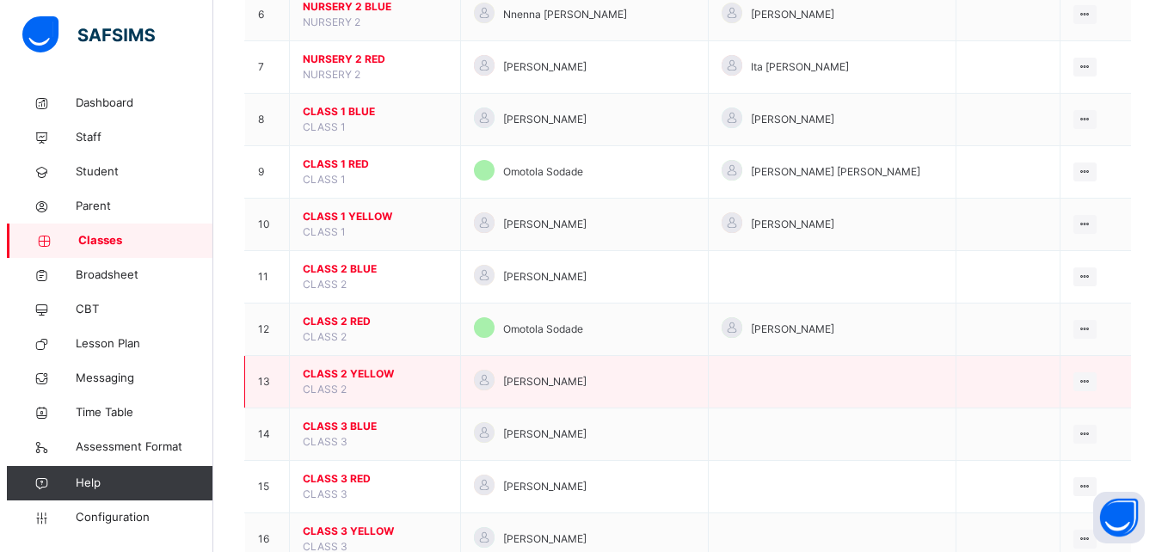
scroll to position [474, 0]
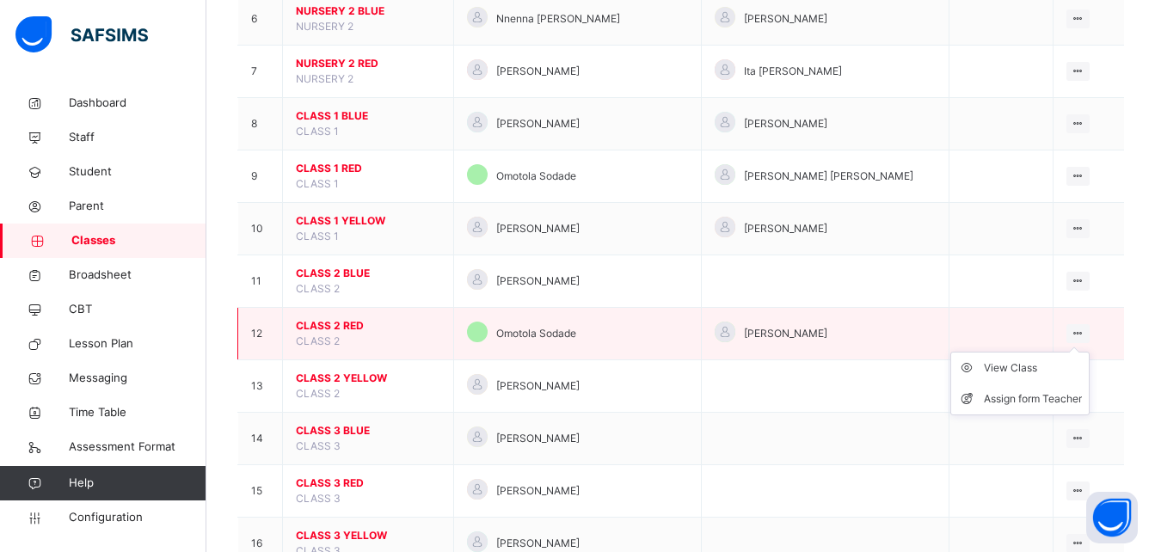
click at [1078, 352] on ul "View Class Assign form Teacher" at bounding box center [1019, 384] width 139 height 64
click at [1004, 398] on div "Assign form Teacher" at bounding box center [1033, 398] width 98 height 17
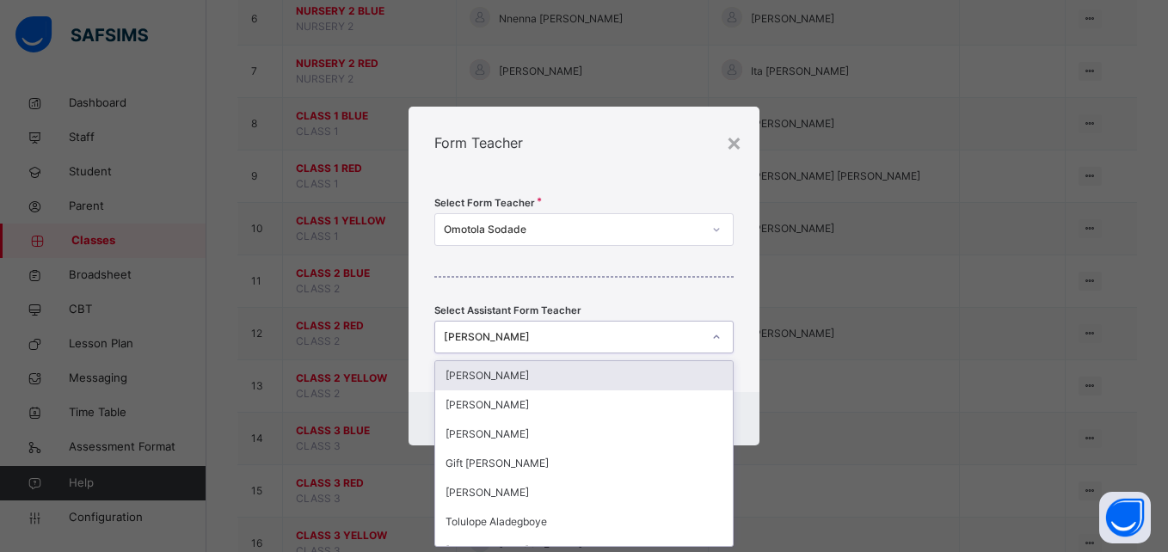
scroll to position [0, 0]
click at [537, 329] on div "[PERSON_NAME]" at bounding box center [567, 337] width 264 height 27
type input "***"
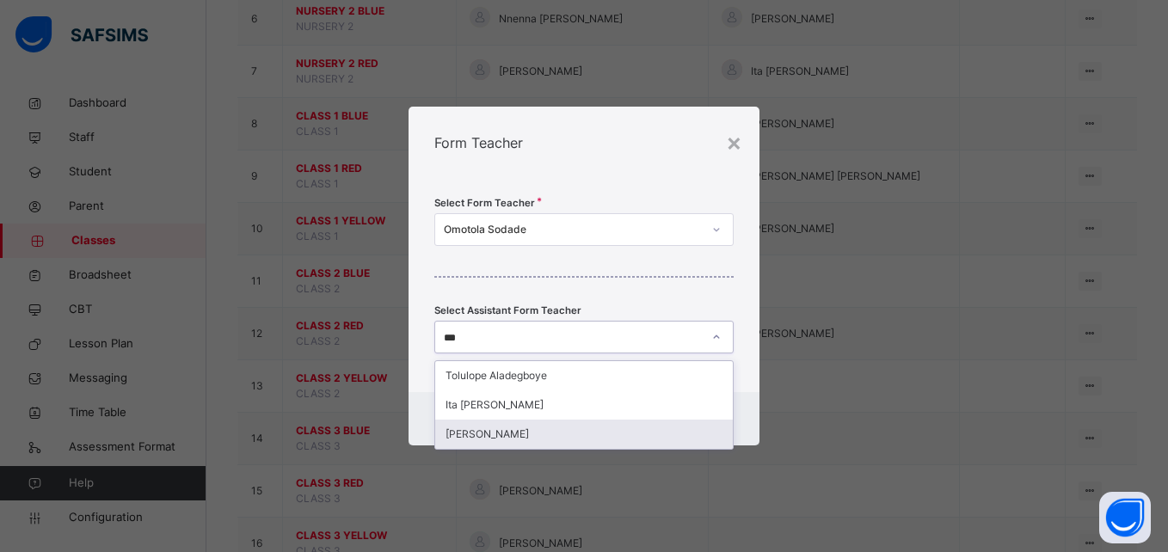
click at [543, 433] on div "[PERSON_NAME]" at bounding box center [583, 434] width 297 height 29
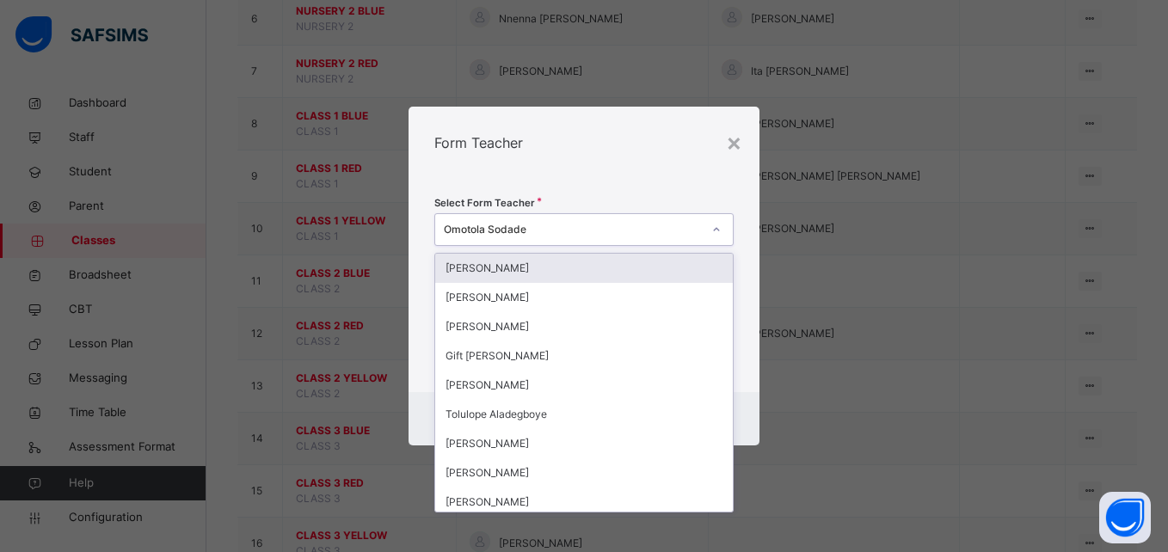
click at [541, 237] on div "Omotola Sodade" at bounding box center [572, 229] width 257 height 15
type input "***"
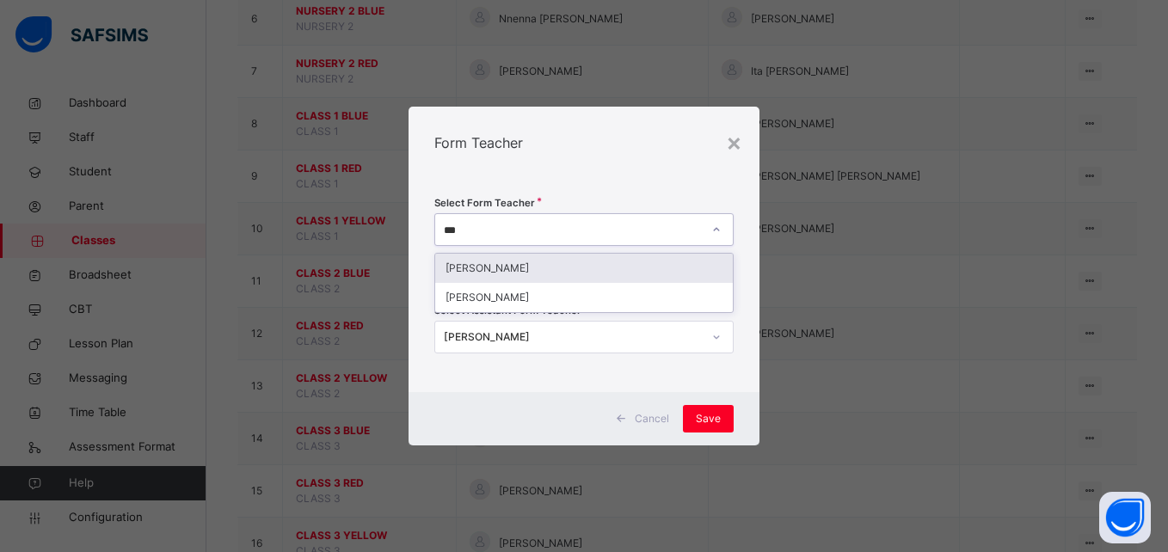
click at [531, 271] on div "[PERSON_NAME]" at bounding box center [583, 268] width 297 height 29
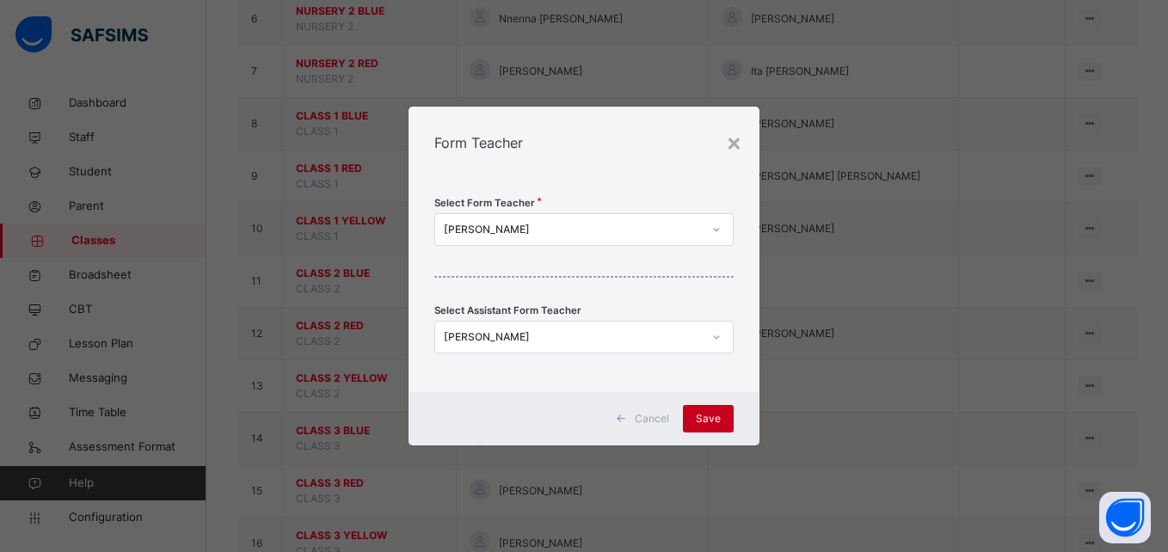
click at [724, 417] on div "Save" at bounding box center [708, 419] width 51 height 28
